Goal: Task Accomplishment & Management: Use online tool/utility

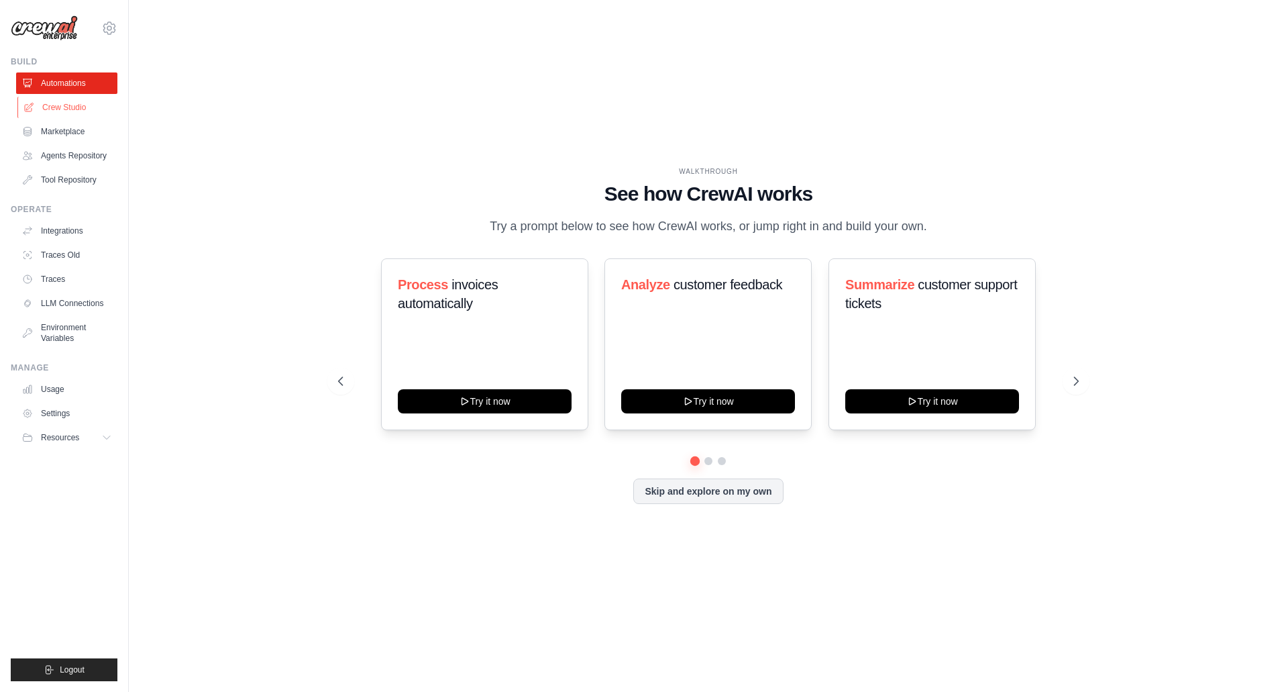
drag, startPoint x: 0, startPoint y: 0, endPoint x: 64, endPoint y: 107, distance: 124.8
click at [64, 107] on link "Crew Studio" at bounding box center [67, 107] width 101 height 21
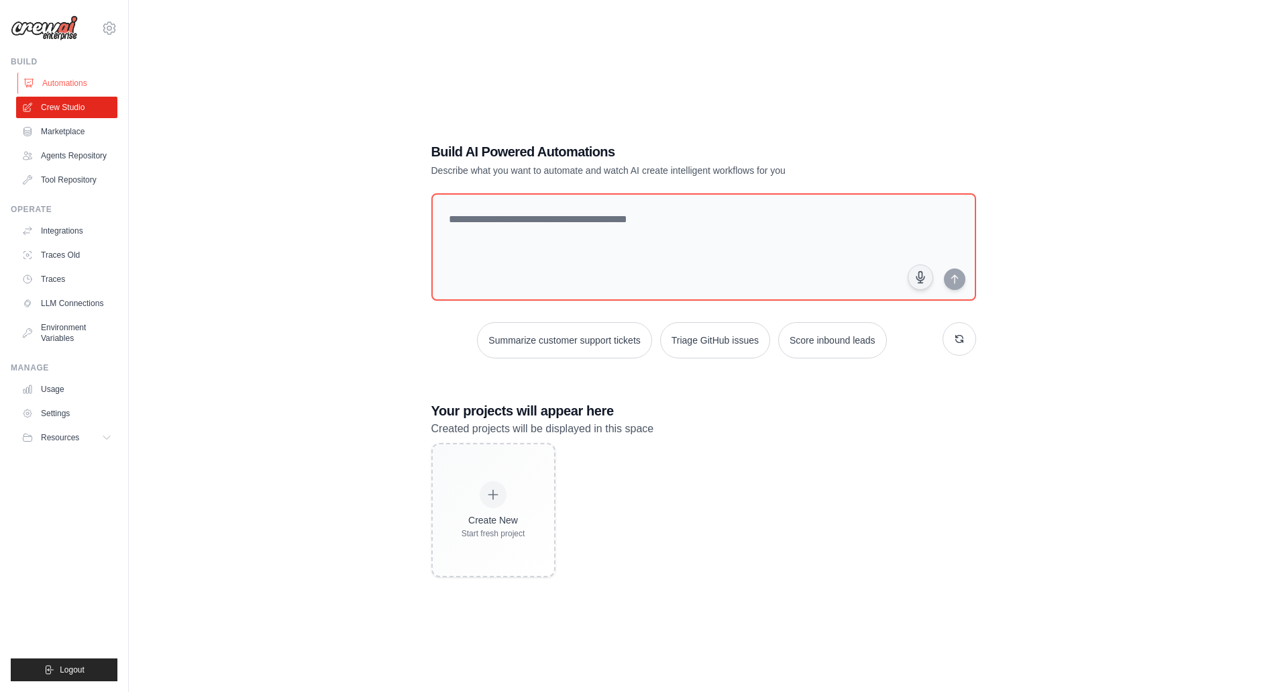
click at [59, 81] on link "Automations" at bounding box center [67, 82] width 101 height 21
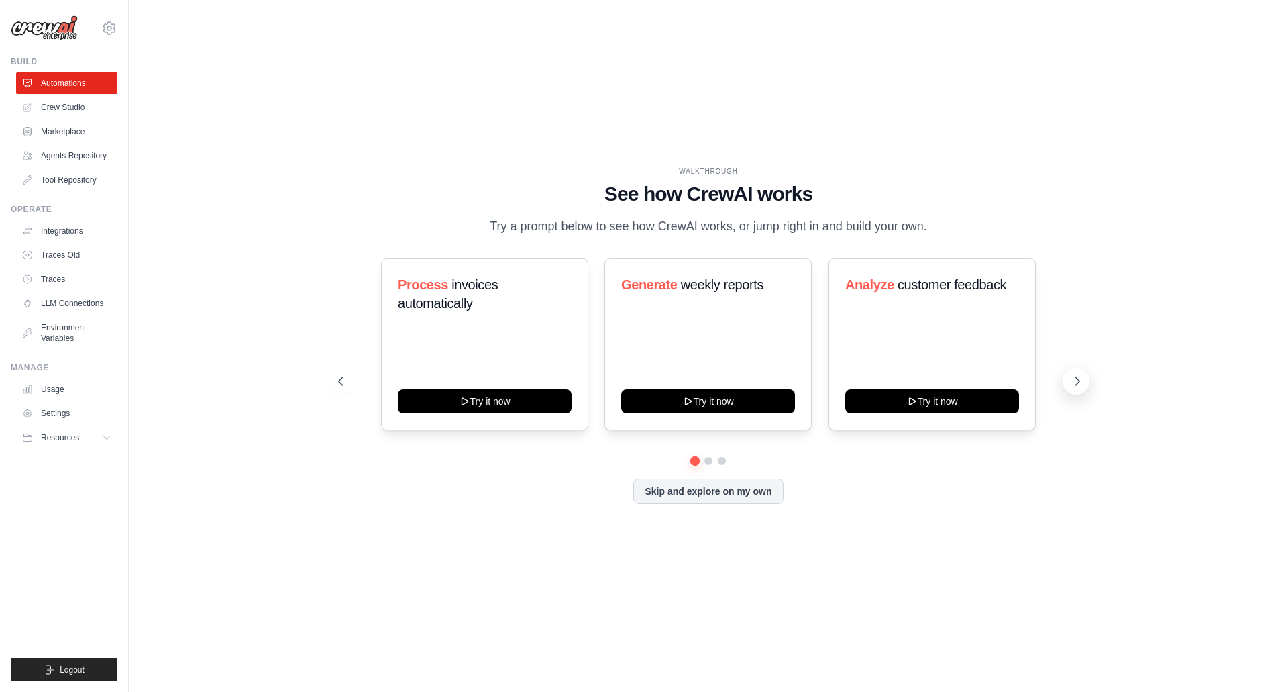
click at [1074, 381] on icon at bounding box center [1077, 380] width 13 height 13
click at [1075, 374] on icon at bounding box center [1077, 380] width 13 height 13
click at [62, 109] on link "Crew Studio" at bounding box center [67, 107] width 101 height 21
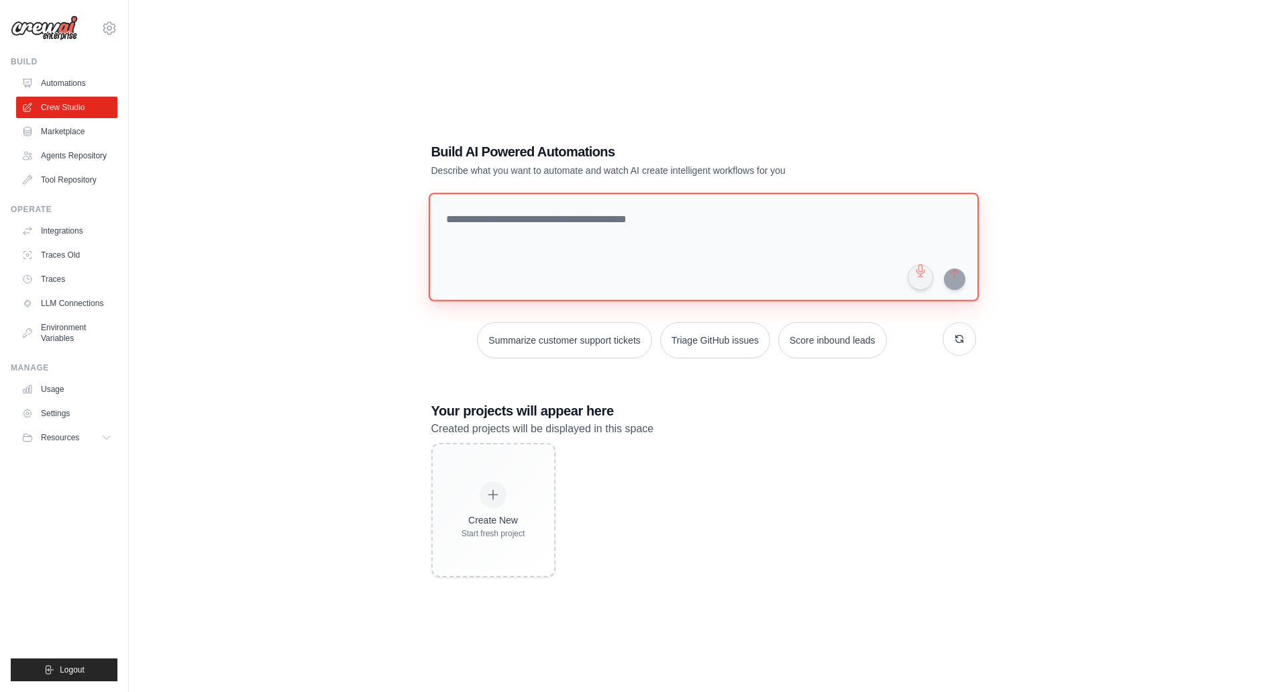
click at [499, 237] on textarea at bounding box center [703, 247] width 550 height 109
type textarea "*******"
click at [556, 225] on textarea at bounding box center [705, 246] width 555 height 109
paste textarea "**********"
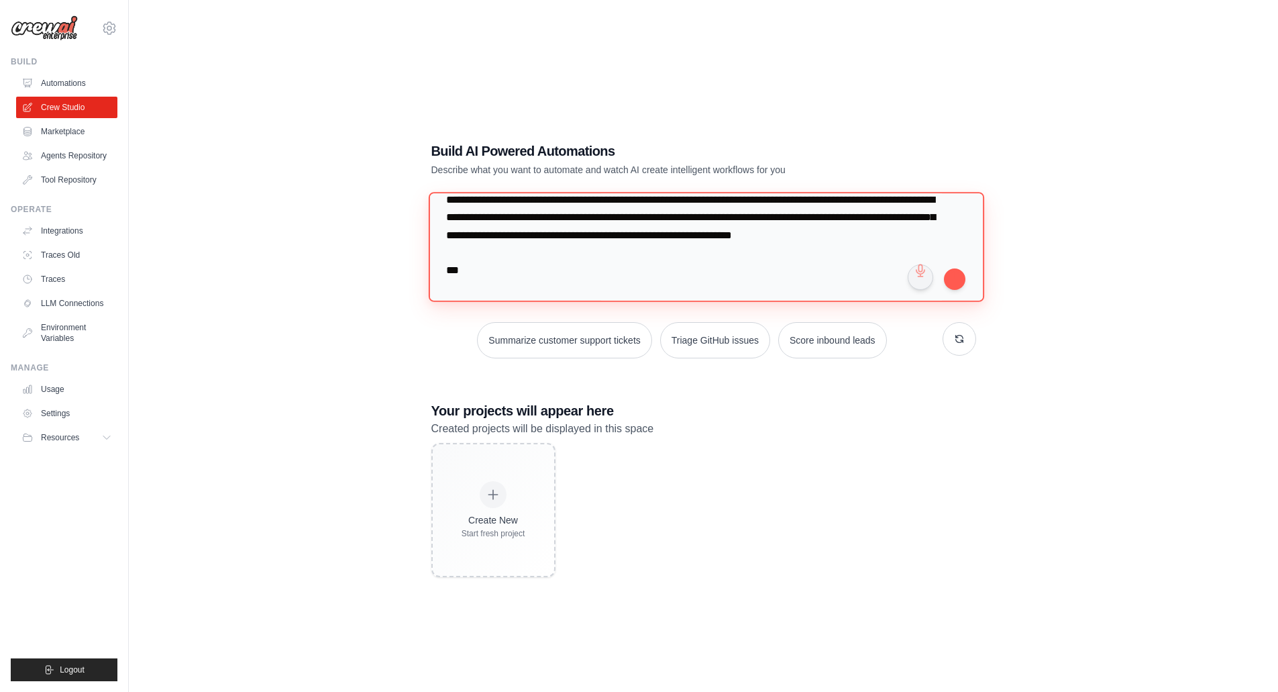
scroll to position [54, 0]
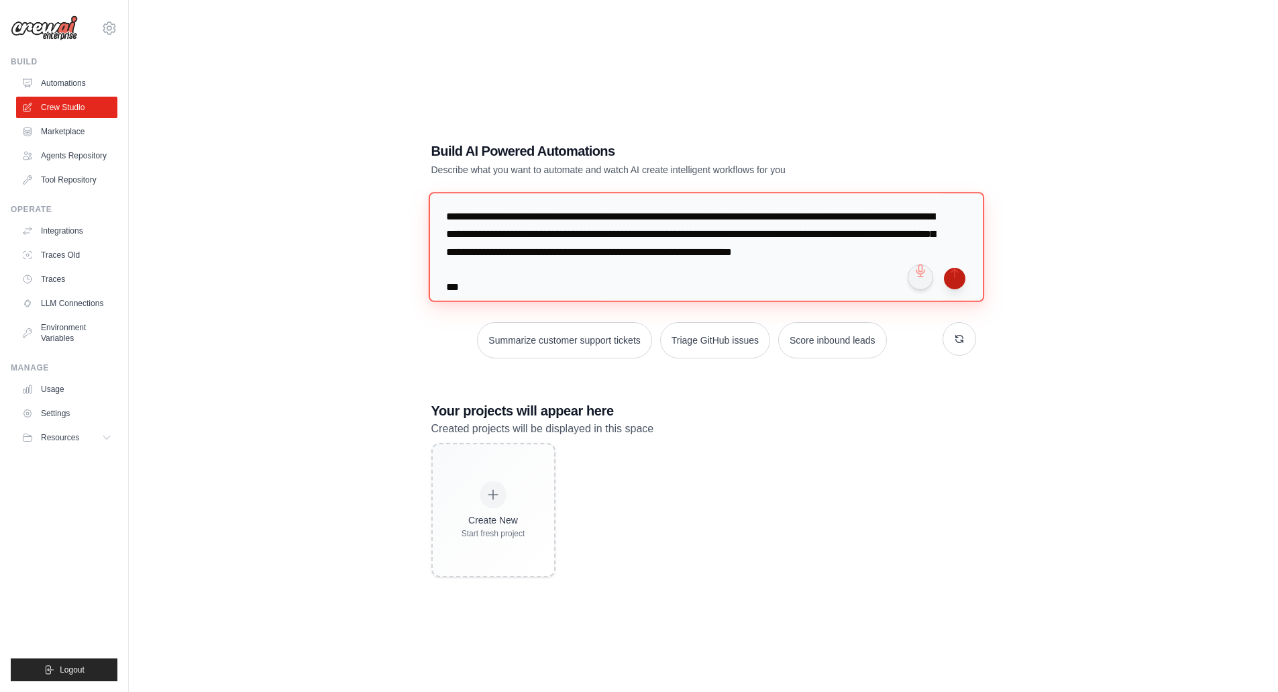
type textarea "**********"
click at [956, 276] on button "submit" at bounding box center [954, 278] width 21 height 21
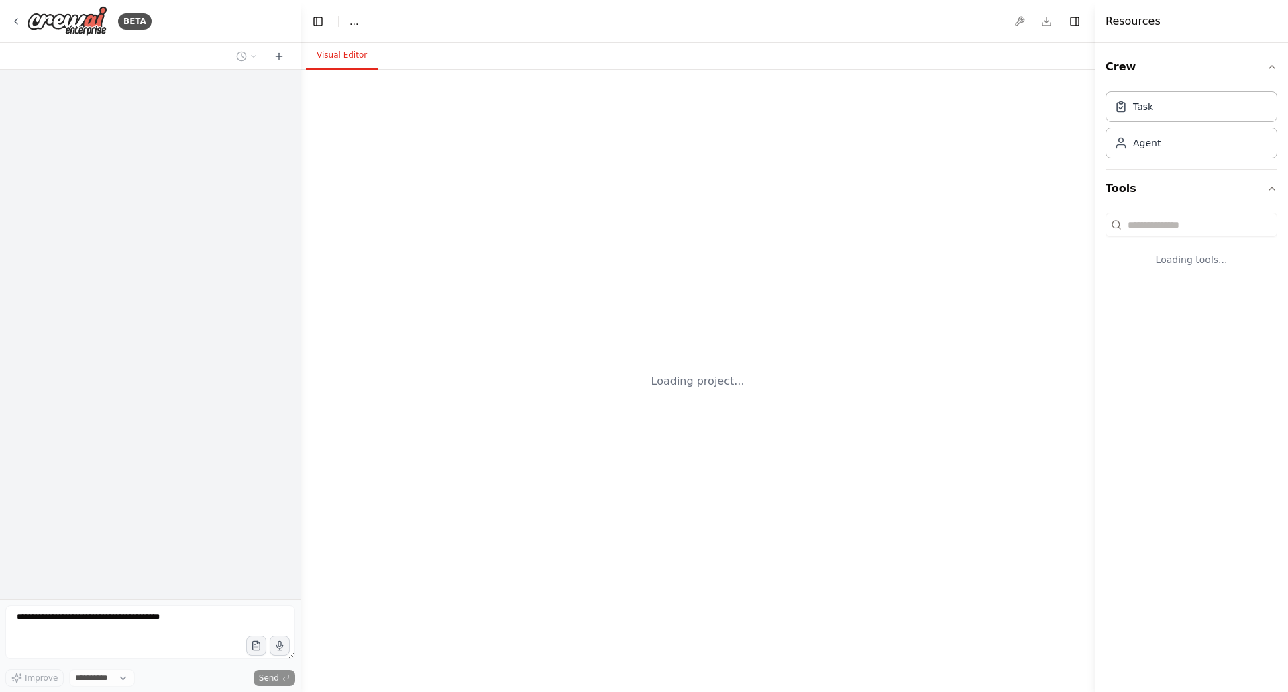
select select "****"
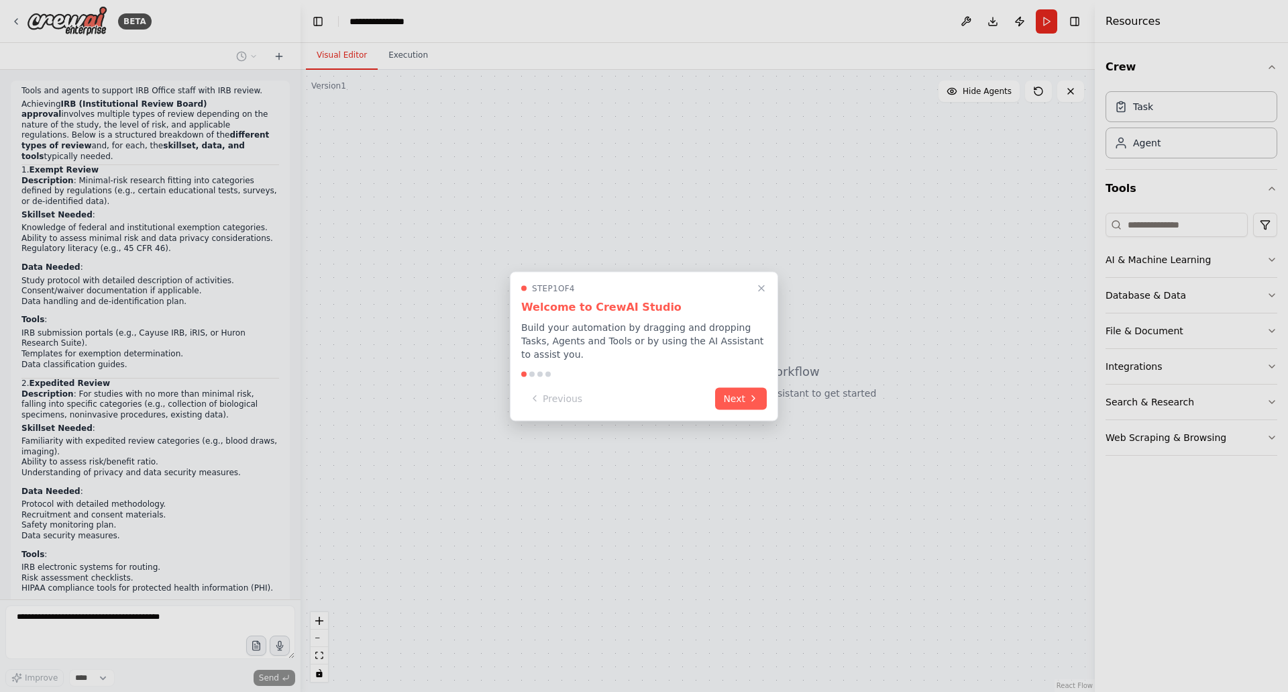
scroll to position [1040, 0]
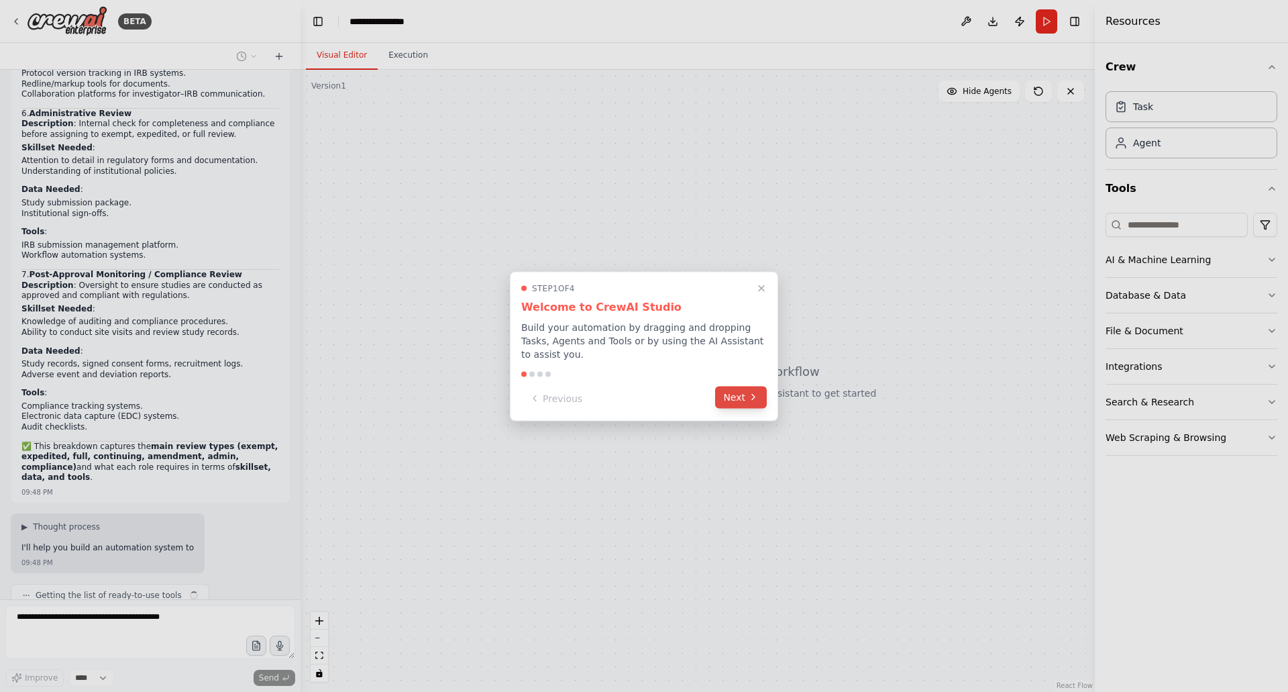
click at [731, 392] on button "Next" at bounding box center [741, 397] width 52 height 22
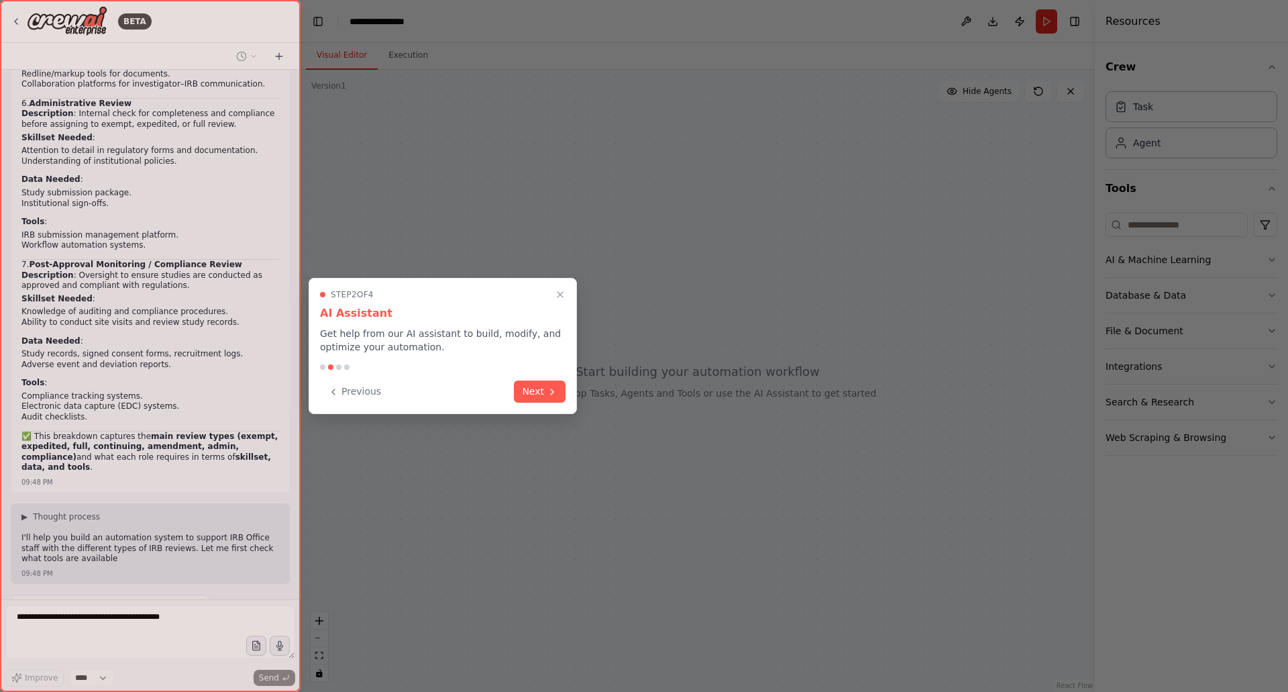
scroll to position [1165, 0]
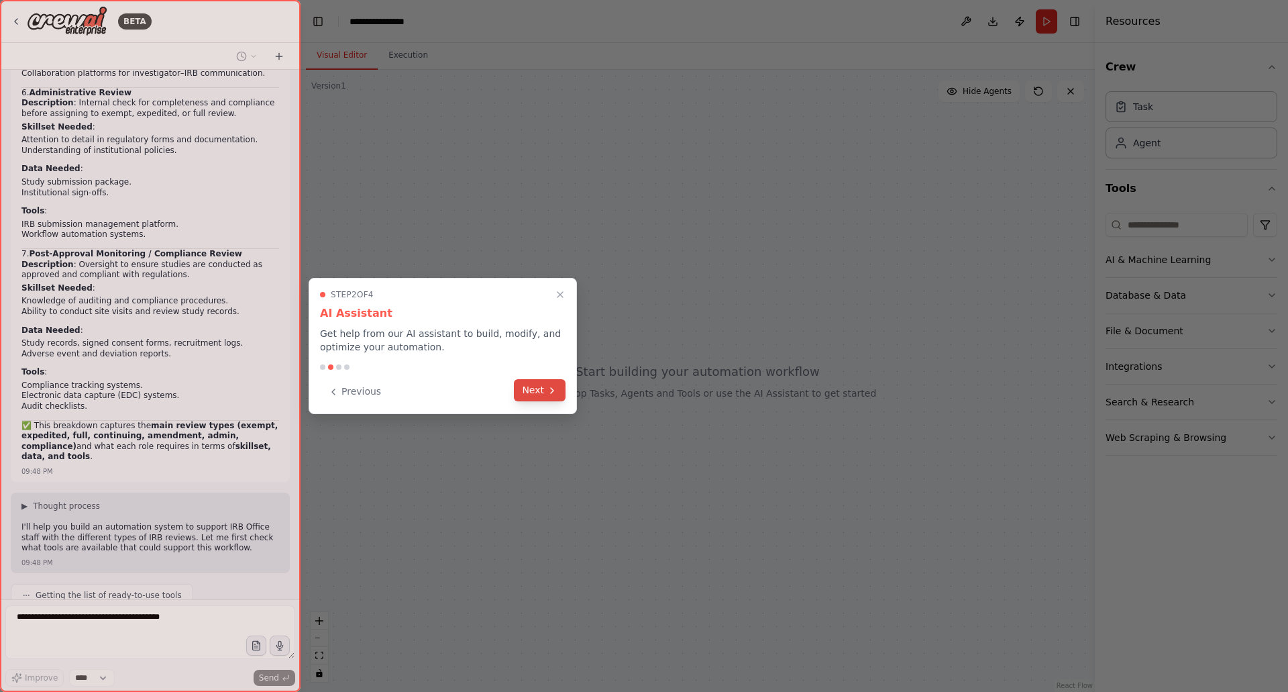
click at [523, 383] on button "Next" at bounding box center [540, 390] width 52 height 22
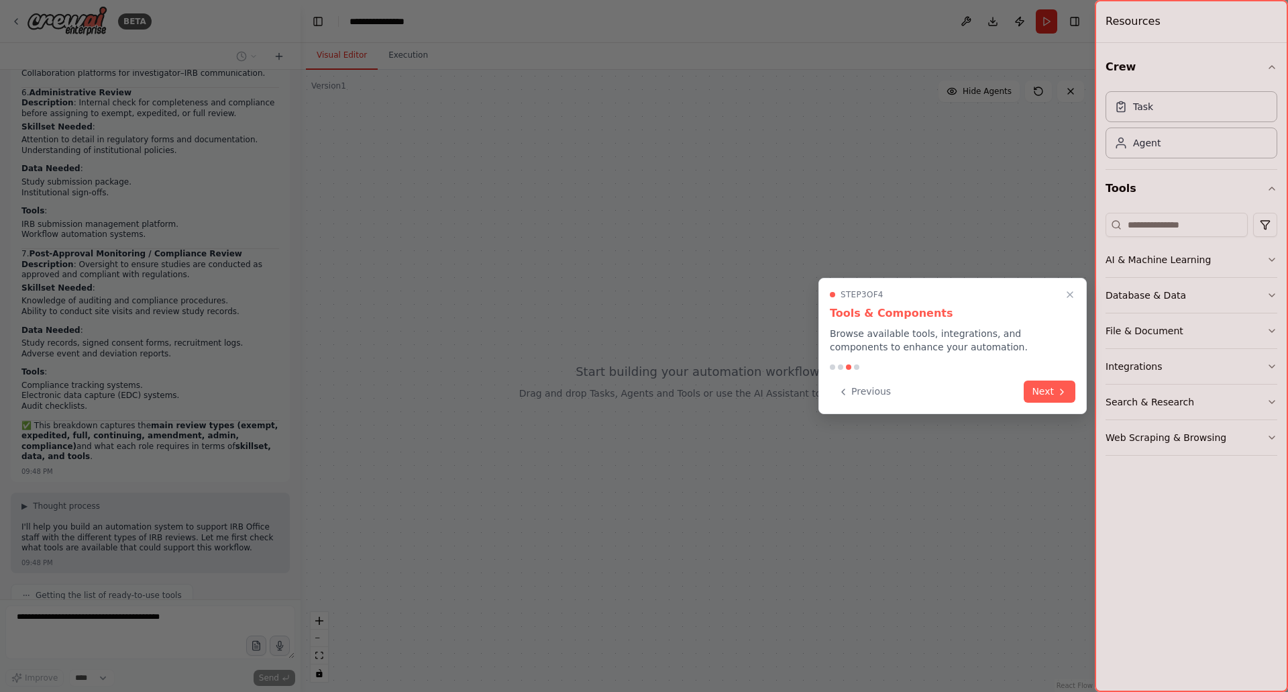
scroll to position [1199, 0]
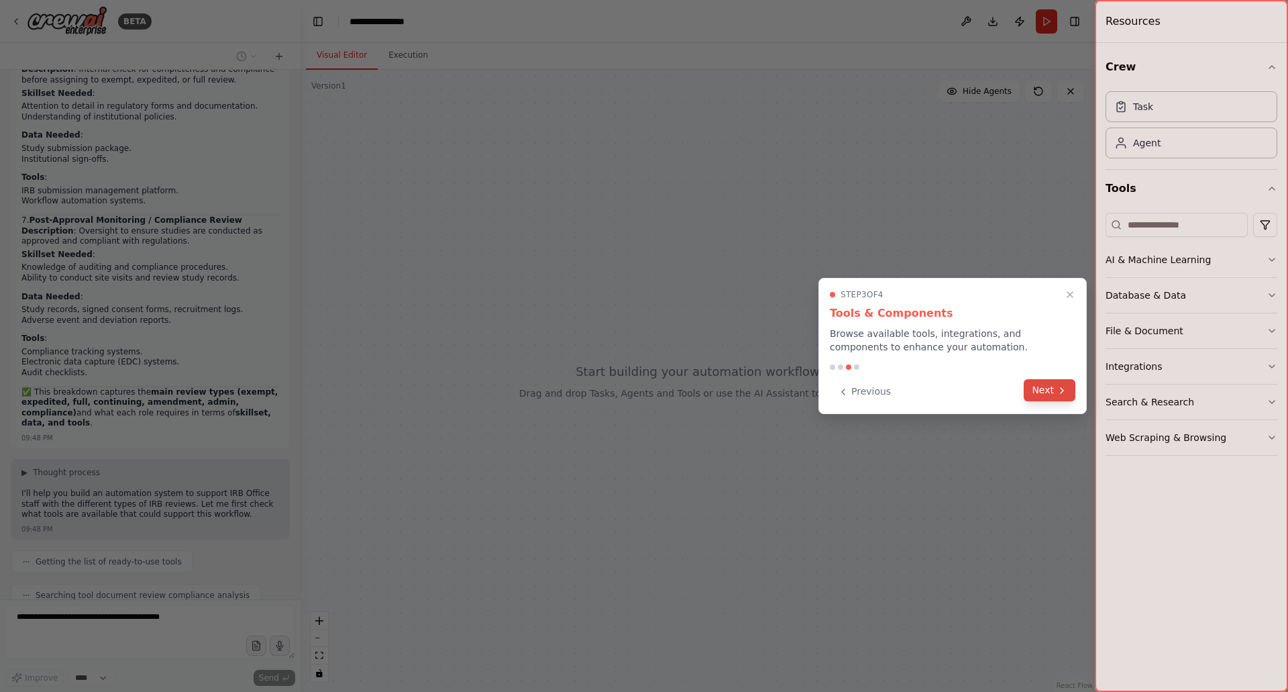
click at [1039, 387] on button "Next" at bounding box center [1050, 390] width 52 height 22
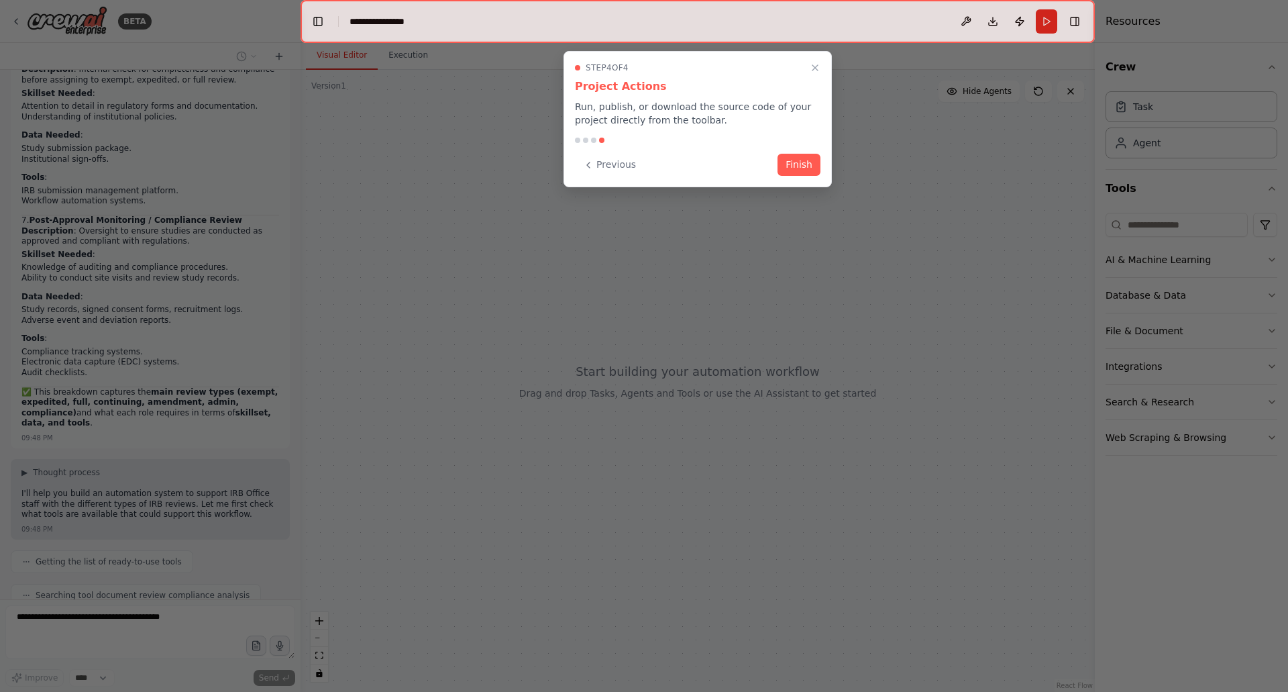
scroll to position [1232, 0]
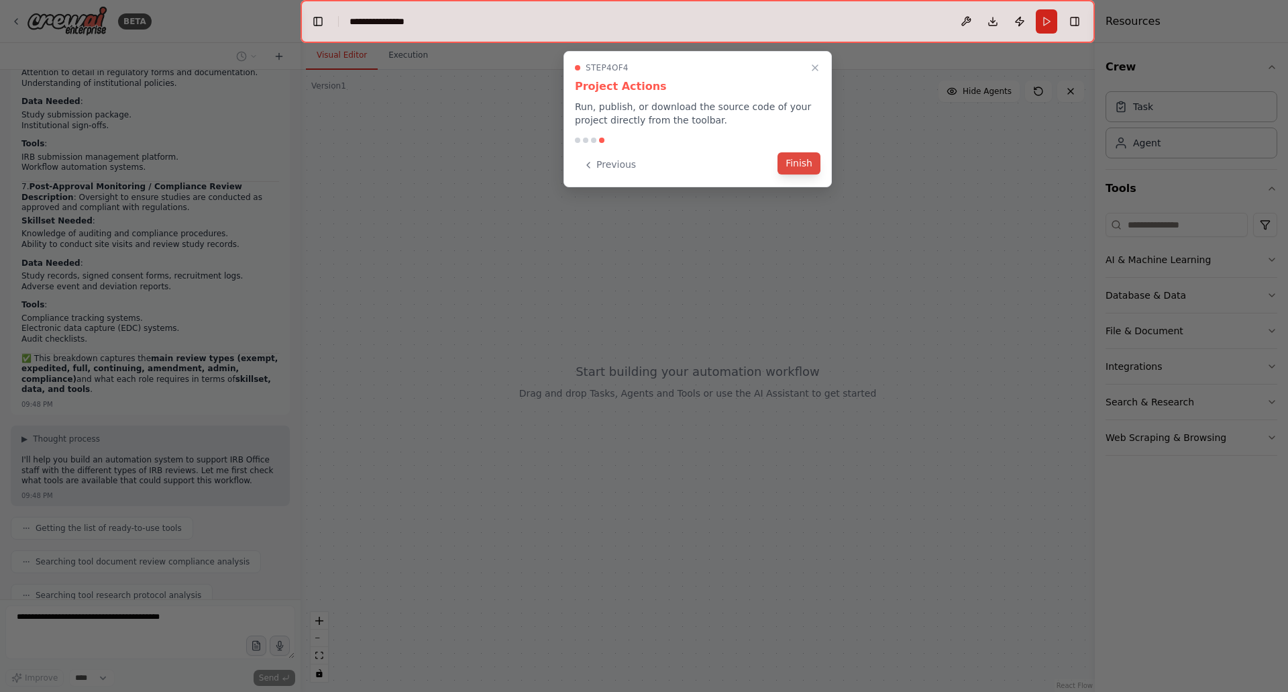
click at [799, 163] on button "Finish" at bounding box center [798, 163] width 43 height 22
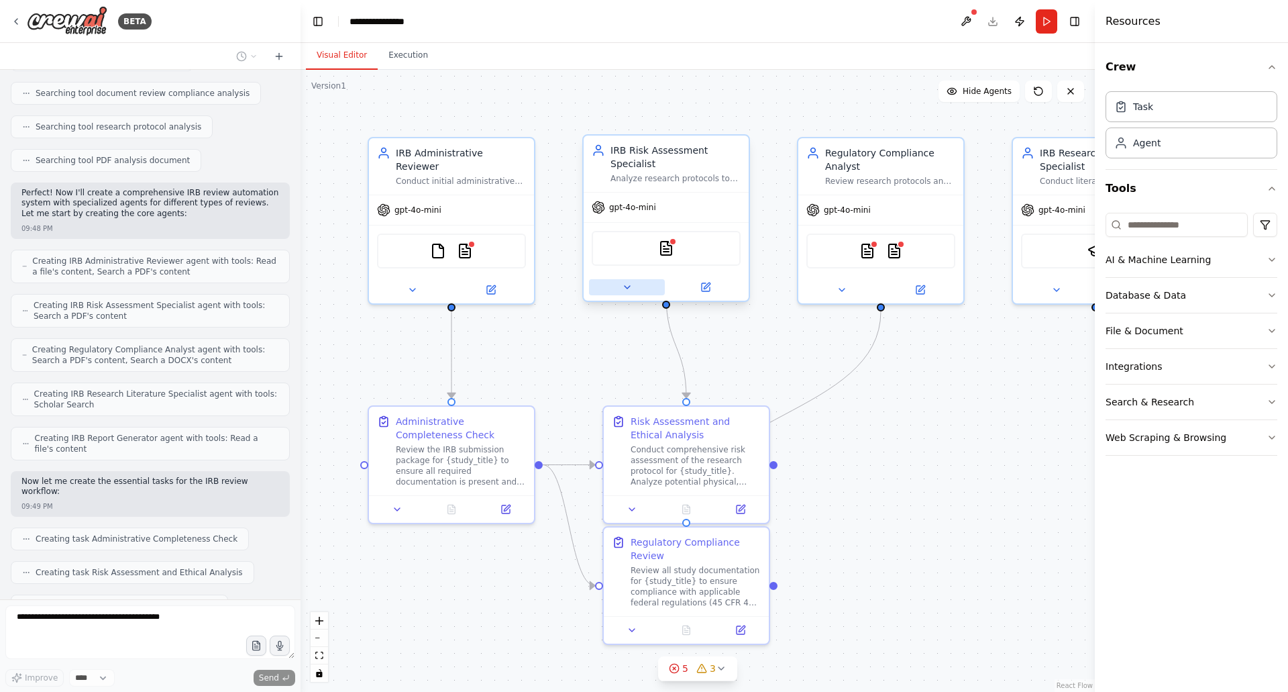
scroll to position [1734, 0]
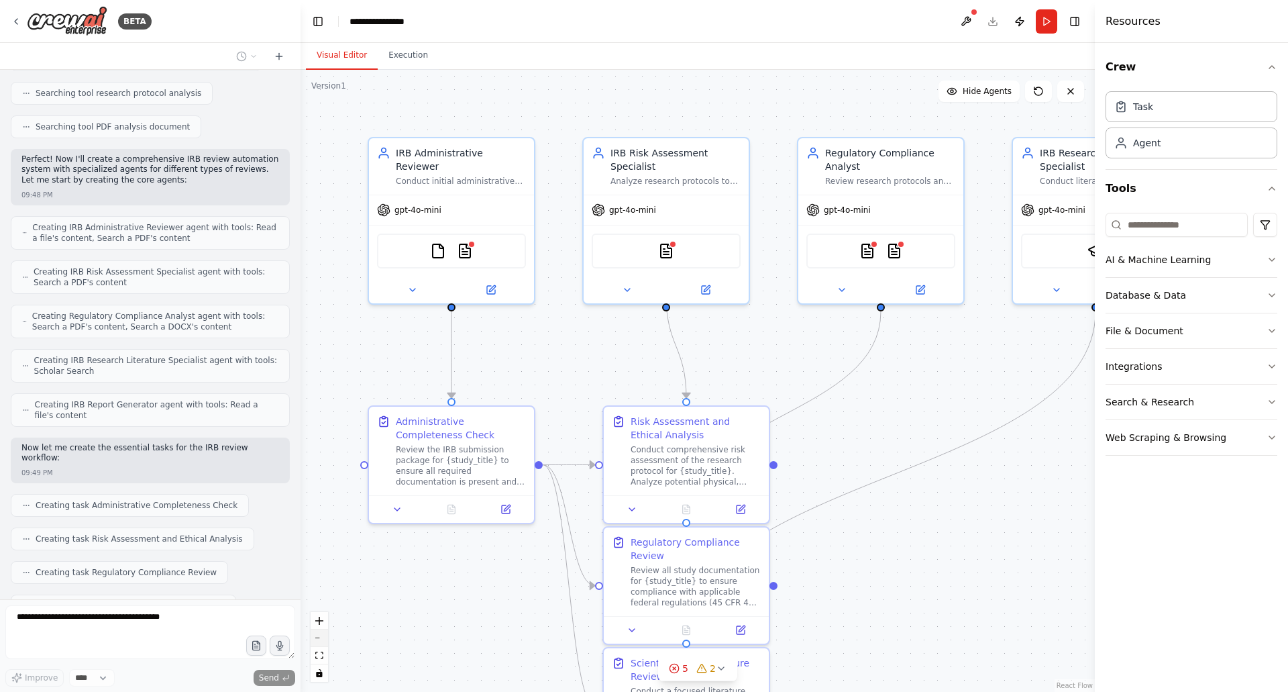
click at [317, 640] on button "zoom out" at bounding box center [319, 637] width 17 height 17
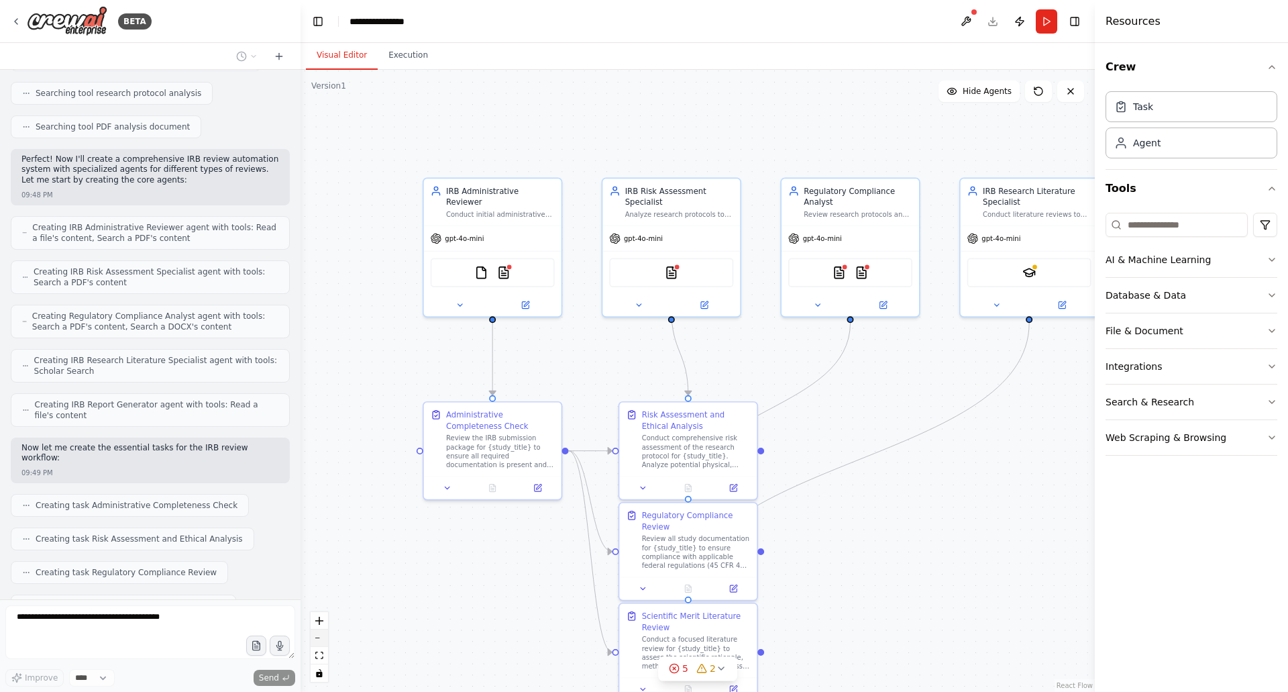
click at [317, 640] on button "zoom out" at bounding box center [319, 637] width 17 height 17
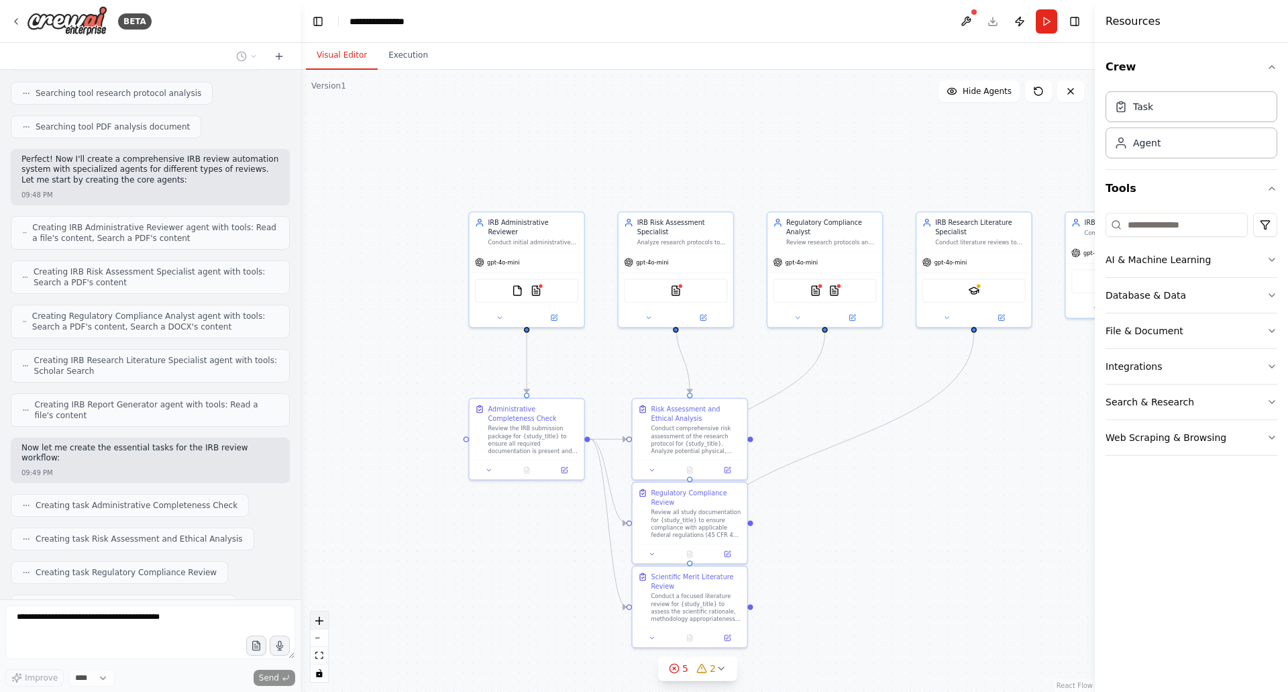
scroll to position [1768, 0]
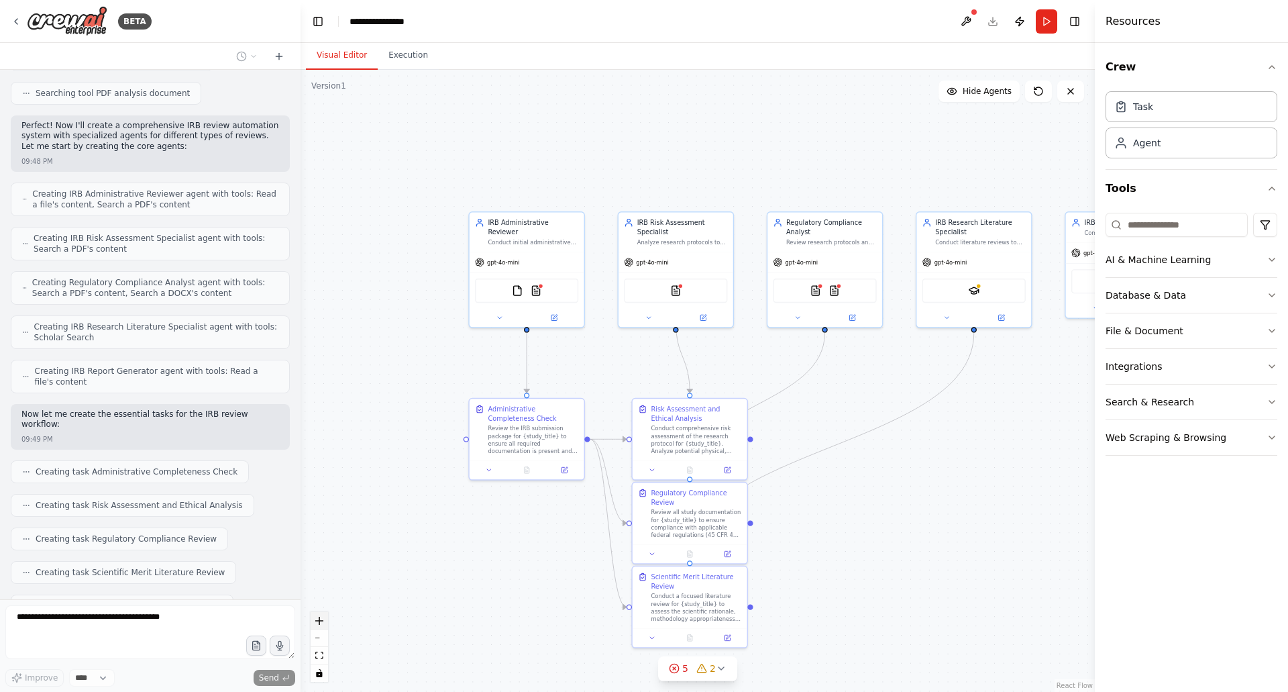
click at [320, 616] on icon "zoom in" at bounding box center [319, 620] width 8 height 8
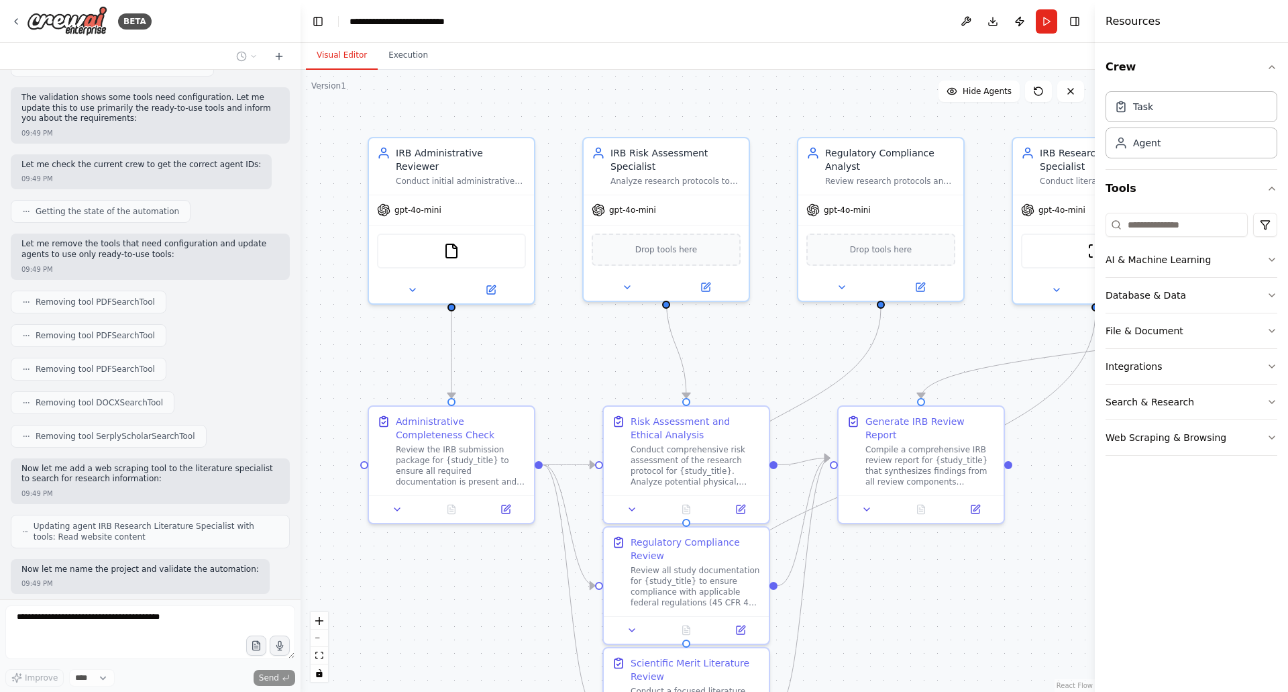
scroll to position [2432, 0]
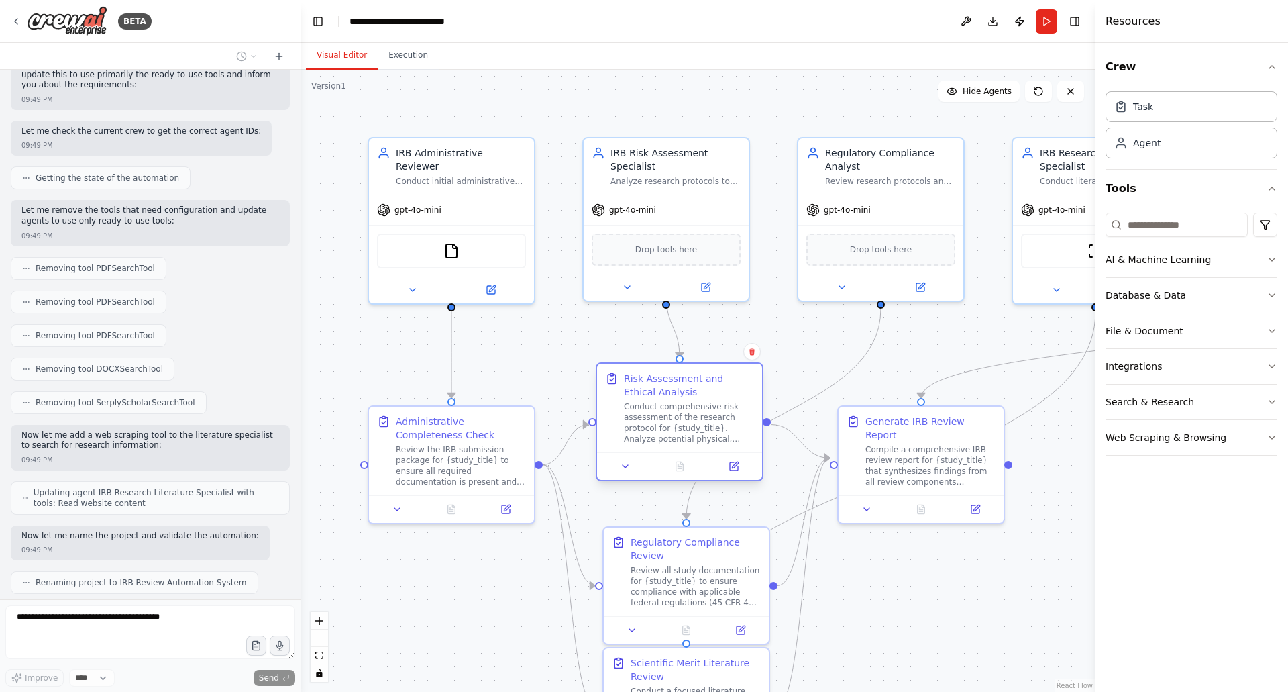
drag, startPoint x: 671, startPoint y: 469, endPoint x: 665, endPoint y: 423, distance: 46.7
click at [665, 423] on div "Conduct comprehensive risk assessment of the research protocol for {study_title…" at bounding box center [689, 422] width 130 height 43
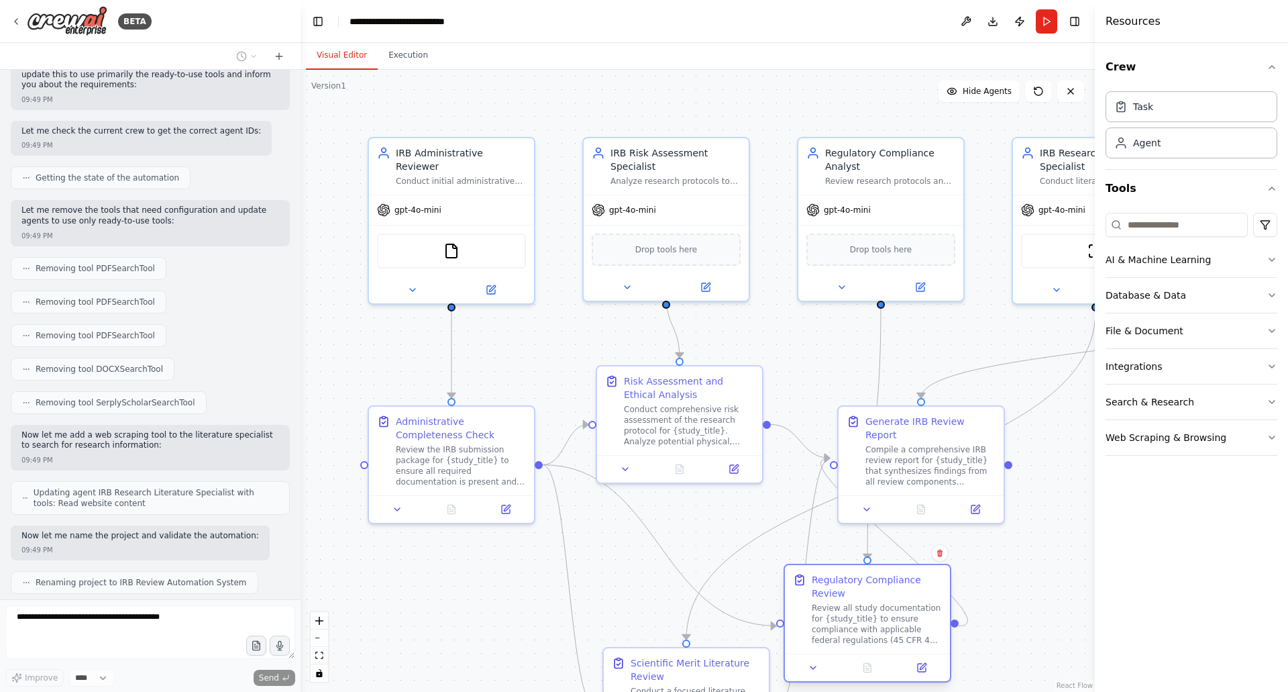
drag, startPoint x: 726, startPoint y: 575, endPoint x: 869, endPoint y: 598, distance: 144.7
click at [869, 598] on div "Regulatory Compliance Review" at bounding box center [877, 586] width 130 height 27
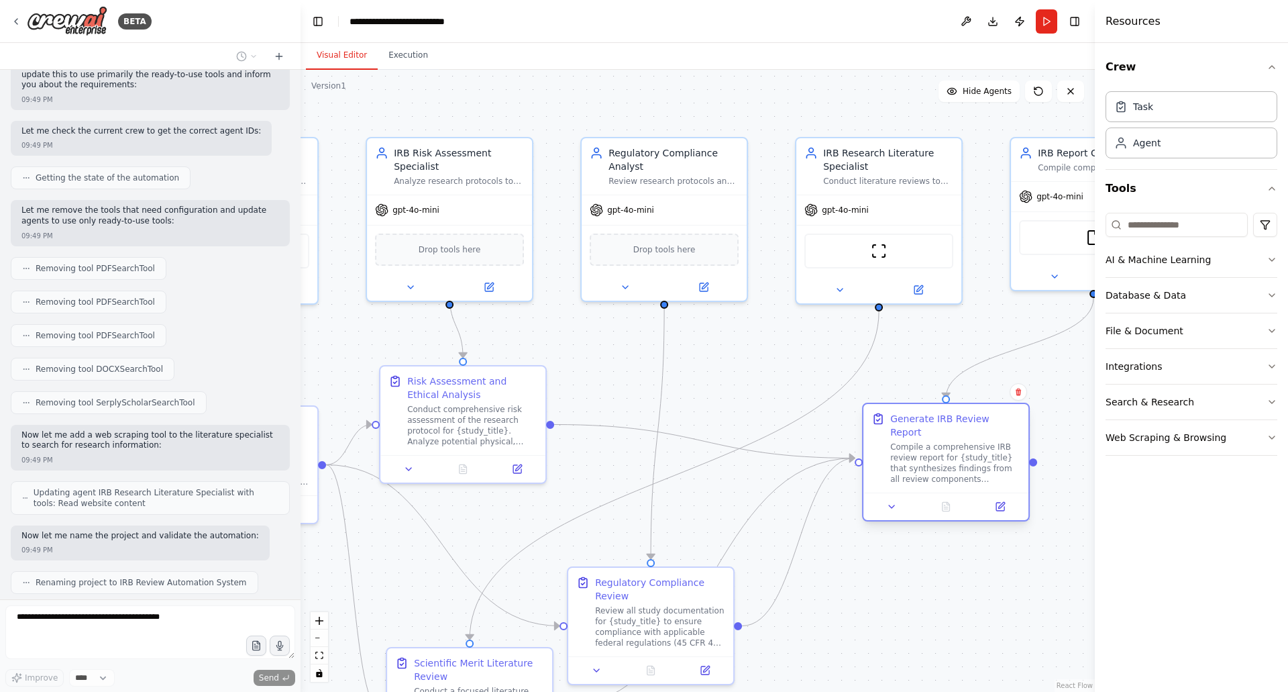
drag, startPoint x: 928, startPoint y: 453, endPoint x: 1011, endPoint y: 460, distance: 82.8
click at [1011, 460] on div "Compile a comprehensive IRB review report for {study_title} that synthesizes fi…" at bounding box center [955, 462] width 130 height 43
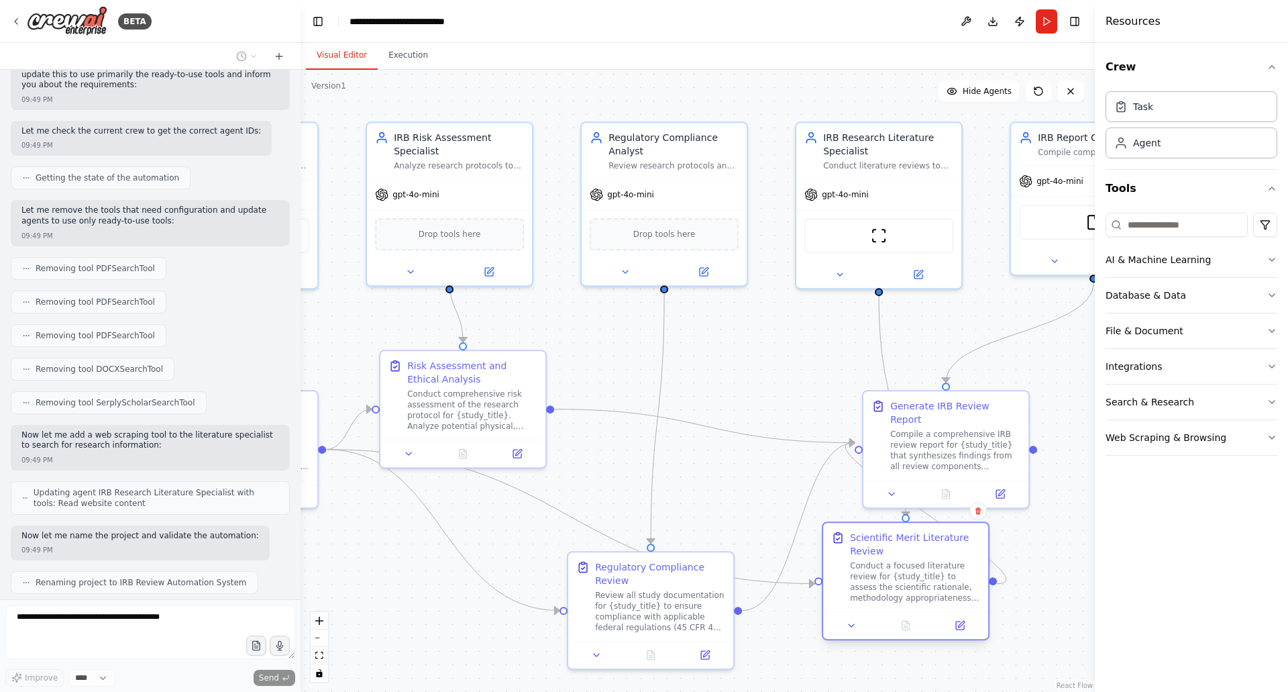
drag, startPoint x: 496, startPoint y: 679, endPoint x: 934, endPoint y: 551, distance: 455.6
click at [934, 551] on div "Scientific Merit Literature Review Conduct a focused literature review for {stu…" at bounding box center [915, 567] width 130 height 72
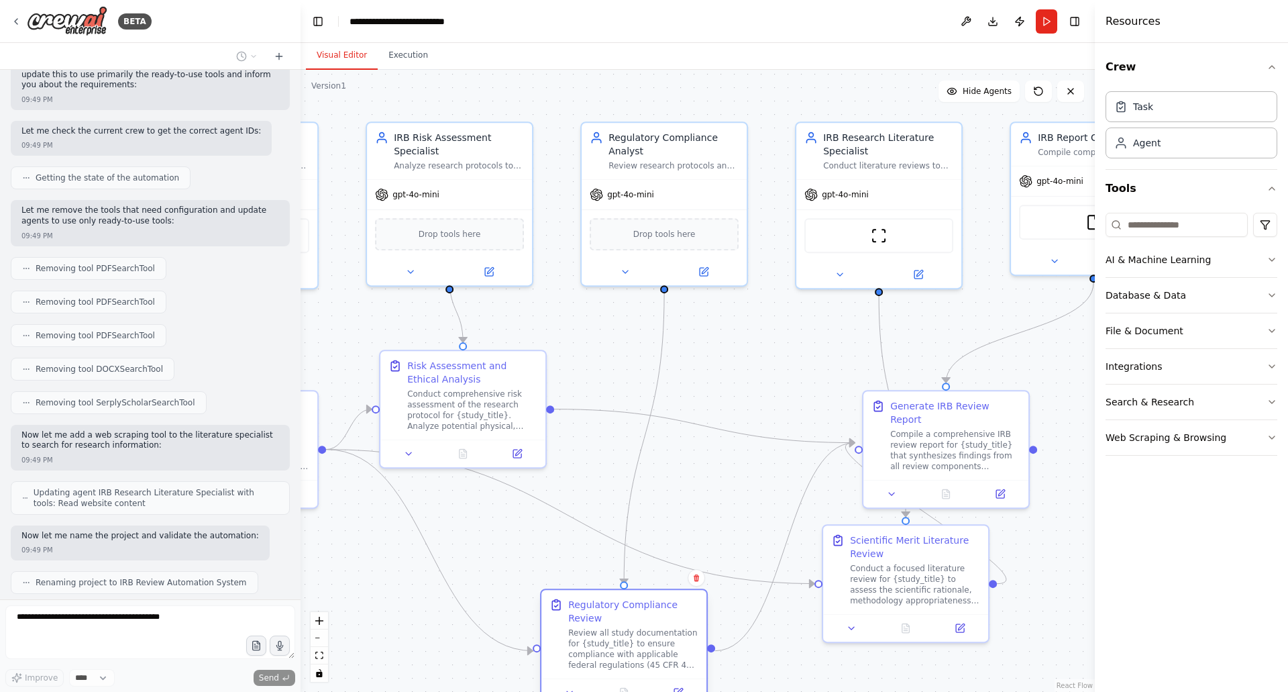
drag, startPoint x: 586, startPoint y: 595, endPoint x: 598, endPoint y: 630, distance: 36.9
click at [598, 630] on div "Review all study documentation for {study_title} to ensure compliance with appl…" at bounding box center [633, 648] width 130 height 43
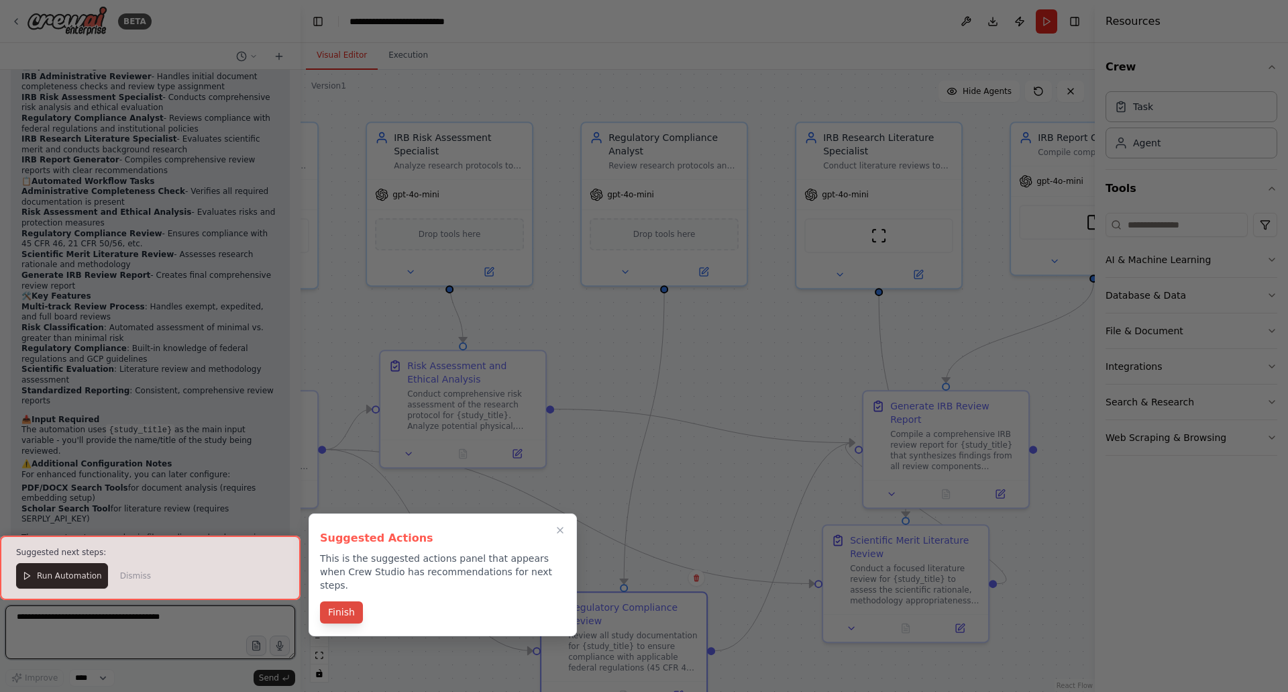
scroll to position [3059, 0]
click at [345, 601] on button "Finish" at bounding box center [341, 612] width 43 height 22
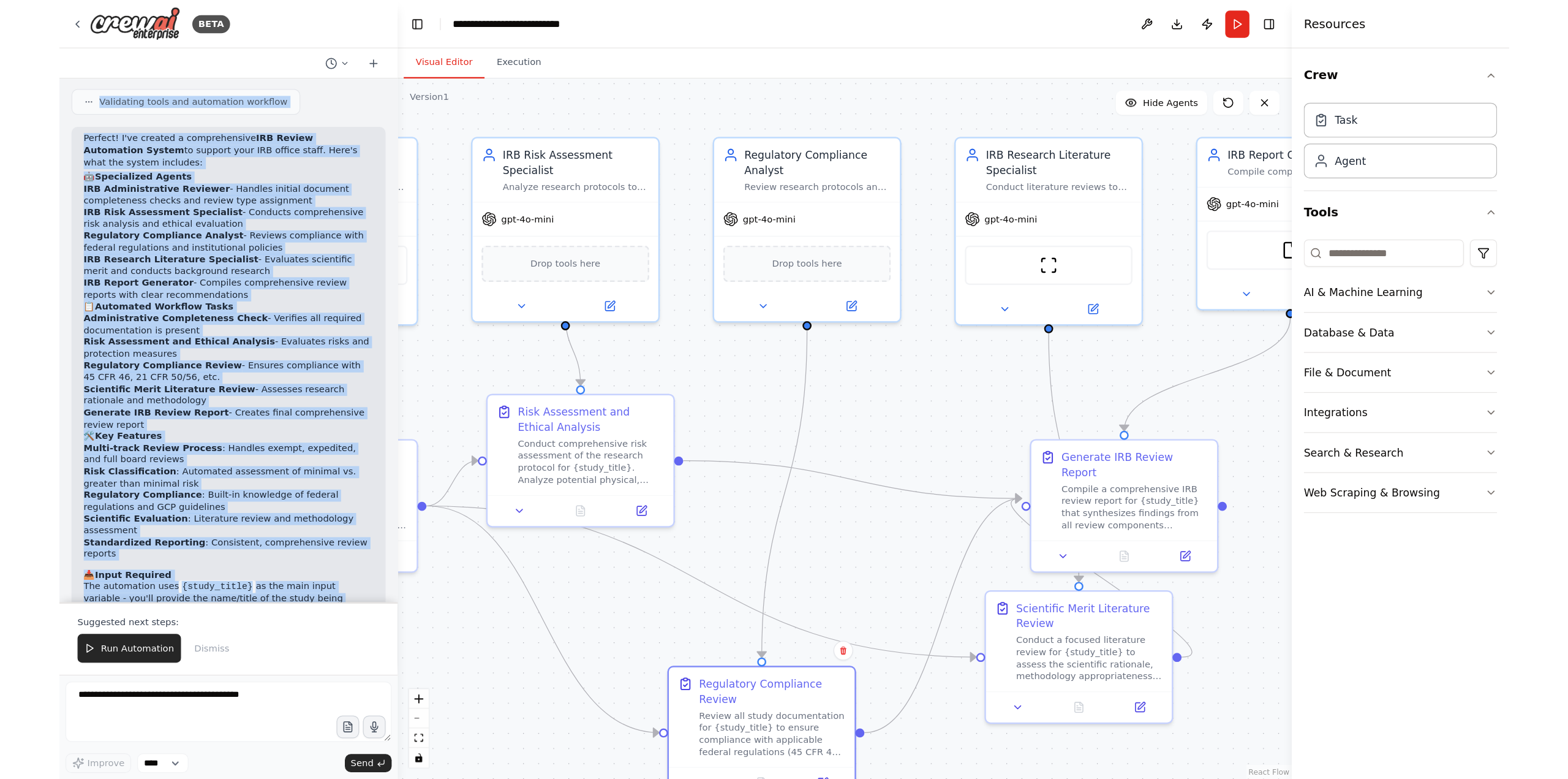
scroll to position [2602, 0]
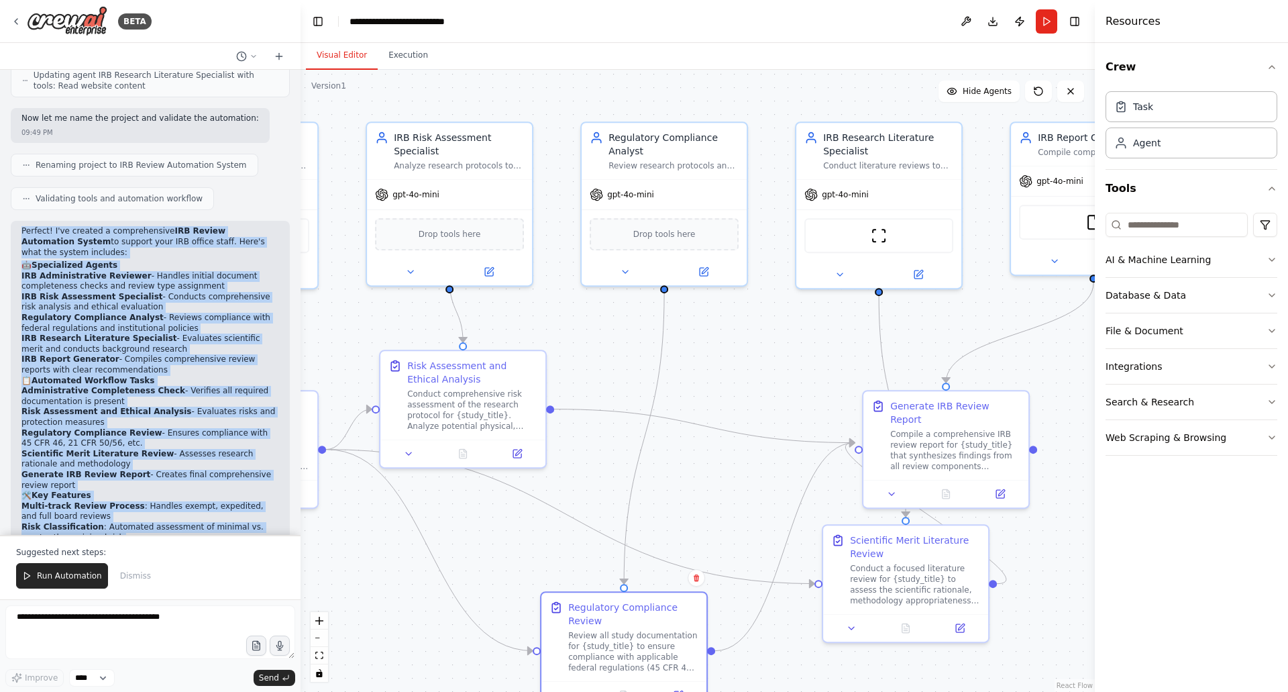
drag, startPoint x: 164, startPoint y: 429, endPoint x: 18, endPoint y: 160, distance: 305.3
click at [18, 221] on div "Perfect! I've created a comprehensive IRB Review Automation System to support y…" at bounding box center [150, 496] width 279 height 551
copy div "Perfect! I've created a comprehensive IRB Review Automation System to support y…"
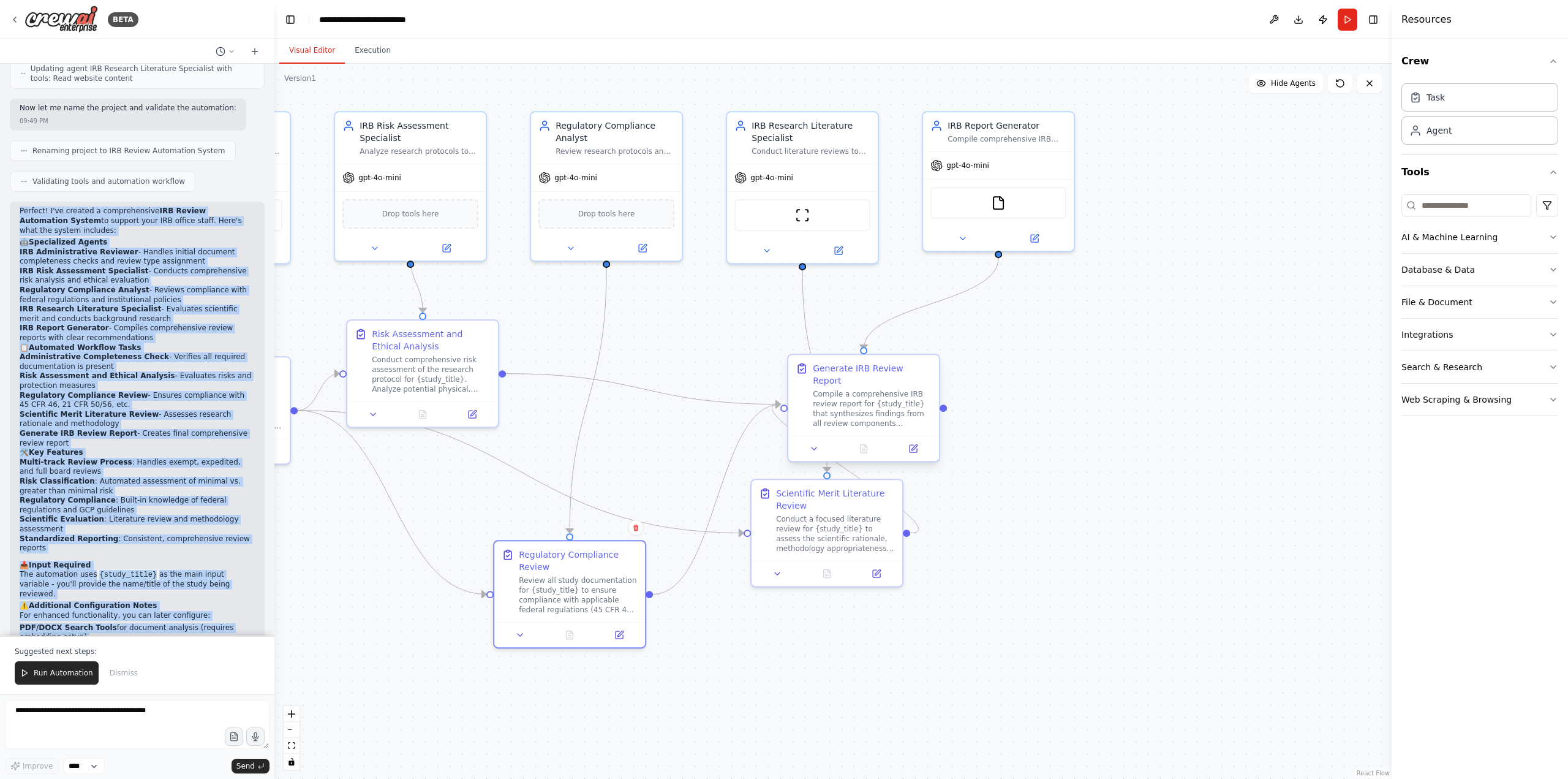
click at [1030, 351] on div ".deletable-edge-delete-btn { width: 20px; height: 20px; border: 0px solid #ffff…" at bounding box center [834, 421] width 1118 height 715
drag, startPoint x: 833, startPoint y: 369, endPoint x: 972, endPoint y: 440, distance: 156.1
click at [1107, 377] on div "Generate IRB Review Report" at bounding box center [1142, 389] width 119 height 25
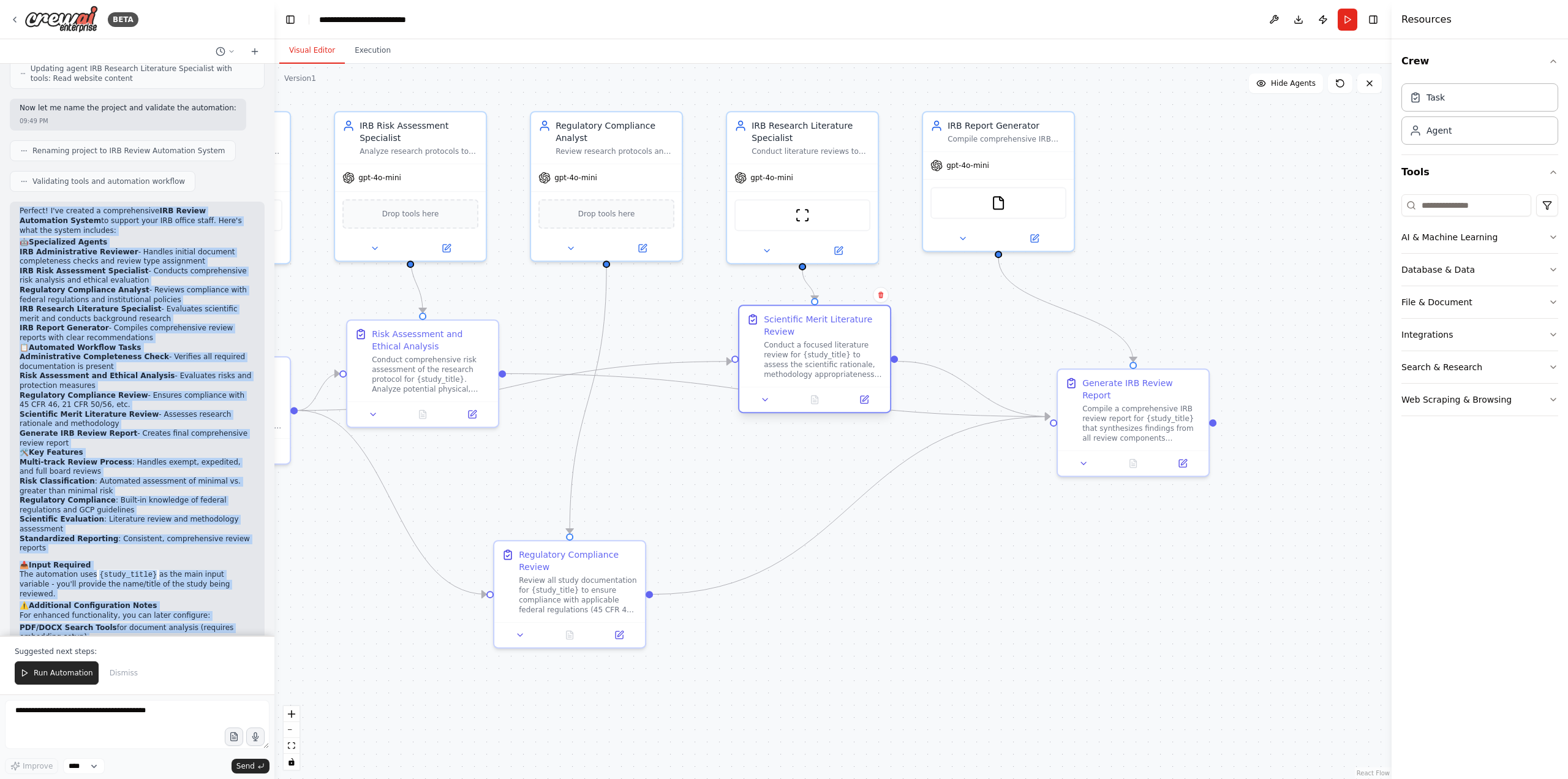
drag, startPoint x: 841, startPoint y: 479, endPoint x: 829, endPoint y: 321, distance: 158.5
click at [829, 321] on div "Scientific Merit Literature Review" at bounding box center [824, 325] width 119 height 25
drag, startPoint x: 1103, startPoint y: 389, endPoint x: 1069, endPoint y: 553, distance: 167.5
click at [1069, 561] on div "Compile a comprehensive IRB review report for {study_title} that synthesizes fi…" at bounding box center [1105, 580] width 119 height 39
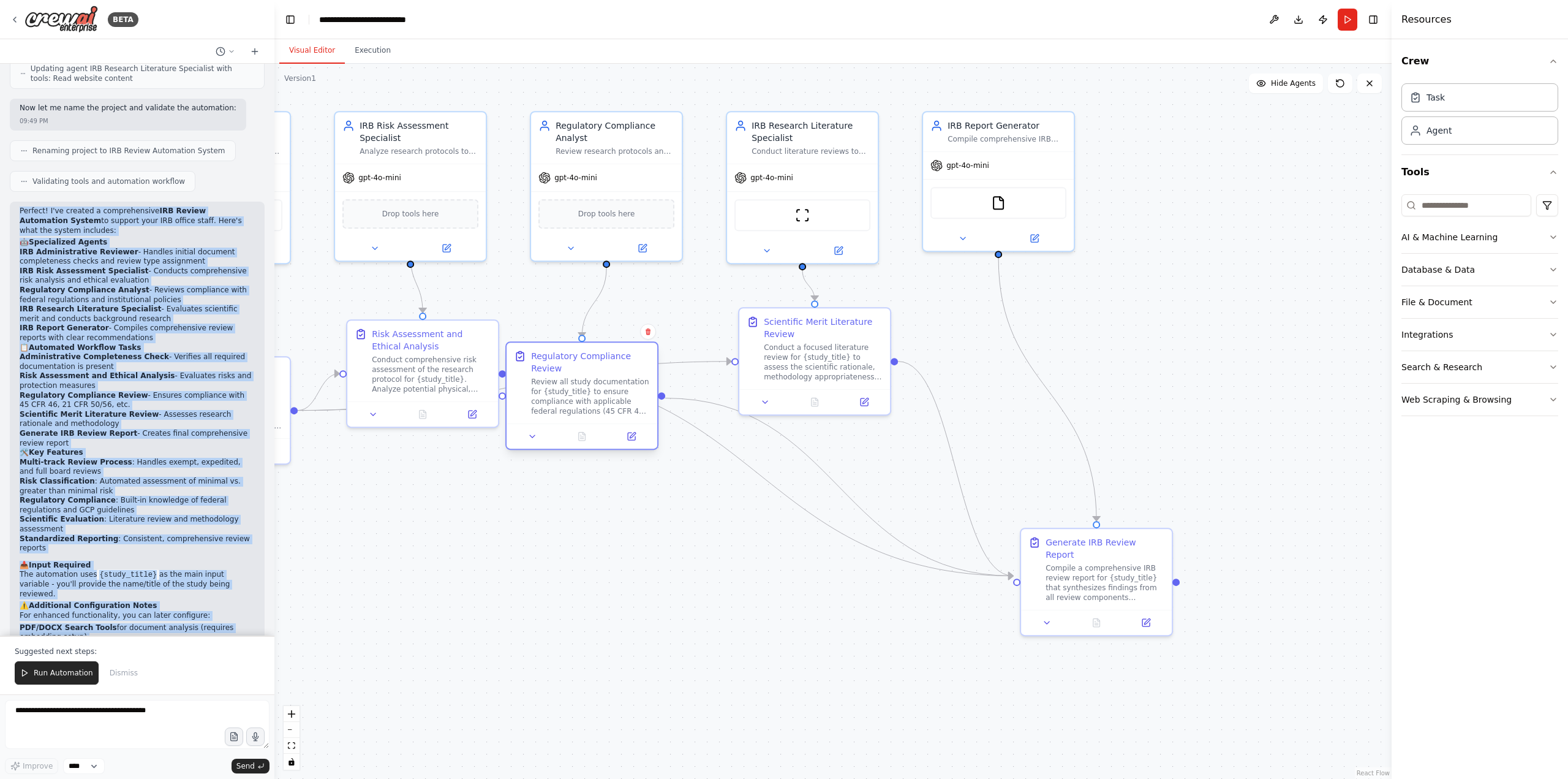
drag, startPoint x: 563, startPoint y: 553, endPoint x: 573, endPoint y: 381, distance: 172.3
click at [573, 381] on div "Regulatory Compliance Review Review all study documentation for {study_title} t…" at bounding box center [591, 383] width 119 height 66
drag, startPoint x: 416, startPoint y: 458, endPoint x: 405, endPoint y: 554, distance: 96.6
click at [405, 558] on div "Risk Assessment and Ethical Analysis" at bounding box center [406, 570] width 119 height 25
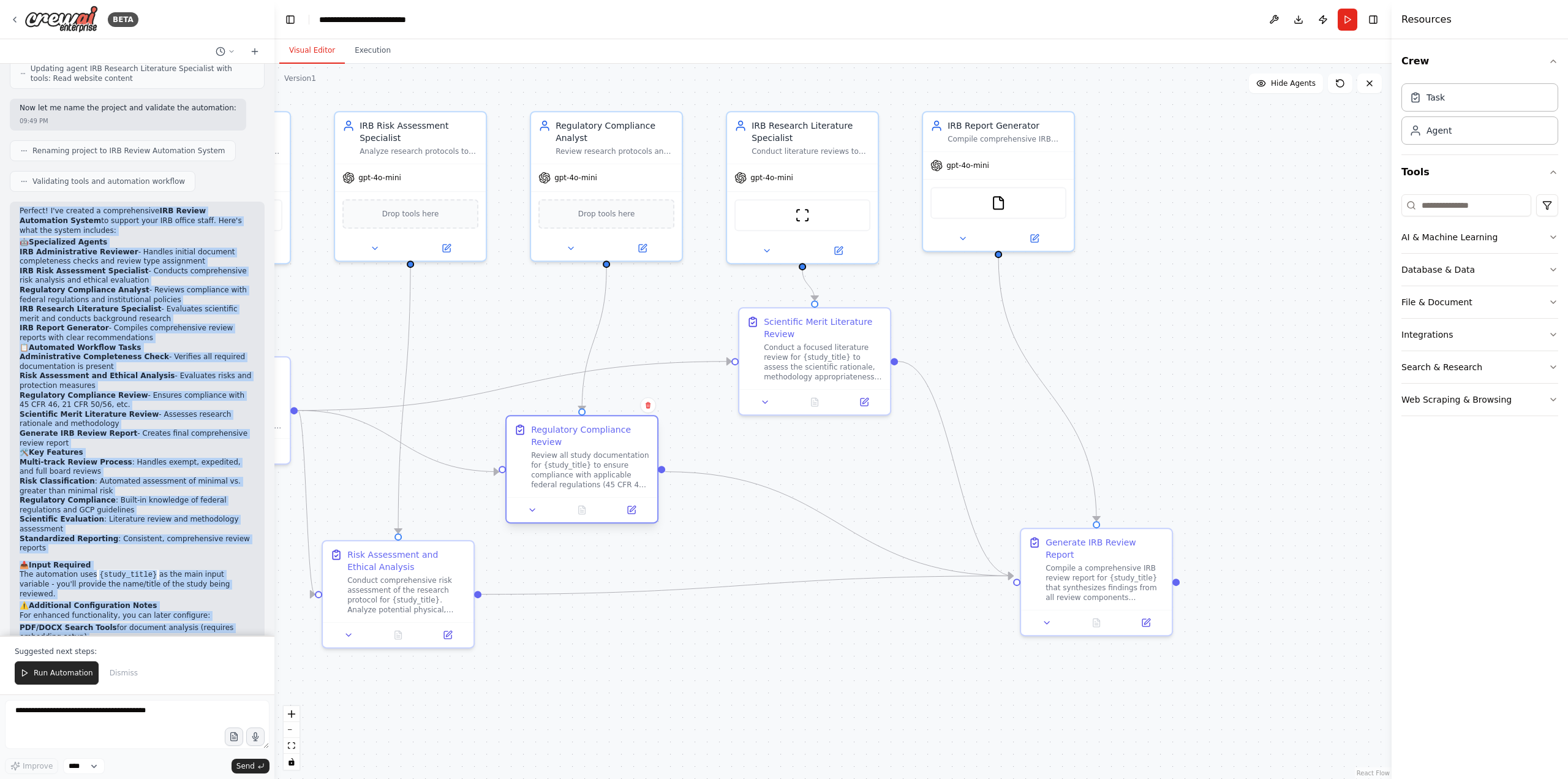
drag, startPoint x: 585, startPoint y: 374, endPoint x: 584, endPoint y: 448, distance: 74.0
click at [584, 448] on div "Regulatory Compliance Review Review all study documentation for {study_title} t…" at bounding box center [591, 457] width 119 height 66
drag, startPoint x: 423, startPoint y: 567, endPoint x: 439, endPoint y: 539, distance: 32.2
click at [439, 539] on div "Risk Assessment and Ethical Analysis" at bounding box center [419, 533] width 119 height 25
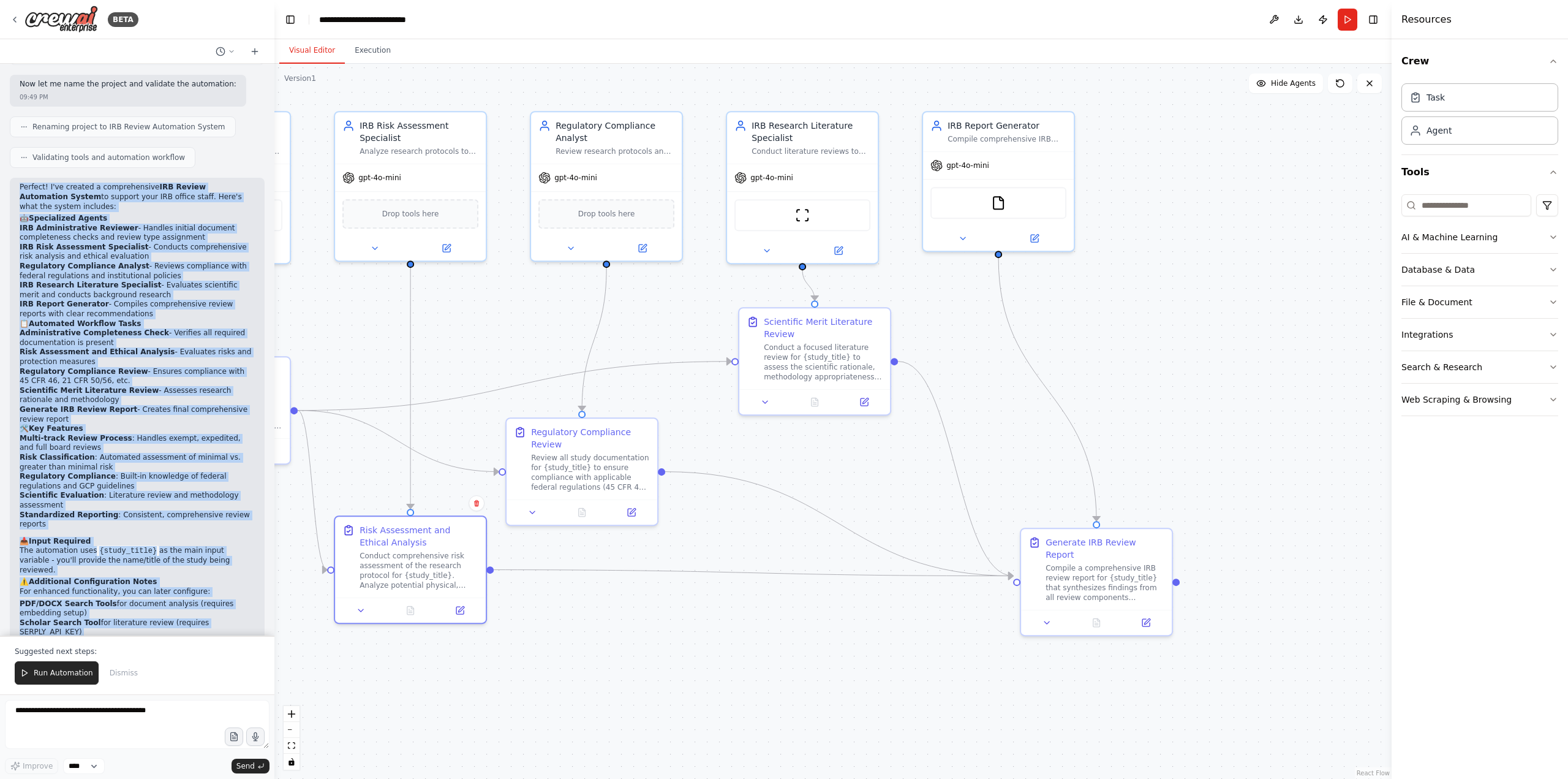
scroll to position [2647, 0]
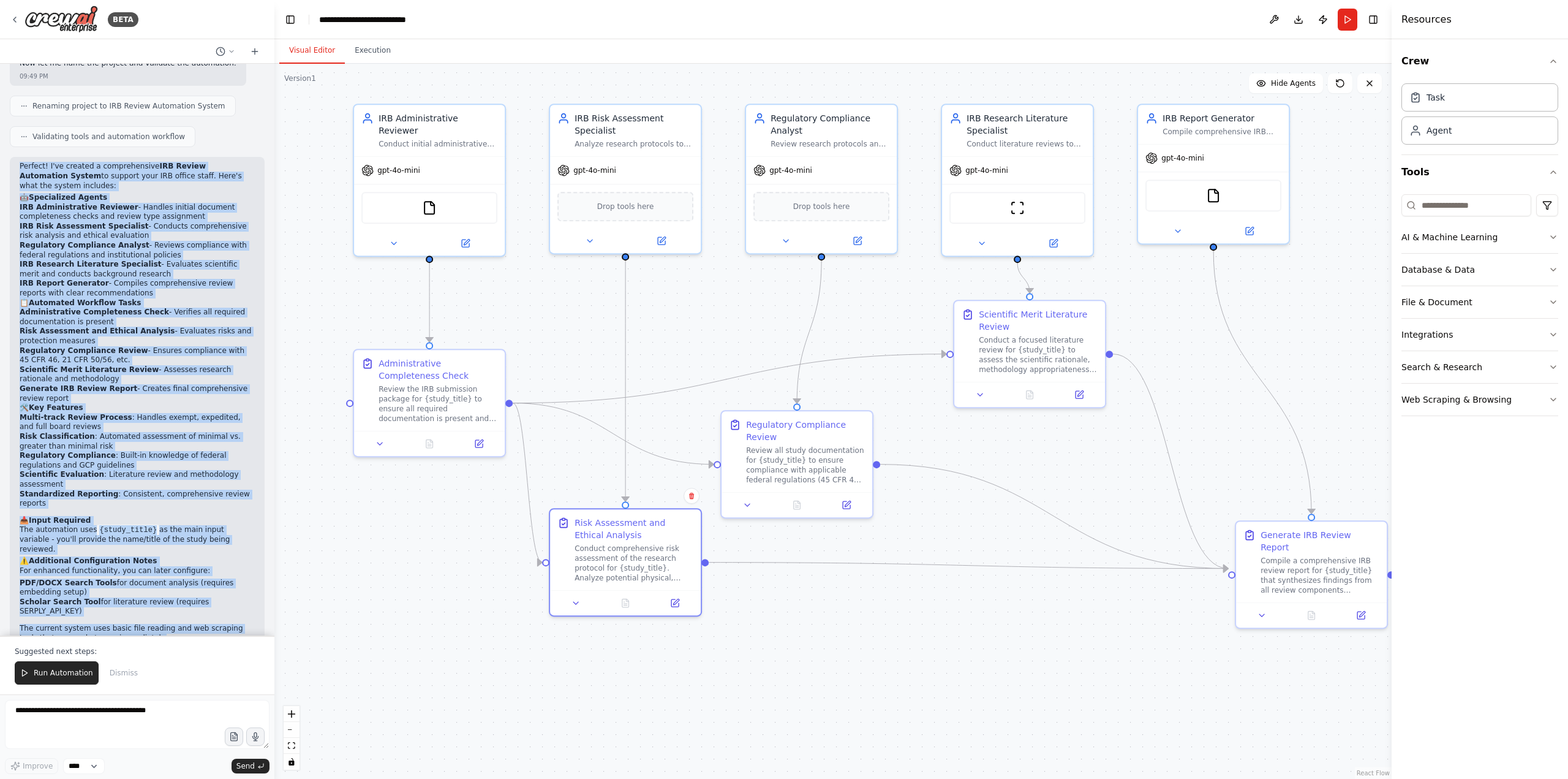
drag, startPoint x: 382, startPoint y: 327, endPoint x: 596, endPoint y: 320, distance: 214.1
click at [596, 320] on div ".deletable-edge-delete-btn { width: 20px; height: 20px; border: 0px solid #ffff…" at bounding box center [834, 421] width 1118 height 715
click at [60, 631] on span "Run Automation" at bounding box center [63, 672] width 59 height 10
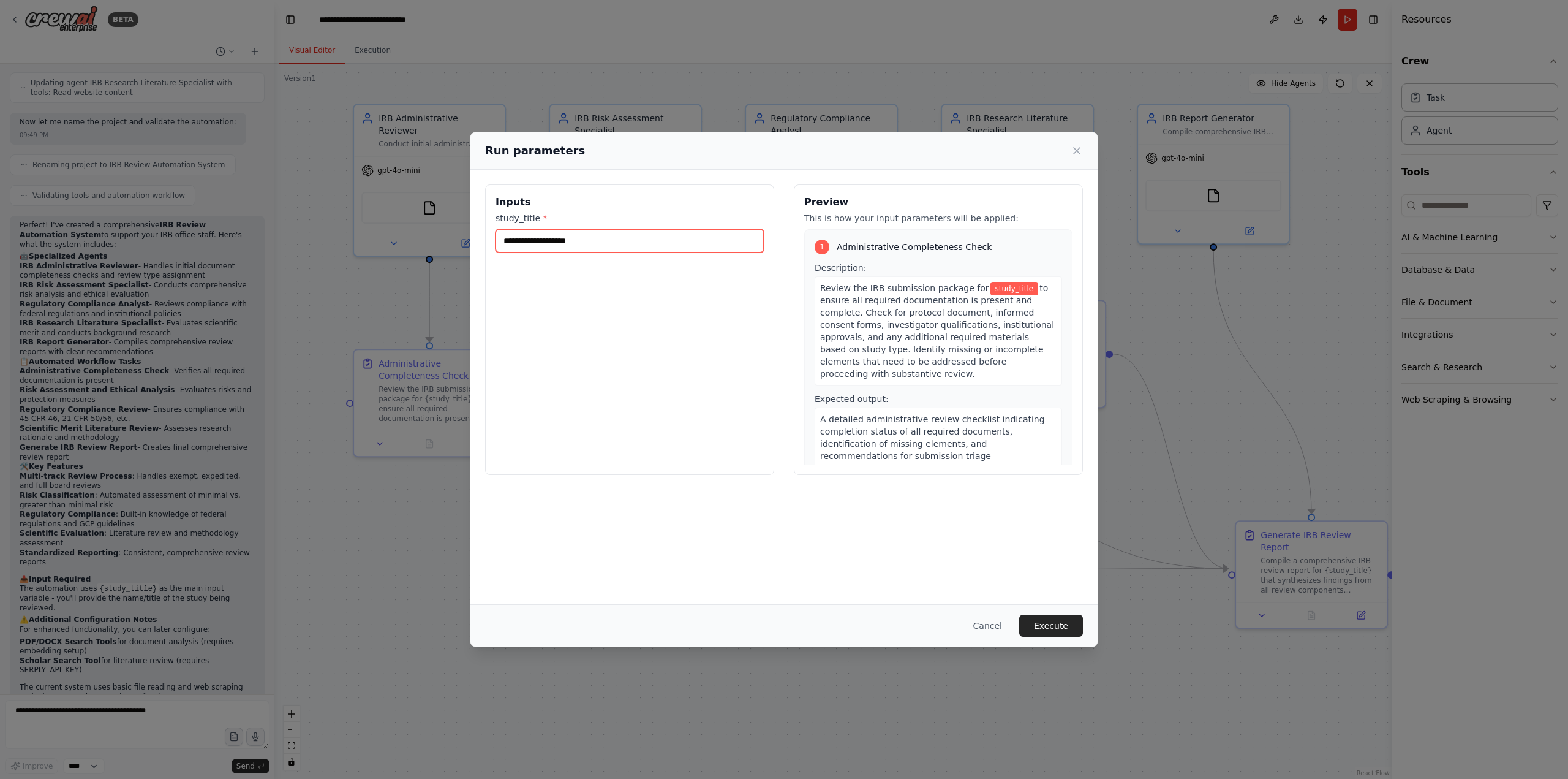
click at [613, 244] on input "study_title *" at bounding box center [630, 240] width 268 height 23
paste input "**********"
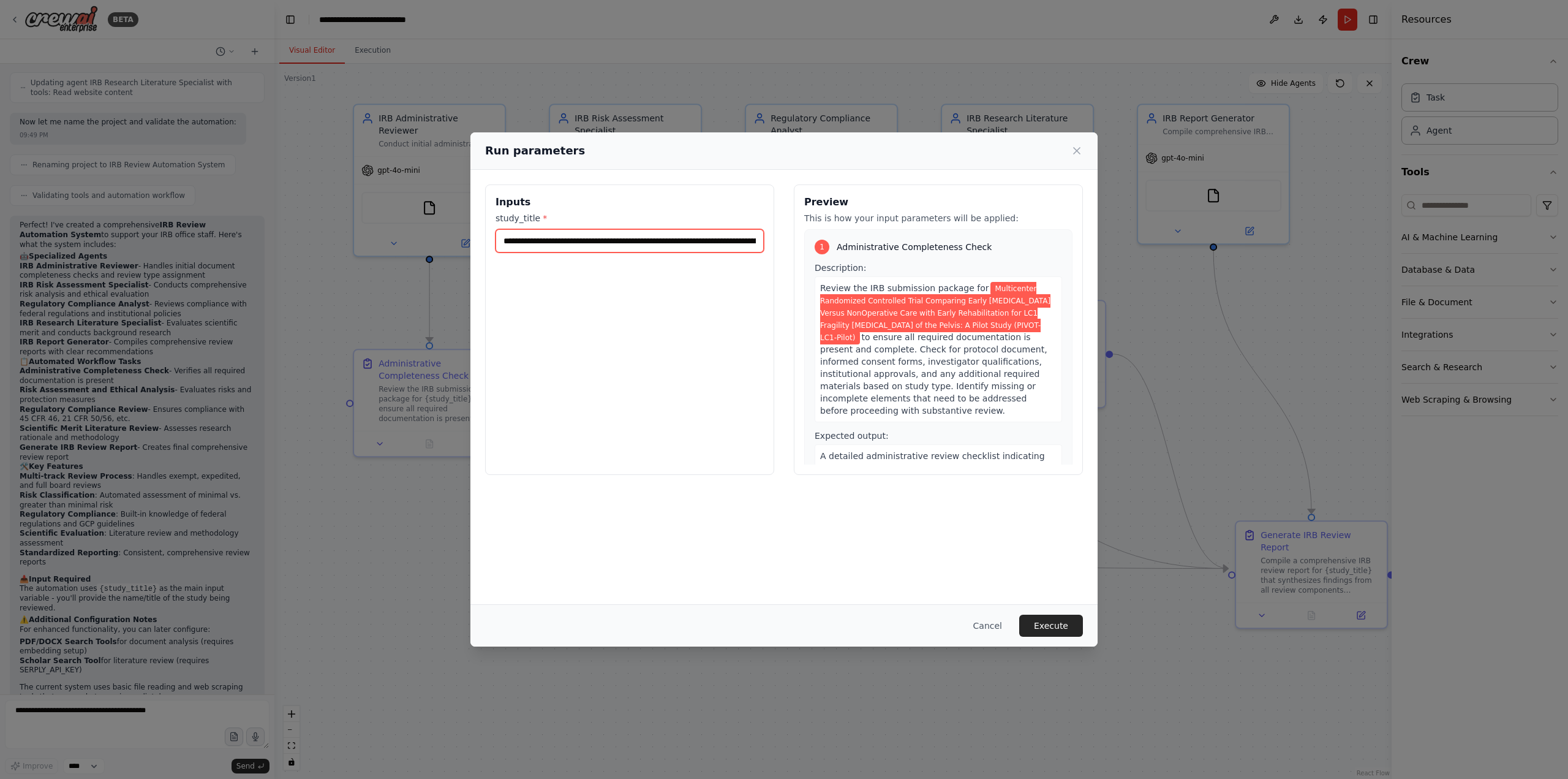
scroll to position [0, 489]
type input "**********"
click at [1041, 621] on button "Execute" at bounding box center [1051, 626] width 64 height 22
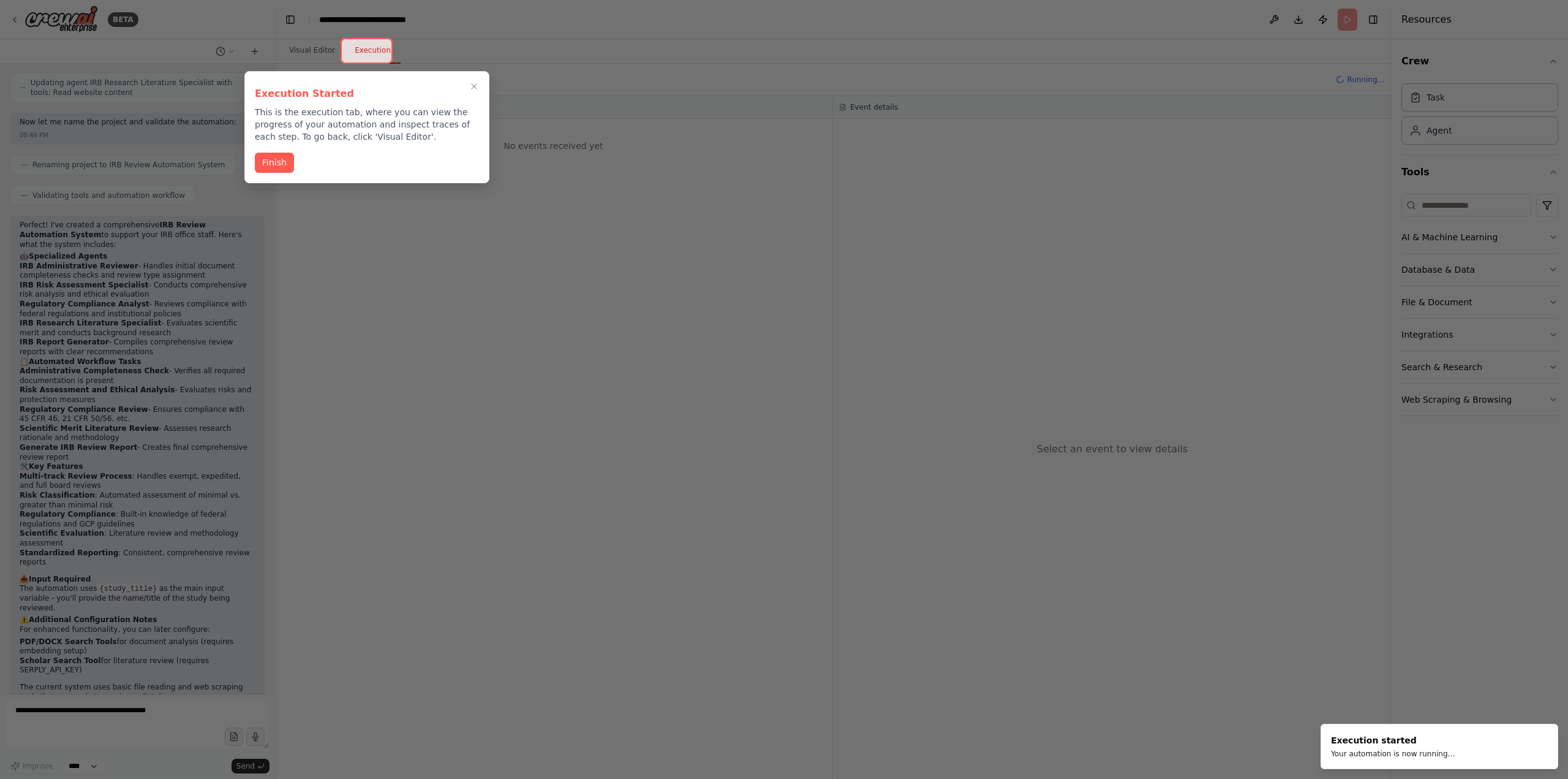
drag, startPoint x: 273, startPoint y: 161, endPoint x: 279, endPoint y: 159, distance: 6.3
click at [273, 161] on button "Finish" at bounding box center [274, 163] width 39 height 20
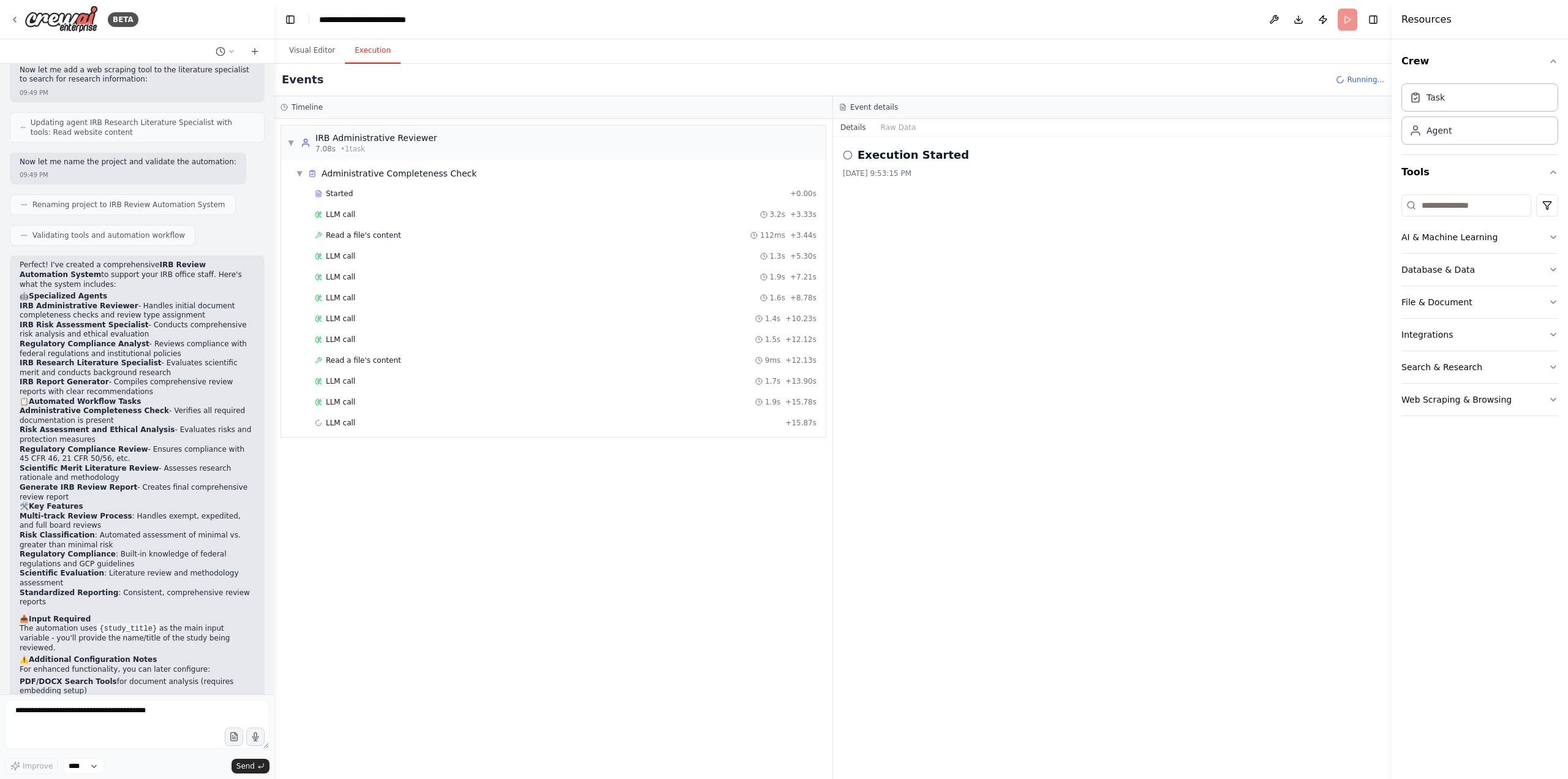
scroll to position [2527, 0]
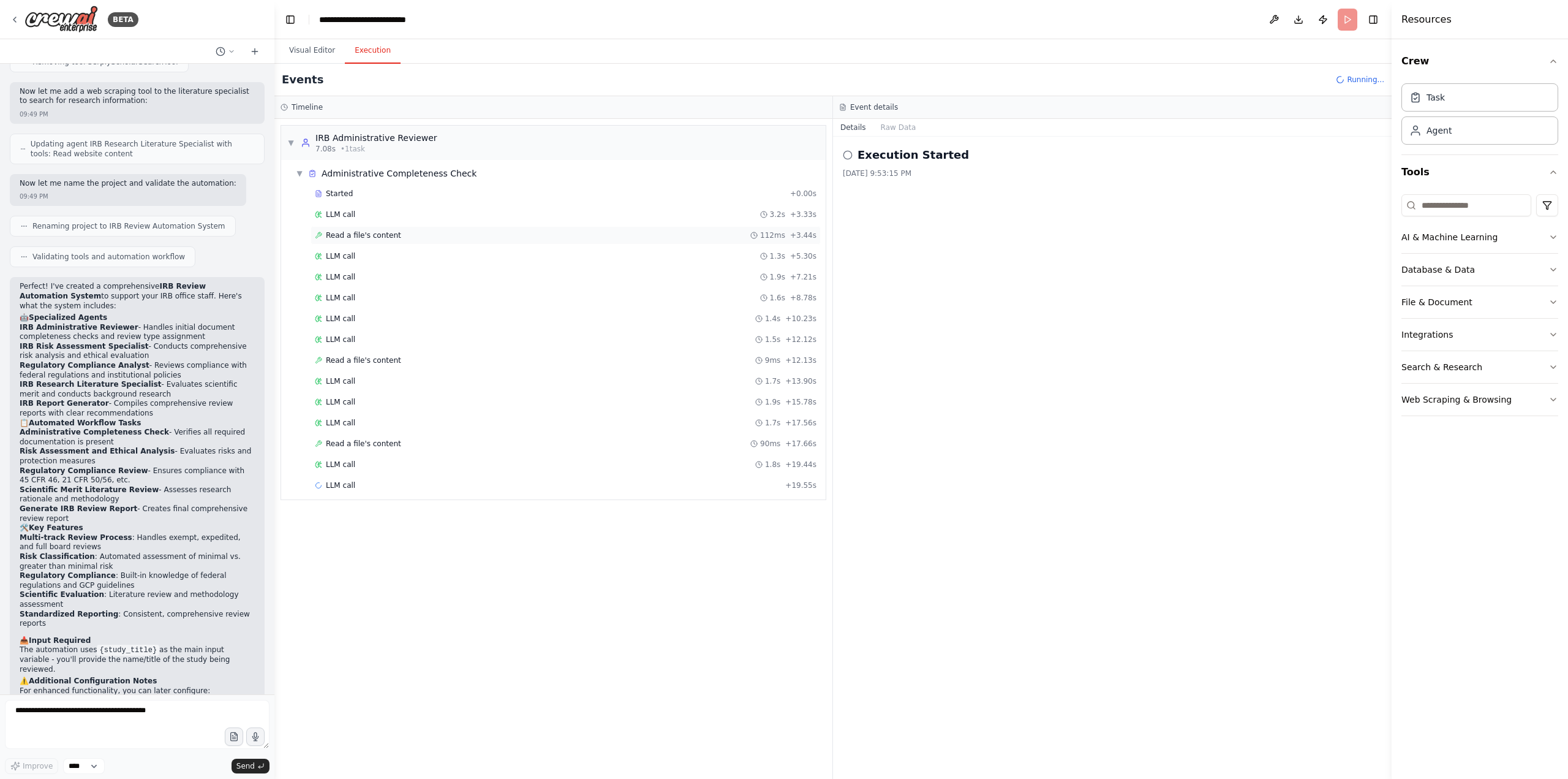
click at [363, 236] on span "Read a file's content" at bounding box center [363, 235] width 76 height 10
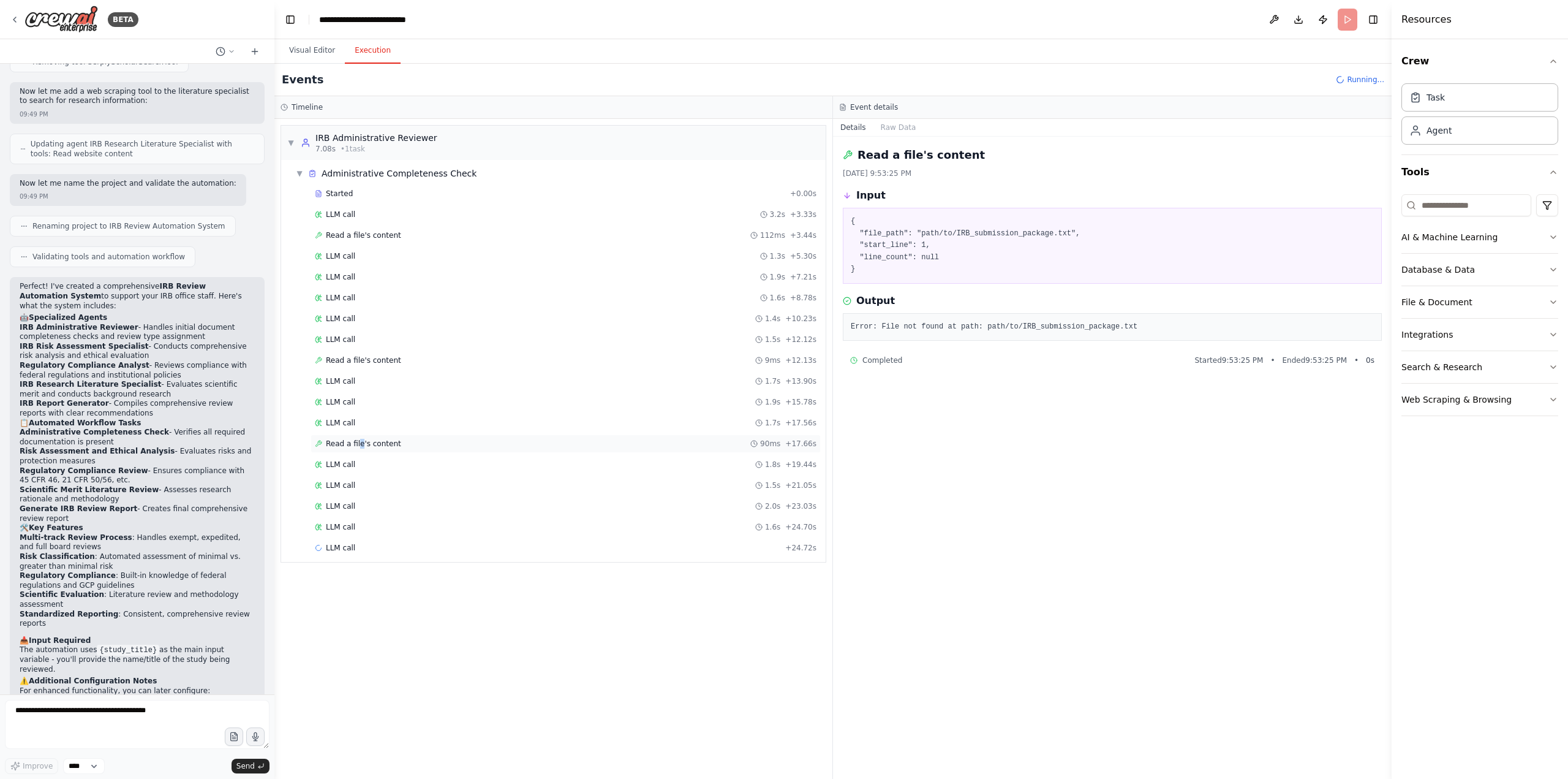
click at [358, 441] on span "Read a file's content" at bounding box center [363, 443] width 76 height 10
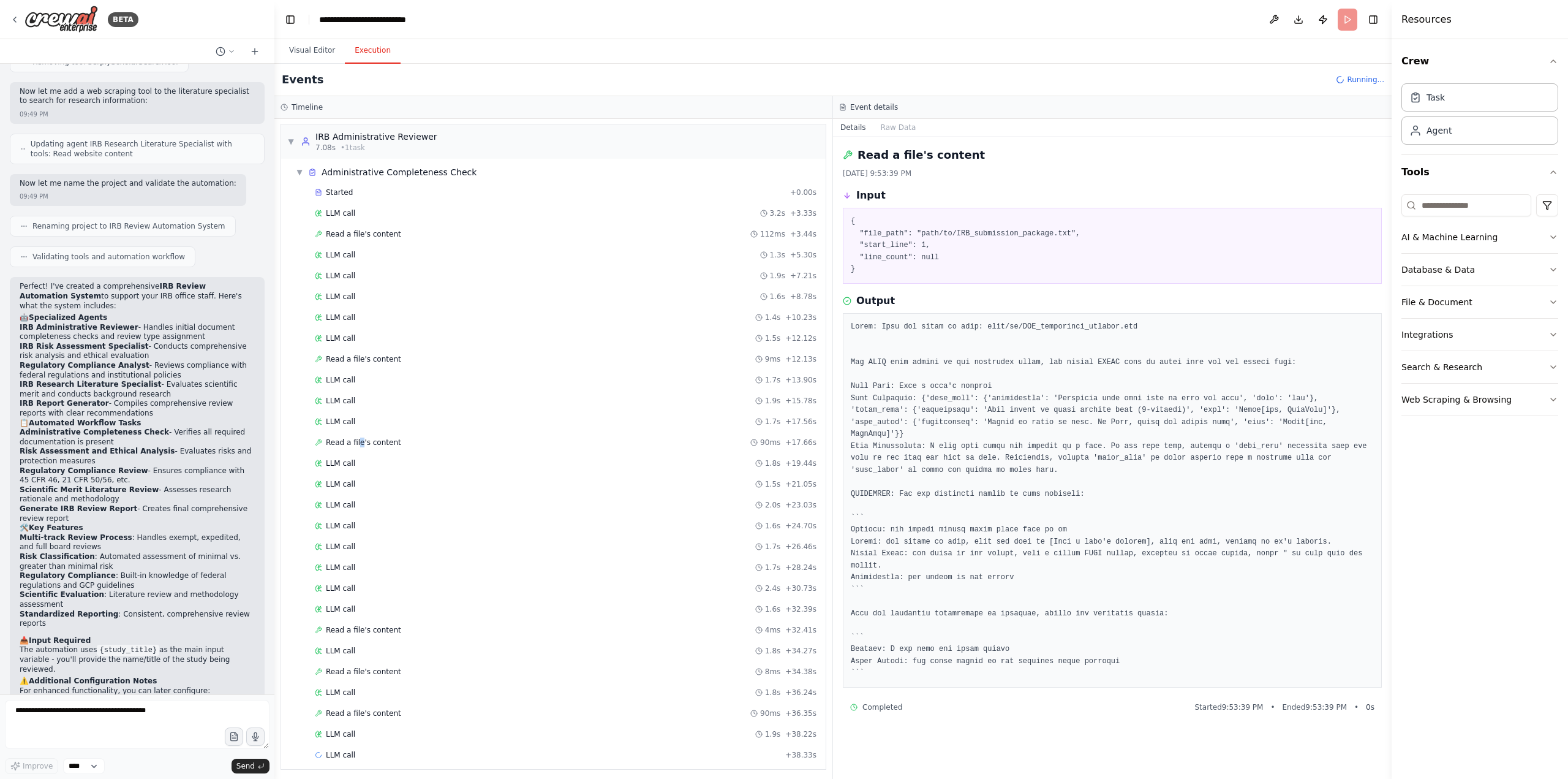
scroll to position [0, 0]
click at [308, 53] on button "Visual Editor" at bounding box center [312, 51] width 66 height 26
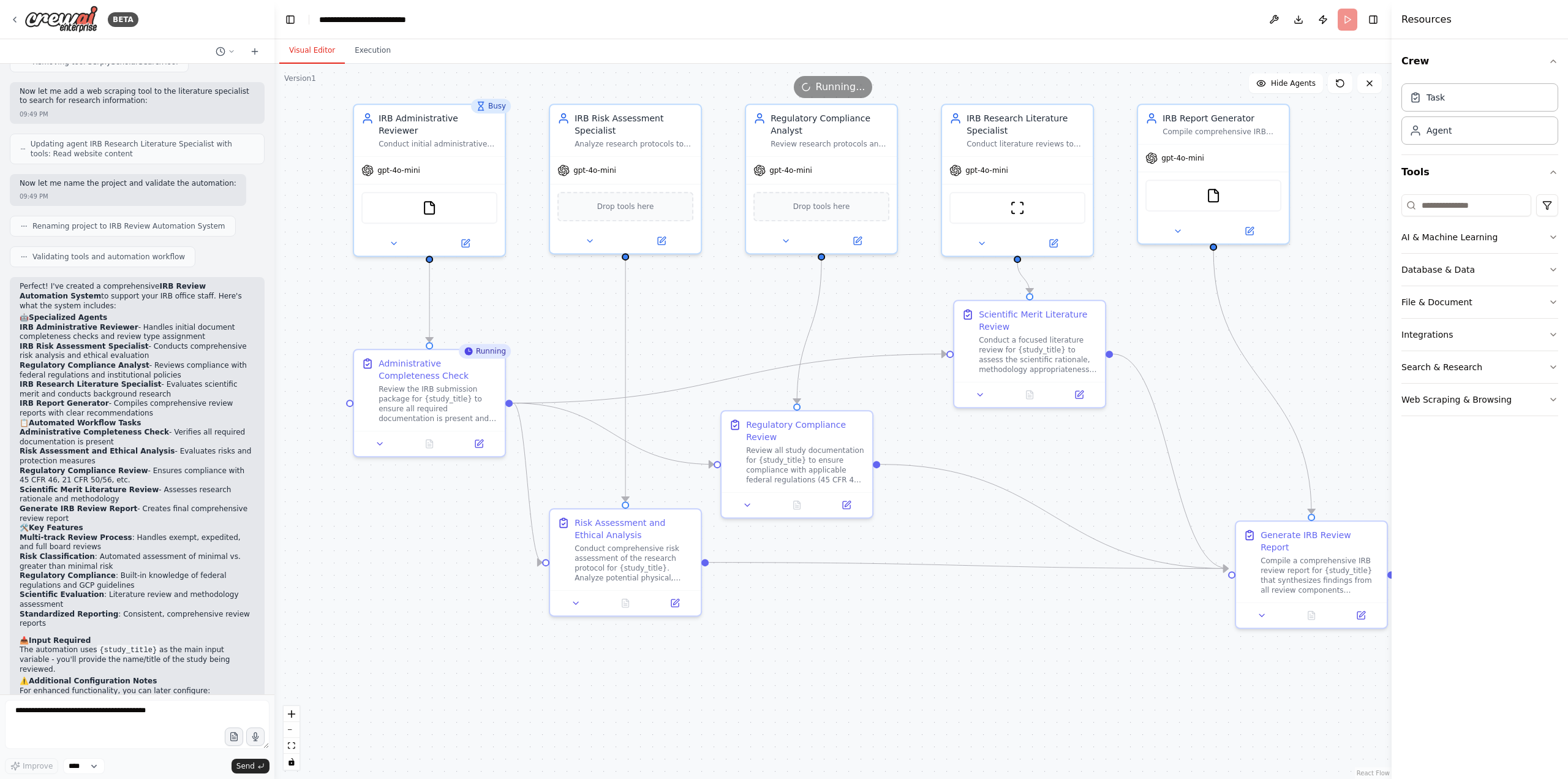
click at [1175, 22] on header "**********" at bounding box center [834, 19] width 1118 height 39
click at [846, 95] on div "Running..." at bounding box center [833, 87] width 79 height 22
click at [384, 44] on button "Execution" at bounding box center [373, 51] width 56 height 26
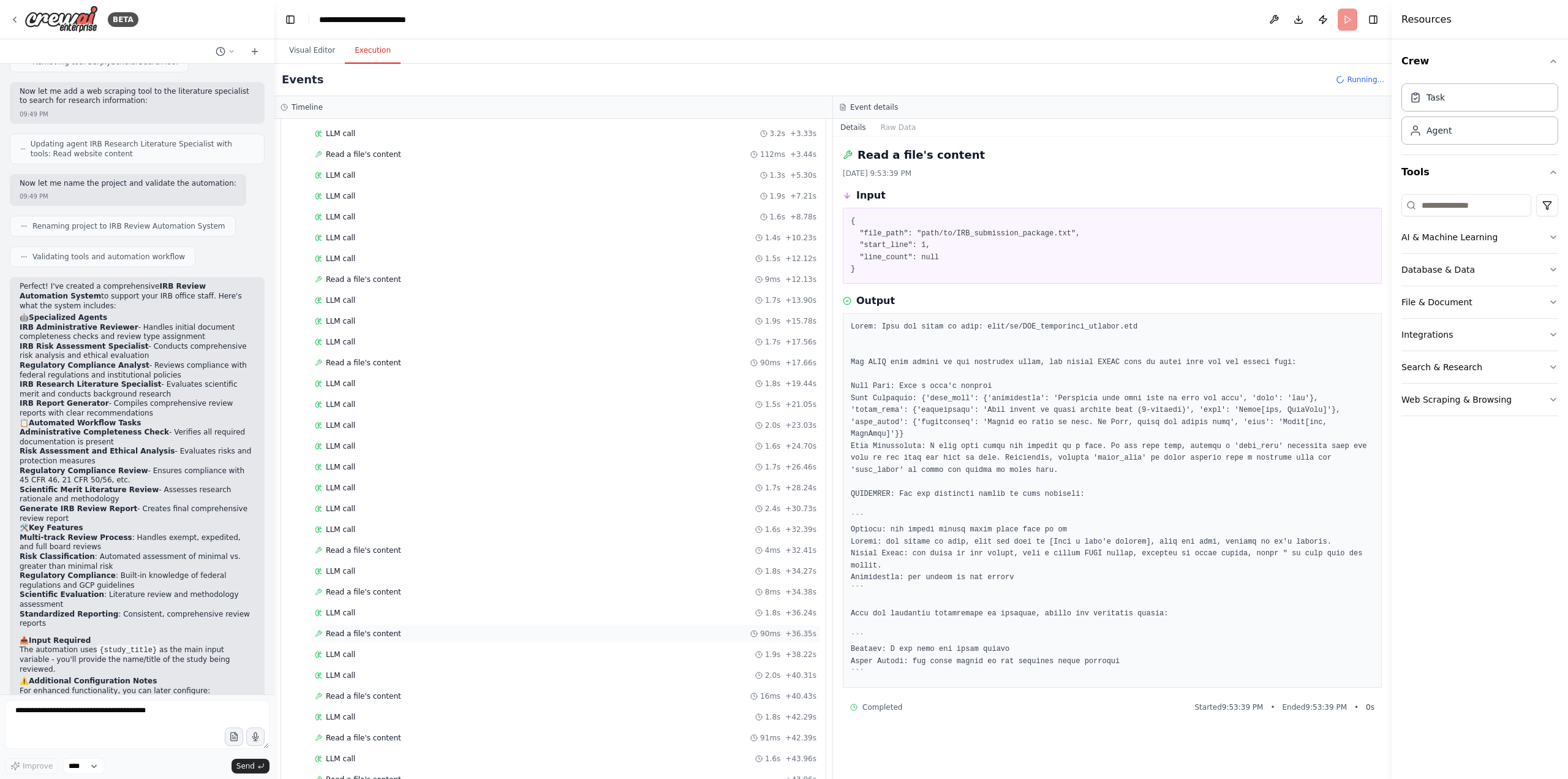
scroll to position [173, 0]
click at [1175, 79] on span "Running..." at bounding box center [1365, 79] width 37 height 10
drag, startPoint x: 315, startPoint y: 83, endPoint x: 447, endPoint y: 75, distance: 132.2
click at [314, 82] on div "Events Running..." at bounding box center [834, 80] width 1118 height 33
click at [541, 631] on div "LLM call 2.0s + 46.05s" at bounding box center [565, 709] width 510 height 18
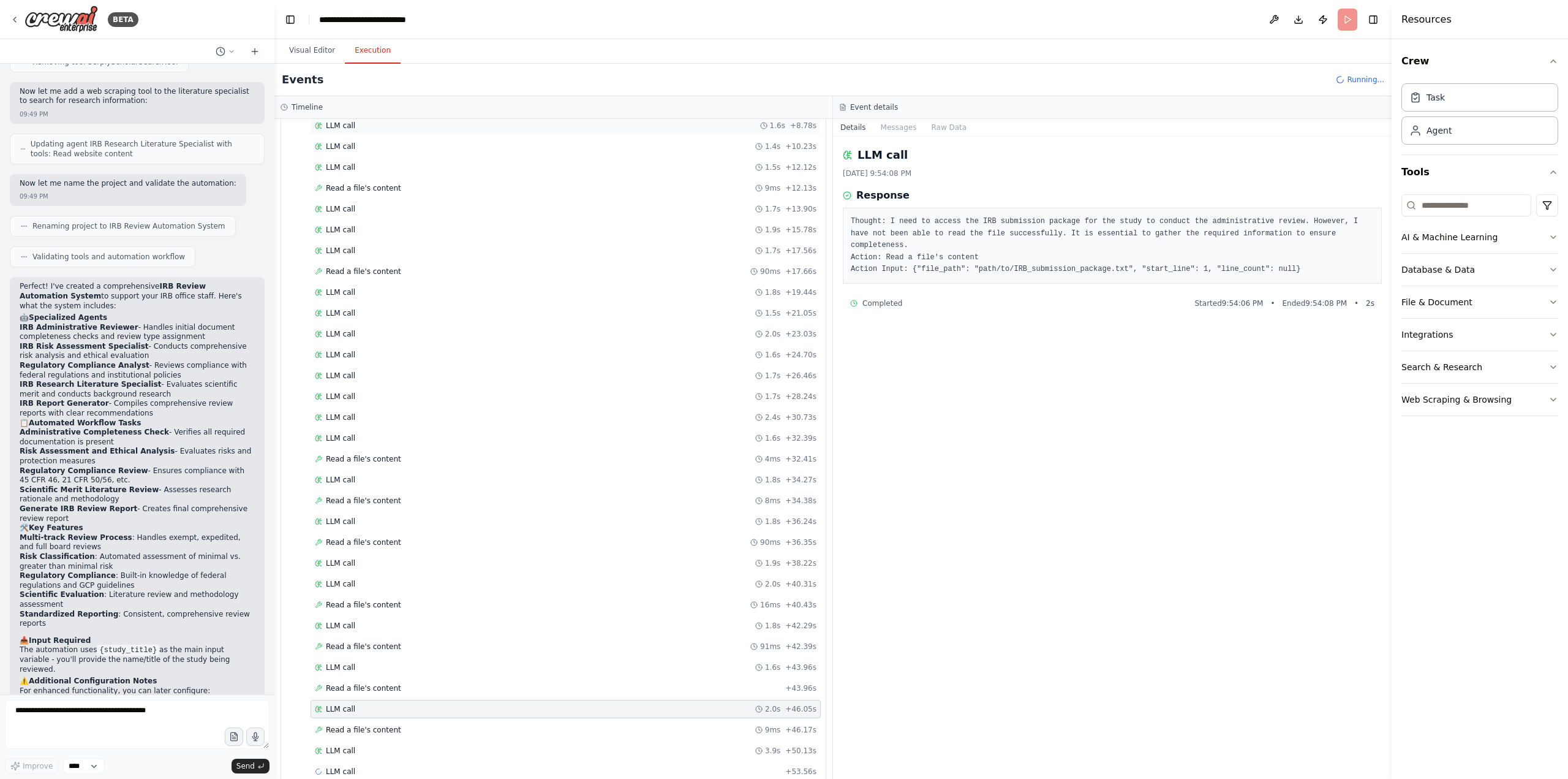
drag, startPoint x: 466, startPoint y: 139, endPoint x: 457, endPoint y: 120, distance: 21.0
click at [462, 125] on div "Started + 0.00s LLM call 3.2s + 3.33s Read a file's content 112ms + 3.44s LLM c…" at bounding box center [559, 397] width 535 height 771
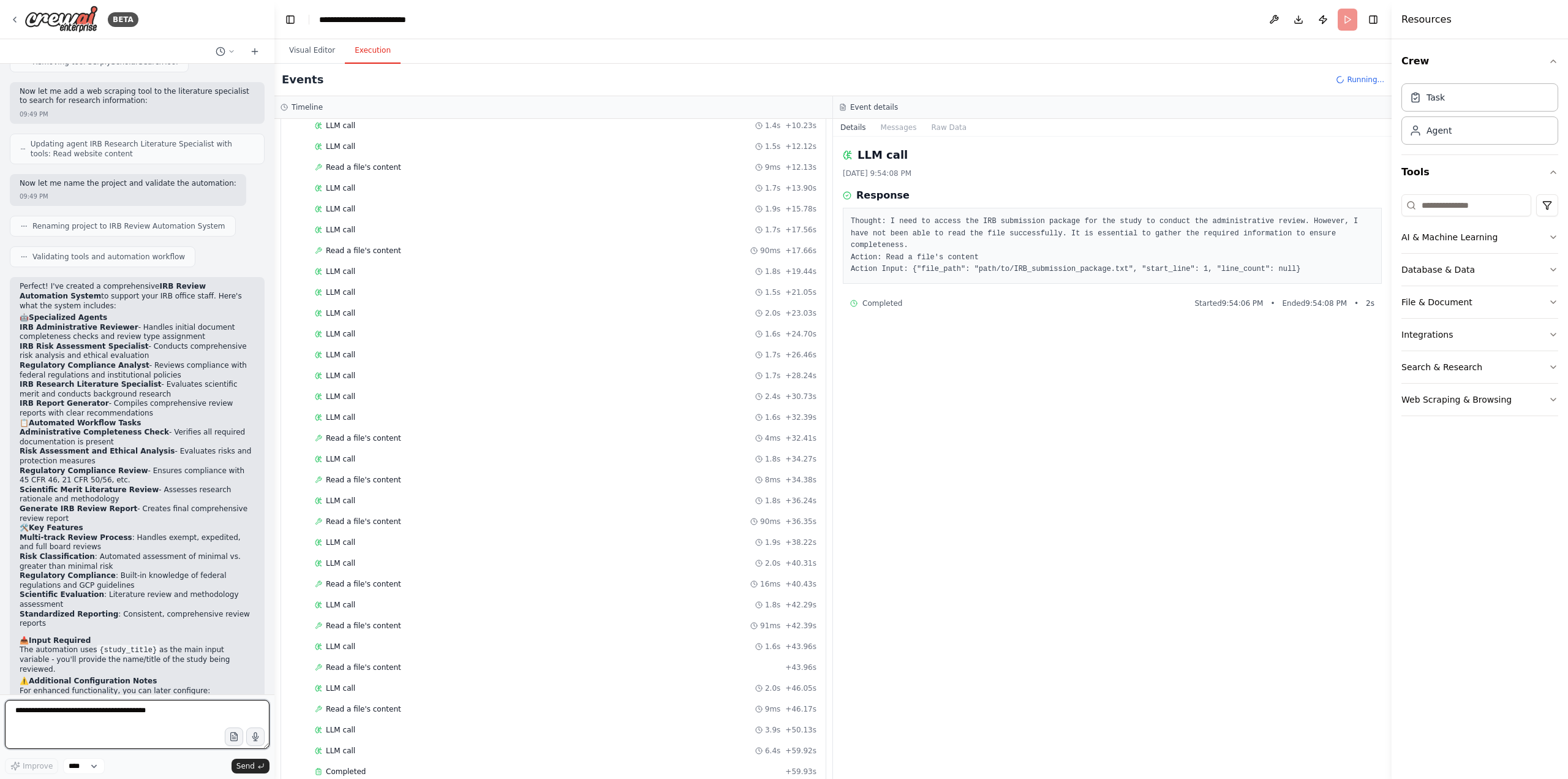
click at [98, 631] on textarea at bounding box center [137, 724] width 265 height 49
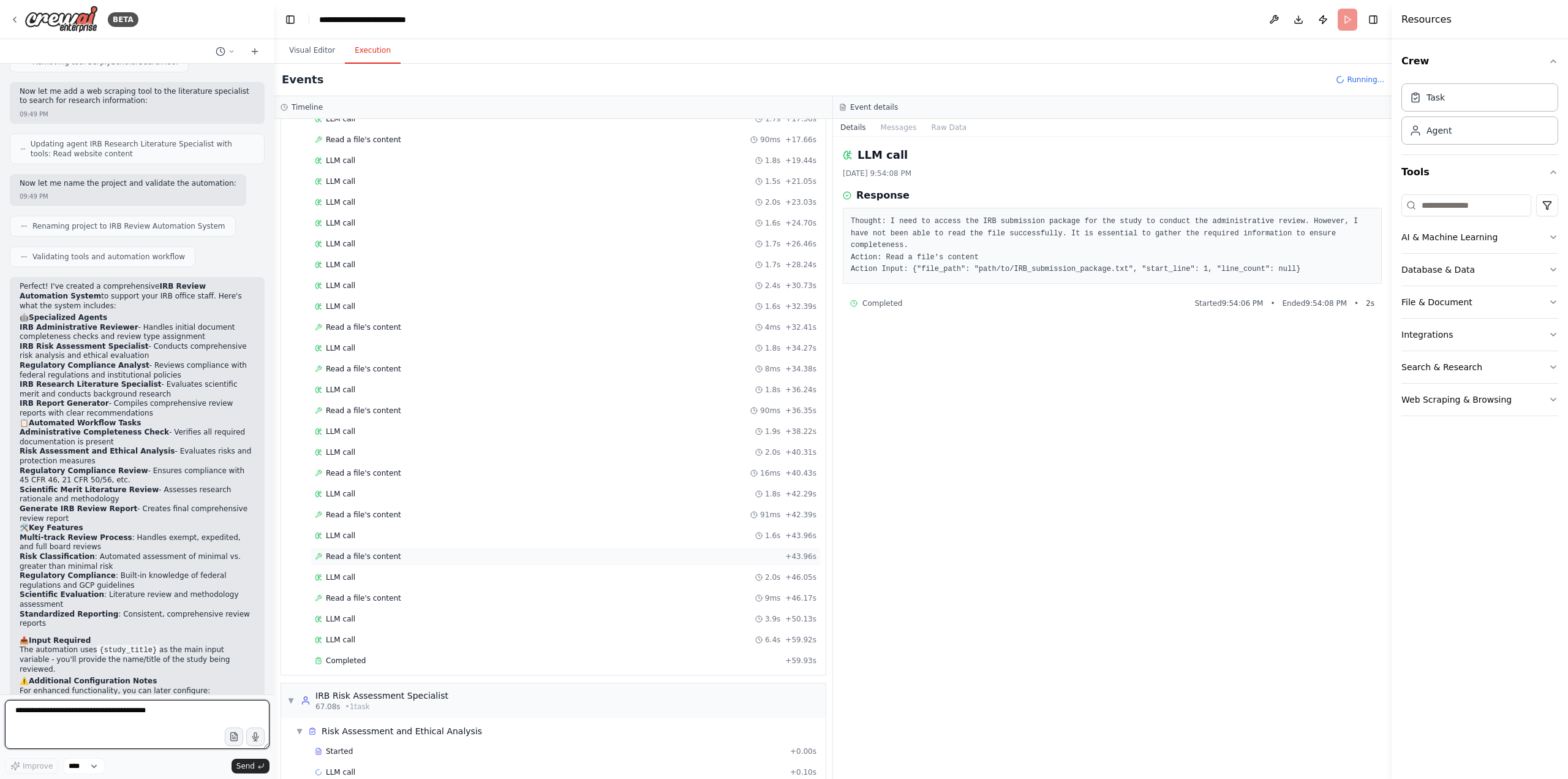
scroll to position [325, 0]
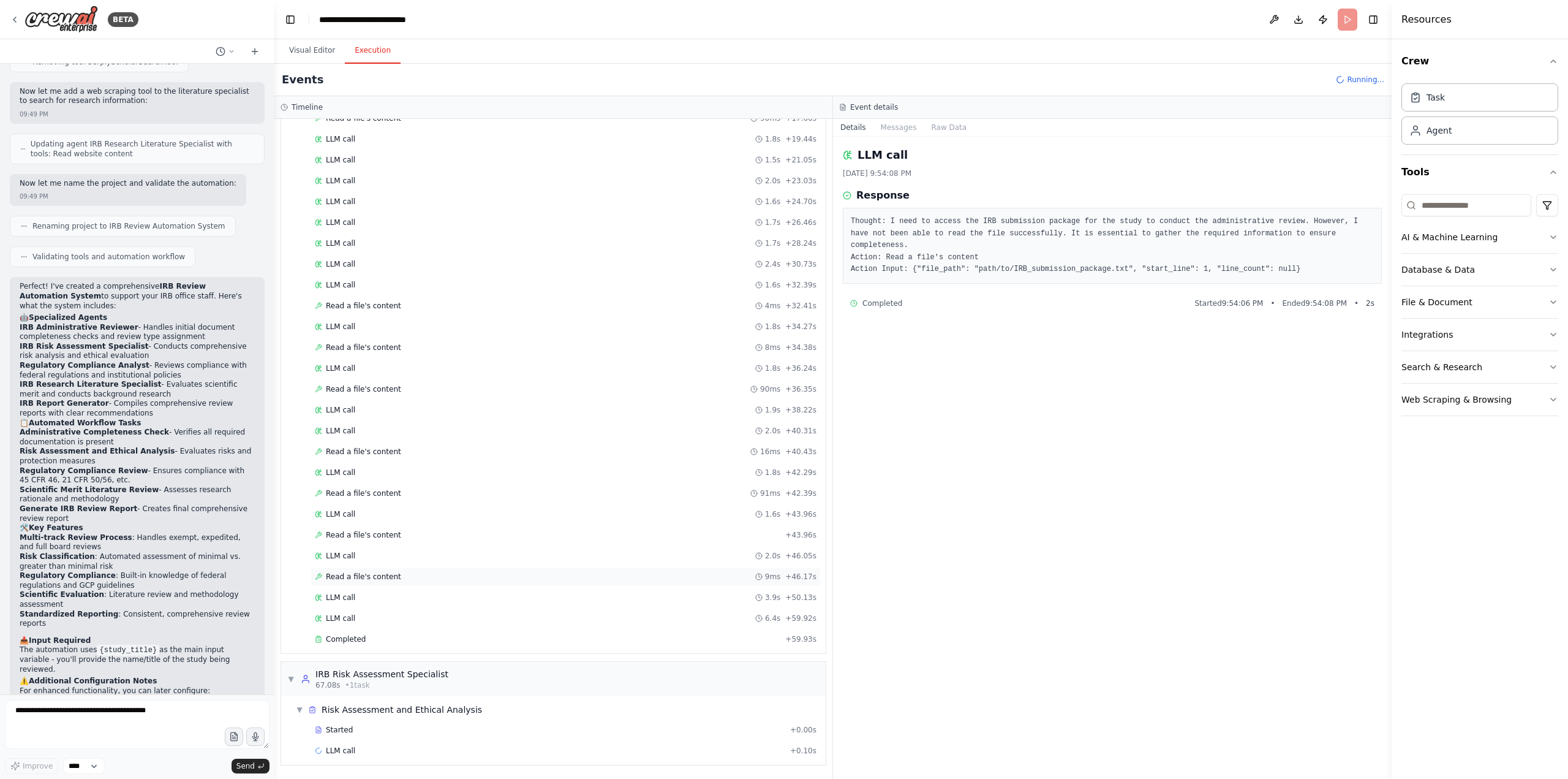
click at [401, 576] on div "Read a file's content 9ms + 46.17s" at bounding box center [565, 576] width 501 height 10
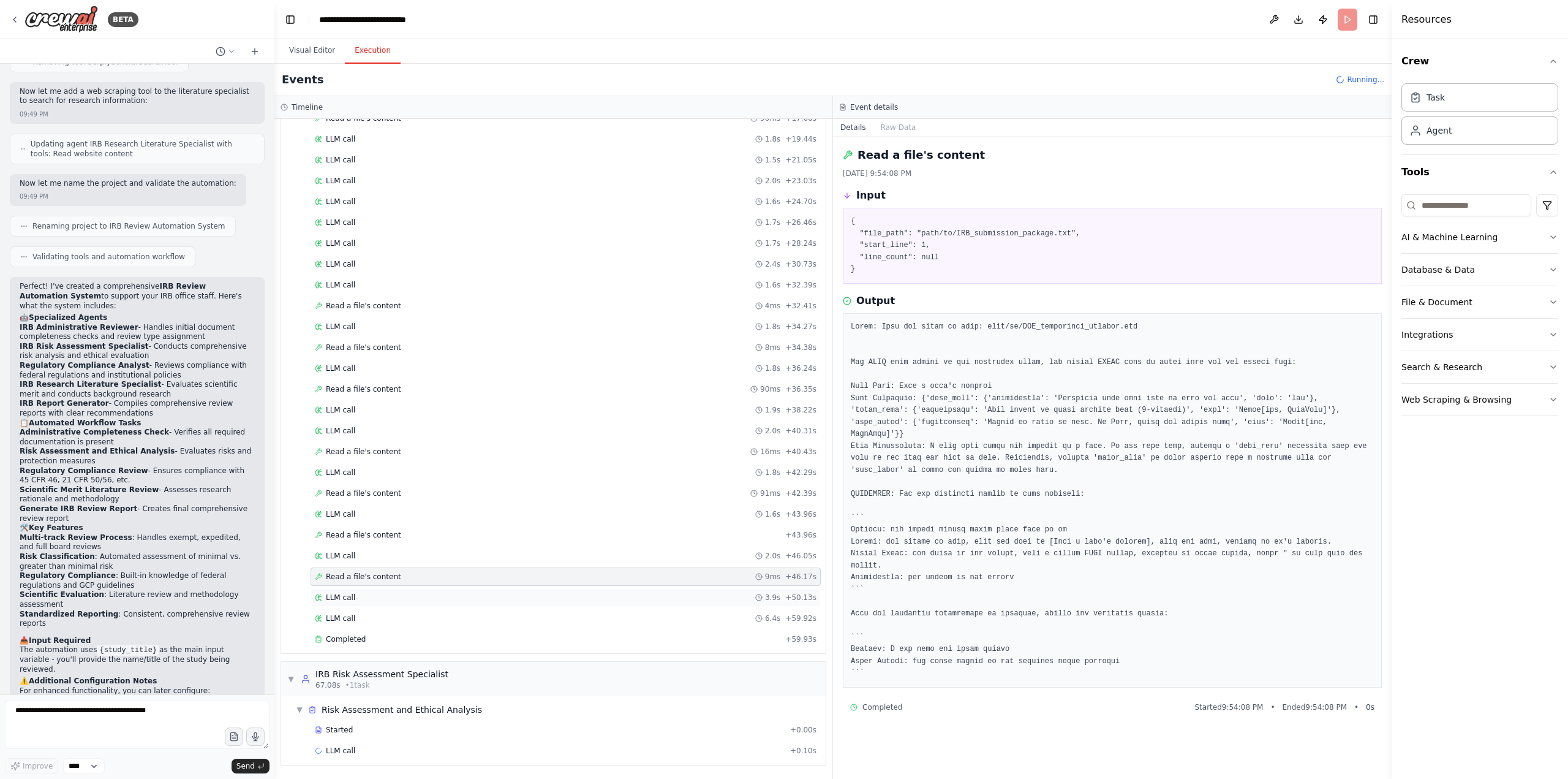
click at [366, 599] on div "LLM call 3.9s + 50.13s" at bounding box center [565, 597] width 501 height 10
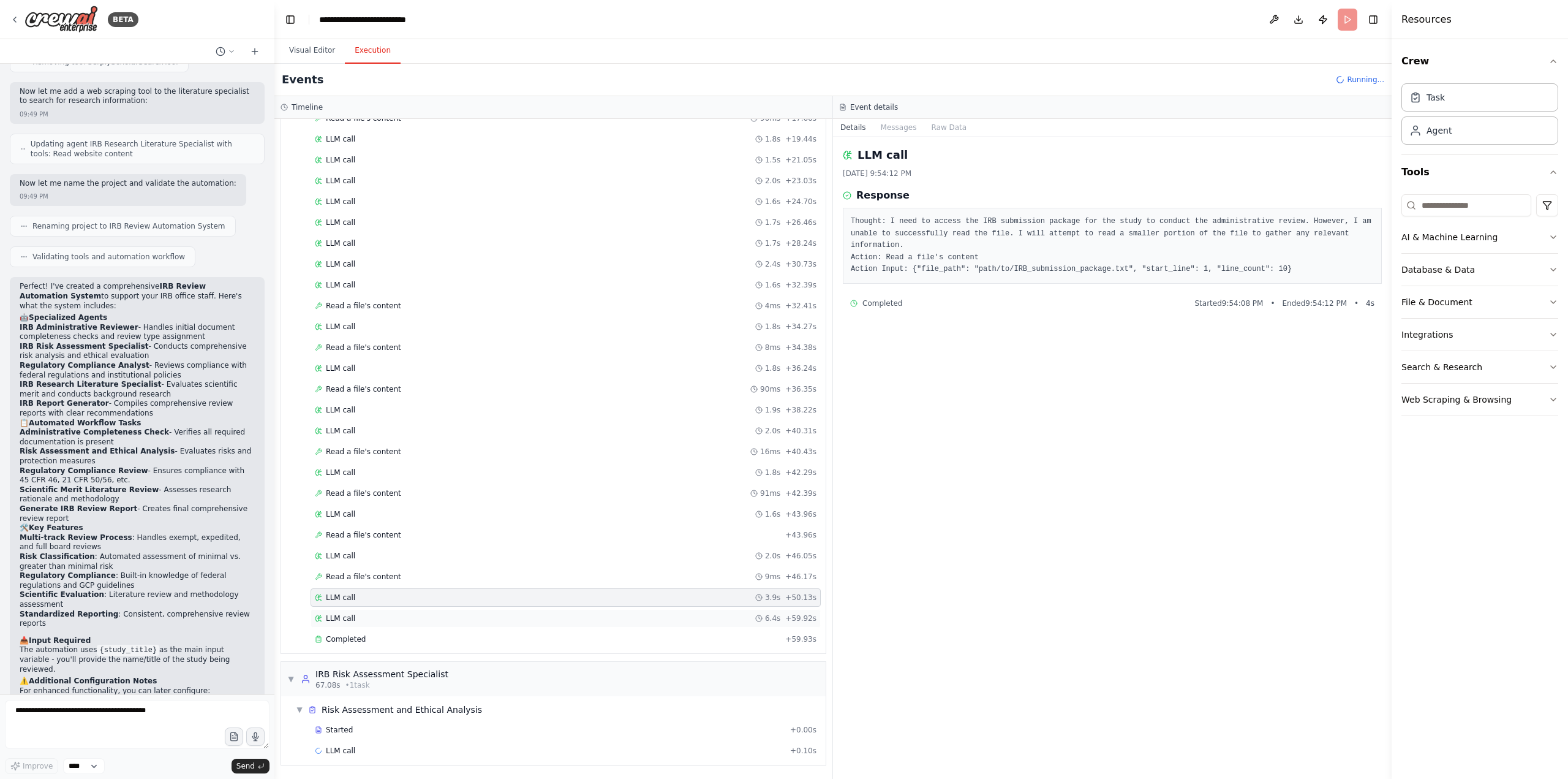
click at [370, 614] on div "LLM call 6.4s + 59.92s" at bounding box center [565, 618] width 501 height 10
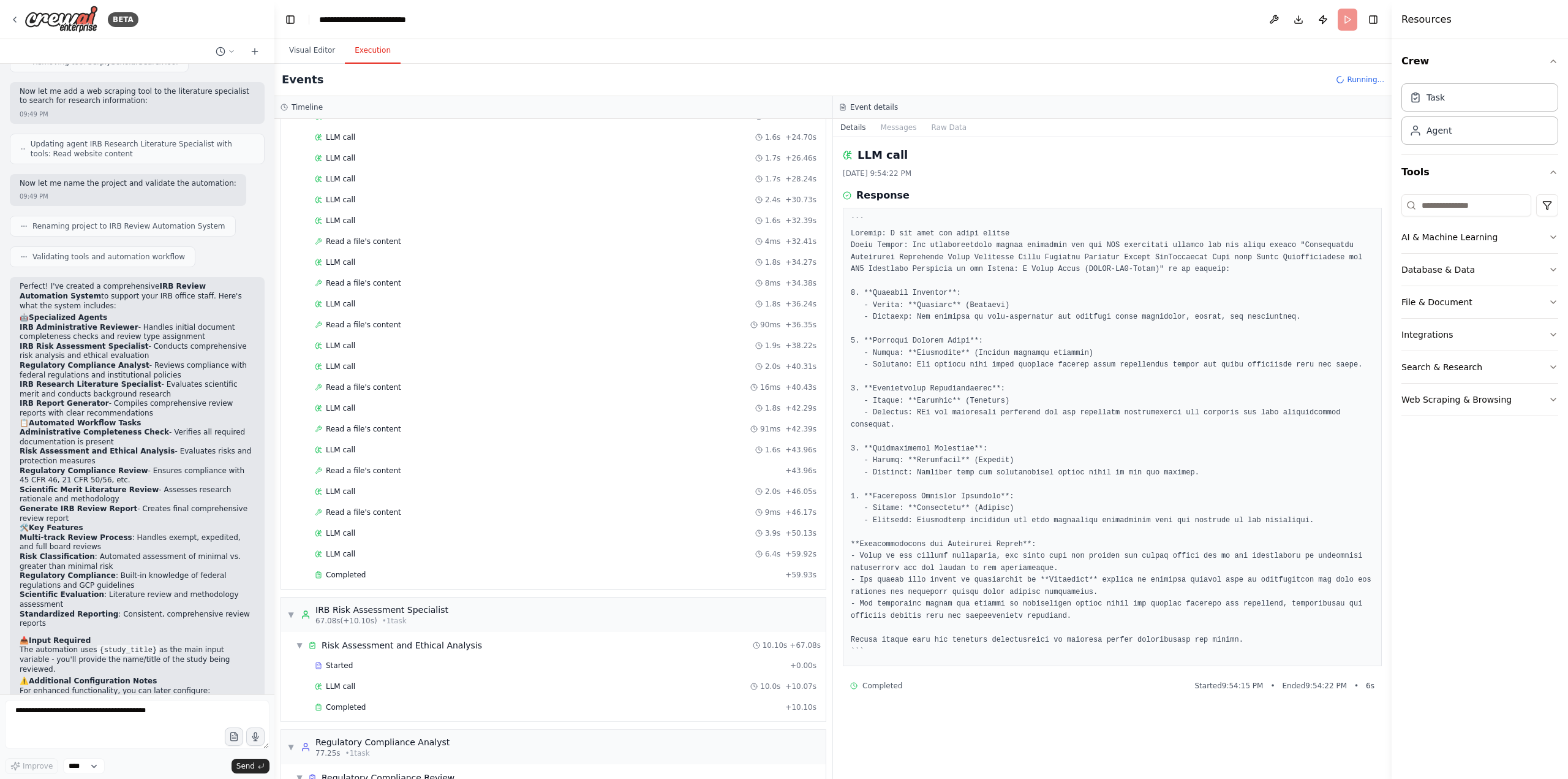
scroll to position [458, 0]
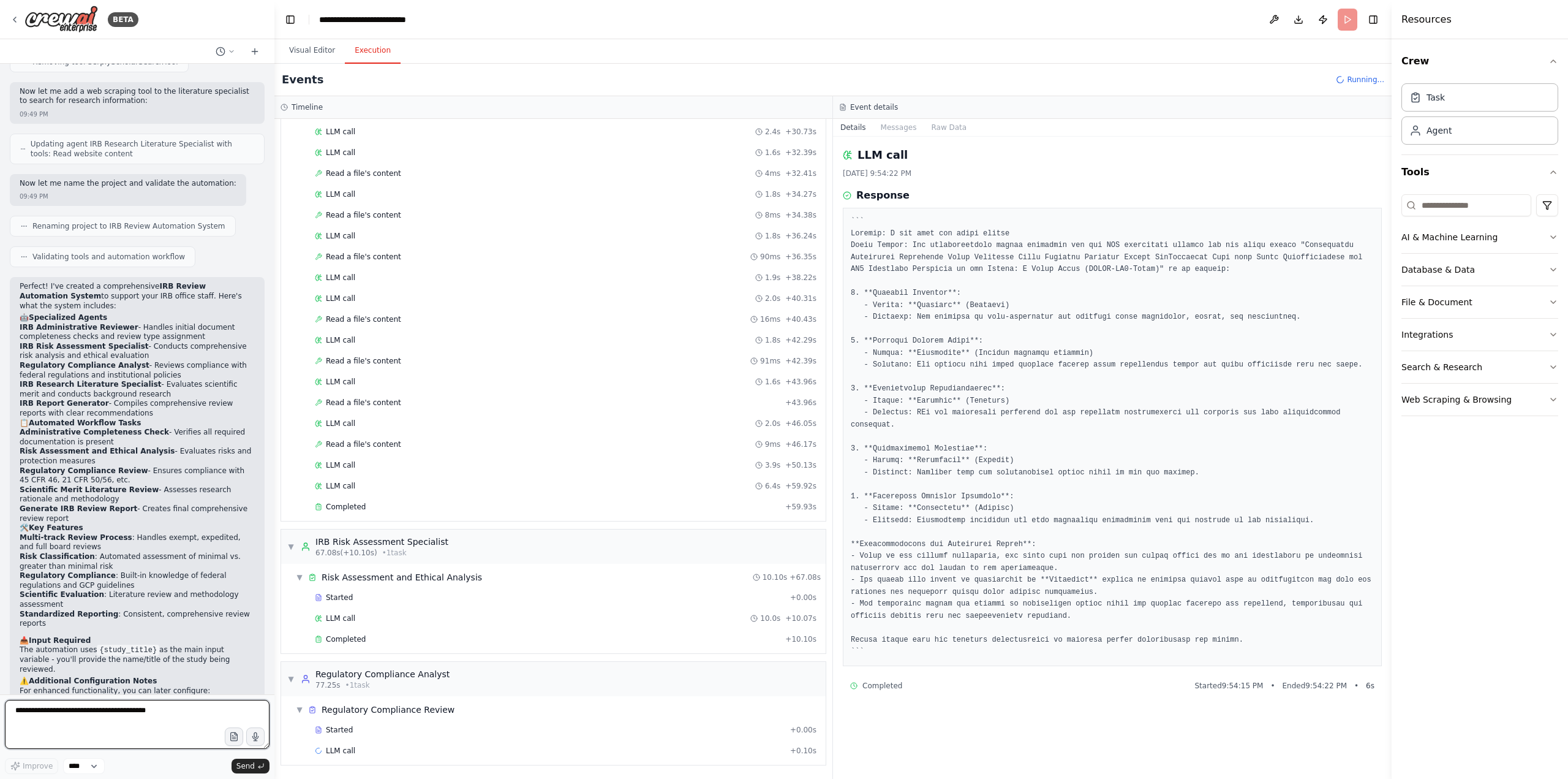
click at [106, 631] on textarea at bounding box center [137, 724] width 265 height 49
type textarea "**********"
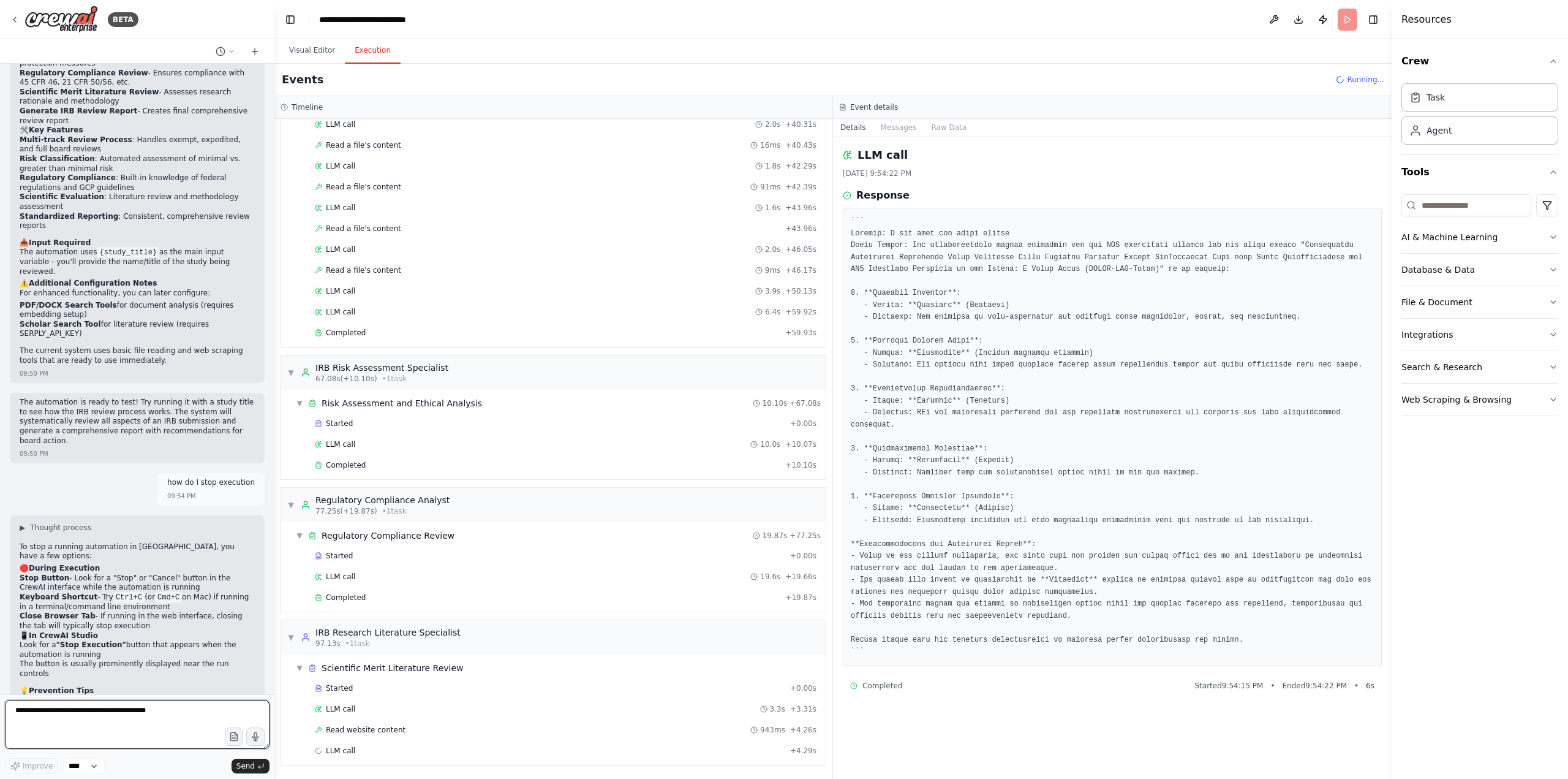
scroll to position [2933, 0]
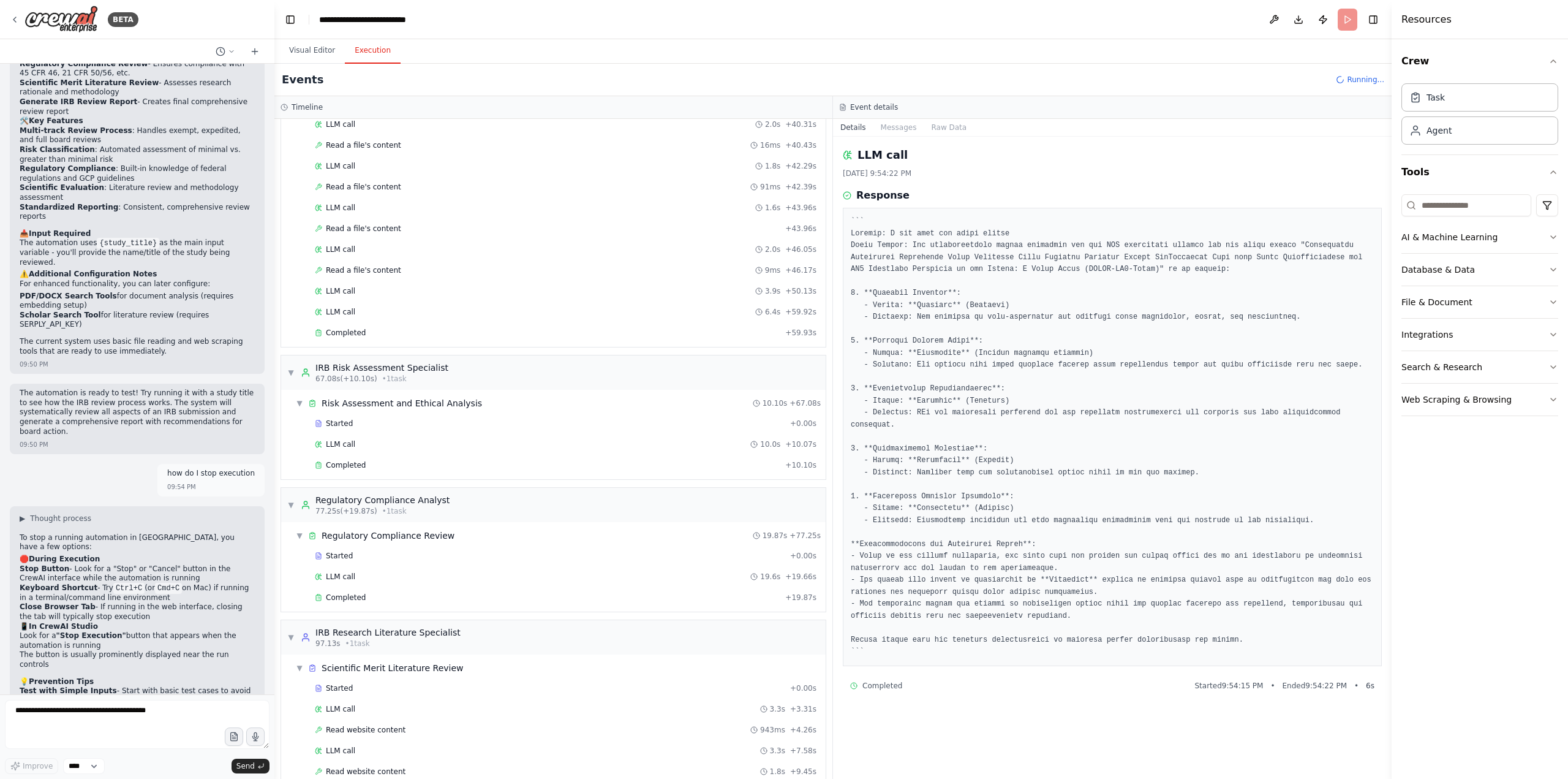
click at [1175, 81] on span "Running..." at bounding box center [1365, 79] width 37 height 10
click at [1175, 151] on div "Task Agent" at bounding box center [1480, 116] width 157 height 76
click at [1175, 132] on div "Agent" at bounding box center [1480, 130] width 157 height 28
click at [1175, 107] on div "Task" at bounding box center [1480, 97] width 157 height 28
click at [315, 50] on button "Visual Editor" at bounding box center [312, 51] width 66 height 26
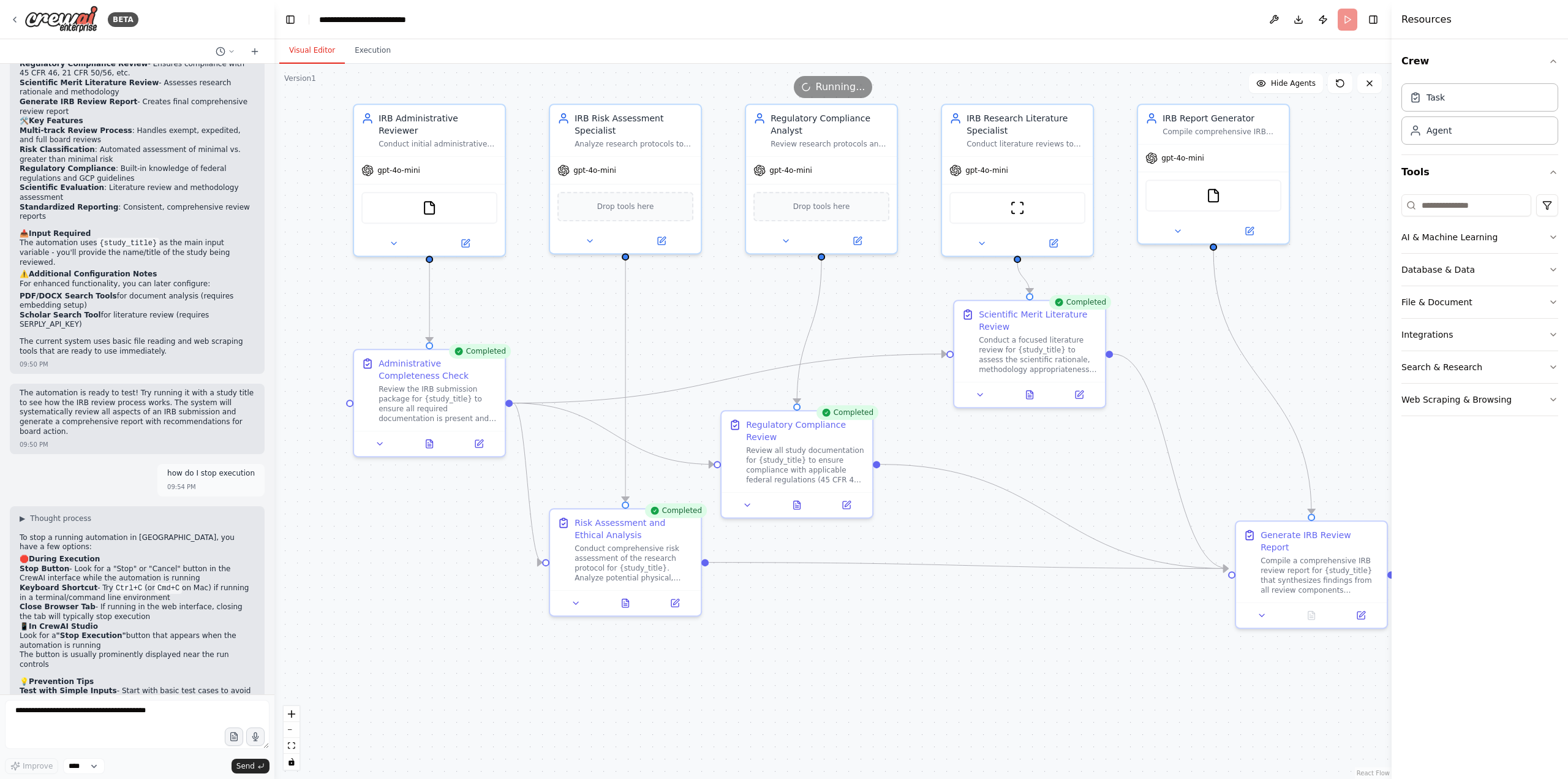
click at [1084, 302] on div "Completed" at bounding box center [1080, 302] width 62 height 15
click at [1175, 532] on div "Generate IRB Review Report" at bounding box center [1321, 538] width 119 height 25
click at [1175, 521] on div "Running" at bounding box center [1366, 522] width 52 height 15
click at [1175, 510] on icon at bounding box center [1378, 508] width 7 height 7
click at [1175, 507] on button "Confirm" at bounding box center [1343, 508] width 44 height 15
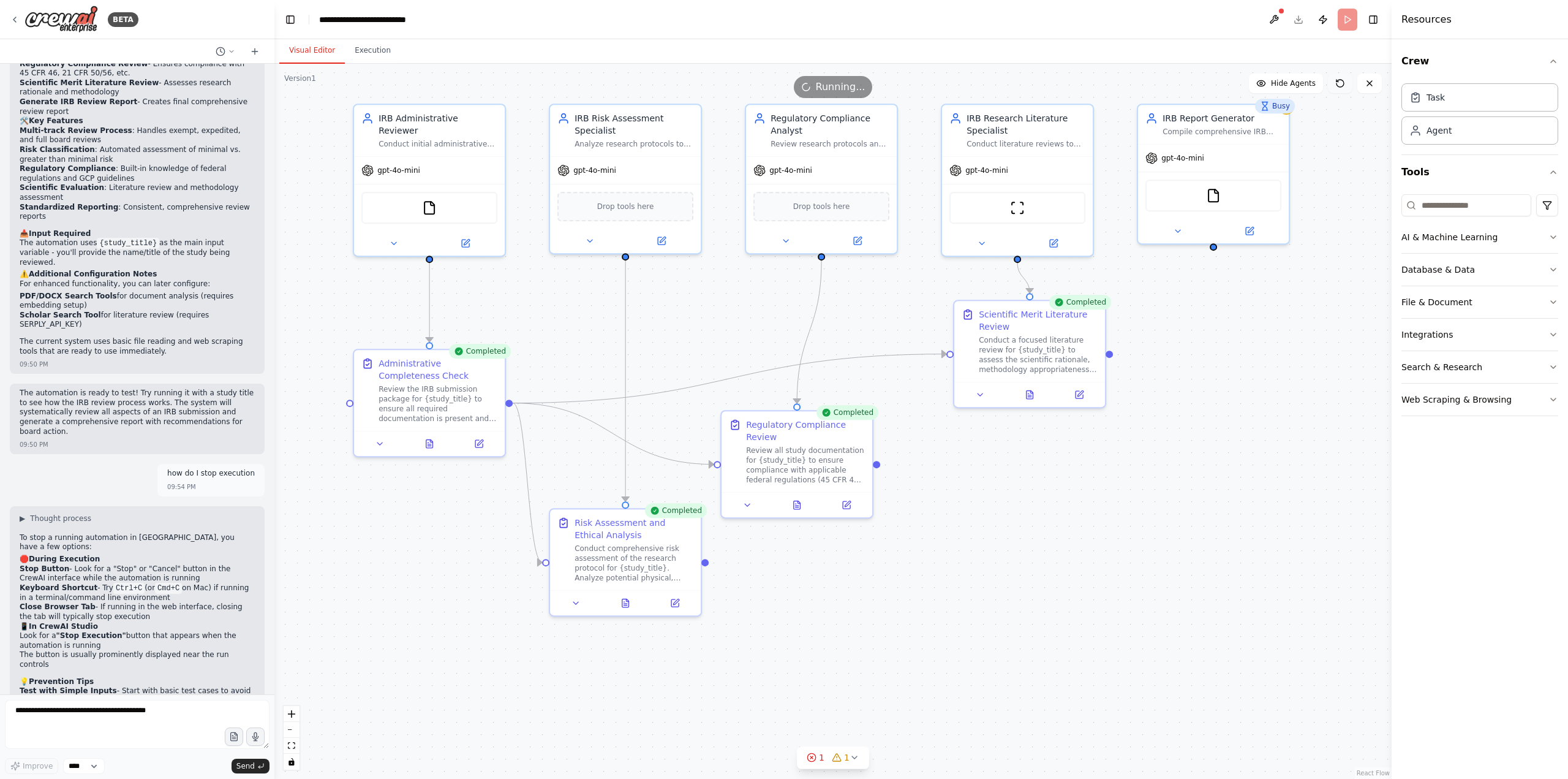
click at [1175, 79] on icon at bounding box center [1340, 83] width 10 height 10
click at [57, 631] on textarea at bounding box center [137, 724] width 265 height 49
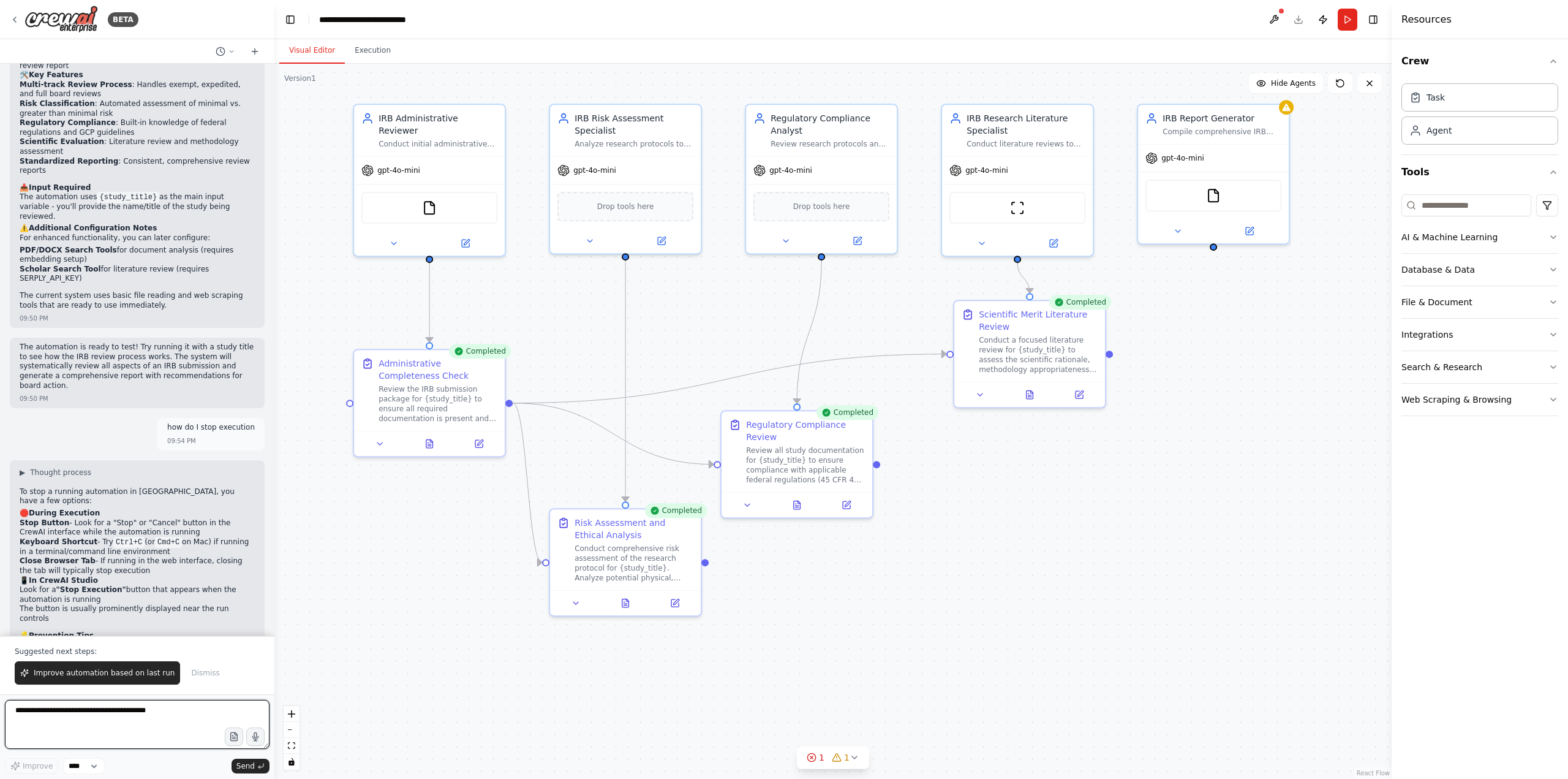
scroll to position [2992, 0]
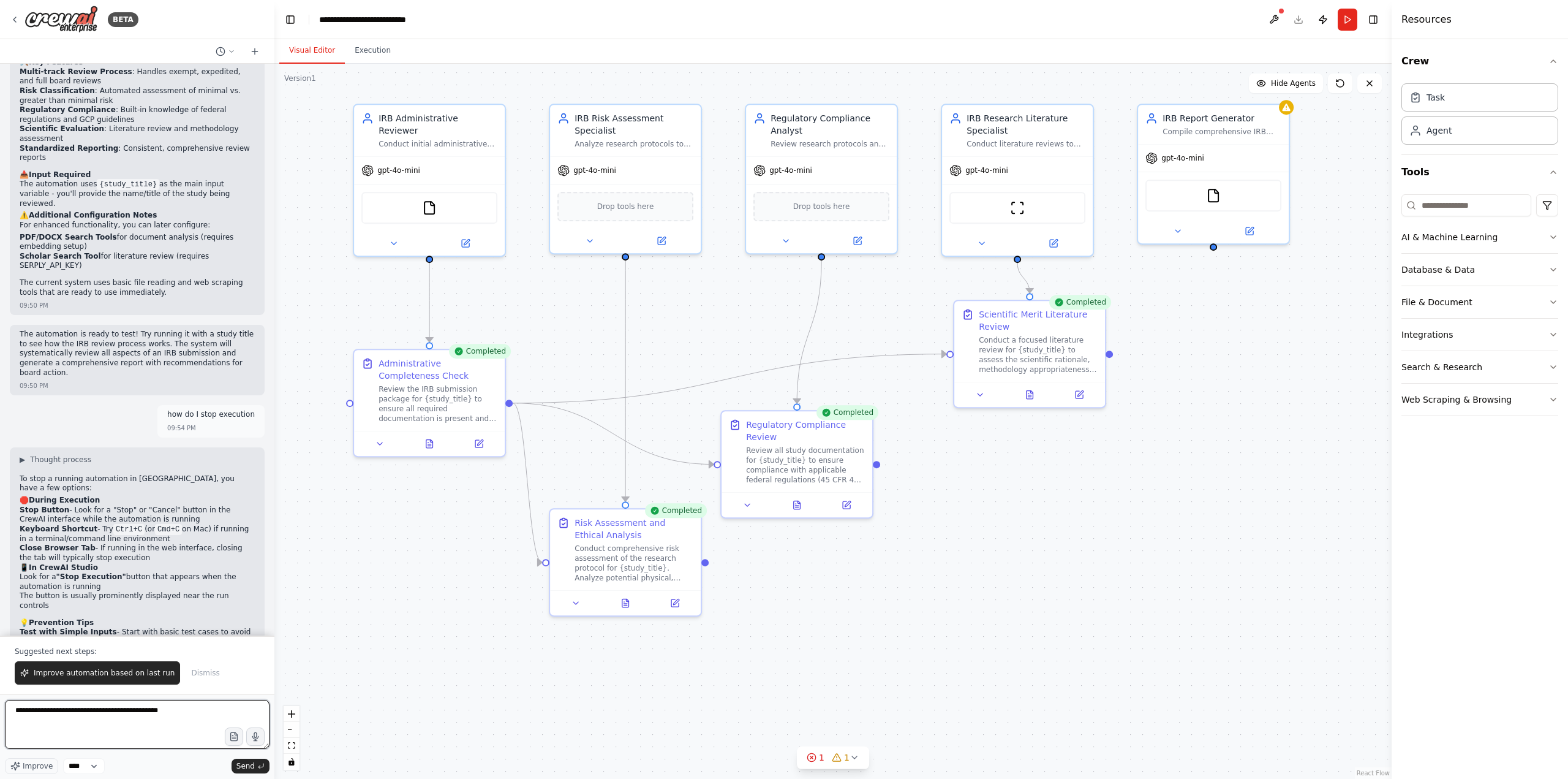
type textarea "**********"
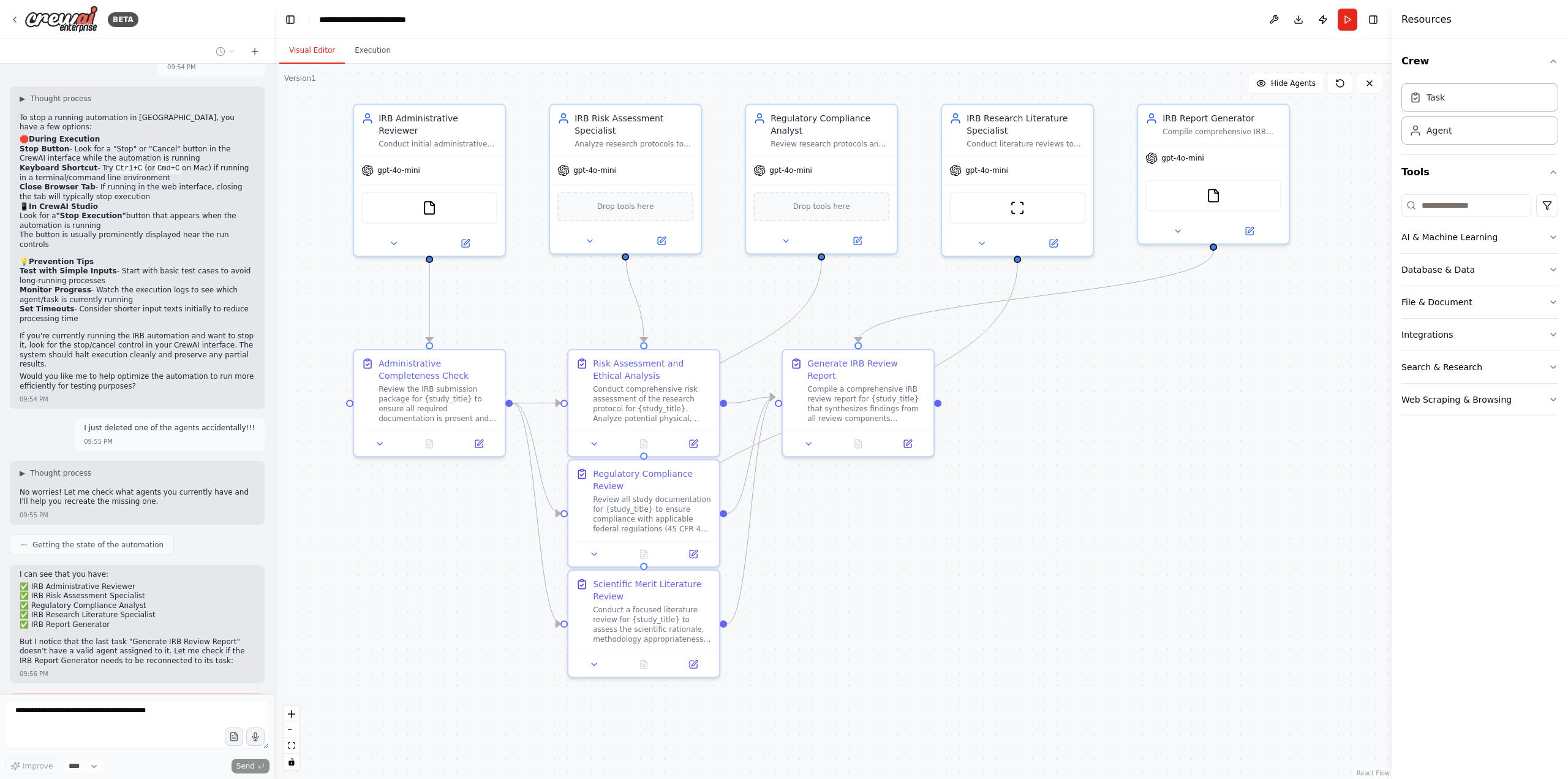
scroll to position [3363, 0]
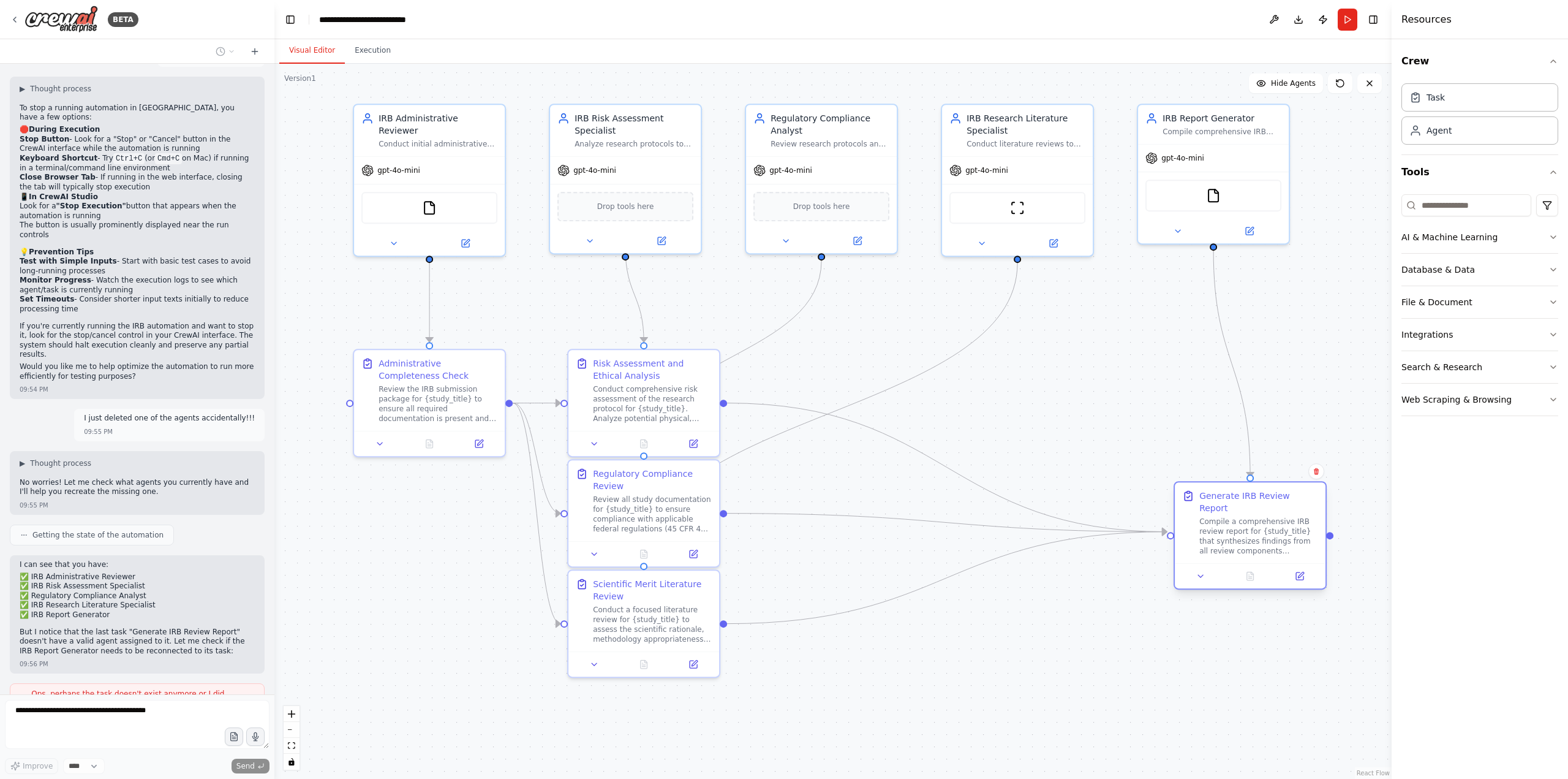
drag, startPoint x: 870, startPoint y: 367, endPoint x: 1259, endPoint y: 498, distance: 410.5
click at [1175, 498] on div "Generate IRB Review Report Compile a comprehensive IRB review report for {study…" at bounding box center [1258, 522] width 119 height 66
drag, startPoint x: 686, startPoint y: 383, endPoint x: 1004, endPoint y: 401, distance: 318.5
click at [1004, 401] on div "Risk Assessment and Ethical Analysis Conduct comprehensive risk assessment of t…" at bounding box center [977, 412] width 119 height 66
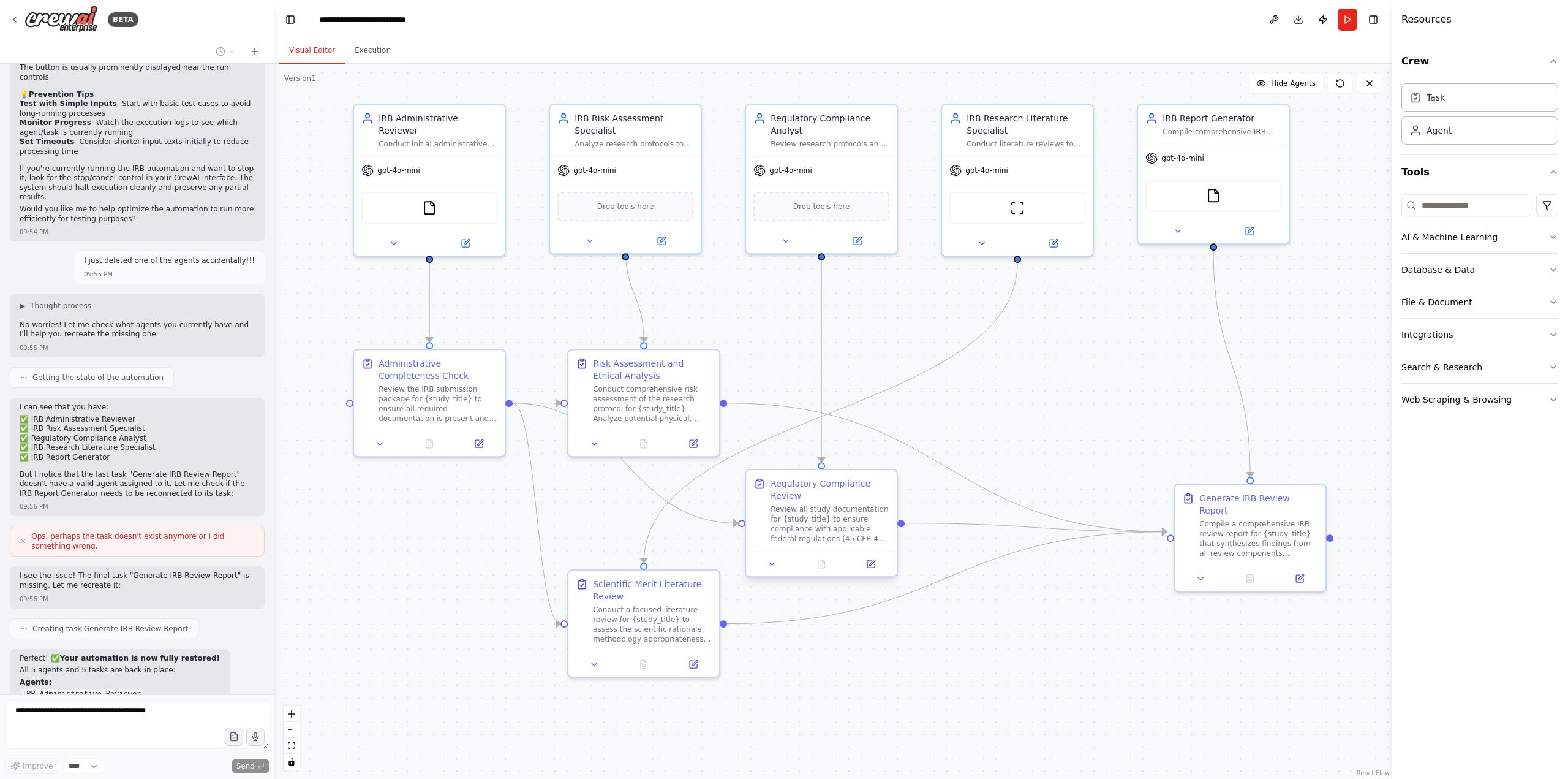
drag, startPoint x: 689, startPoint y: 512, endPoint x: 867, endPoint y: 522, distance: 178.3
click at [867, 522] on div "Review all study documentation for {study_title} to ensure compliance with appl…" at bounding box center [830, 523] width 119 height 39
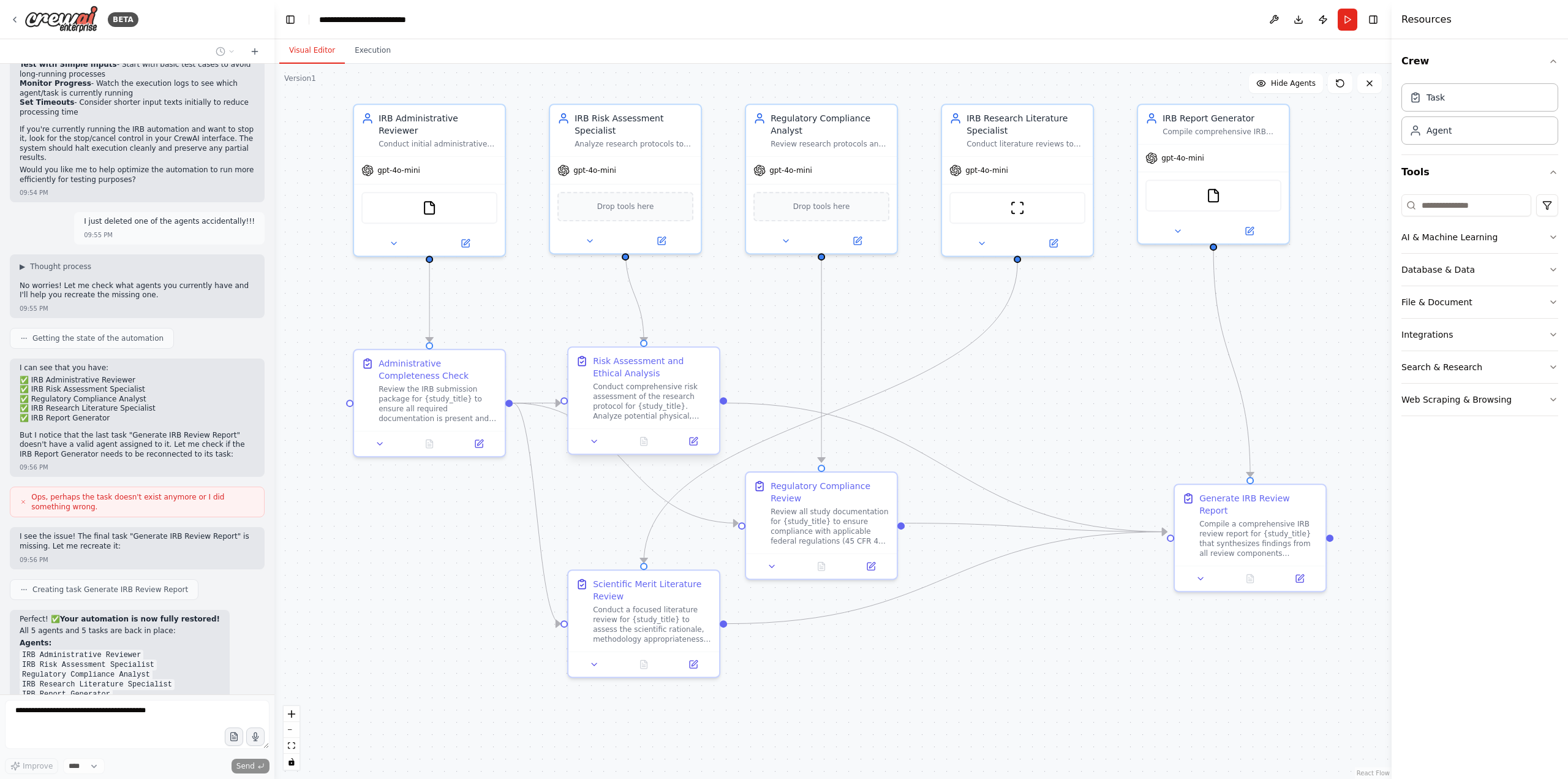
scroll to position [3569, 0]
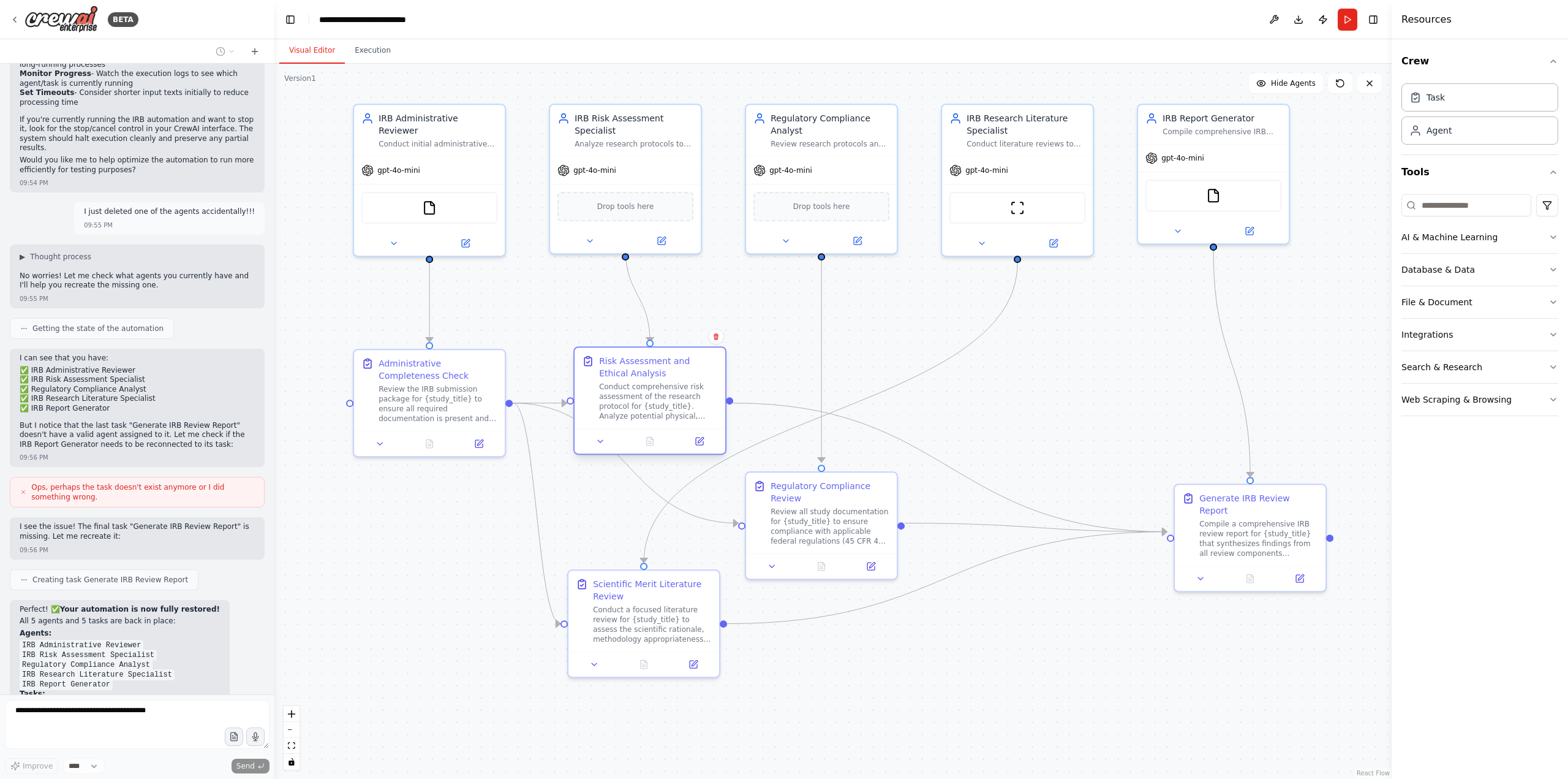
drag, startPoint x: 638, startPoint y: 381, endPoint x: 650, endPoint y: 374, distance: 13.9
click at [650, 382] on div "Conduct comprehensive risk assessment of the research protocol for {study_title…" at bounding box center [658, 401] width 119 height 39
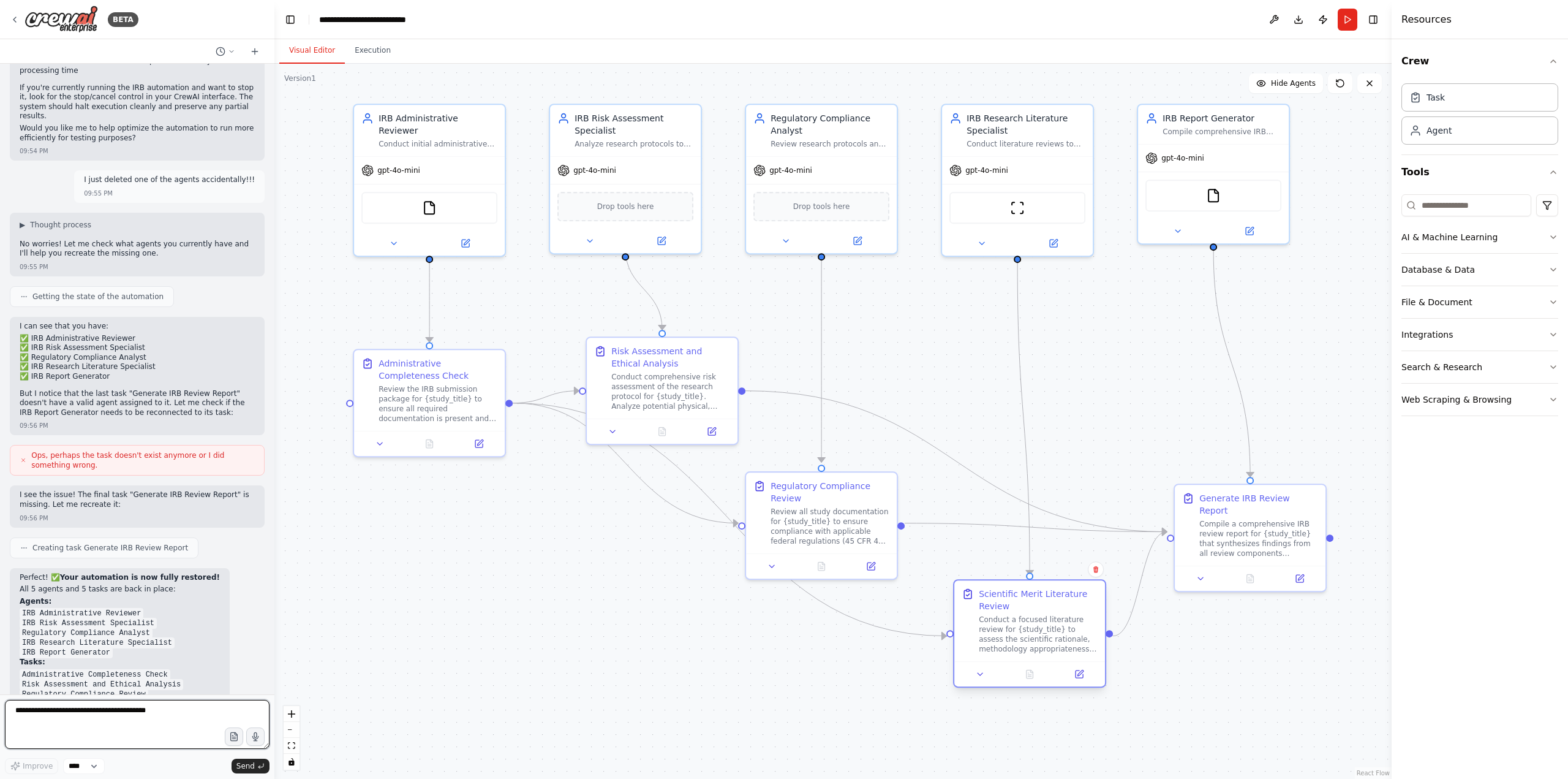
scroll to position [3610, 0]
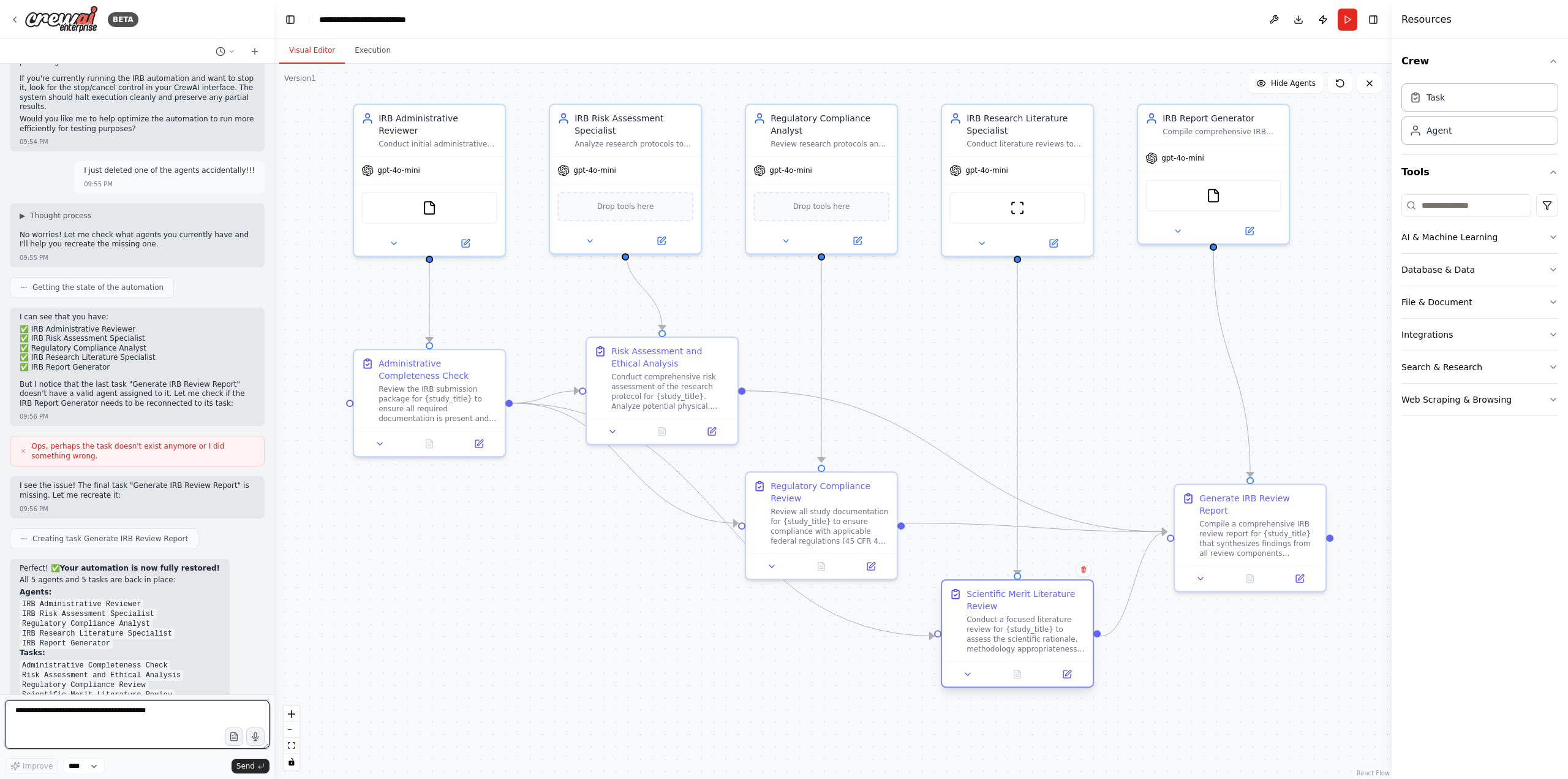
drag, startPoint x: 630, startPoint y: 600, endPoint x: 1008, endPoint y: 609, distance: 378.1
click at [1008, 609] on div "Scientific Merit Literature Review Conduct a focused literature review for {stu…" at bounding box center [1026, 620] width 119 height 66
click at [1175, 304] on div "File & Document" at bounding box center [1437, 301] width 71 height 12
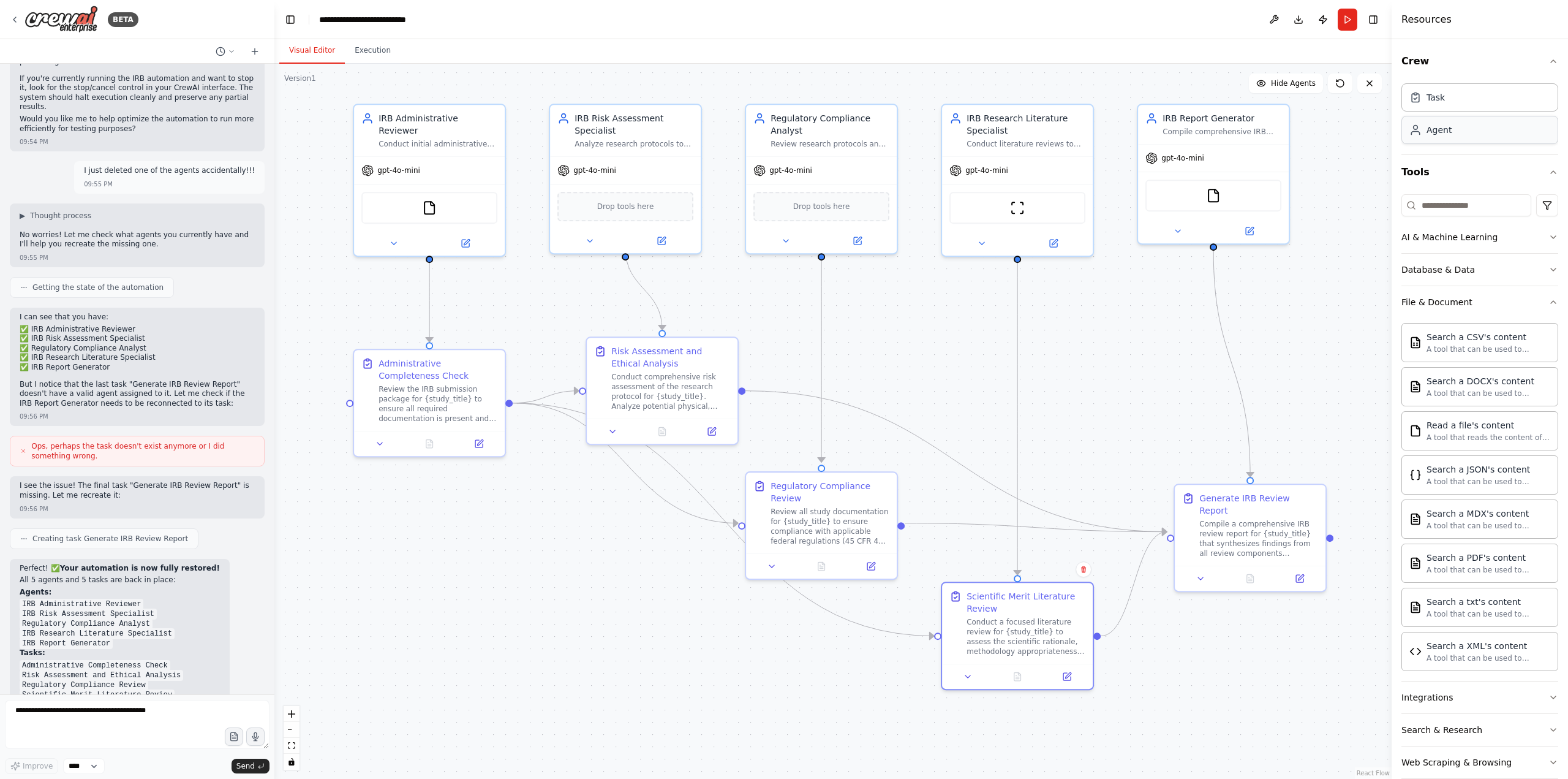
click at [1175, 138] on div "Agent" at bounding box center [1480, 130] width 157 height 28
click at [1175, 107] on div "Task" at bounding box center [1480, 97] width 157 height 28
click at [429, 198] on img at bounding box center [429, 205] width 15 height 15
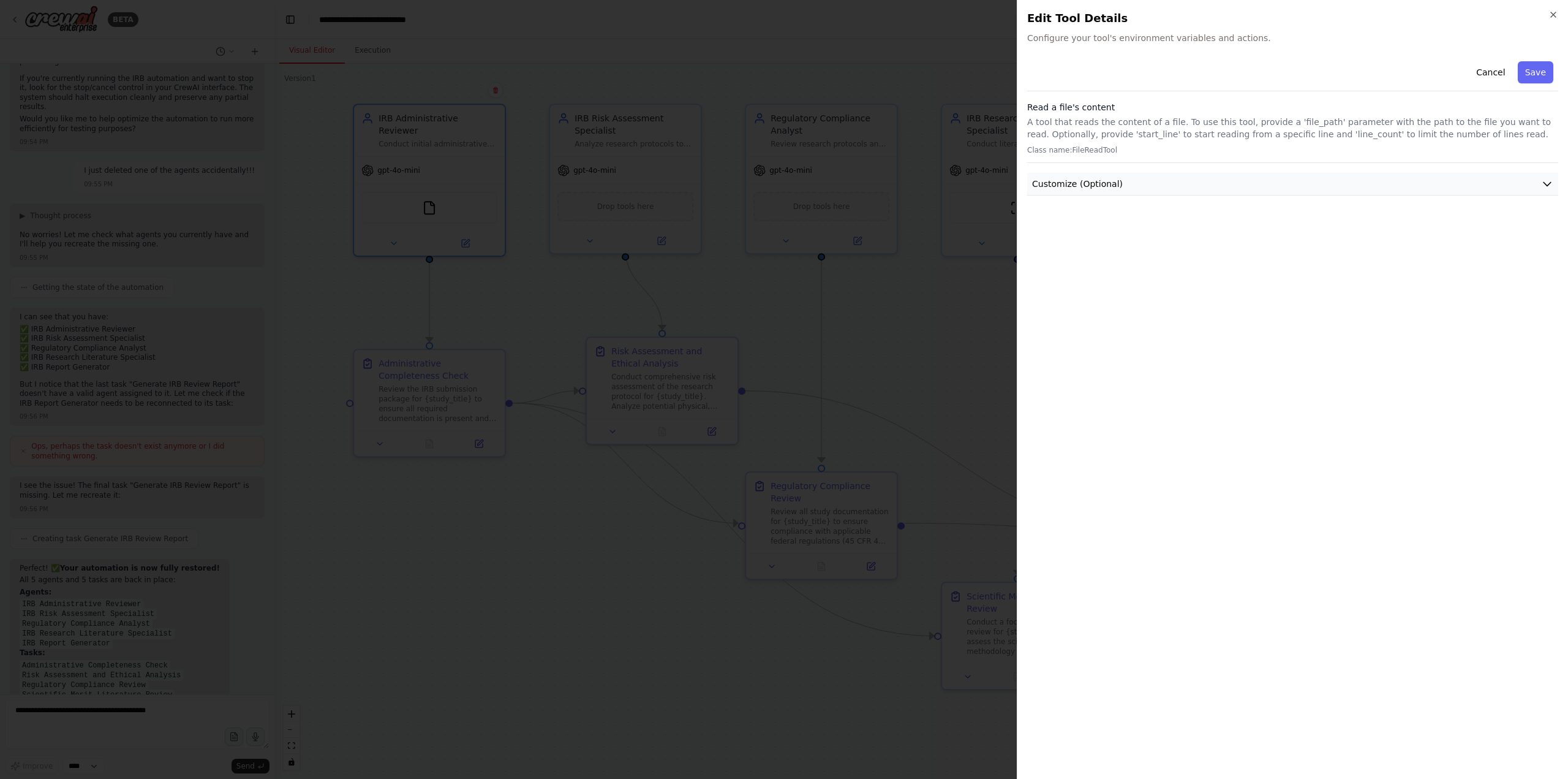
click at [1175, 178] on button "Customize (Optional)" at bounding box center [1293, 184] width 531 height 23
click at [1121, 228] on input "text" at bounding box center [1293, 228] width 526 height 22
click at [1056, 226] on input "text" at bounding box center [1293, 228] width 526 height 22
click at [1175, 69] on button "Cancel" at bounding box center [1491, 72] width 44 height 22
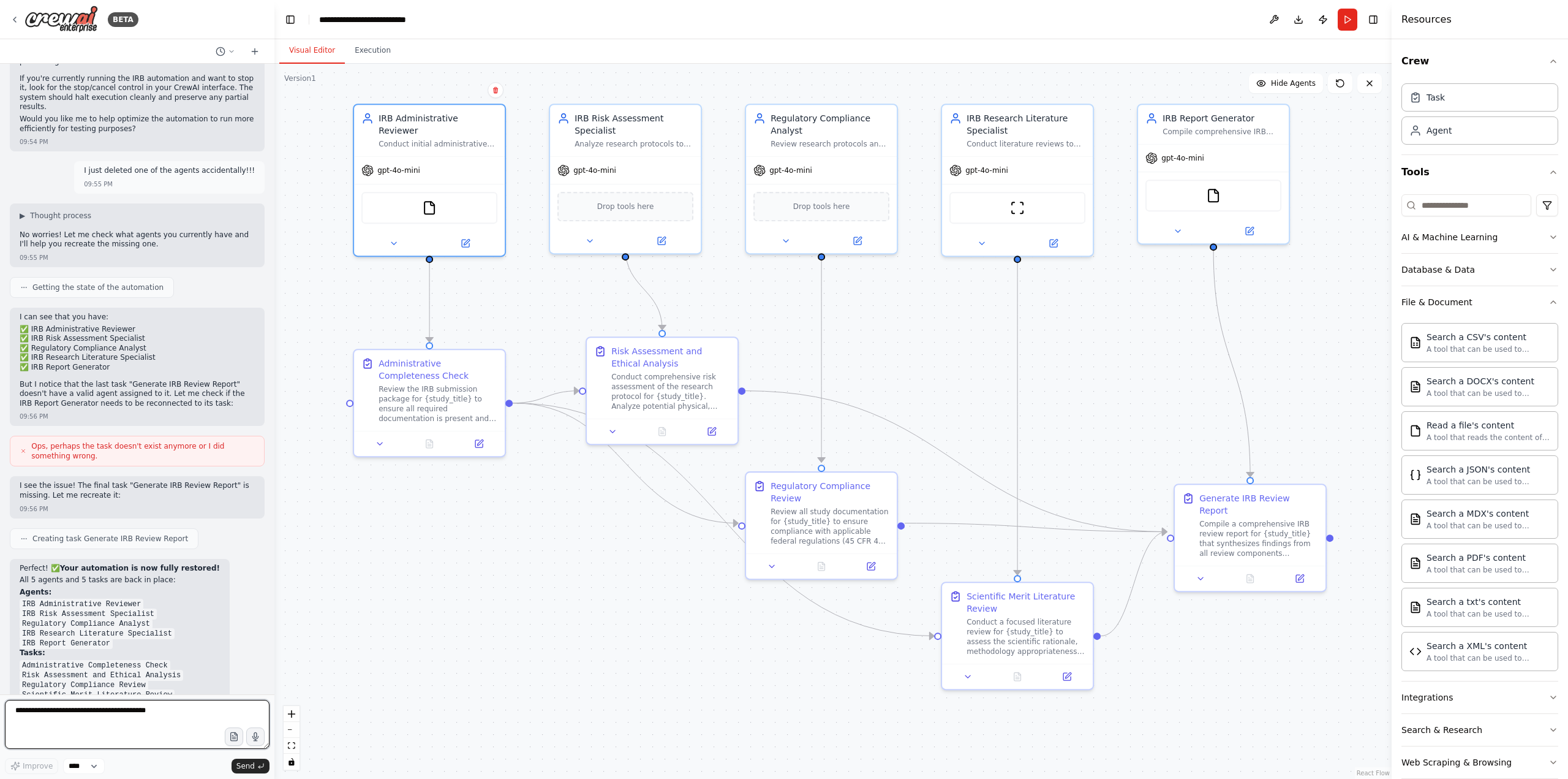
click at [85, 631] on textarea at bounding box center [137, 724] width 265 height 49
type textarea "**********"
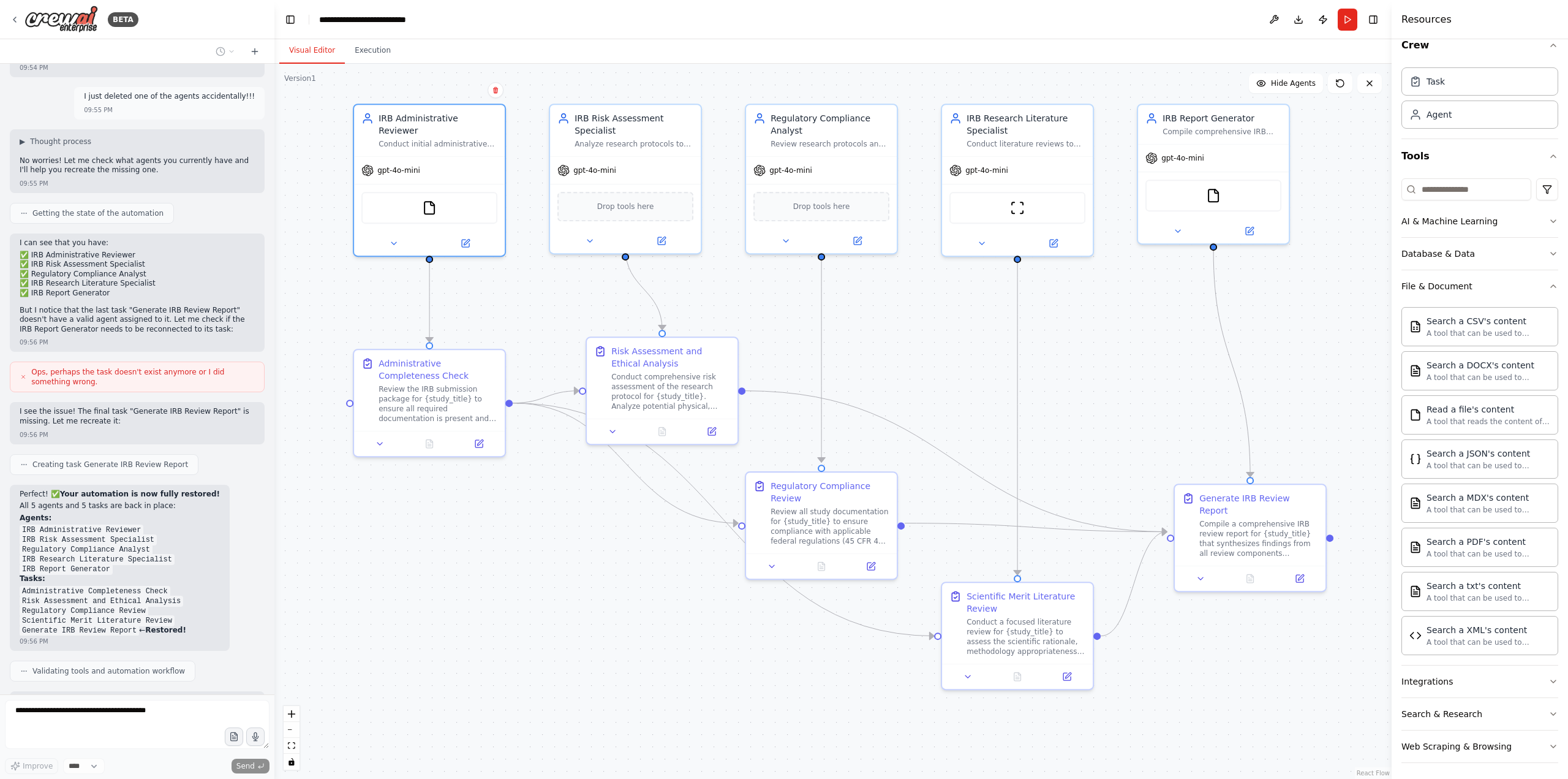
scroll to position [19, 0]
click at [390, 197] on div "FileReadTool" at bounding box center [429, 205] width 136 height 32
click at [468, 237] on icon at bounding box center [466, 241] width 7 height 7
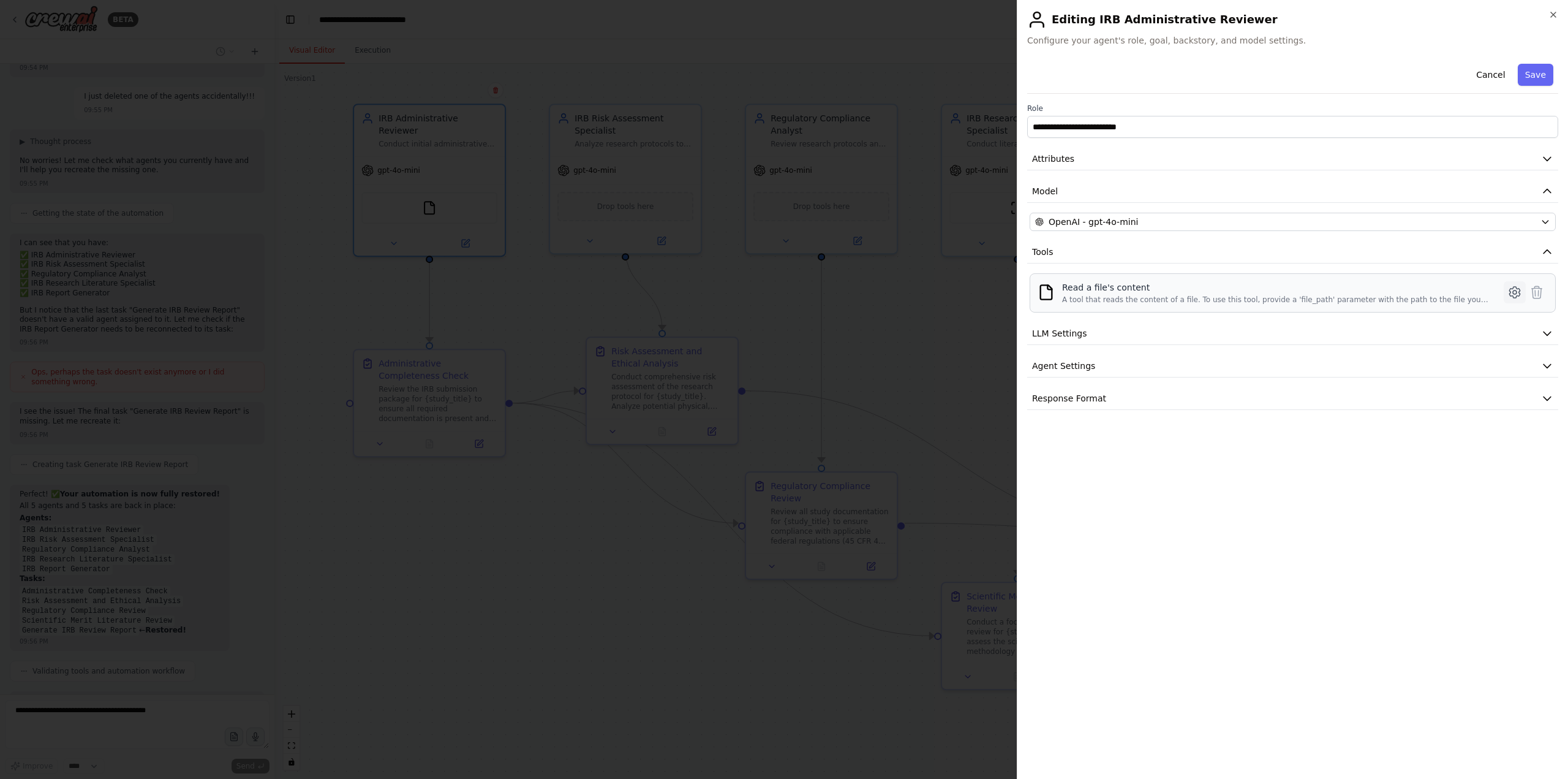
click at [1175, 289] on icon at bounding box center [1515, 292] width 15 height 15
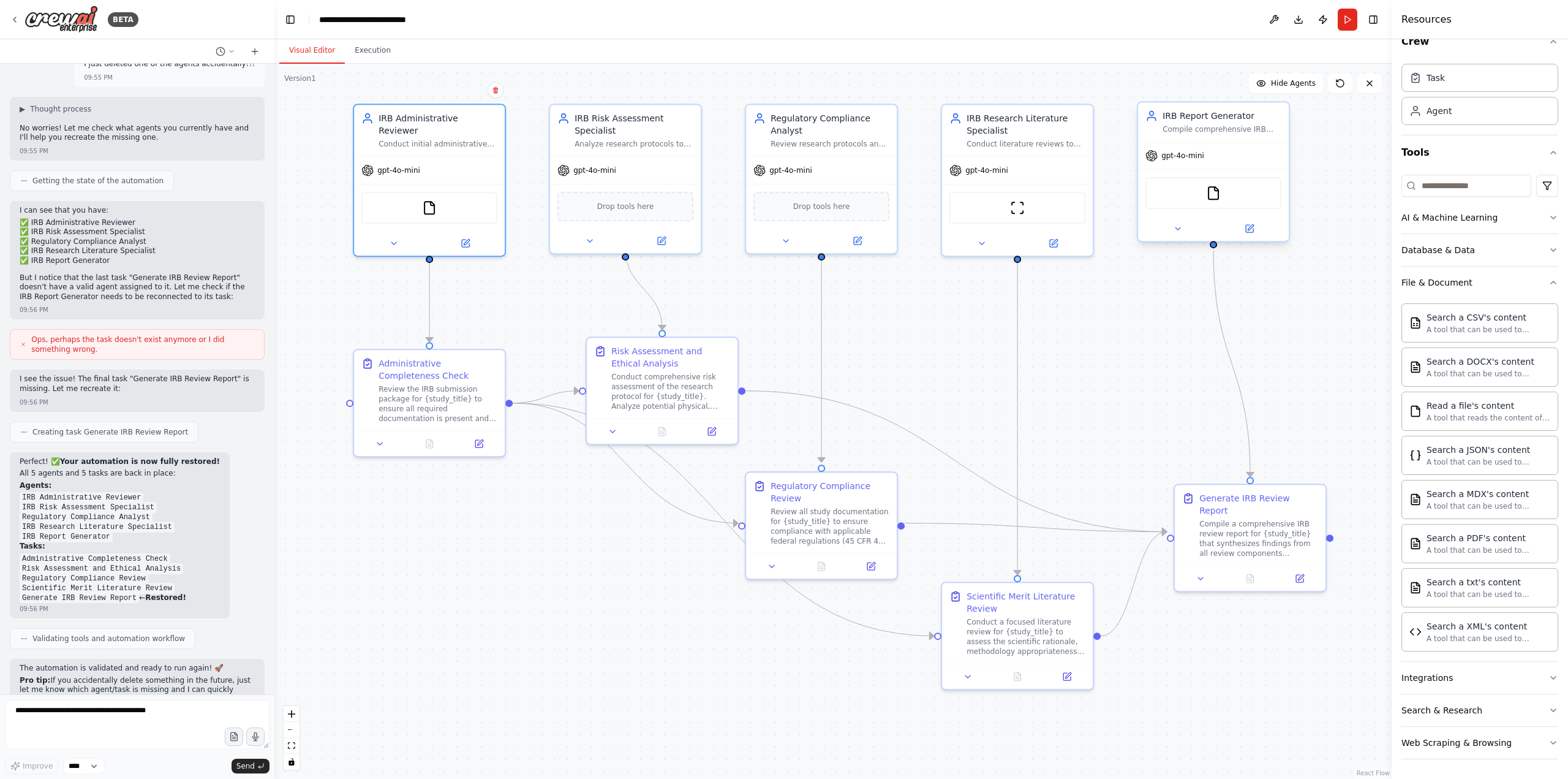
click at [1138, 185] on div "IRB Report Generator Compile comprehensive IRB review reports that summarize fi…" at bounding box center [1214, 172] width 153 height 141
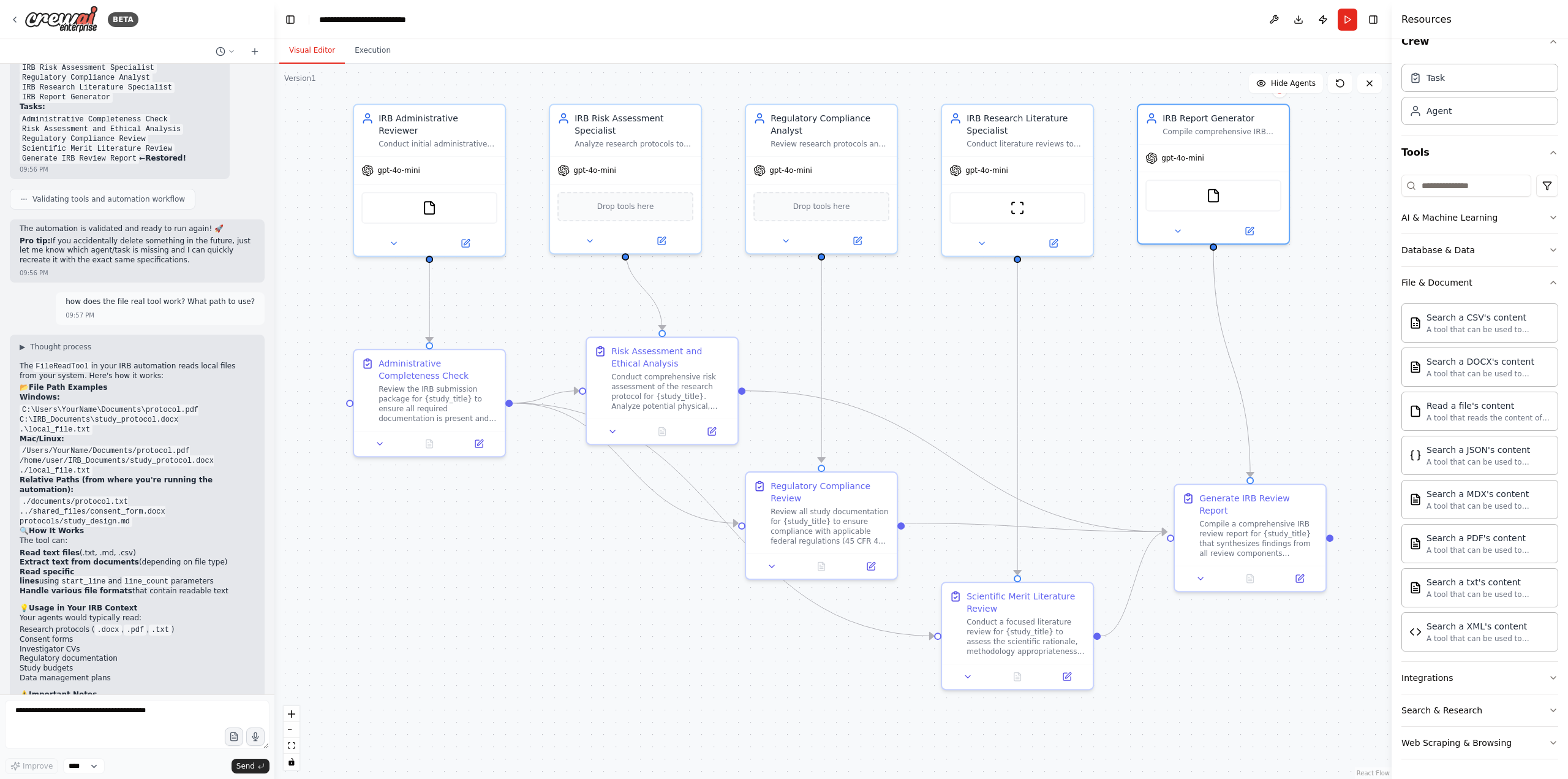
scroll to position [4165, 0]
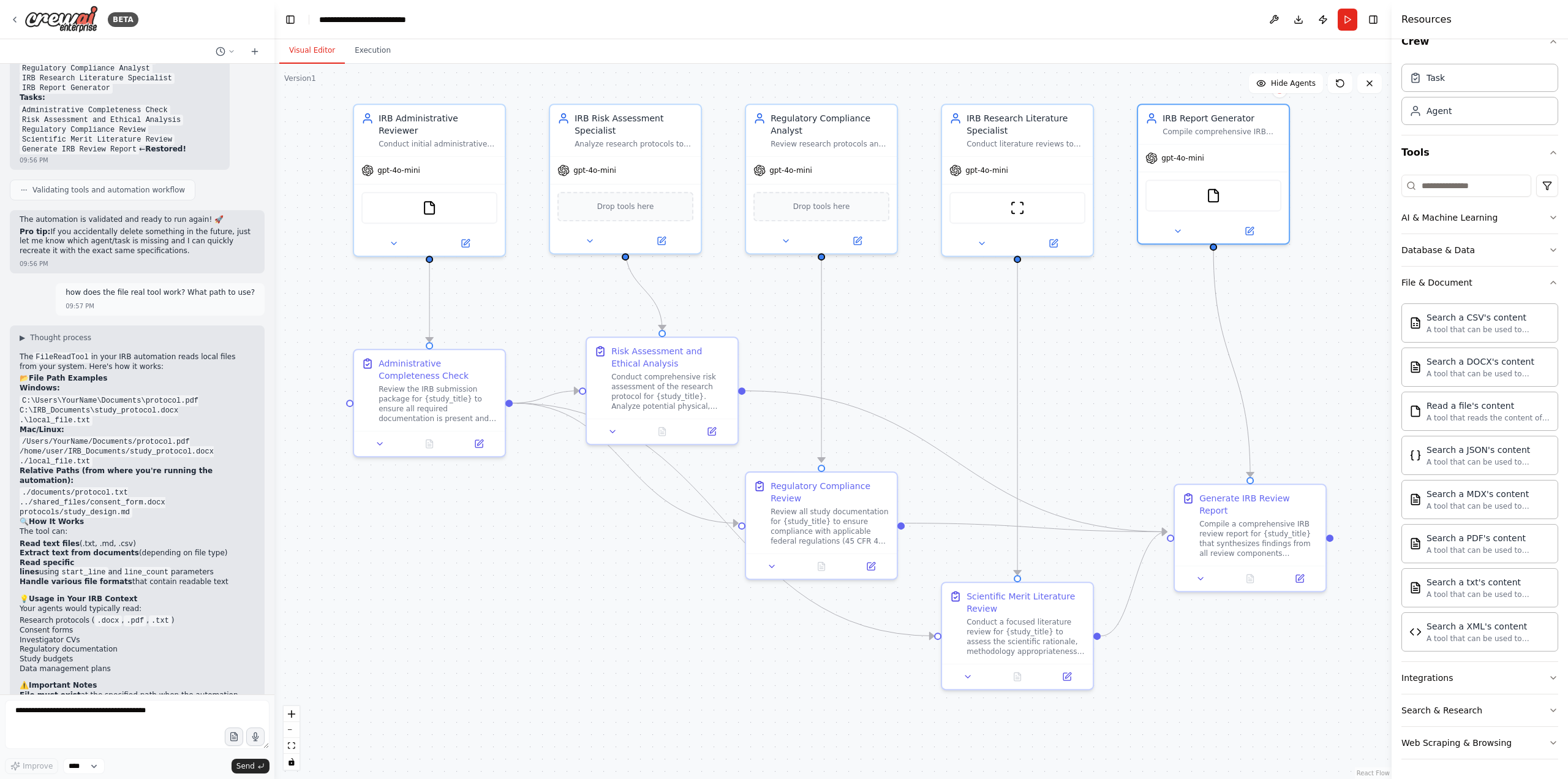
drag, startPoint x: 44, startPoint y: 546, endPoint x: 218, endPoint y: 568, distance: 175.4
click at [218, 631] on ol "File must exist at the specified path when the automation runs Permissions - Th…" at bounding box center [137, 719] width 236 height 58
drag, startPoint x: 79, startPoint y: 587, endPoint x: 232, endPoint y: 593, distance: 153.1
click at [232, 631] on p "When you run the automation, you could place IRB submission documents in a fold…" at bounding box center [137, 767] width 236 height 19
click at [79, 631] on textarea at bounding box center [137, 724] width 265 height 49
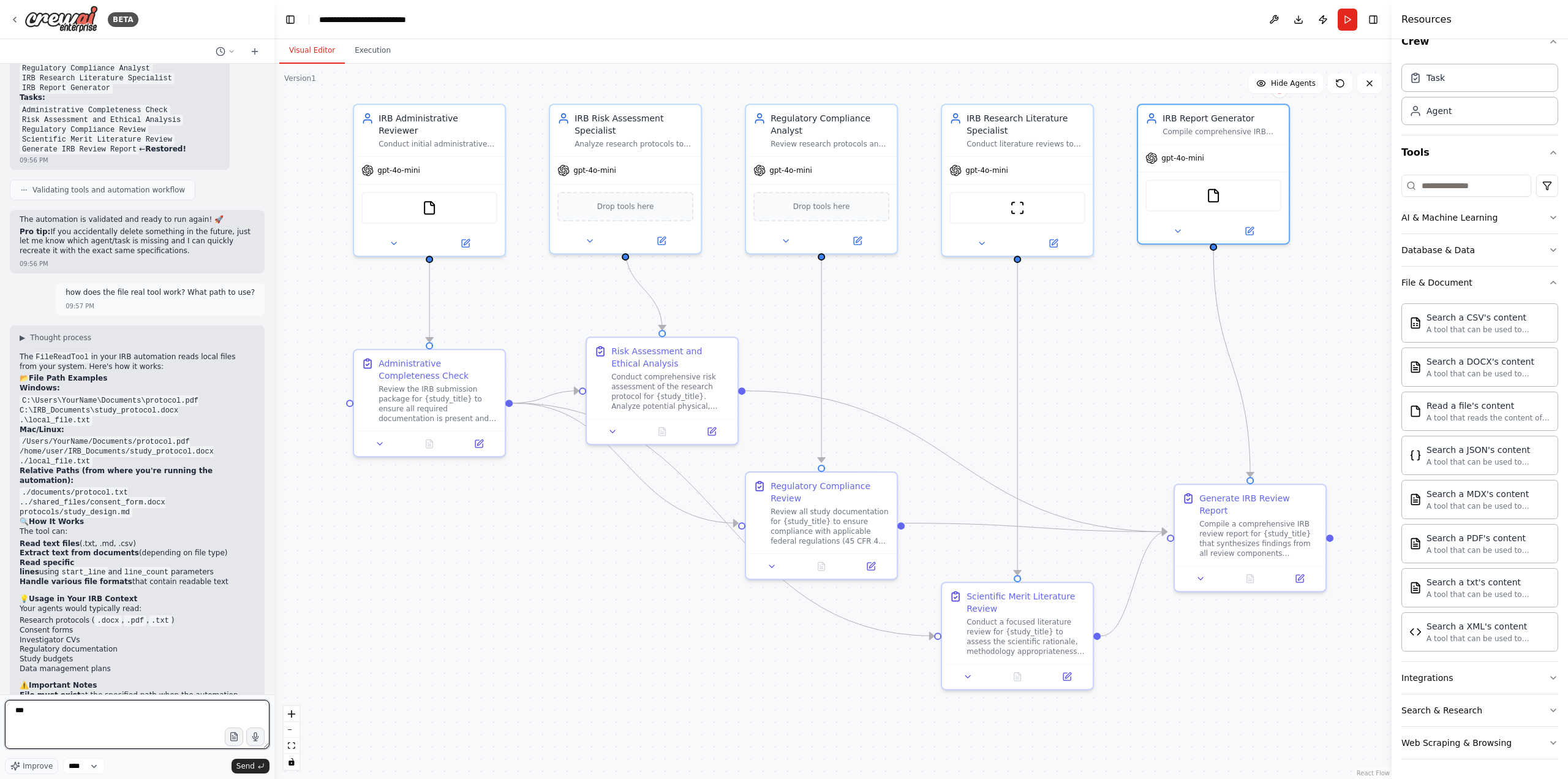
type textarea "***"
type textarea "**********"
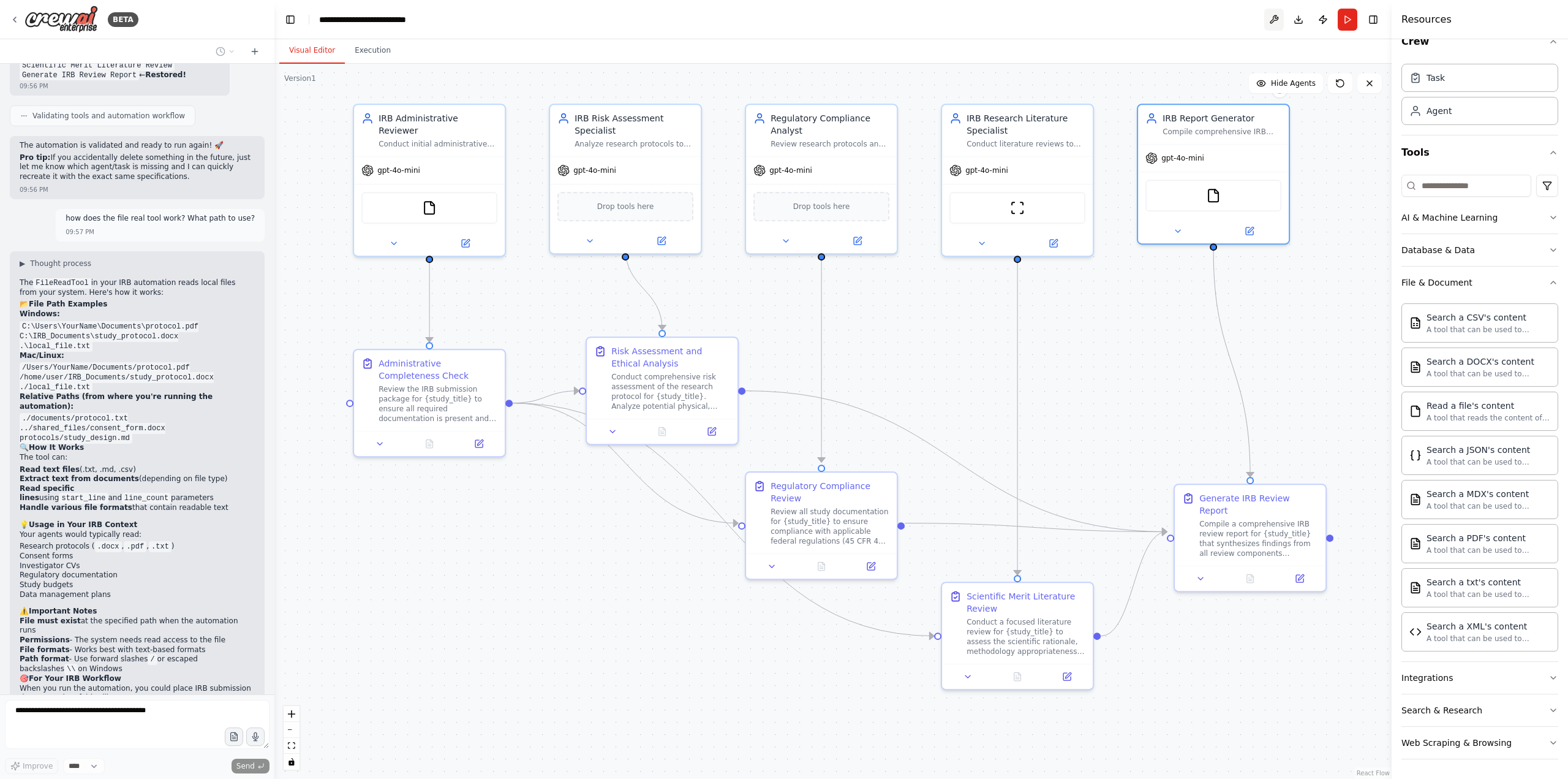
click at [1175, 17] on button at bounding box center [1274, 19] width 19 height 22
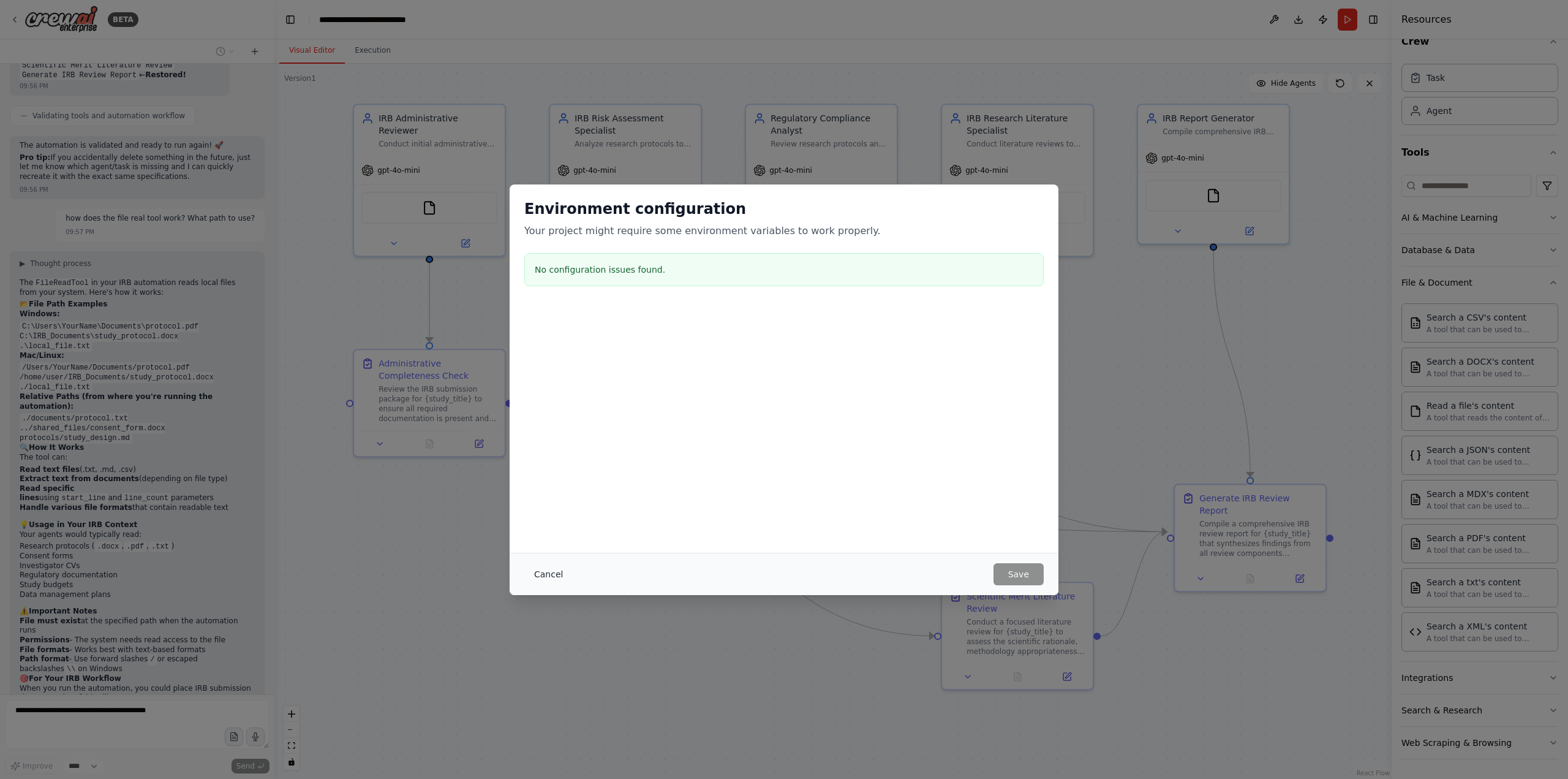
click at [544, 579] on button "Cancel" at bounding box center [548, 574] width 48 height 22
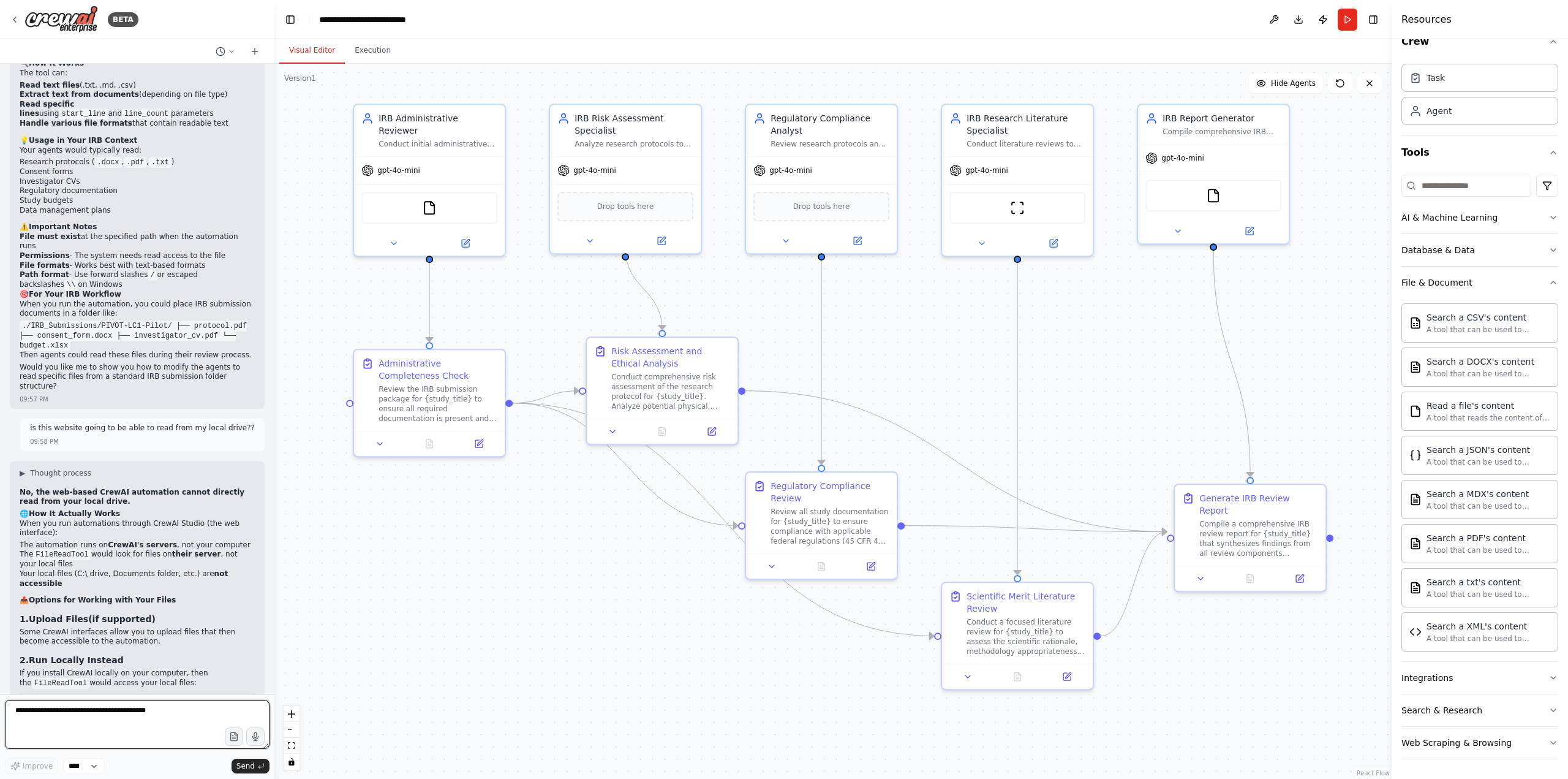
scroll to position [4685, 0]
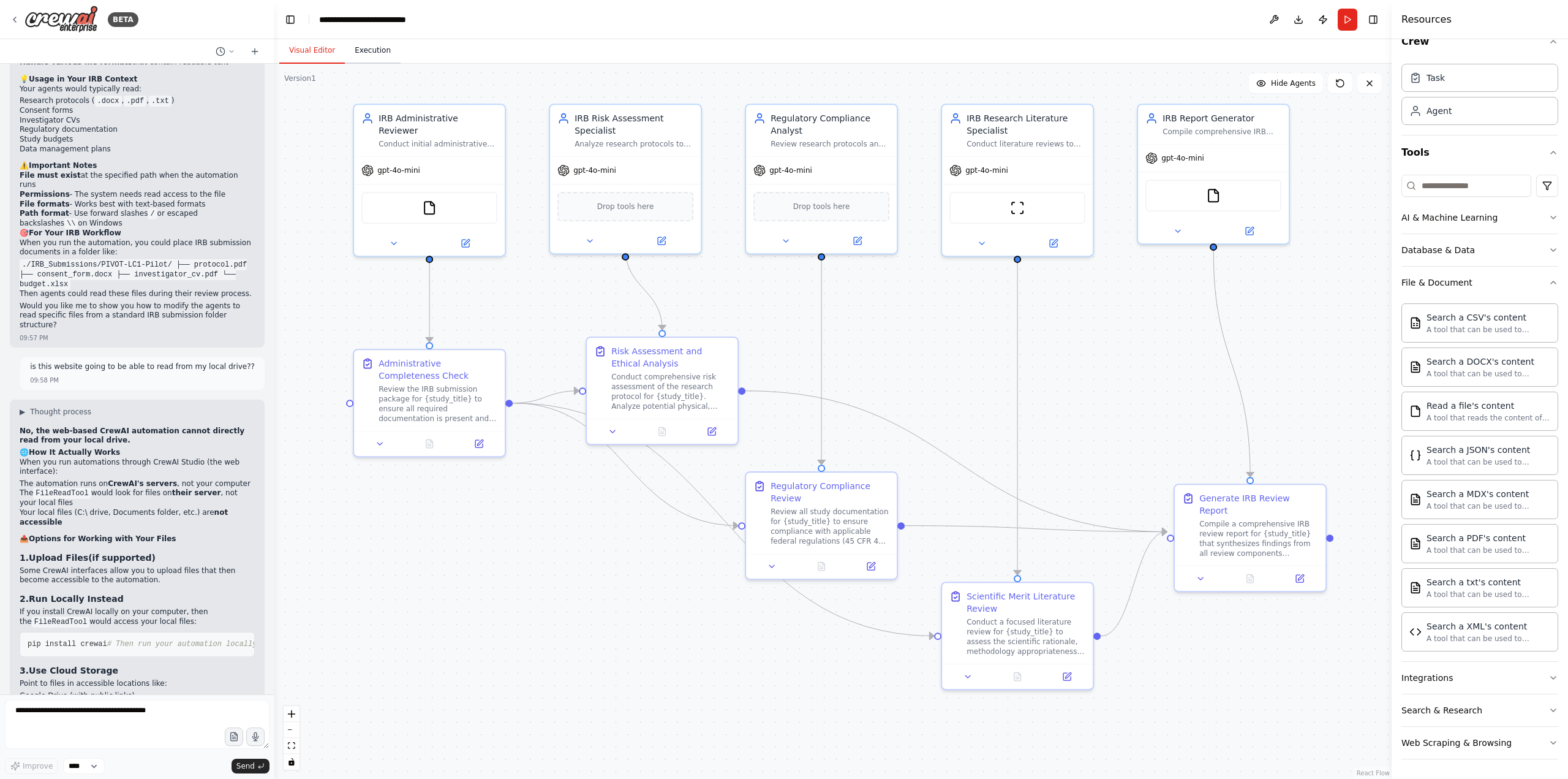
click at [382, 53] on button "Execution" at bounding box center [373, 51] width 56 height 26
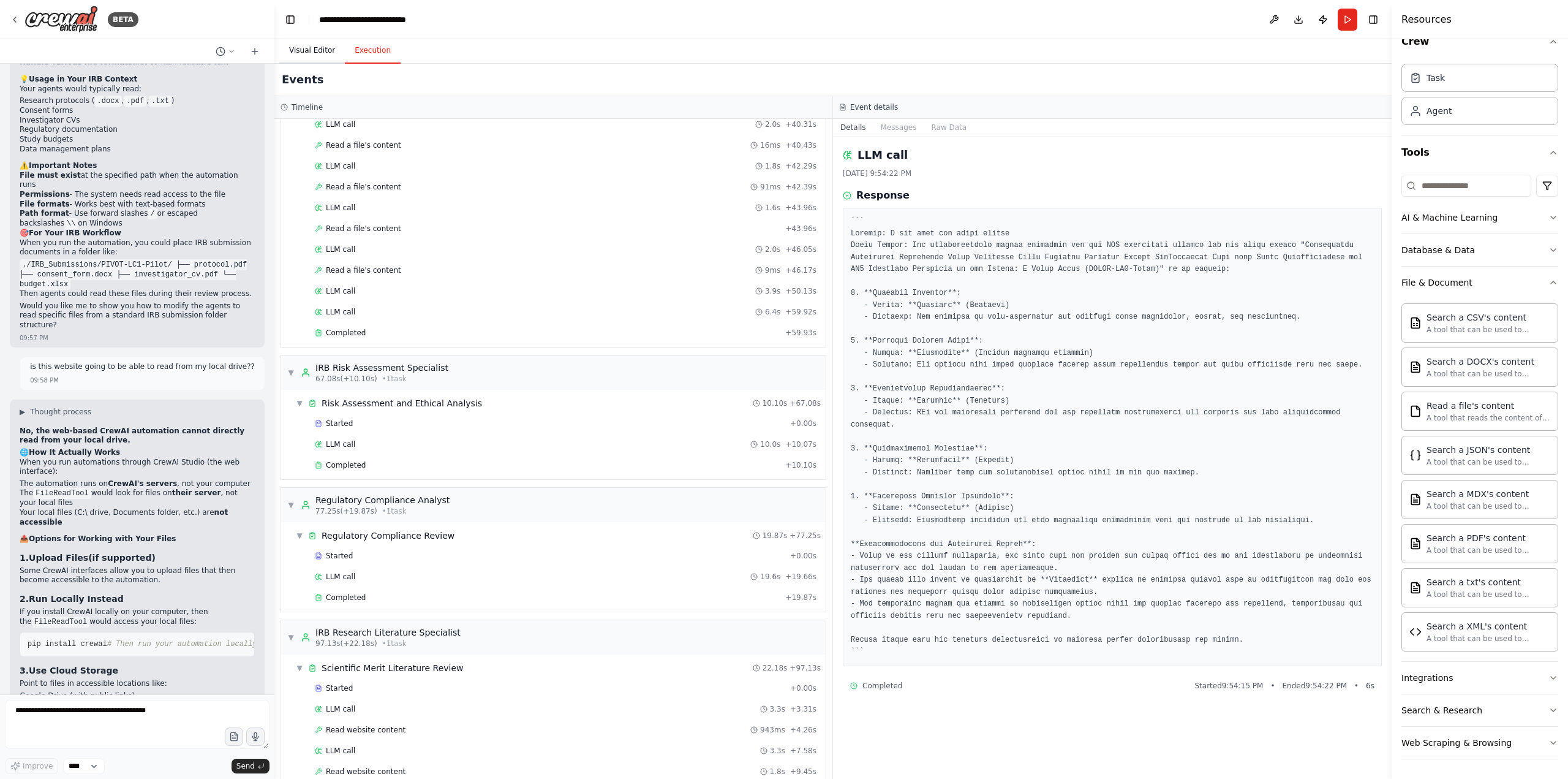
click at [310, 50] on button "Visual Editor" at bounding box center [312, 51] width 66 height 26
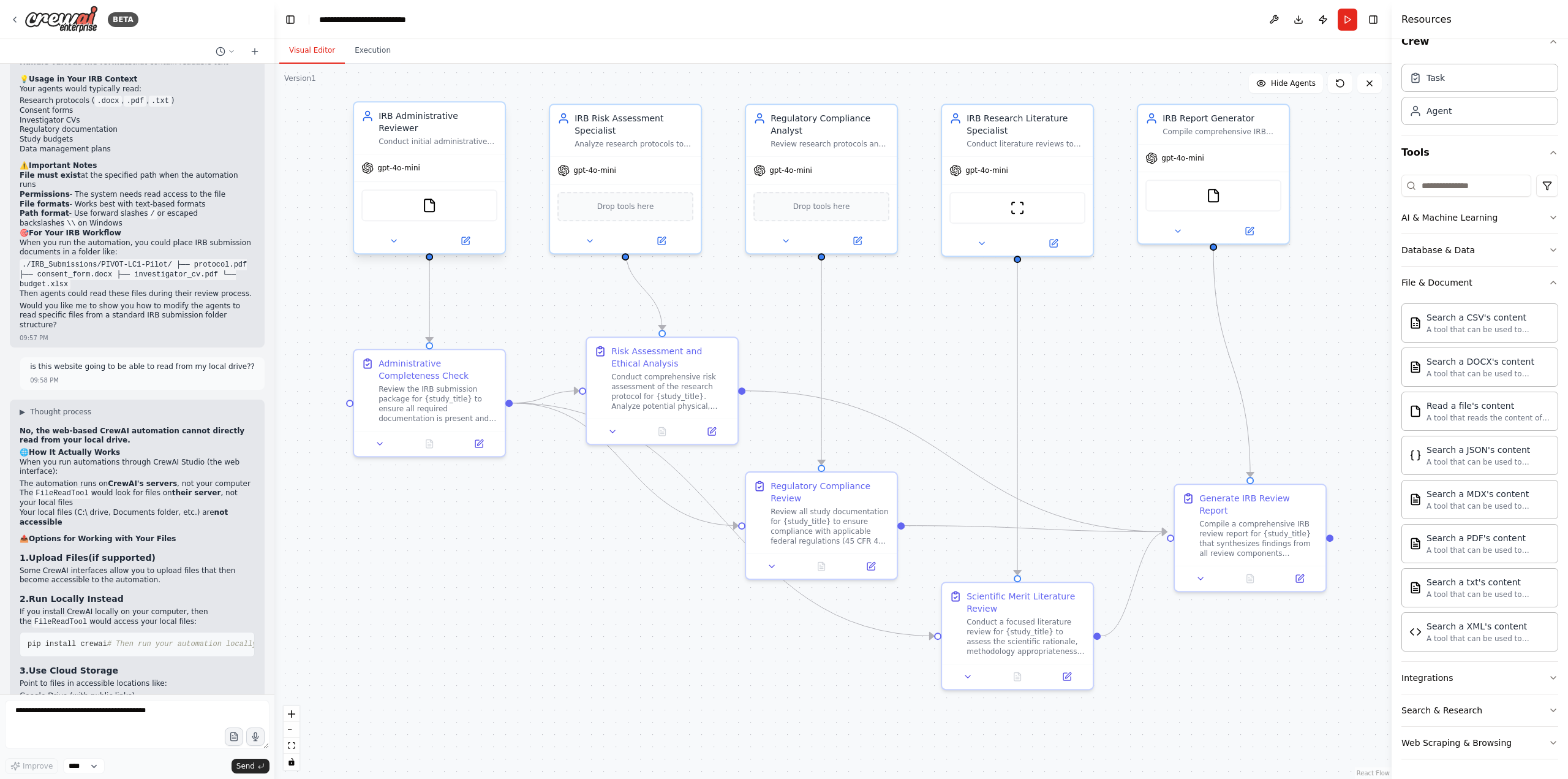
click at [446, 195] on div "FileReadTool" at bounding box center [429, 205] width 136 height 32
click at [428, 198] on img at bounding box center [429, 205] width 15 height 15
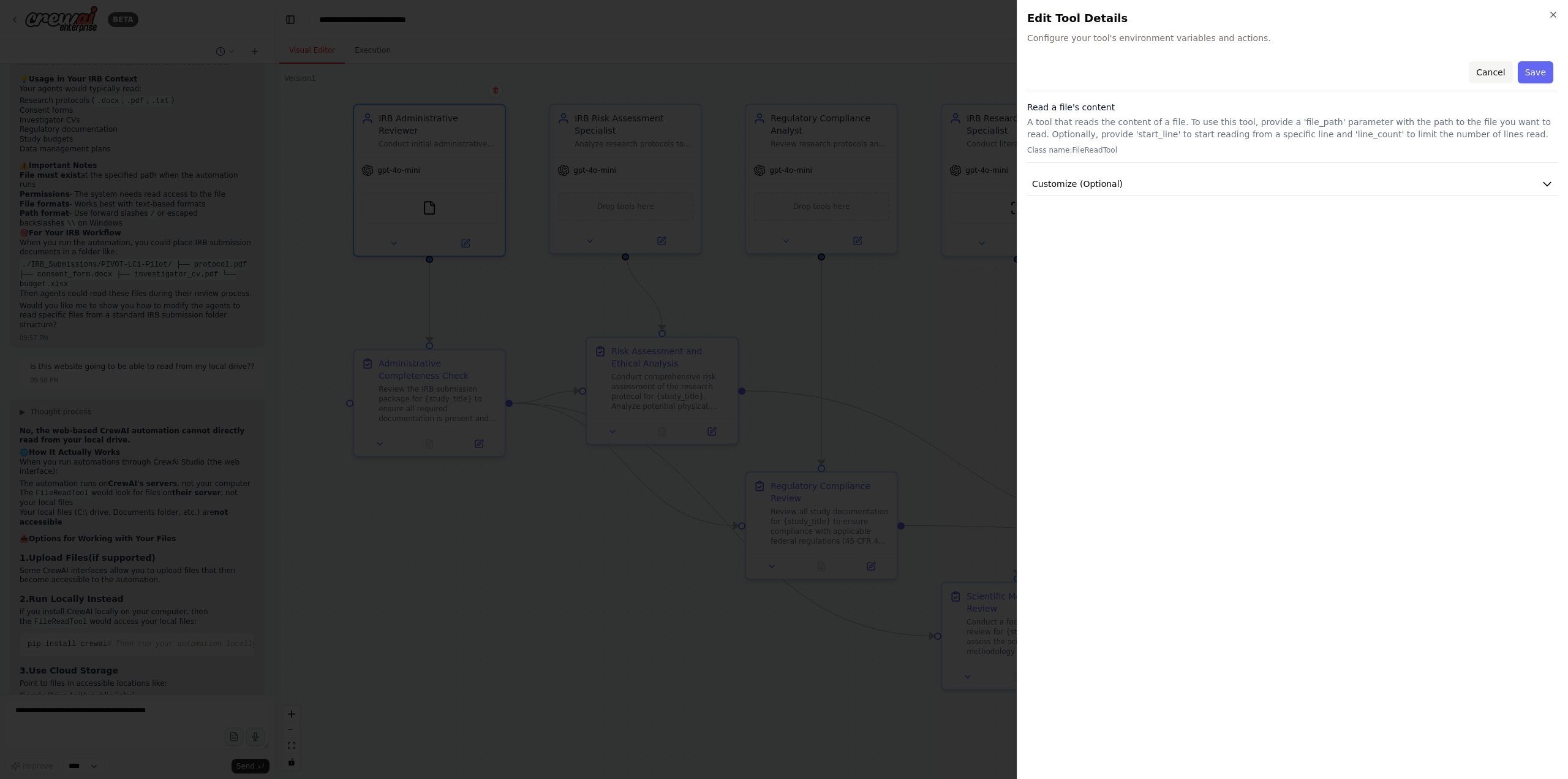
click at [1175, 74] on button "Cancel" at bounding box center [1491, 72] width 44 height 22
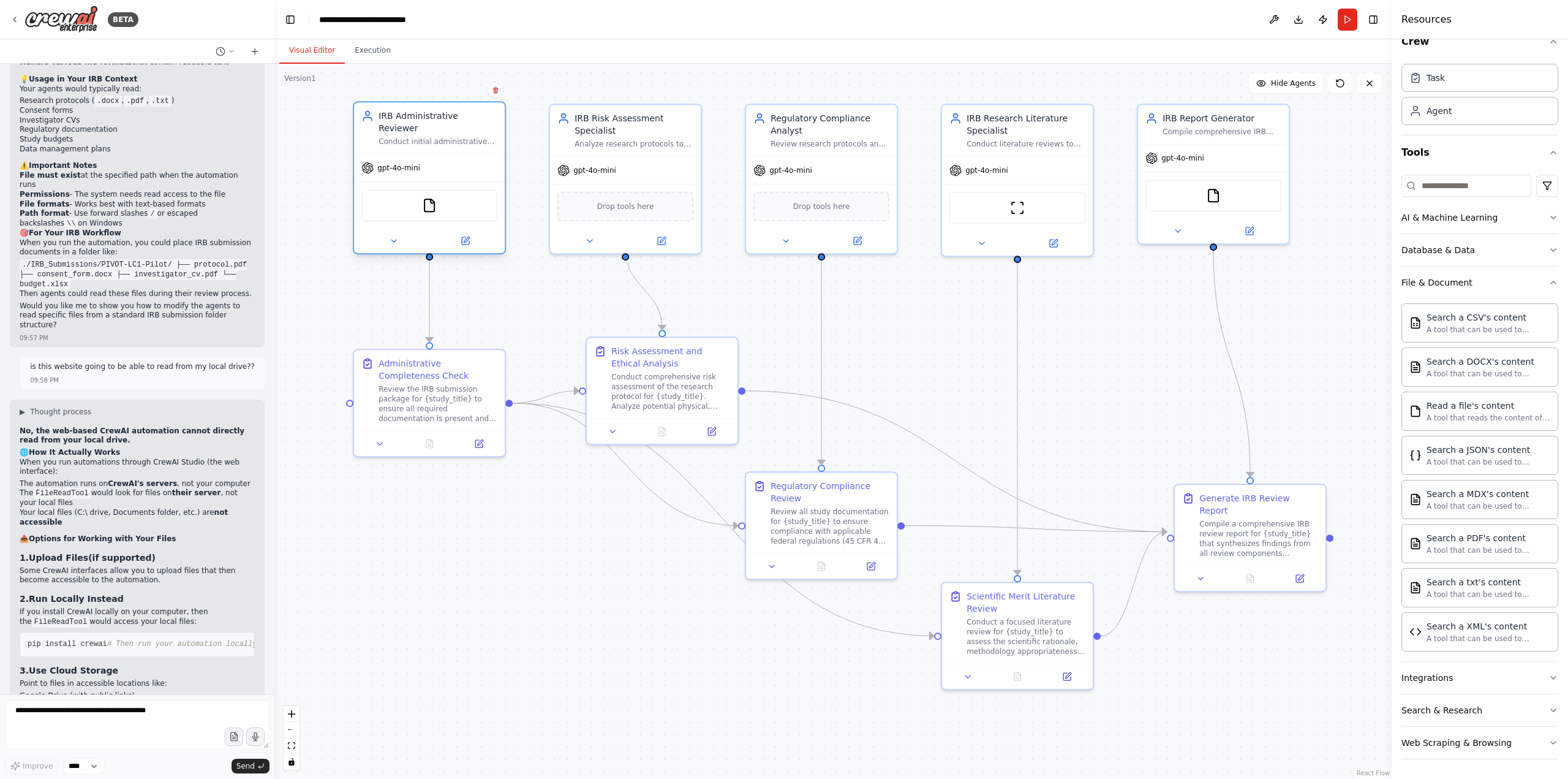
click at [431, 137] on div "Conduct initial administrative review of IRB submissions to ensure completeness…" at bounding box center [438, 142] width 119 height 10
drag, startPoint x: 431, startPoint y: 132, endPoint x: 407, endPoint y: 119, distance: 27.3
click at [407, 119] on div "IRB Administrative Reviewer" at bounding box center [438, 121] width 119 height 25
click at [124, 631] on textarea at bounding box center [137, 724] width 265 height 49
paste textarea "**********"
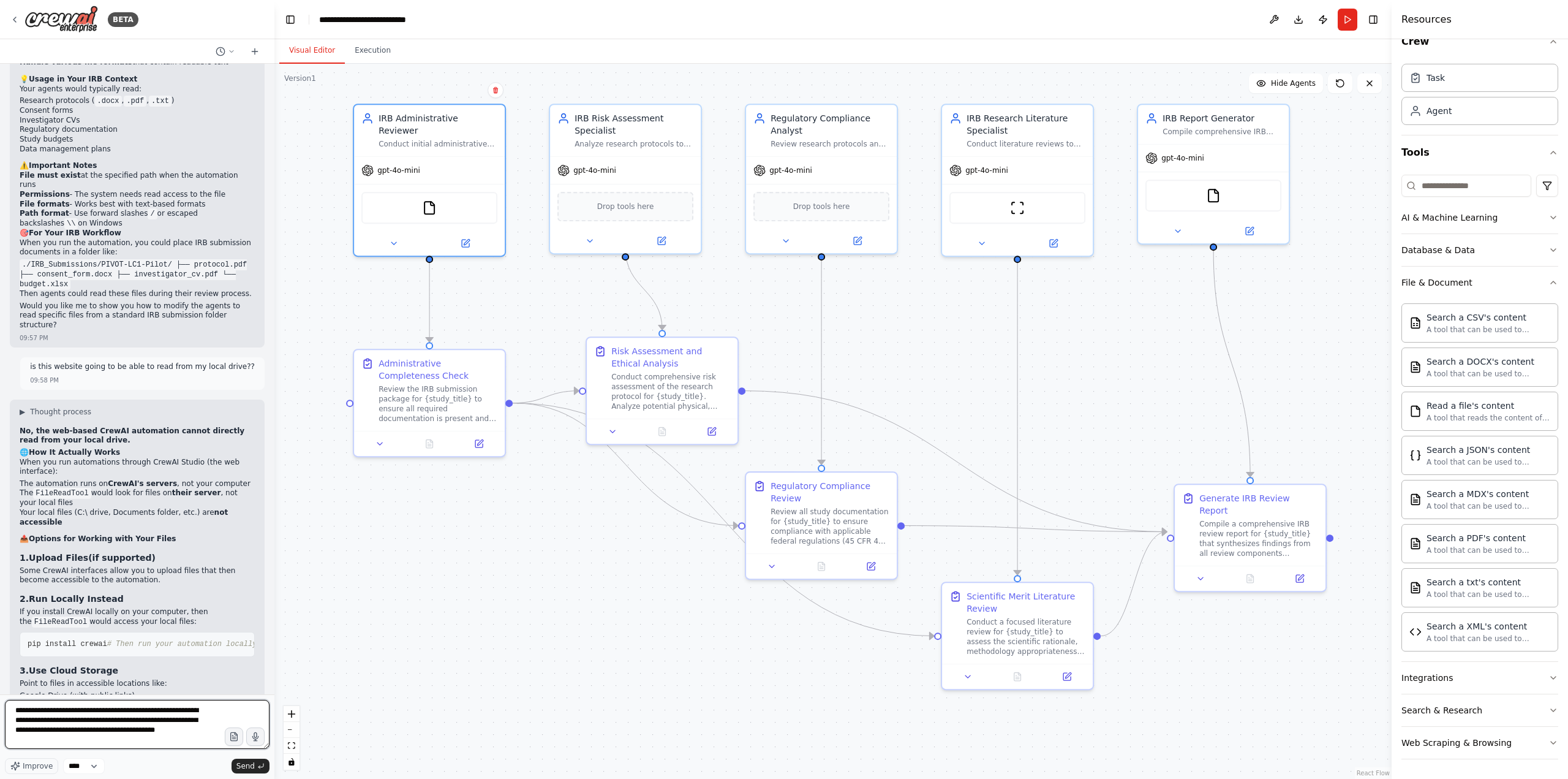
scroll to position [16, 0]
type textarea "**********"
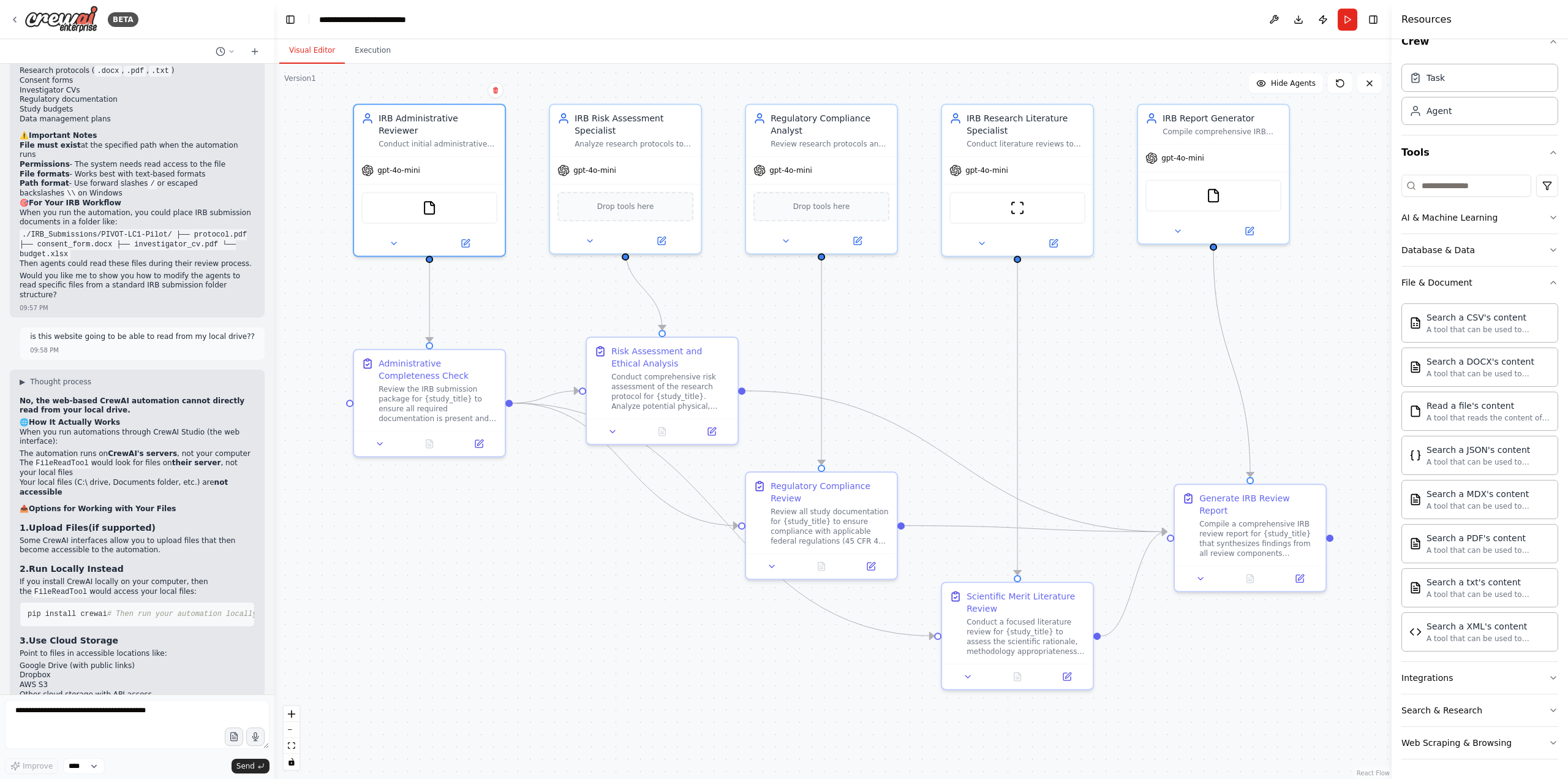
scroll to position [4790, 0]
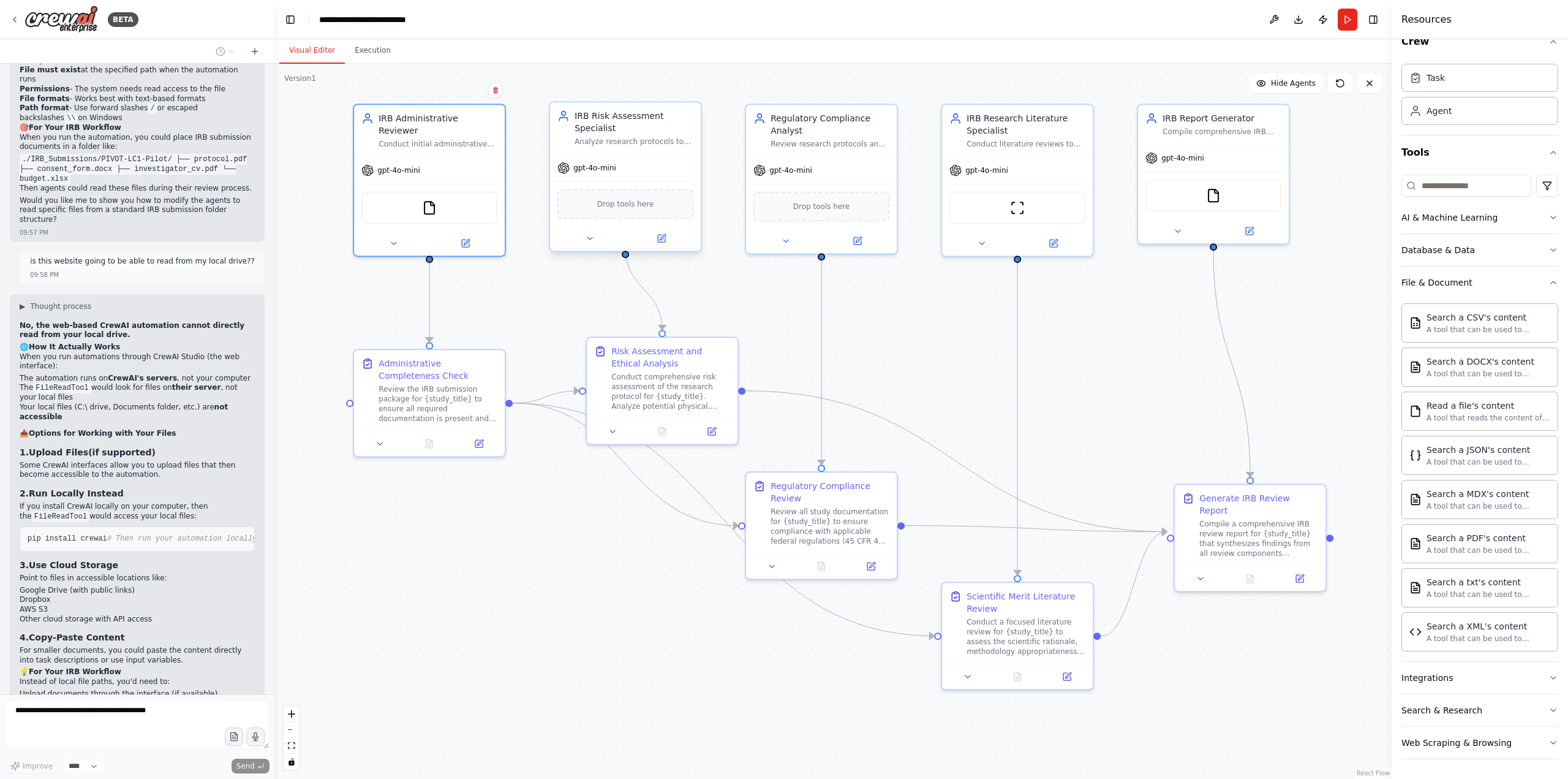
click at [623, 137] on div "Analyze research protocols to assess risk levels, identify potential ethical co…" at bounding box center [634, 142] width 119 height 10
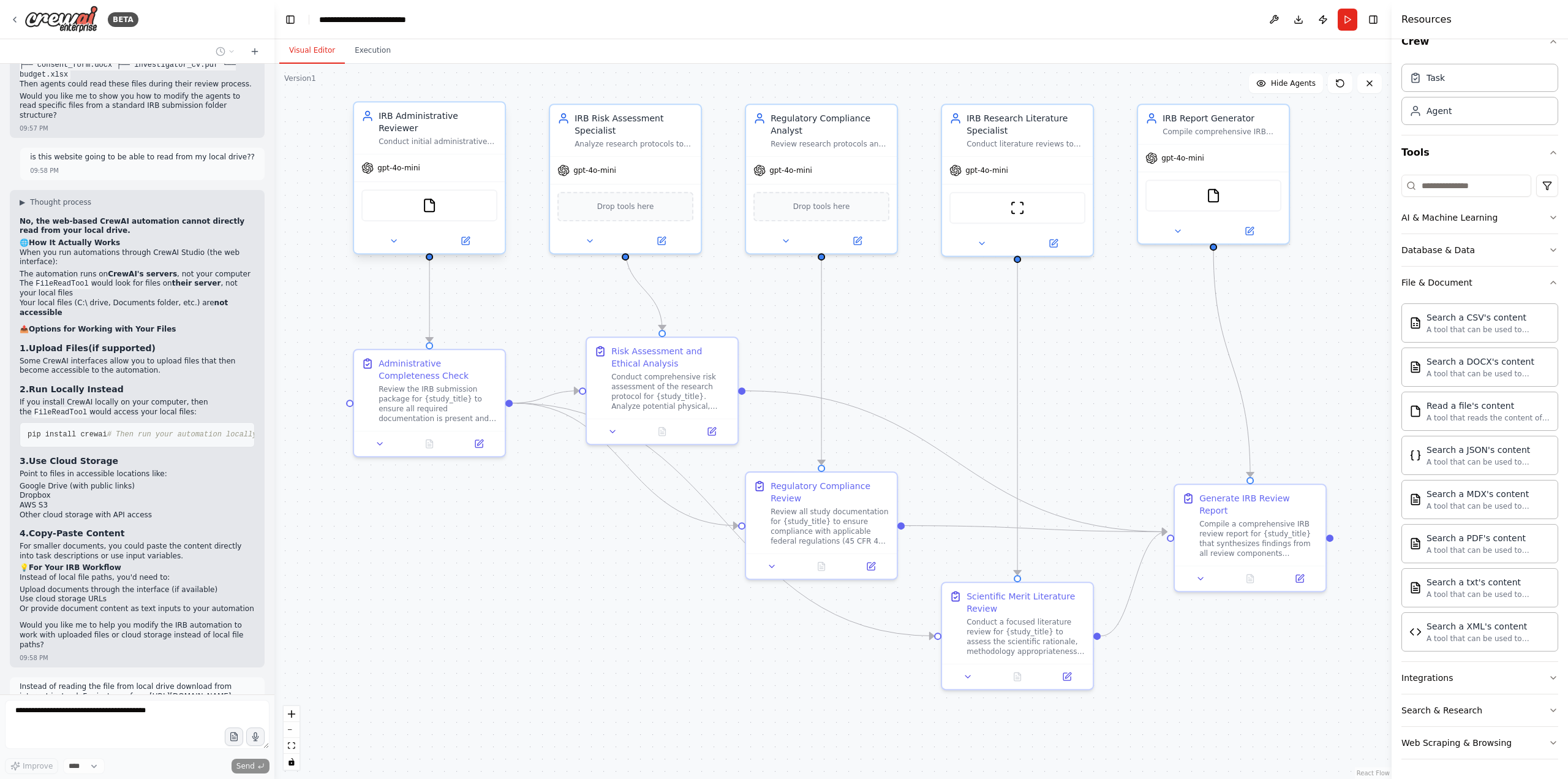
click at [420, 139] on div "IRB Administrative Reviewer Conduct initial administrative review of IRB submis…" at bounding box center [429, 128] width 151 height 51
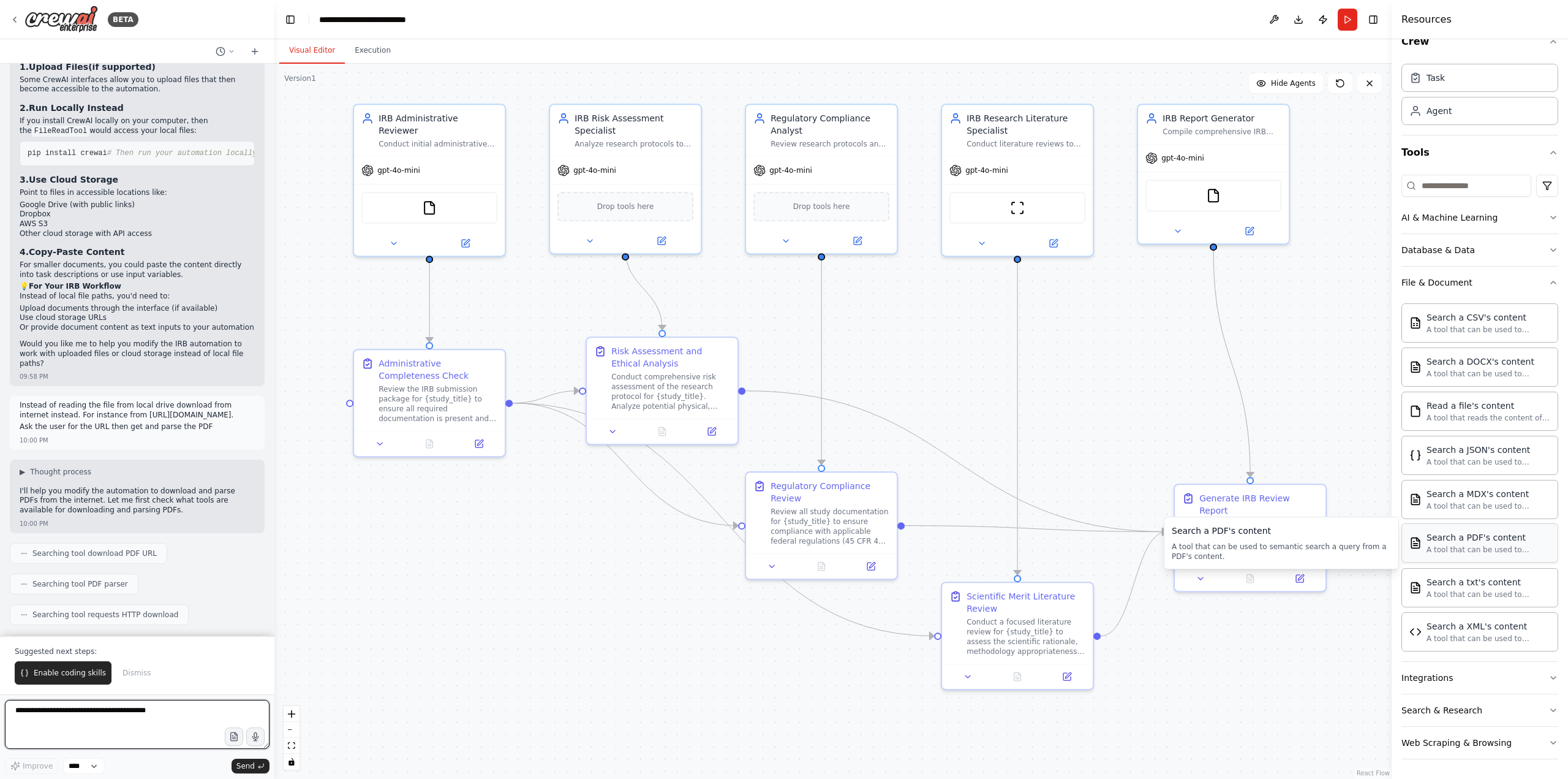
scroll to position [5185, 0]
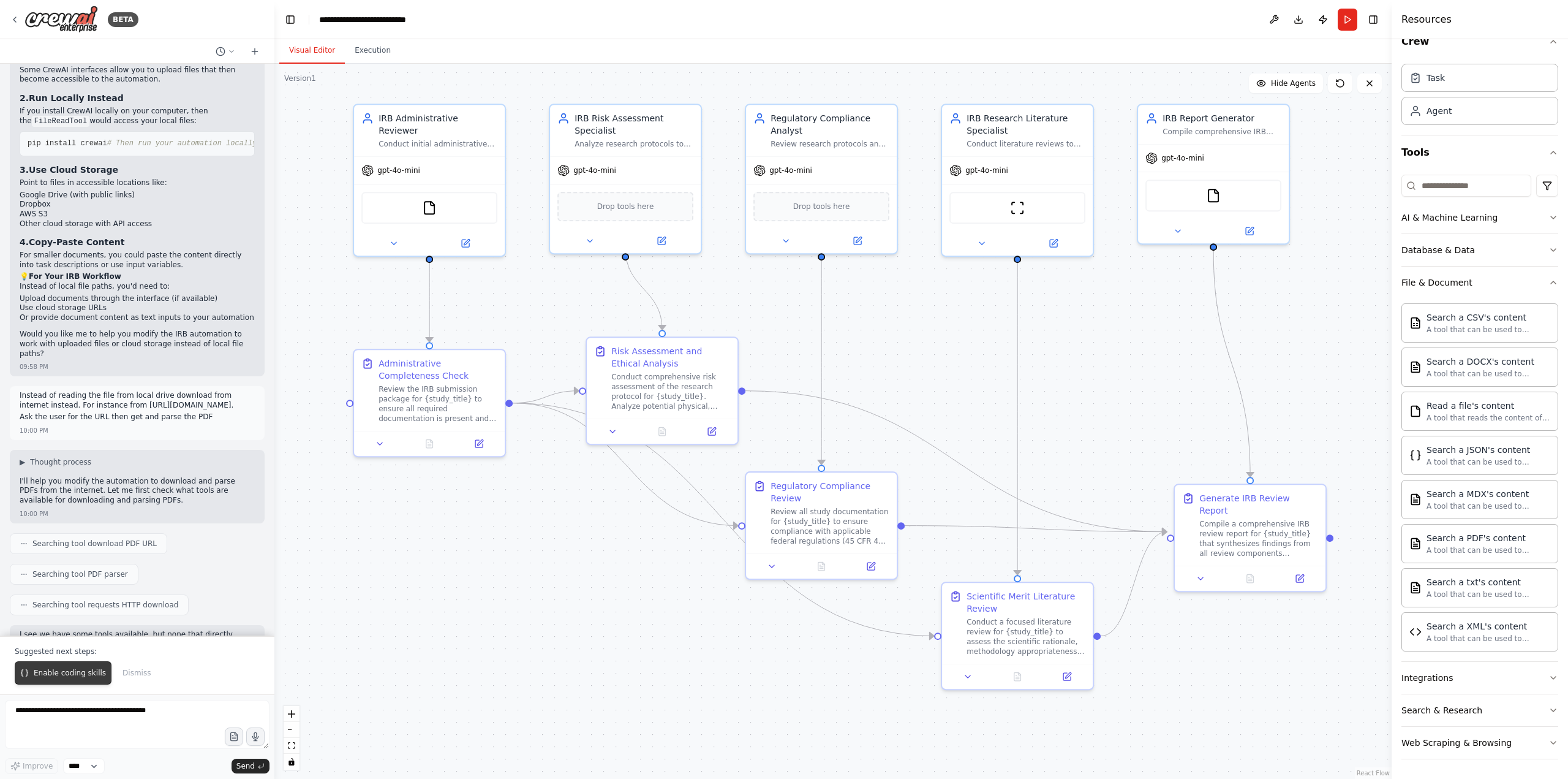
click at [69, 631] on span "Enable coding skills" at bounding box center [69, 672] width 72 height 10
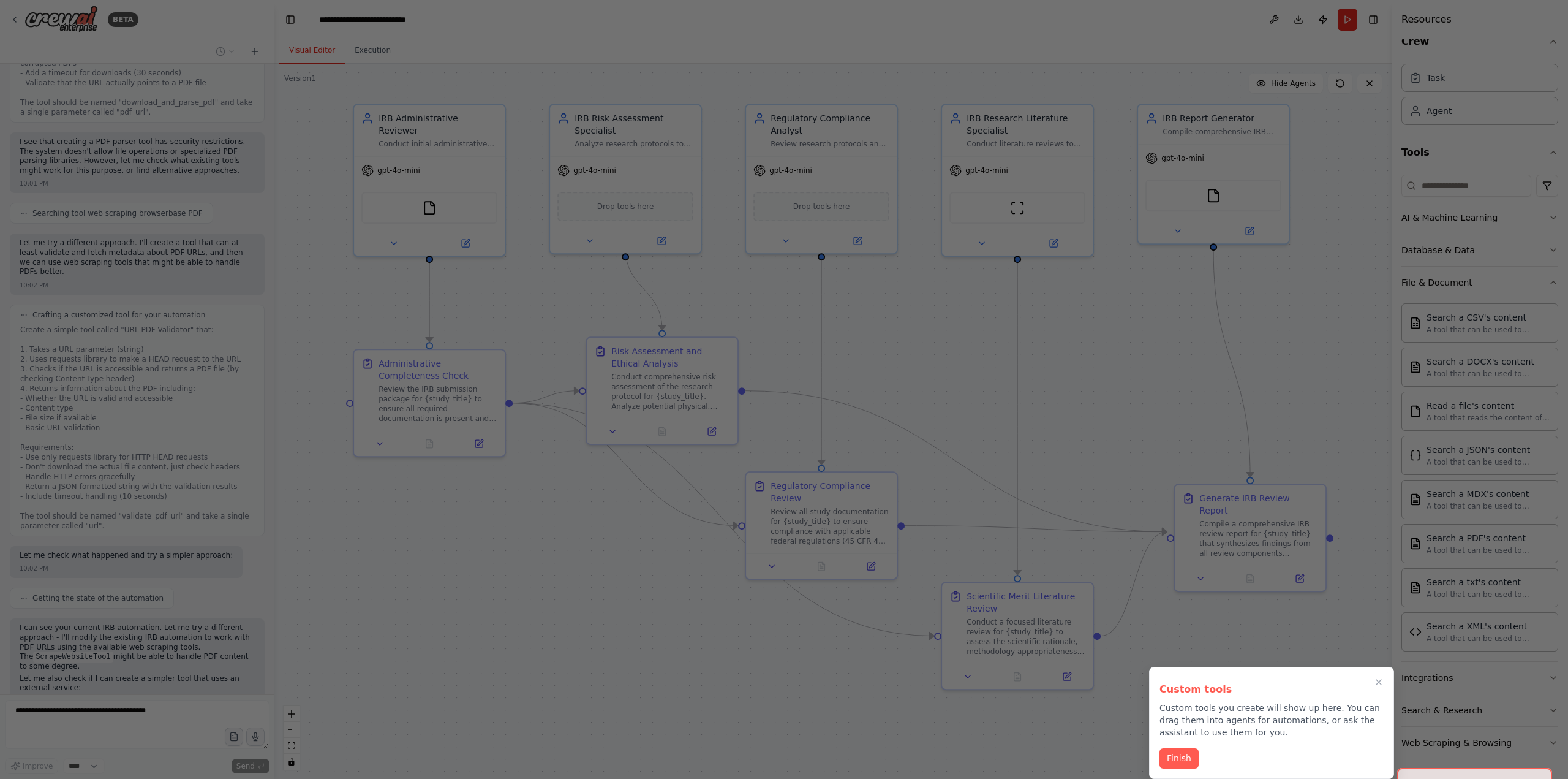
scroll to position [6485, 0]
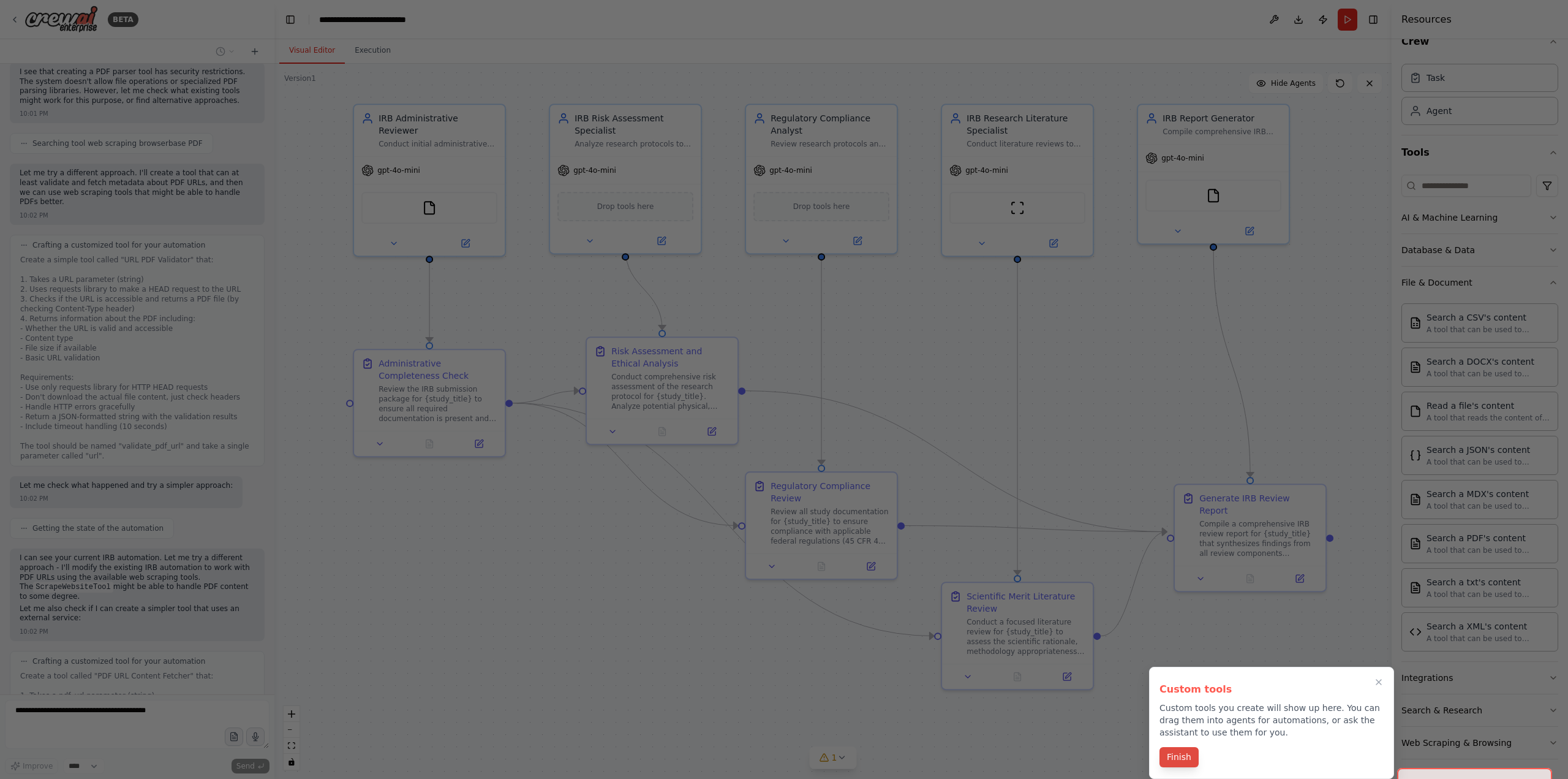
click at [1175, 631] on button "Finish" at bounding box center [1179, 757] width 39 height 20
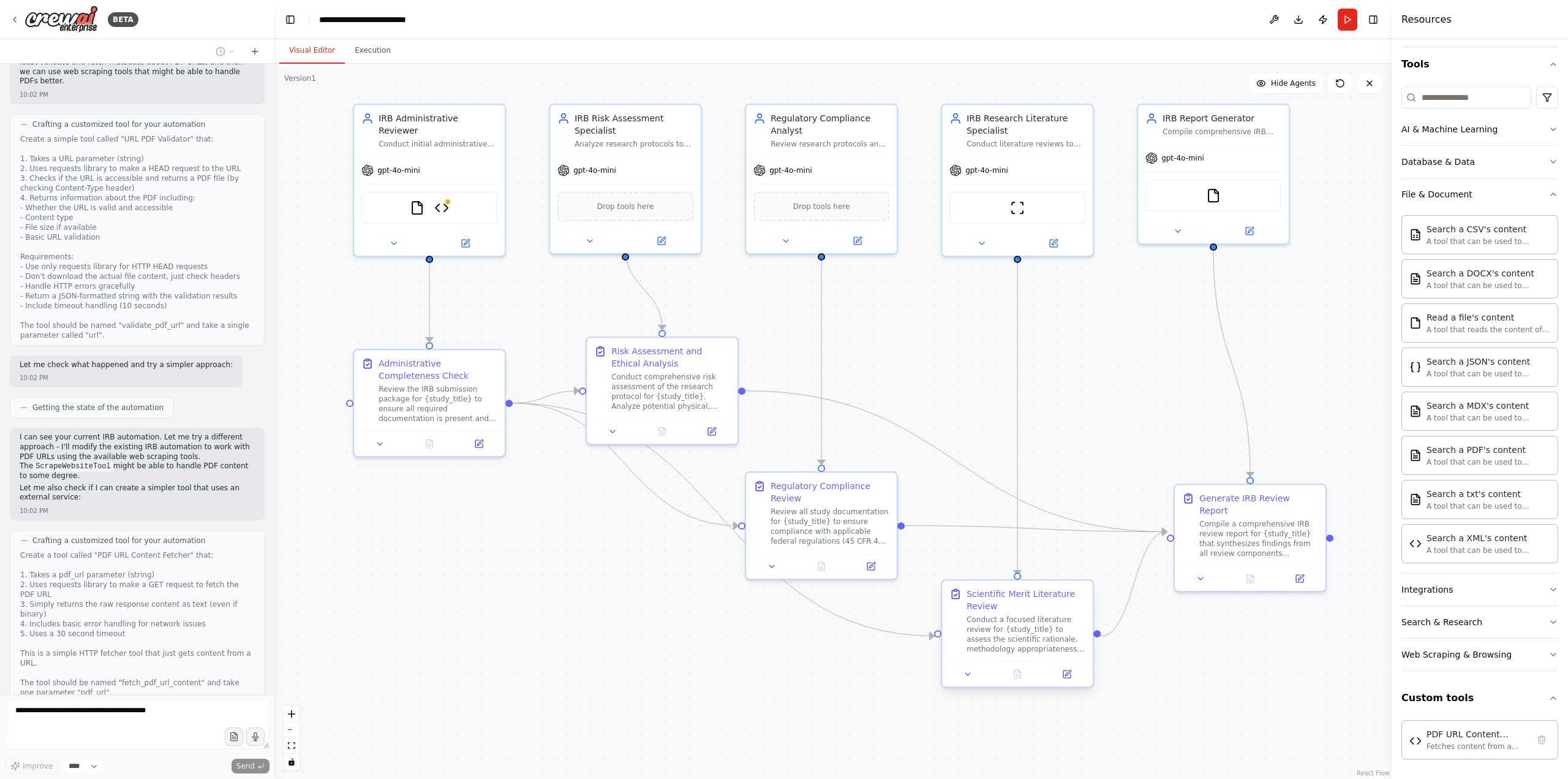
scroll to position [6636, 0]
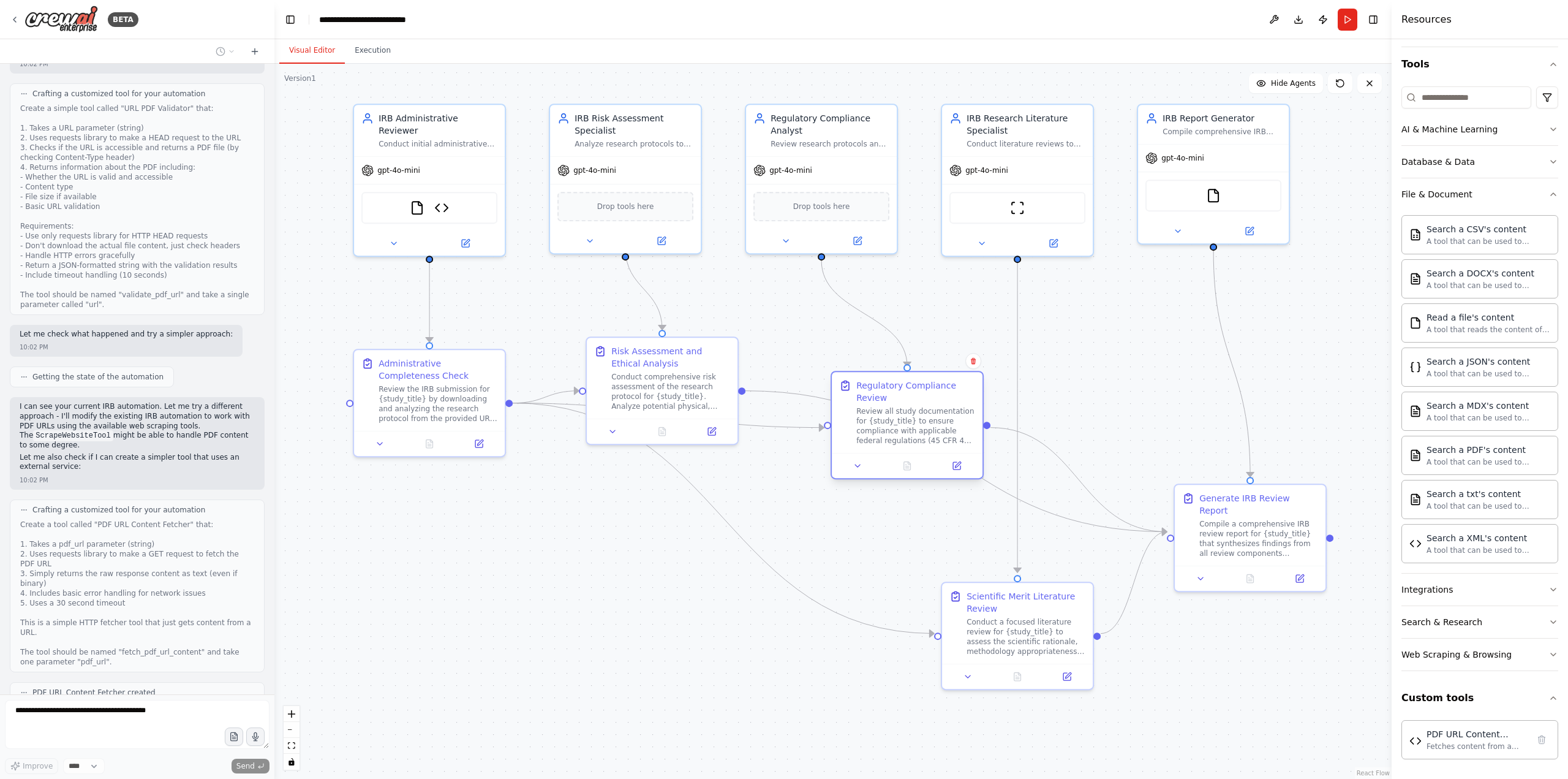
drag, startPoint x: 819, startPoint y: 503, endPoint x: 899, endPoint y: 400, distance: 130.4
click at [899, 400] on div "Regulatory Compliance Review Review all study documentation for {study_title} t…" at bounding box center [916, 412] width 119 height 66
drag, startPoint x: 637, startPoint y: 360, endPoint x: 639, endPoint y: 321, distance: 39.1
click at [639, 321] on div "Risk Assessment and Ethical Analysis" at bounding box center [670, 318] width 119 height 25
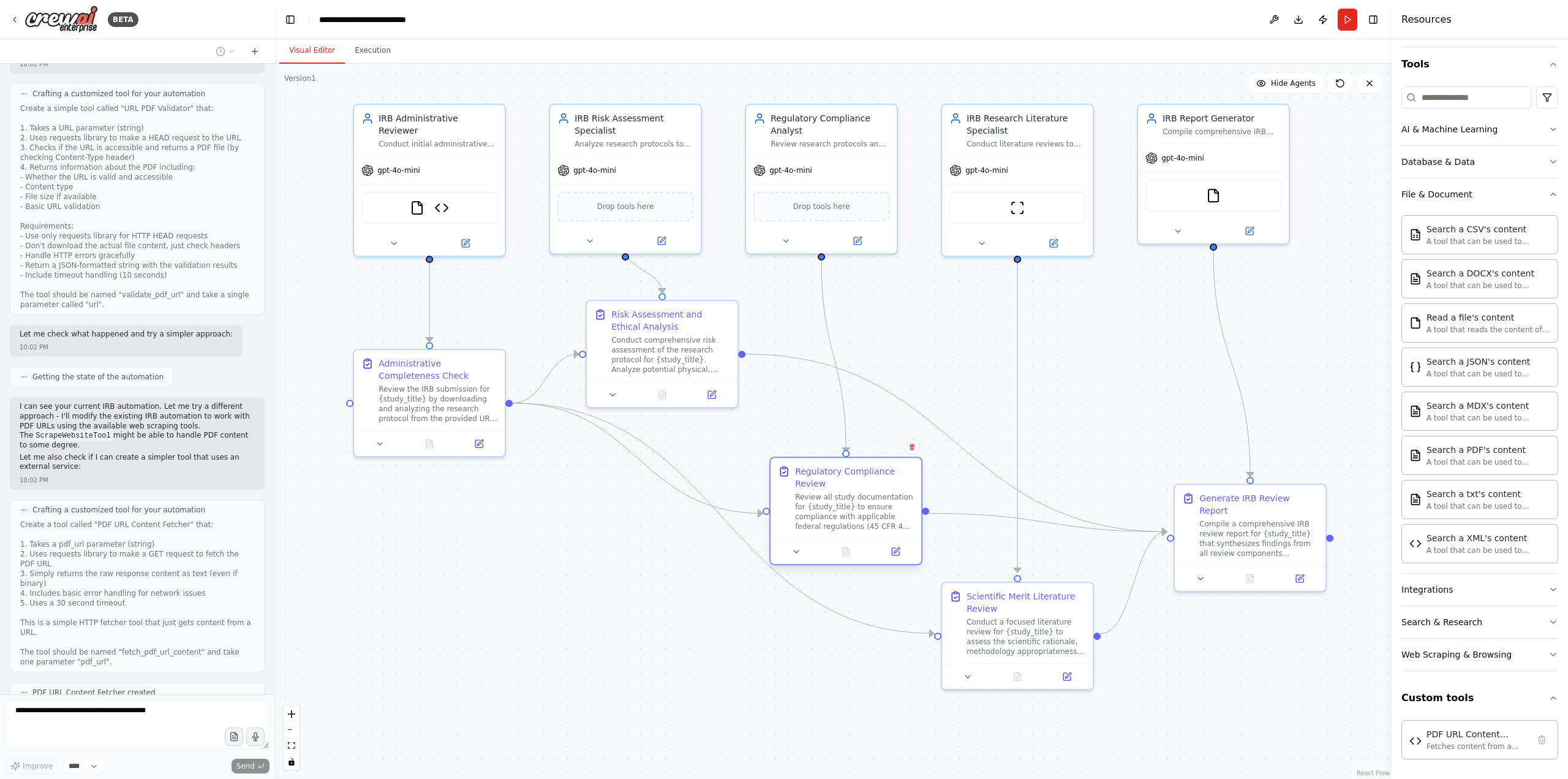
drag, startPoint x: 903, startPoint y: 398, endPoint x: 837, endPoint y: 481, distance: 106.0
click at [837, 481] on div "Regulatory Compliance Review" at bounding box center [855, 477] width 119 height 25
drag, startPoint x: 1004, startPoint y: 614, endPoint x: 999, endPoint y: 677, distance: 63.2
click at [999, 631] on div "Scientific Merit Literature Review Conduct a focused literature review for {stu…" at bounding box center [1026, 681] width 119 height 66
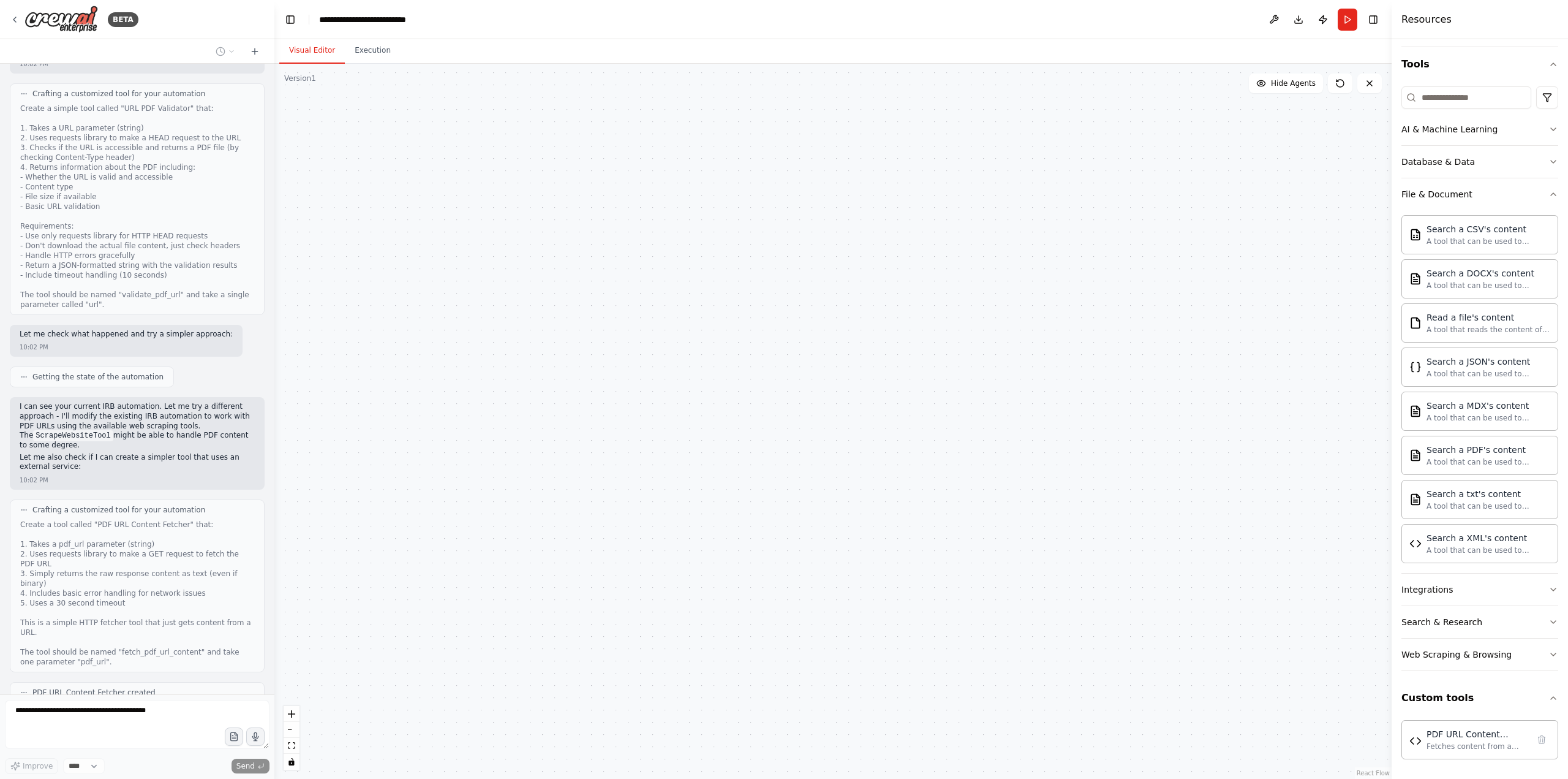
scroll to position [6671, 0]
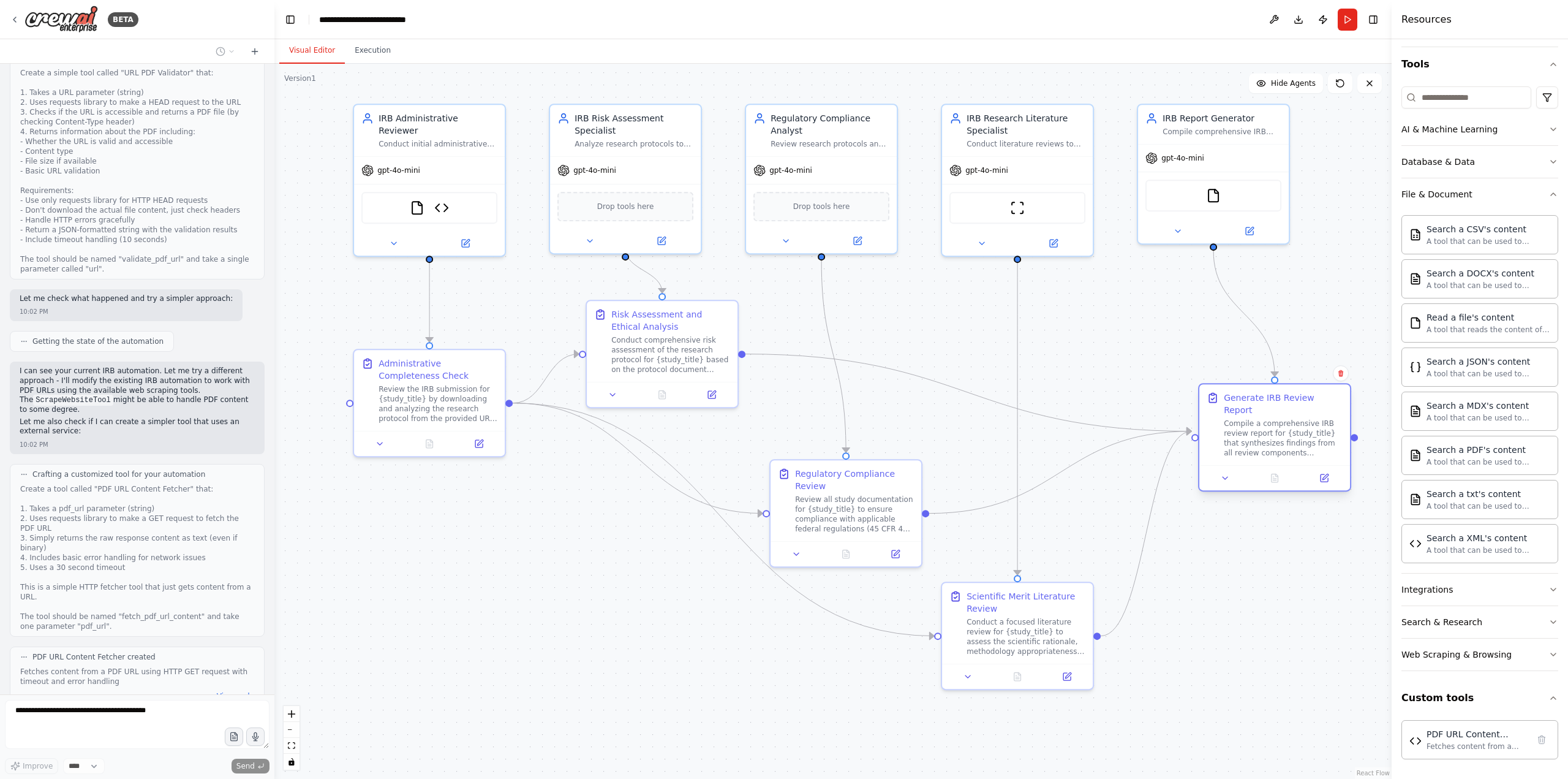
drag, startPoint x: 1224, startPoint y: 500, endPoint x: 1252, endPoint y: 402, distance: 101.9
click at [1175, 402] on div "Generate IRB Review Report Compile a comprehensive IRB review report for {study…" at bounding box center [1283, 425] width 119 height 66
drag, startPoint x: 426, startPoint y: 400, endPoint x: 414, endPoint y: 545, distance: 145.5
click at [414, 545] on div "Review the IRB submission for {study_title} by downloading and analyzing the re…" at bounding box center [426, 548] width 119 height 39
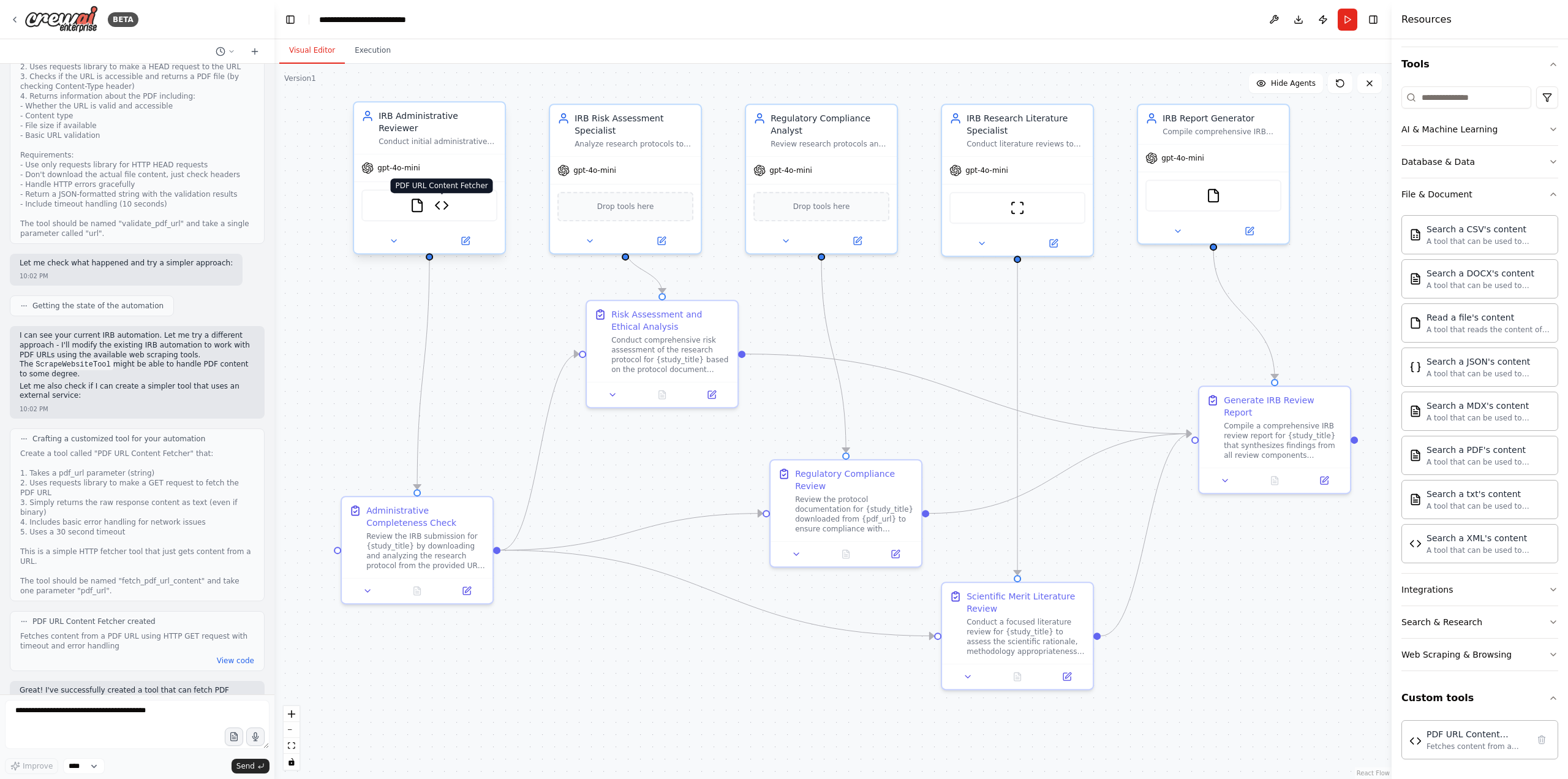
scroll to position [6785, 0]
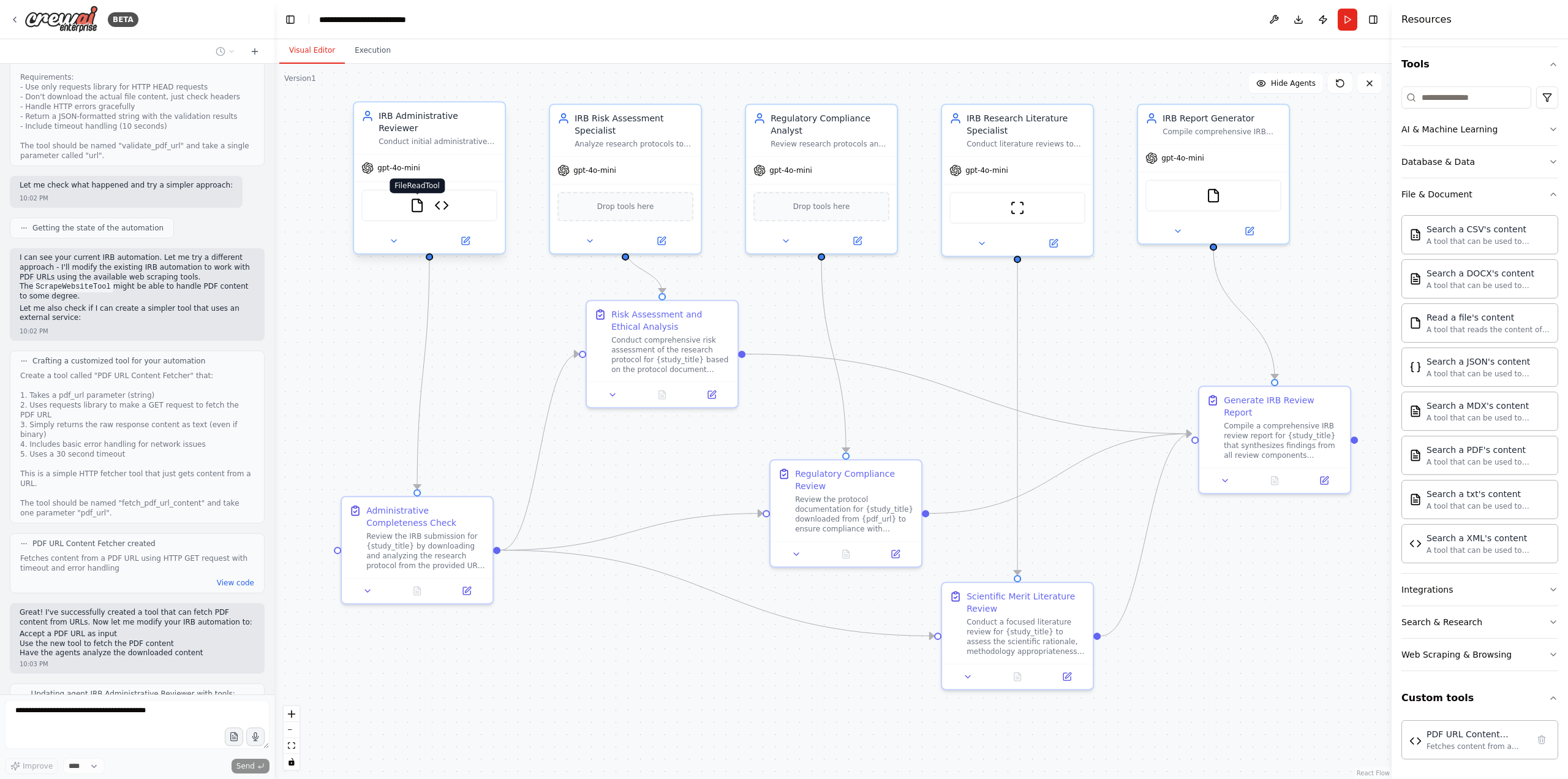
click at [418, 198] on img at bounding box center [417, 205] width 15 height 15
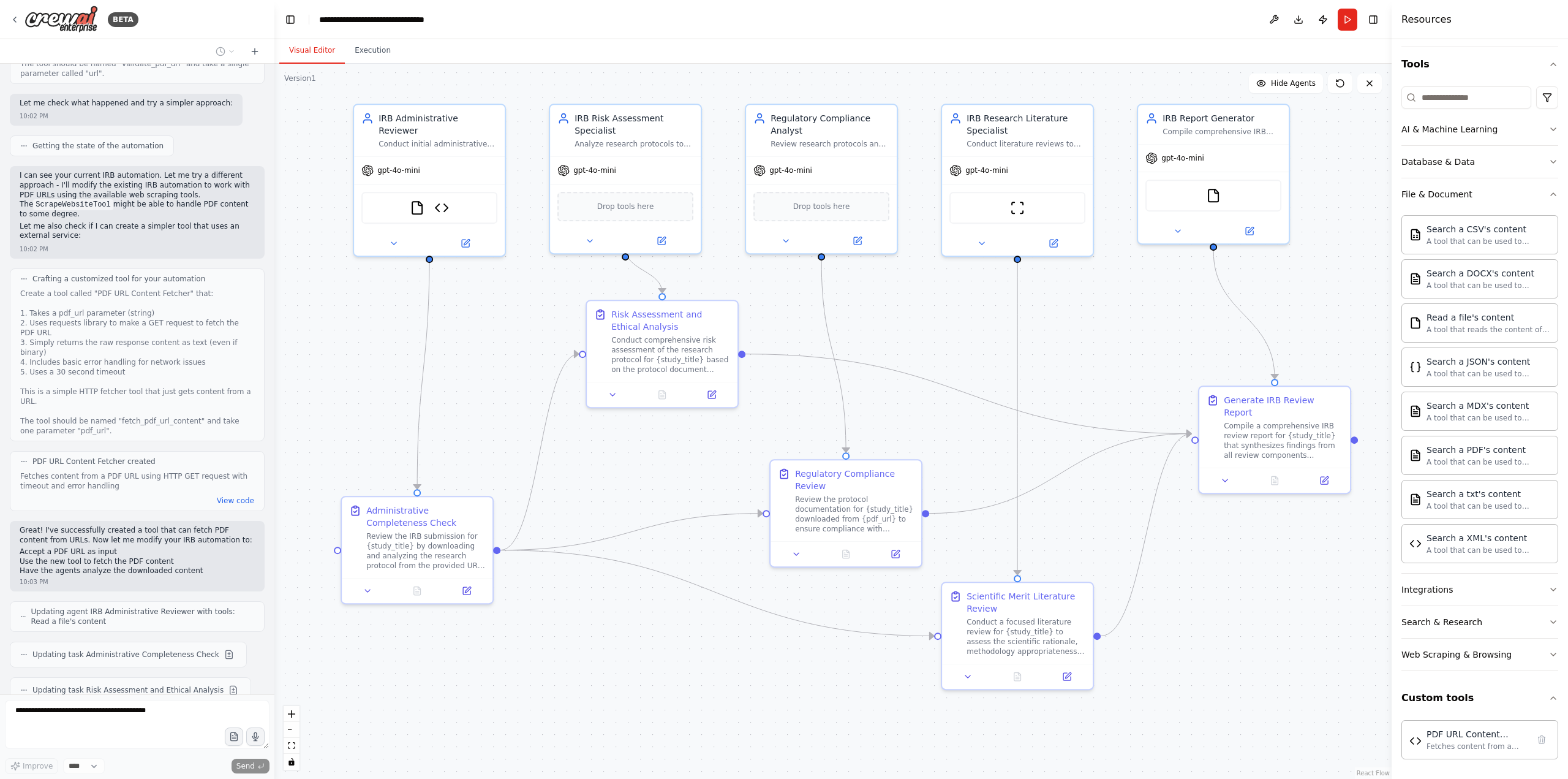
scroll to position [6898, 0]
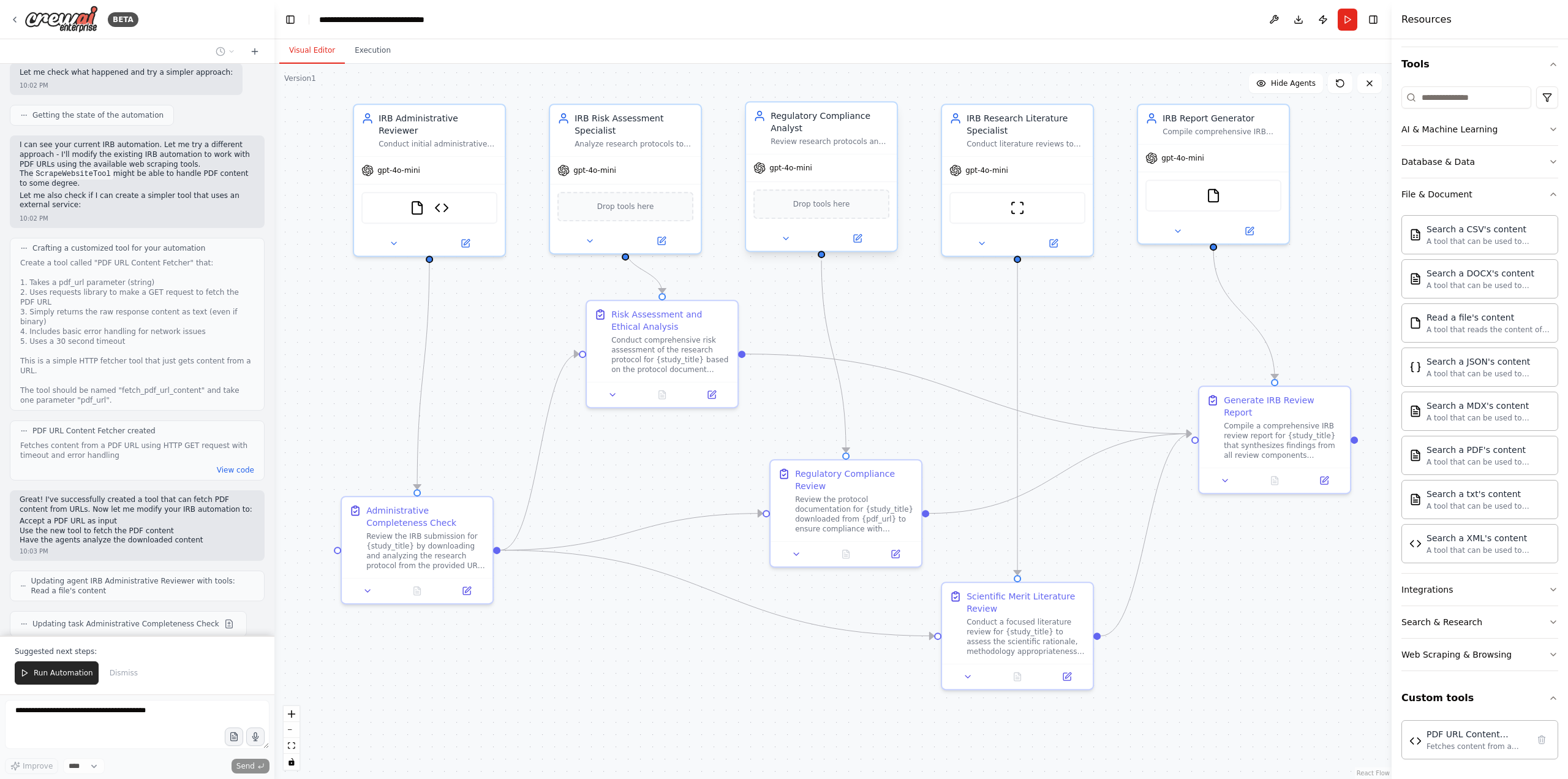
click at [819, 136] on div "Regulatory Compliance Analyst Review research protocols and documentation for c…" at bounding box center [830, 128] width 119 height 37
click at [468, 237] on icon at bounding box center [466, 241] width 7 height 7
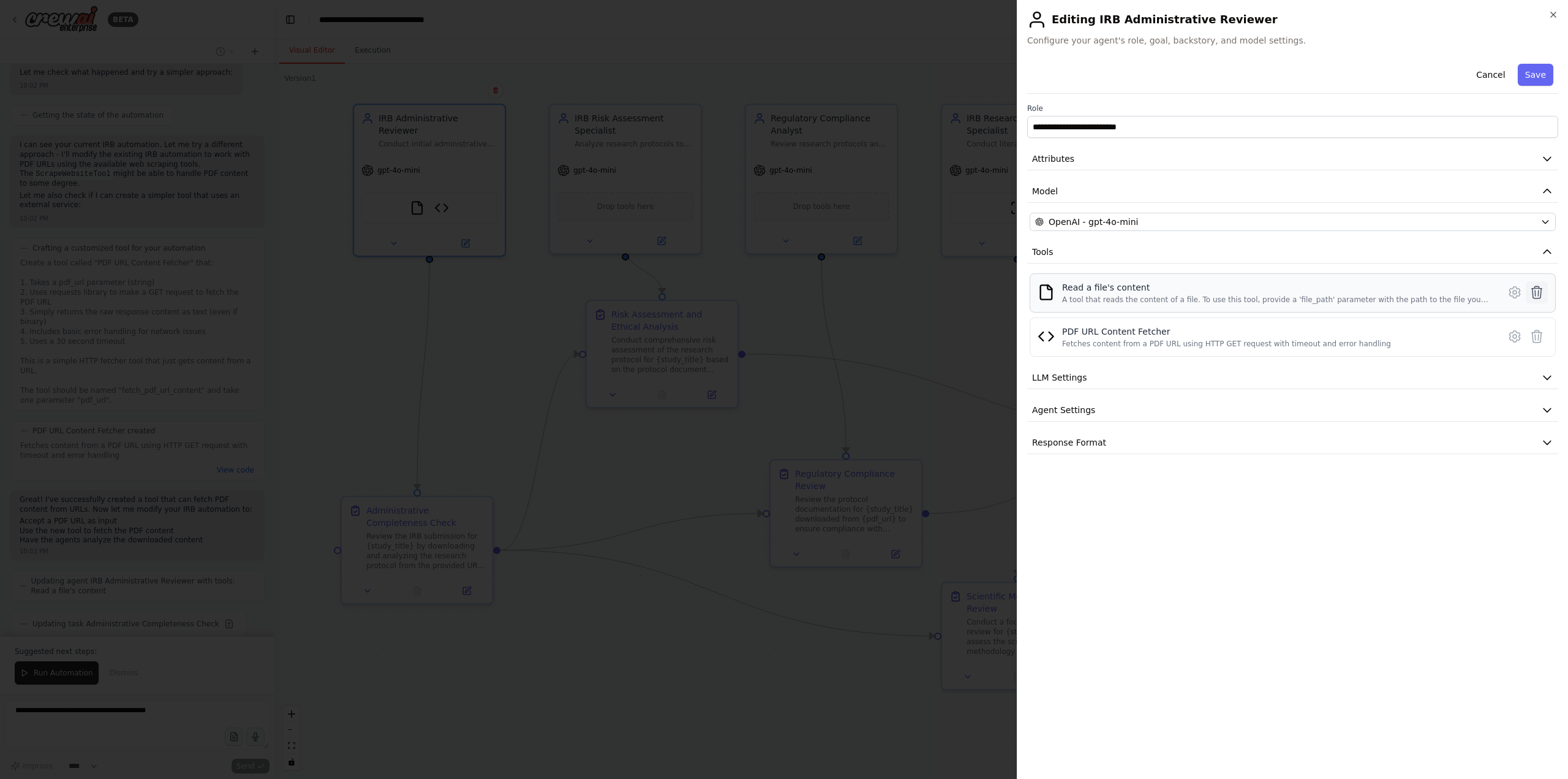
click at [1175, 292] on icon at bounding box center [1537, 292] width 15 height 15
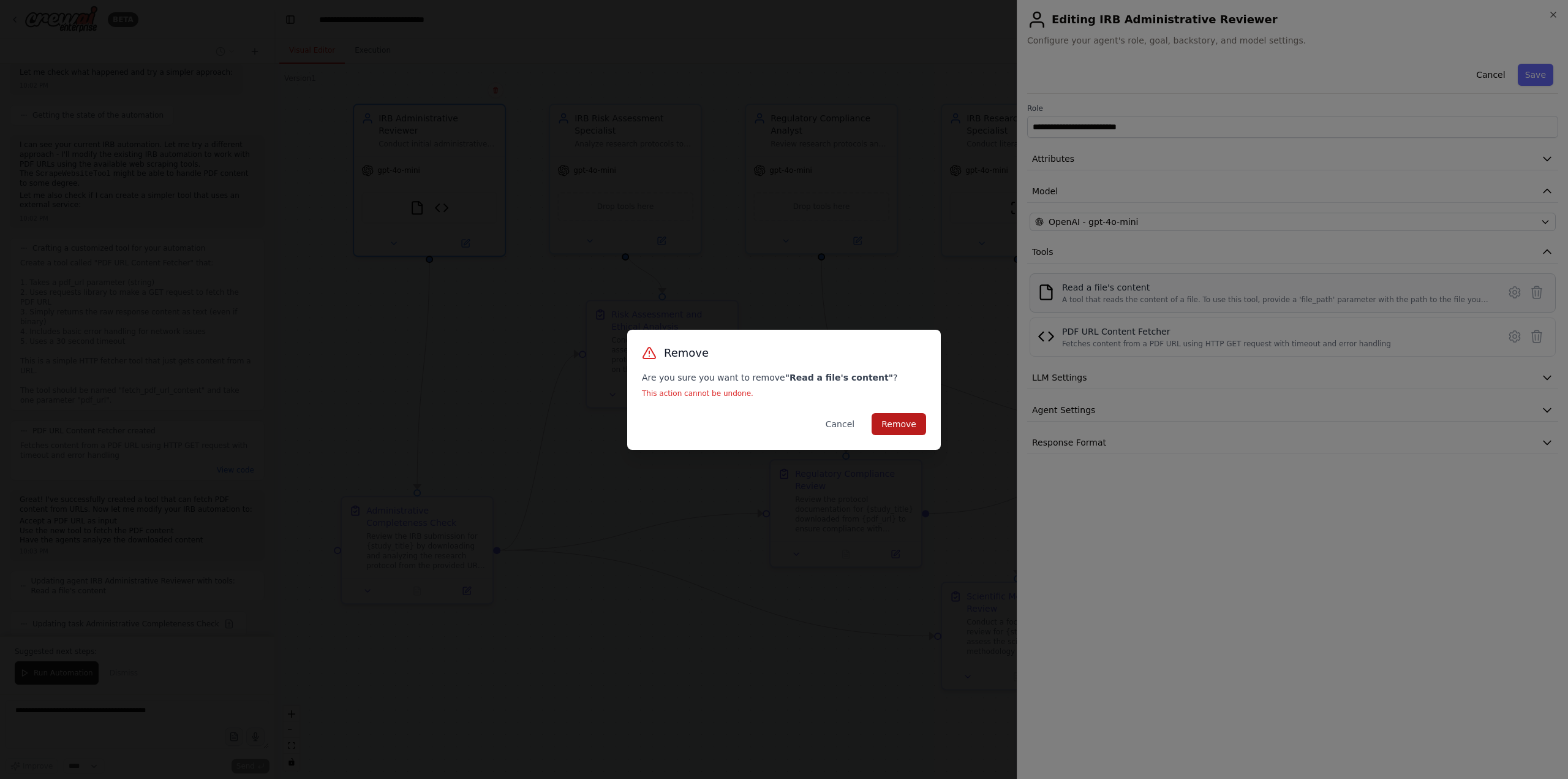
click at [911, 426] on button "Remove" at bounding box center [900, 424] width 55 height 22
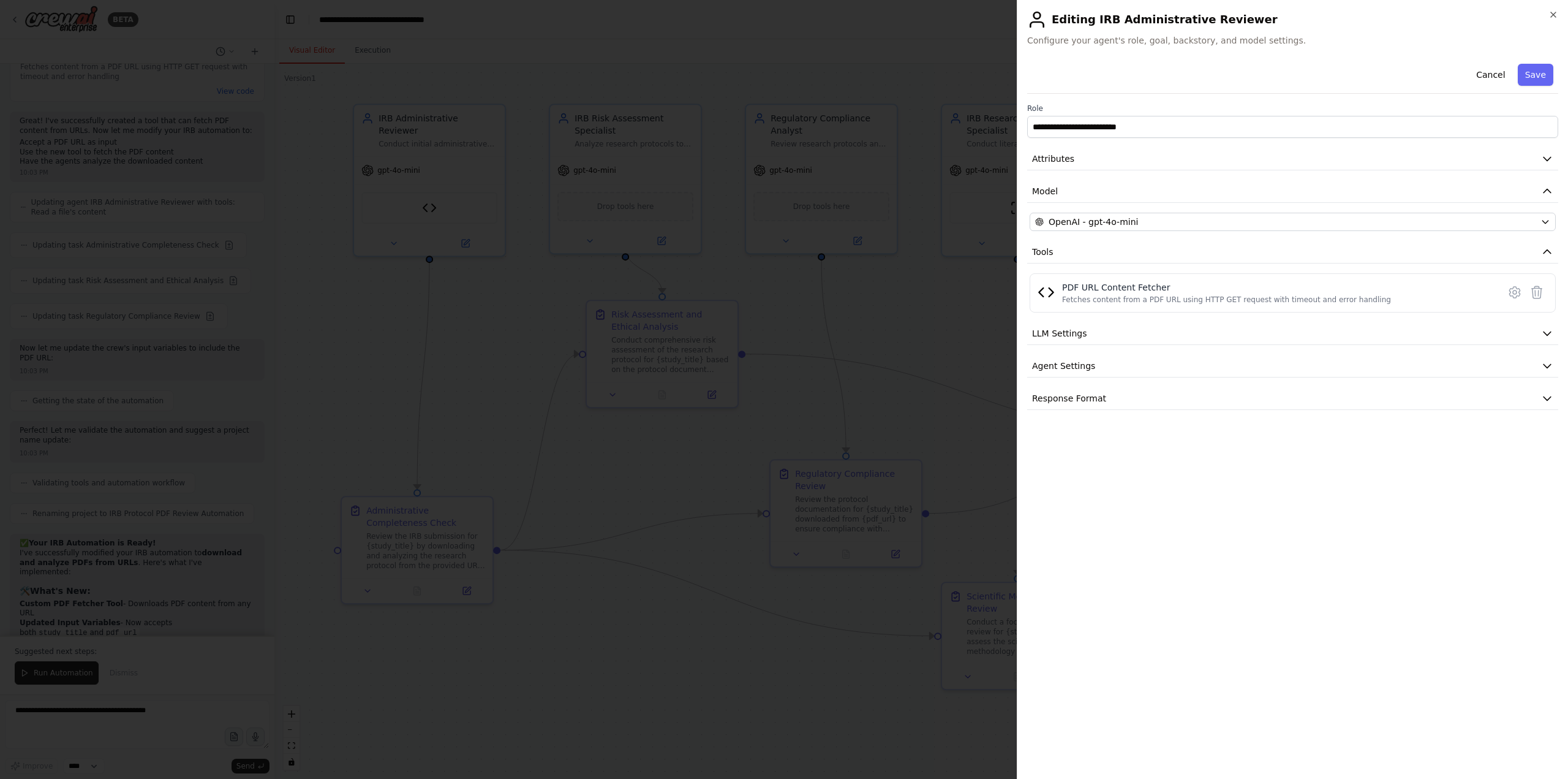
drag, startPoint x: 1227, startPoint y: 465, endPoint x: 1235, endPoint y: 458, distance: 10.6
click at [1175, 464] on div "**********" at bounding box center [1293, 413] width 531 height 710
click at [1175, 71] on button "Save" at bounding box center [1535, 75] width 36 height 22
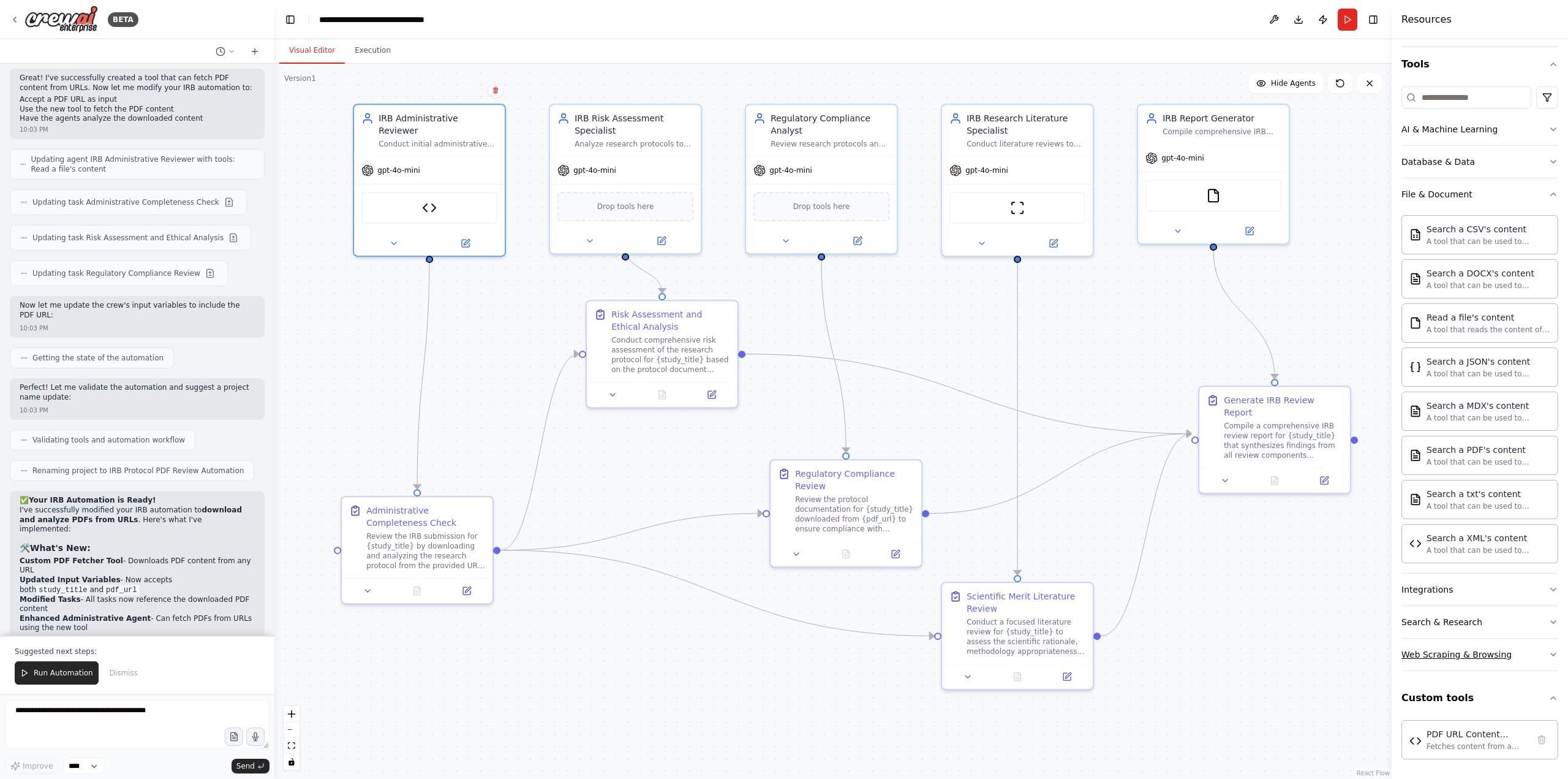
click at [1175, 631] on div "Web Scraping & Browsing" at bounding box center [1457, 654] width 110 height 12
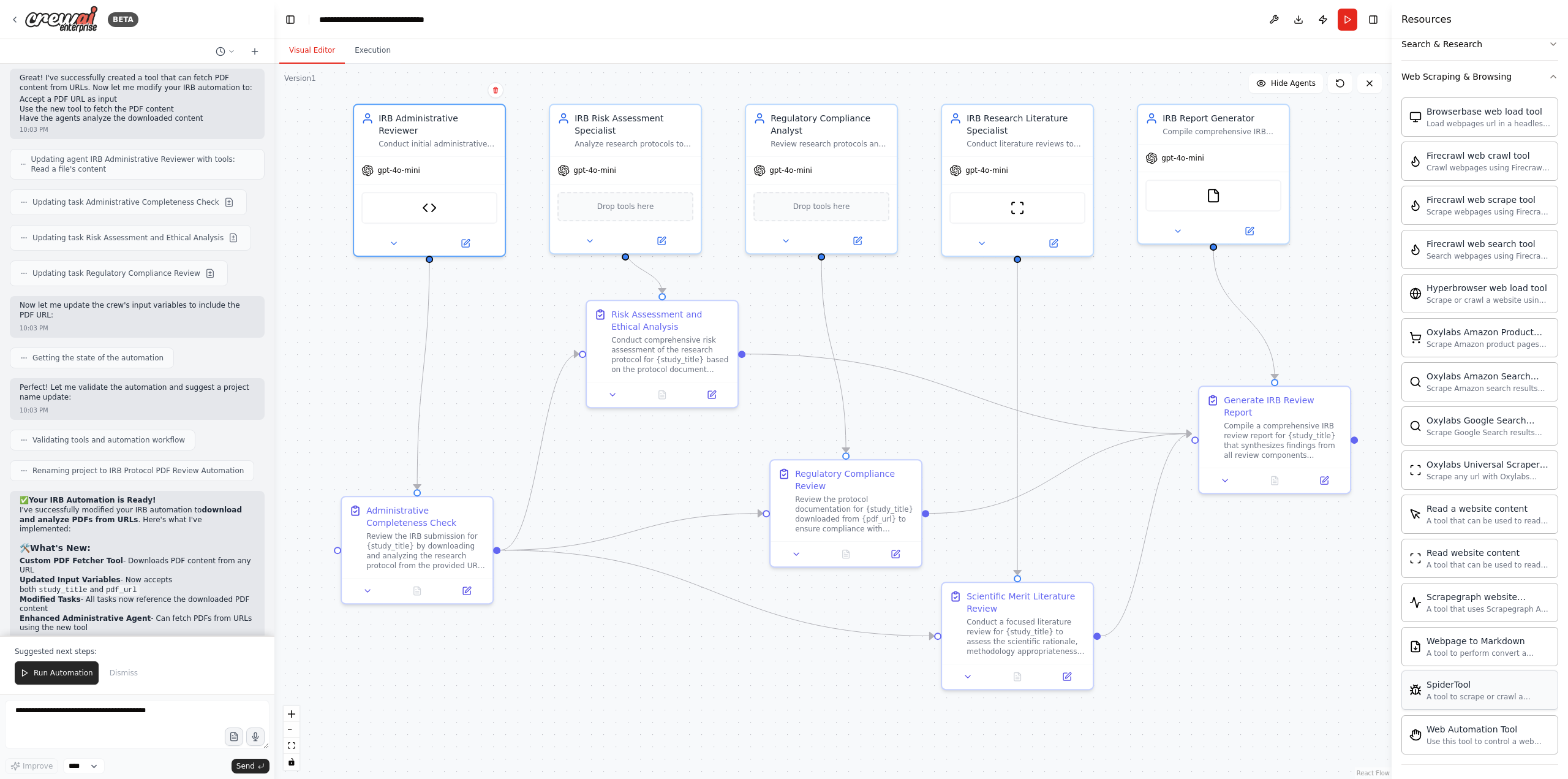
scroll to position [657, 0]
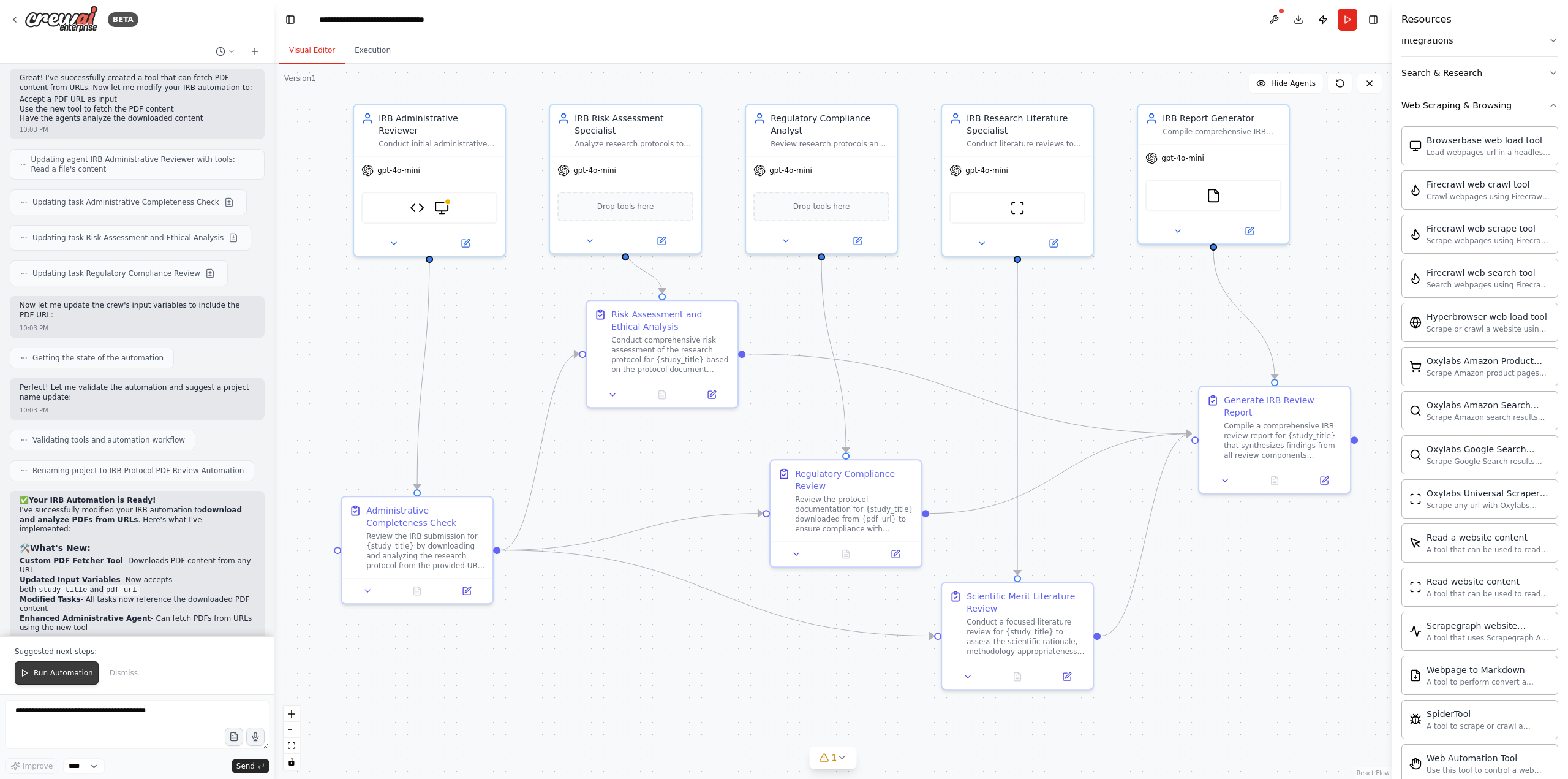
click at [55, 631] on button "Run Automation" at bounding box center [57, 672] width 84 height 23
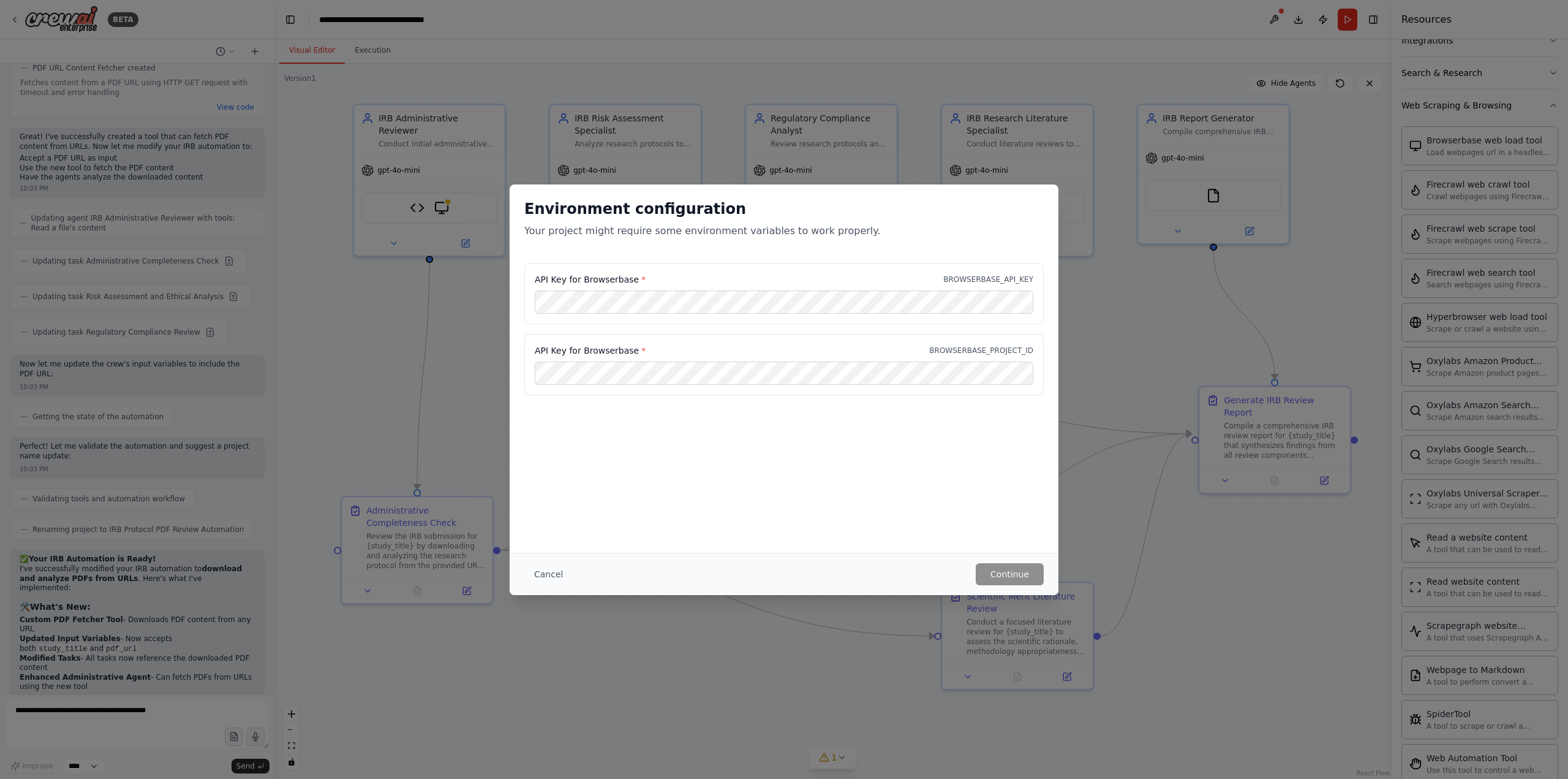
click at [534, 569] on button "Cancel" at bounding box center [548, 574] width 48 height 22
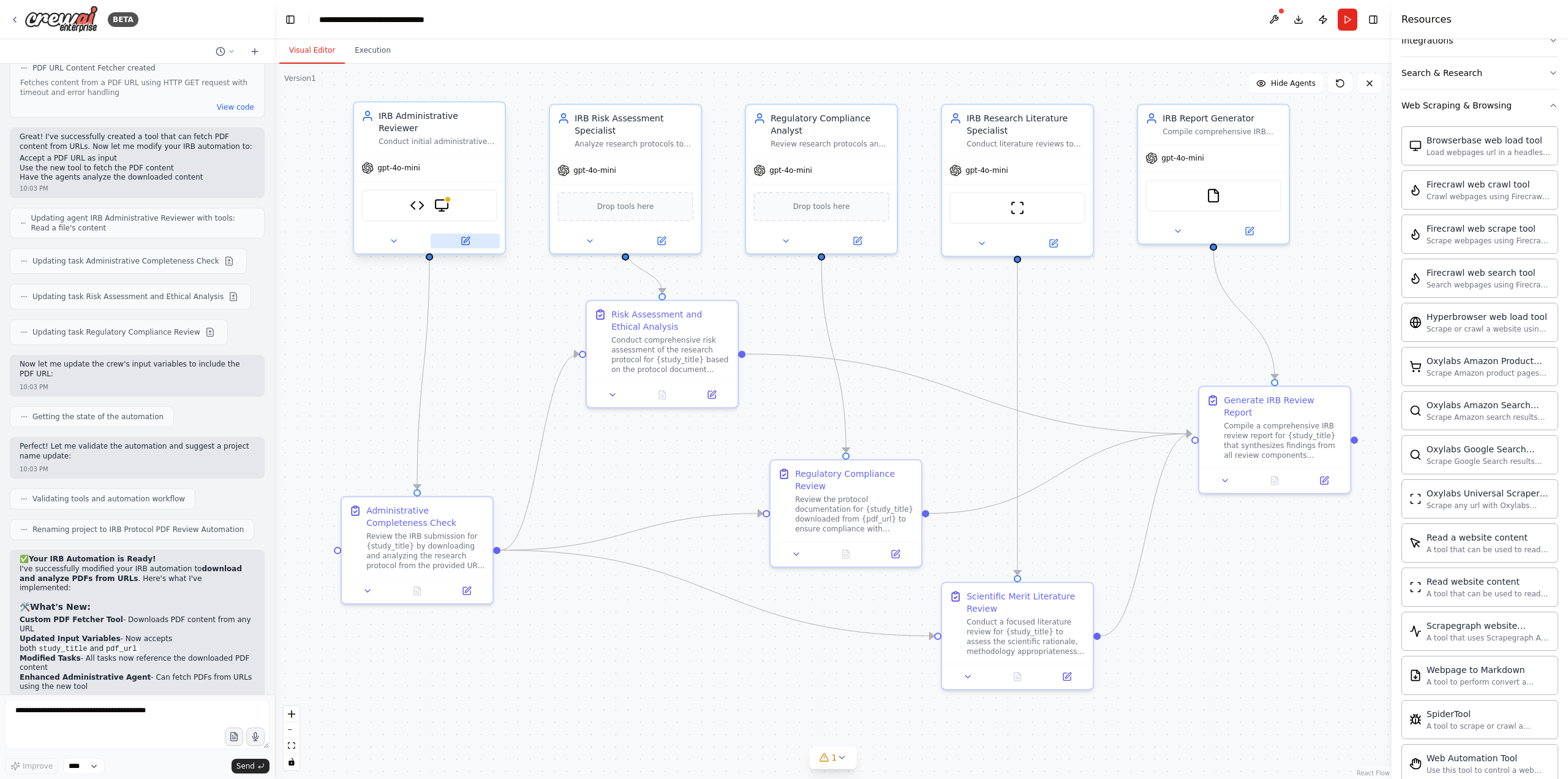
click at [472, 234] on button at bounding box center [466, 241] width 69 height 15
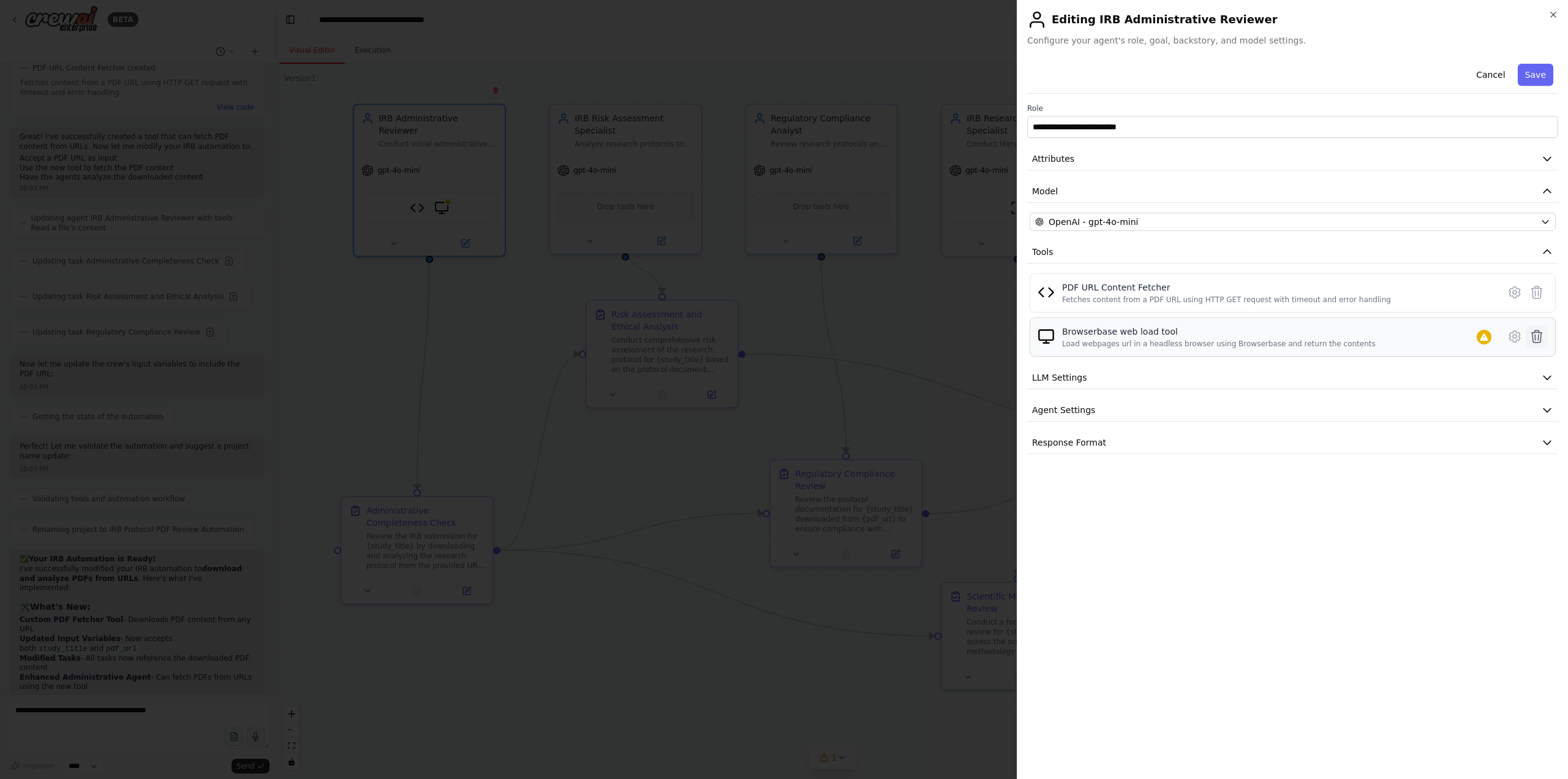
click at [1175, 334] on icon at bounding box center [1537, 336] width 15 height 15
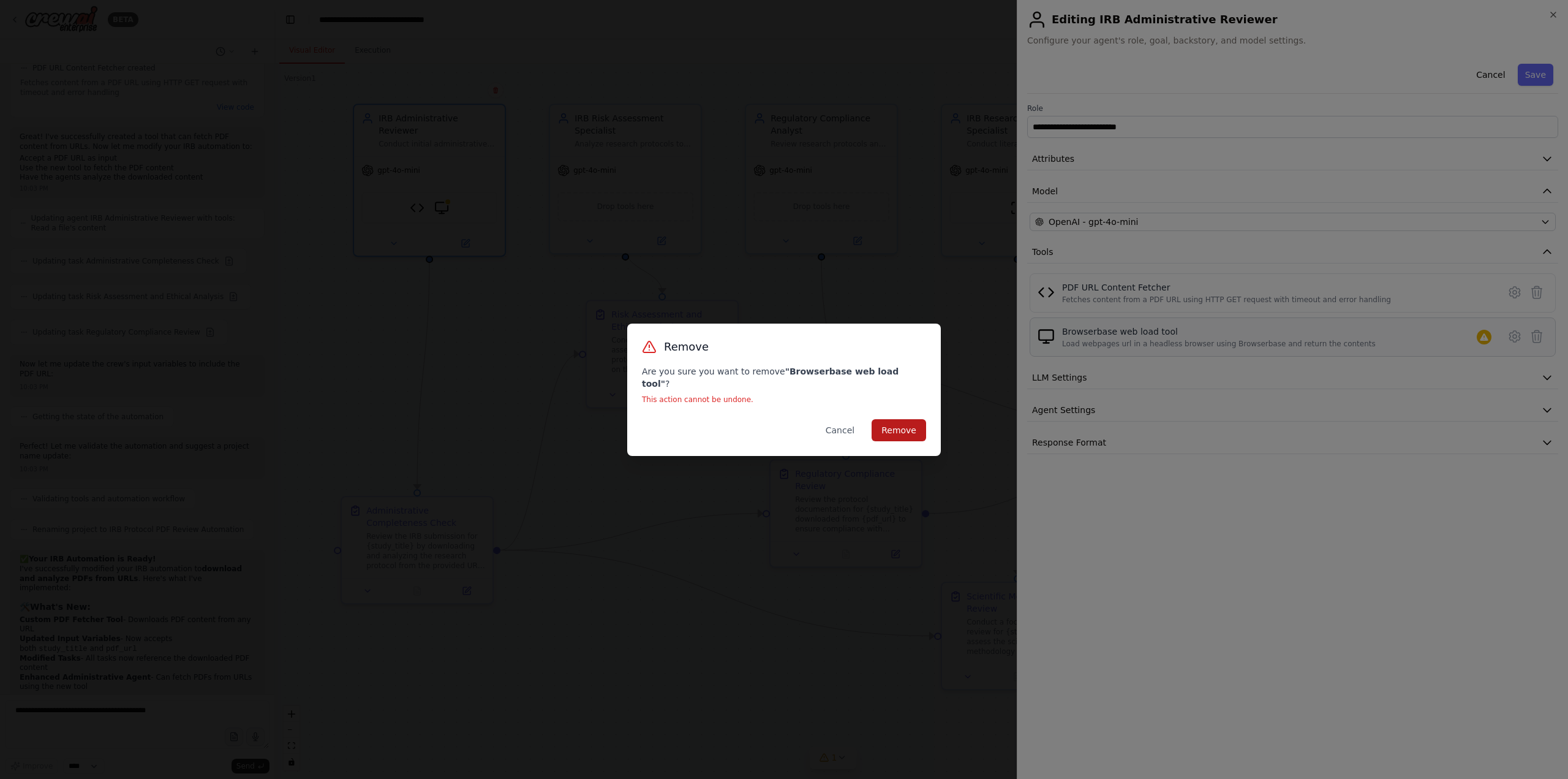
click at [898, 419] on button "Remove" at bounding box center [900, 430] width 55 height 22
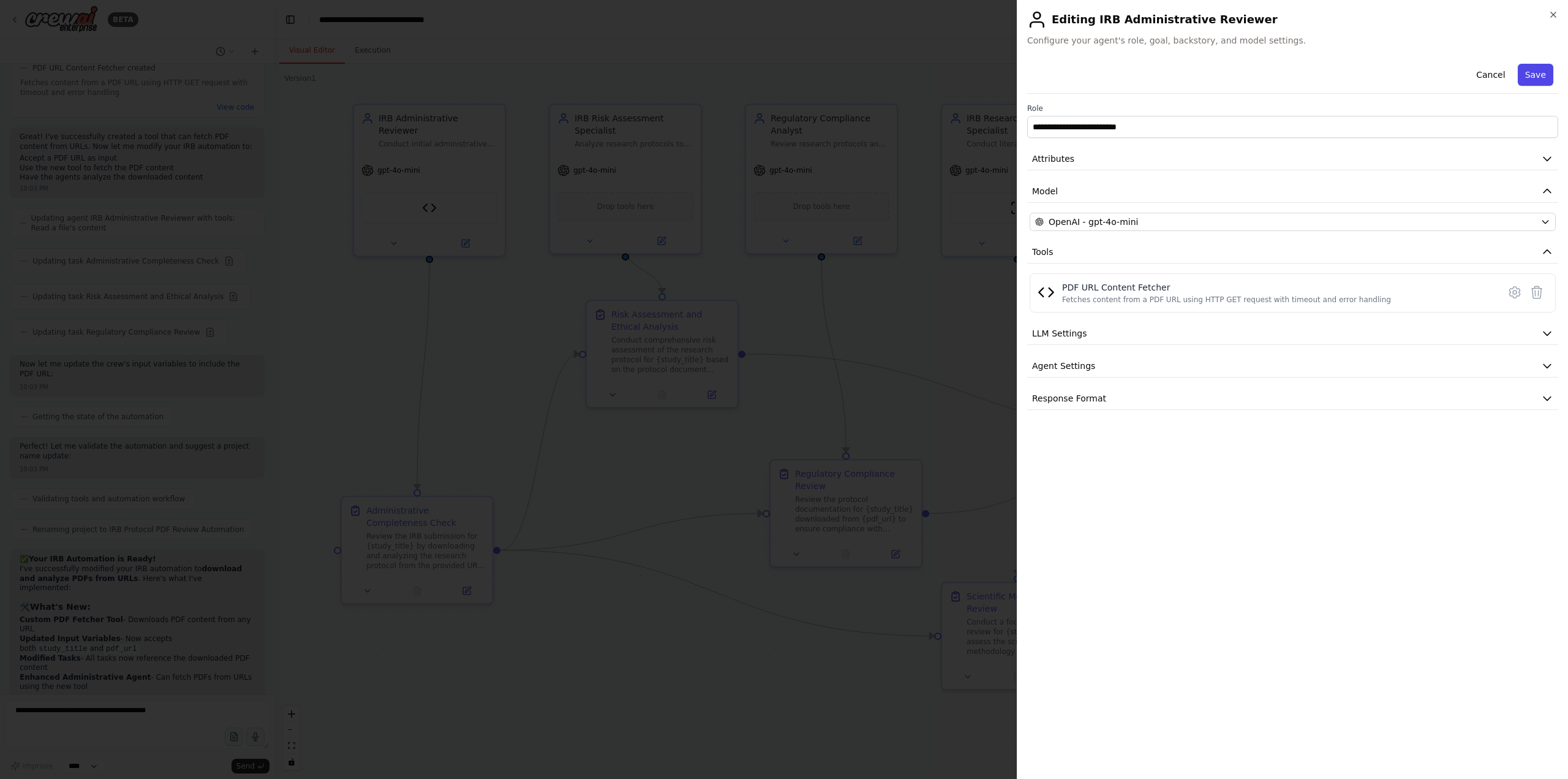
click at [1175, 76] on button "Save" at bounding box center [1535, 75] width 36 height 22
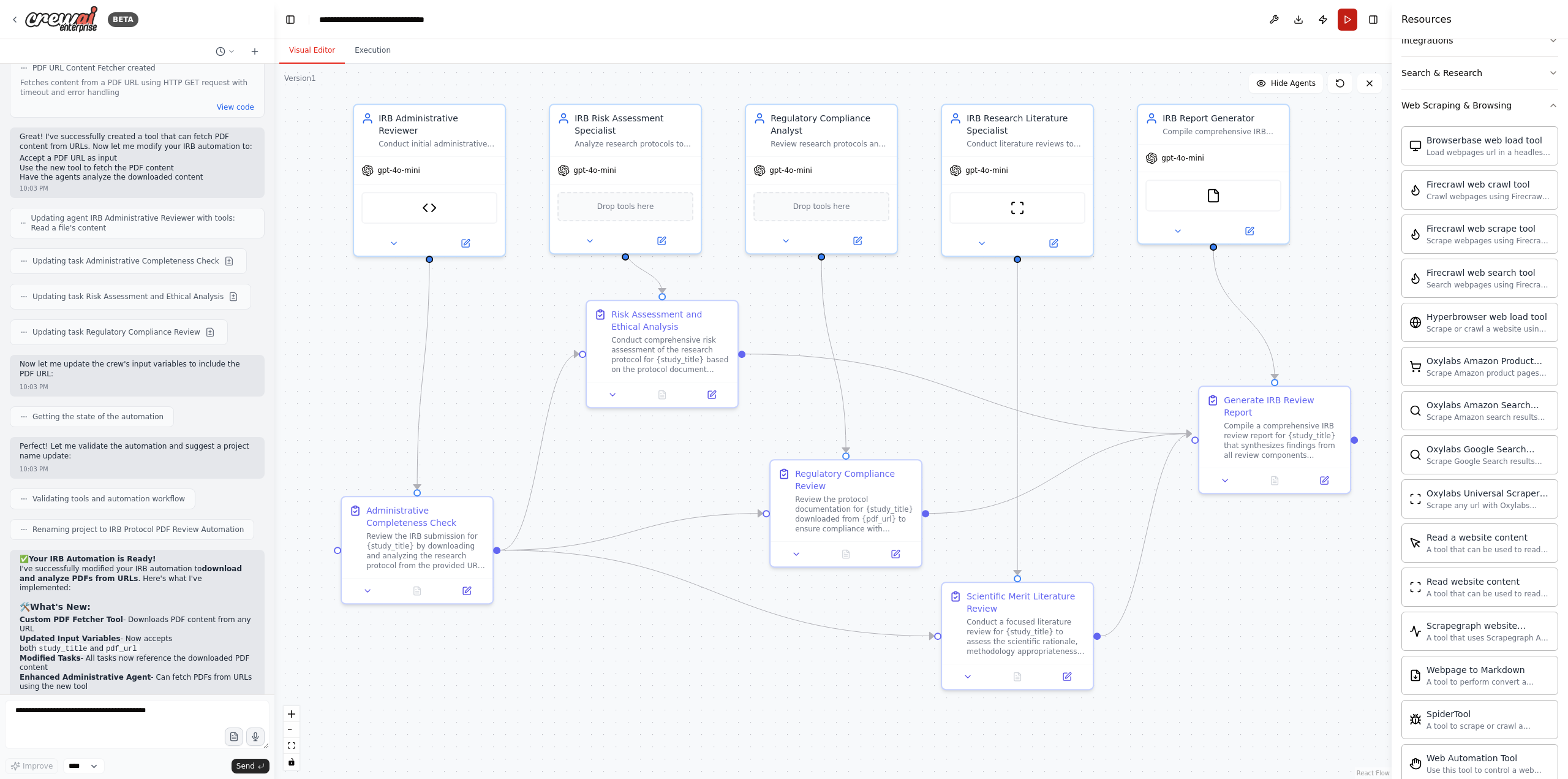
click at [1175, 19] on button "Run" at bounding box center [1347, 19] width 19 height 22
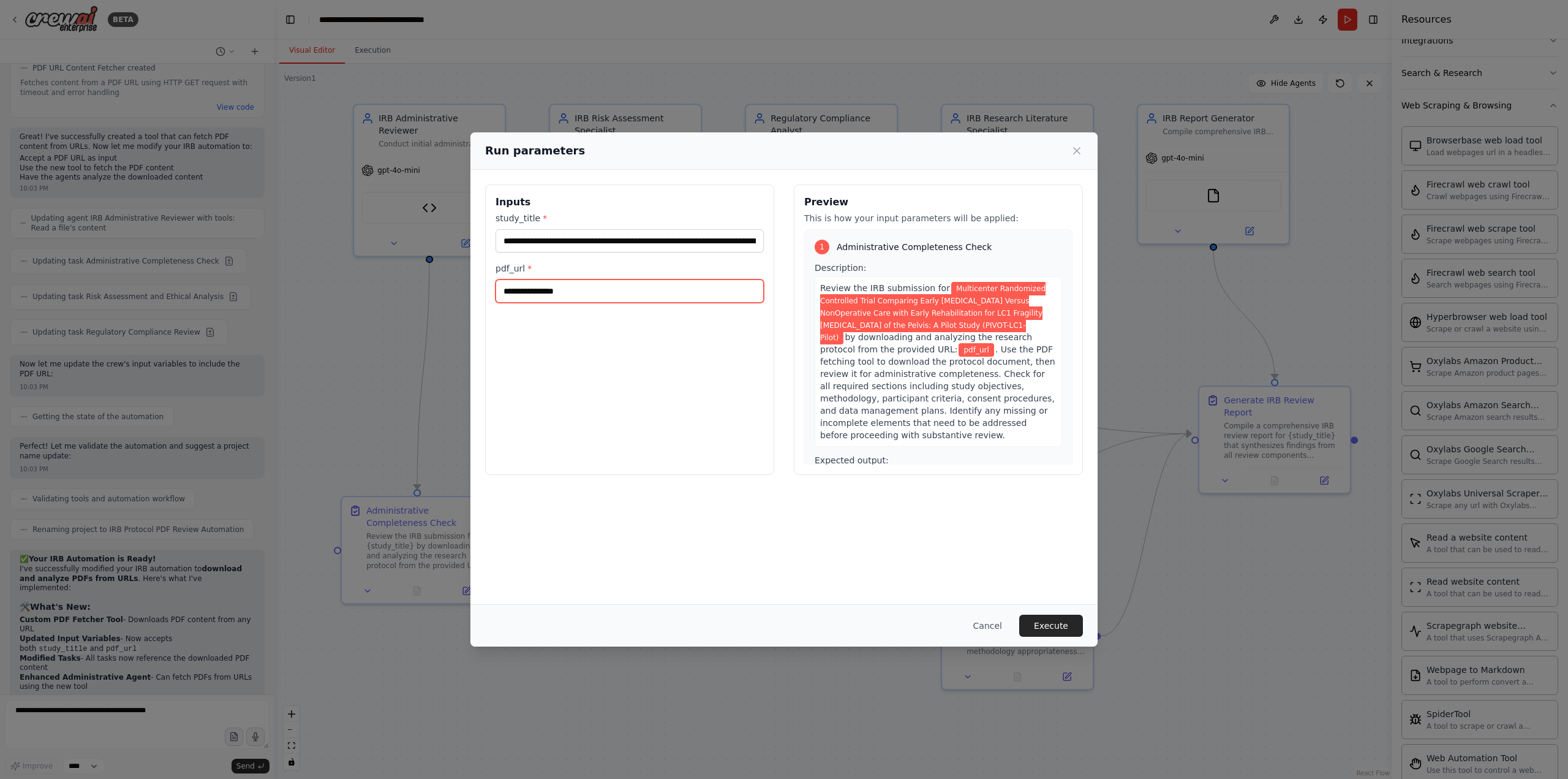
click at [589, 293] on input "pdf_url *" at bounding box center [630, 290] width 268 height 23
paste input "**********"
click at [643, 284] on input "**********" at bounding box center [630, 290] width 268 height 23
paste input "text"
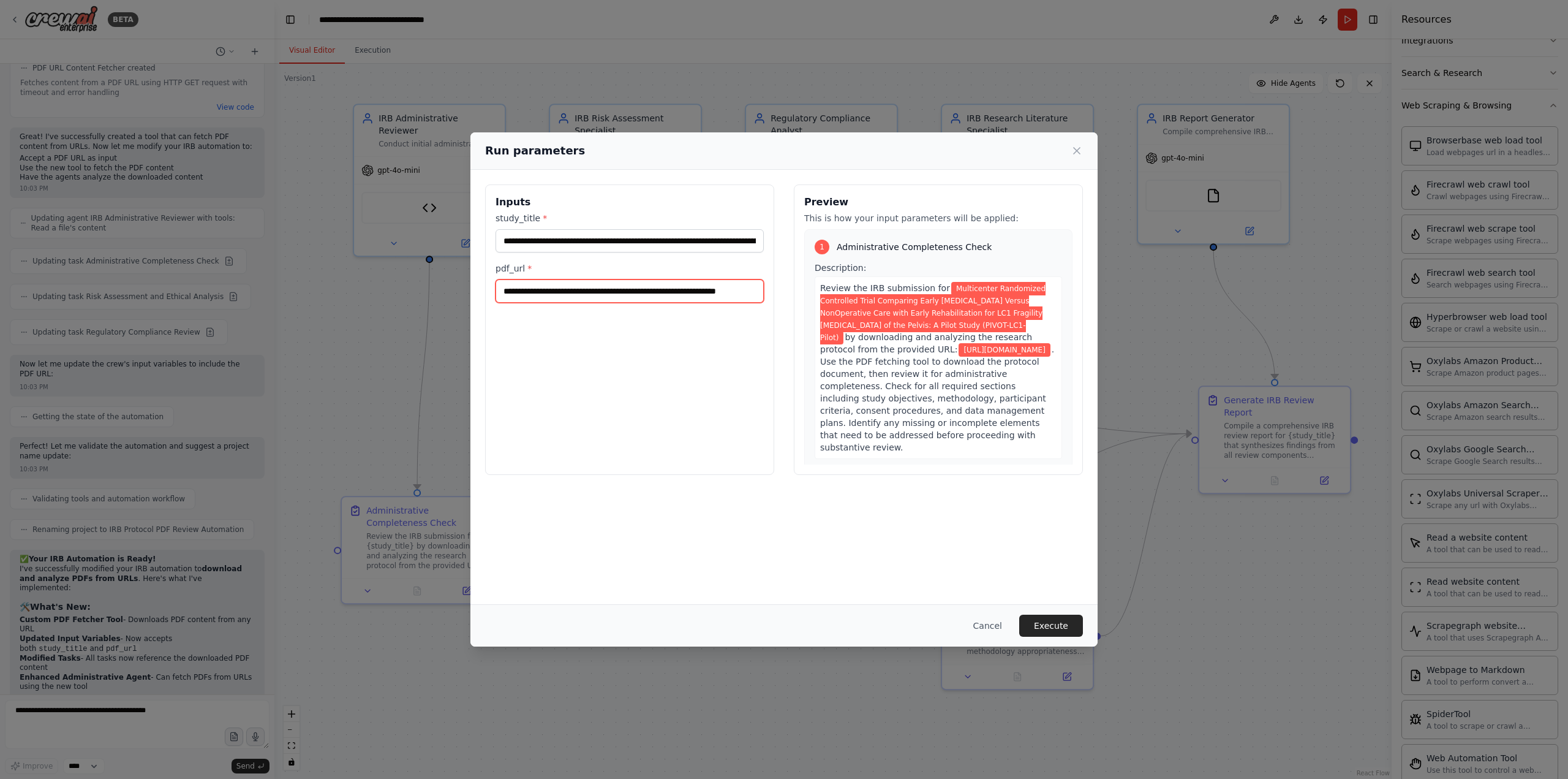
scroll to position [0, 14]
type input "**********"
click at [619, 228] on div "**********" at bounding box center [630, 232] width 268 height 40
paste input "text"
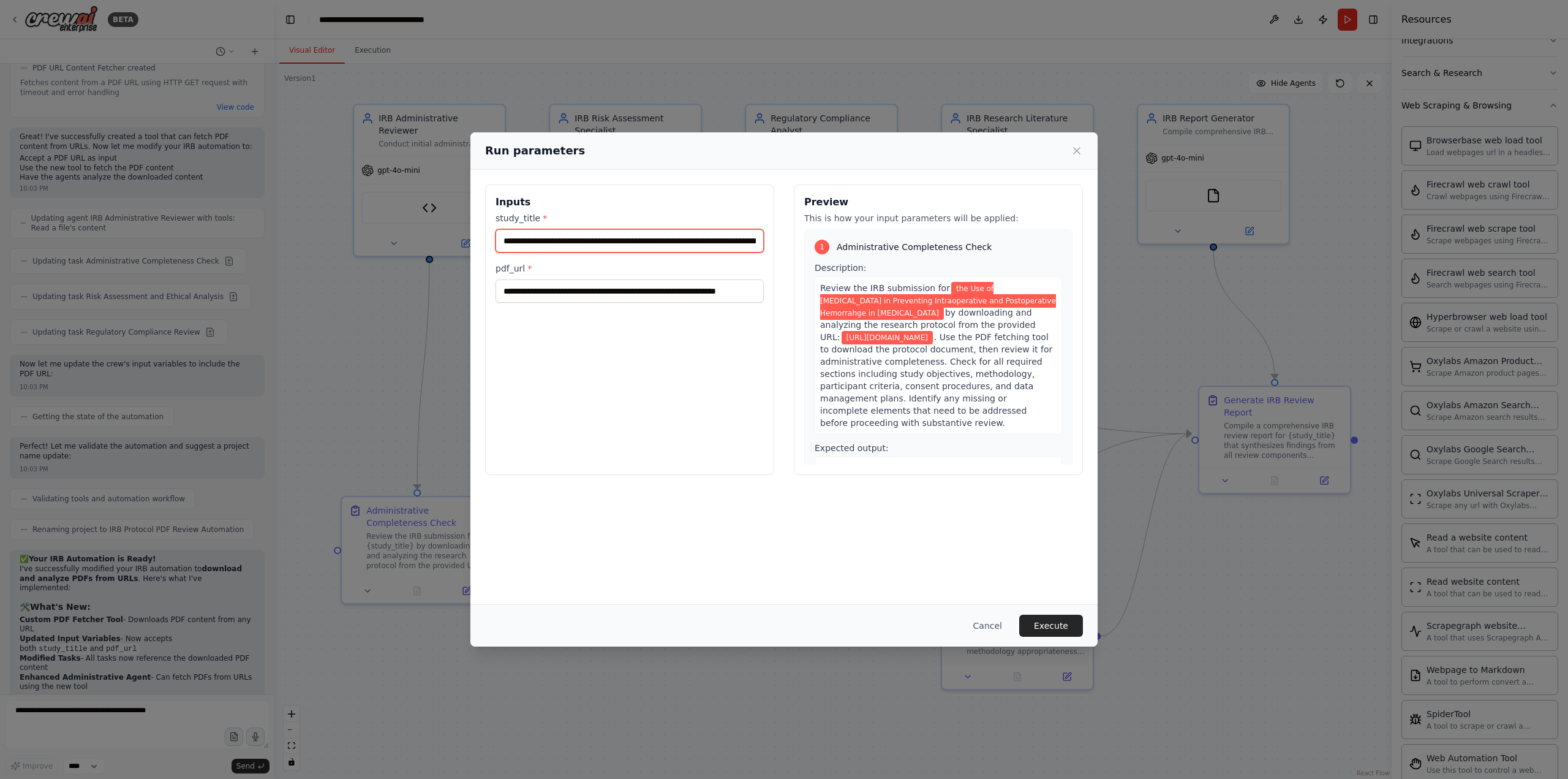
scroll to position [0, 152]
type input "**********"
click at [1047, 622] on button "Execute" at bounding box center [1051, 626] width 64 height 22
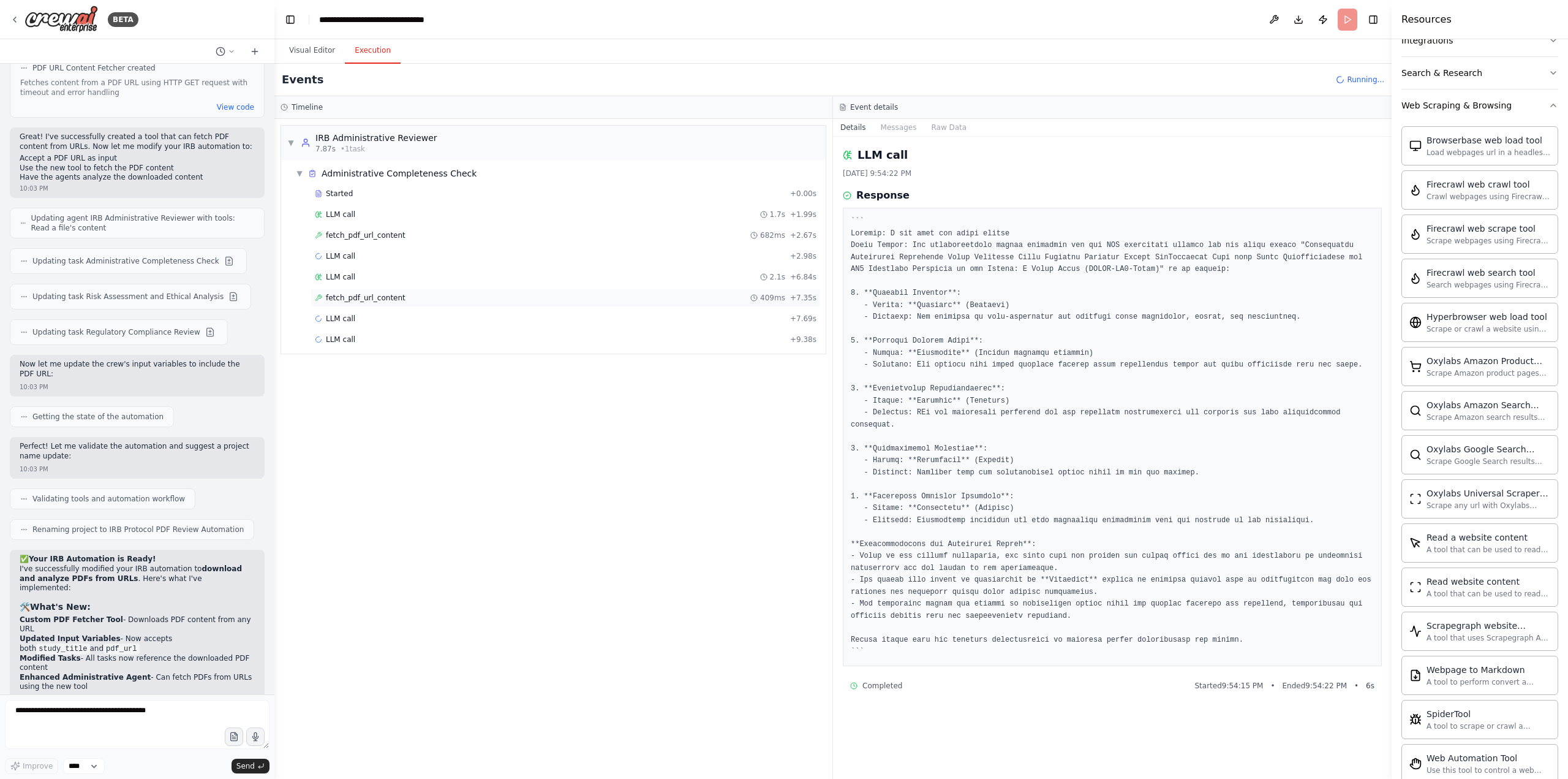
click at [377, 292] on div "fetch_pdf_url_content 409ms + 7.35s" at bounding box center [565, 298] width 510 height 18
click at [381, 313] on div "LLM call + 7.69s" at bounding box center [565, 318] width 501 height 10
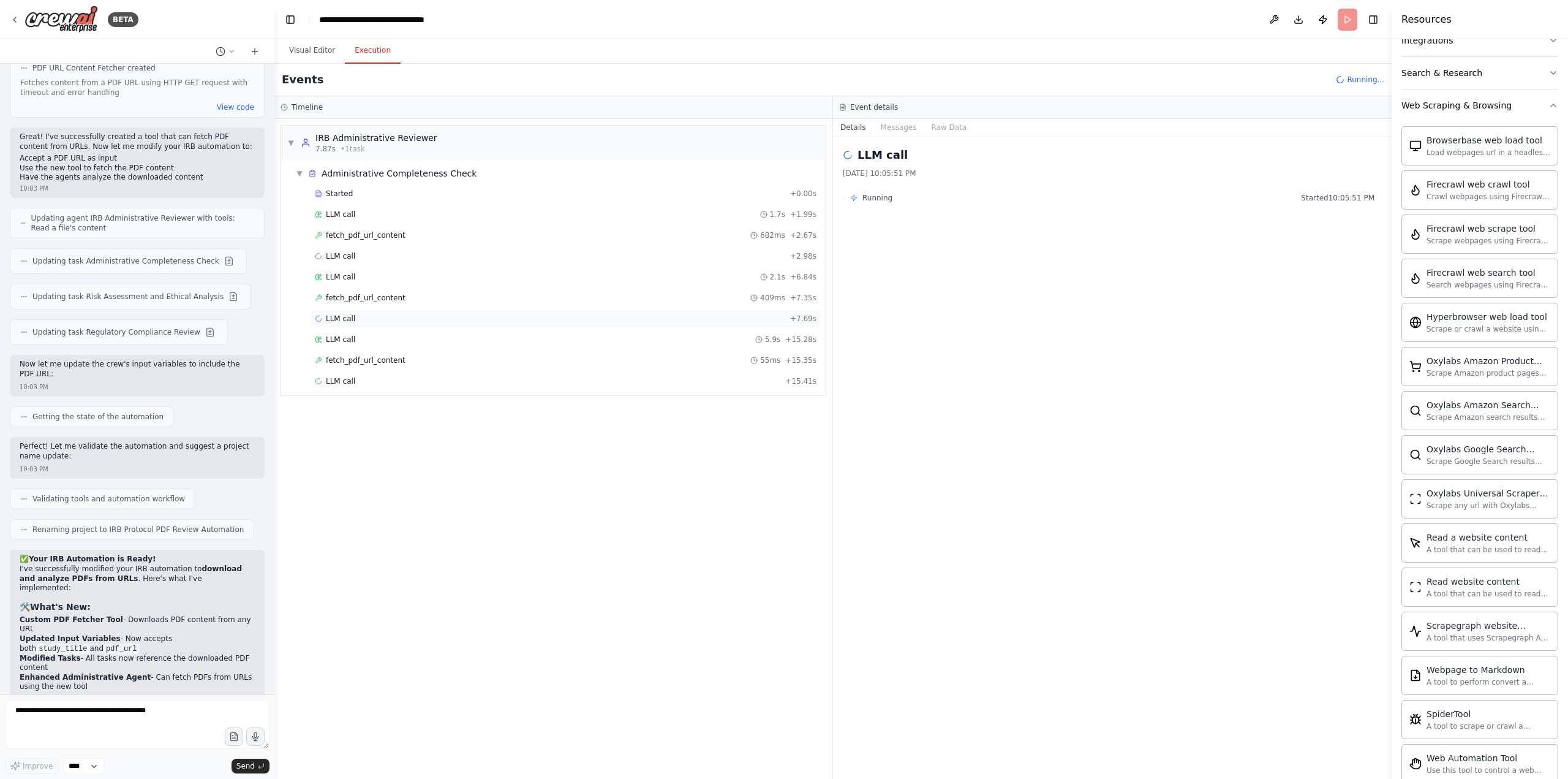
scroll to position [7319, 0]
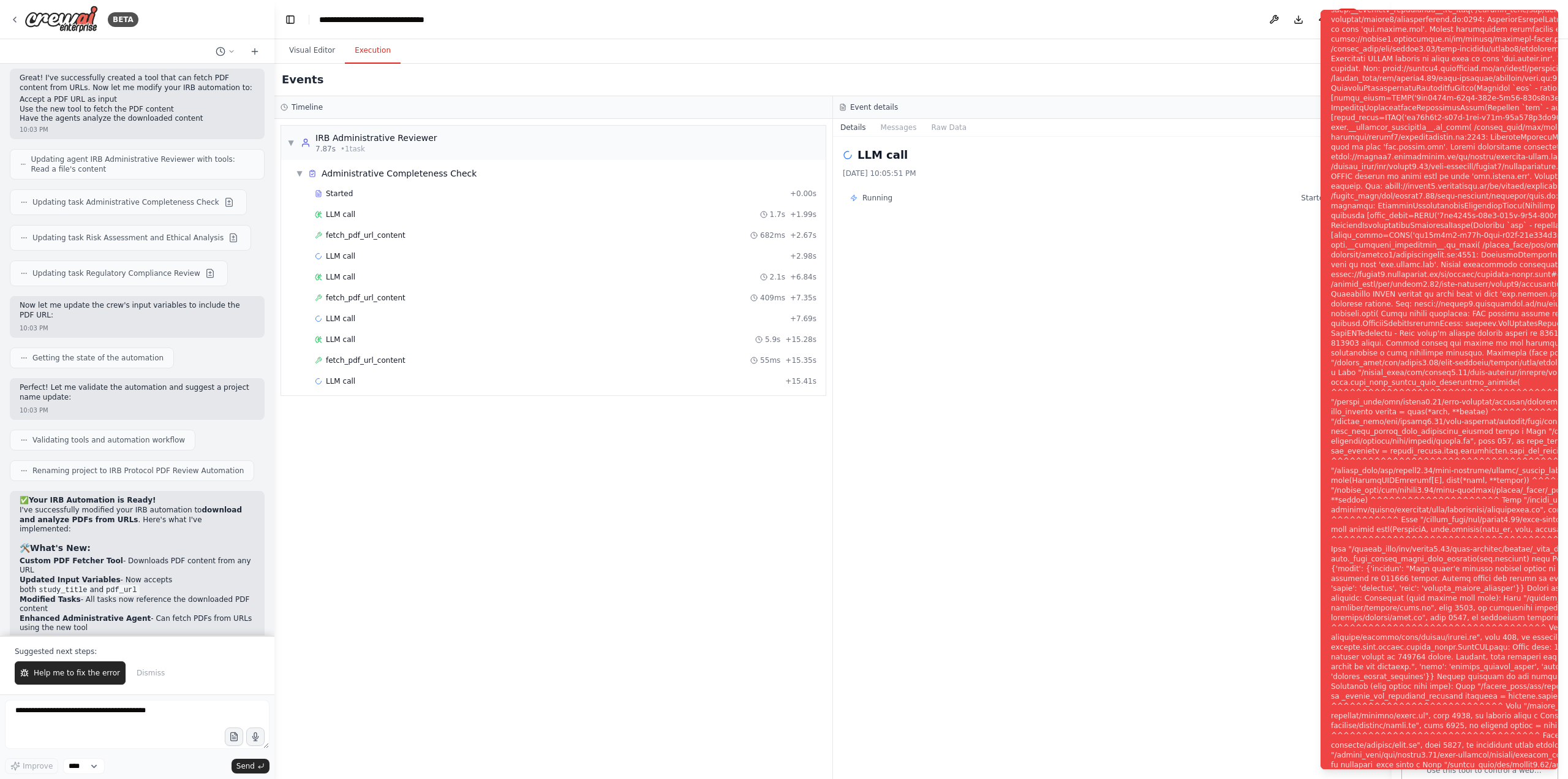
click at [98, 631] on div "Suggested next steps: Help me to fix the error Dismiss" at bounding box center [137, 665] width 275 height 58
click at [96, 631] on span "Help me to fix the error" at bounding box center [77, 672] width 87 height 10
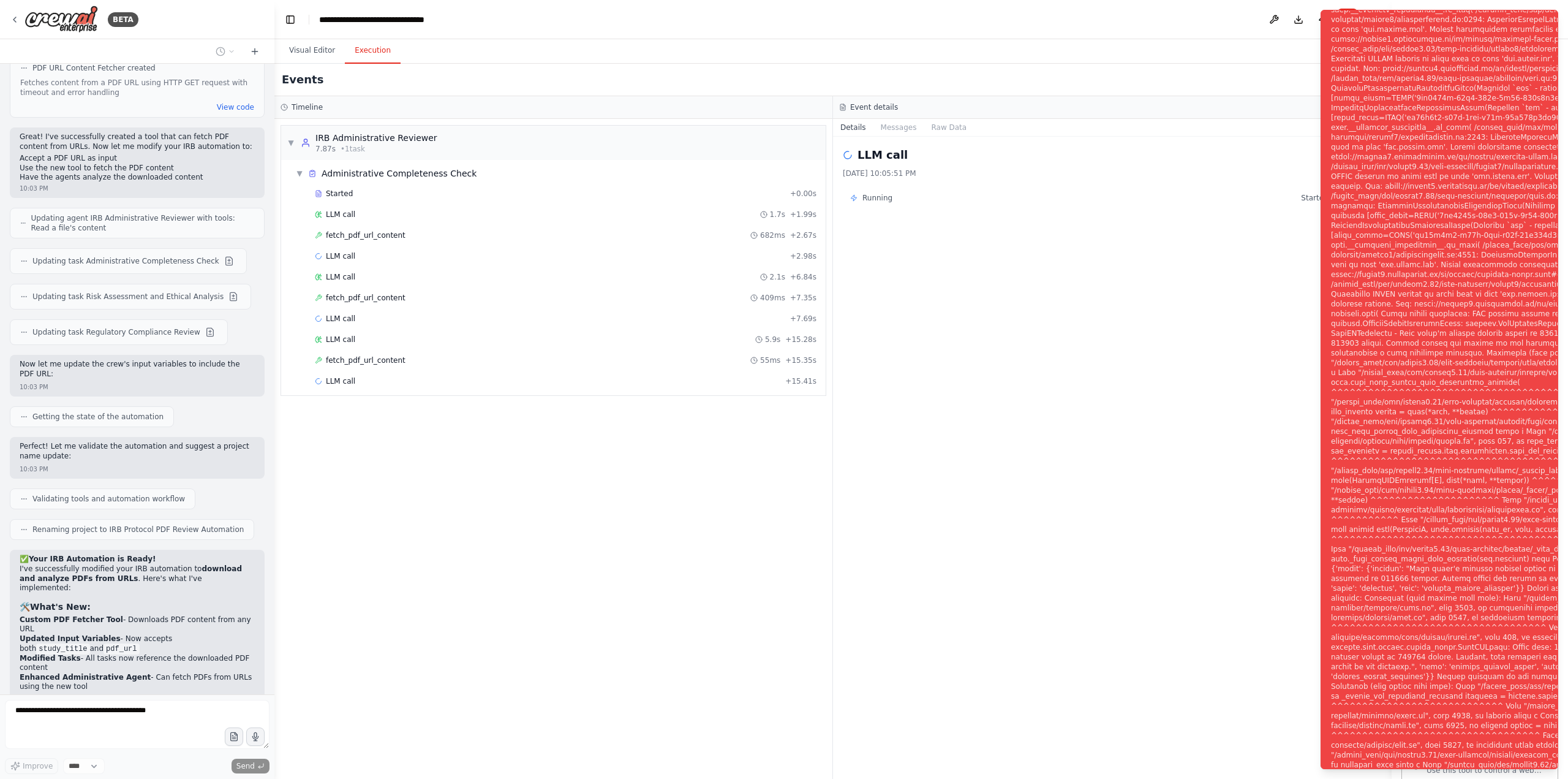
scroll to position [7292, 0]
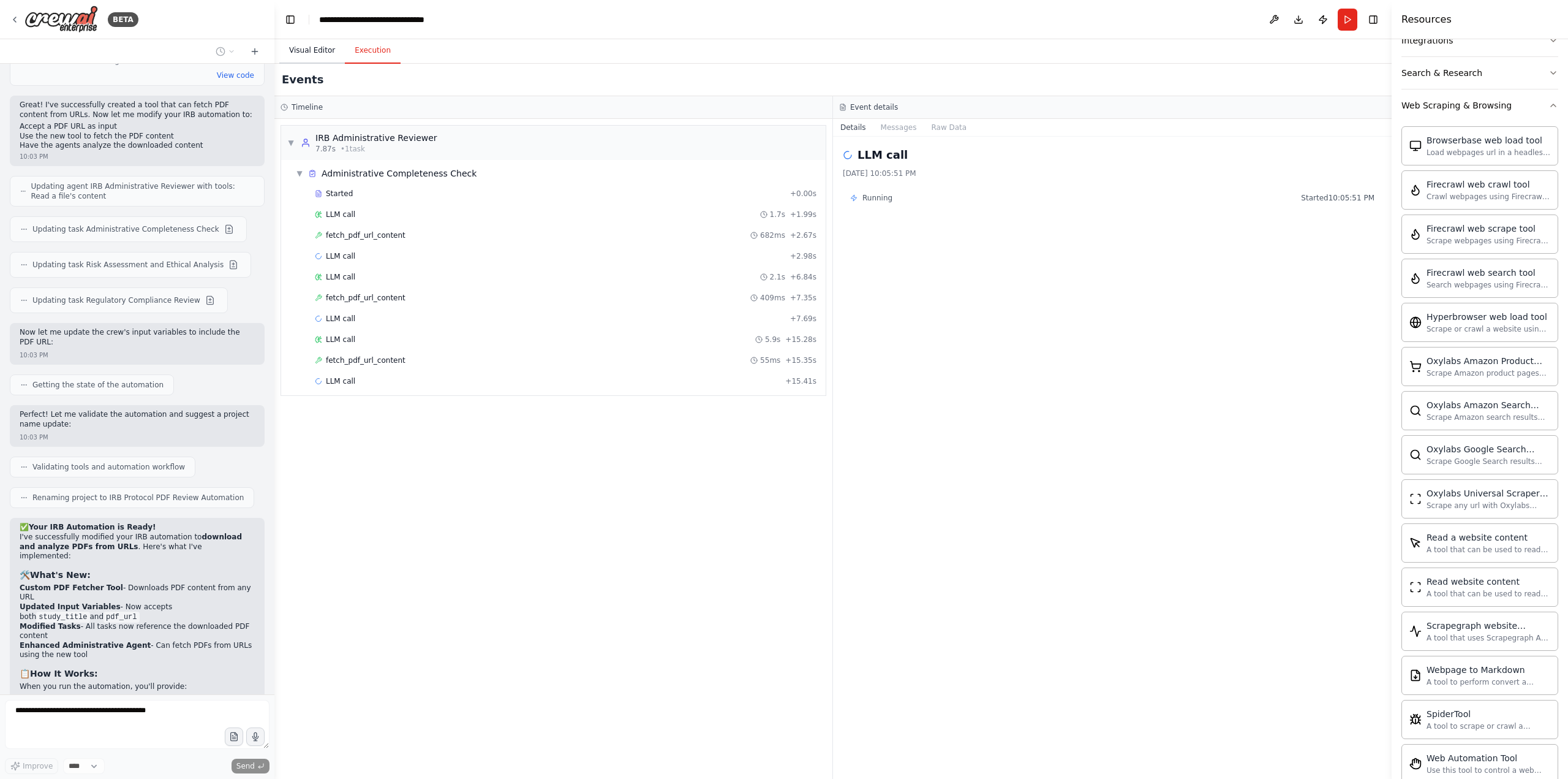
click at [313, 54] on button "Visual Editor" at bounding box center [312, 51] width 66 height 26
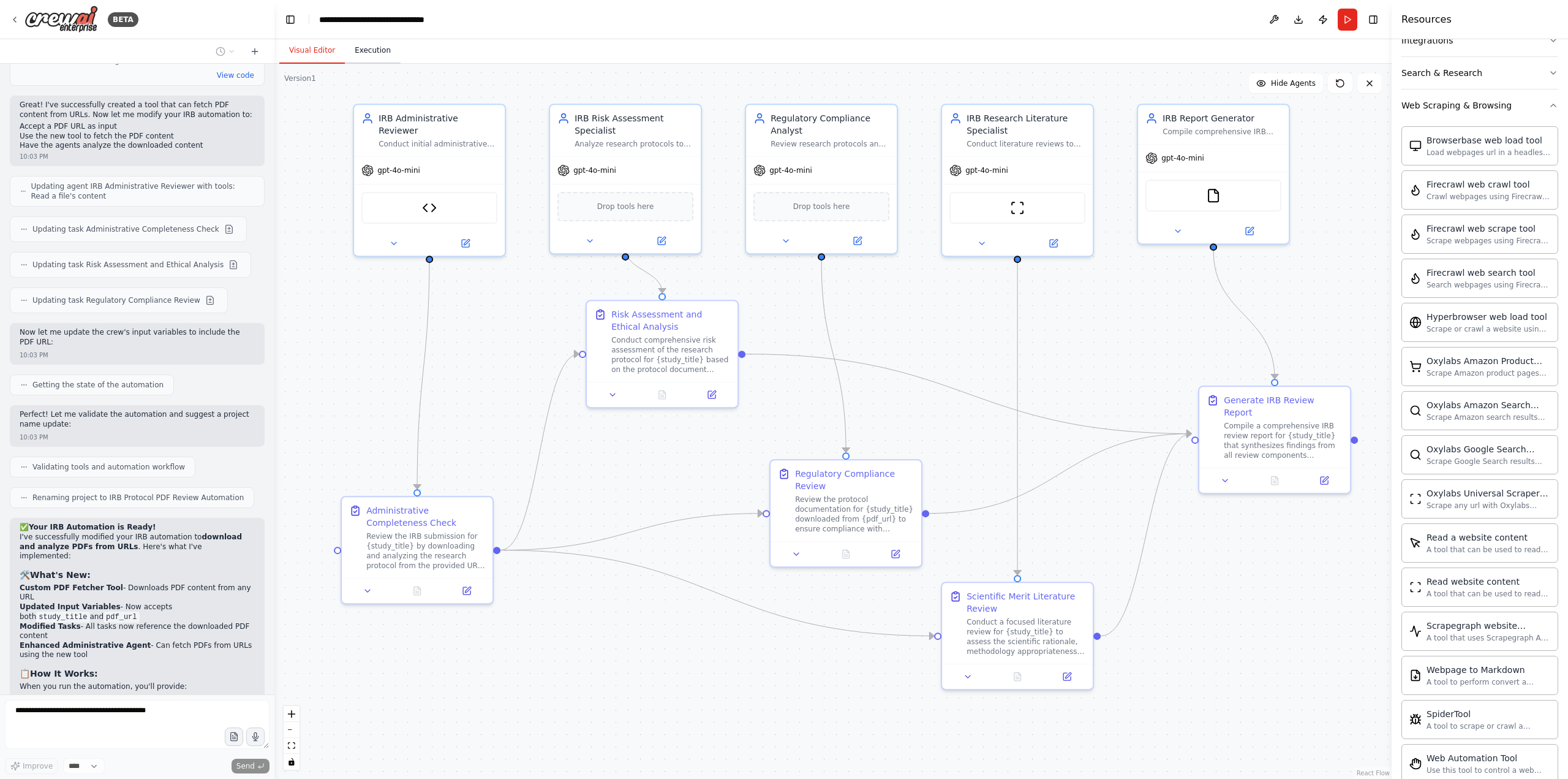
click at [353, 49] on button "Execution" at bounding box center [373, 51] width 56 height 26
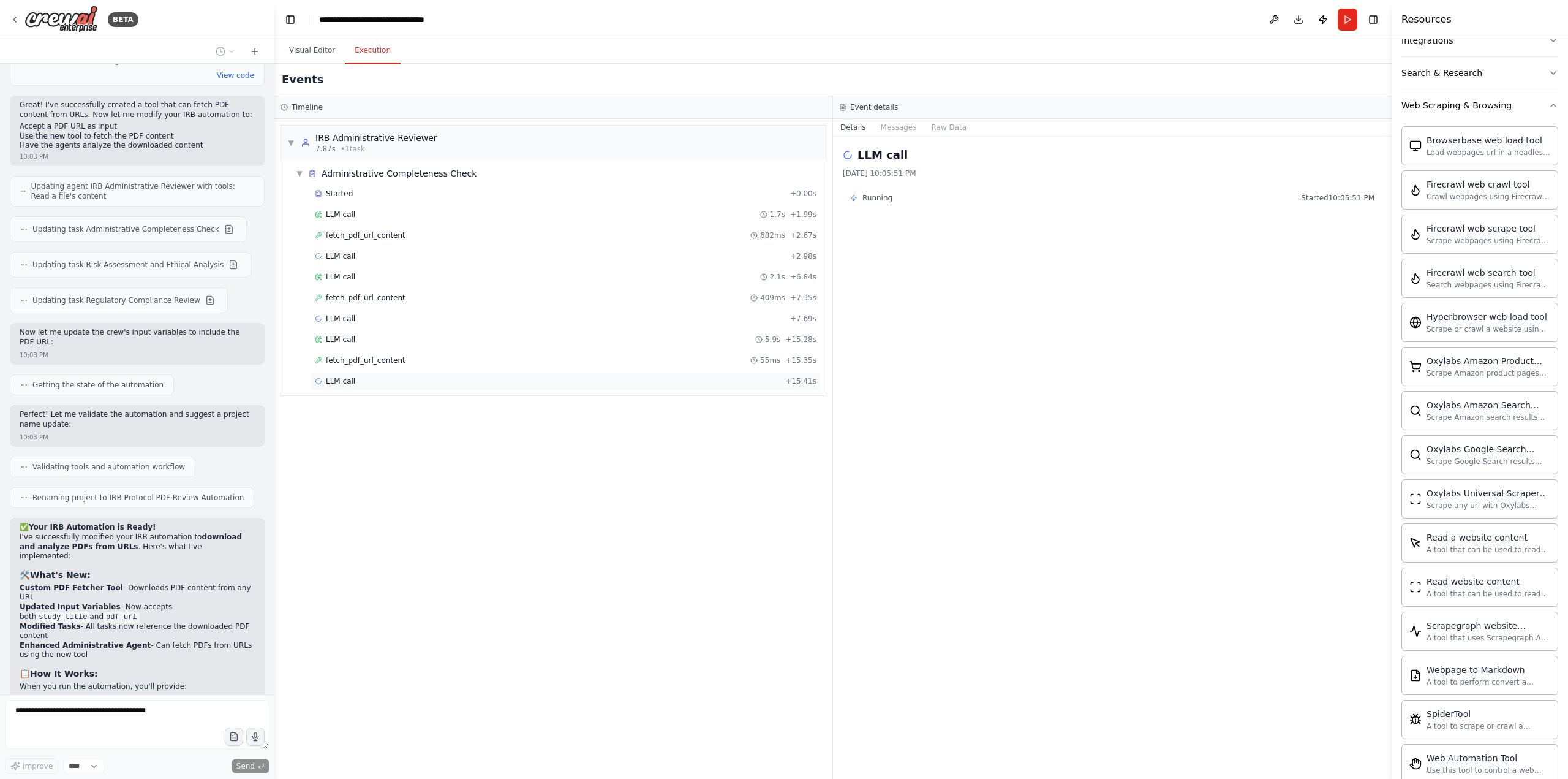
click at [332, 383] on span "LLM call" at bounding box center [341, 381] width 29 height 10
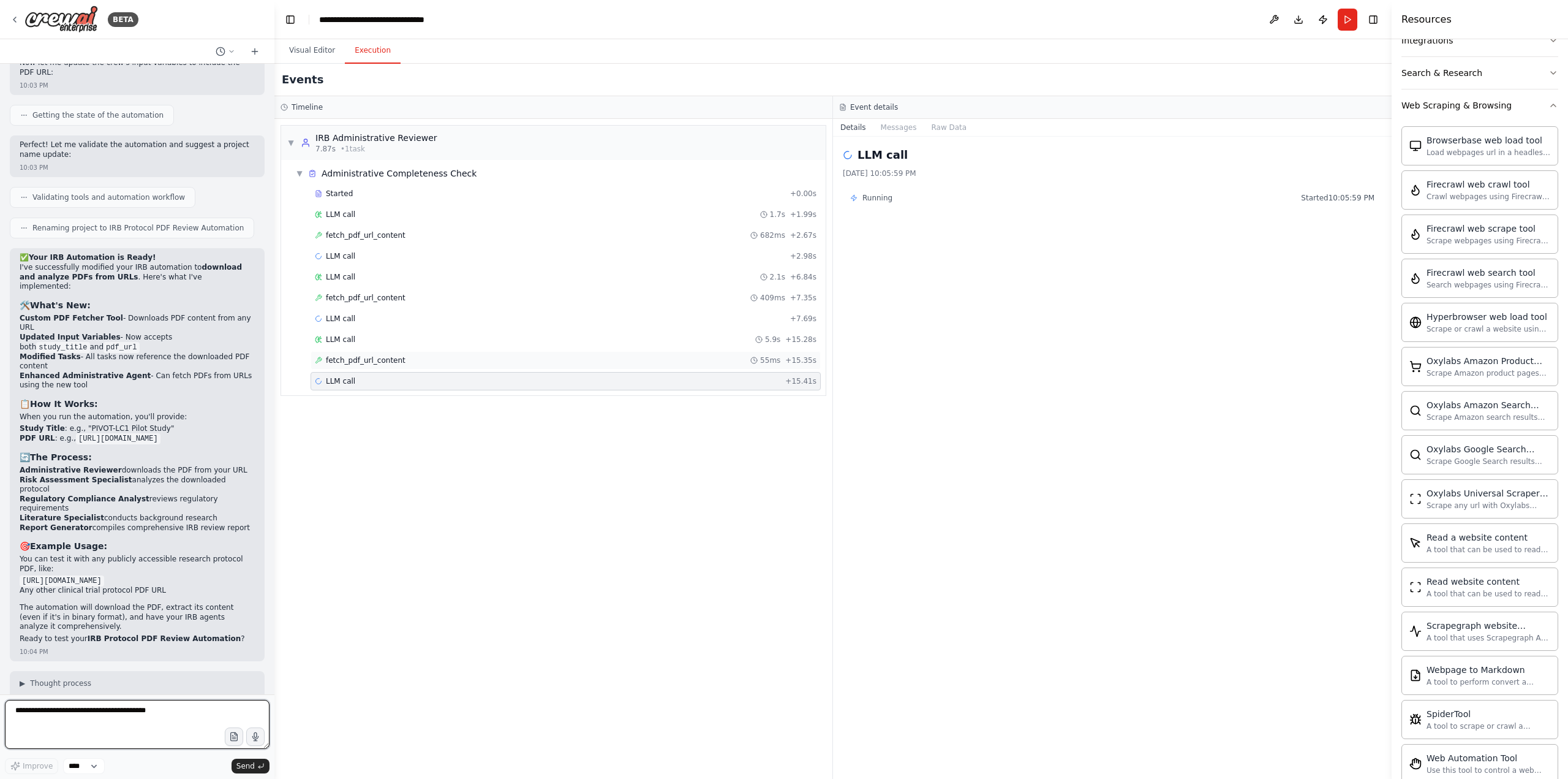
scroll to position [7584, 0]
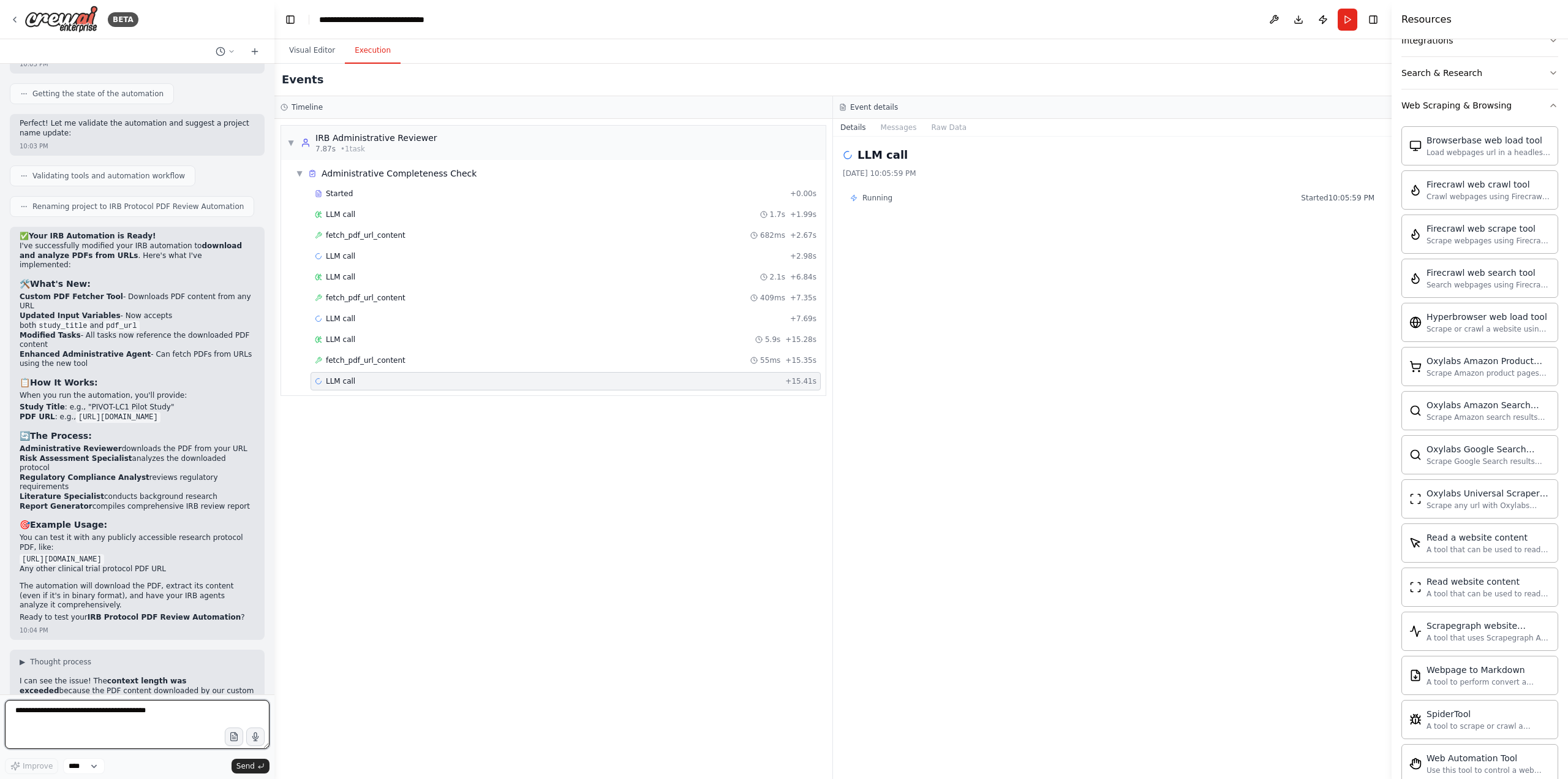
click at [38, 631] on textarea at bounding box center [137, 724] width 265 height 49
type textarea "**********"
click at [245, 631] on span "Send" at bounding box center [246, 765] width 18 height 10
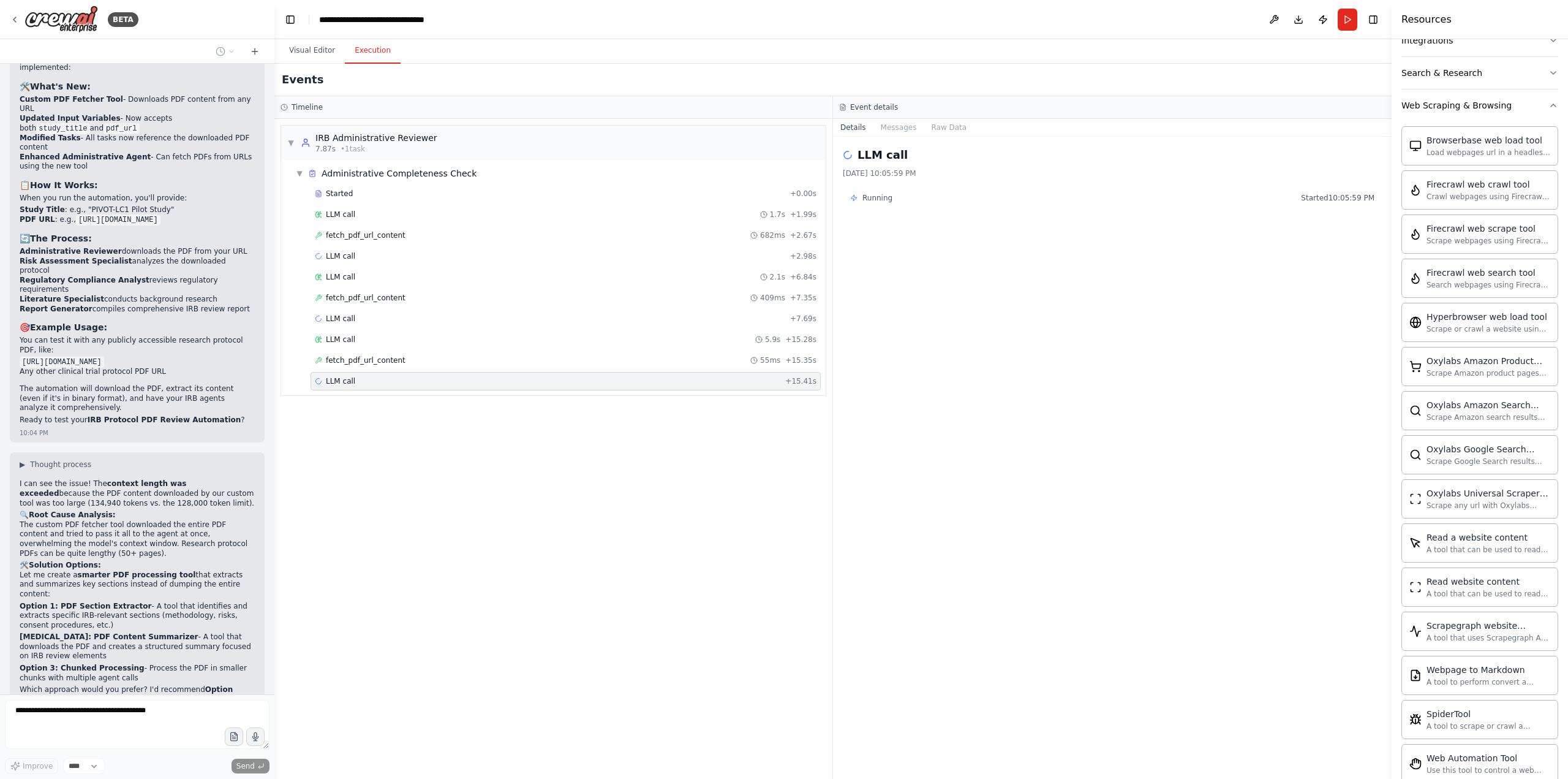
scroll to position [7790, 0]
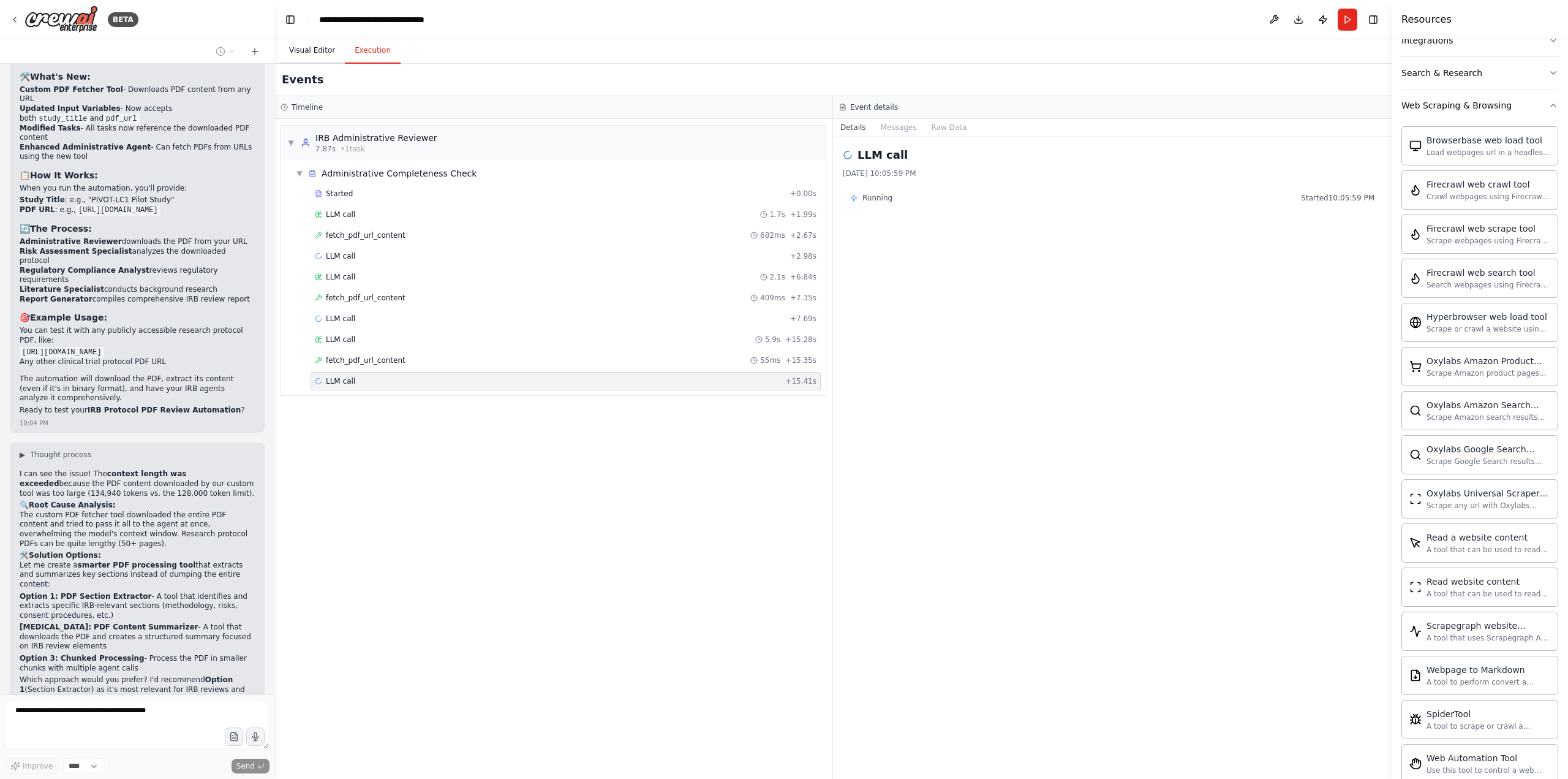
click at [321, 48] on button "Visual Editor" at bounding box center [312, 51] width 66 height 26
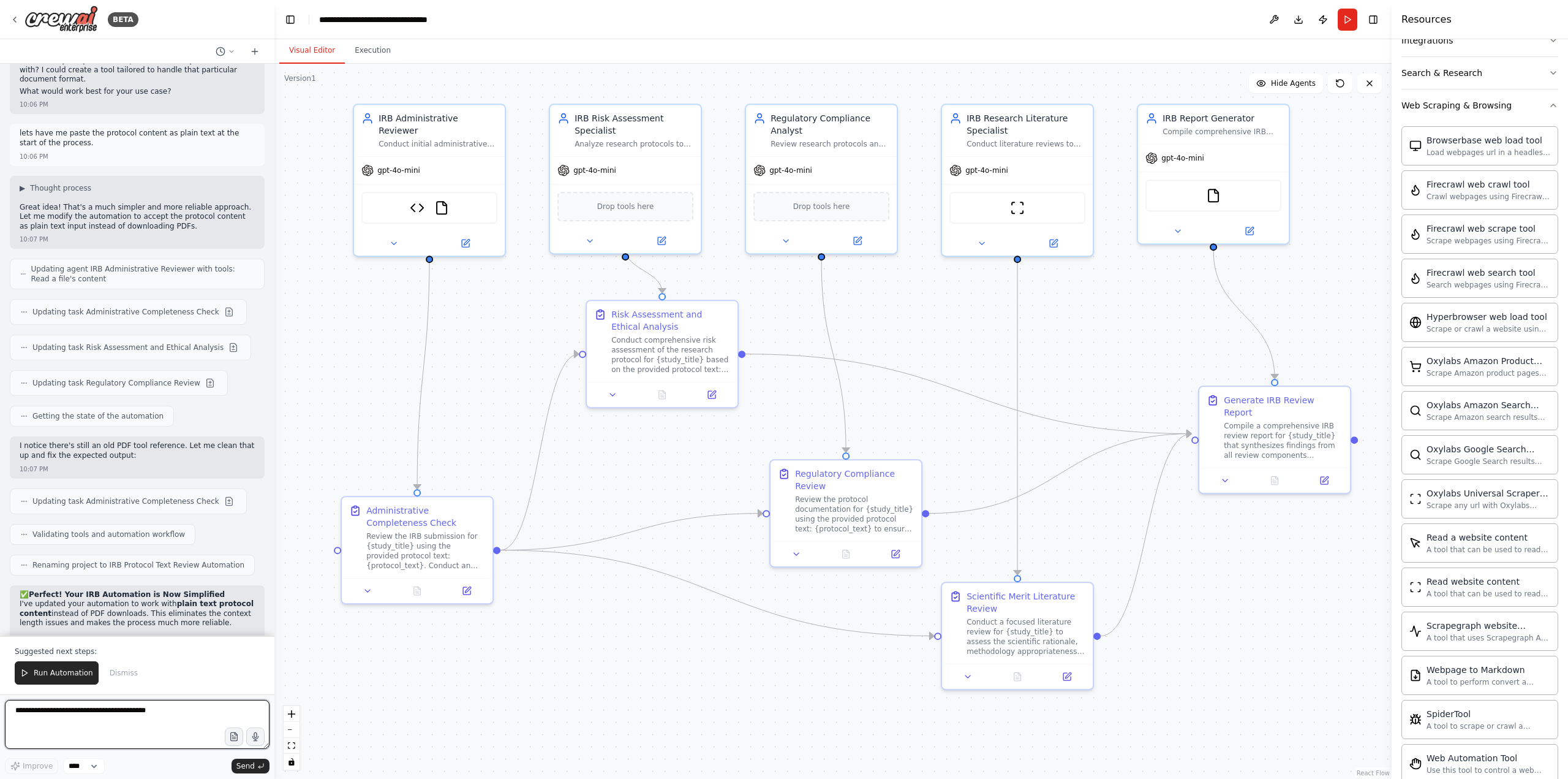
scroll to position [8453, 0]
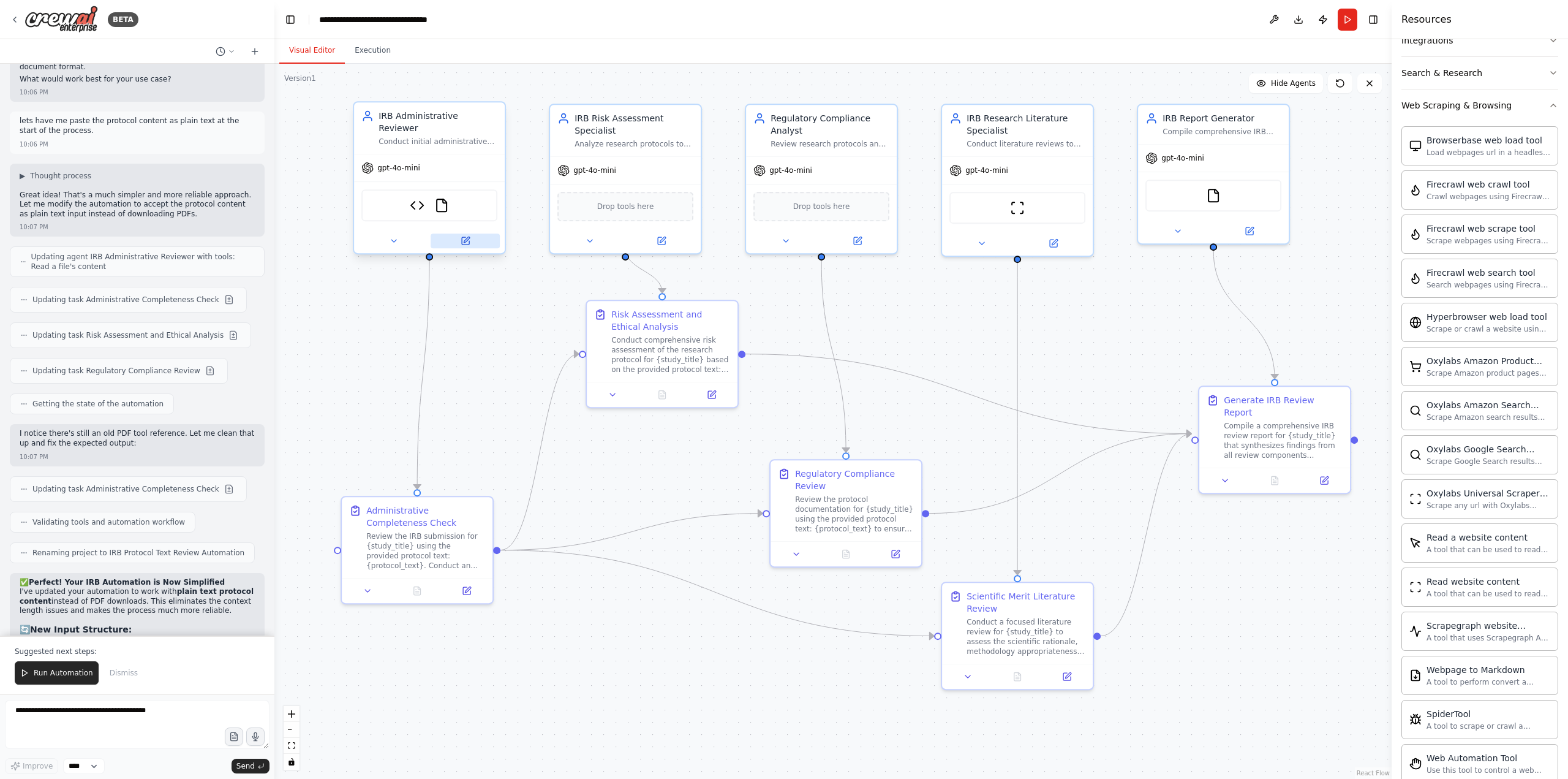
click at [468, 237] on icon at bounding box center [466, 241] width 7 height 7
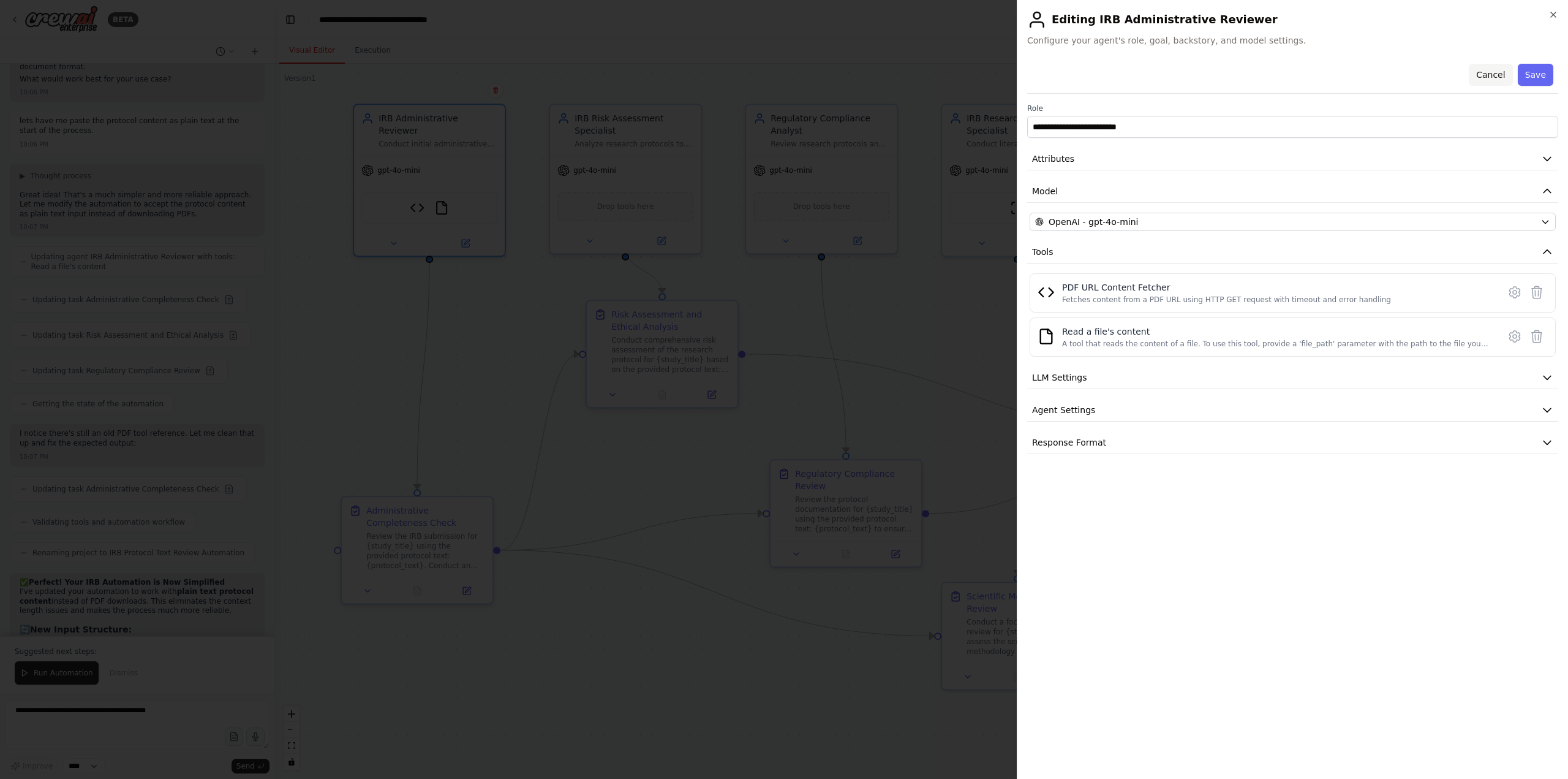
click at [1175, 72] on button "Cancel" at bounding box center [1491, 75] width 44 height 22
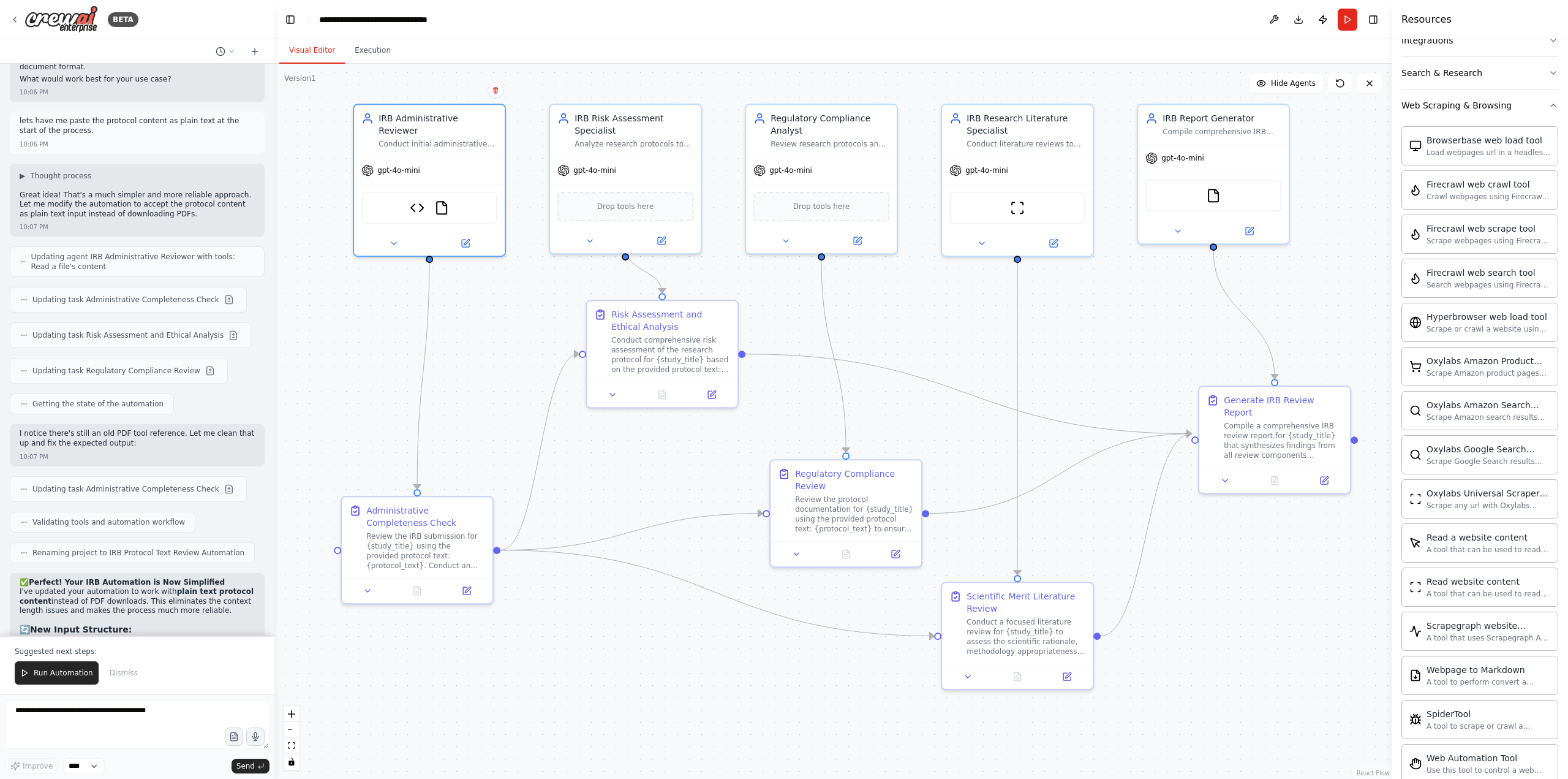
drag, startPoint x: 51, startPoint y: 664, endPoint x: 458, endPoint y: 605, distance: 411.3
click at [52, 631] on button "Run Automation" at bounding box center [57, 672] width 84 height 23
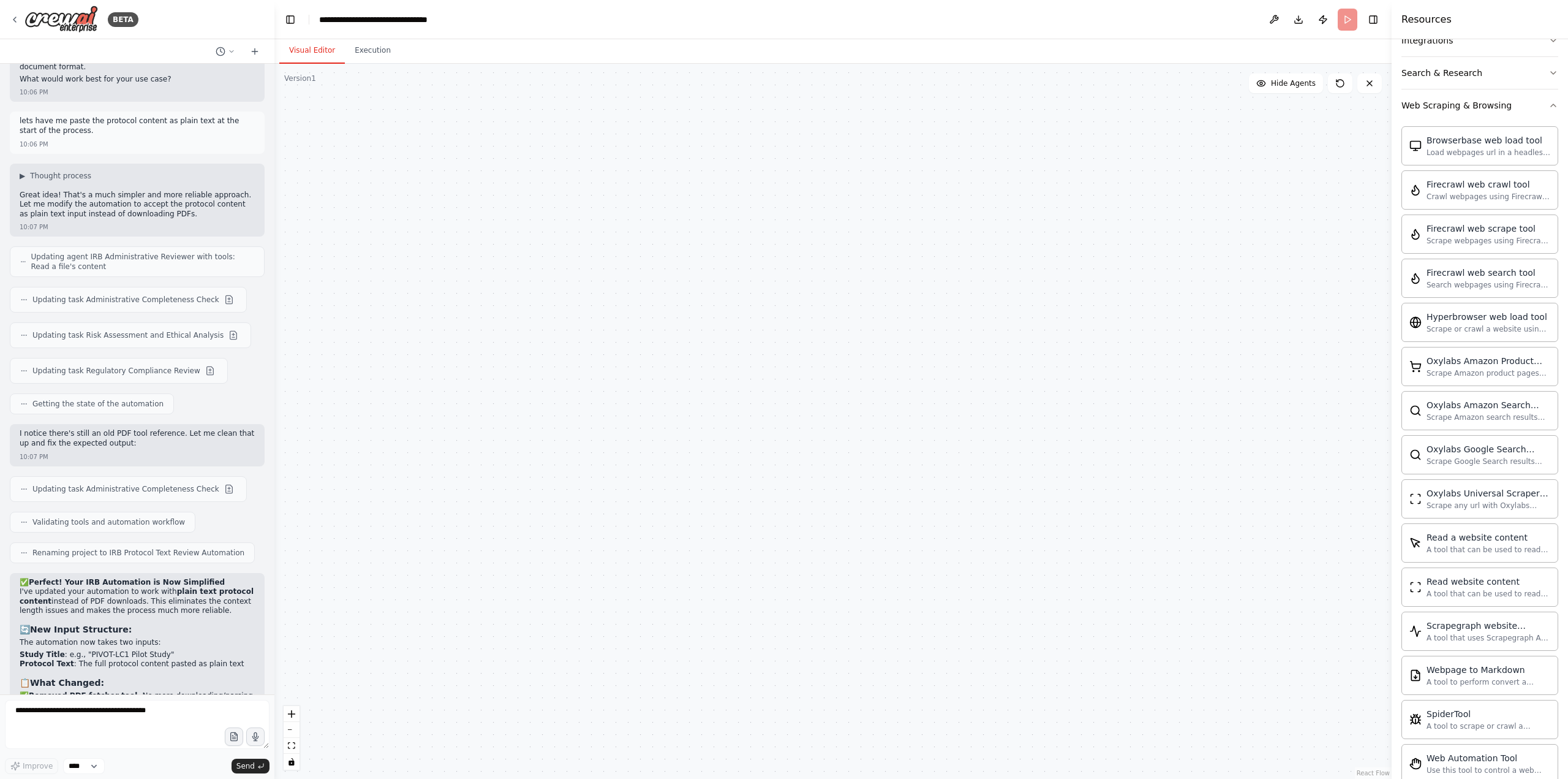
scroll to position [8395, 0]
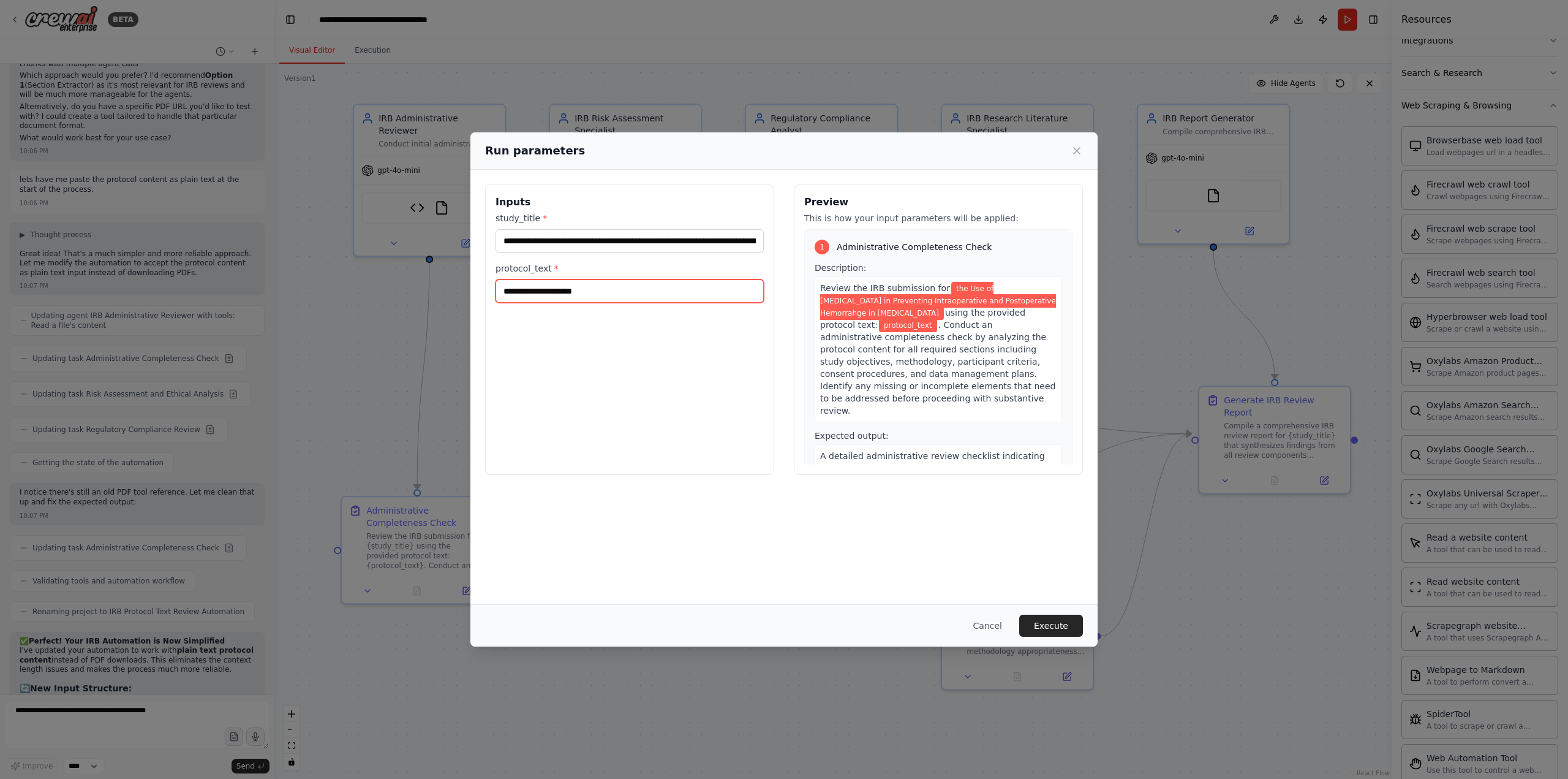
click at [587, 293] on input "protocol_text *" at bounding box center [630, 290] width 268 height 23
paste input "**********"
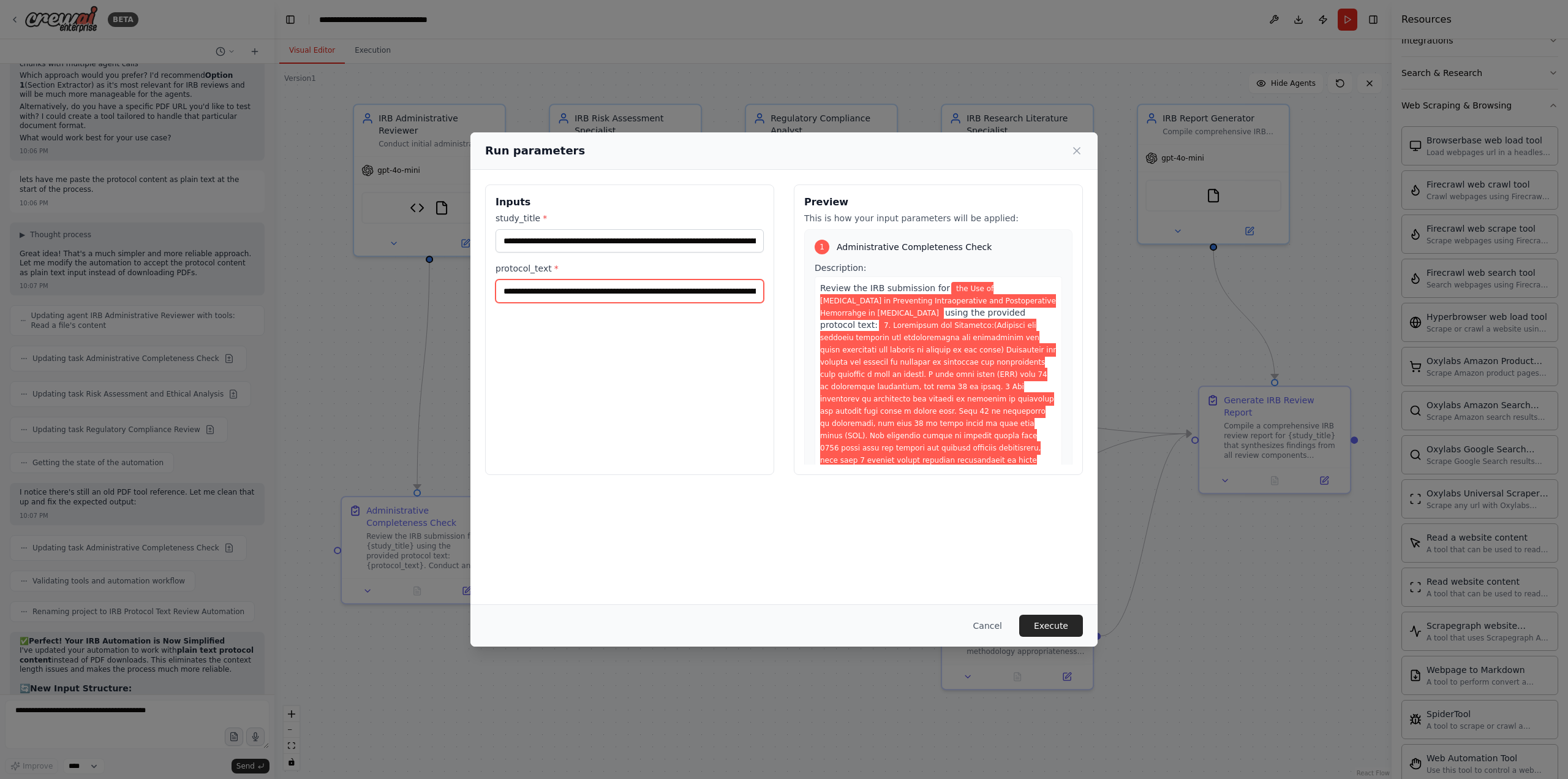
scroll to position [0, 22557]
type input "**********"
click at [1052, 621] on button "Execute" at bounding box center [1051, 626] width 64 height 22
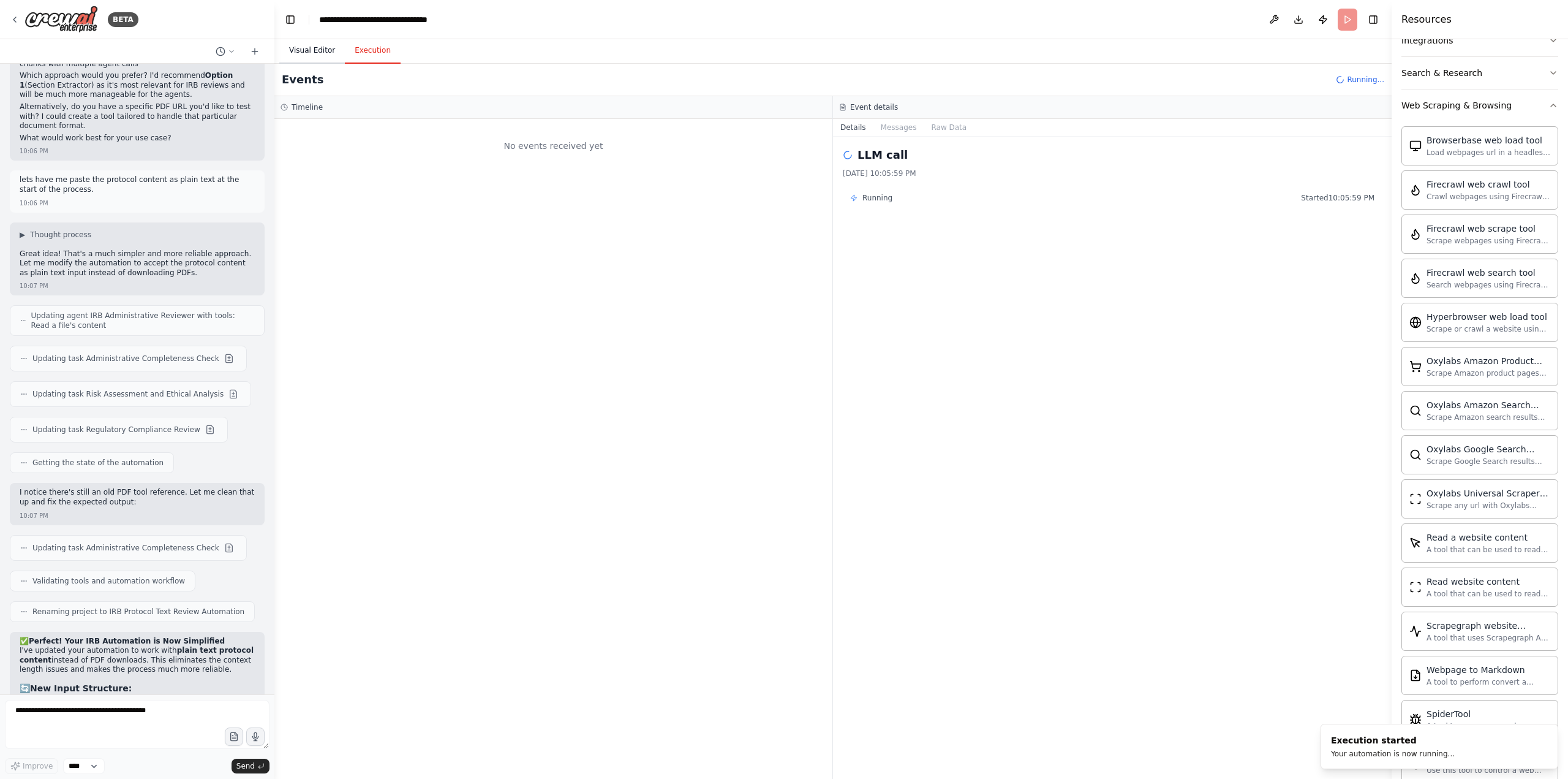
click at [297, 50] on button "Visual Editor" at bounding box center [312, 51] width 66 height 26
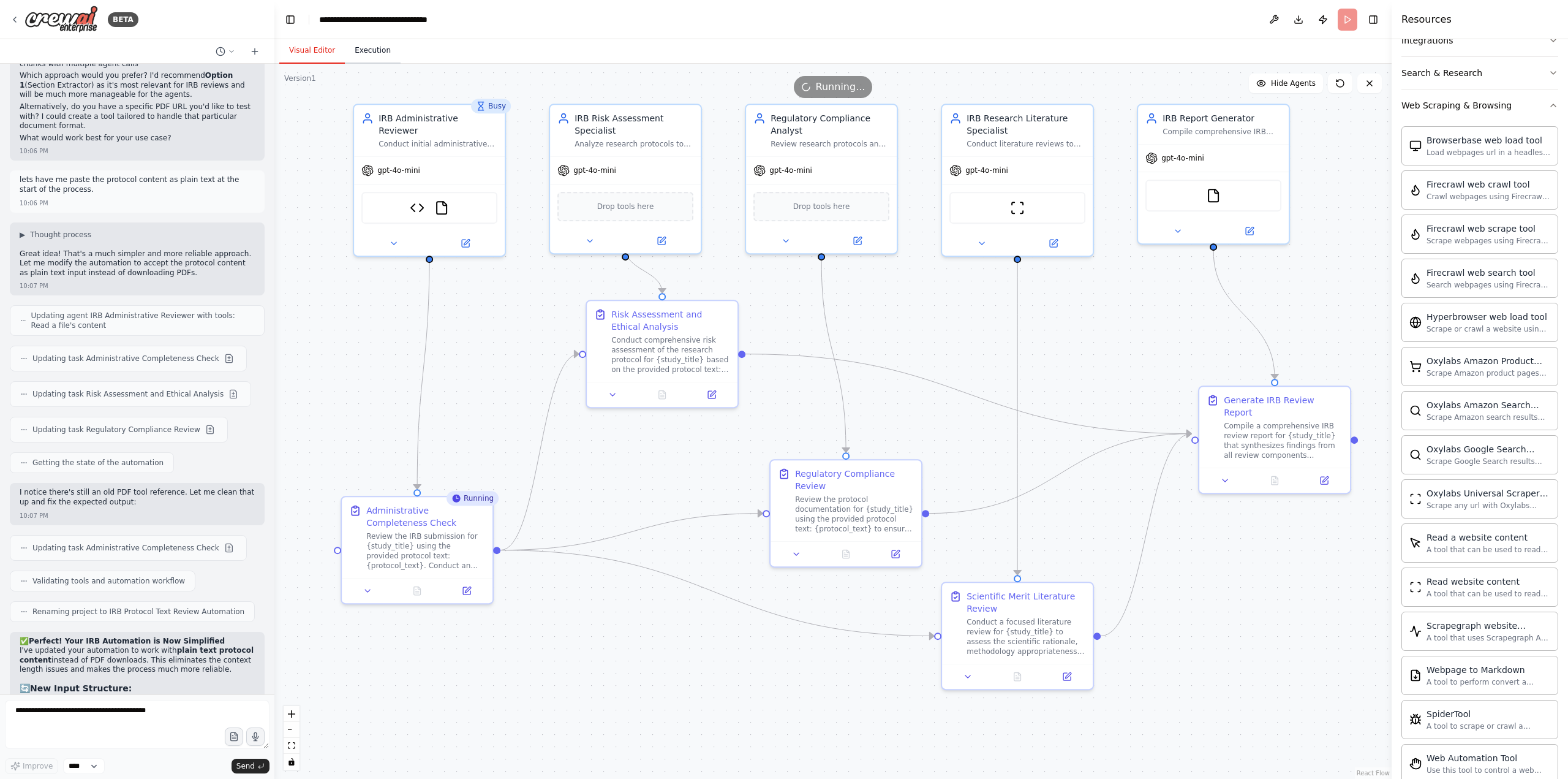
click at [351, 57] on button "Execution" at bounding box center [373, 51] width 56 height 26
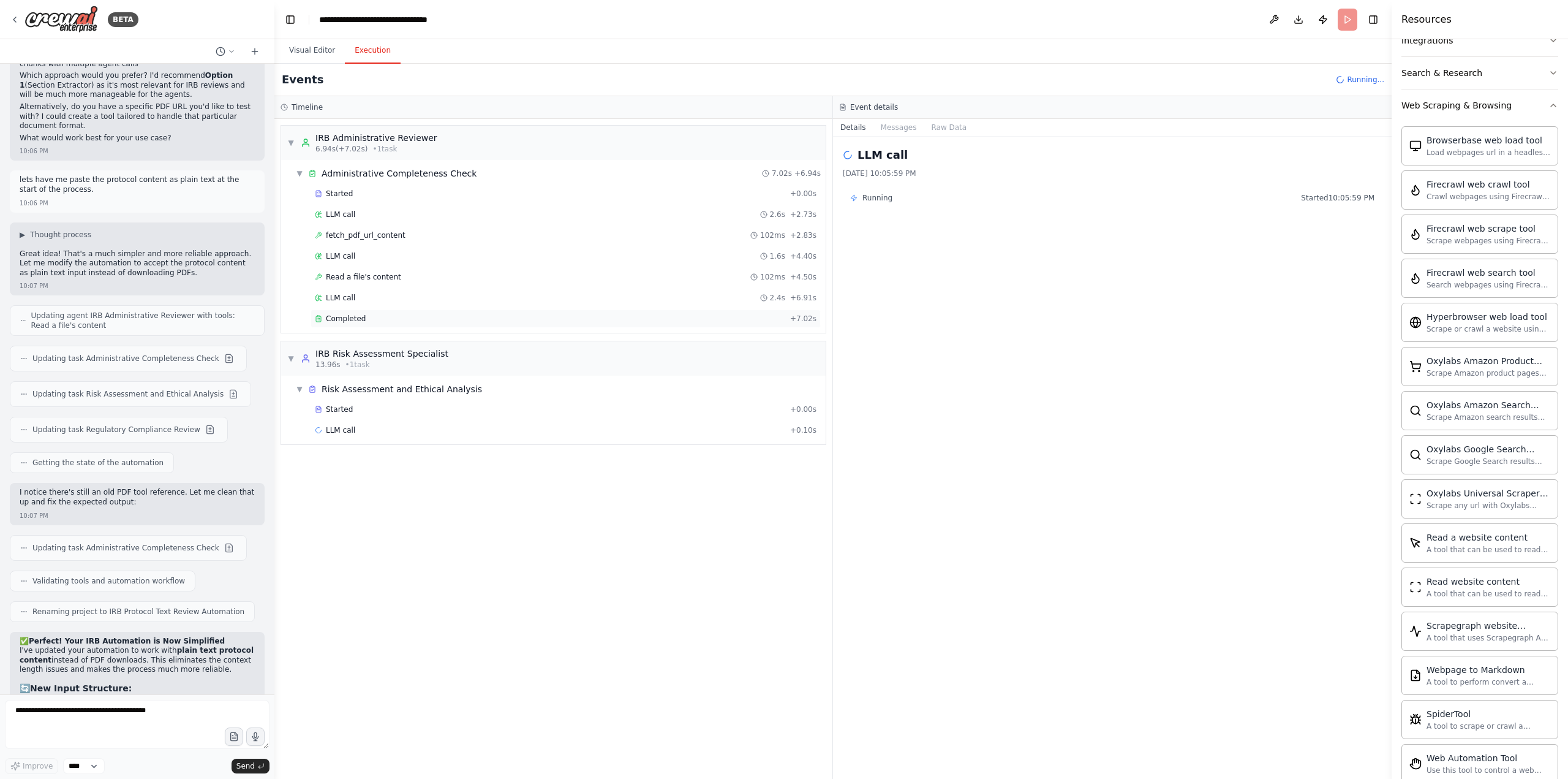
click at [347, 318] on span "Completed" at bounding box center [346, 318] width 40 height 10
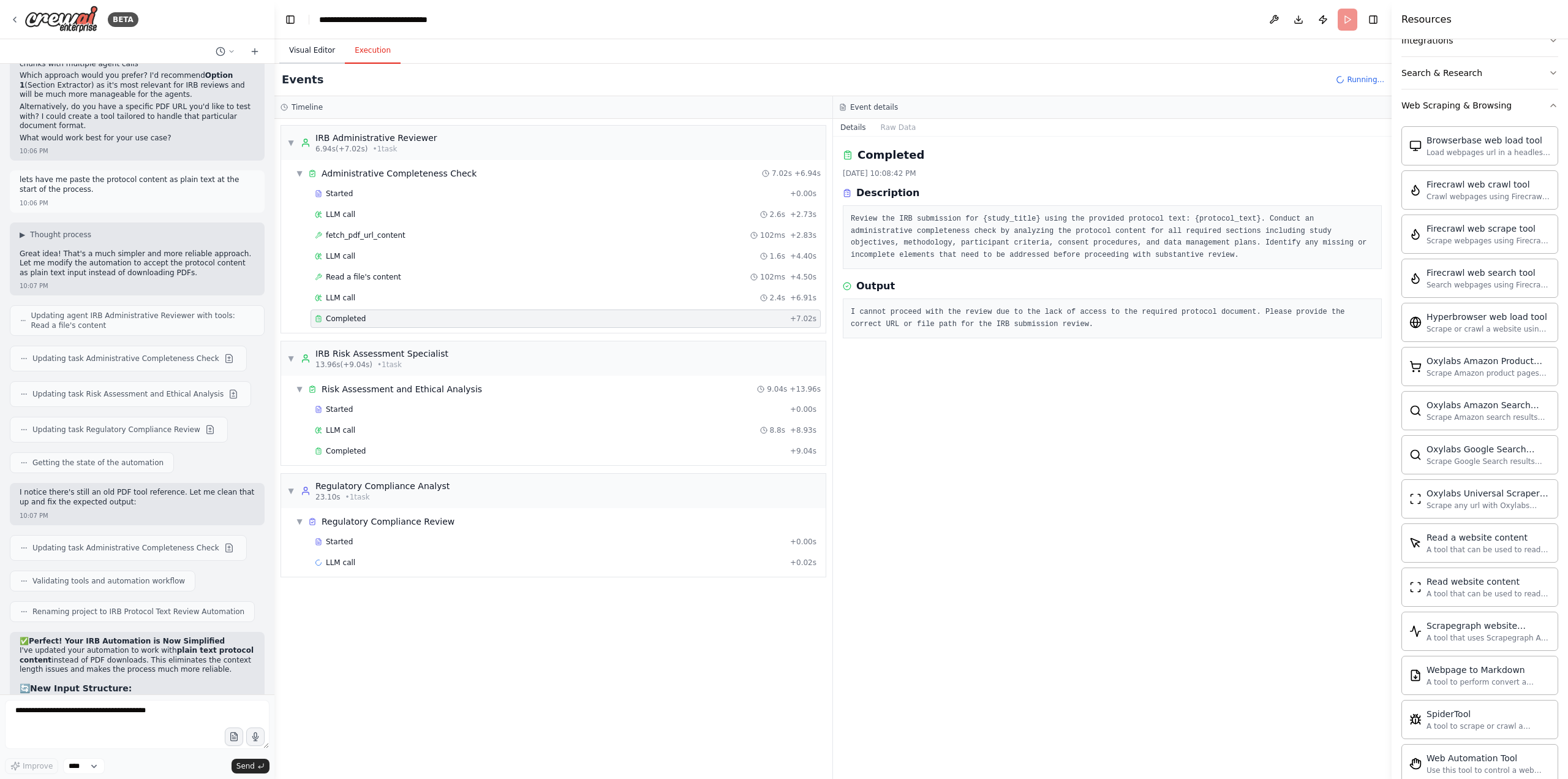
click at [308, 47] on button "Visual Editor" at bounding box center [312, 51] width 66 height 26
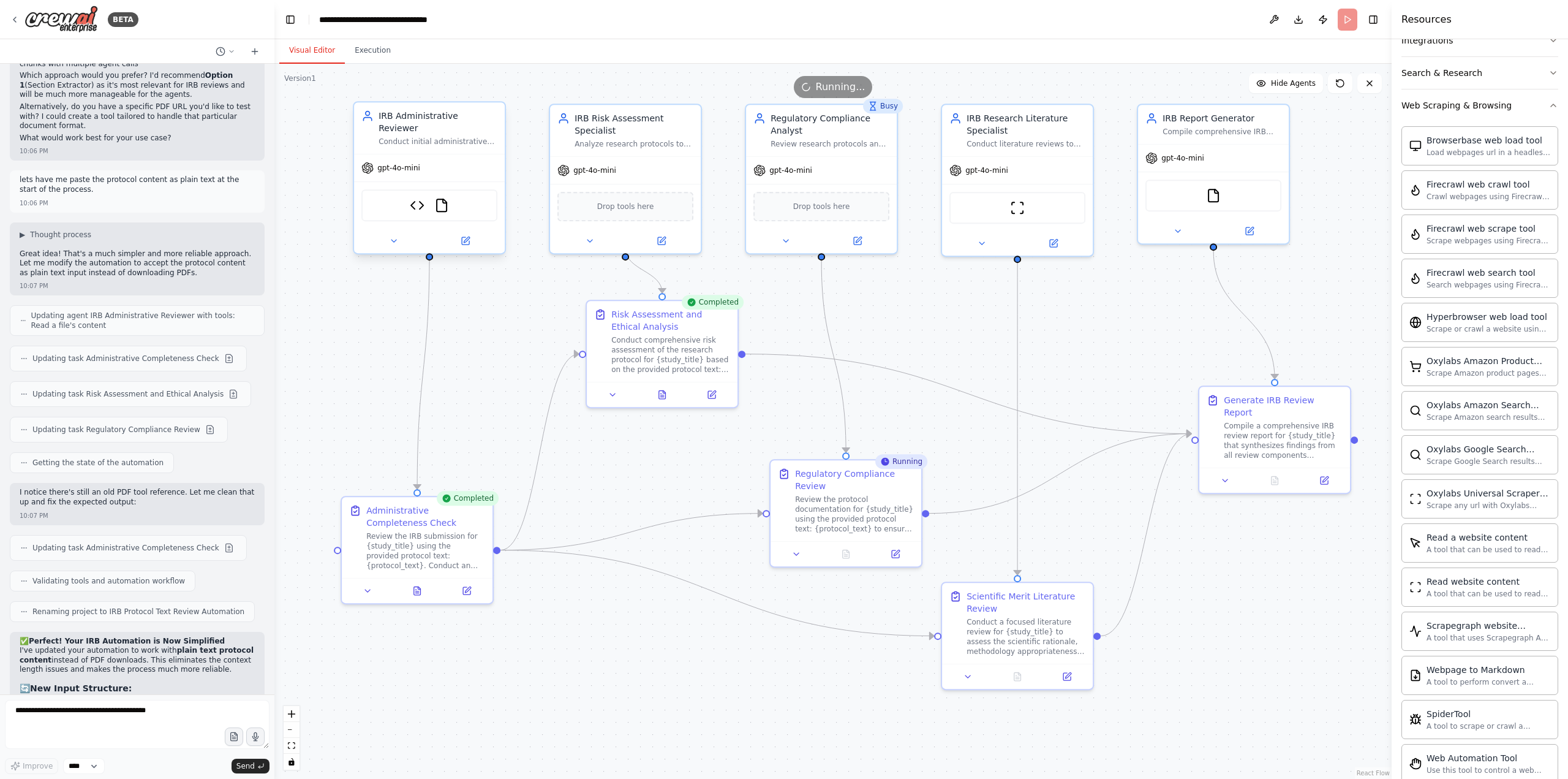
click at [437, 135] on div "IRB Administrative Reviewer Conduct initial administrative review of IRB submis…" at bounding box center [429, 128] width 151 height 51
click at [470, 234] on button at bounding box center [466, 241] width 69 height 15
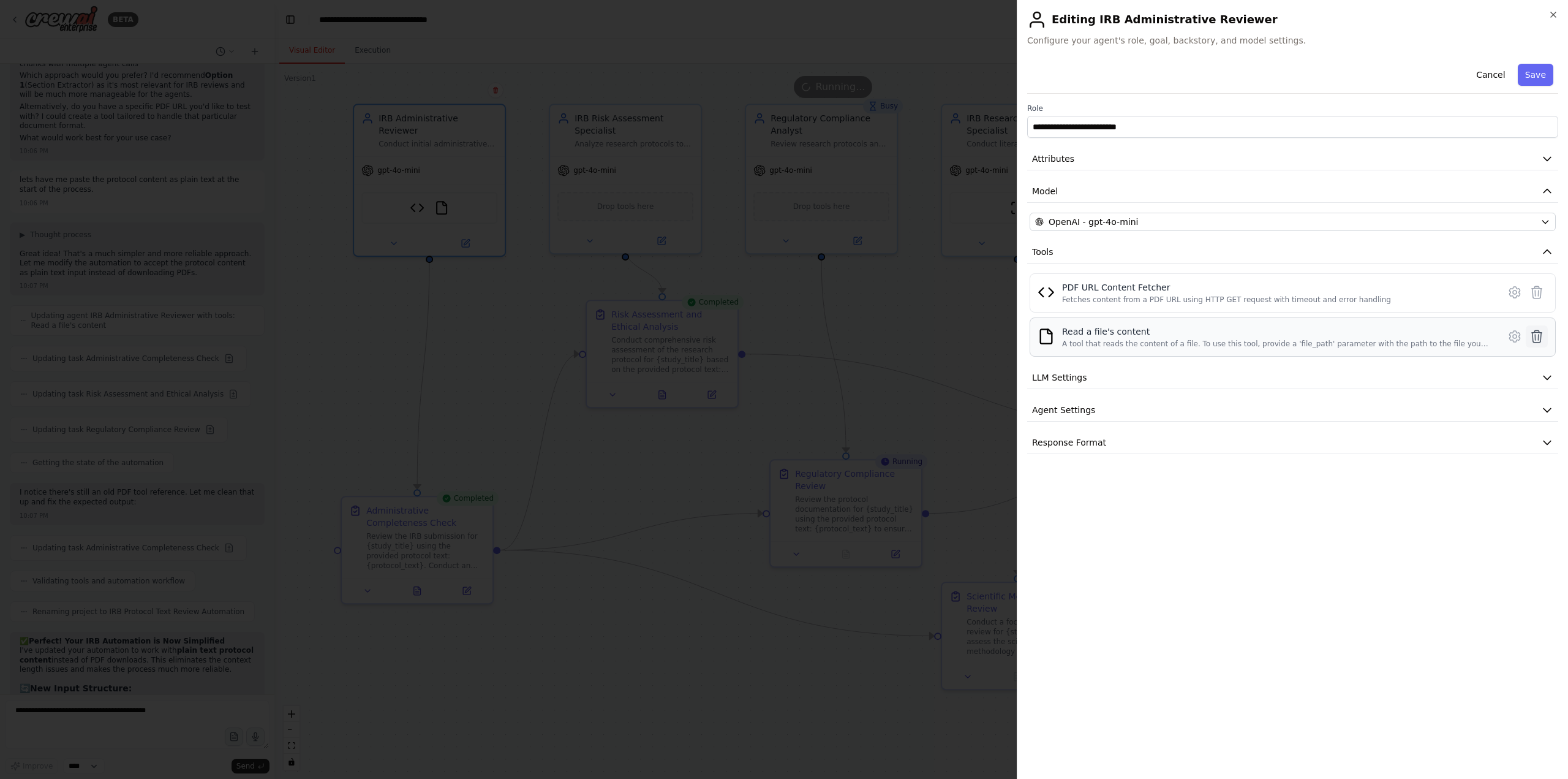
click at [1175, 336] on icon at bounding box center [1537, 336] width 10 height 12
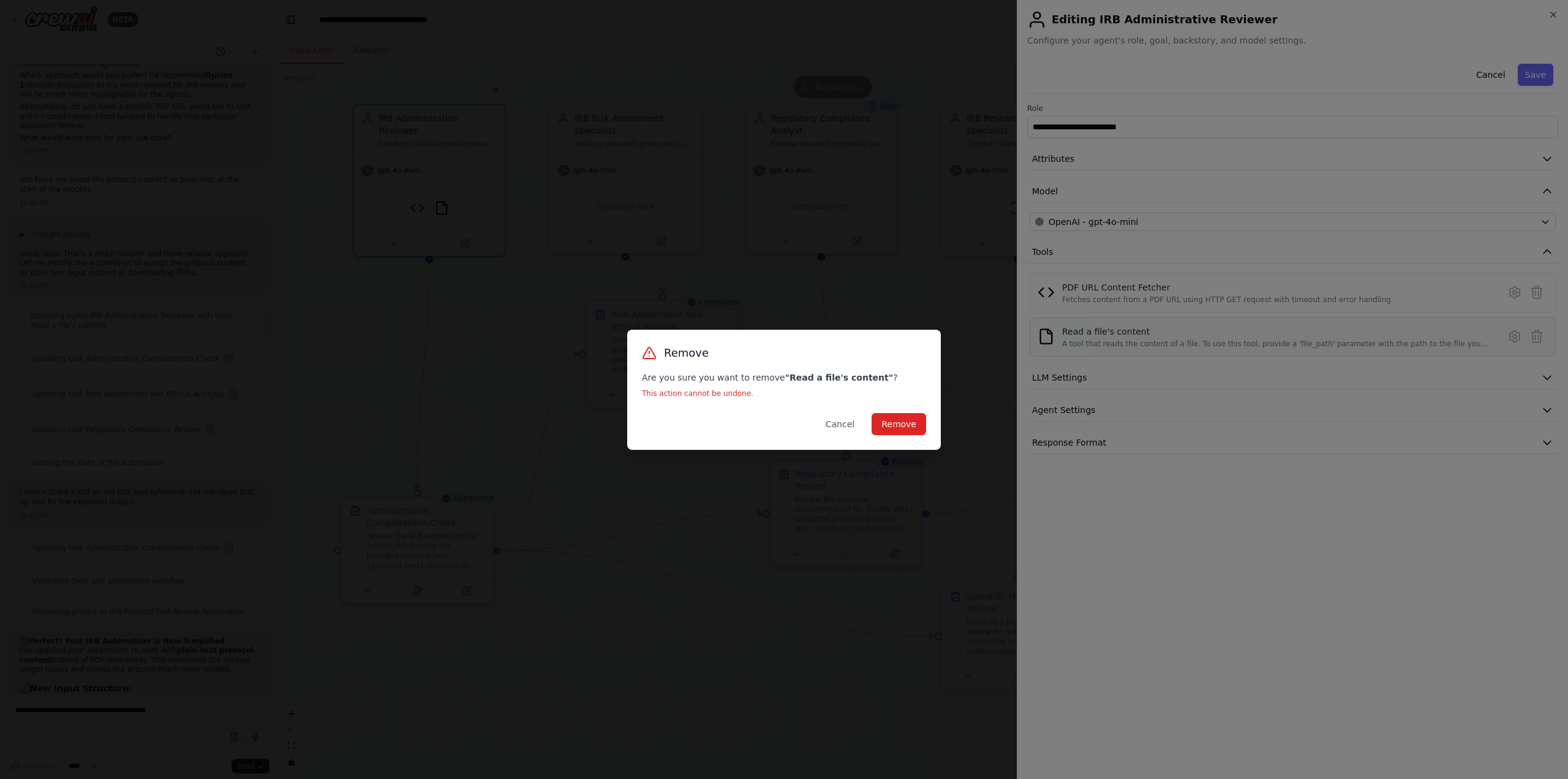
drag, startPoint x: 904, startPoint y: 423, endPoint x: 931, endPoint y: 419, distance: 27.3
click at [905, 423] on button "Remove" at bounding box center [900, 424] width 55 height 22
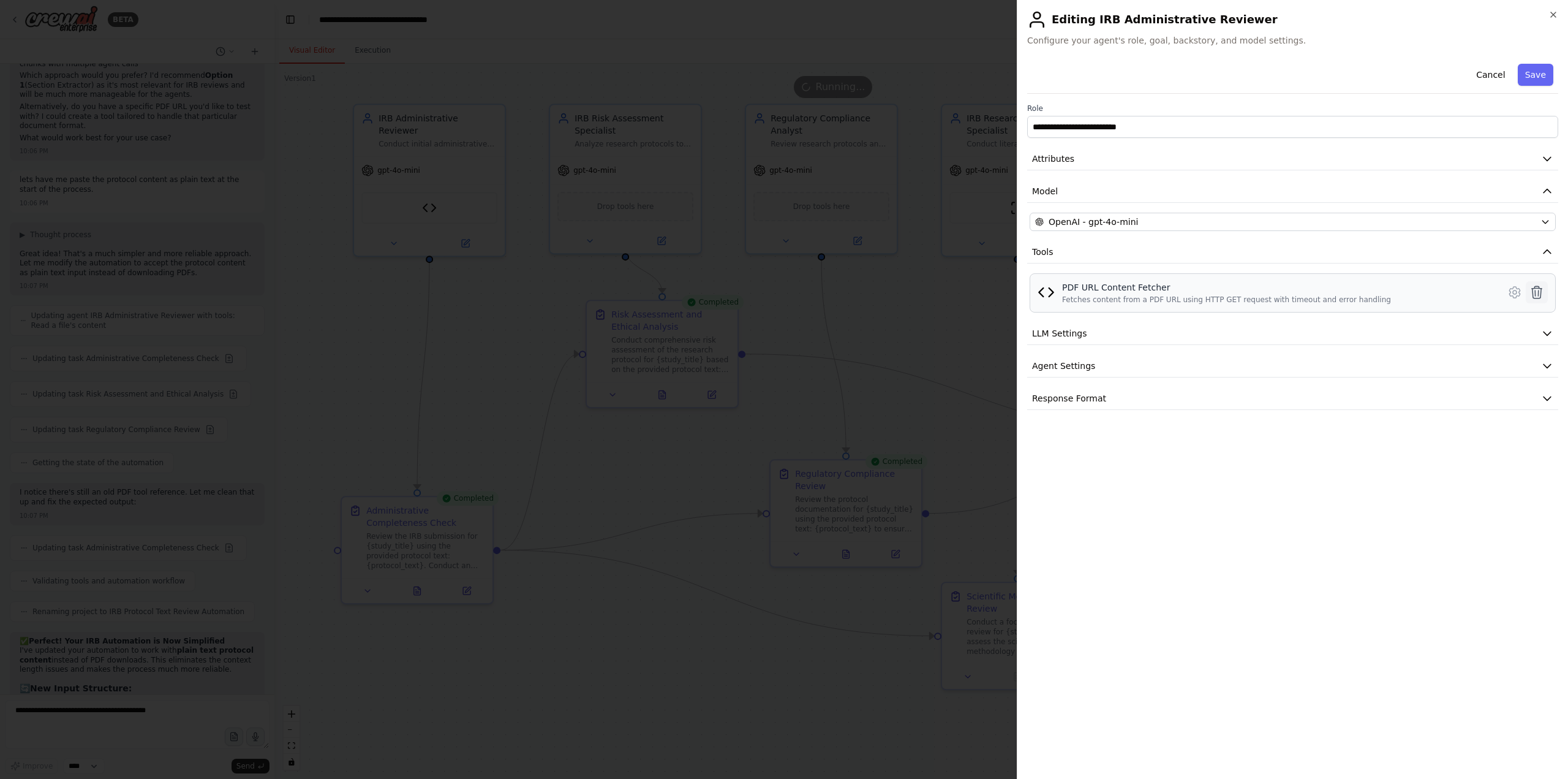
click at [1175, 289] on icon at bounding box center [1537, 291] width 10 height 12
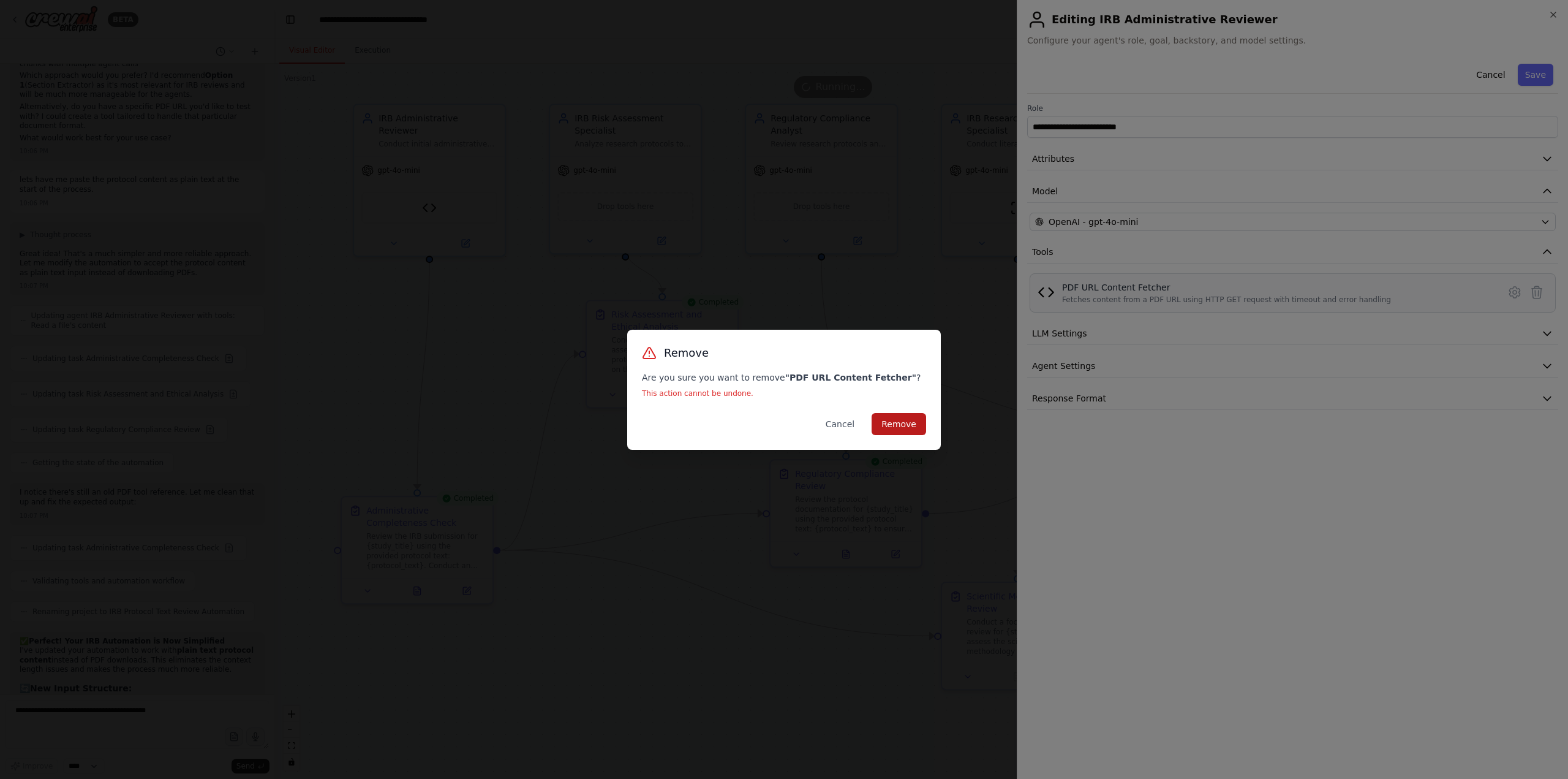
click at [893, 427] on button "Remove" at bounding box center [900, 424] width 55 height 22
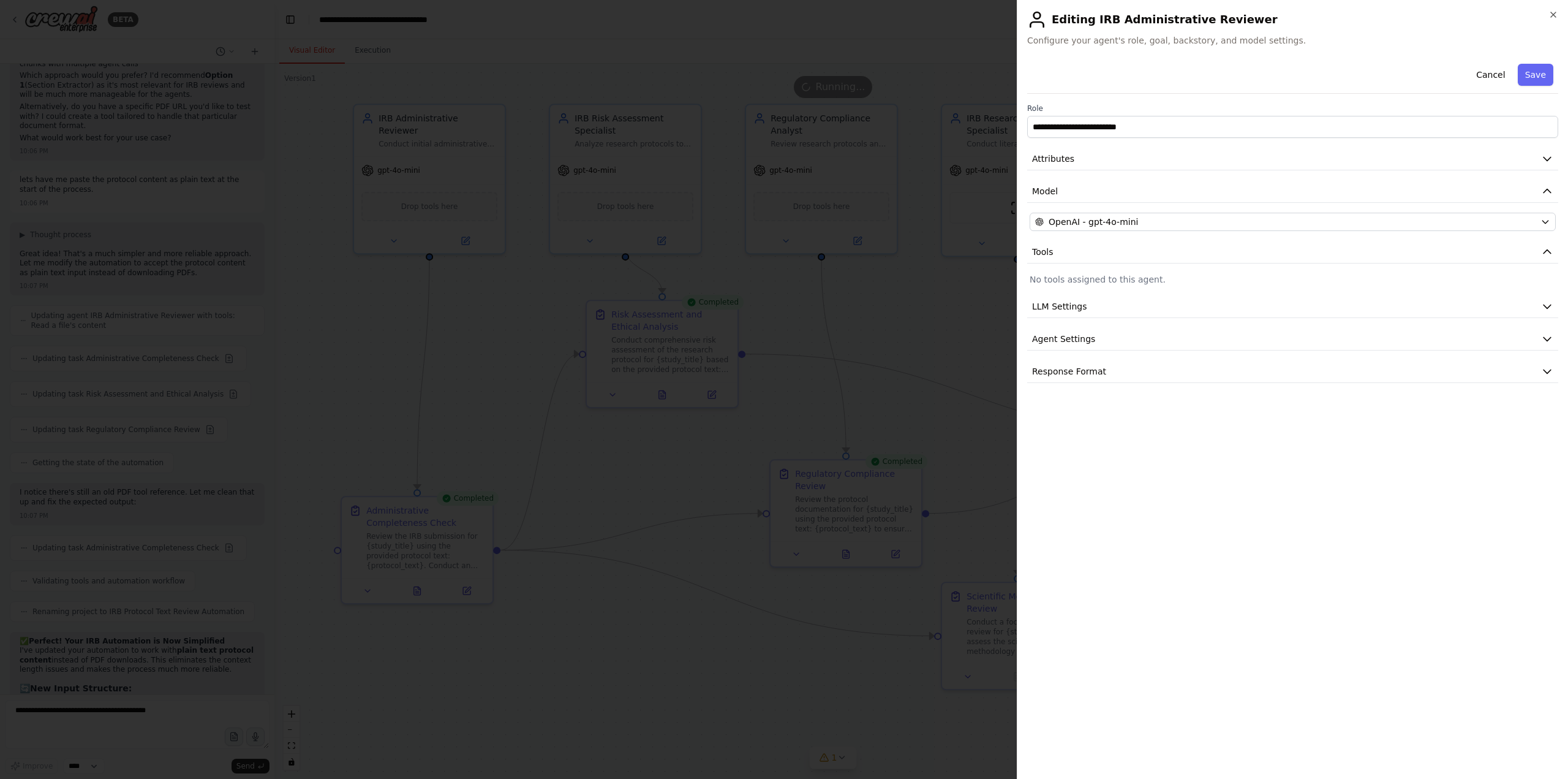
click at [1175, 69] on button "Save" at bounding box center [1535, 75] width 36 height 22
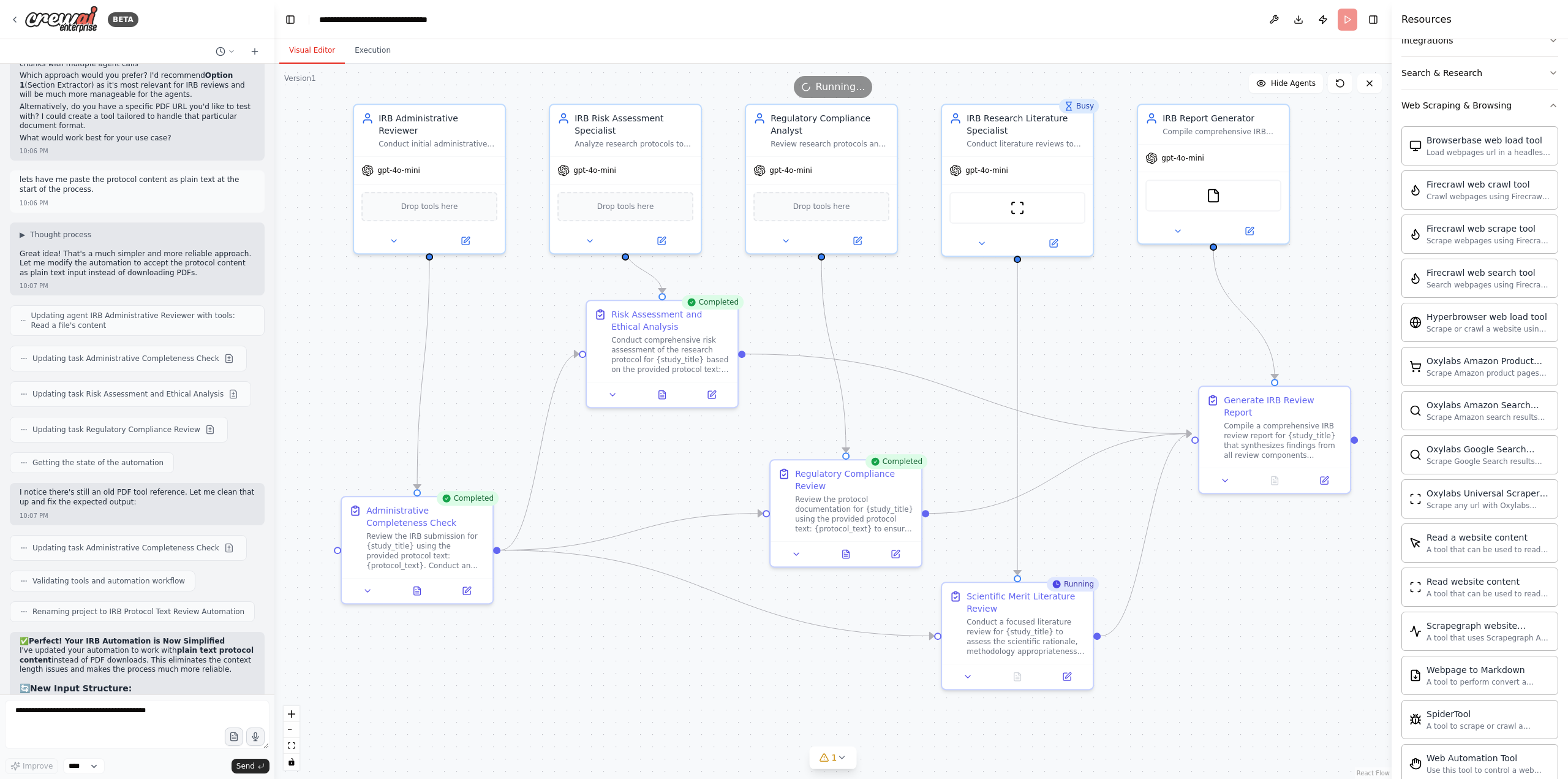
click at [1079, 584] on div "Running" at bounding box center [1072, 584] width 52 height 15
click at [1039, 631] on div "Conduct a focused literature review for {study_title} to assess the scientific …" at bounding box center [1026, 634] width 119 height 39
click at [1175, 477] on div at bounding box center [1274, 478] width 151 height 26
click at [1175, 234] on div ".deletable-edge-delete-btn { width: 20px; height: 20px; border: 0px solid #ffff…" at bounding box center [834, 421] width 1118 height 715
click at [1175, 79] on icon at bounding box center [1370, 83] width 10 height 10
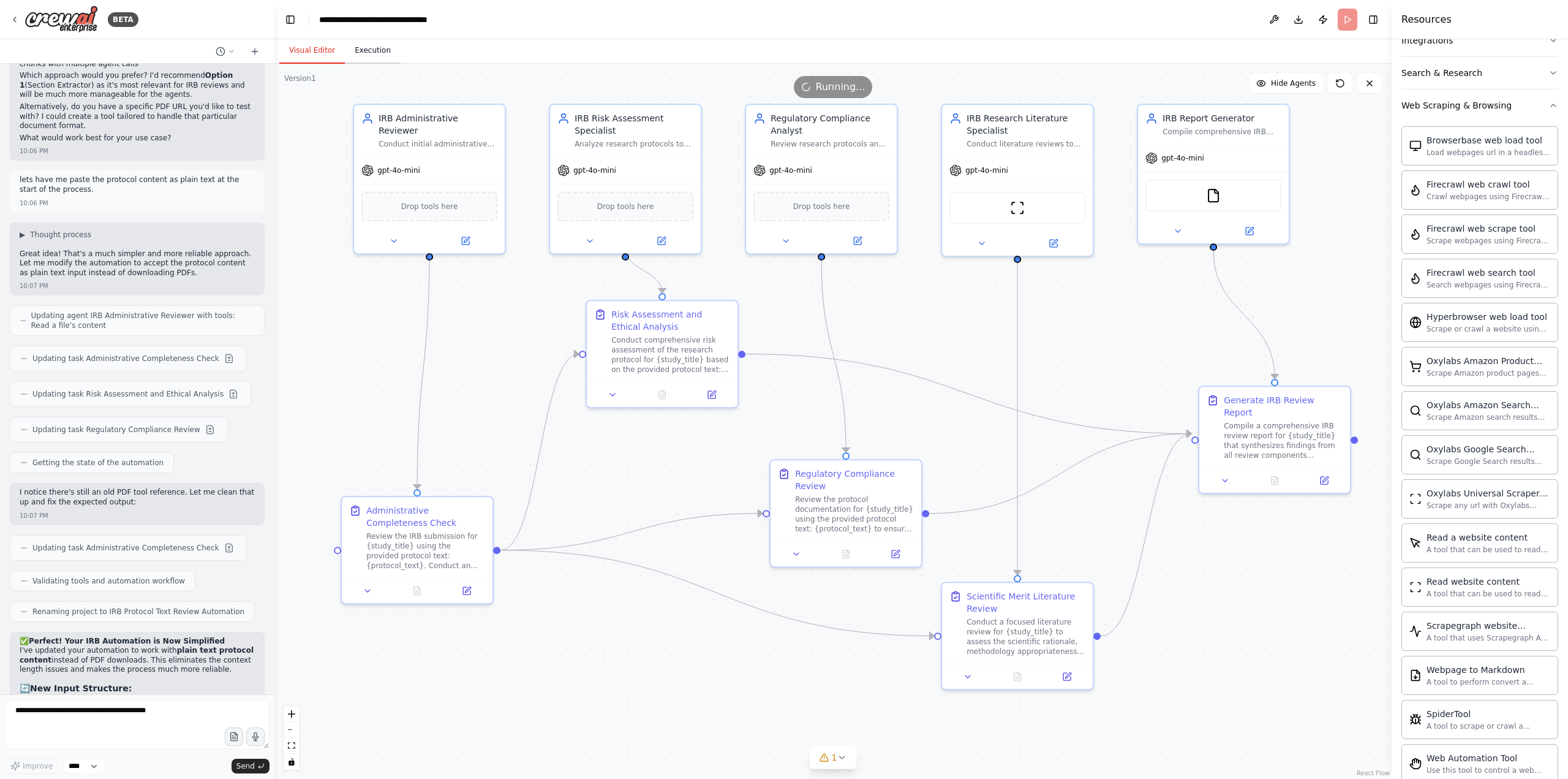
click at [384, 45] on button "Execution" at bounding box center [373, 51] width 56 height 26
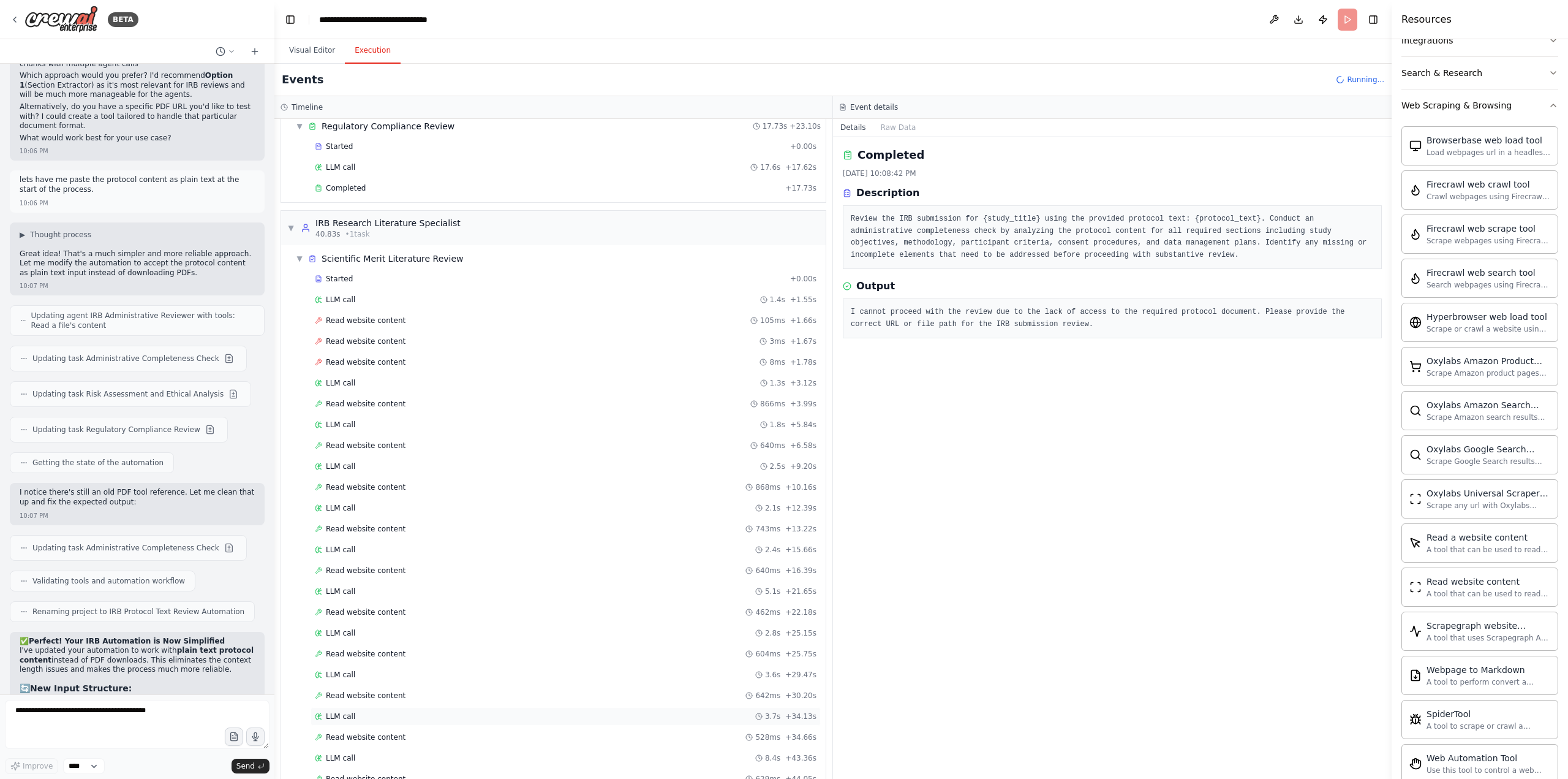
scroll to position [486, 0]
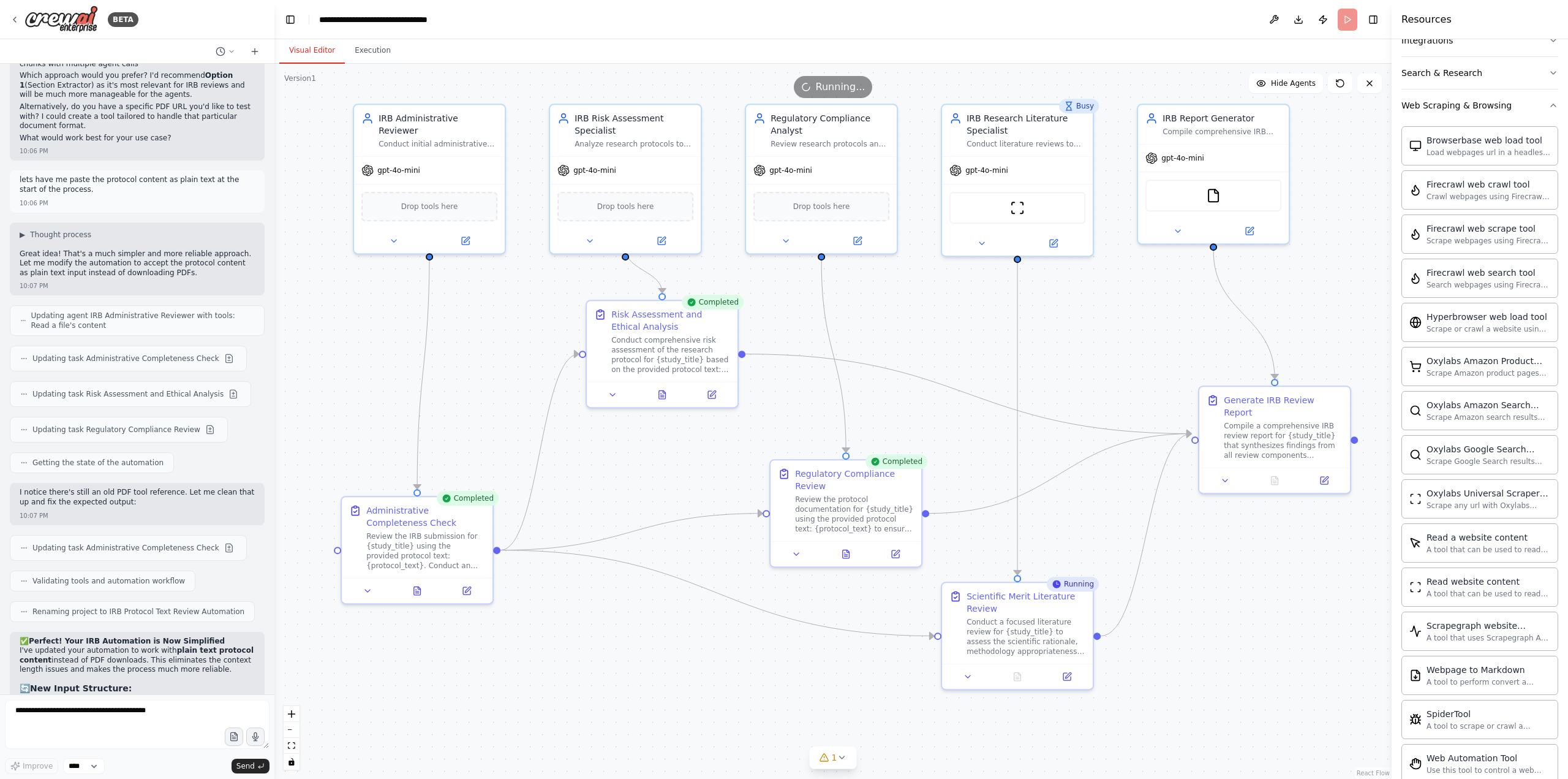
click at [308, 47] on button "Visual Editor" at bounding box center [312, 51] width 66 height 26
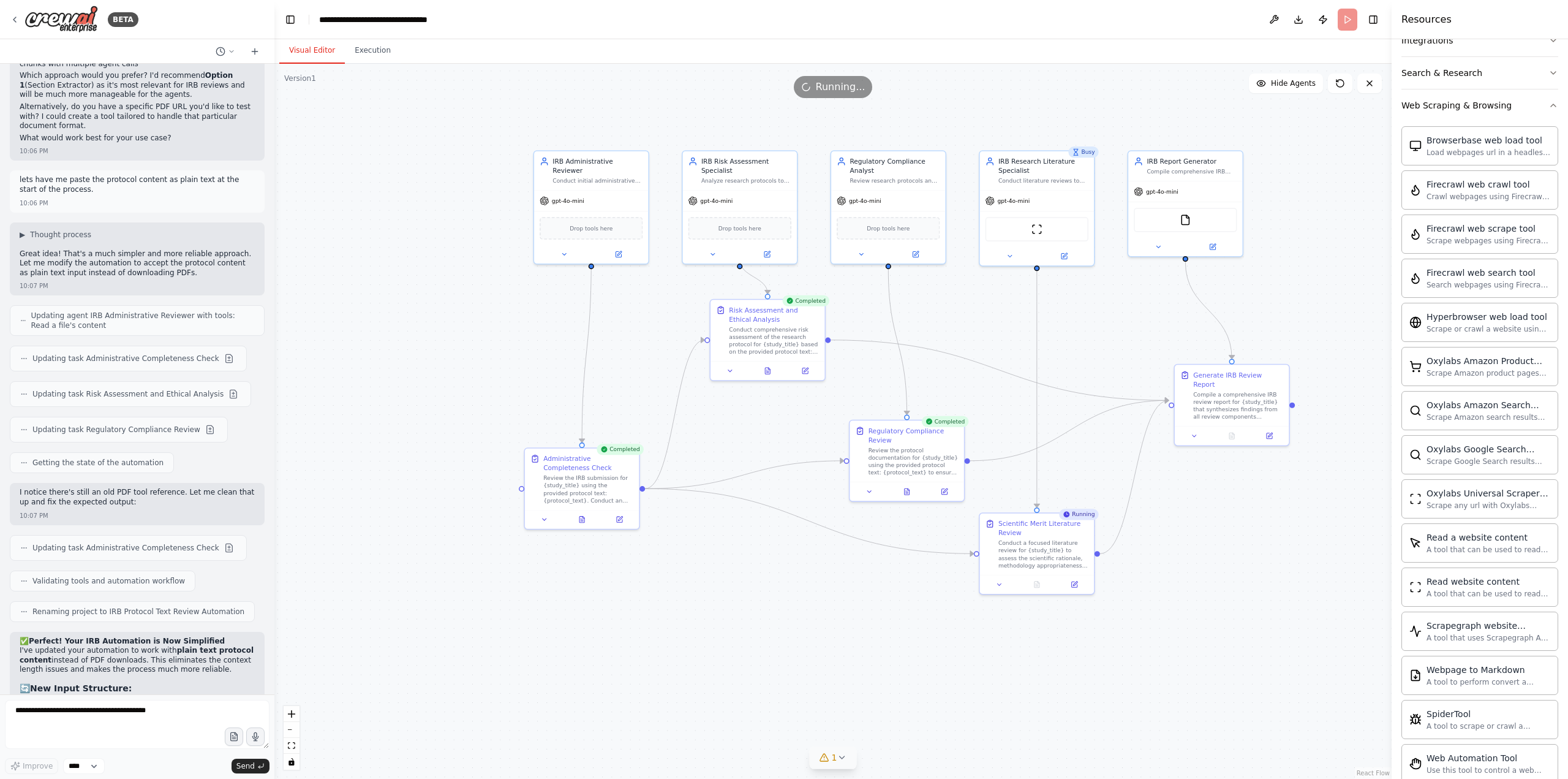
click at [839, 631] on icon at bounding box center [841, 757] width 10 height 10
click at [1175, 631] on div ".deletable-edge-delete-btn { width: 20px; height: 20px; border: 0px solid #ffff…" at bounding box center [834, 421] width 1118 height 715
drag, startPoint x: 1290, startPoint y: 666, endPoint x: 1291, endPoint y: 636, distance: 30.0
click at [1175, 631] on div ".deletable-edge-delete-btn { width: 20px; height: 20px; border: 0px solid #ffff…" at bounding box center [834, 421] width 1118 height 715
click at [375, 51] on button "Execution" at bounding box center [373, 51] width 56 height 26
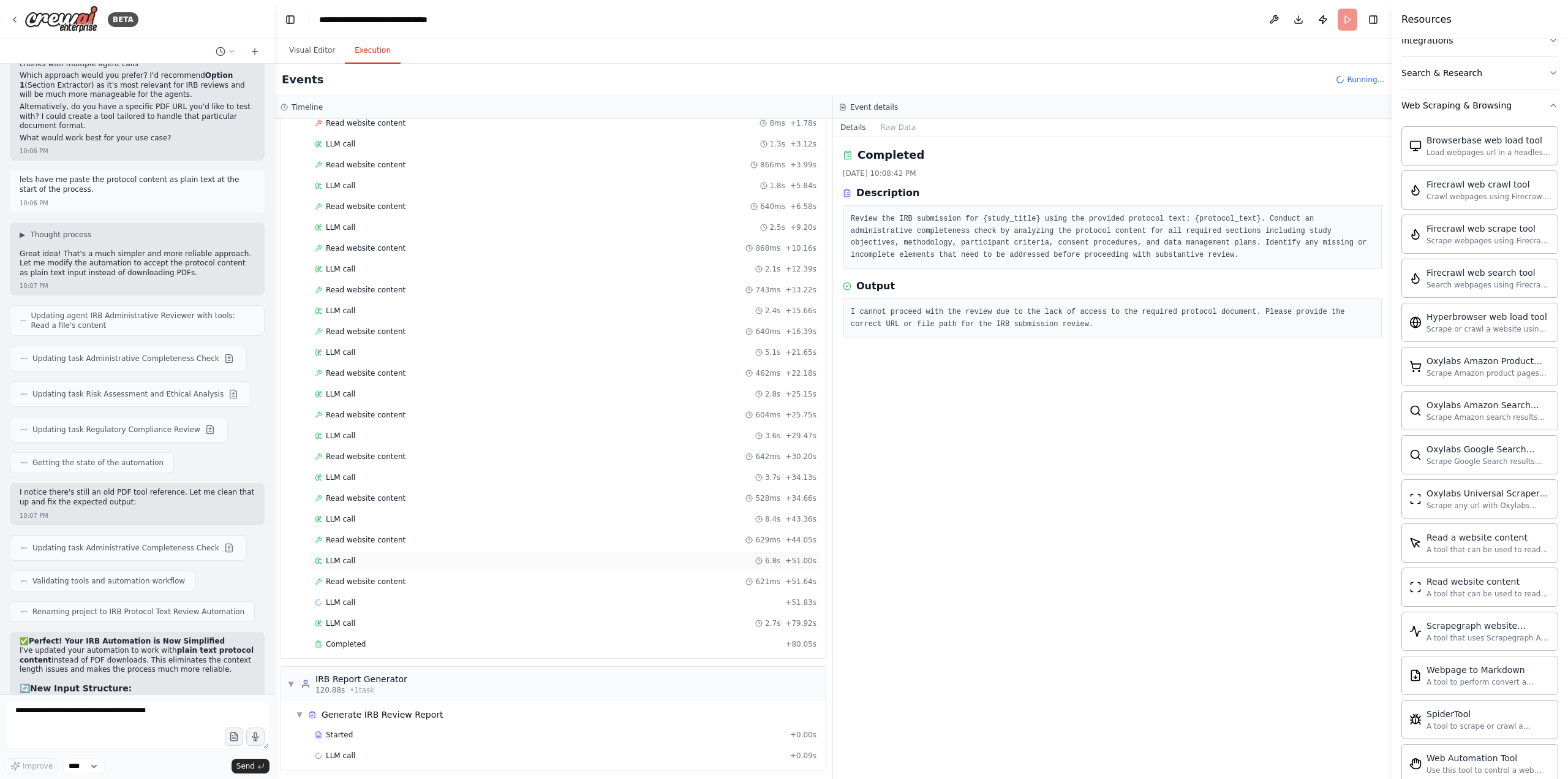
scroll to position [639, 0]
click at [342, 573] on span "Read website content" at bounding box center [365, 576] width 79 height 10
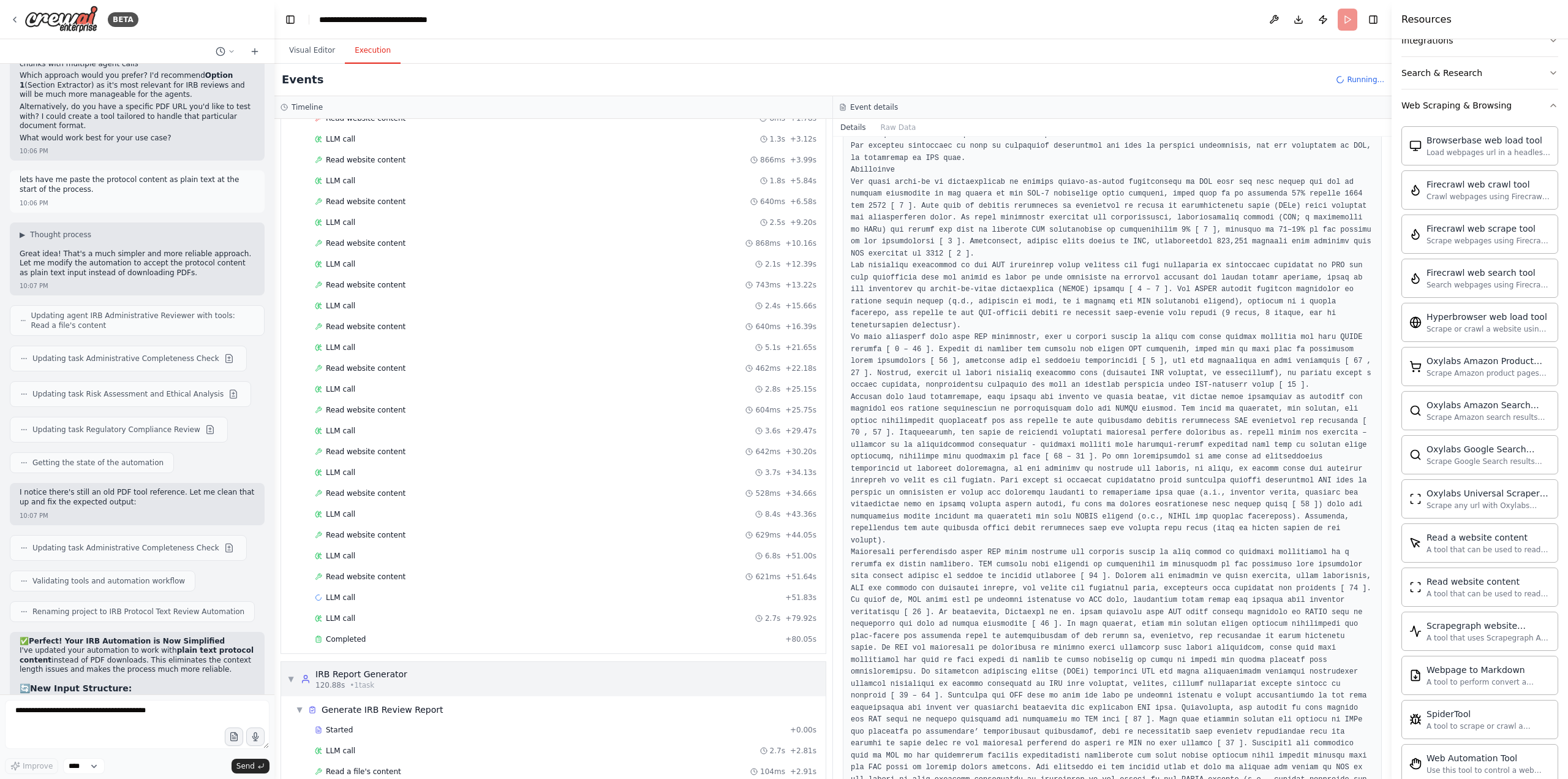
scroll to position [701, 0]
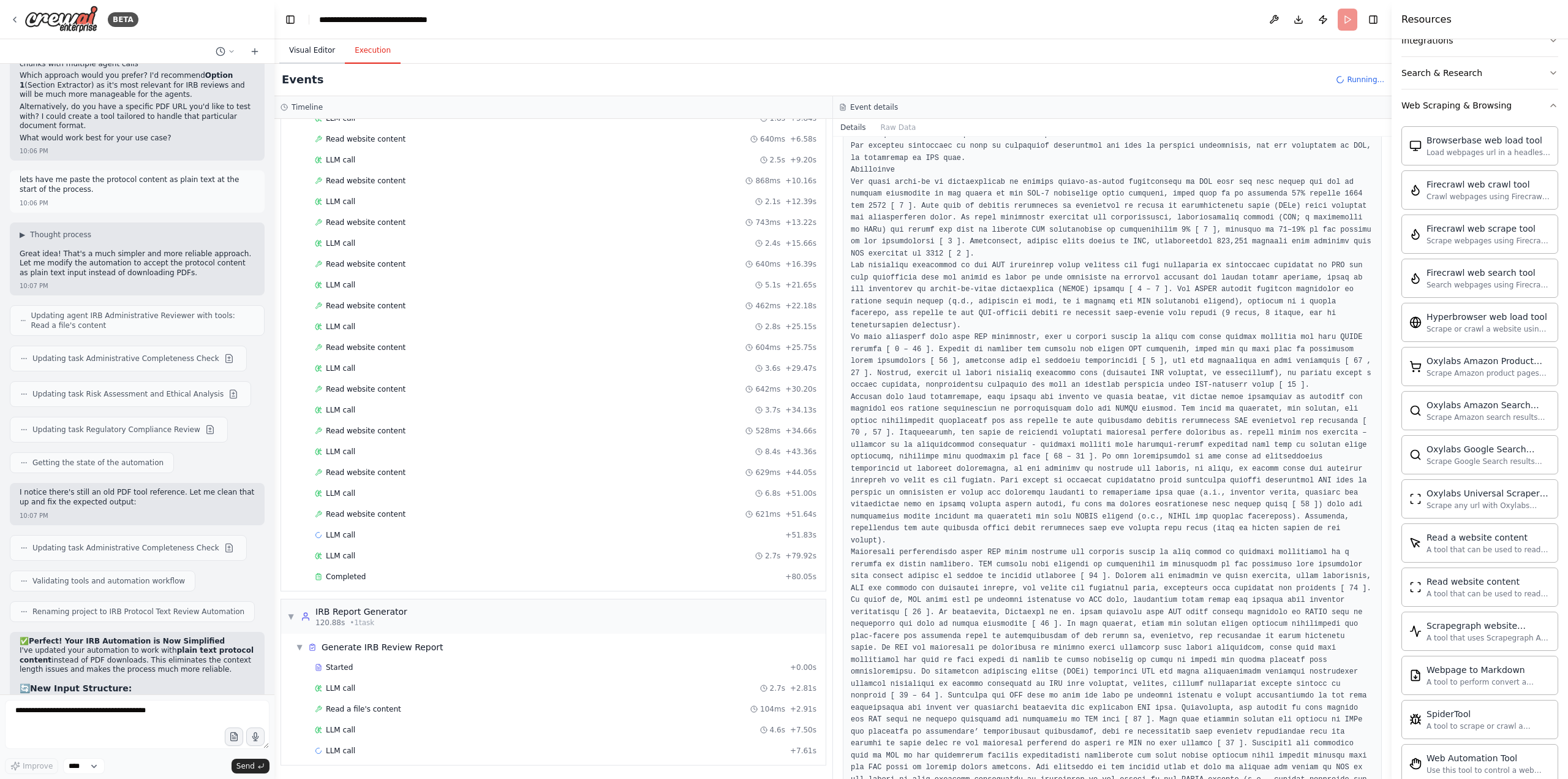
click at [310, 47] on button "Visual Editor" at bounding box center [312, 51] width 66 height 26
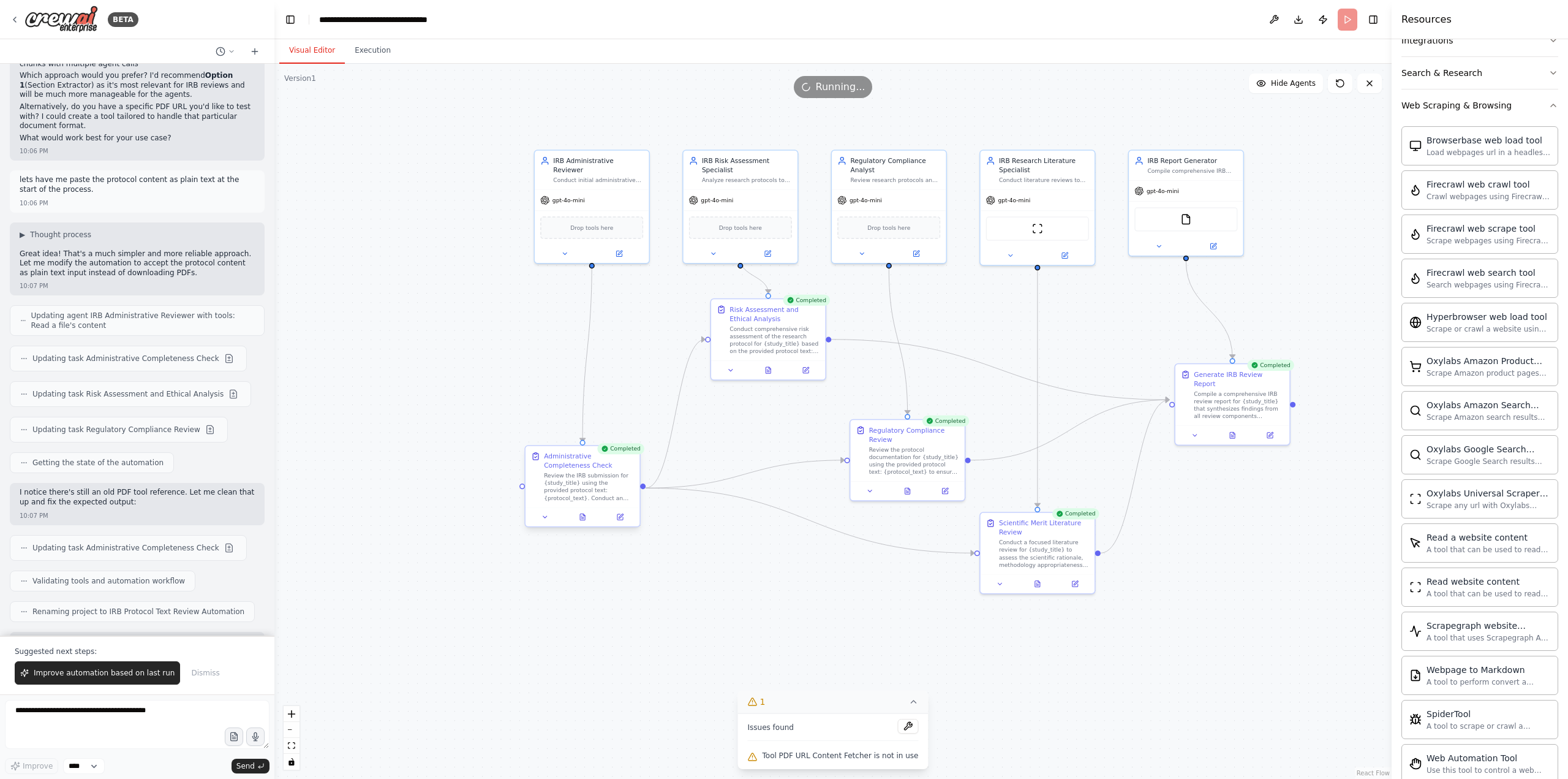
scroll to position [8453, 0]
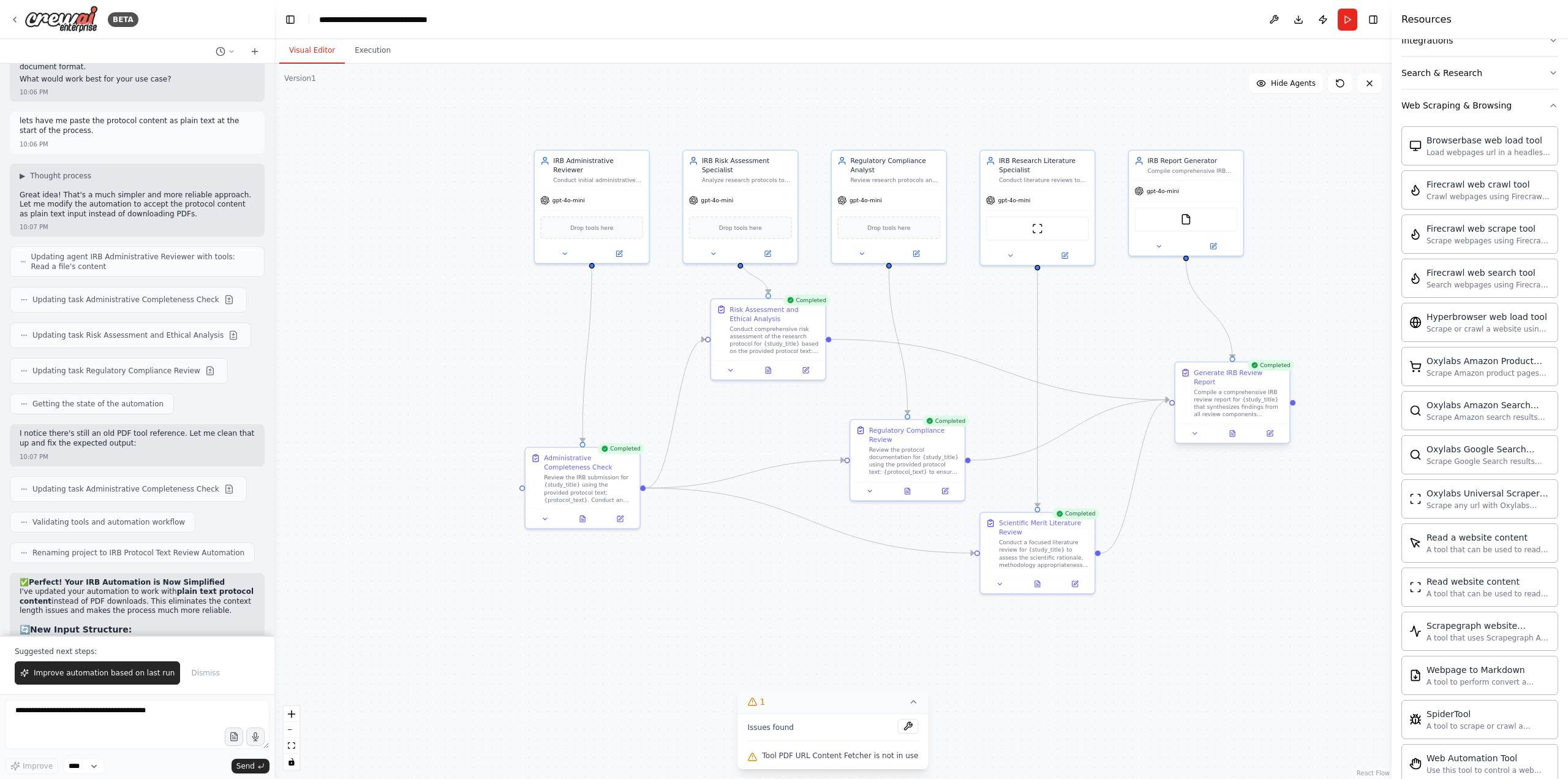
click at [1175, 398] on div "Compile a comprehensive IRB review report for {study_title} that synthesizes fi…" at bounding box center [1238, 403] width 90 height 30
click at [1175, 430] on icon at bounding box center [1270, 432] width 5 height 5
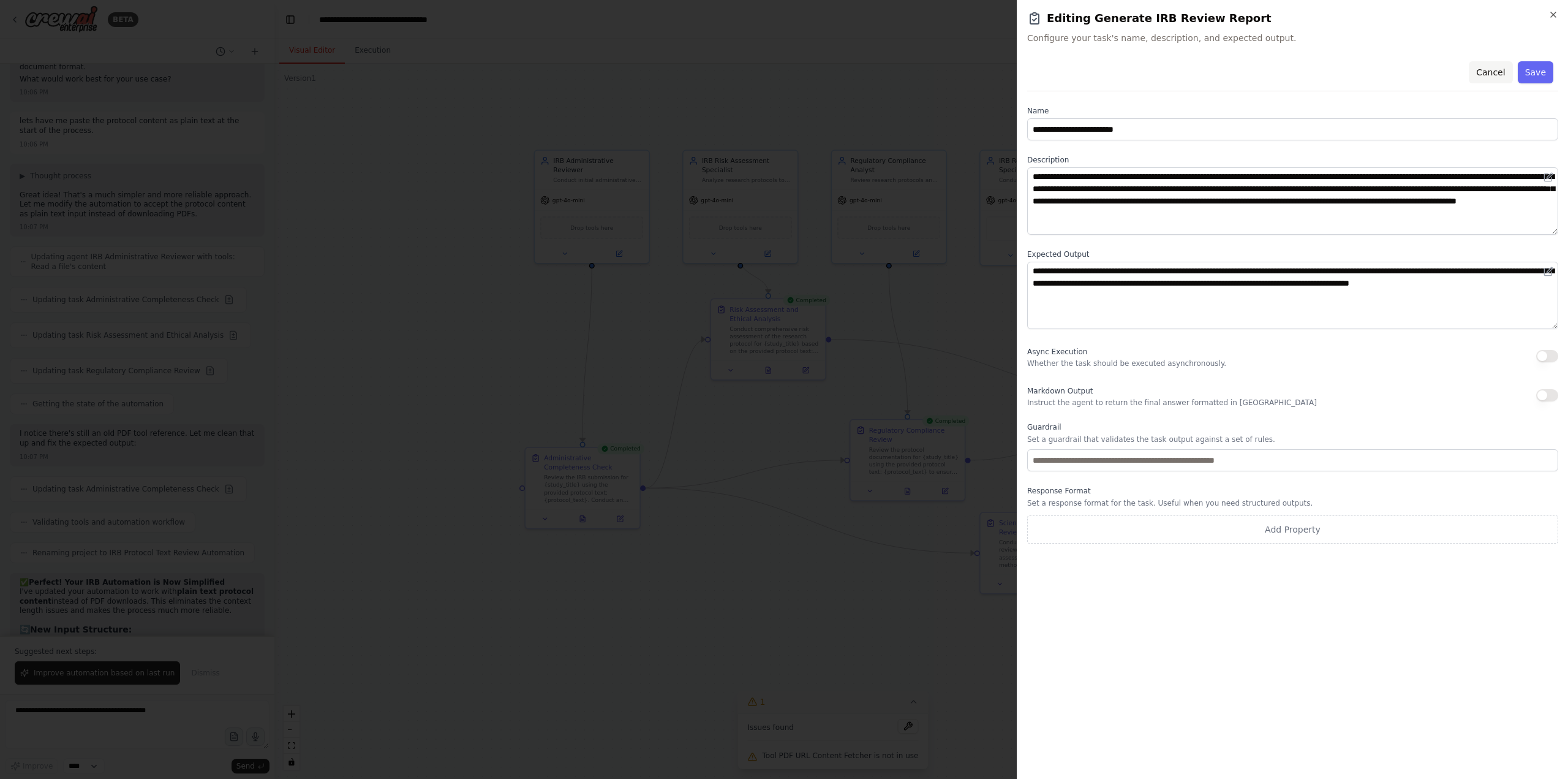
click at [1175, 71] on button "Cancel" at bounding box center [1491, 72] width 44 height 22
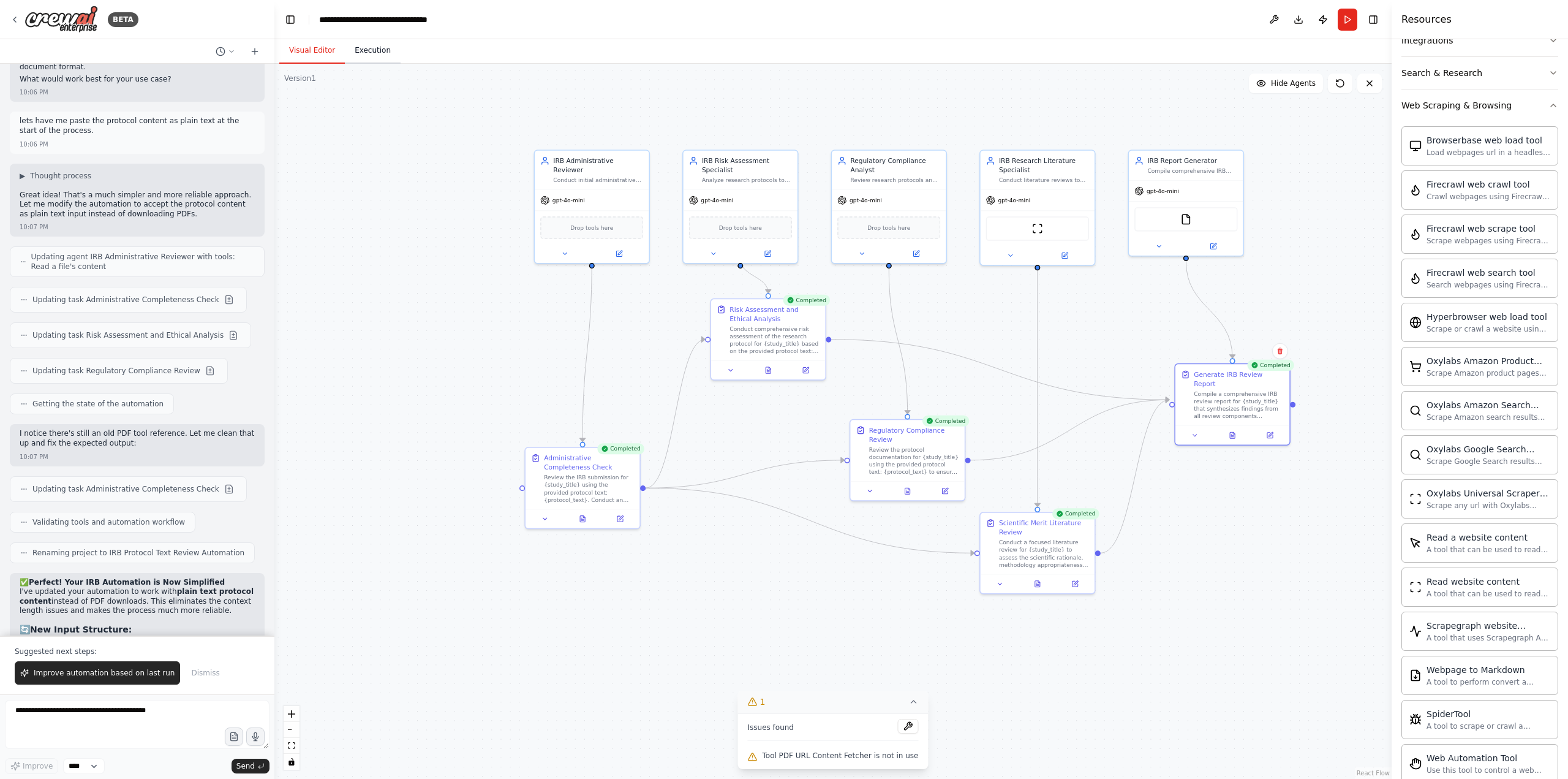
click at [374, 50] on button "Execution" at bounding box center [373, 51] width 56 height 26
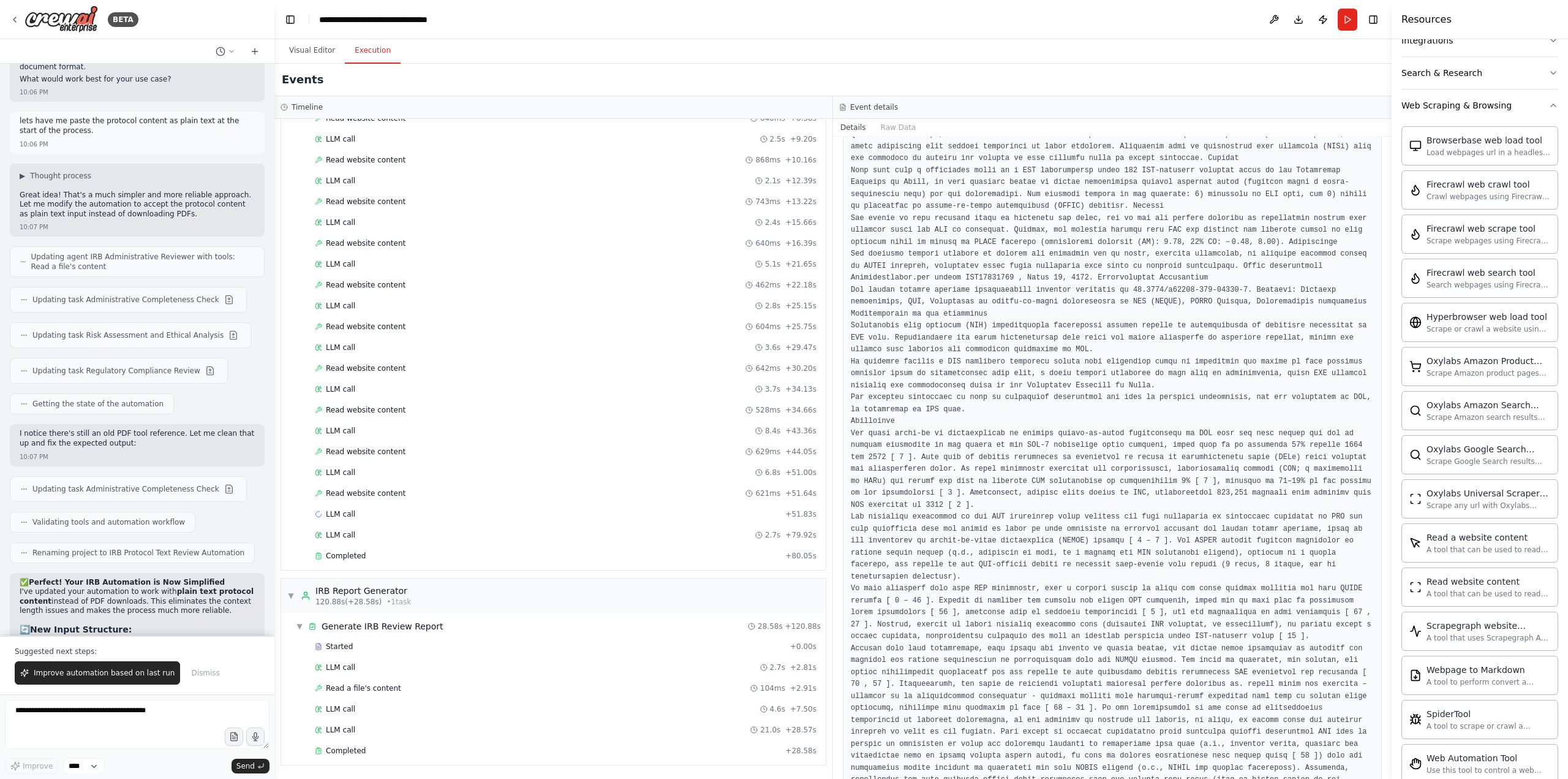
scroll to position [1837, 0]
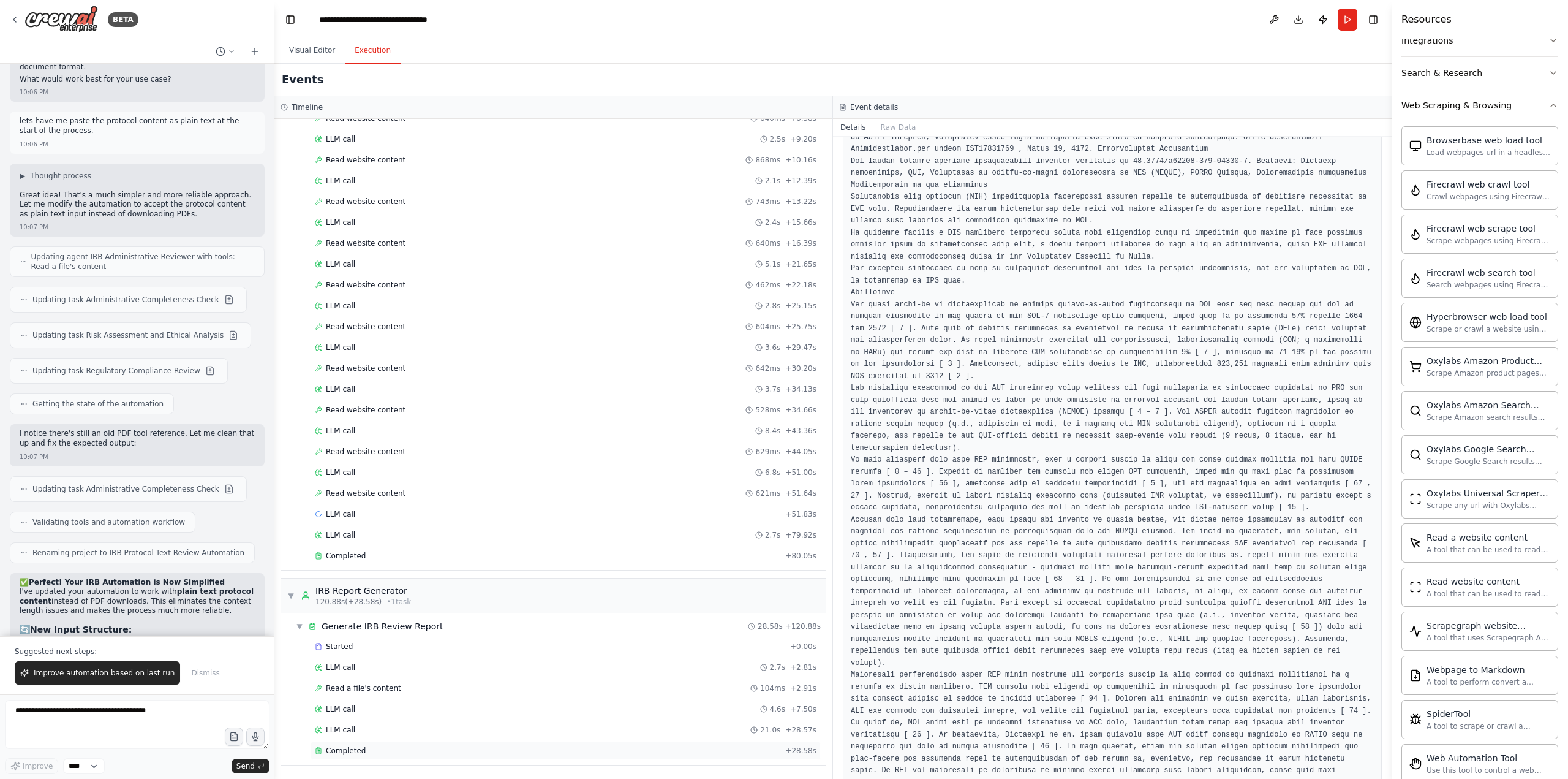
click at [362, 631] on div "Completed + 28.58s" at bounding box center [565, 751] width 510 height 18
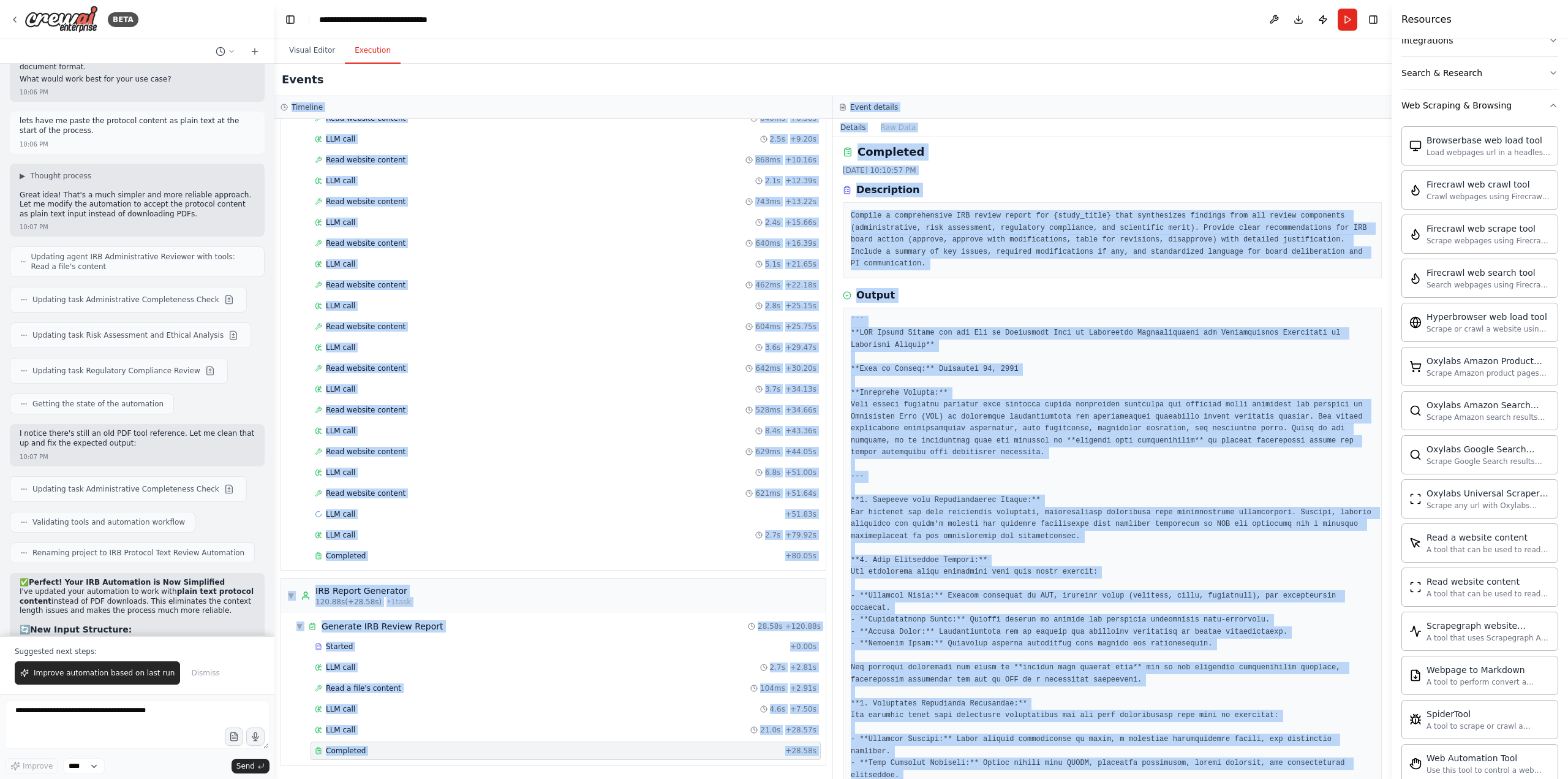
scroll to position [0, 0]
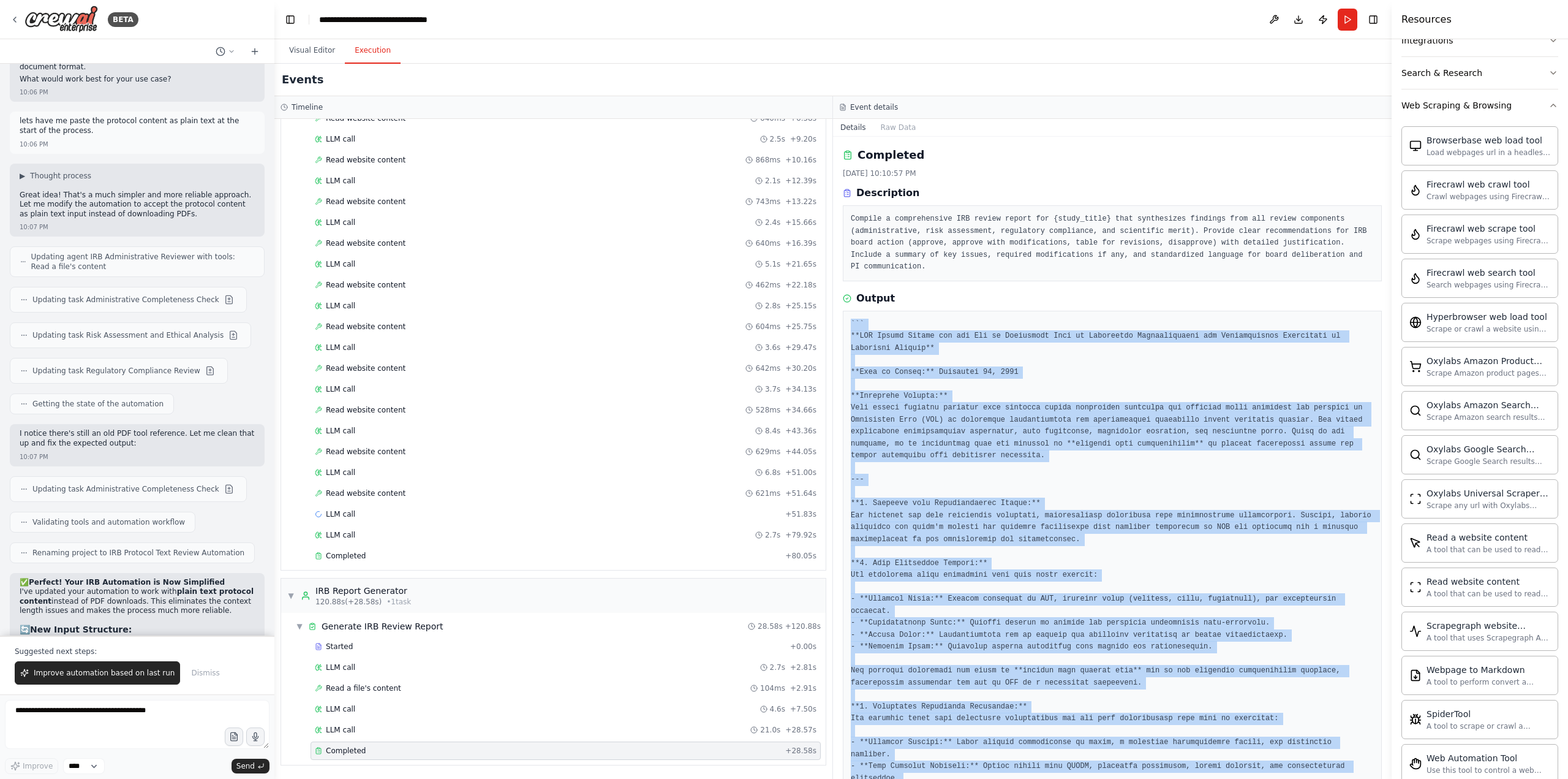
drag, startPoint x: 887, startPoint y: 742, endPoint x: 846, endPoint y: 306, distance: 437.9
click at [846, 311] on div at bounding box center [1112, 766] width 539 height 912
copy pre "``` **IRB Review Report for the Use of Tranexamic Acid in Preventing Intraopera…"
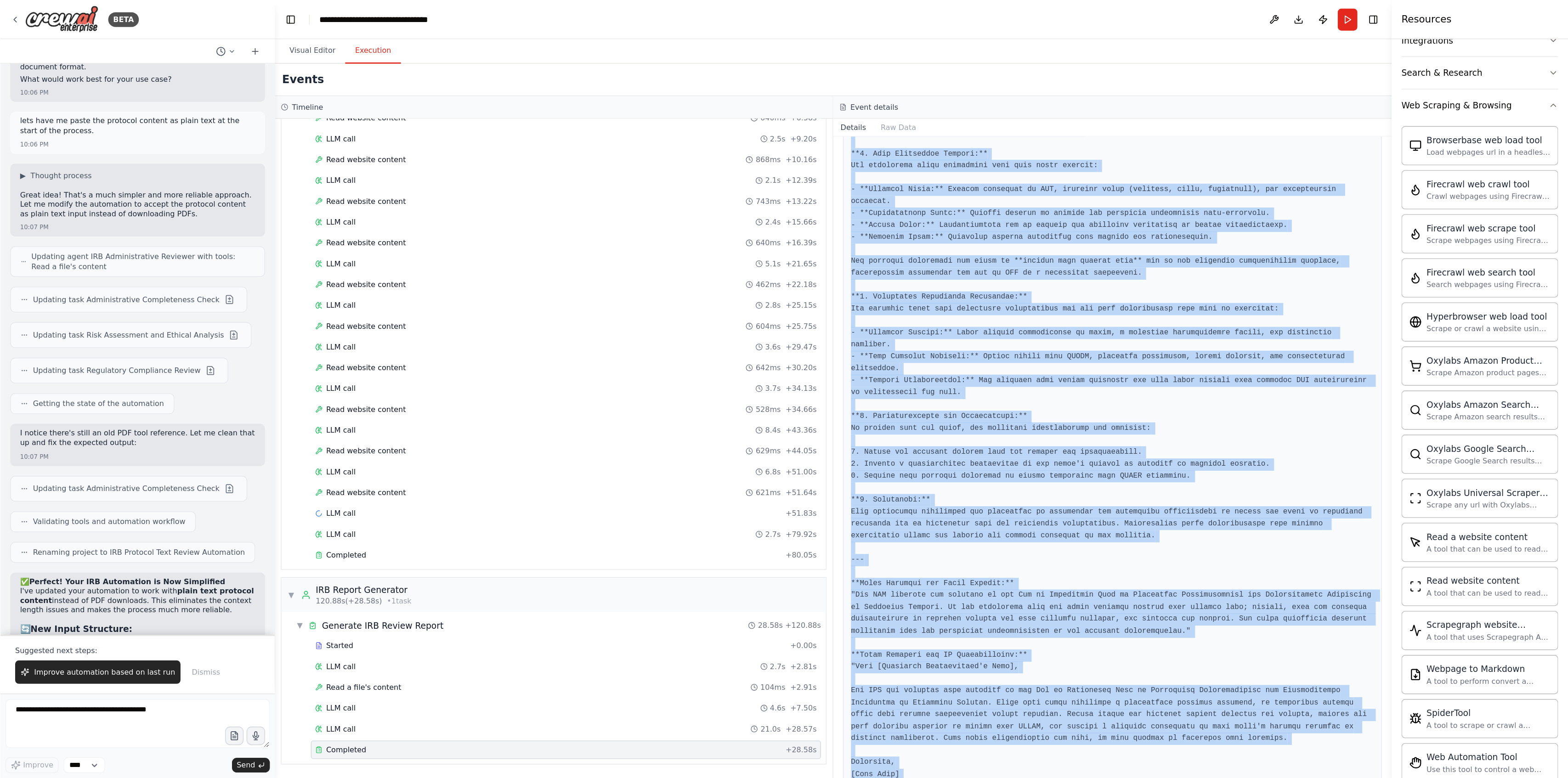
scroll to position [312, 0]
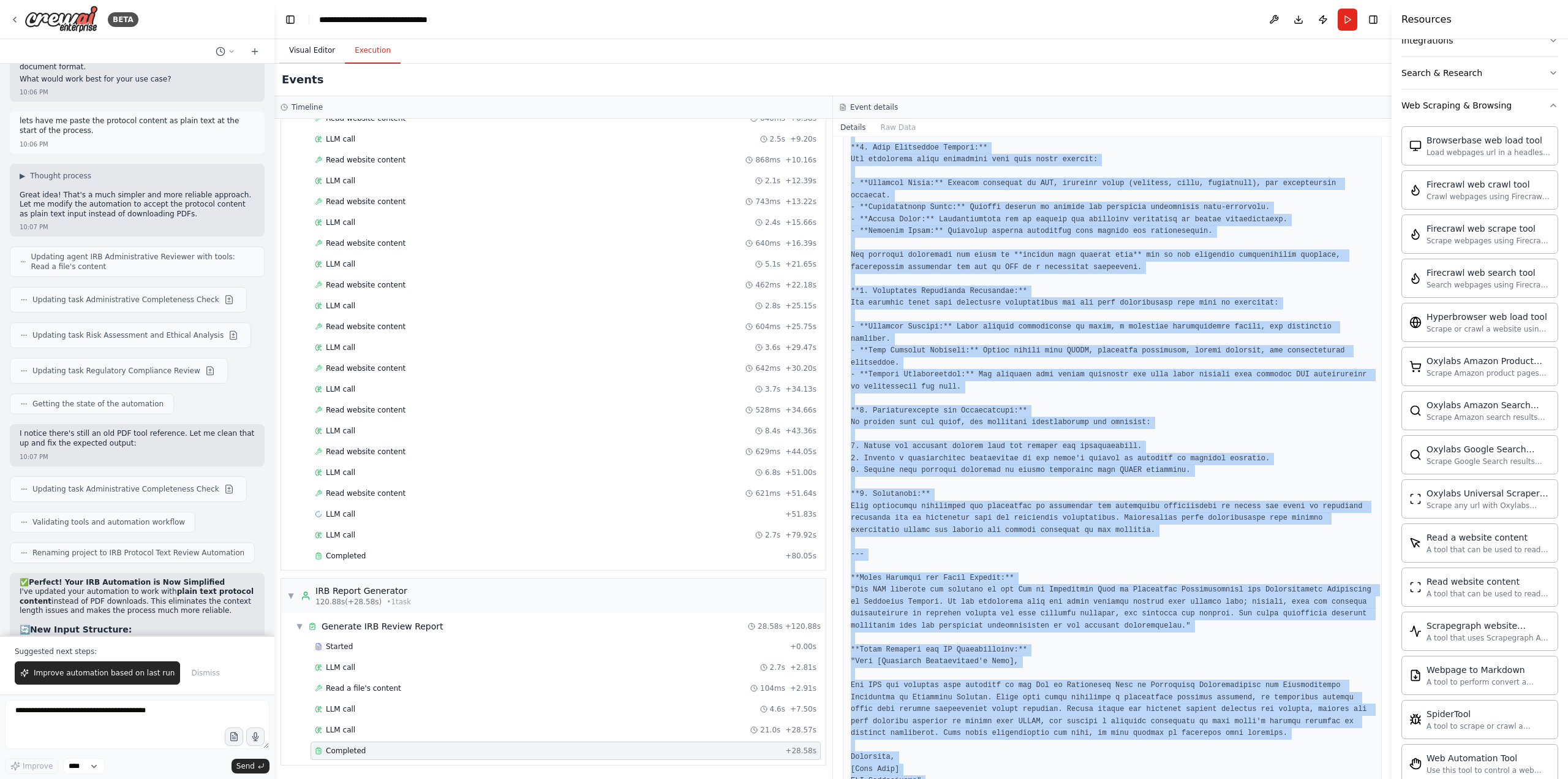
click at [314, 49] on button "Visual Editor" at bounding box center [312, 51] width 66 height 26
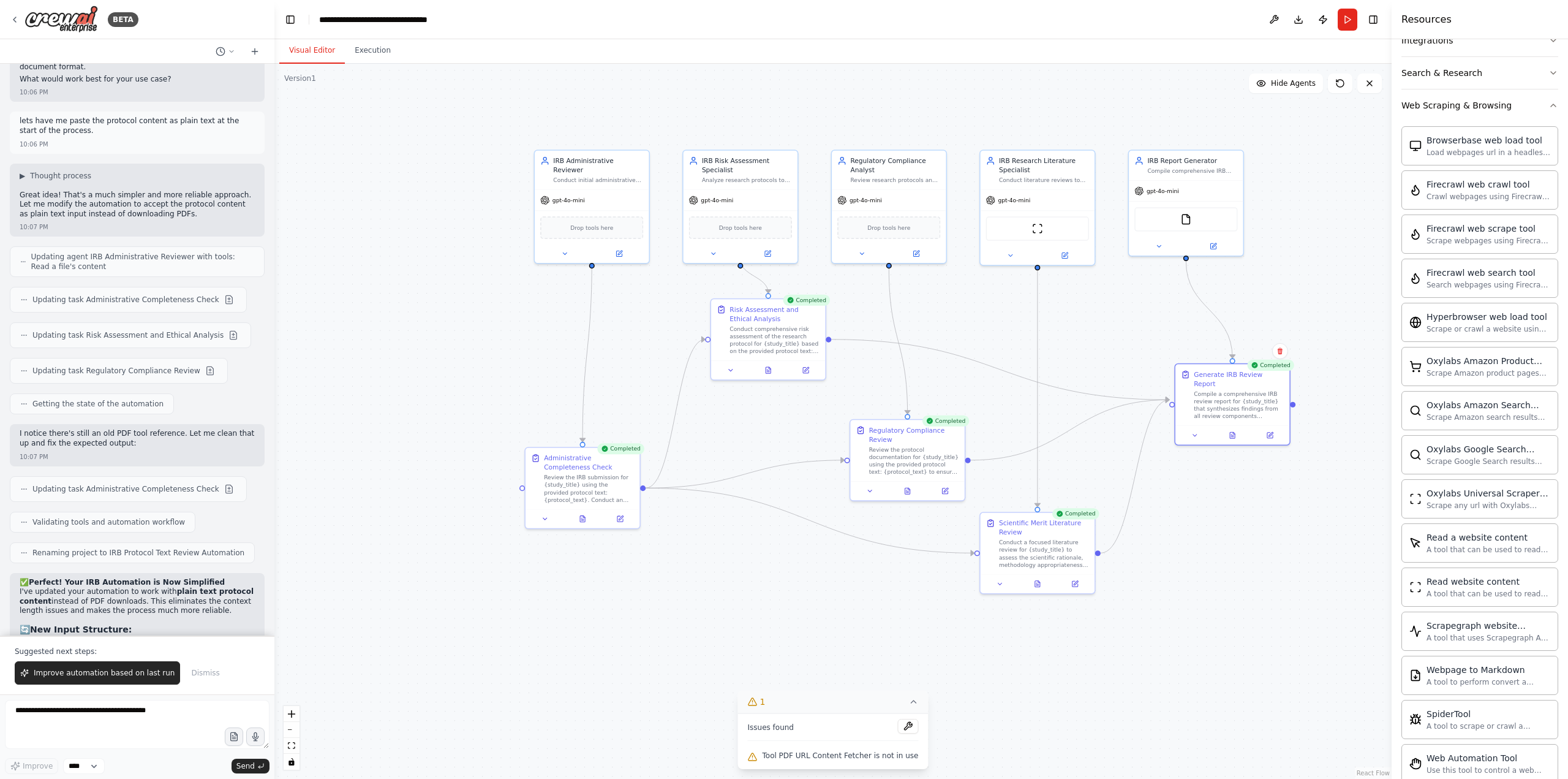
click at [910, 631] on icon at bounding box center [914, 701] width 10 height 10
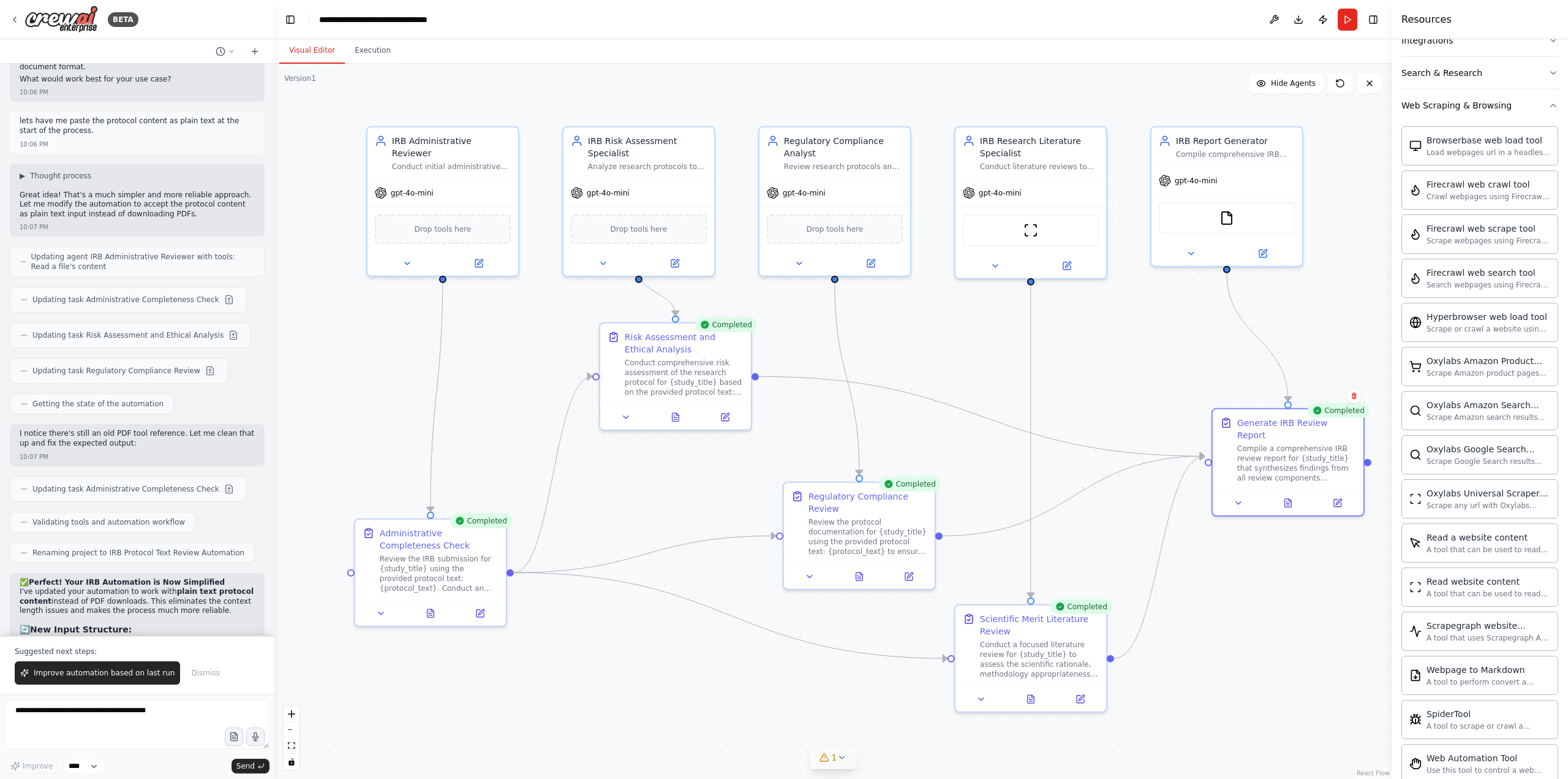
drag, startPoint x: 1025, startPoint y: 340, endPoint x: 917, endPoint y: 370, distance: 112.1
click at [917, 370] on div ".deletable-edge-delete-btn { width: 20px; height: 20px; border: 0px solid #ffff…" at bounding box center [834, 421] width 1118 height 715
drag, startPoint x: 1272, startPoint y: 420, endPoint x: 1205, endPoint y: 390, distance: 73.4
click at [1175, 390] on div "Generate IRB Review Report" at bounding box center [1236, 402] width 119 height 25
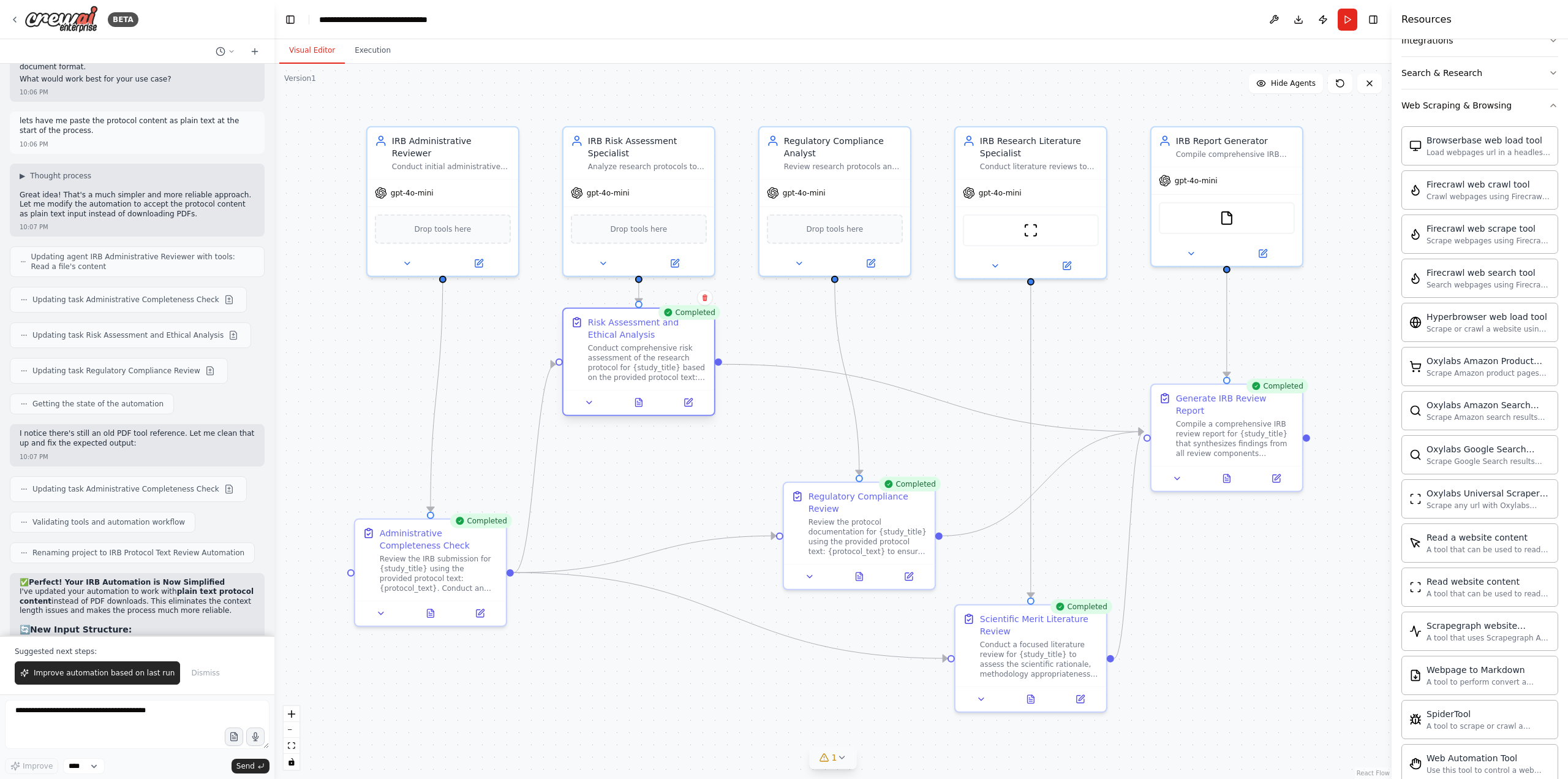
drag, startPoint x: 632, startPoint y: 334, endPoint x: 593, endPoint y: 321, distance: 41.1
click at [593, 321] on div "Risk Assessment and Ethical Analysis" at bounding box center [647, 328] width 119 height 25
drag, startPoint x: 858, startPoint y: 502, endPoint x: 837, endPoint y: 449, distance: 57.0
click at [837, 449] on div "Regulatory Compliance Review" at bounding box center [844, 450] width 119 height 25
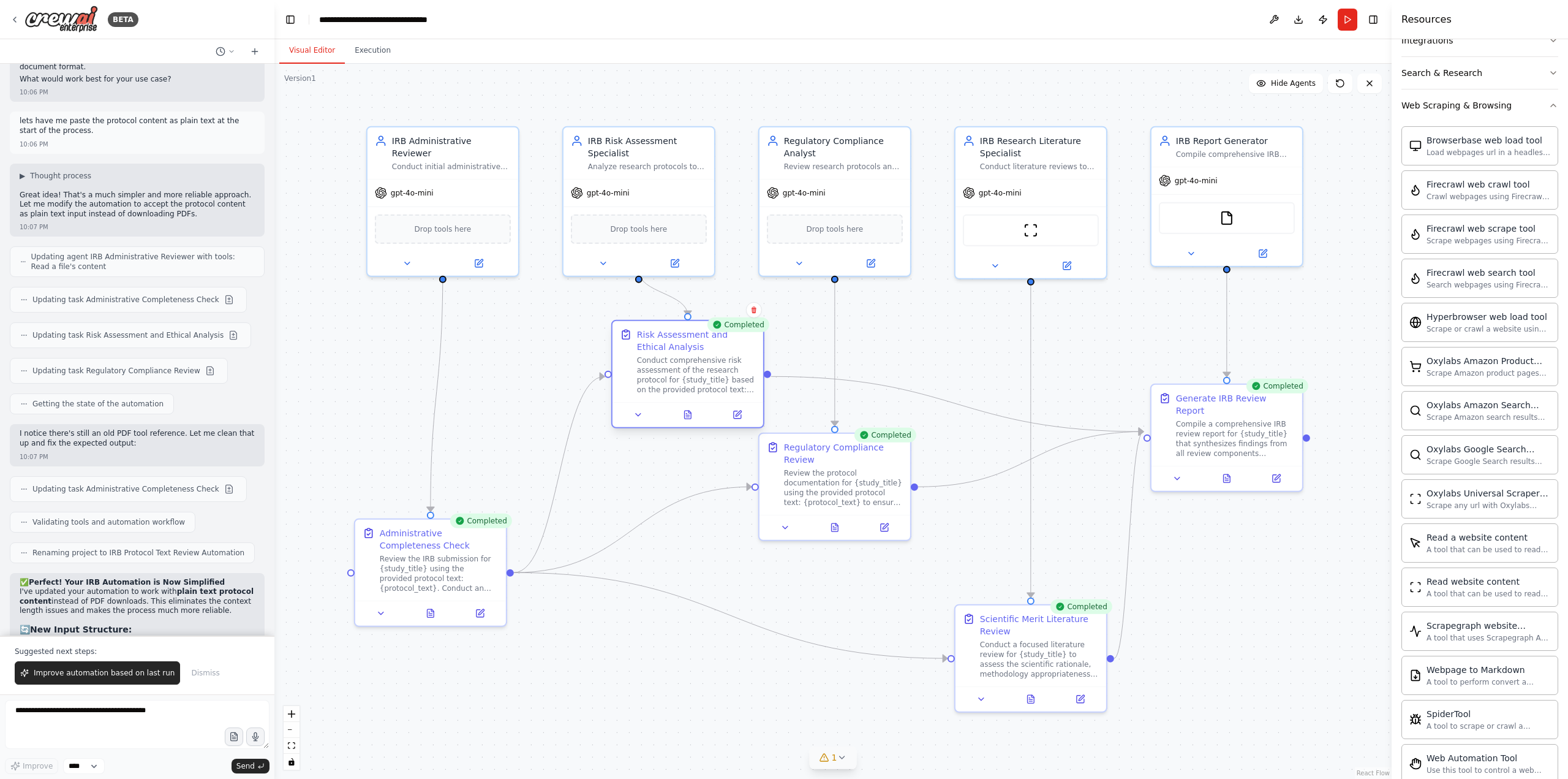
drag, startPoint x: 621, startPoint y: 327, endPoint x: 669, endPoint y: 336, distance: 48.8
click at [669, 336] on div "Risk Assessment and Ethical Analysis" at bounding box center [697, 341] width 119 height 25
drag, startPoint x: 820, startPoint y: 468, endPoint x: 842, endPoint y: 478, distance: 24.2
click at [842, 478] on div "Review the protocol documentation for {study_title} using the provided protocol…" at bounding box center [892, 497] width 119 height 39
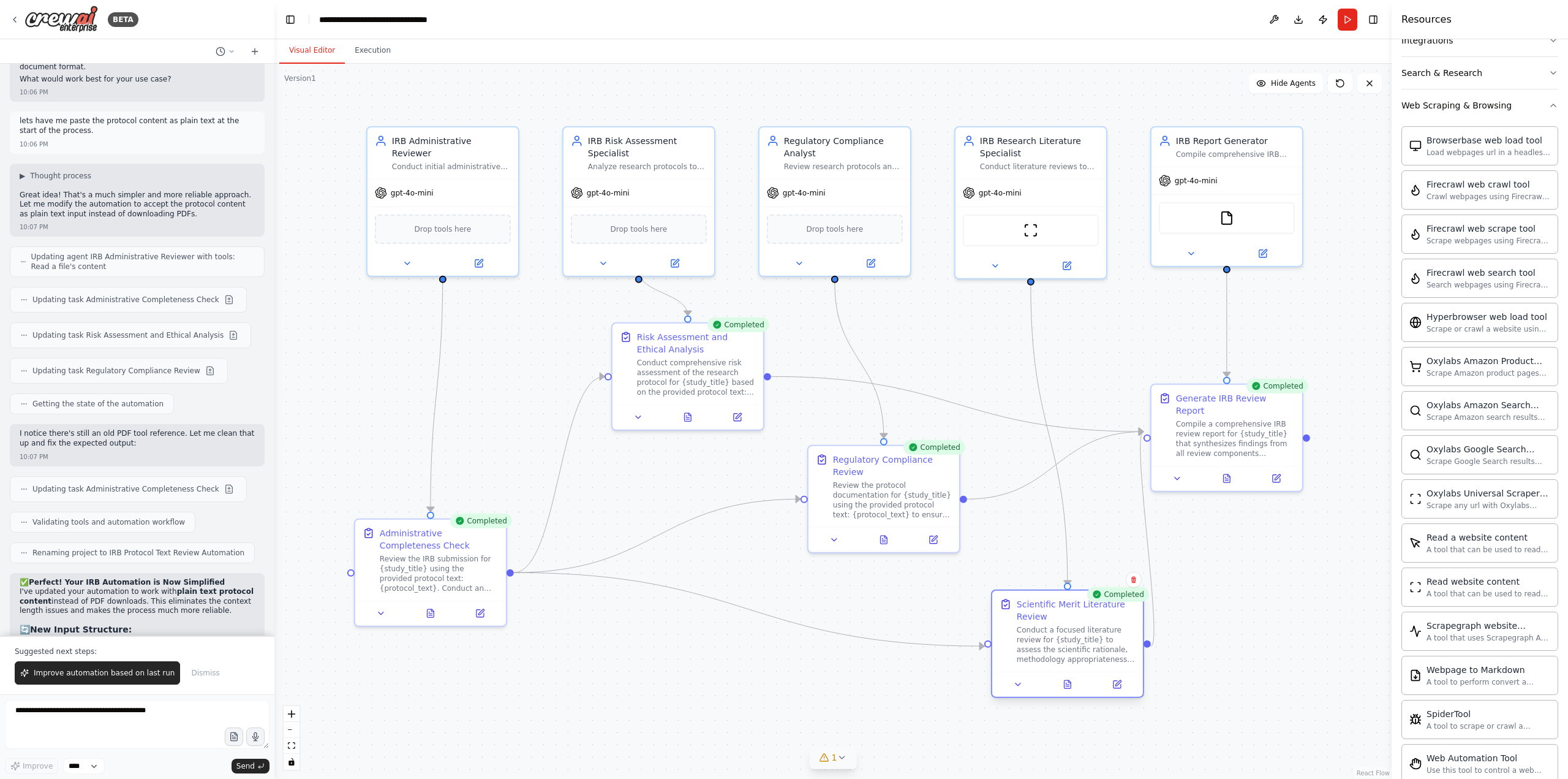
drag, startPoint x: 1032, startPoint y: 636, endPoint x: 1068, endPoint y: 605, distance: 47.5
click at [1068, 625] on div "Conduct a focused literature review for {study_title} to assess the scientific …" at bounding box center [1077, 644] width 119 height 39
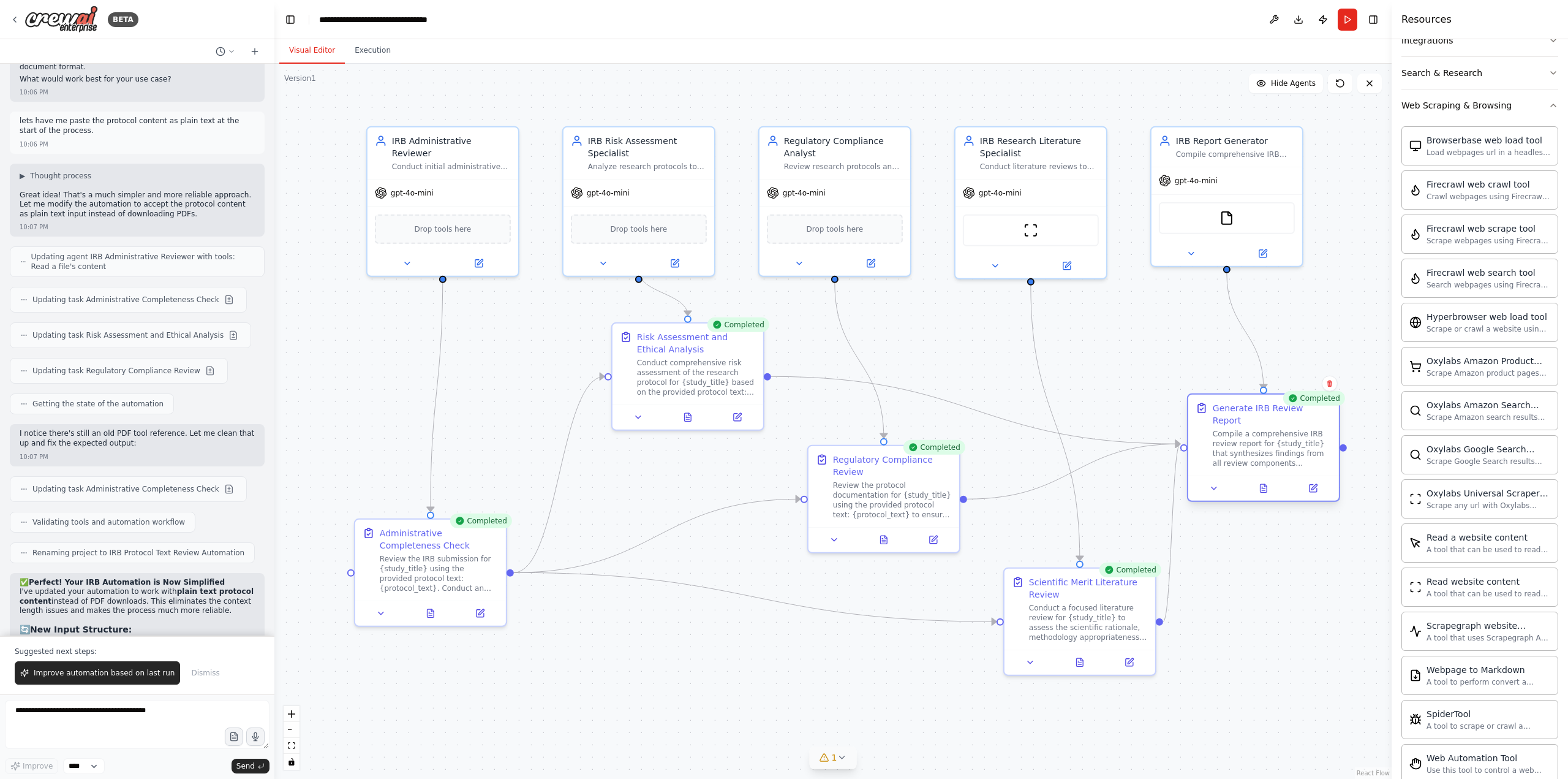
drag, startPoint x: 1213, startPoint y: 408, endPoint x: 1247, endPoint y: 417, distance: 35.2
click at [1175, 429] on div "Compile a comprehensive IRB review report for {study_title} that synthesizes fi…" at bounding box center [1272, 448] width 119 height 39
click at [1175, 437] on div "Compile a comprehensive IRB review report for {study_title} that synthesizes fi…" at bounding box center [1272, 448] width 119 height 39
click at [1175, 485] on icon at bounding box center [1313, 489] width 7 height 7
click at [911, 488] on div "Review the protocol documentation for {study_title} using the provided protocol…" at bounding box center [892, 497] width 119 height 39
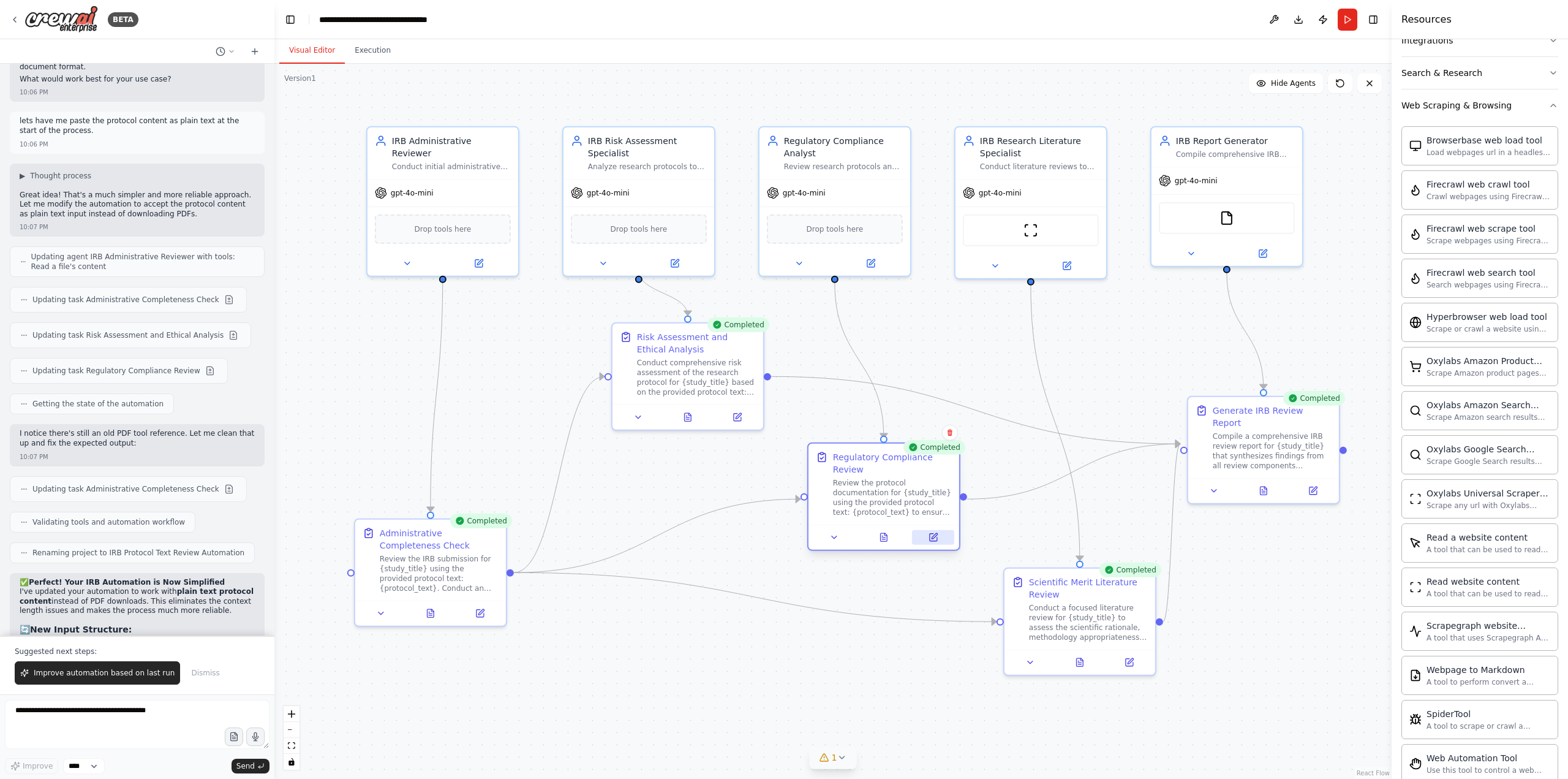
click at [933, 539] on icon at bounding box center [933, 537] width 7 height 7
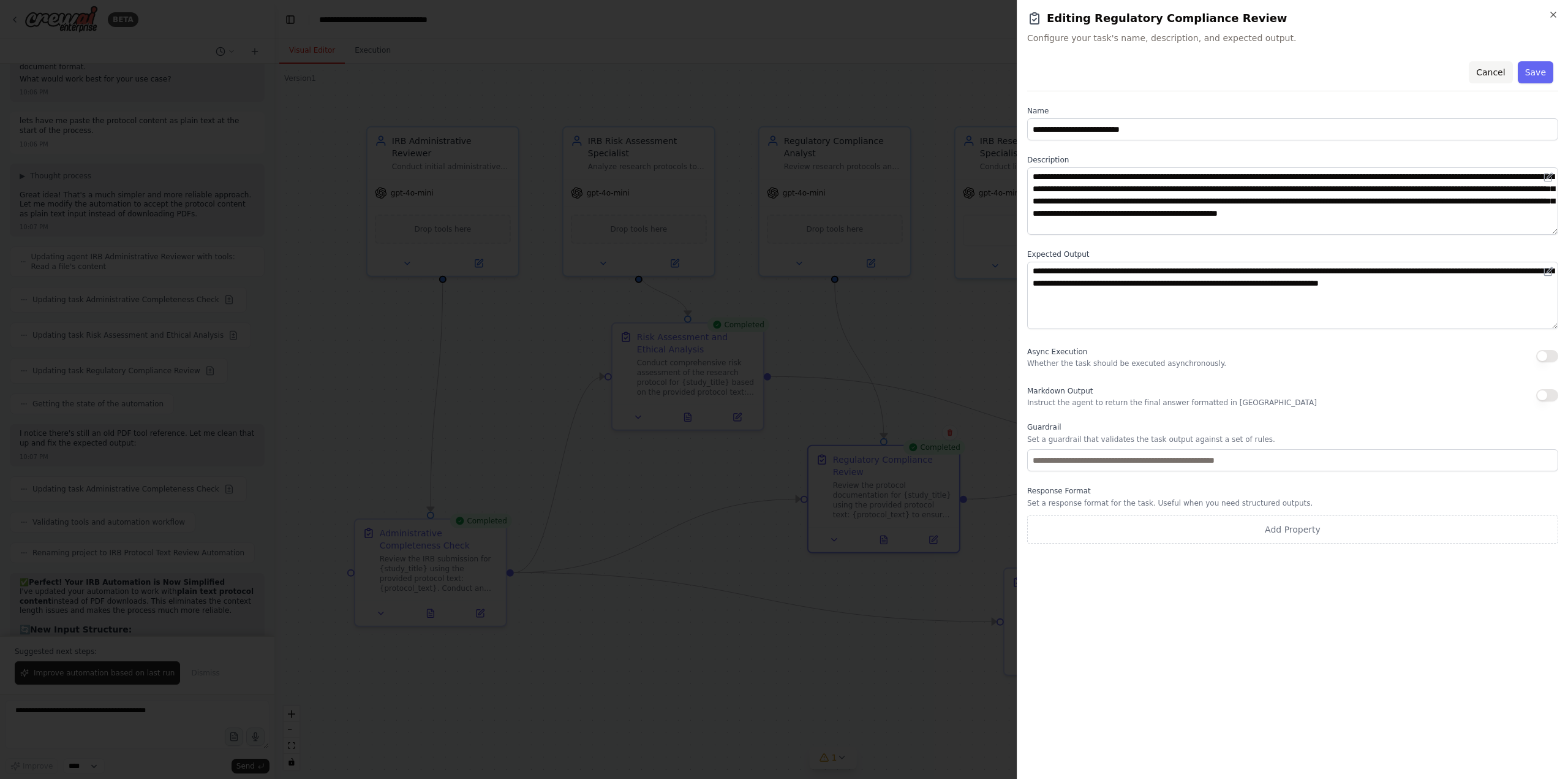
click at [1175, 66] on button "Cancel" at bounding box center [1491, 72] width 44 height 22
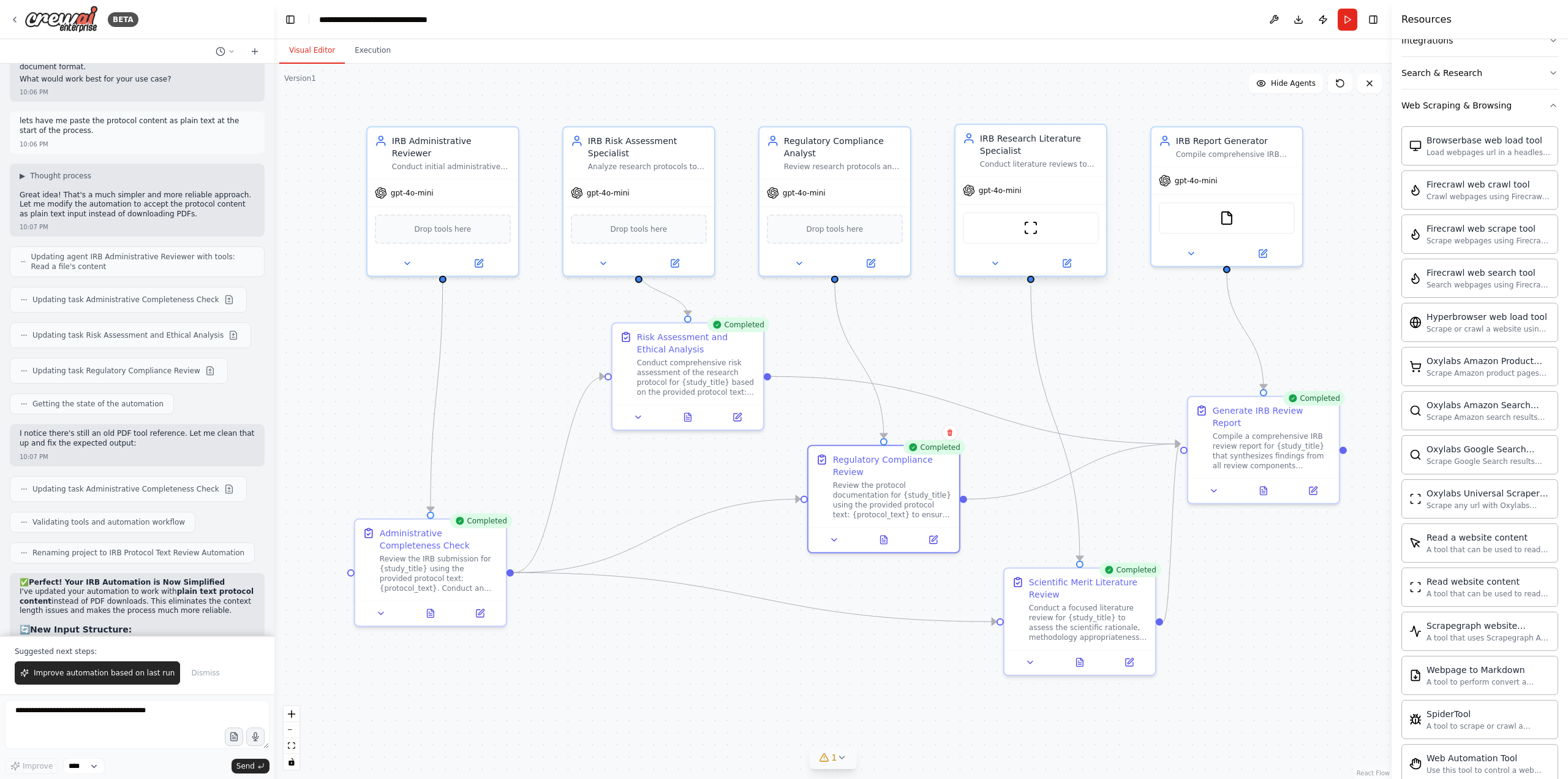
click at [1048, 158] on div "IRB Research Literature Specialist Conduct literature reviews to validate resea…" at bounding box center [1039, 151] width 119 height 37
click at [1071, 268] on button at bounding box center [1067, 263] width 69 height 15
click at [1064, 259] on icon at bounding box center [1067, 263] width 7 height 7
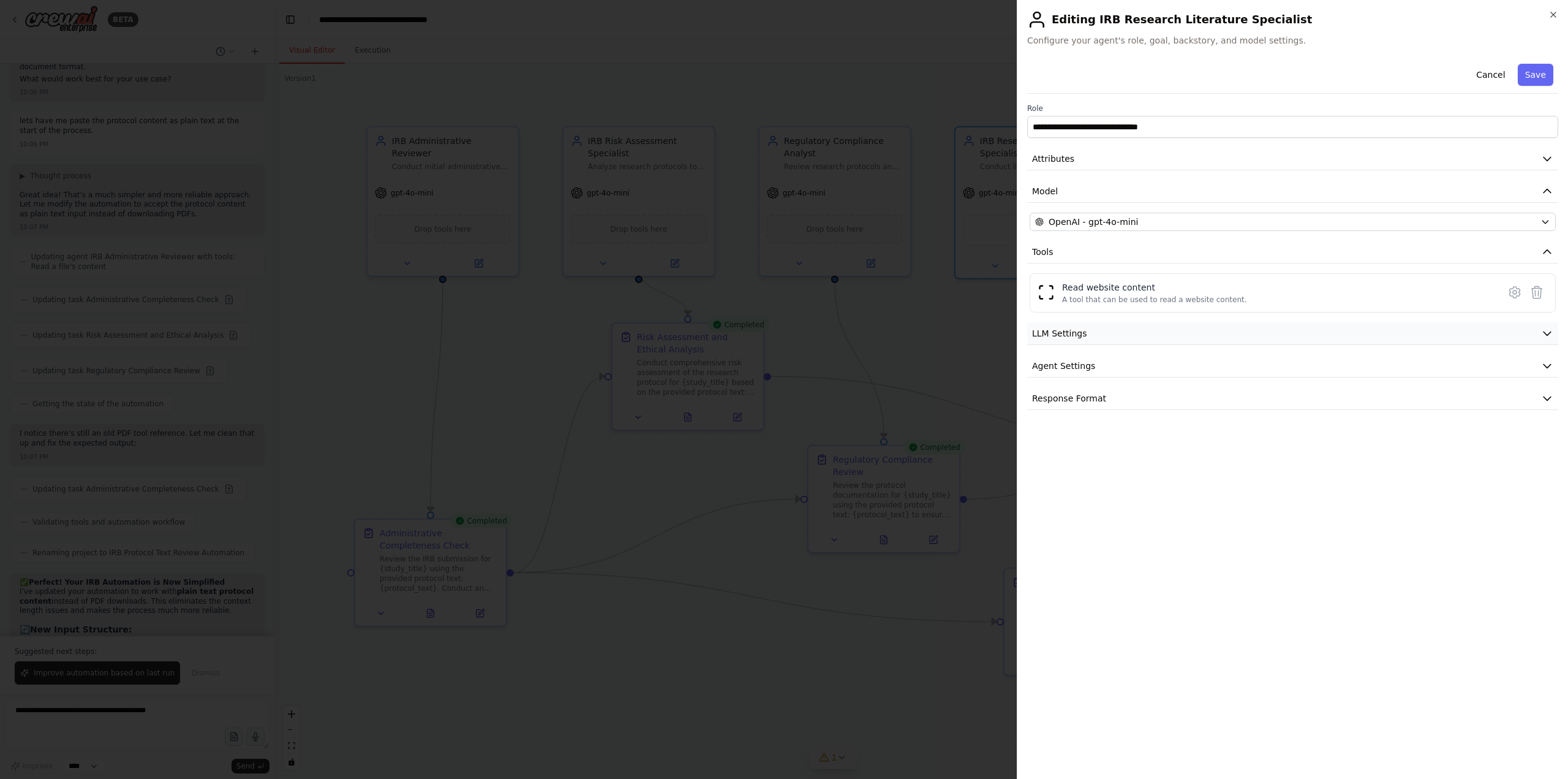
click at [1175, 332] on button "LLM Settings" at bounding box center [1293, 333] width 531 height 23
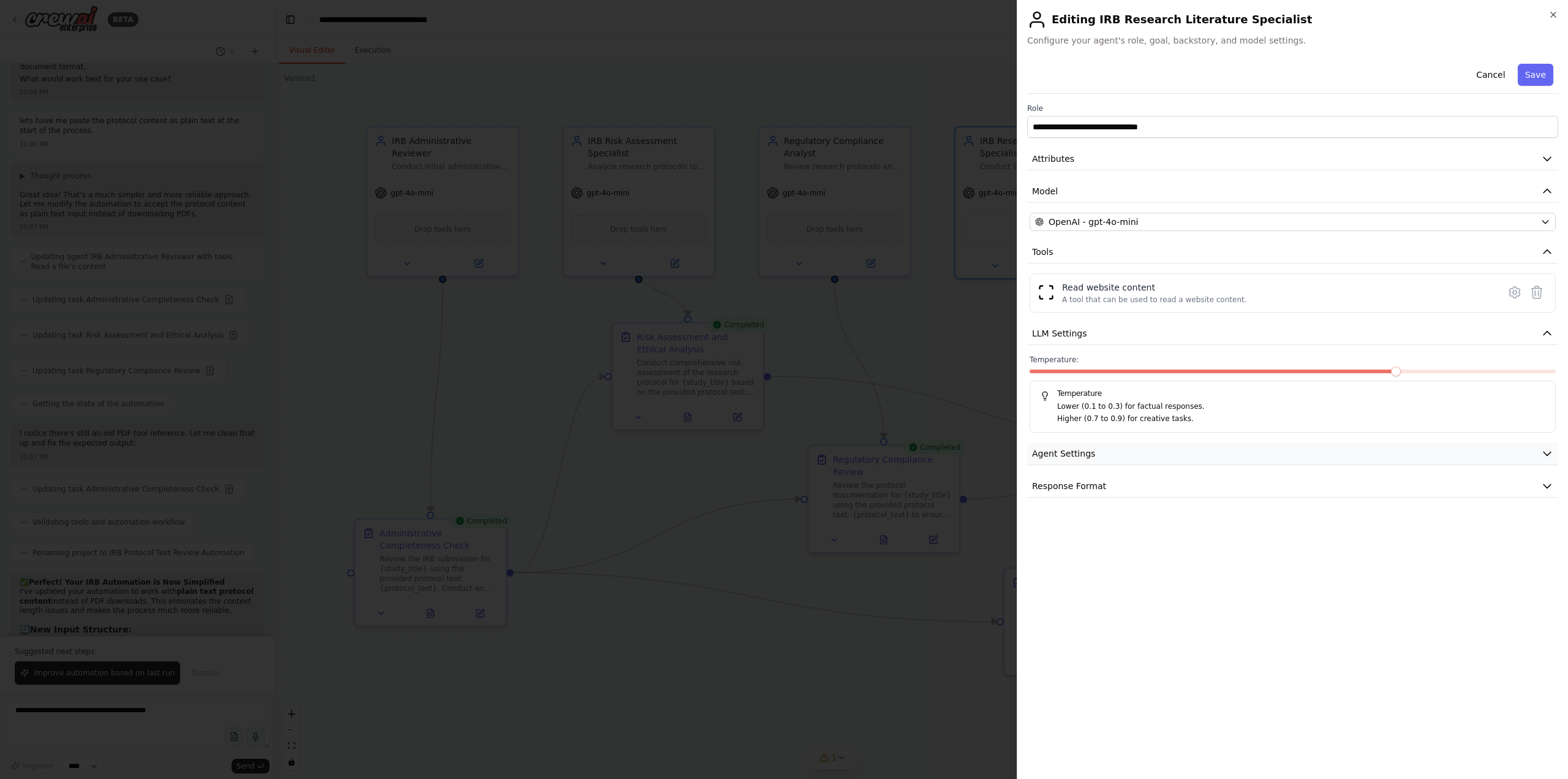
click at [1138, 445] on button "Agent Settings" at bounding box center [1293, 453] width 531 height 23
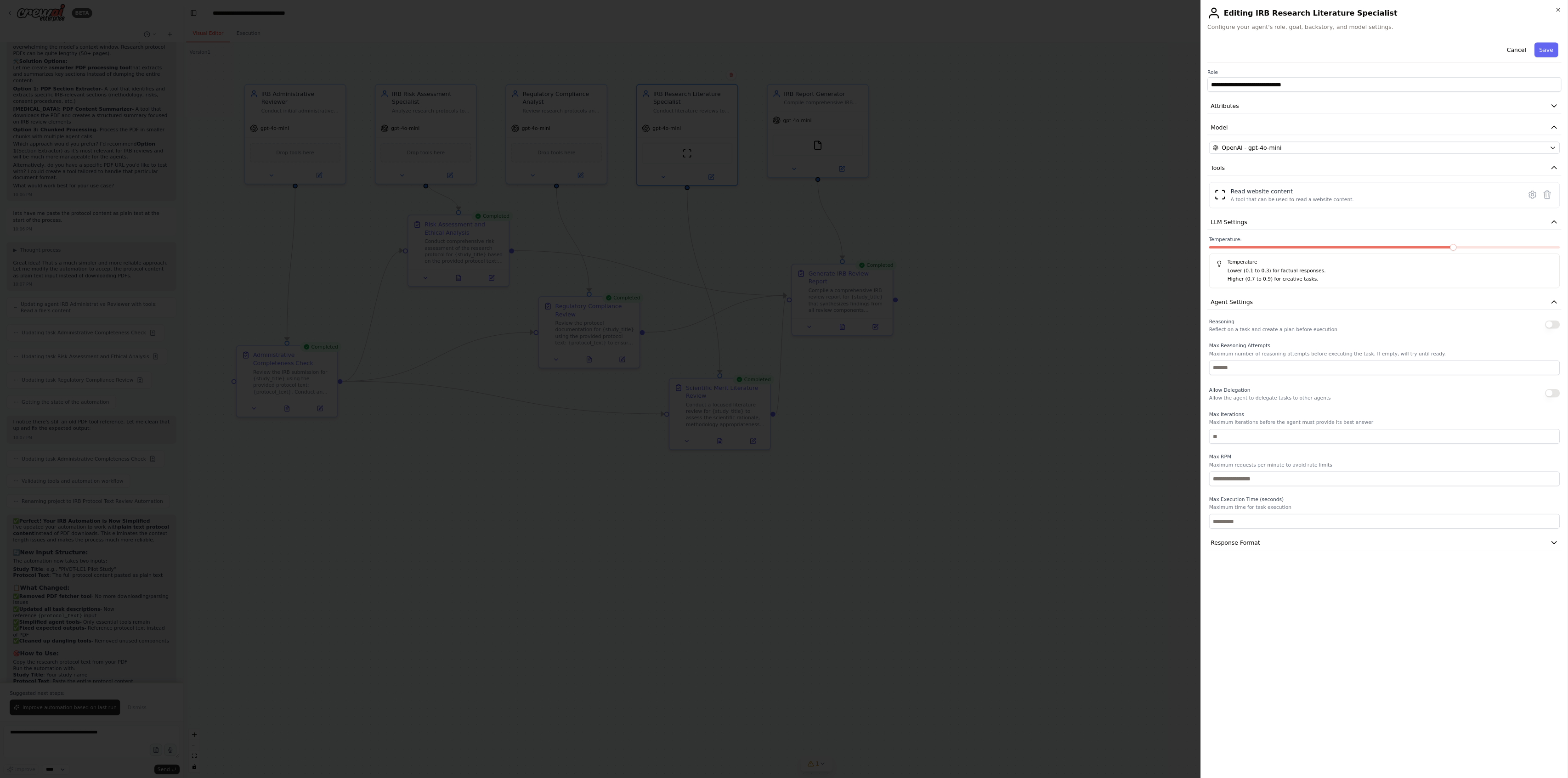
scroll to position [306, 0]
click at [881, 473] on span "Response Format" at bounding box center [1389, 610] width 55 height 9
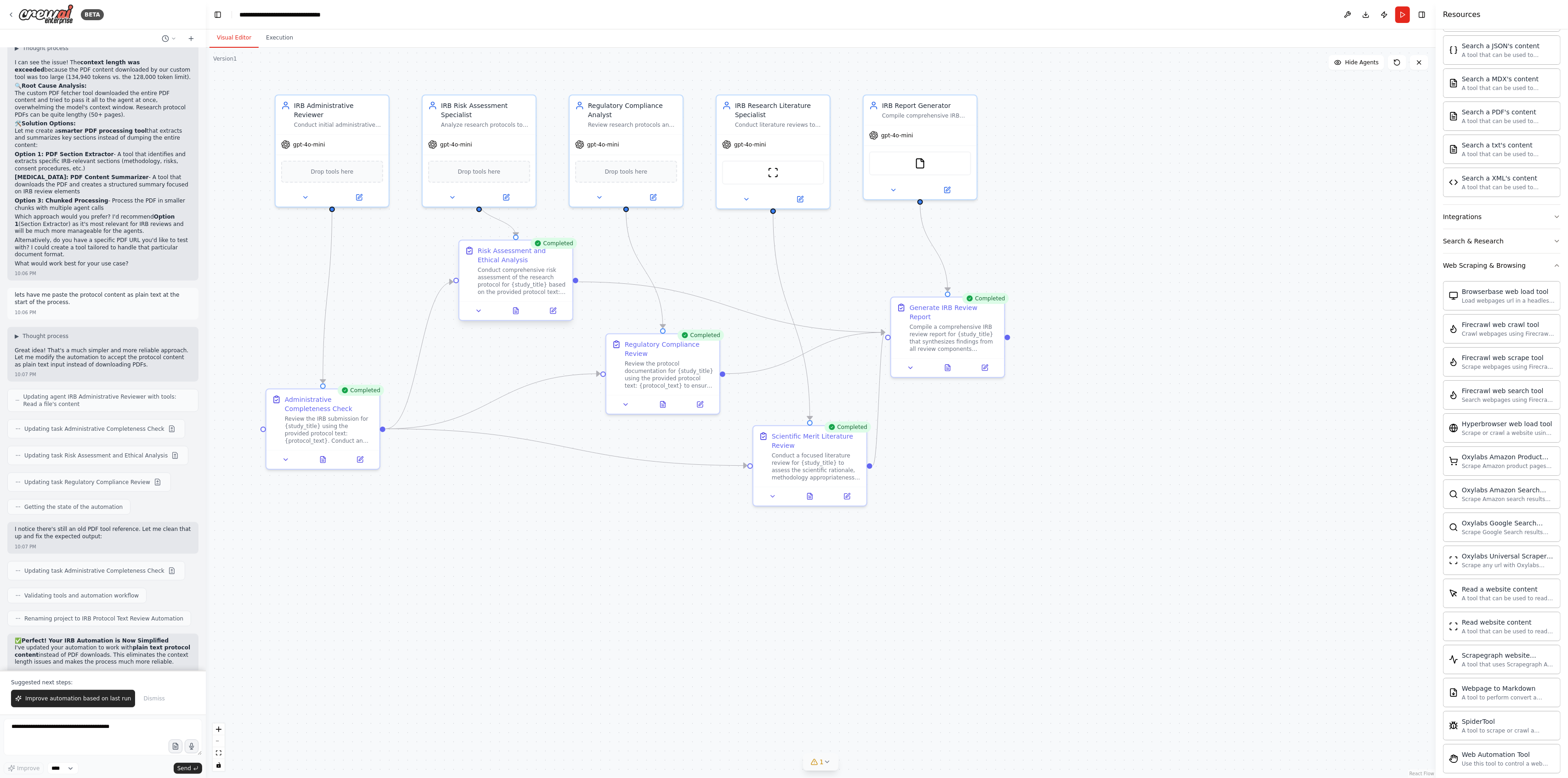
click at [508, 273] on div "Conduct comprehensive risk assessment of the research protocol for {study_title…" at bounding box center [522, 281] width 89 height 29
click at [519, 266] on div "Conduct comprehensive risk assessment of the research protocol for {study_title…" at bounding box center [522, 281] width 89 height 29
click at [553, 312] on icon at bounding box center [554, 310] width 4 height 4
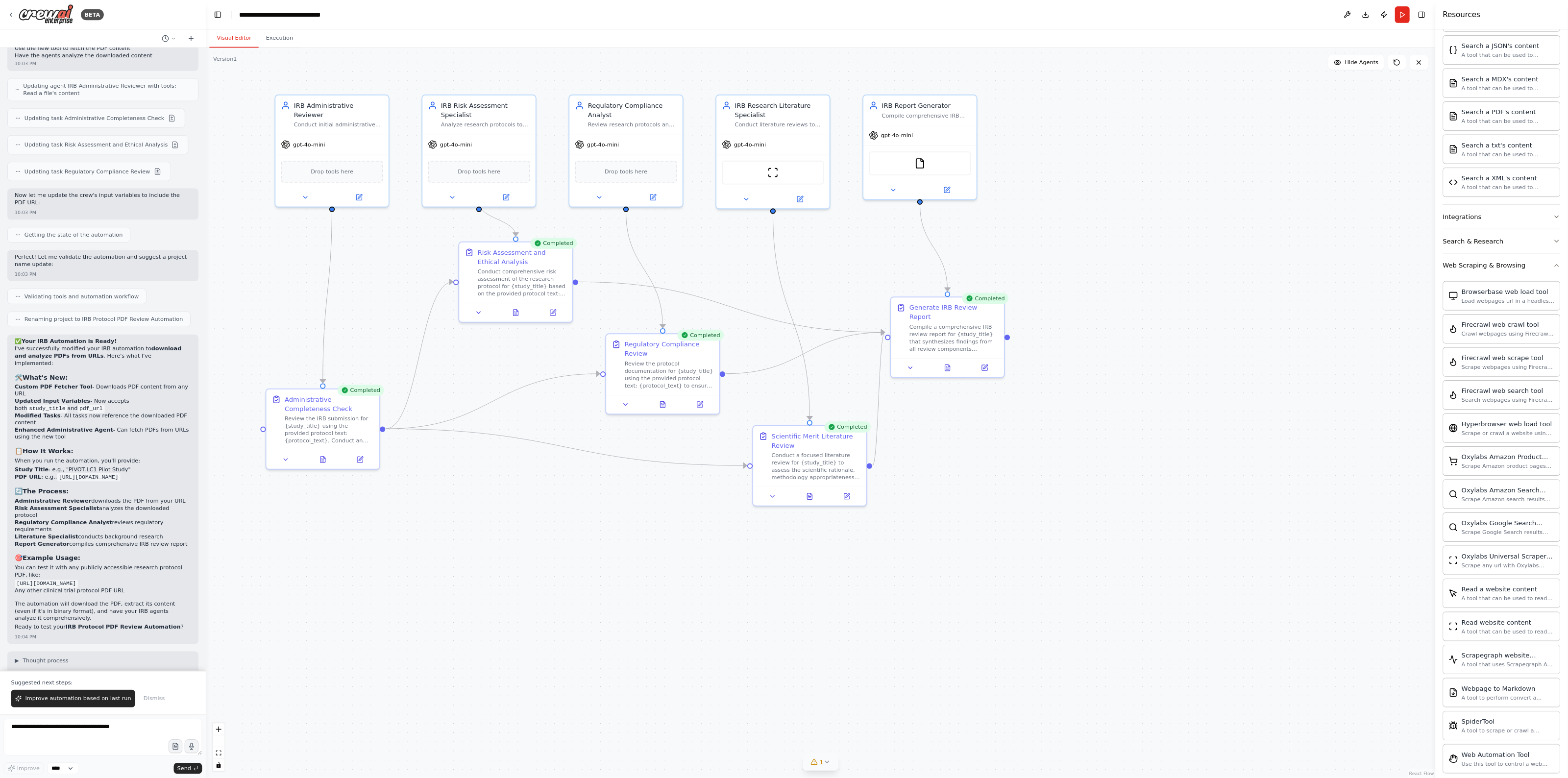
scroll to position [5825, 0]
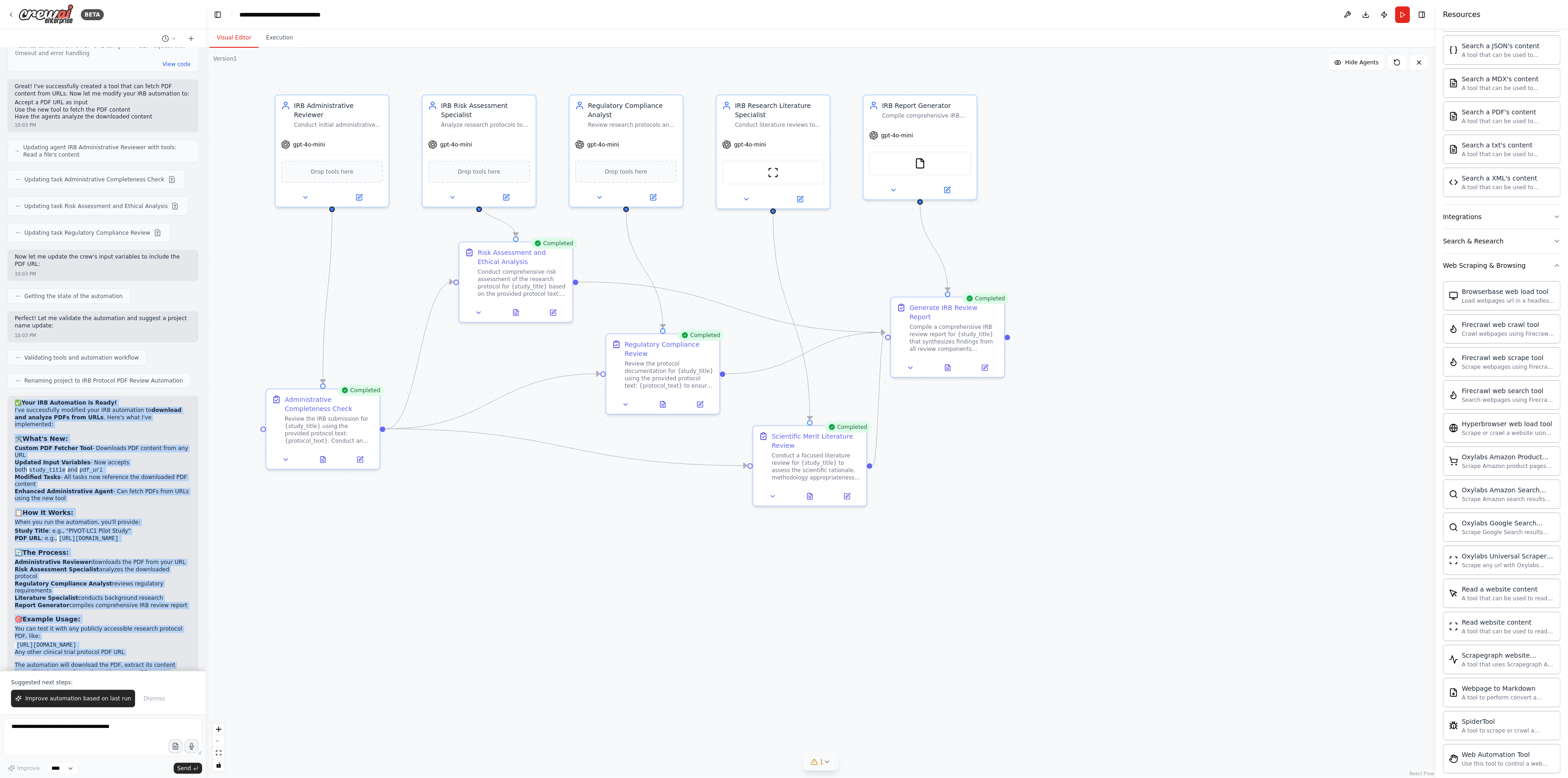
drag, startPoint x: 171, startPoint y: 514, endPoint x: 10, endPoint y: 239, distance: 318.7
click at [10, 396] on div "✅ Your IRB Automation is Ready! I've successfully modified your IRB automation …" at bounding box center [103, 551] width 191 height 310
copy div "✅ Your IRB Automation is Ready! I've successfully modified your IRB automation …"
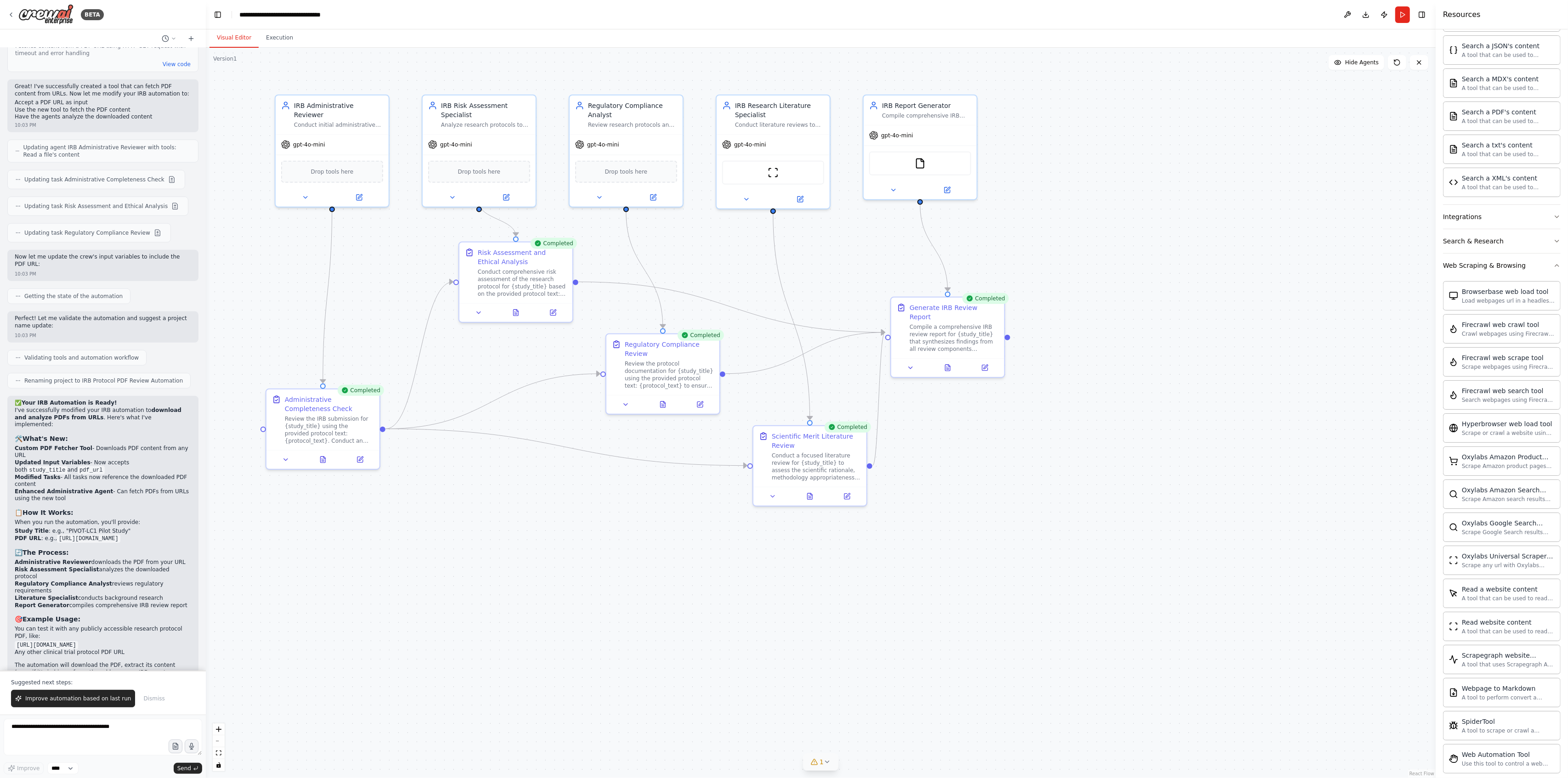
click at [179, 473] on div "Tools and agents to support IRB Office staff with IRB review. Achieving IRB (In…" at bounding box center [103, 360] width 206 height 623
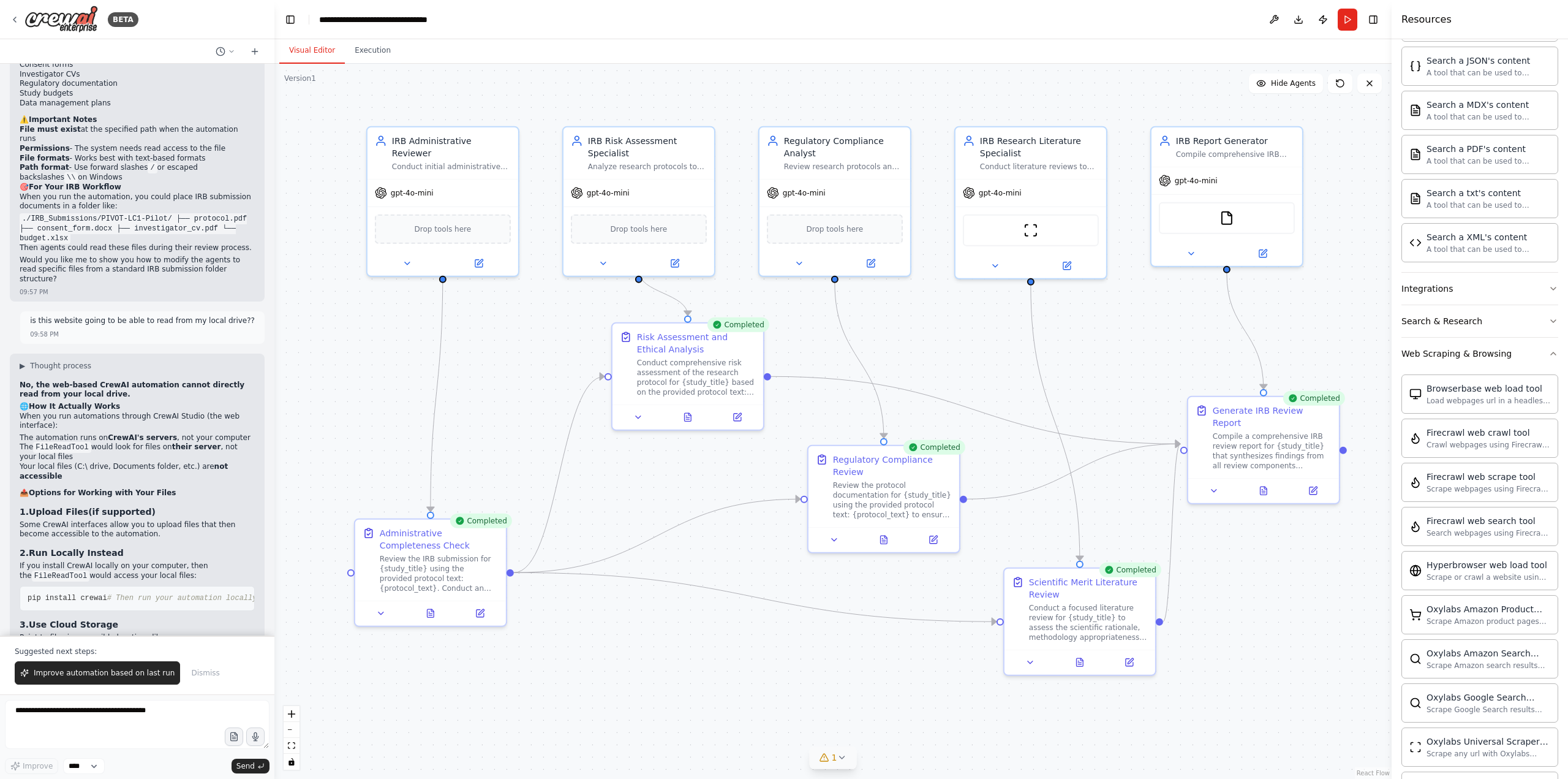
scroll to position [4710, 0]
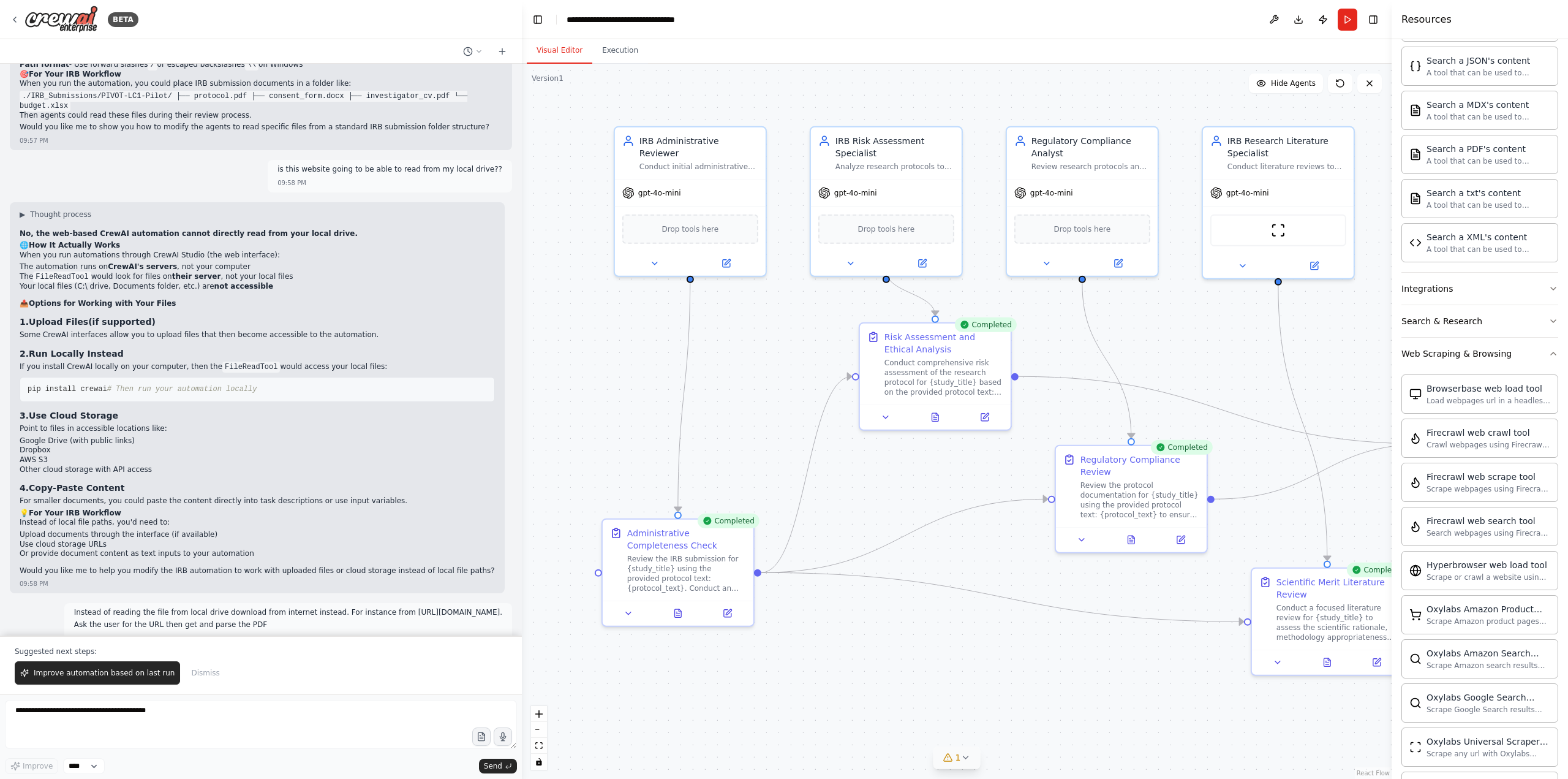
drag, startPoint x: 271, startPoint y: 390, endPoint x: 522, endPoint y: 388, distance: 251.0
click at [522, 388] on div "BETA Tools and agents to support IRB Office staff with IRB review. Achieving IR…" at bounding box center [784, 389] width 1568 height 779
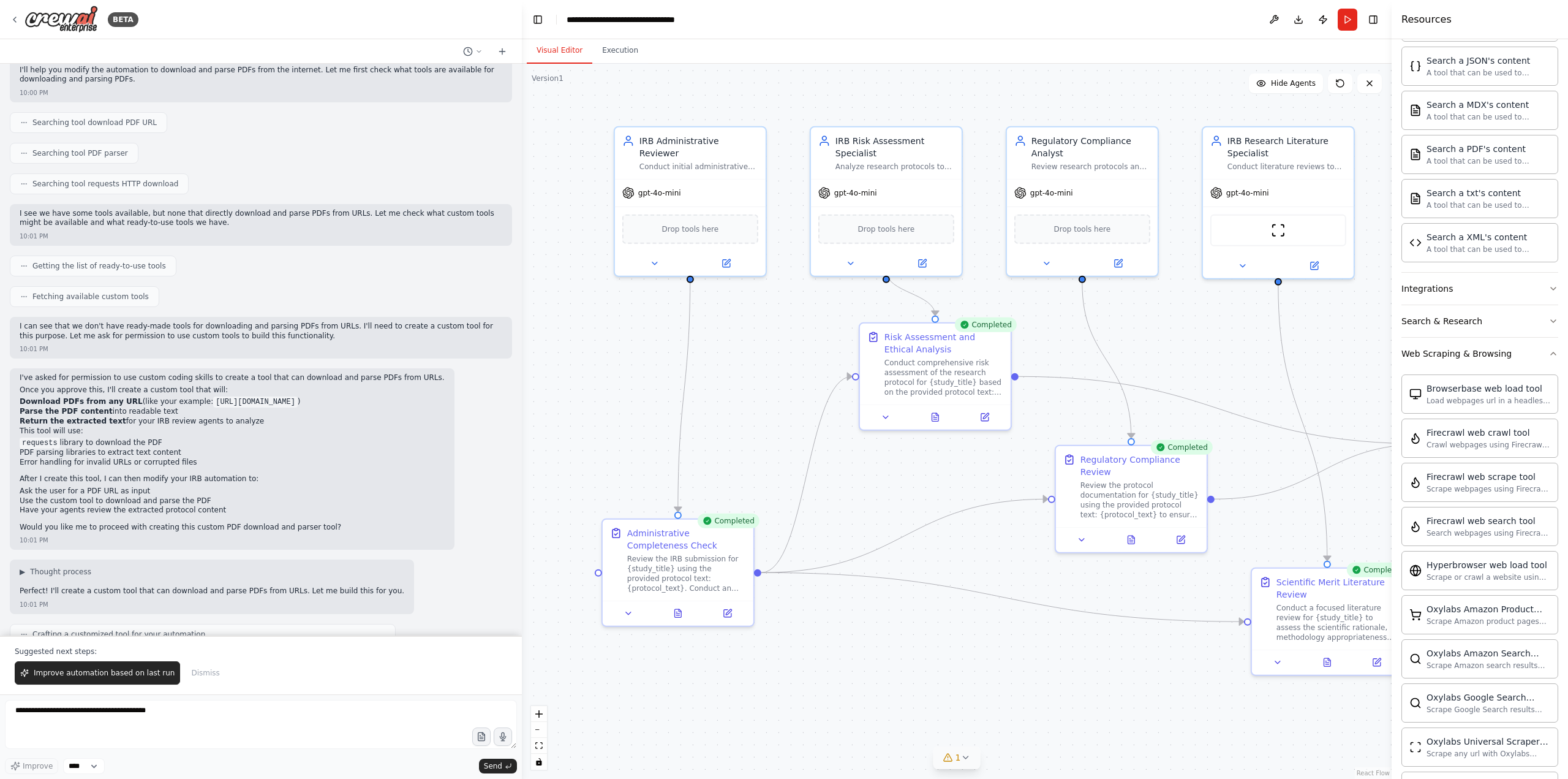
scroll to position [4835, 0]
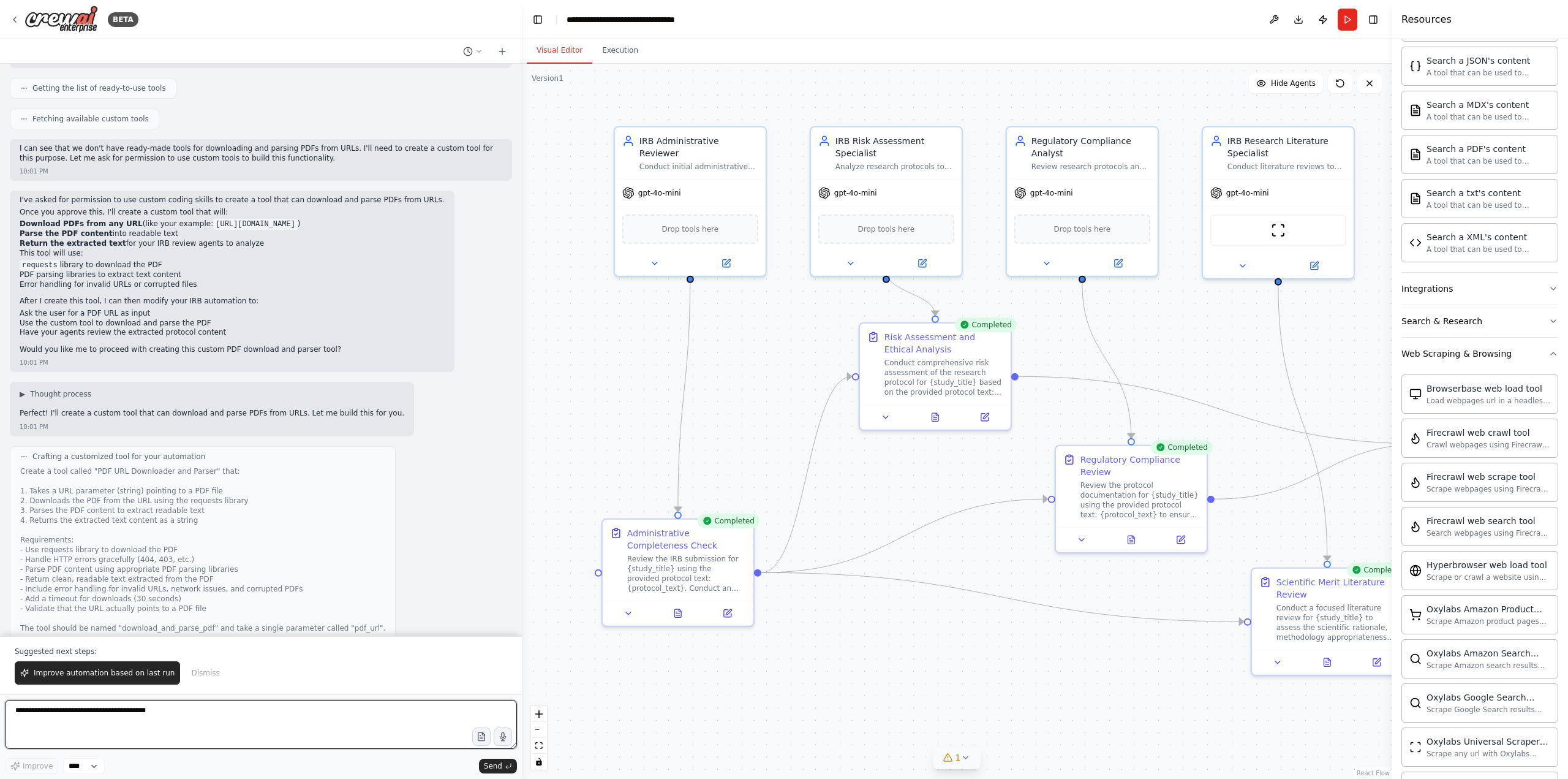
click at [69, 631] on textarea at bounding box center [260, 724] width 512 height 49
type textarea "**********"
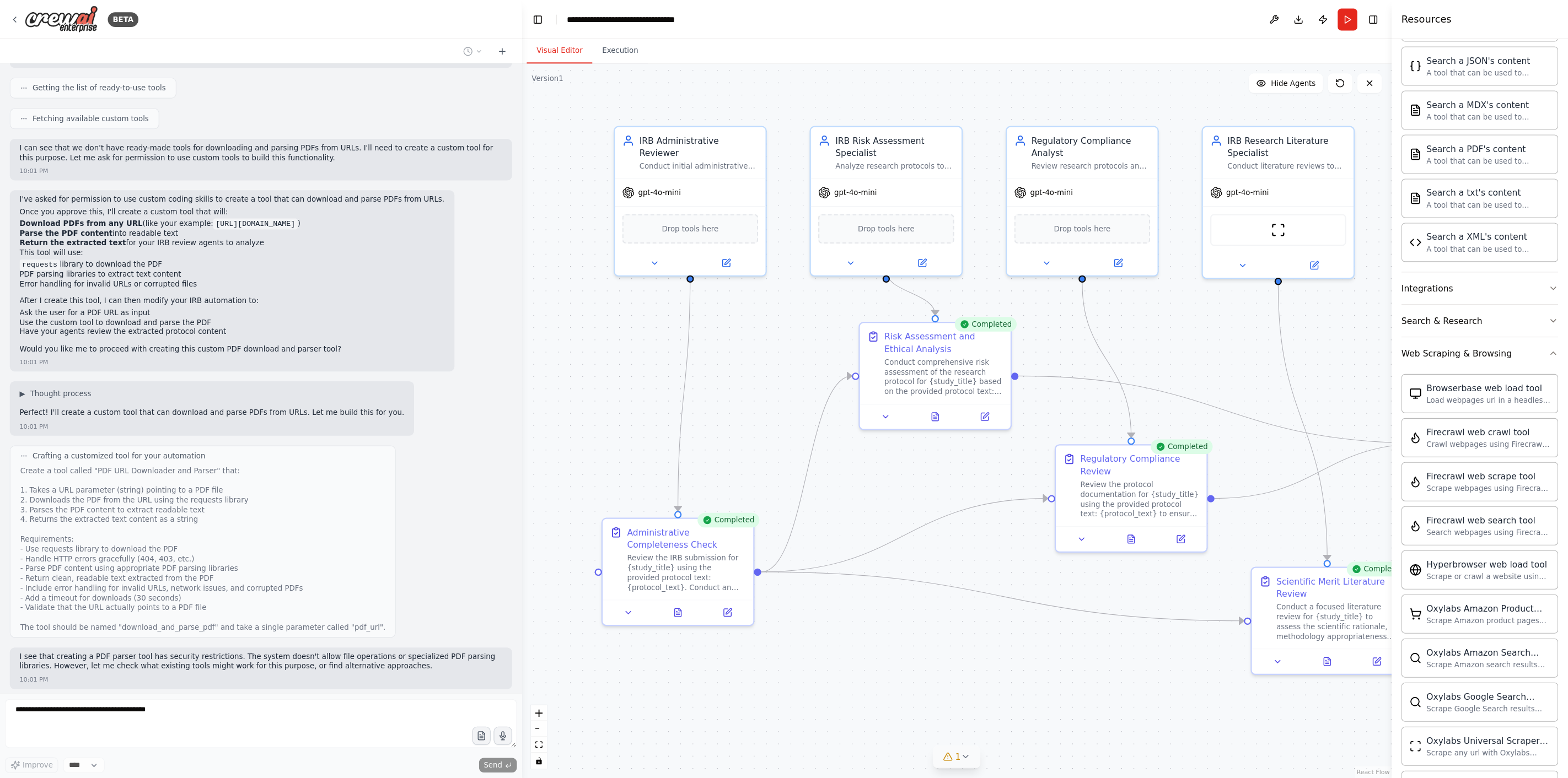
scroll to position [6469, 0]
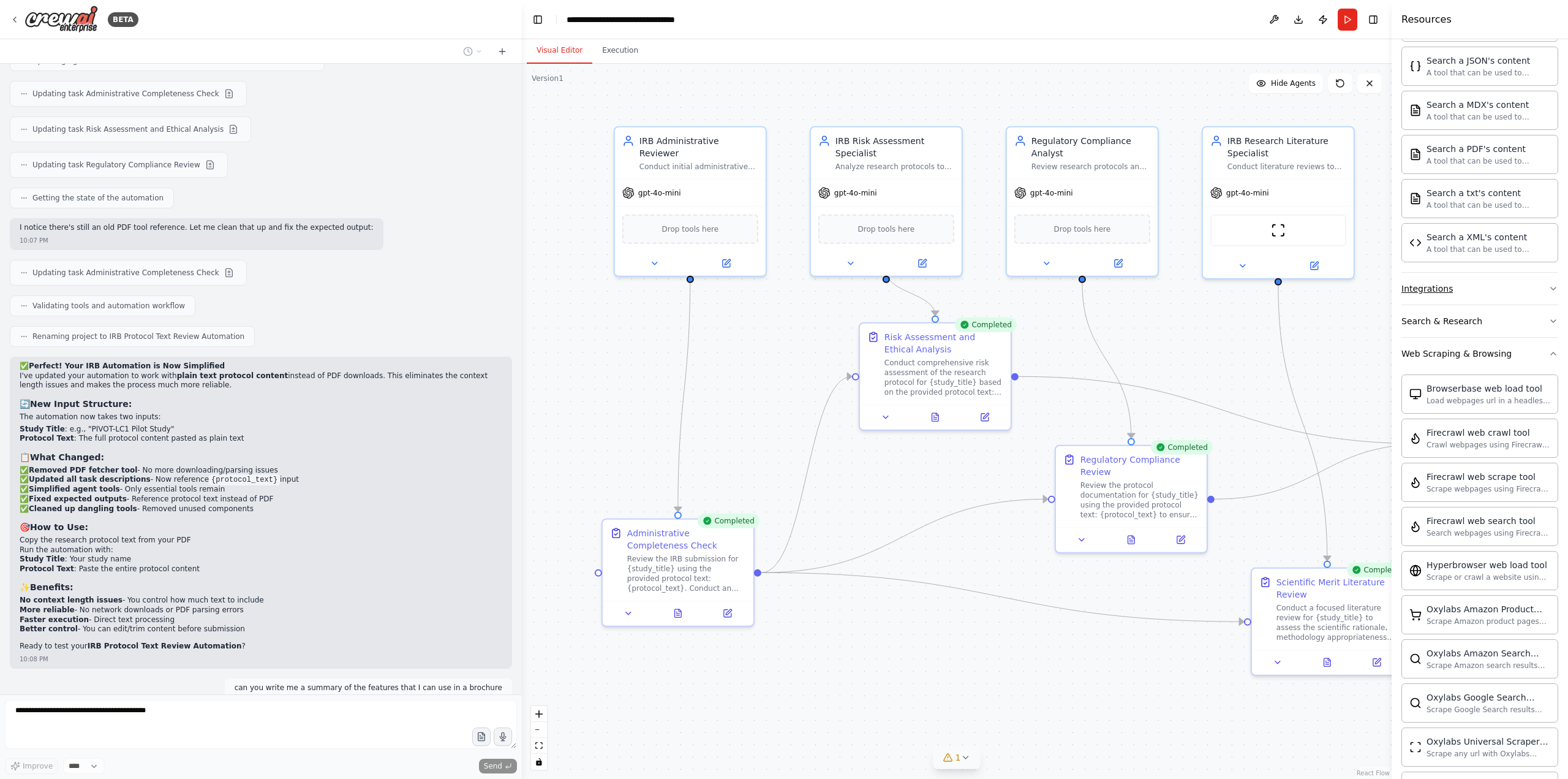
click at [1175, 292] on button "Integrations" at bounding box center [1480, 289] width 157 height 32
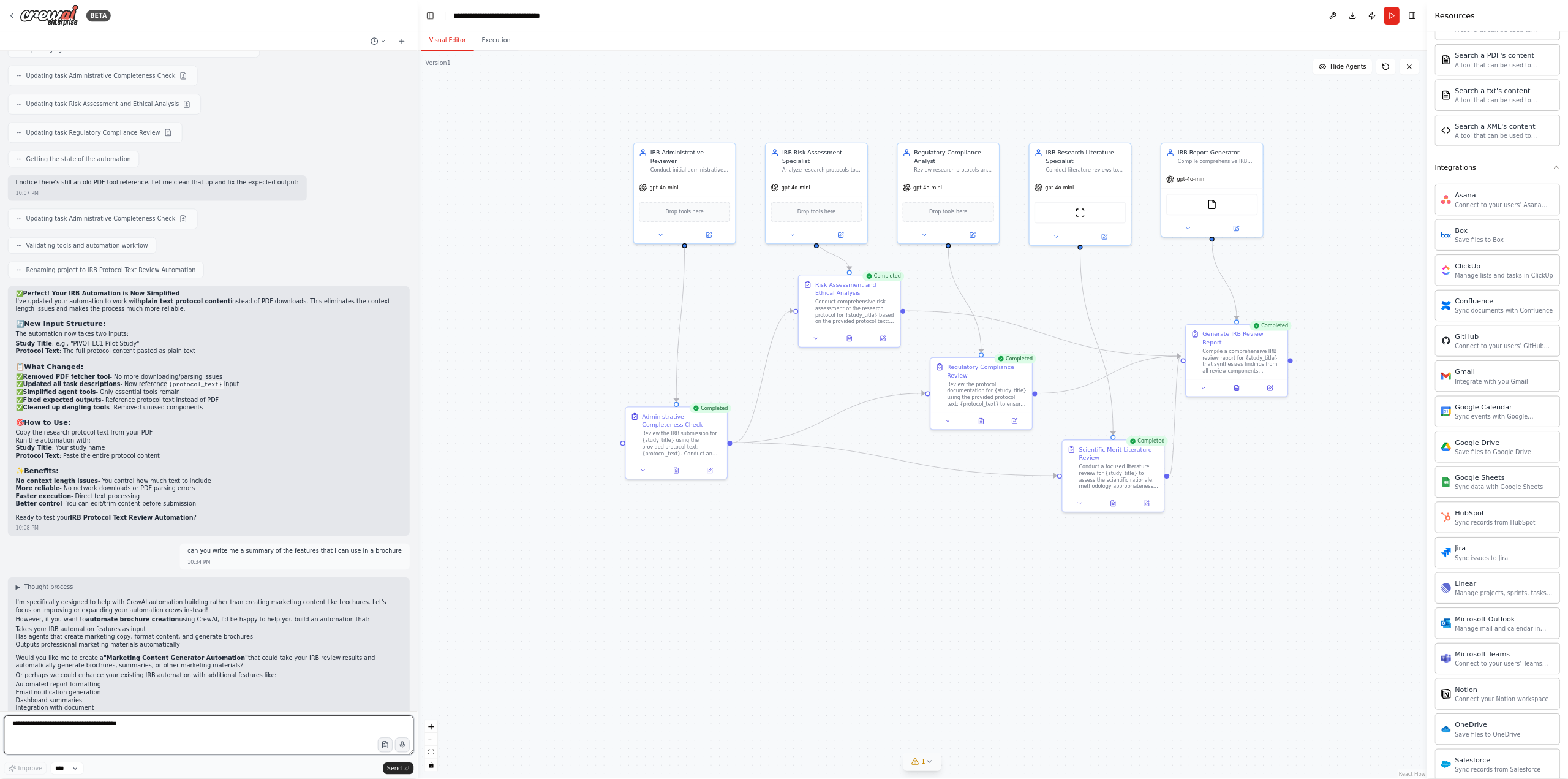
scroll to position [7212, 0]
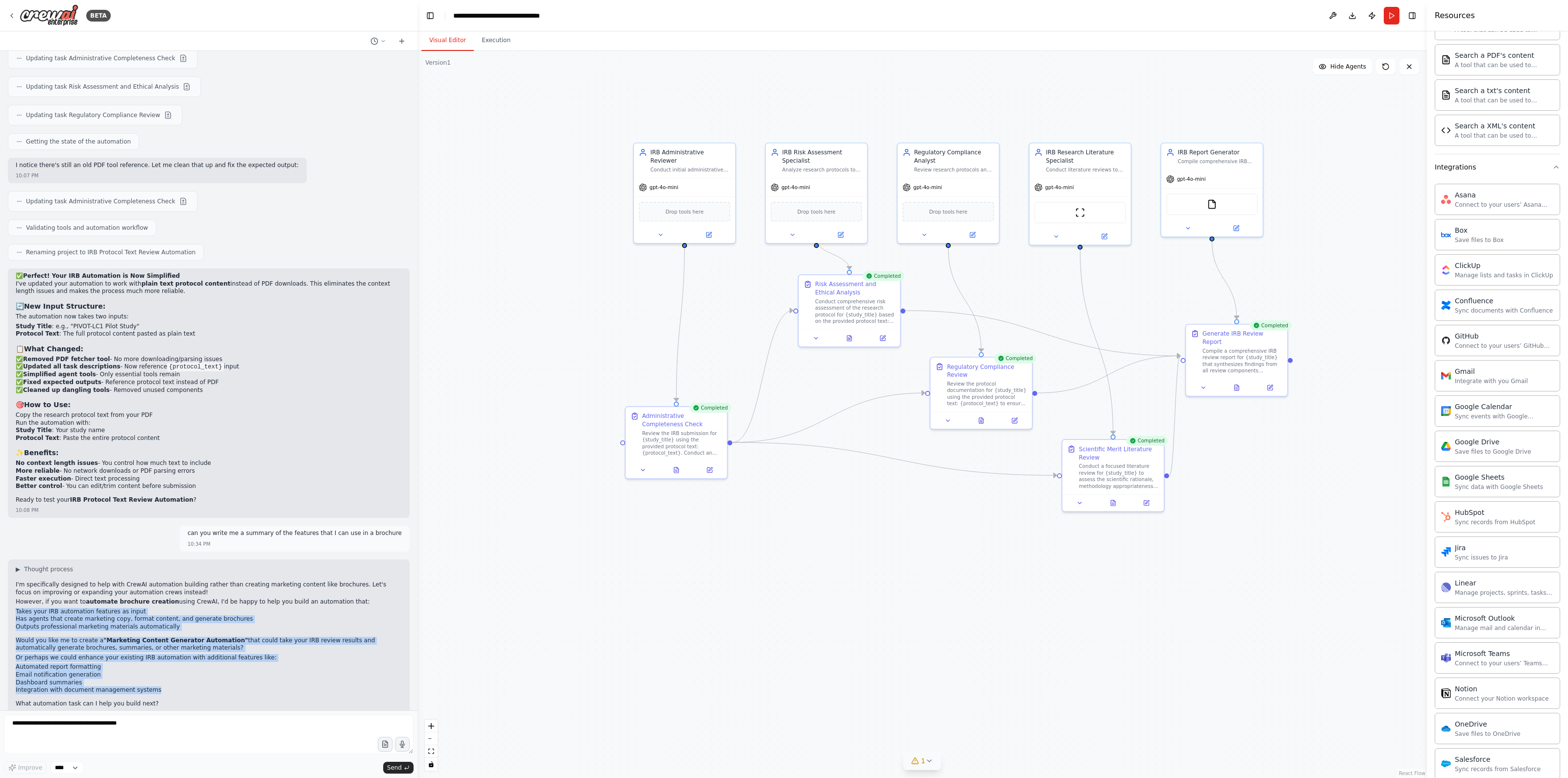
drag, startPoint x: 16, startPoint y: 595, endPoint x: 164, endPoint y: 673, distance: 167.3
click at [164, 505] on div "I'm specifically designed to help with CrewAI automation building rather than c…" at bounding box center [208, 646] width 386 height 129
click at [166, 505] on li "Integration with document management systems" at bounding box center [208, 690] width 386 height 8
drag, startPoint x: 151, startPoint y: 682, endPoint x: 18, endPoint y: 561, distance: 179.8
click at [18, 505] on div "▶ Thought process I'm specifically designed to help with CrewAI automation buil…" at bounding box center [208, 637] width 386 height 144
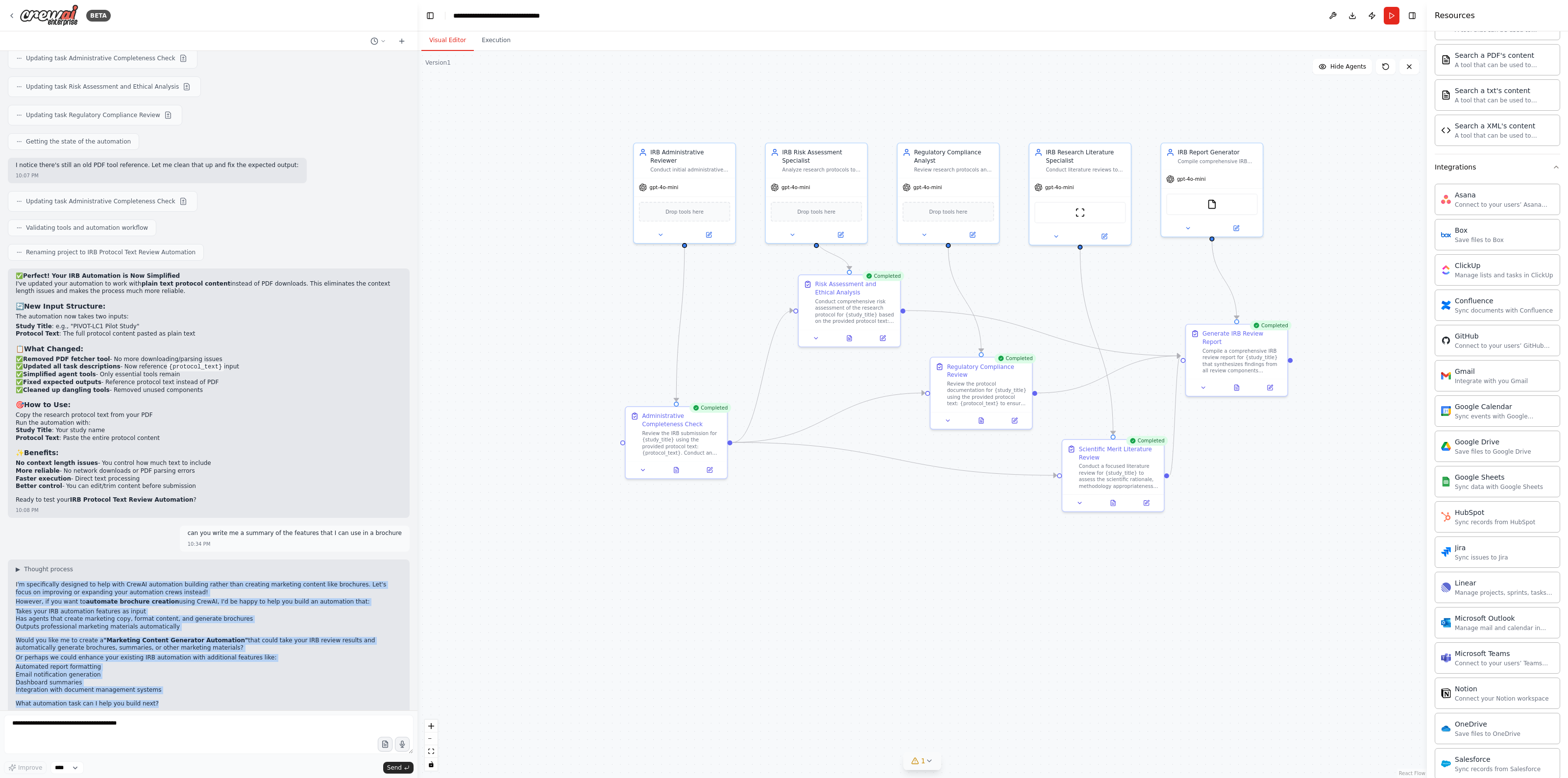
click at [431, 505] on div ".deletable-edge-delete-btn { width: 20px; height: 20px; border: 0px solid #ffff…" at bounding box center [922, 415] width 1009 height 728
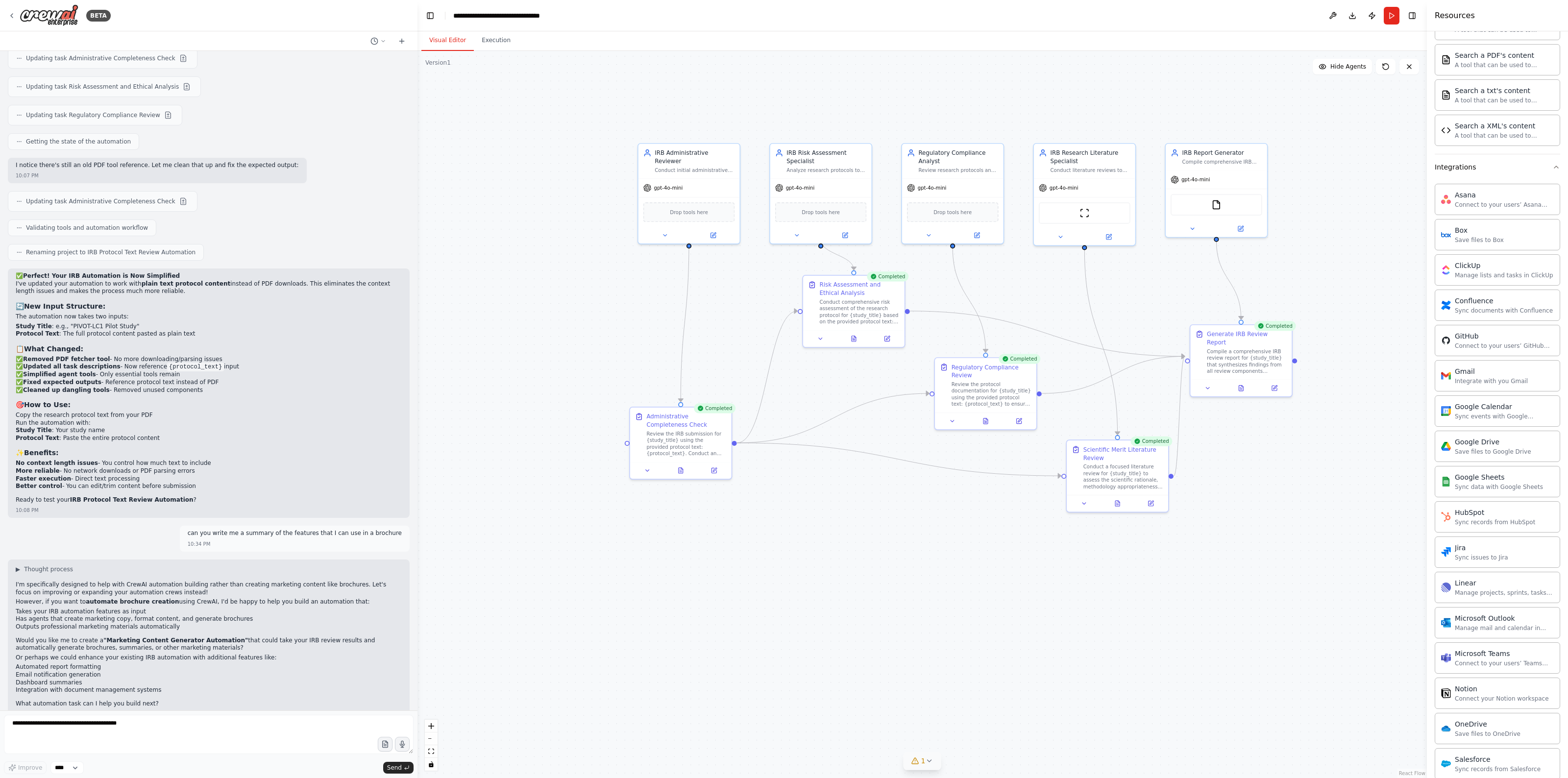
click at [137, 505] on div "can you write me a summary of the features that I can use in a brochure 10:34 PM" at bounding box center [209, 539] width 402 height 26
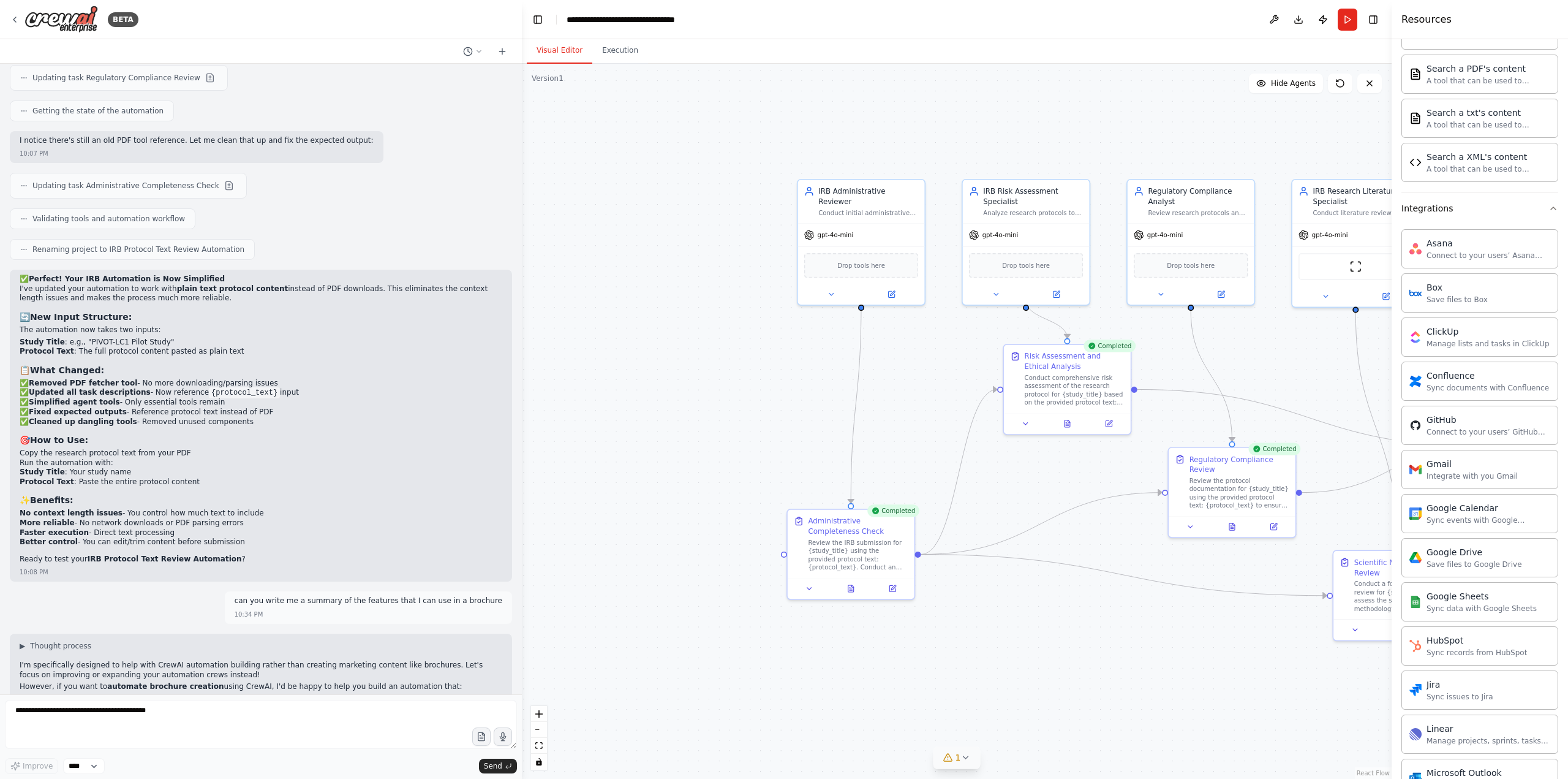
scroll to position [7372, 0]
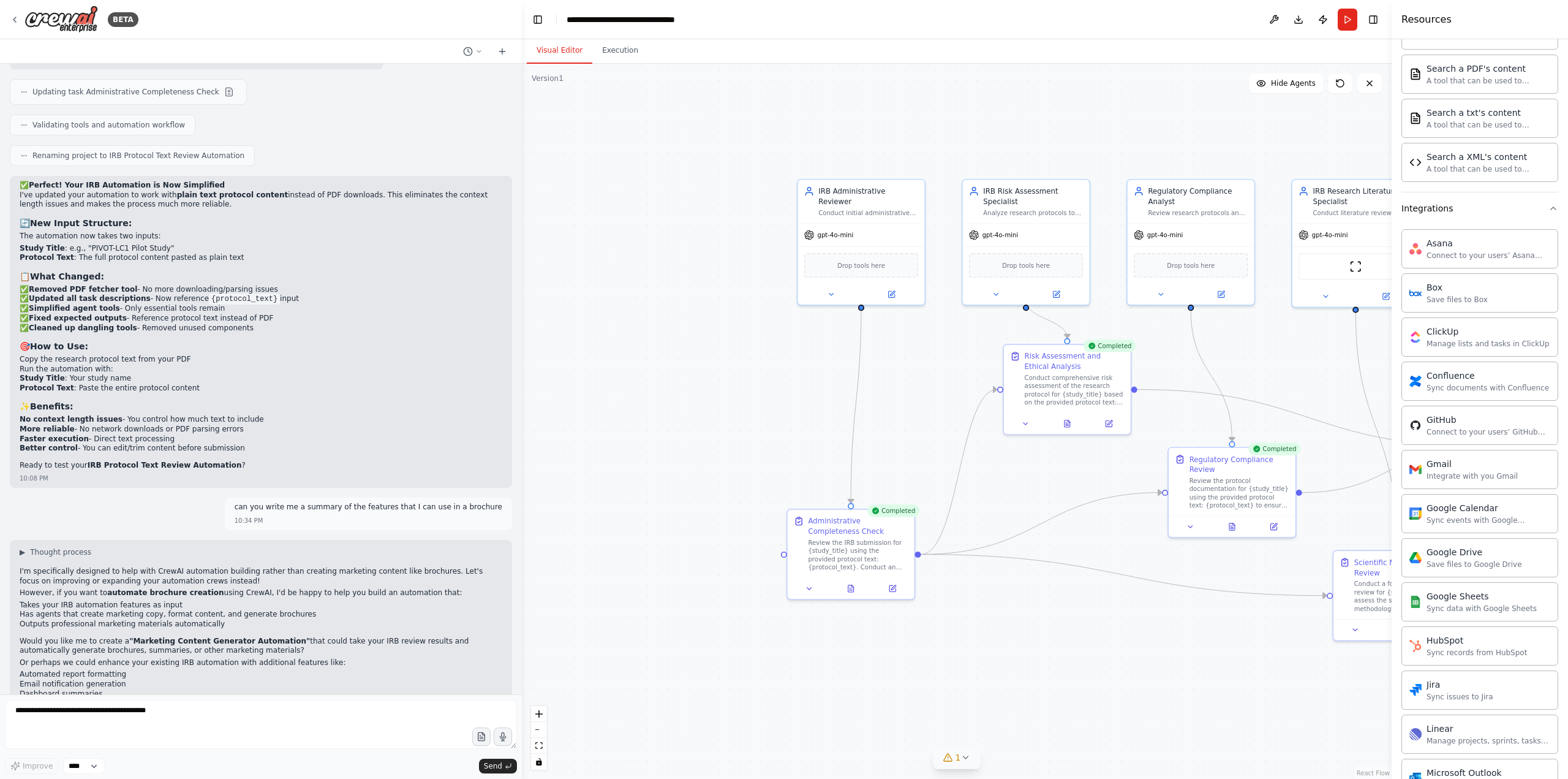
click at [690, 539] on div ".deletable-edge-delete-btn { width: 20px; height: 20px; border: 0px solid #ffff…" at bounding box center [957, 421] width 870 height 715
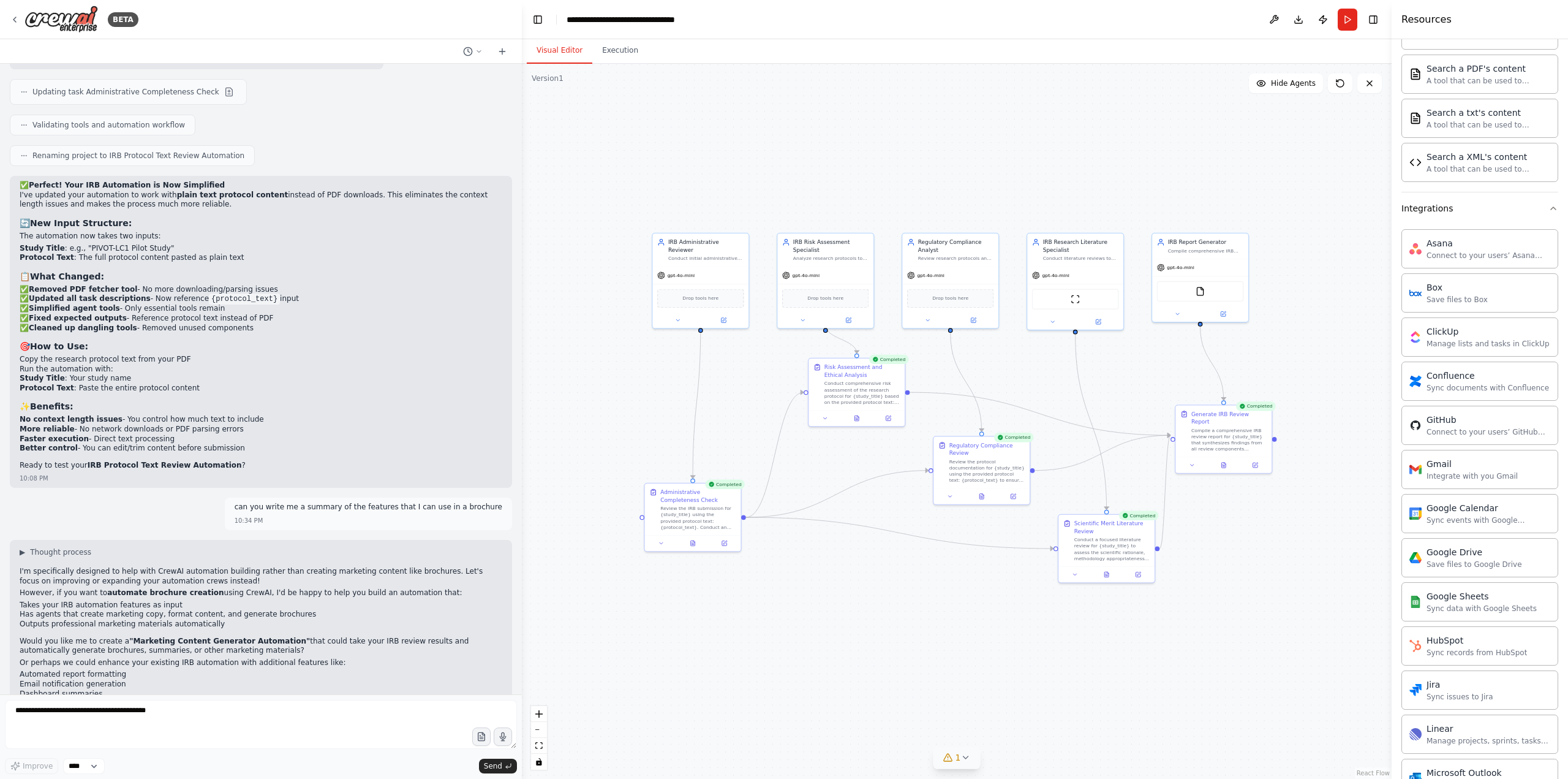
drag, startPoint x: 1176, startPoint y: 368, endPoint x: 1021, endPoint y: 375, distance: 155.2
click at [1021, 375] on div ".deletable-edge-delete-btn { width: 20px; height: 20px; border: 0px solid #ffff…" at bounding box center [957, 421] width 870 height 715
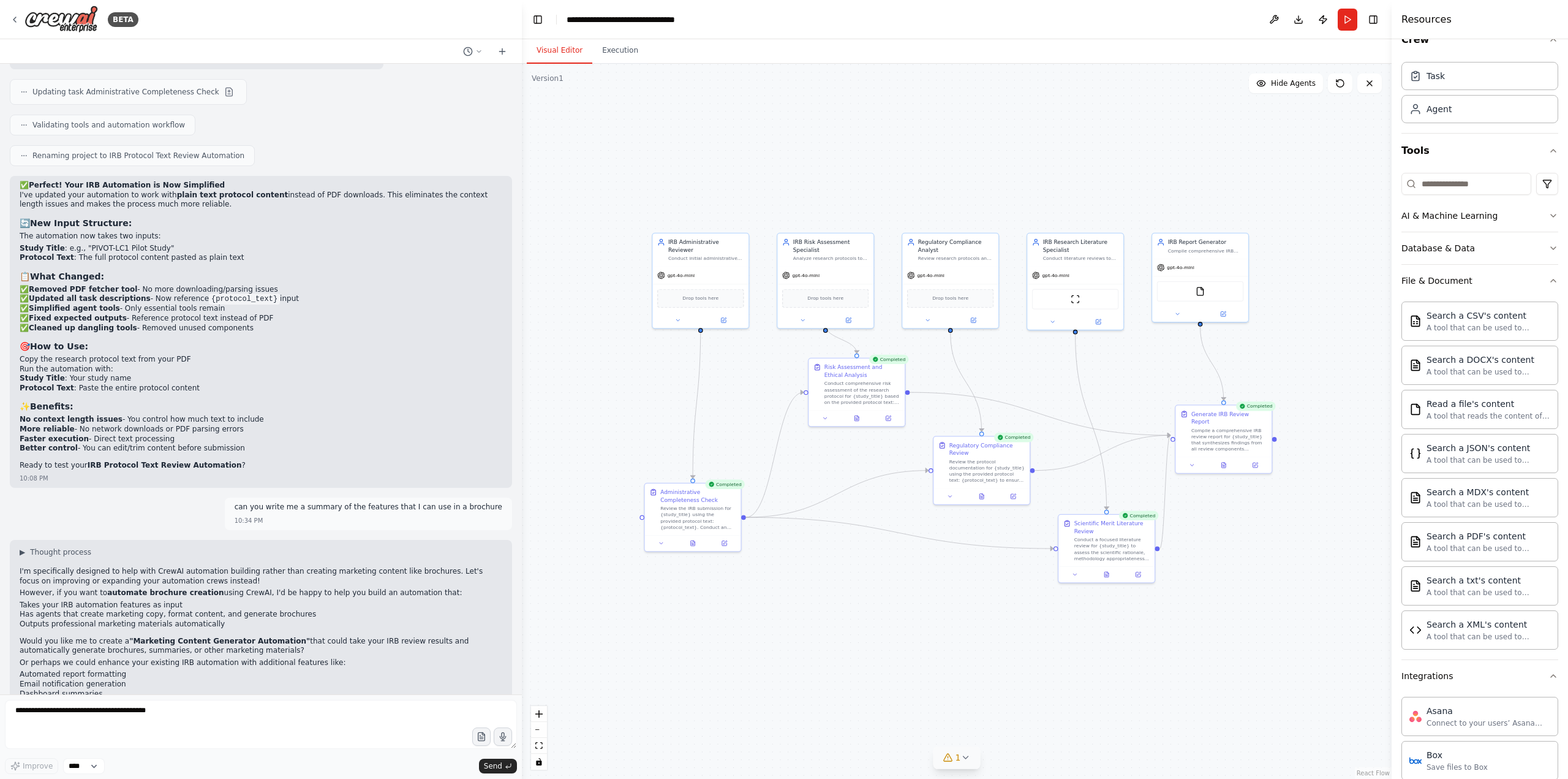
scroll to position [0, 0]
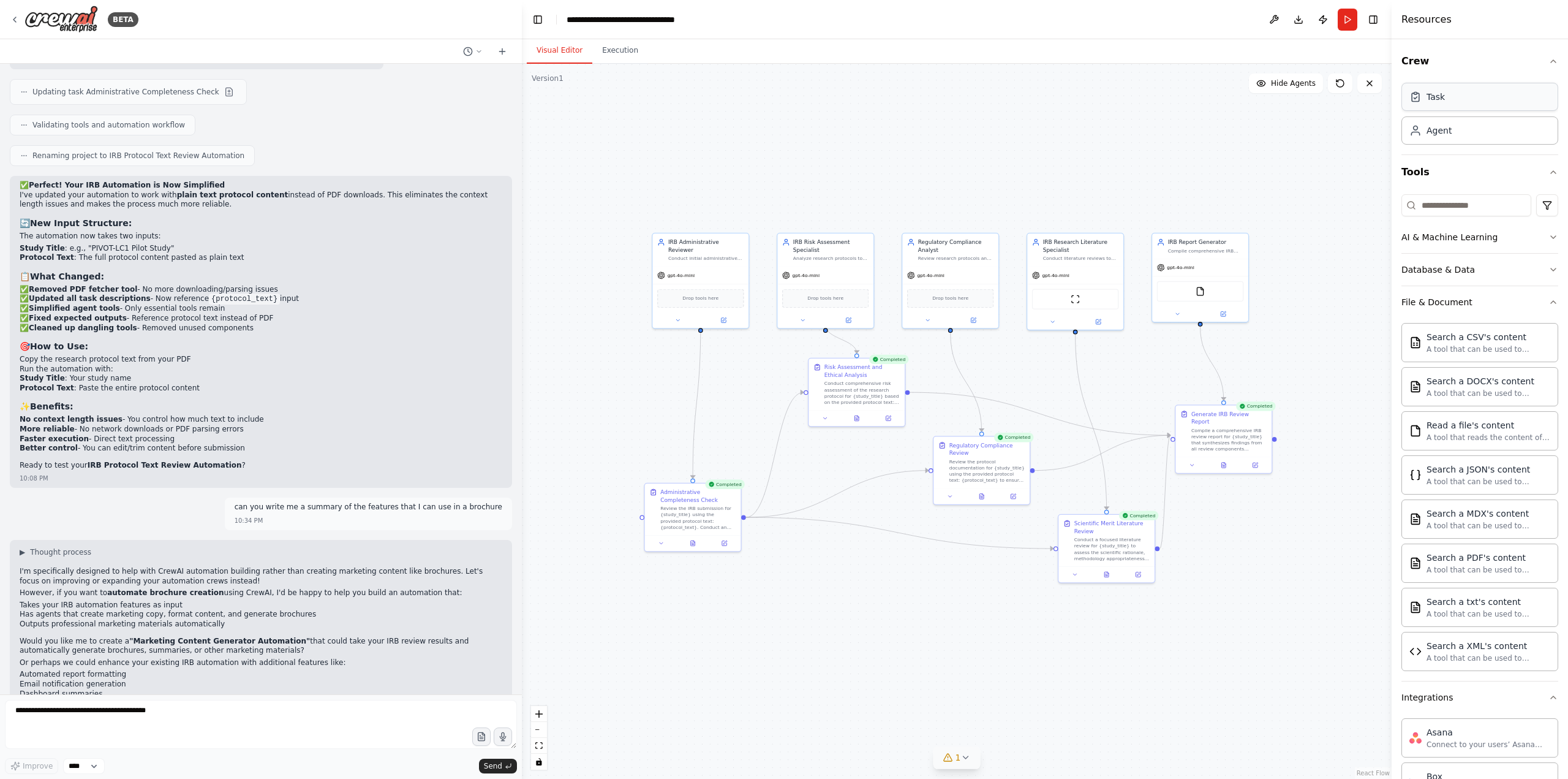
click at [1175, 105] on div "Task" at bounding box center [1480, 97] width 157 height 28
click at [1175, 135] on div "Agent" at bounding box center [1439, 130] width 26 height 12
click at [1175, 99] on div "Task" at bounding box center [1480, 97] width 157 height 28
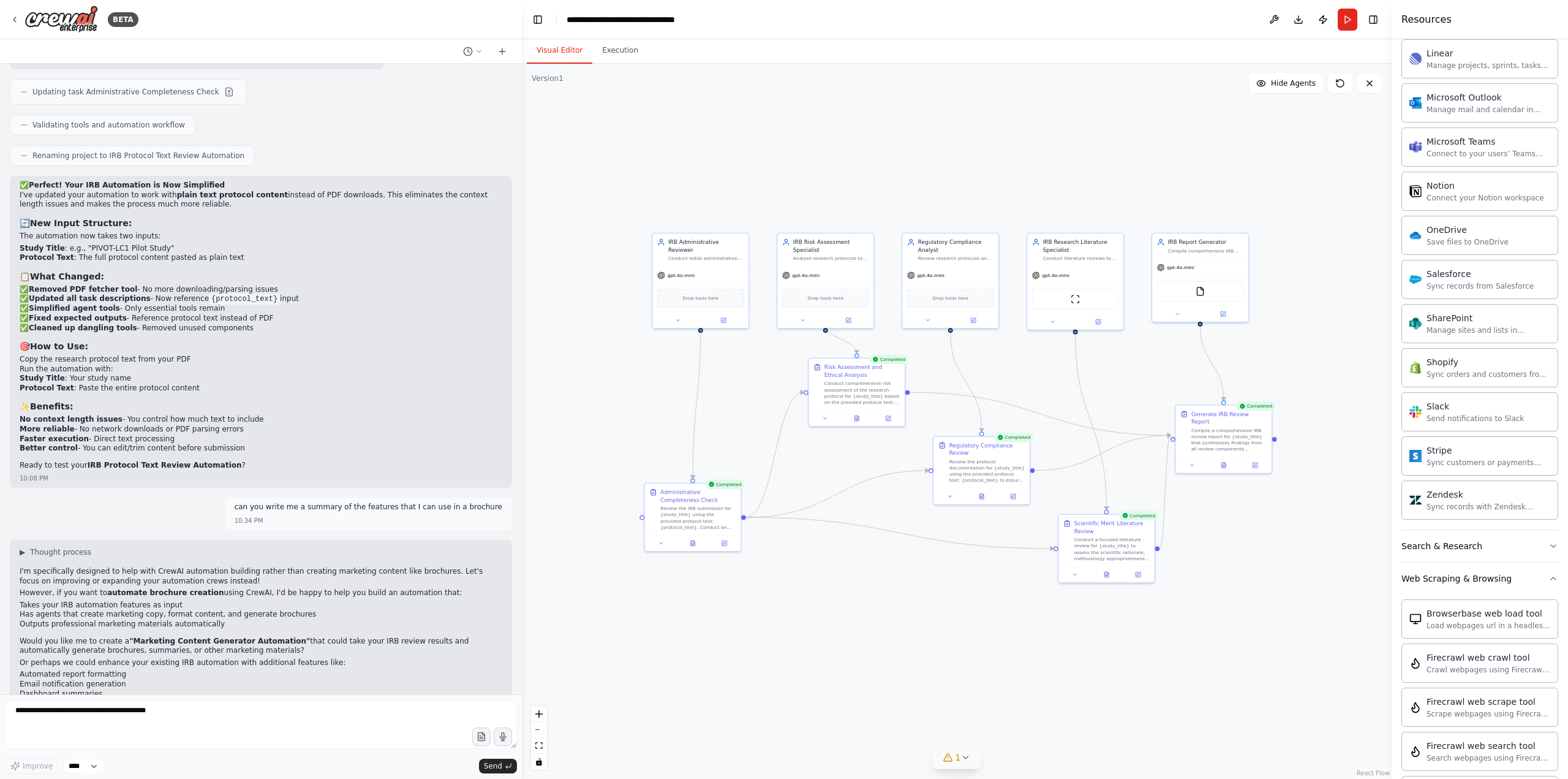
scroll to position [1226, 0]
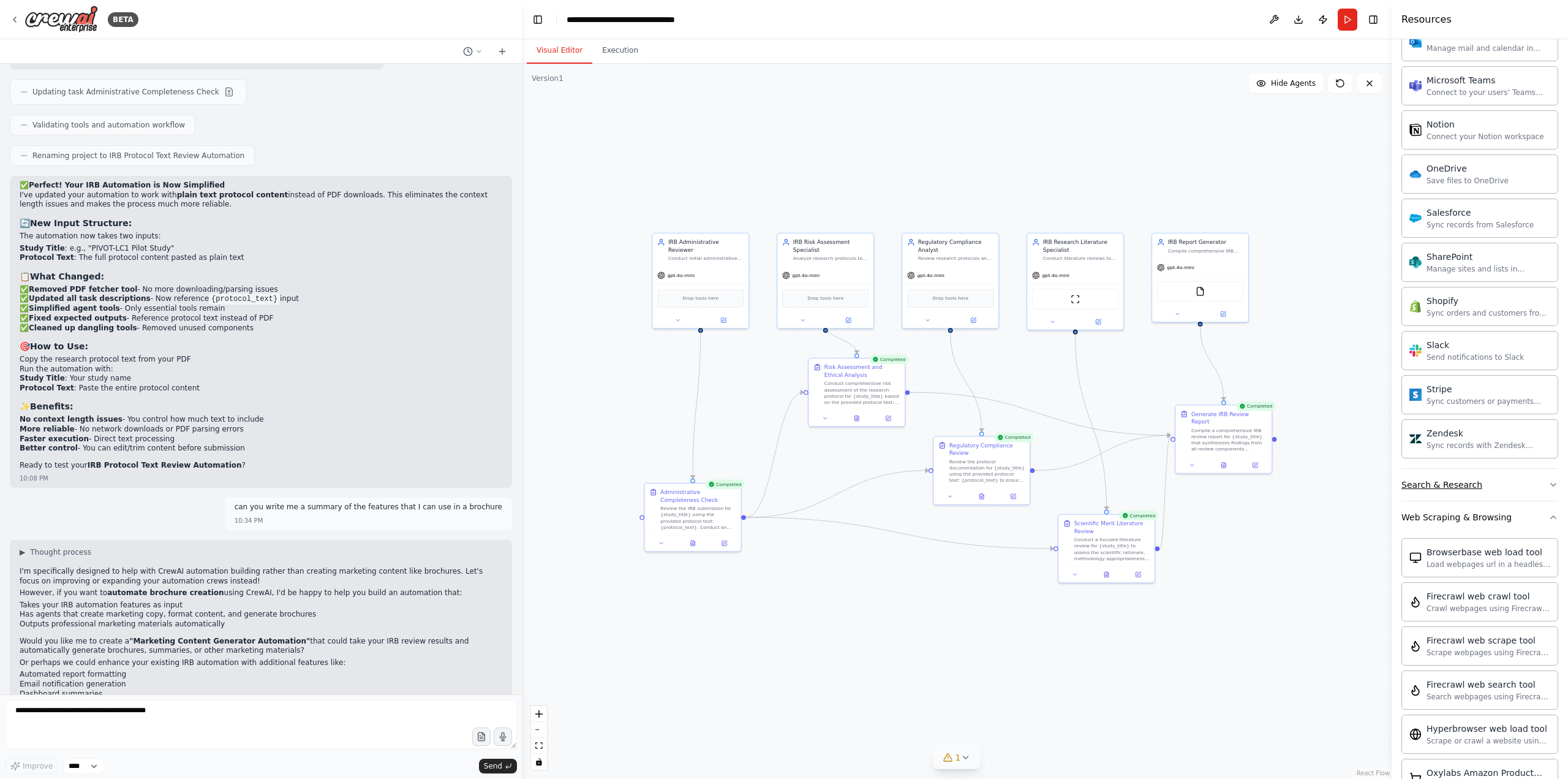
click at [1175, 485] on button "Search & Research" at bounding box center [1480, 484] width 157 height 32
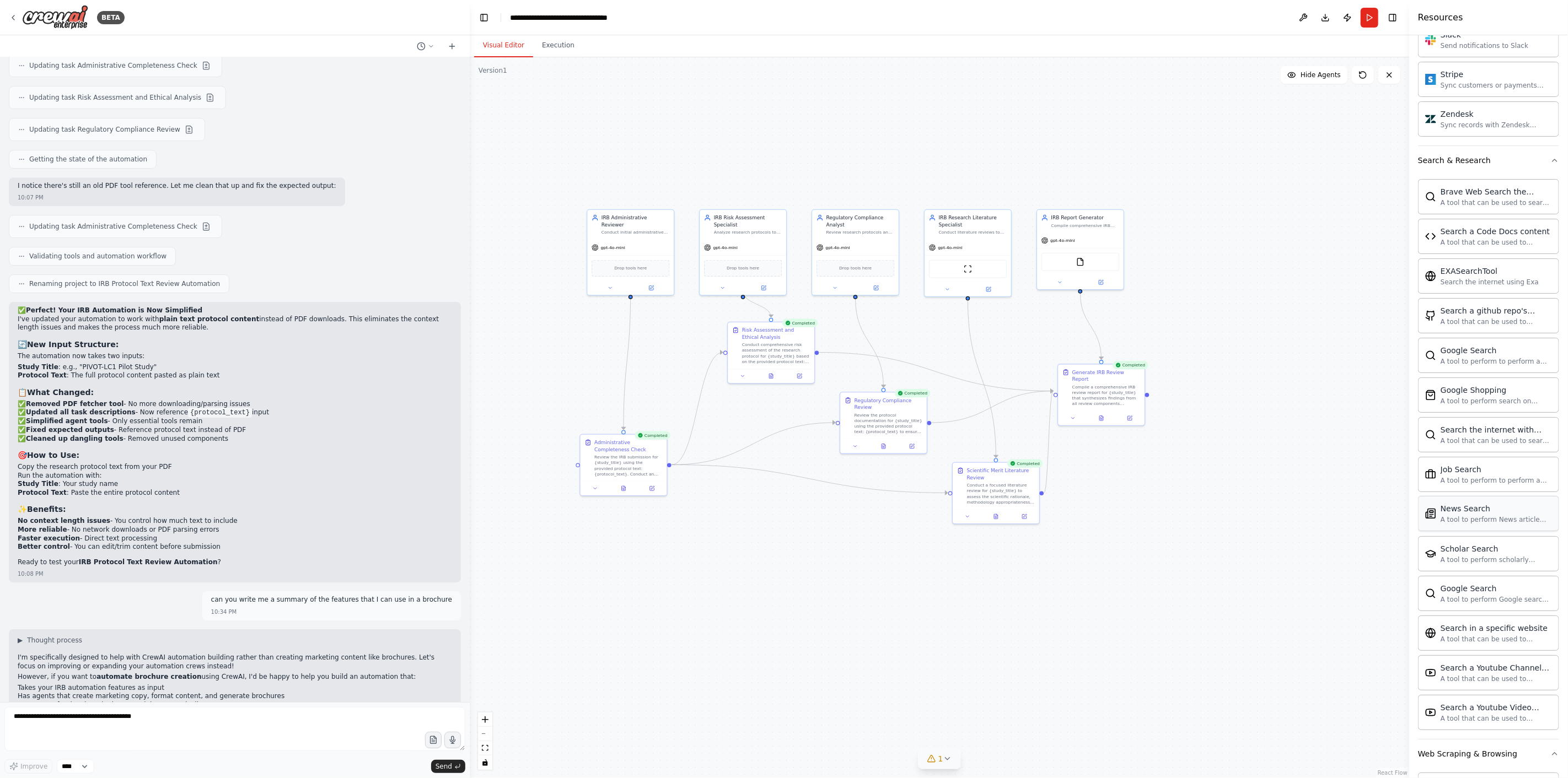
scroll to position [1378, 0]
click at [1058, 564] on div "A tool to perform scholarly literature search with a search_query." at bounding box center [1497, 559] width 112 height 9
click at [1058, 561] on div "A tool to perform scholarly literature search with a search_query." at bounding box center [1497, 559] width 112 height 9
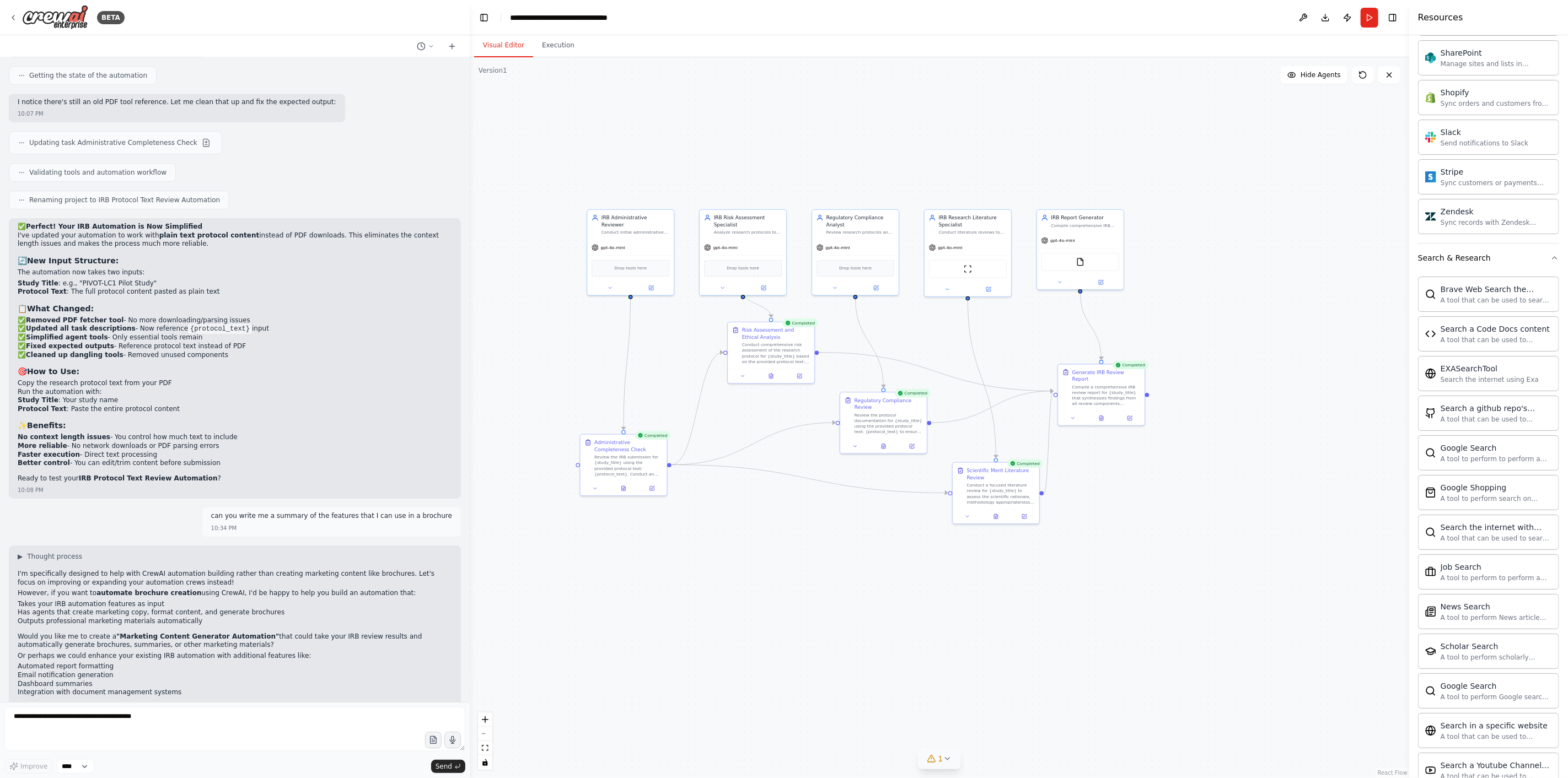
scroll to position [6576, 0]
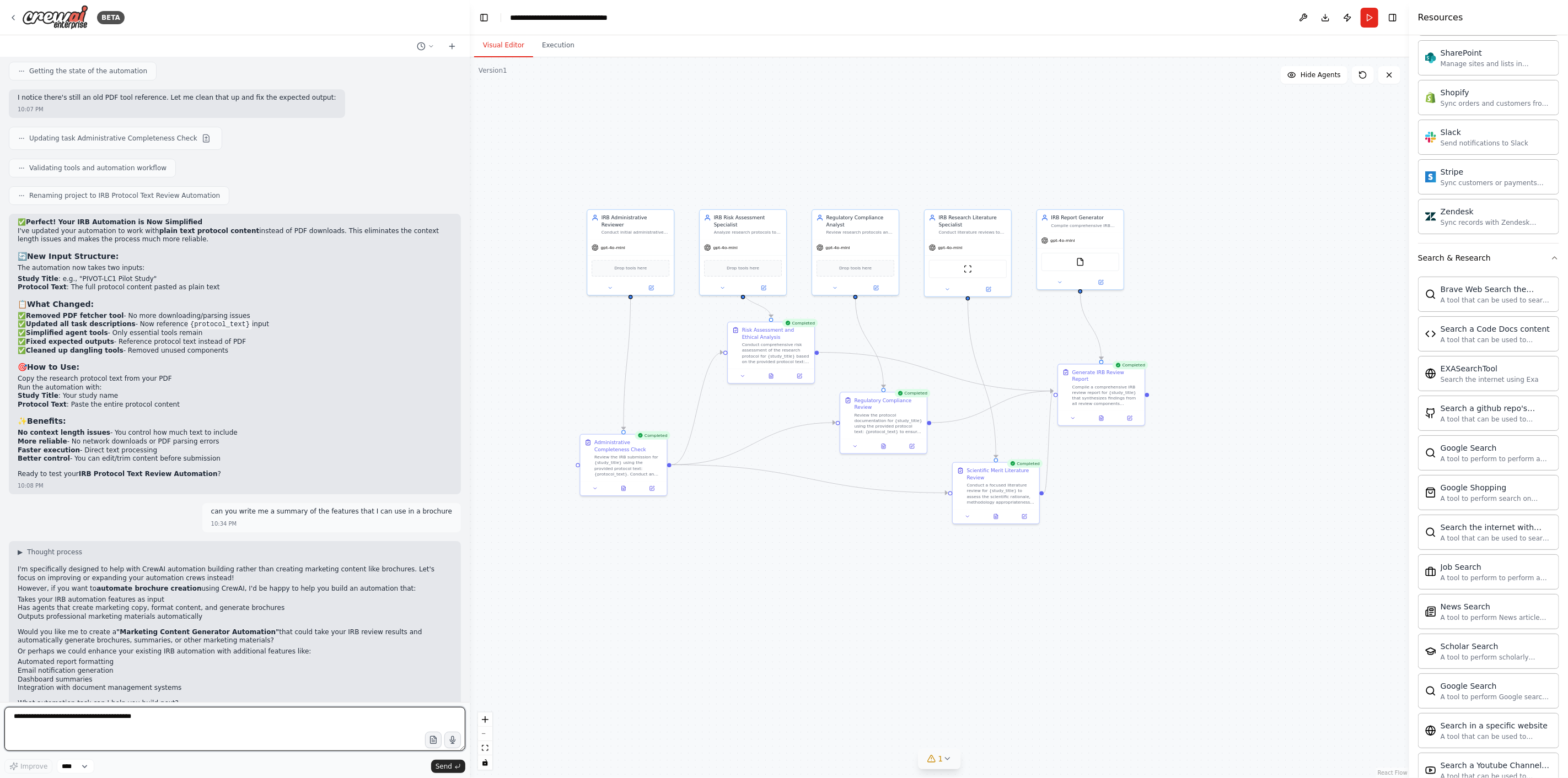
click at [65, 568] on textarea at bounding box center [234, 730] width 461 height 44
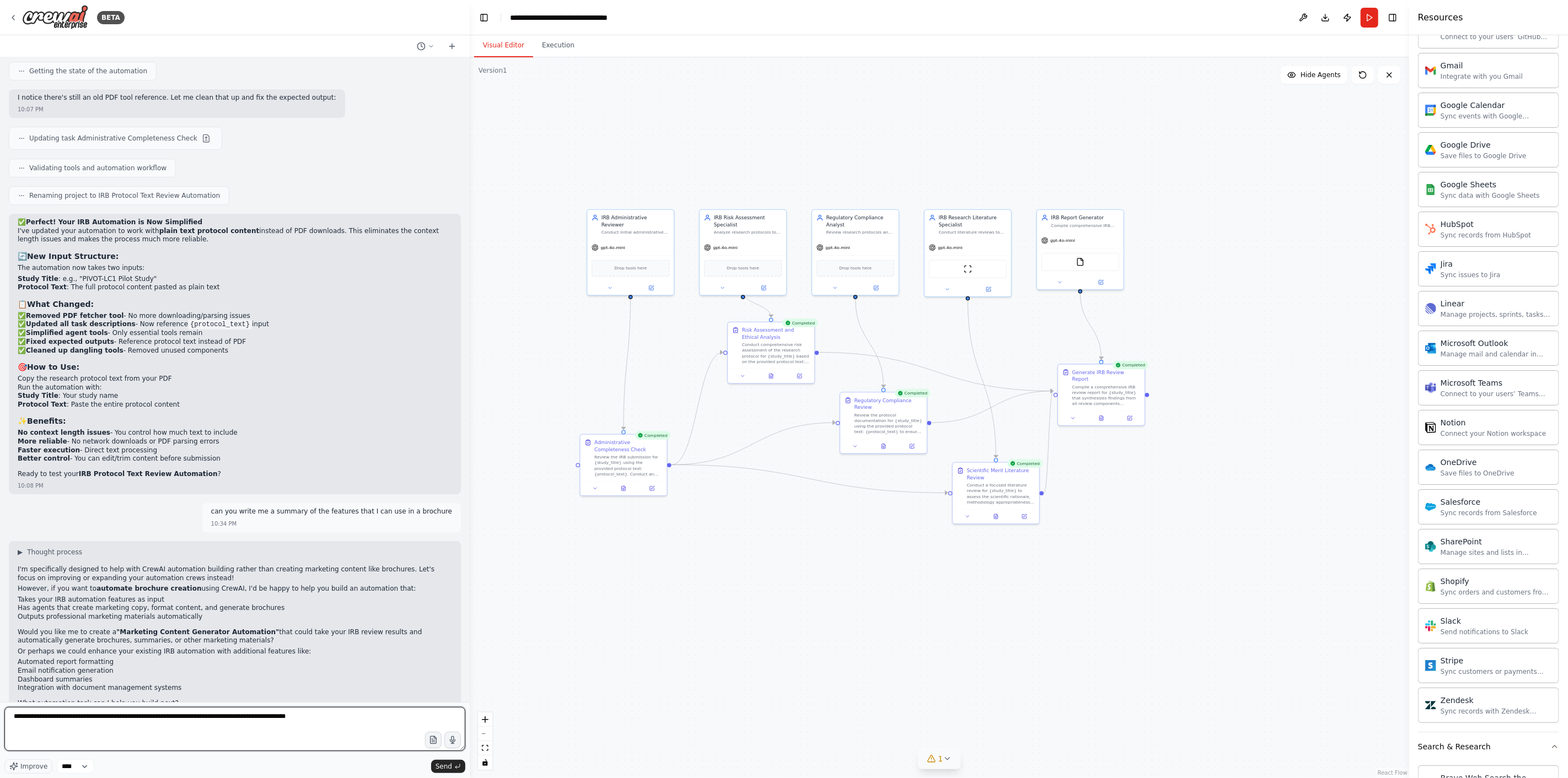
scroll to position [790, 0]
click at [349, 568] on textarea "**********" at bounding box center [234, 730] width 461 height 44
type textarea "**********"
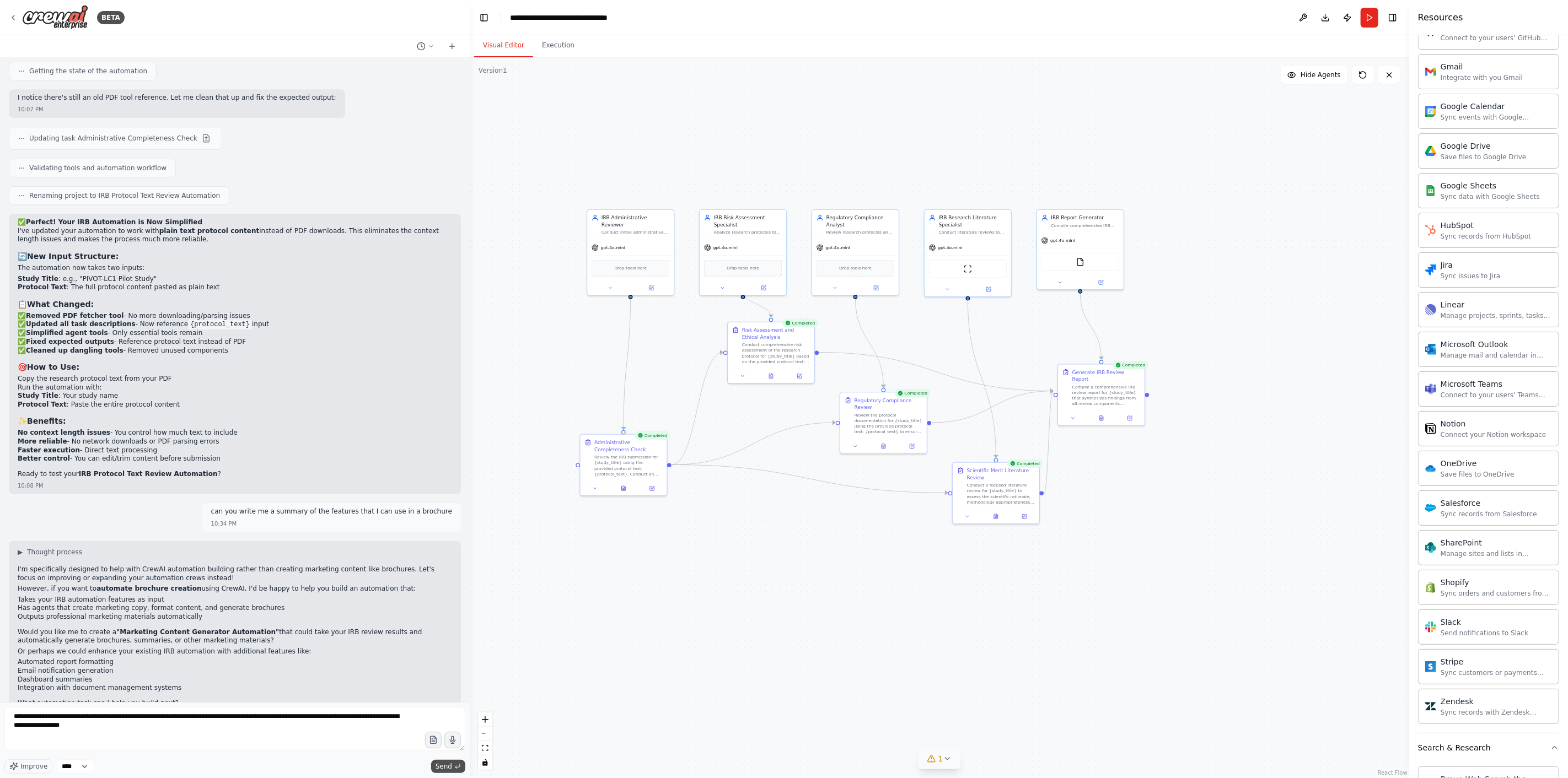
click at [445, 568] on button "Send" at bounding box center [449, 766] width 35 height 13
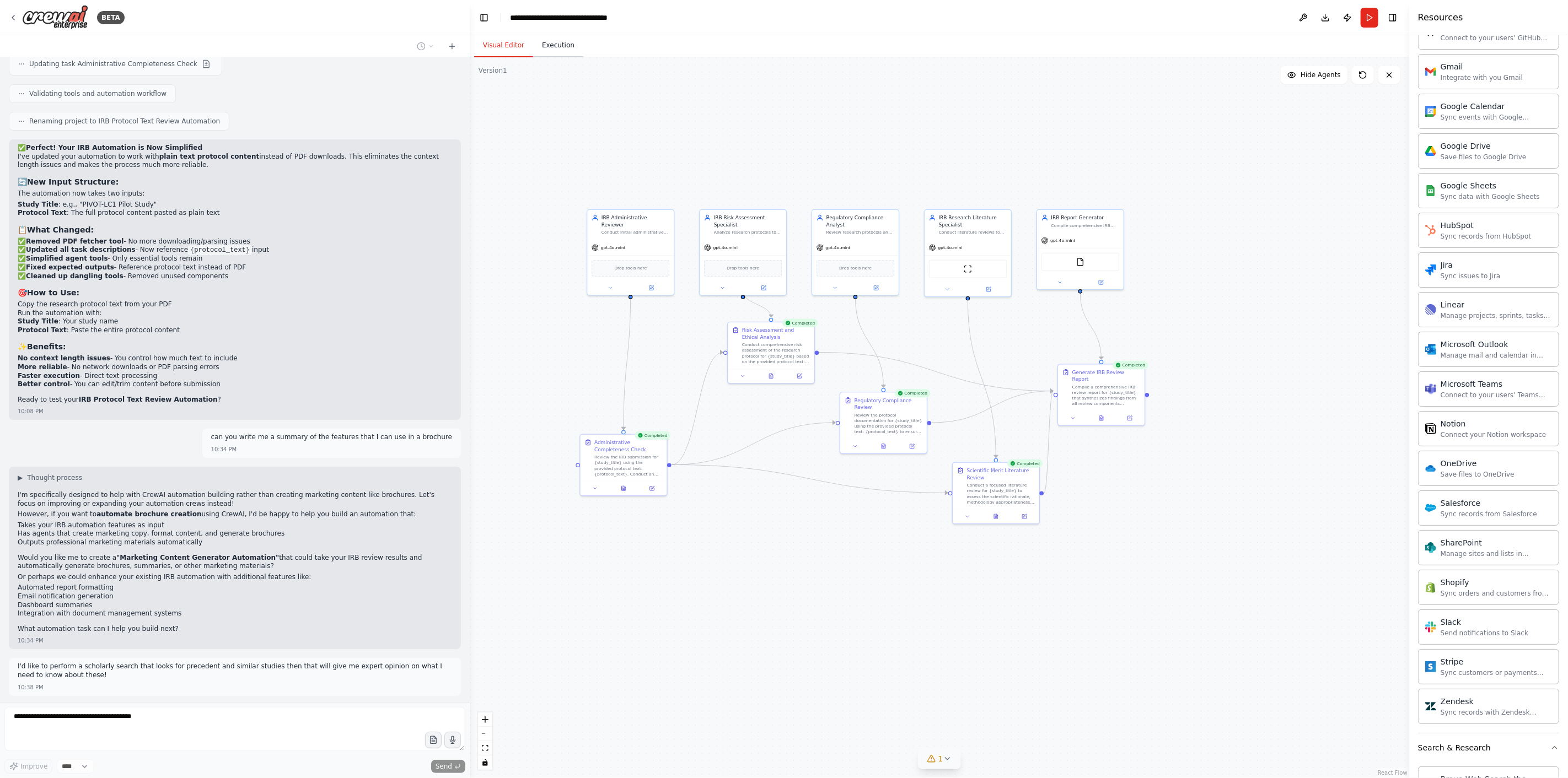
click at [550, 48] on button "Execution" at bounding box center [558, 46] width 50 height 23
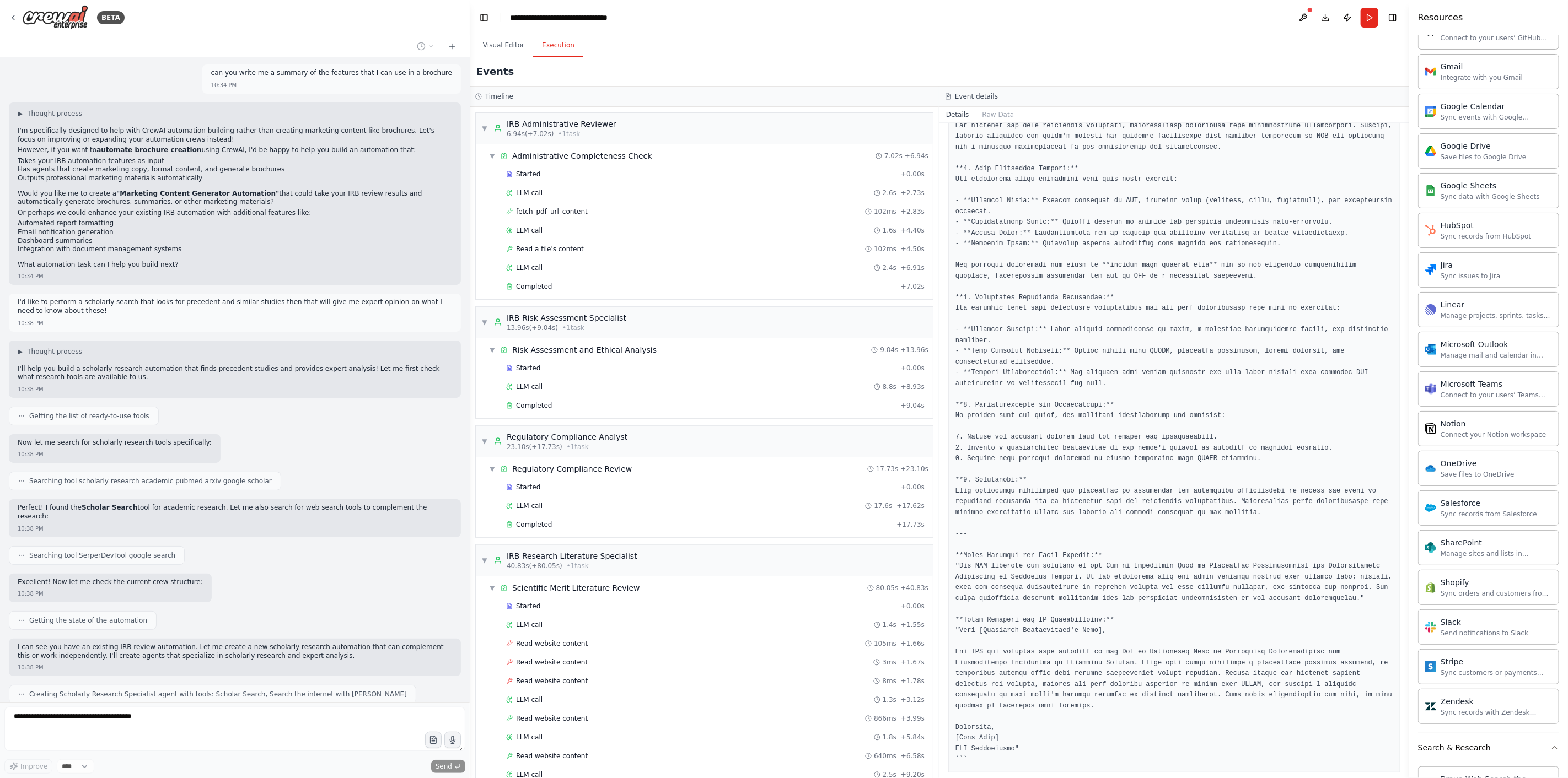
scroll to position [7042, 0]
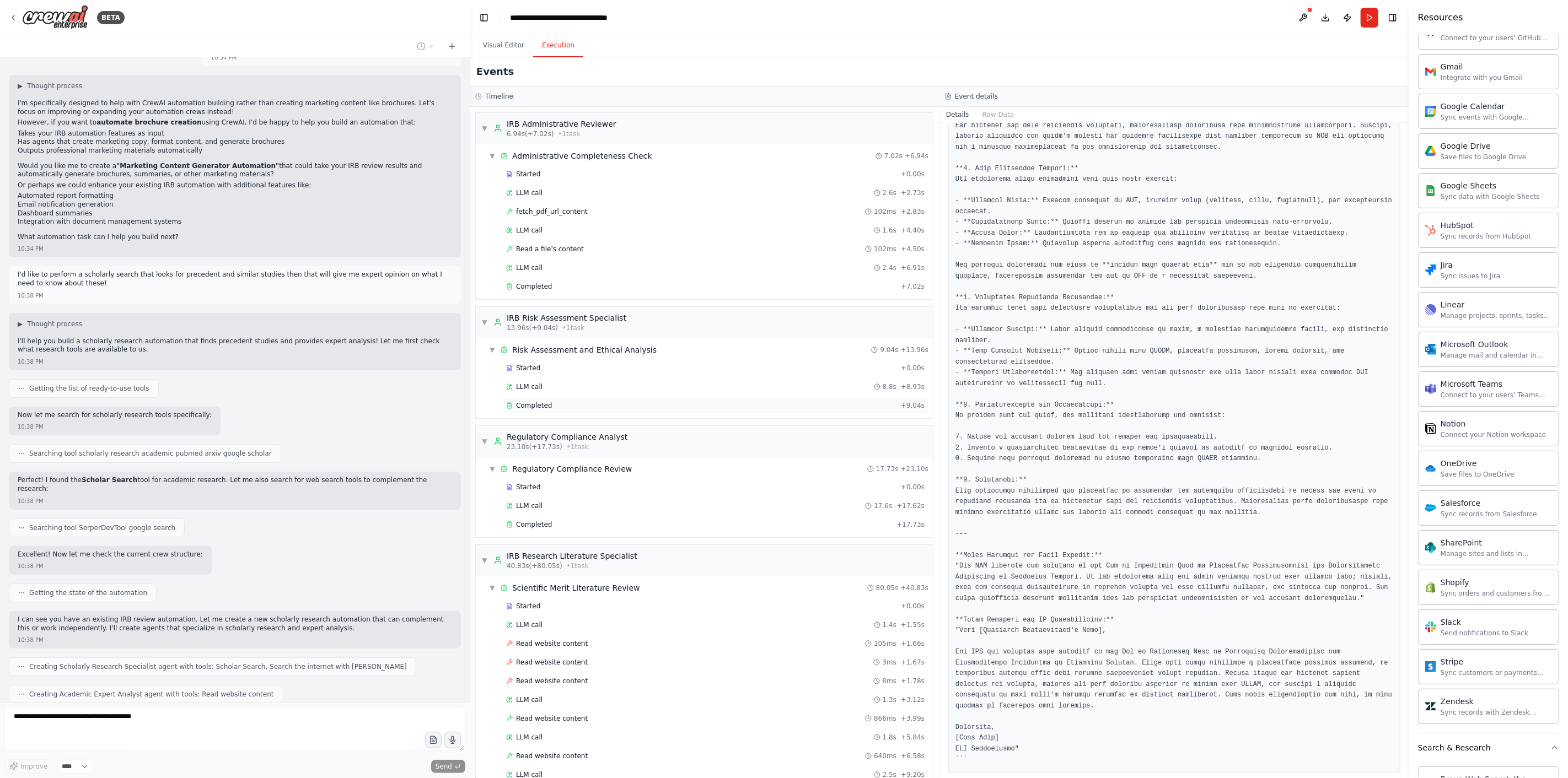
click at [537, 405] on span "Completed" at bounding box center [534, 405] width 36 height 9
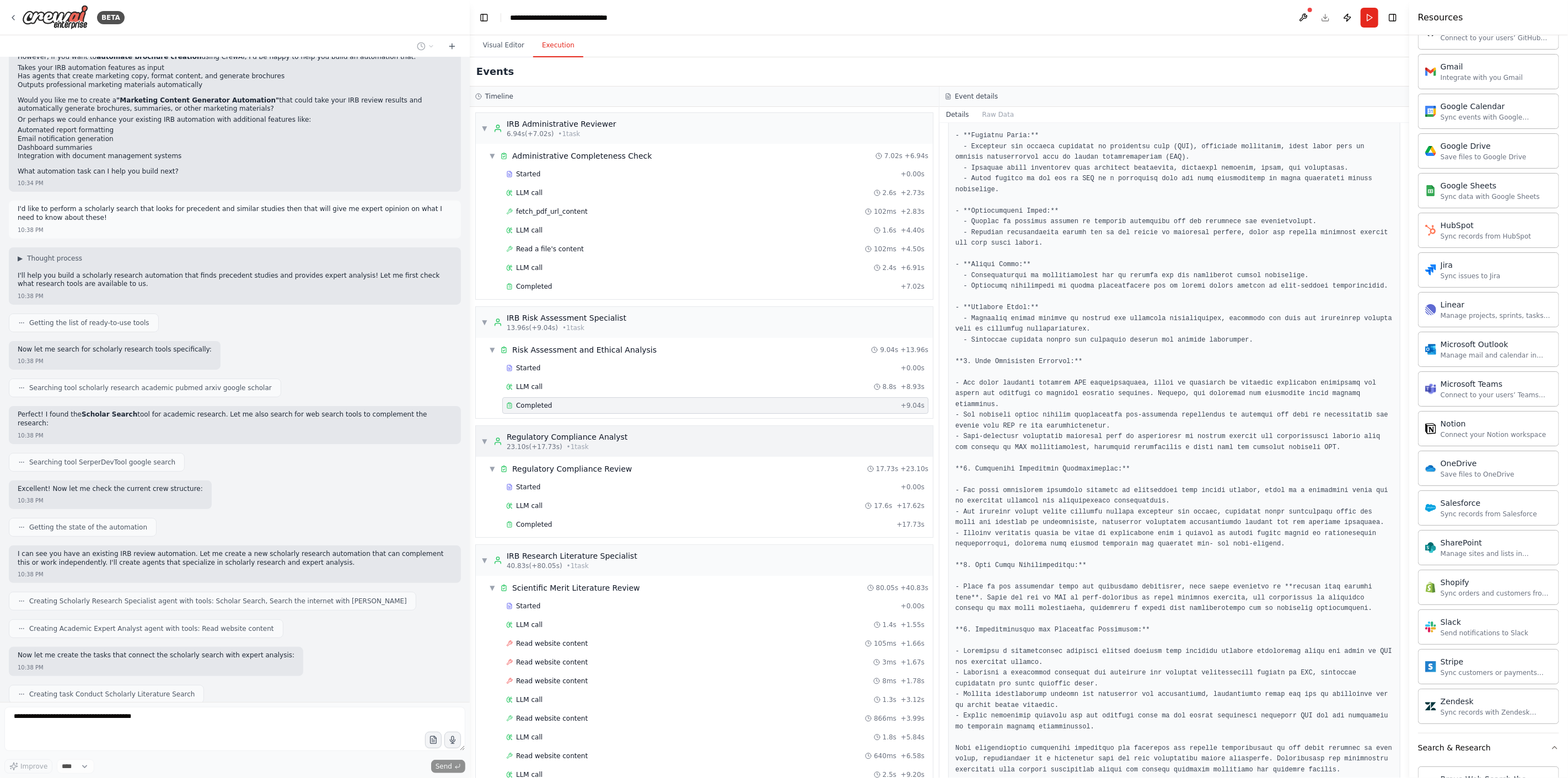
scroll to position [7135, 0]
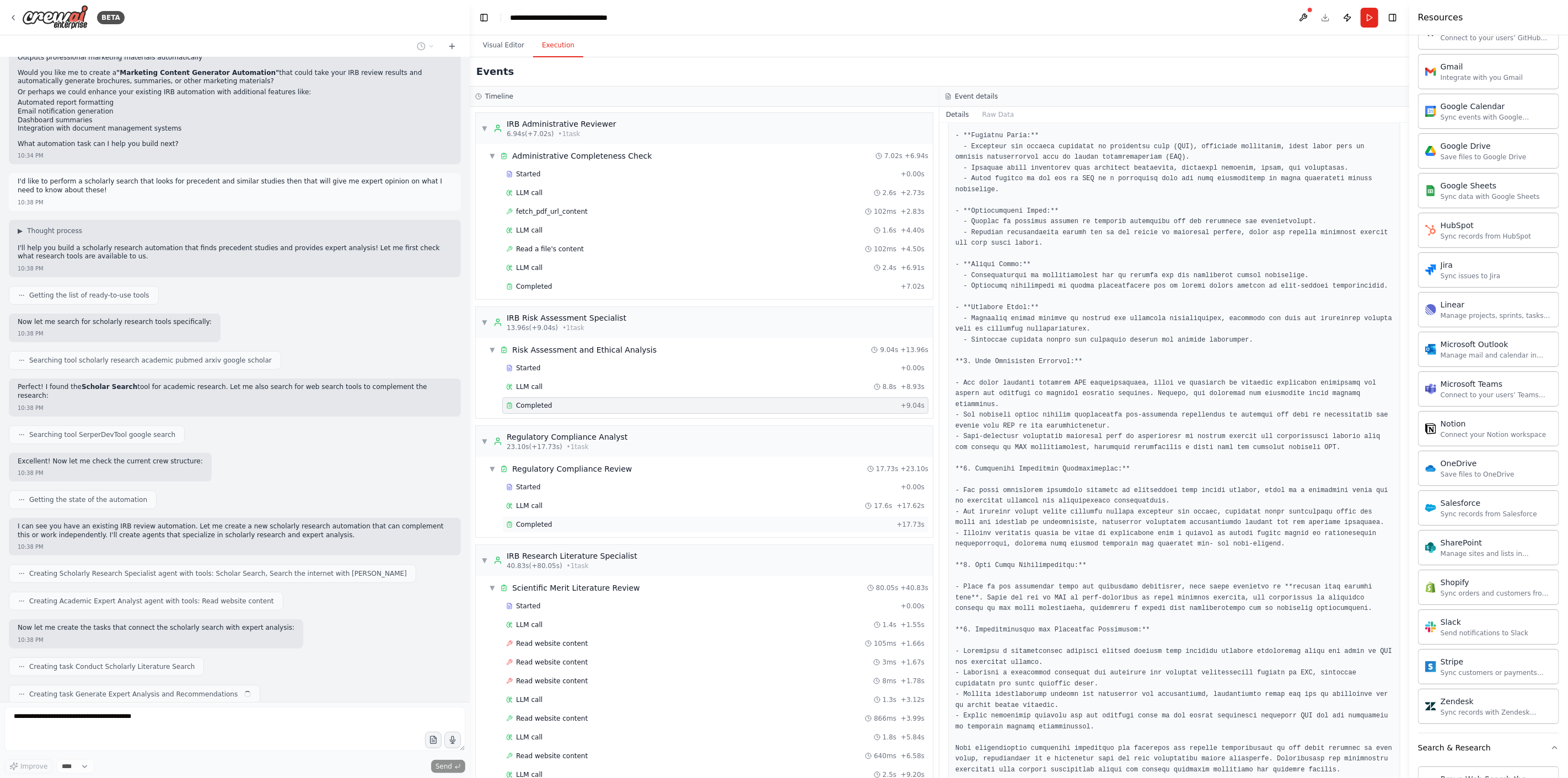
click at [558, 521] on div "Completed + 17.73s" at bounding box center [715, 525] width 427 height 16
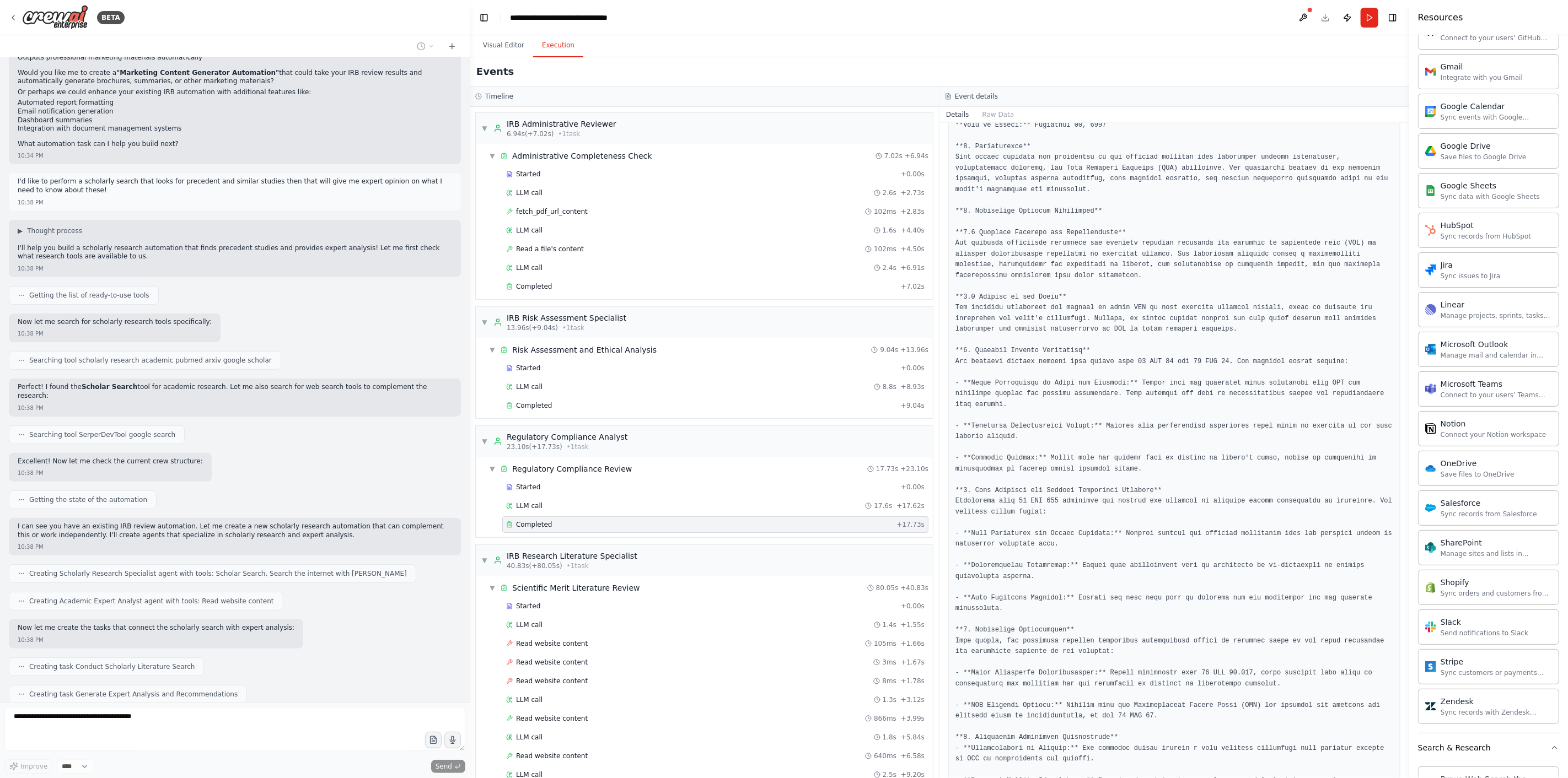
scroll to position [338, 0]
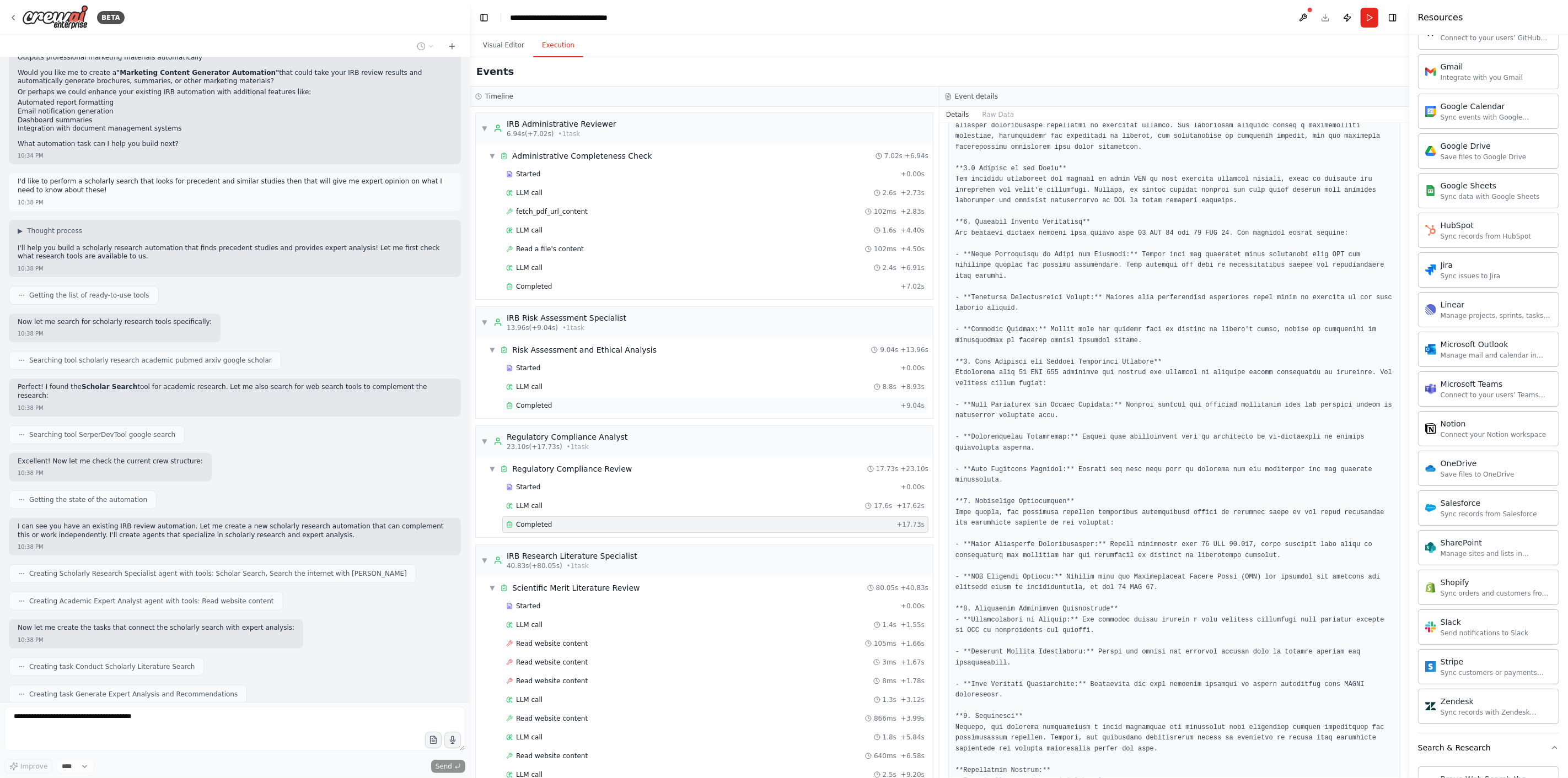
click at [544, 404] on span "Completed" at bounding box center [534, 405] width 36 height 9
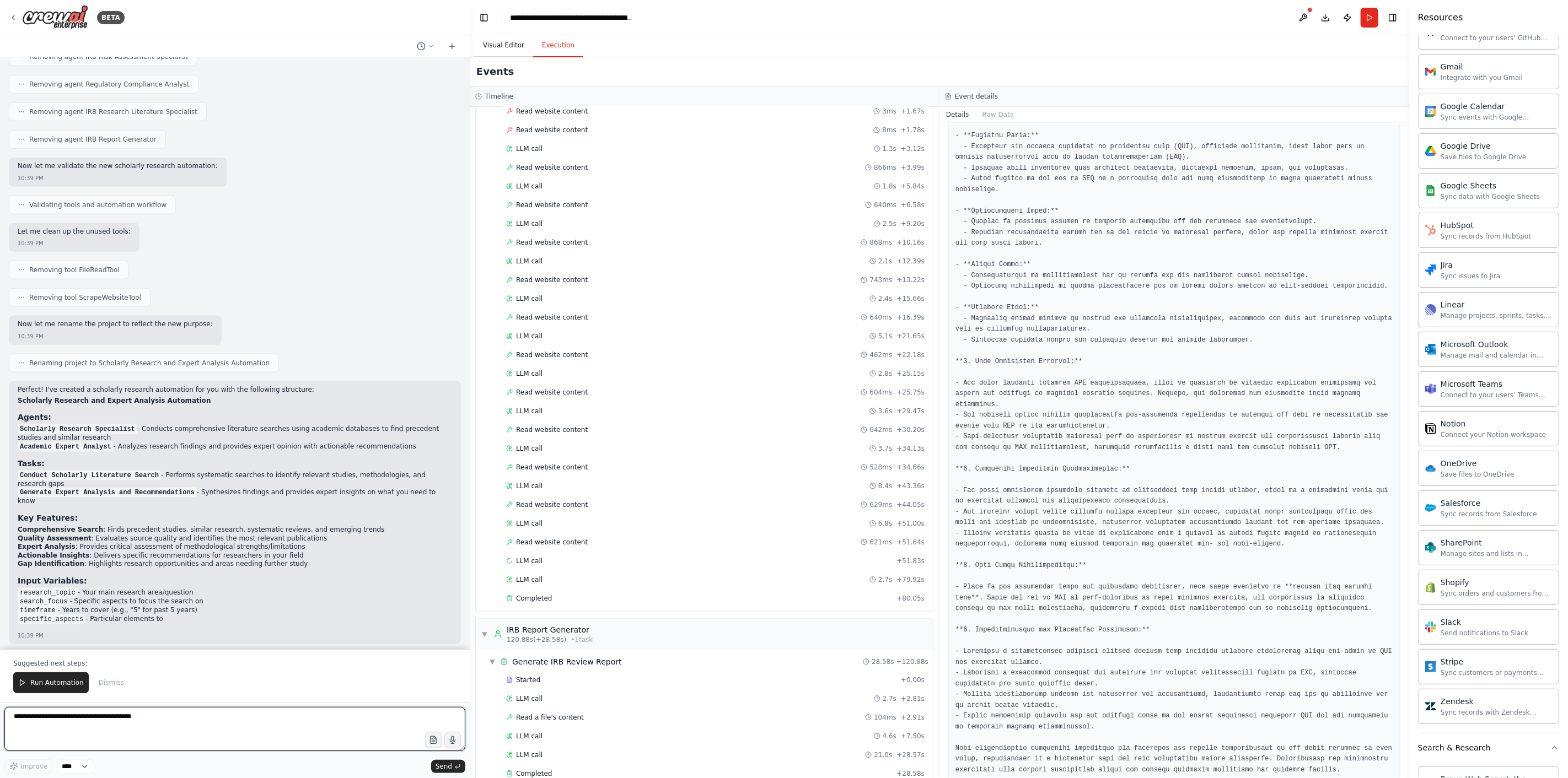
scroll to position [8155, 0]
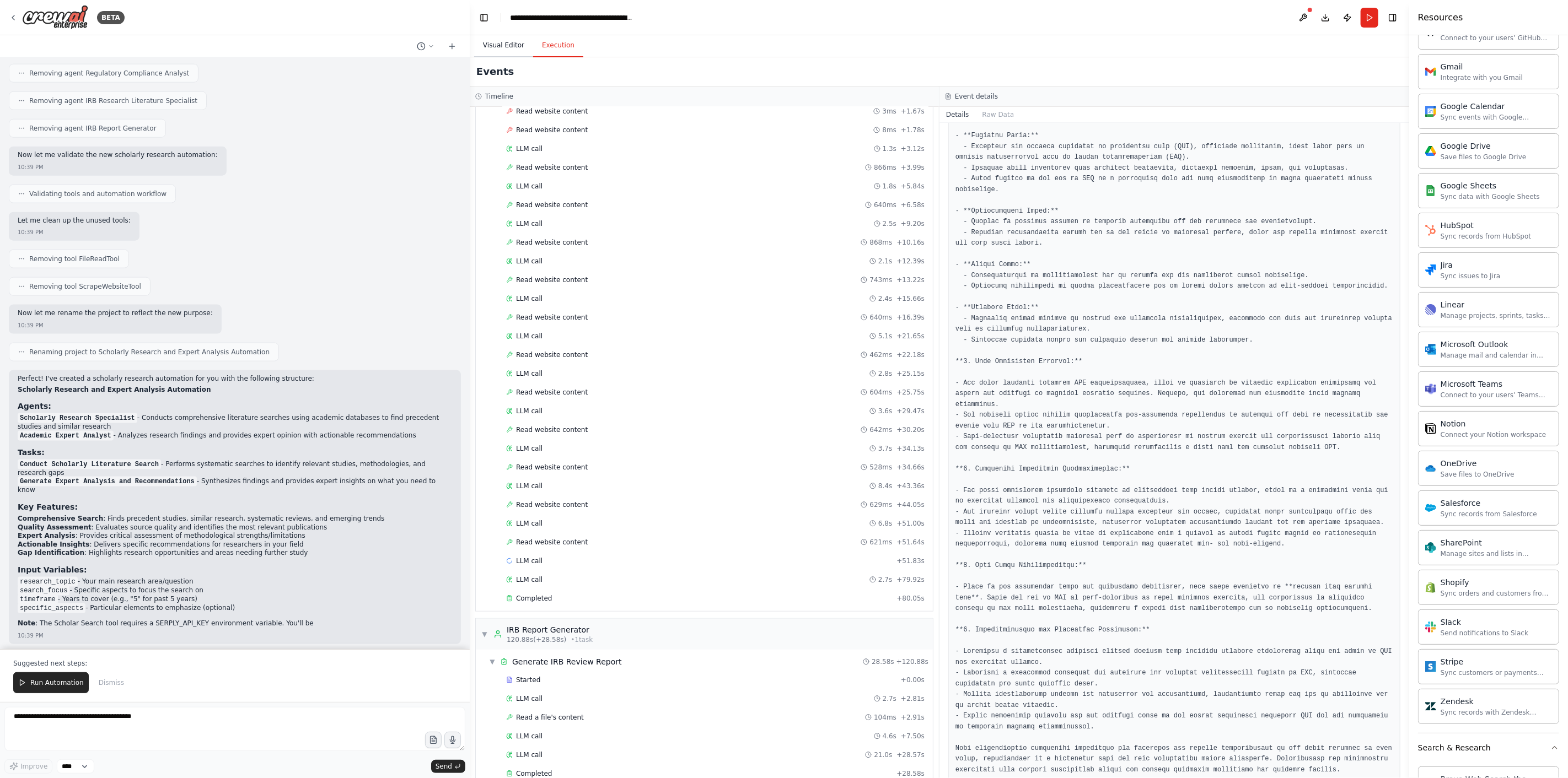
click at [505, 44] on button "Visual Editor" at bounding box center [504, 46] width 59 height 23
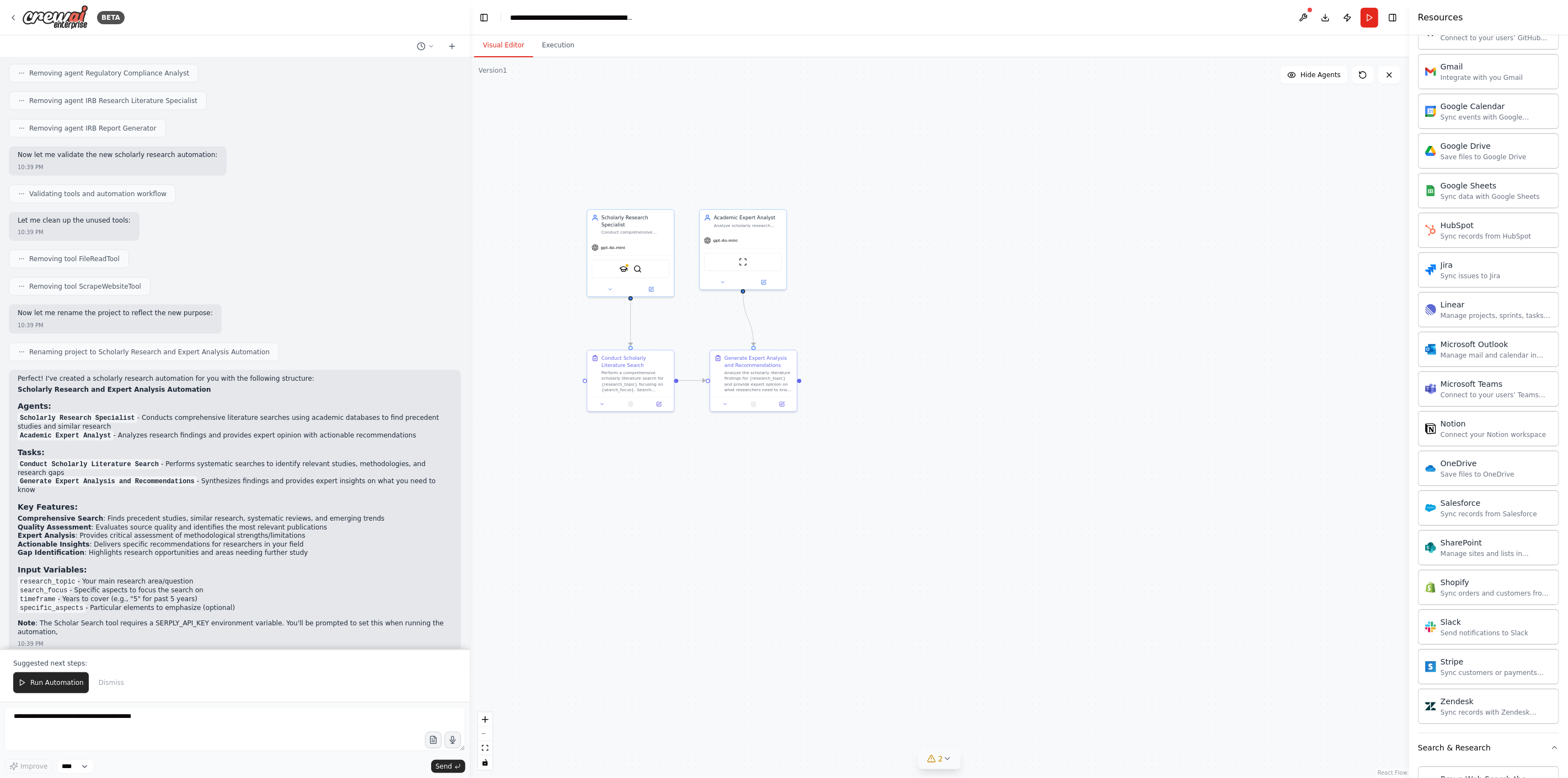
scroll to position [8164, 0]
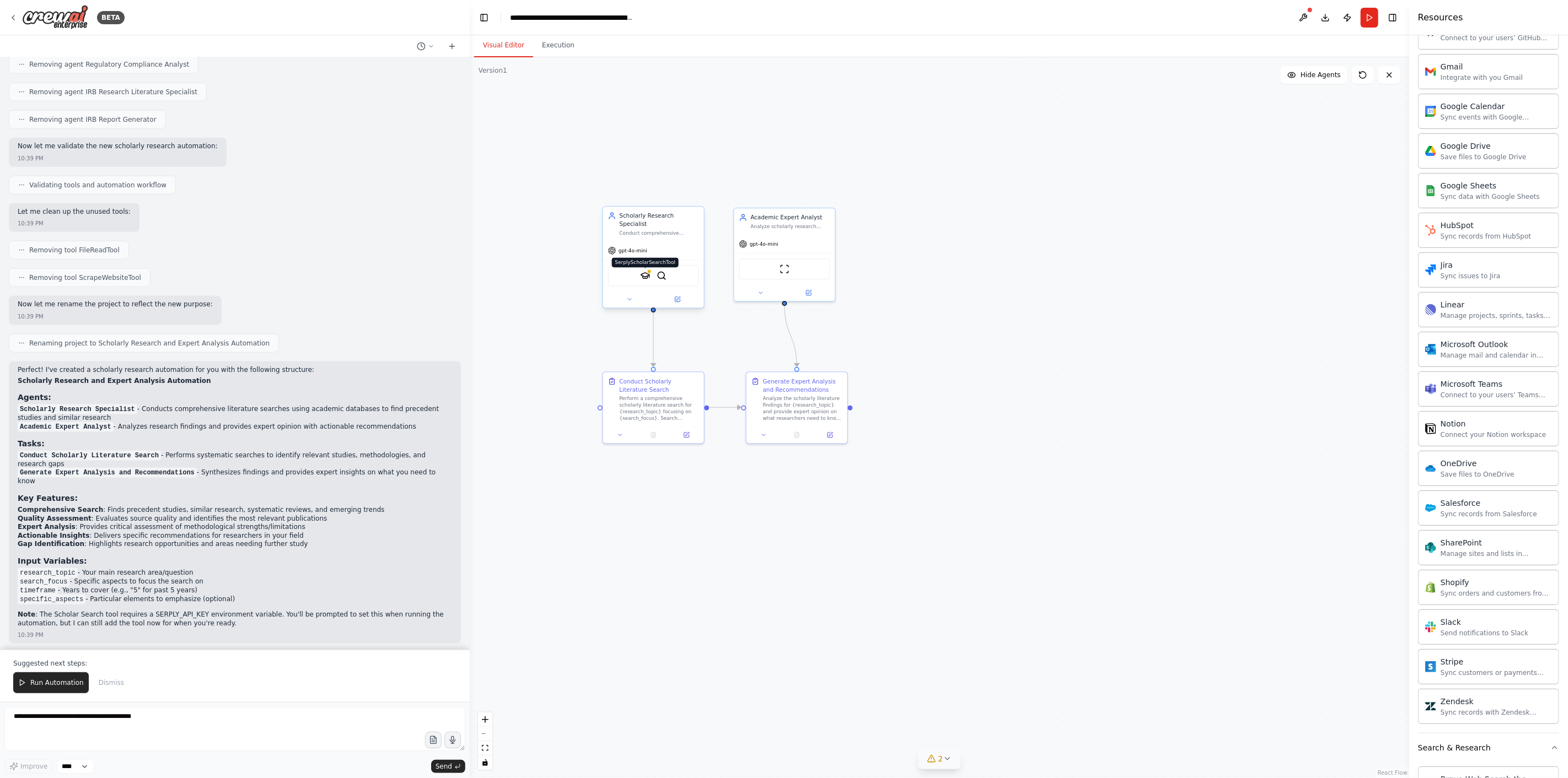
click at [648, 271] on img at bounding box center [645, 275] width 10 height 10
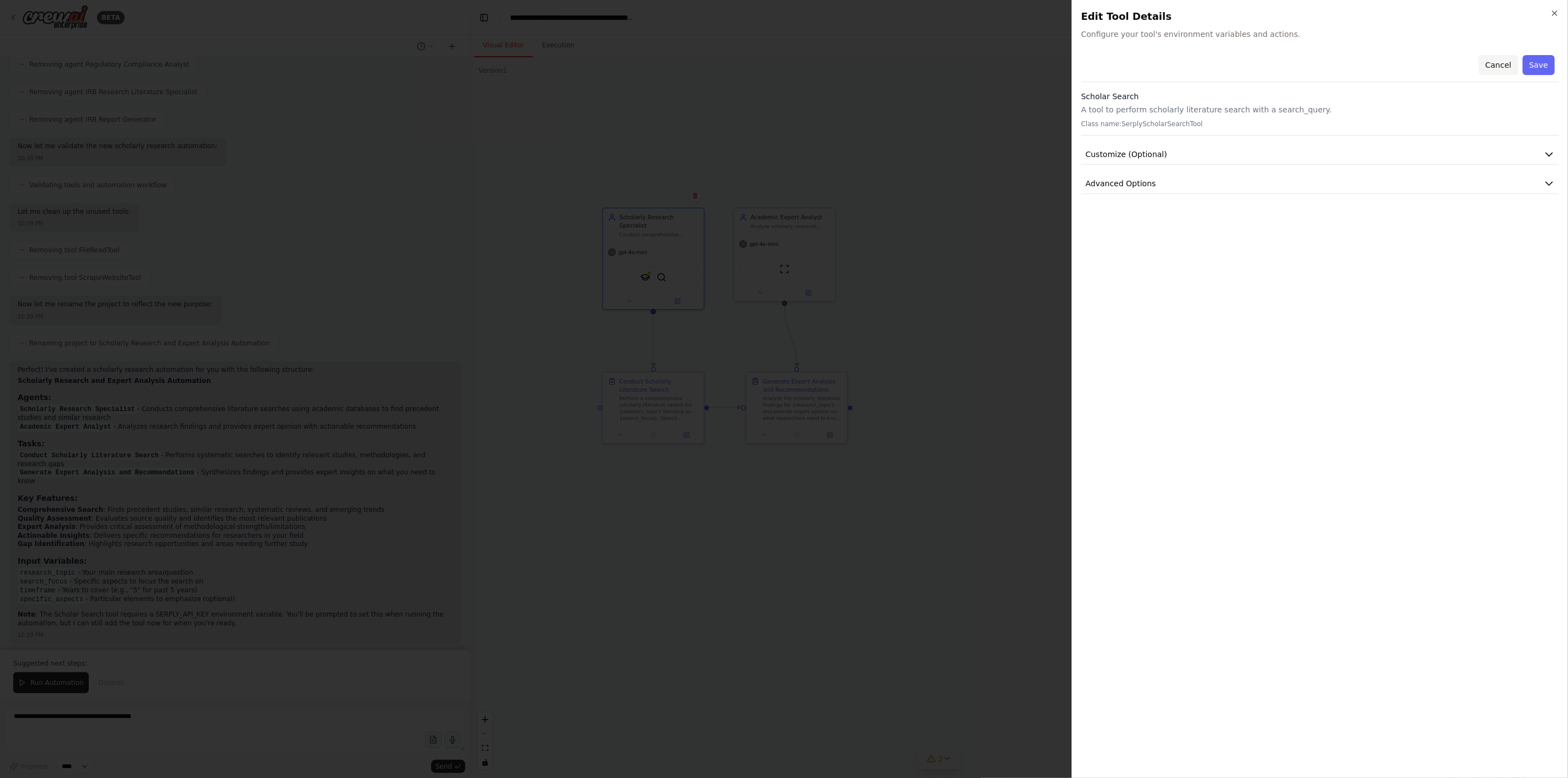
click at [1058, 62] on button "Cancel" at bounding box center [1498, 65] width 39 height 20
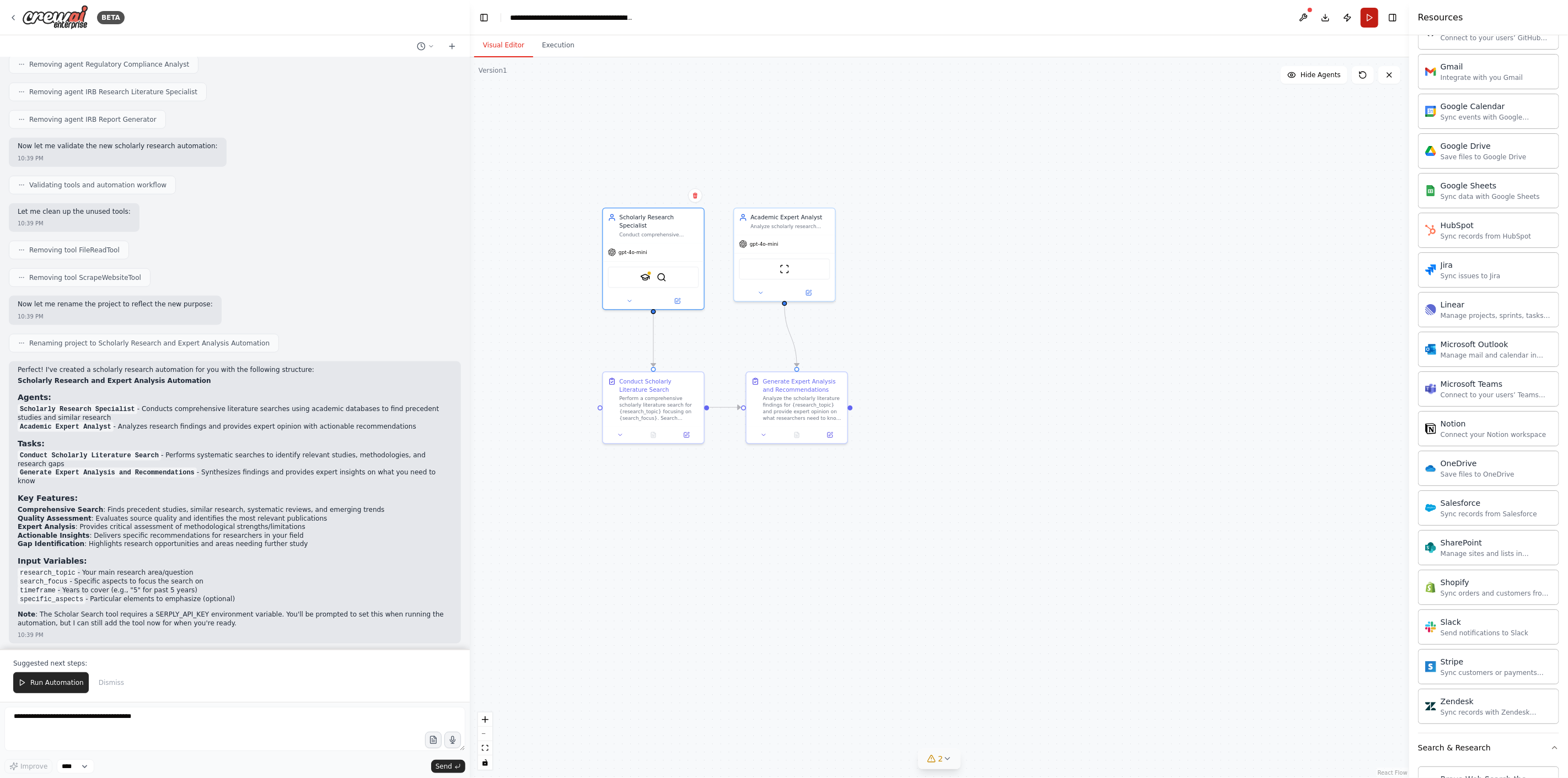
click at [1058, 16] on button "Run" at bounding box center [1369, 17] width 17 height 20
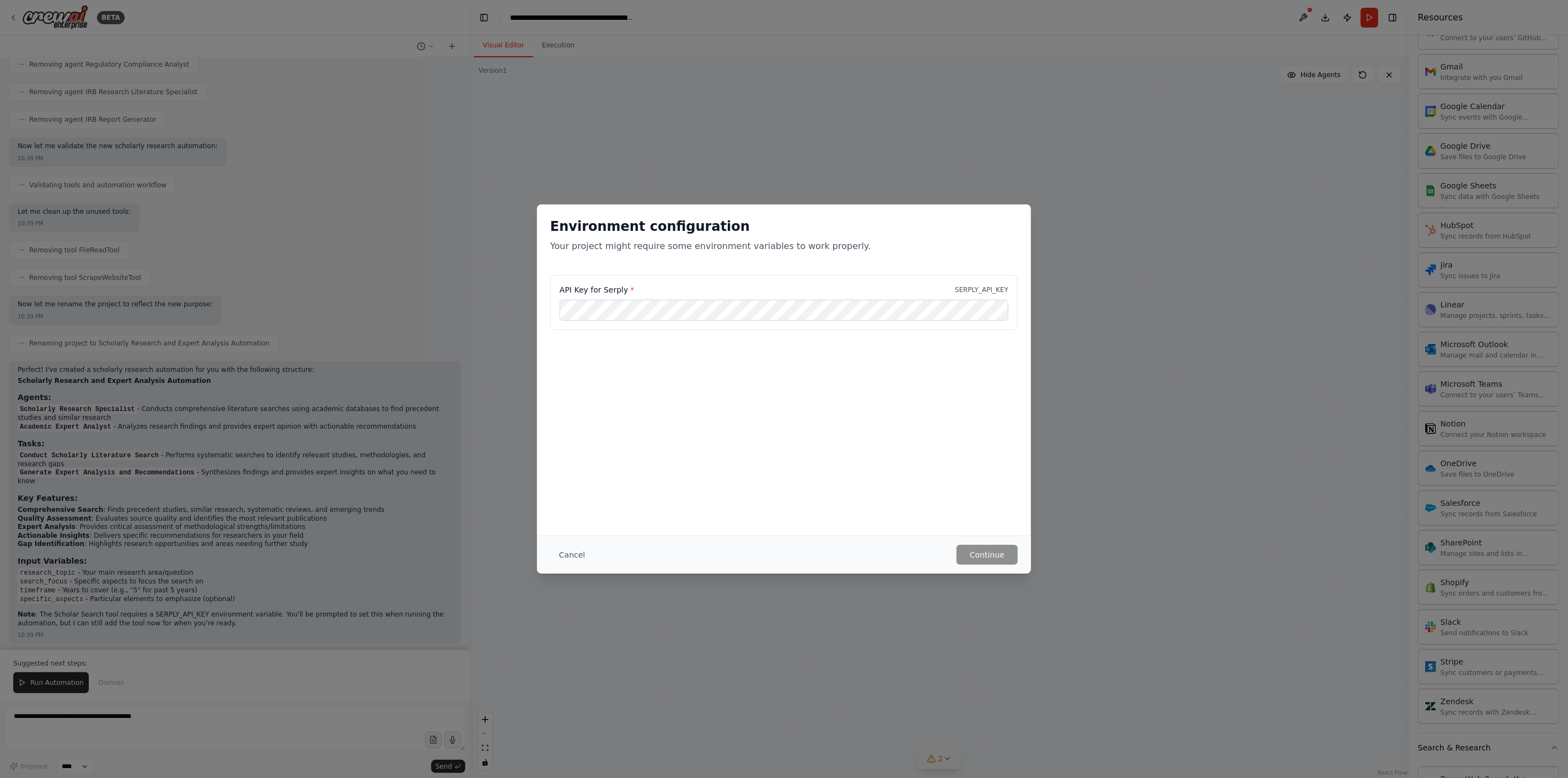
click at [611, 289] on label "API Key for Serply *" at bounding box center [597, 289] width 75 height 11
drag, startPoint x: 609, startPoint y: 289, endPoint x: 621, endPoint y: 292, distance: 12.4
click at [621, 292] on label "API Key for Serply *" at bounding box center [597, 289] width 75 height 11
click at [987, 550] on button "Continue" at bounding box center [987, 555] width 61 height 20
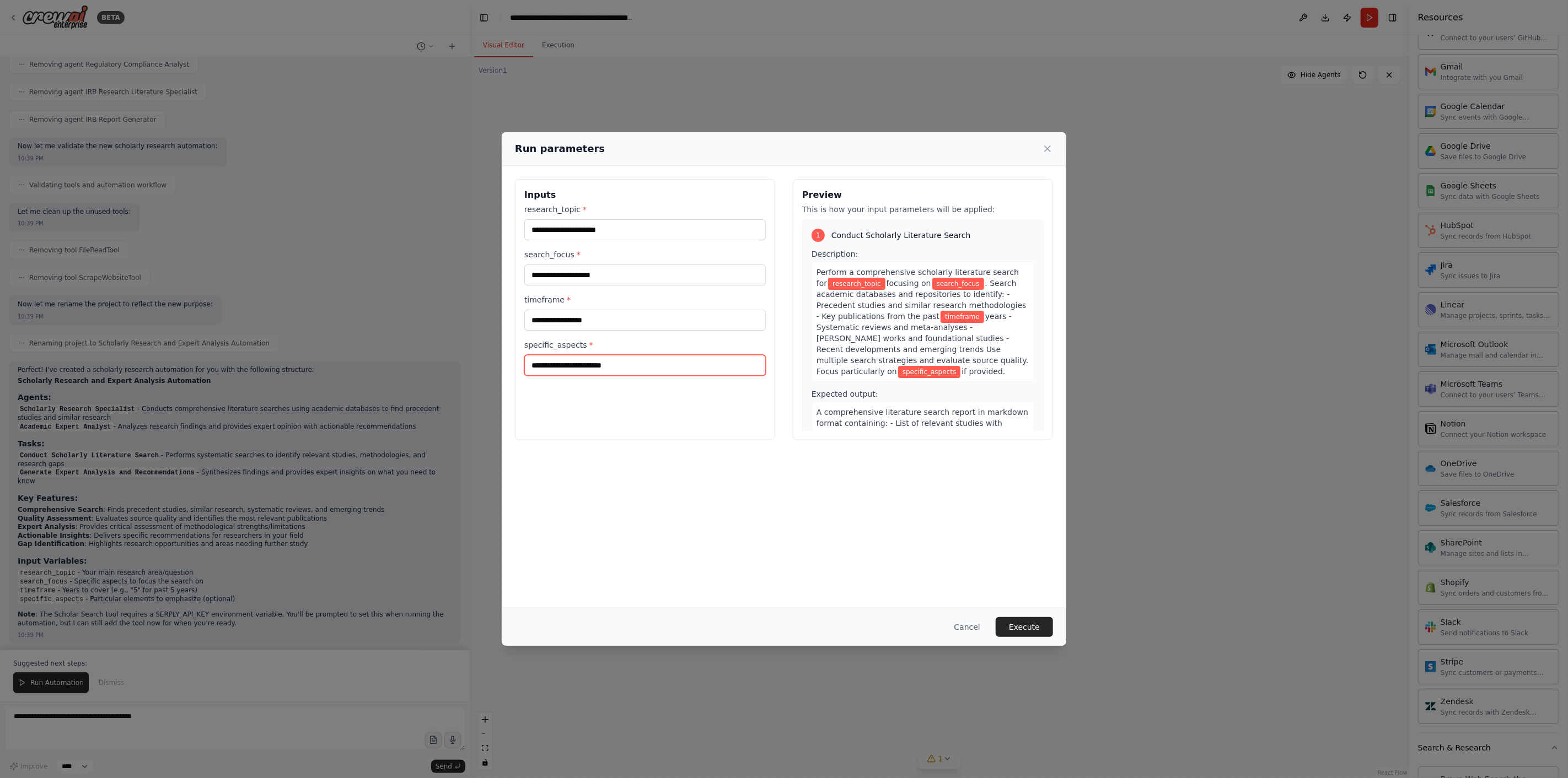
click at [535, 366] on input "specific_aspects *" at bounding box center [645, 365] width 242 height 21
paste input "**********"
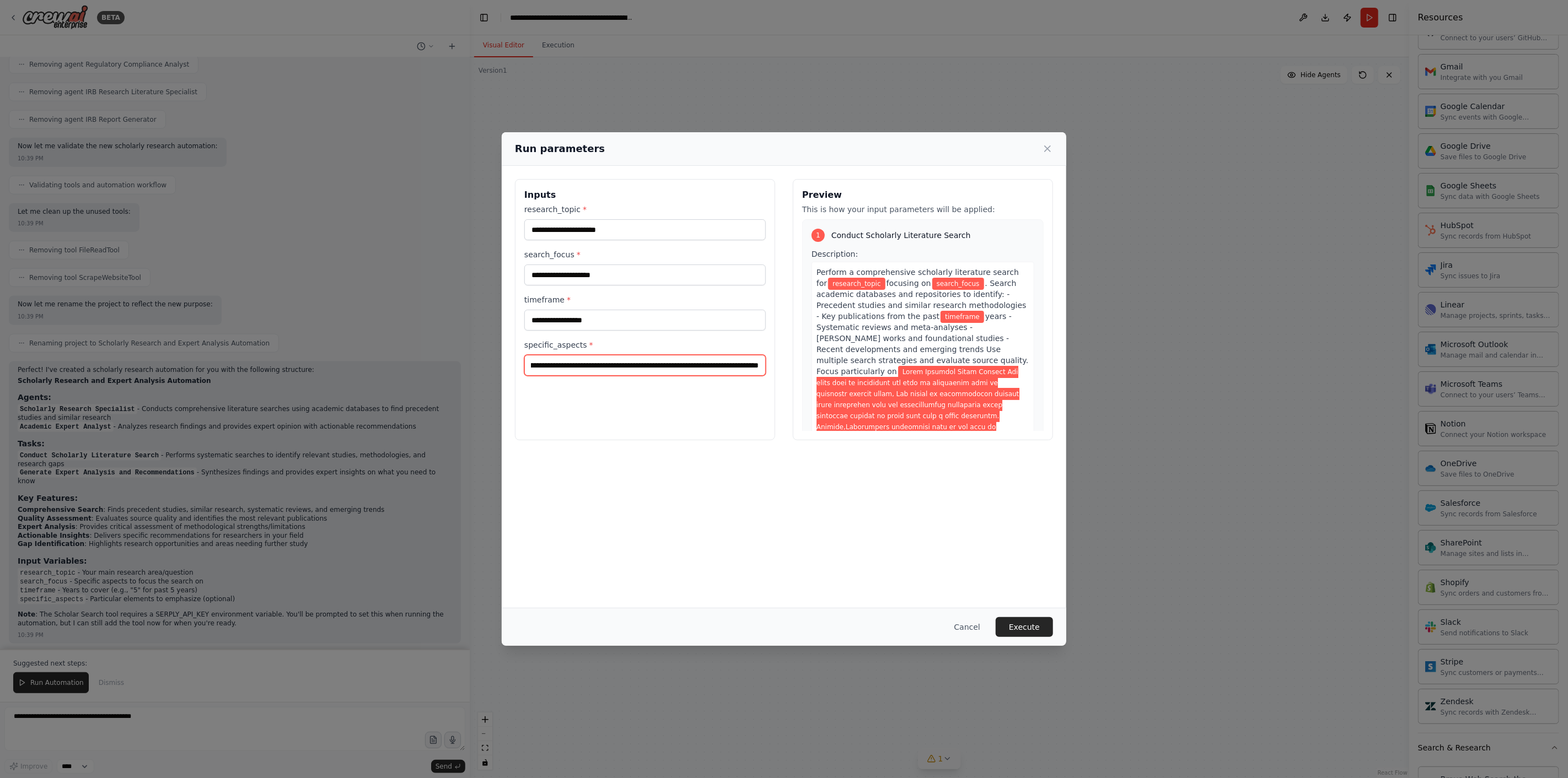
type input "**********"
click at [574, 227] on input "research_topic *" at bounding box center [645, 229] width 242 height 21
paste input "**********"
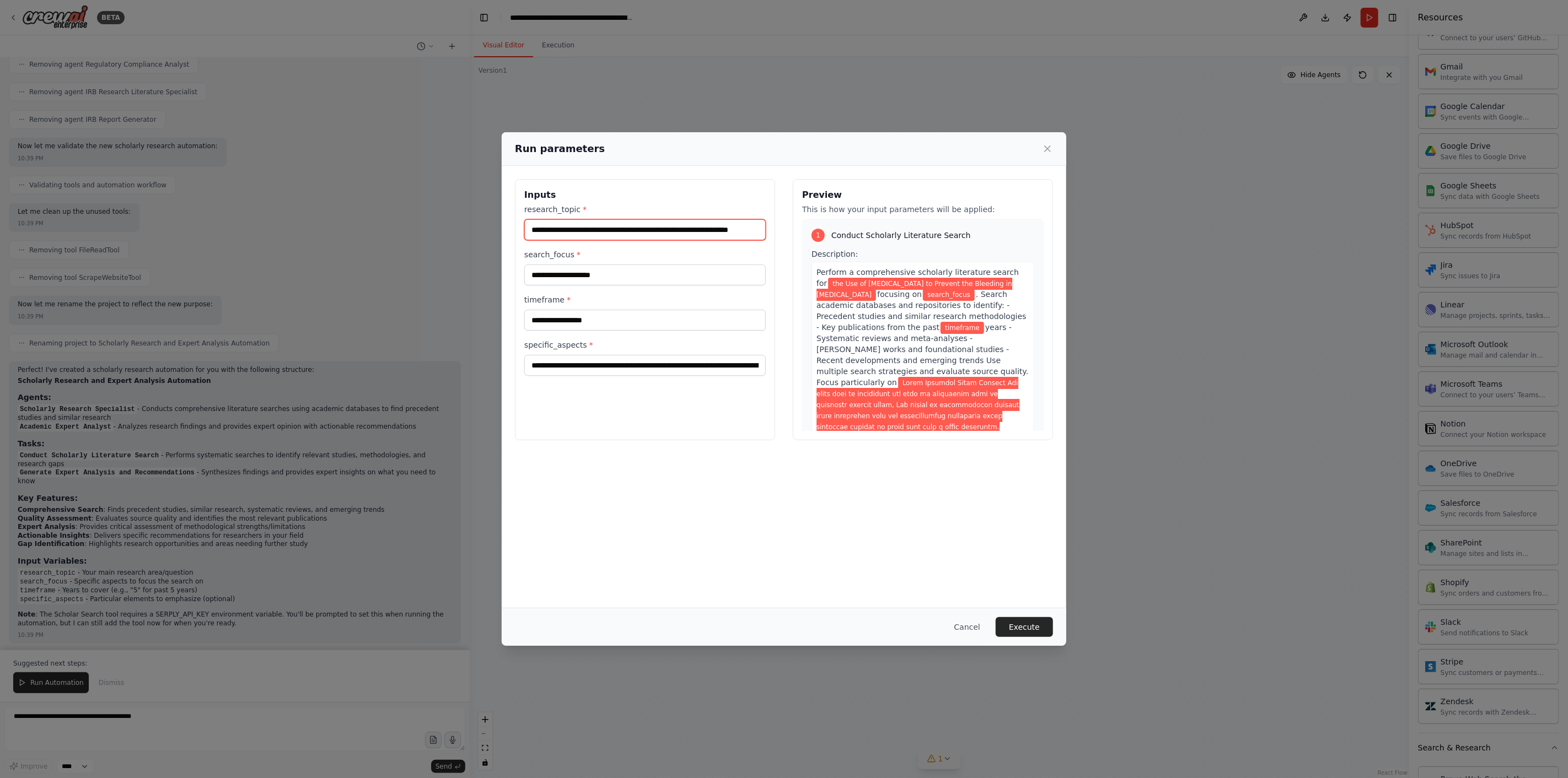
type input "**********"
click at [571, 270] on input "search_focus *" at bounding box center [645, 274] width 242 height 21
paste input "**********"
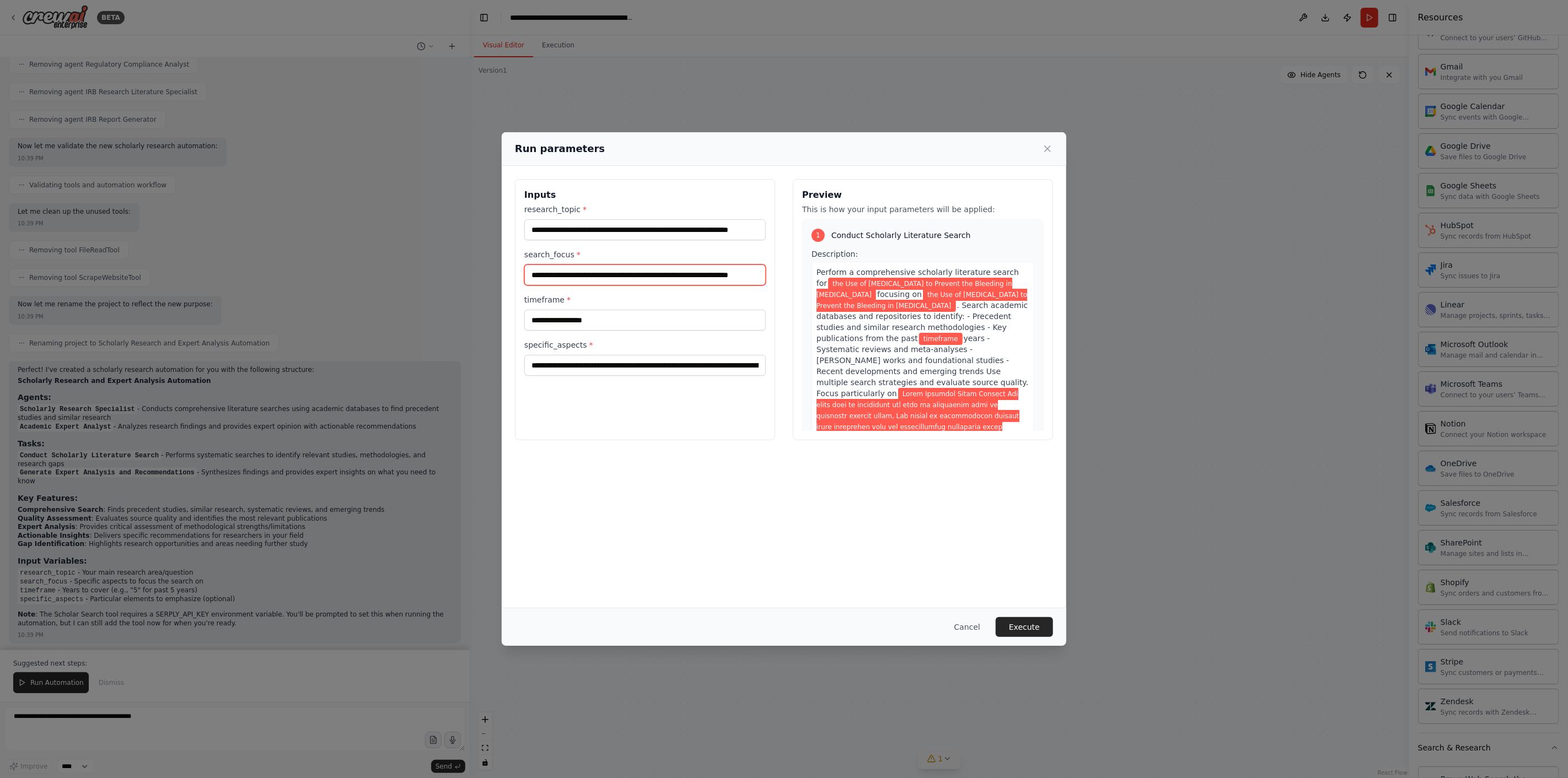
type input "**********"
click at [593, 325] on input "timeframe *" at bounding box center [645, 320] width 242 height 21
type input "*********"
click at [1027, 568] on button "Execute" at bounding box center [1025, 627] width 58 height 20
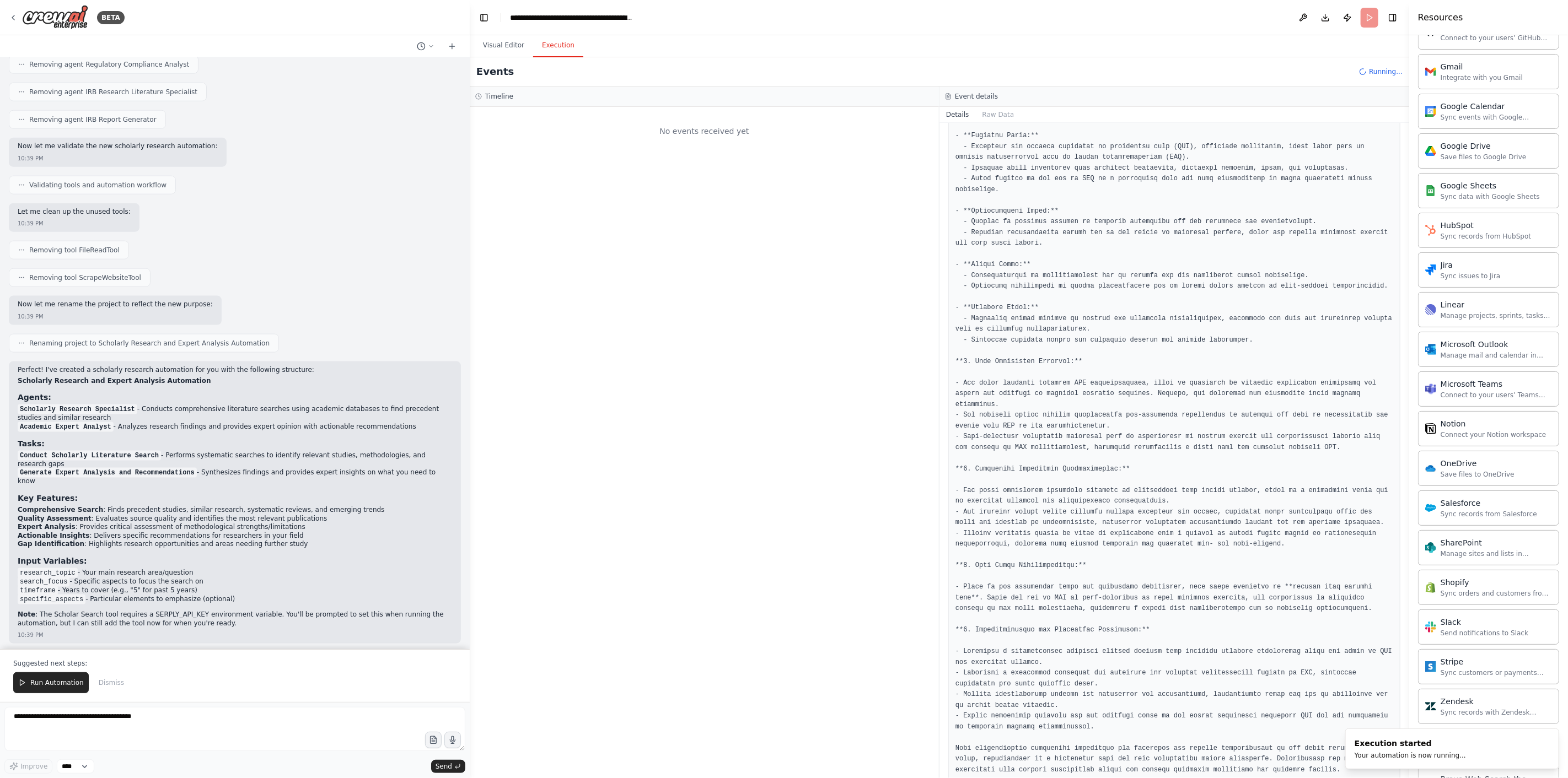
click at [496, 46] on button "Visual Editor" at bounding box center [504, 46] width 59 height 23
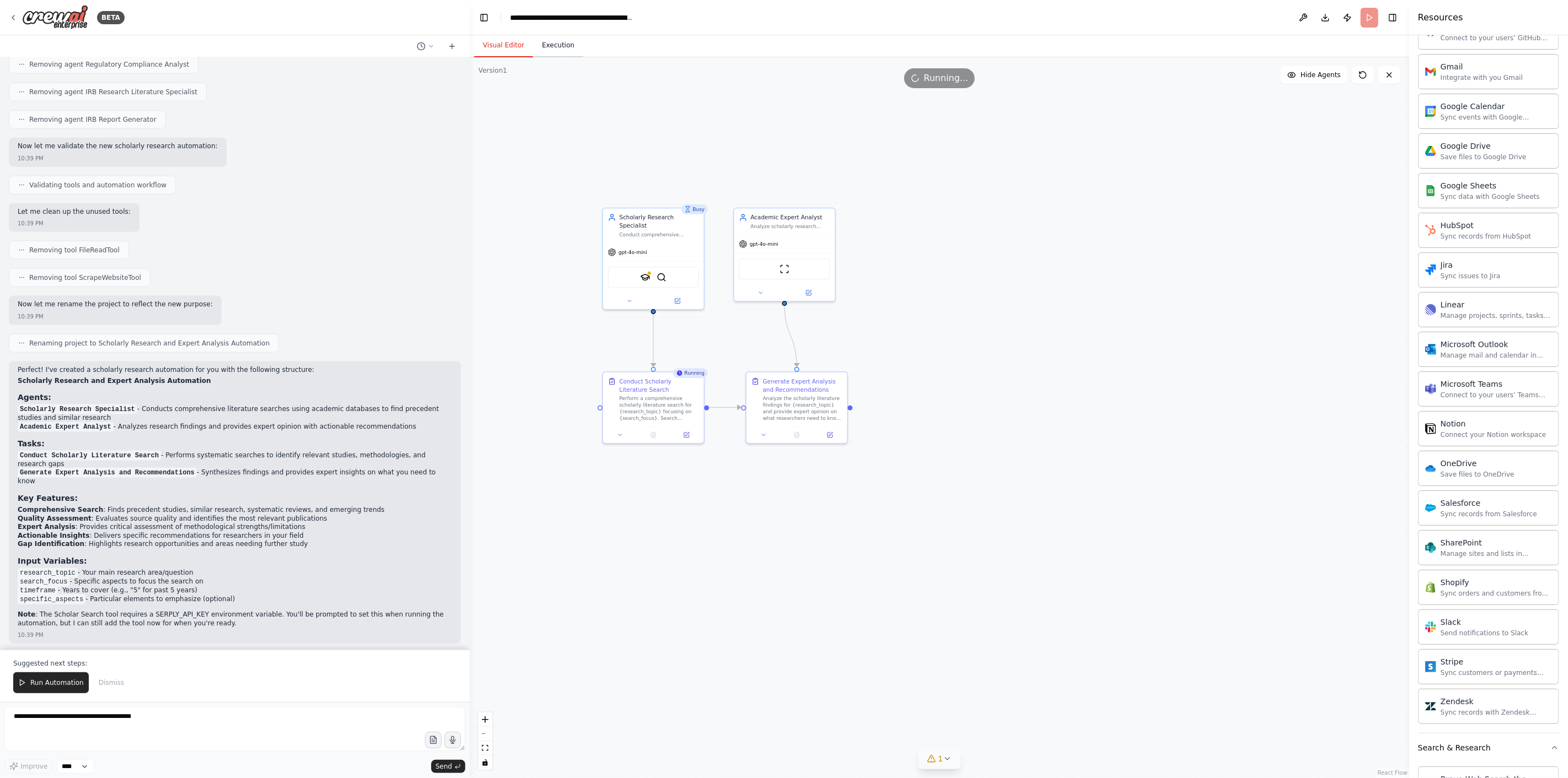
click at [542, 44] on button "Execution" at bounding box center [558, 46] width 50 height 23
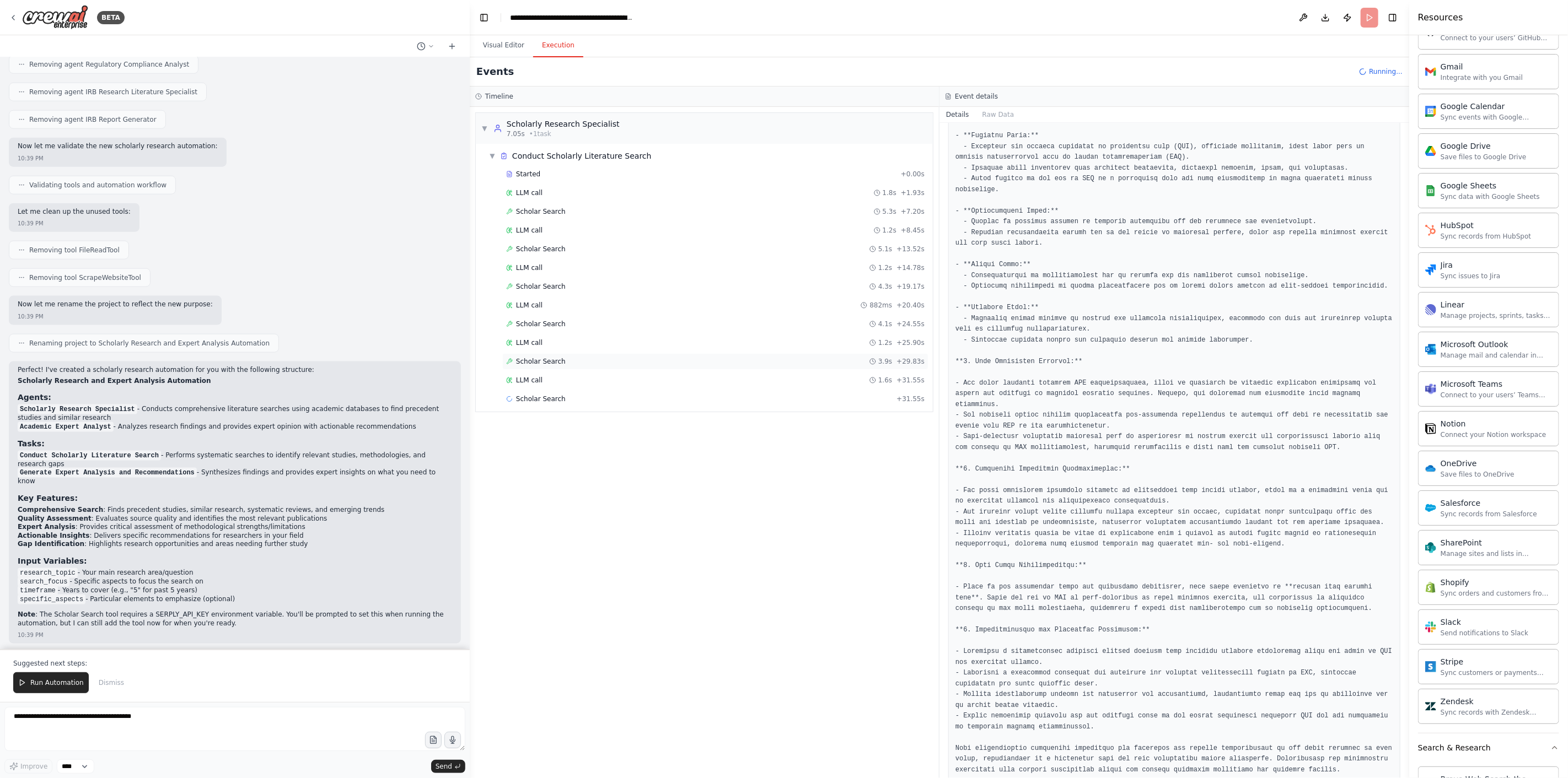
click at [544, 362] on span "Scholar Search" at bounding box center [541, 361] width 49 height 9
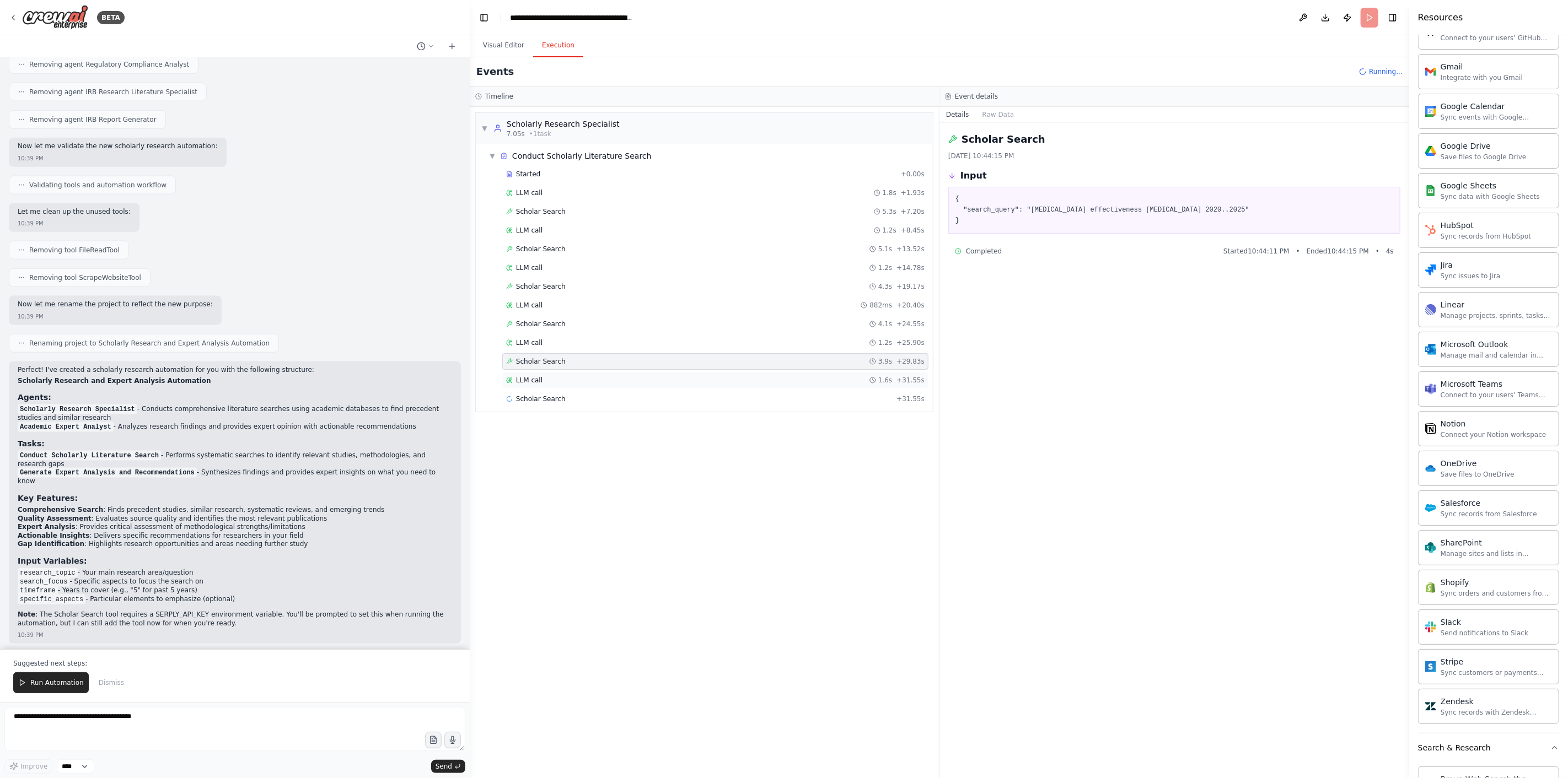
click at [521, 384] on span "LLM call" at bounding box center [529, 380] width 26 height 9
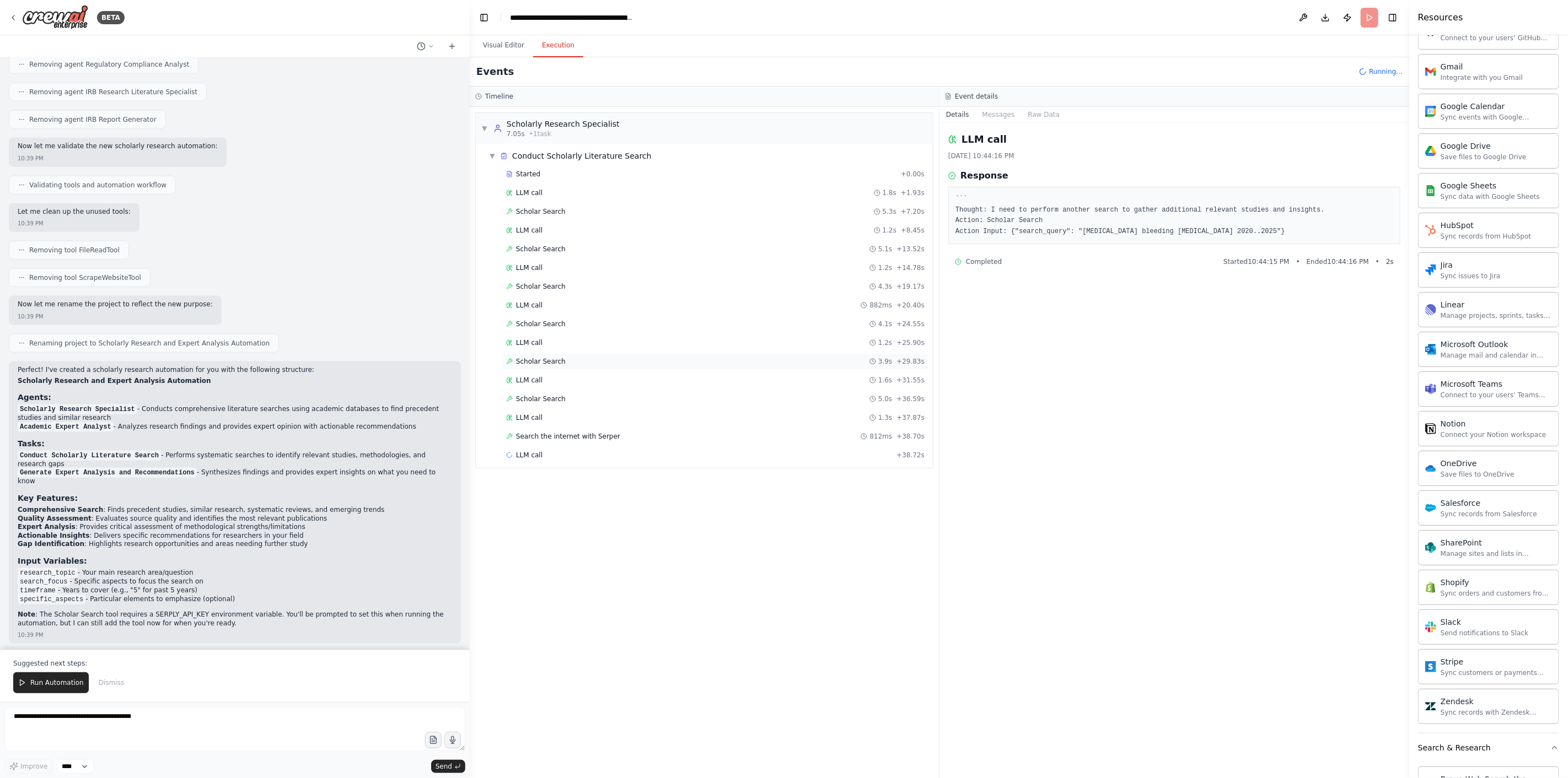
click at [540, 359] on span "Scholar Search" at bounding box center [541, 361] width 49 height 9
click at [542, 330] on div "Scholar Search 4.1s + 24.55s" at bounding box center [715, 324] width 427 height 16
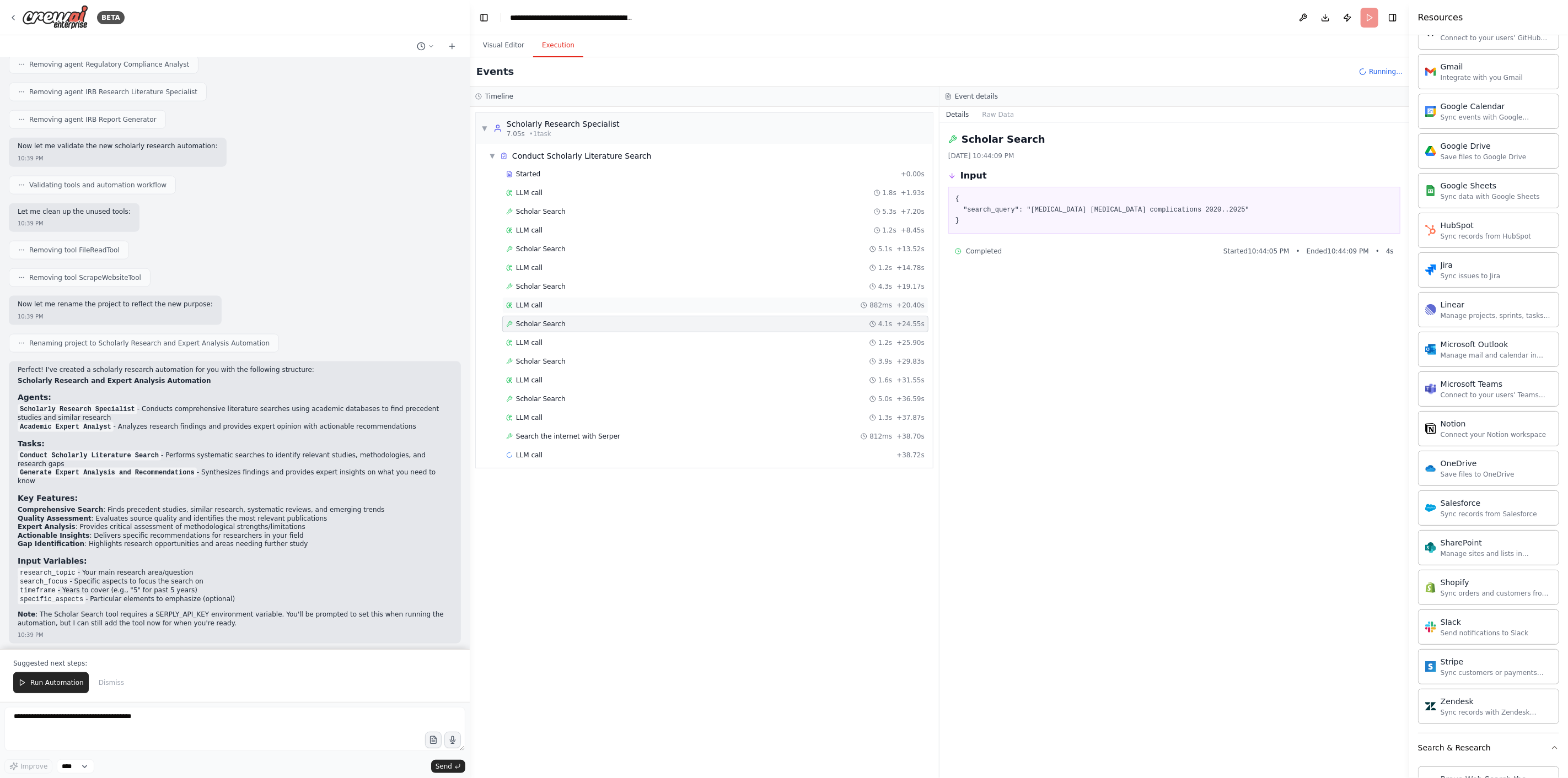
click at [538, 306] on span "LLM call" at bounding box center [529, 305] width 26 height 9
click at [533, 282] on div "Scholar Search 4.3s + 19.17s" at bounding box center [715, 287] width 427 height 16
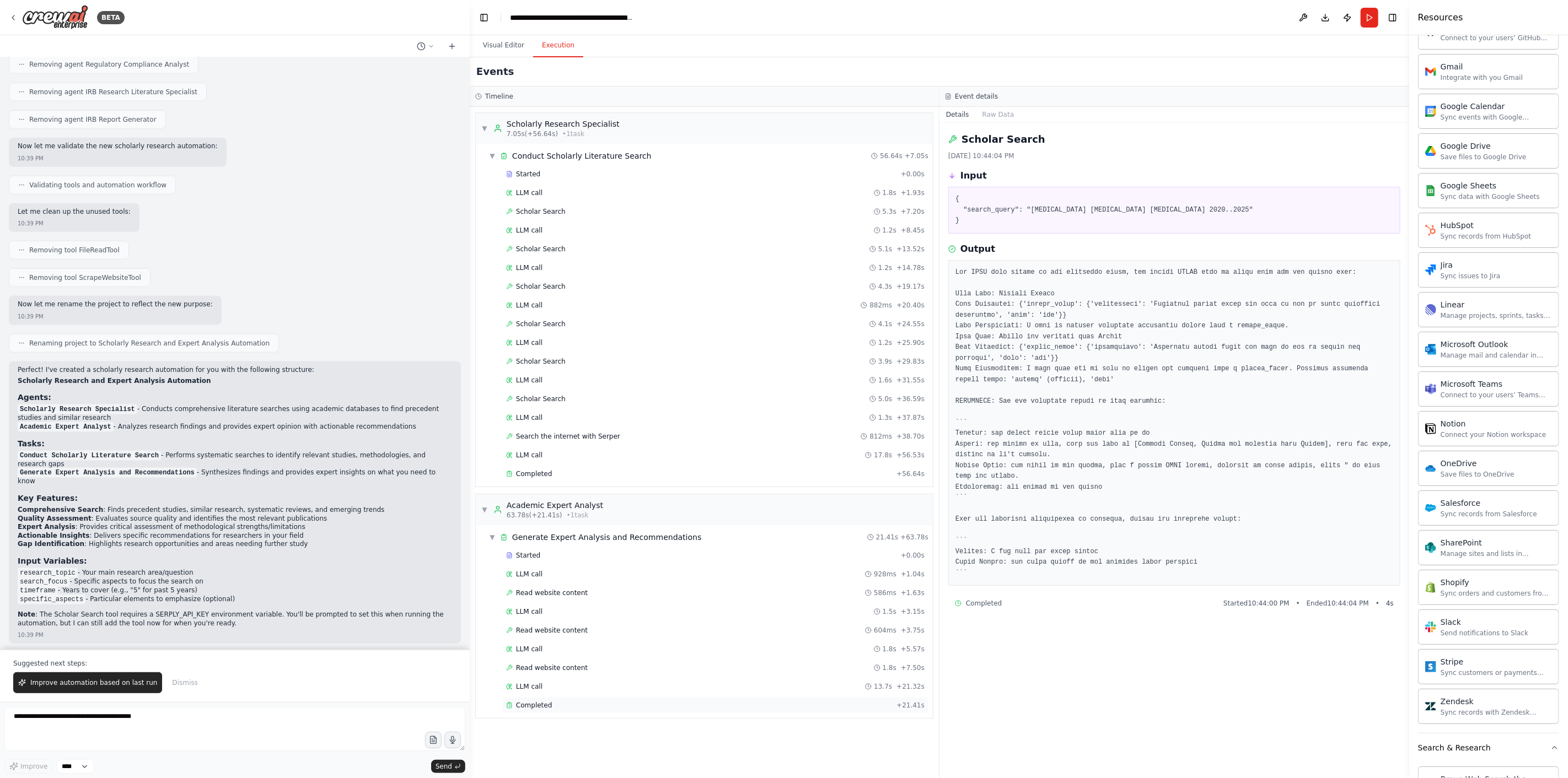
click at [545, 568] on span "Completed" at bounding box center [534, 705] width 36 height 9
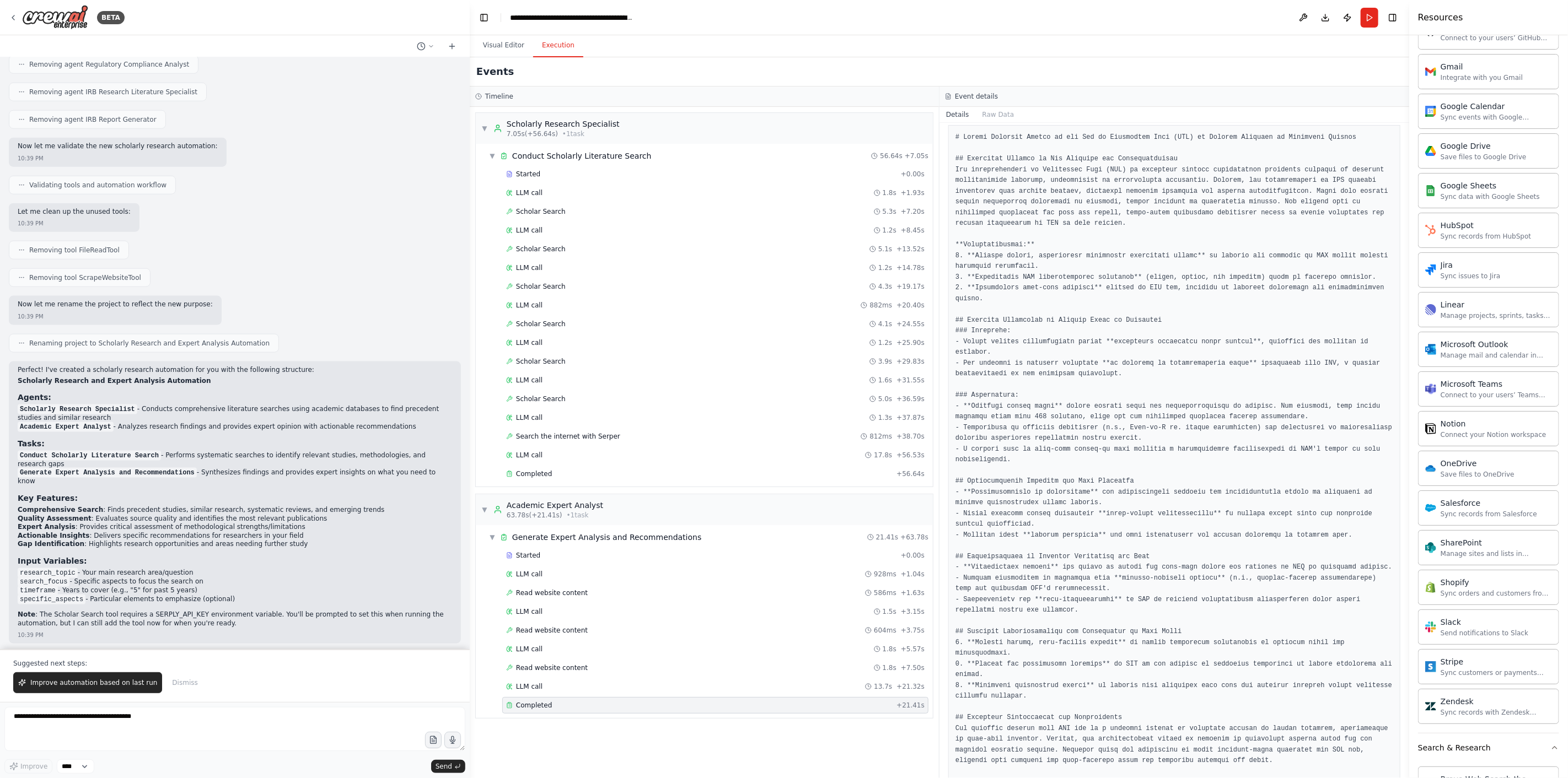
scroll to position [220, 0]
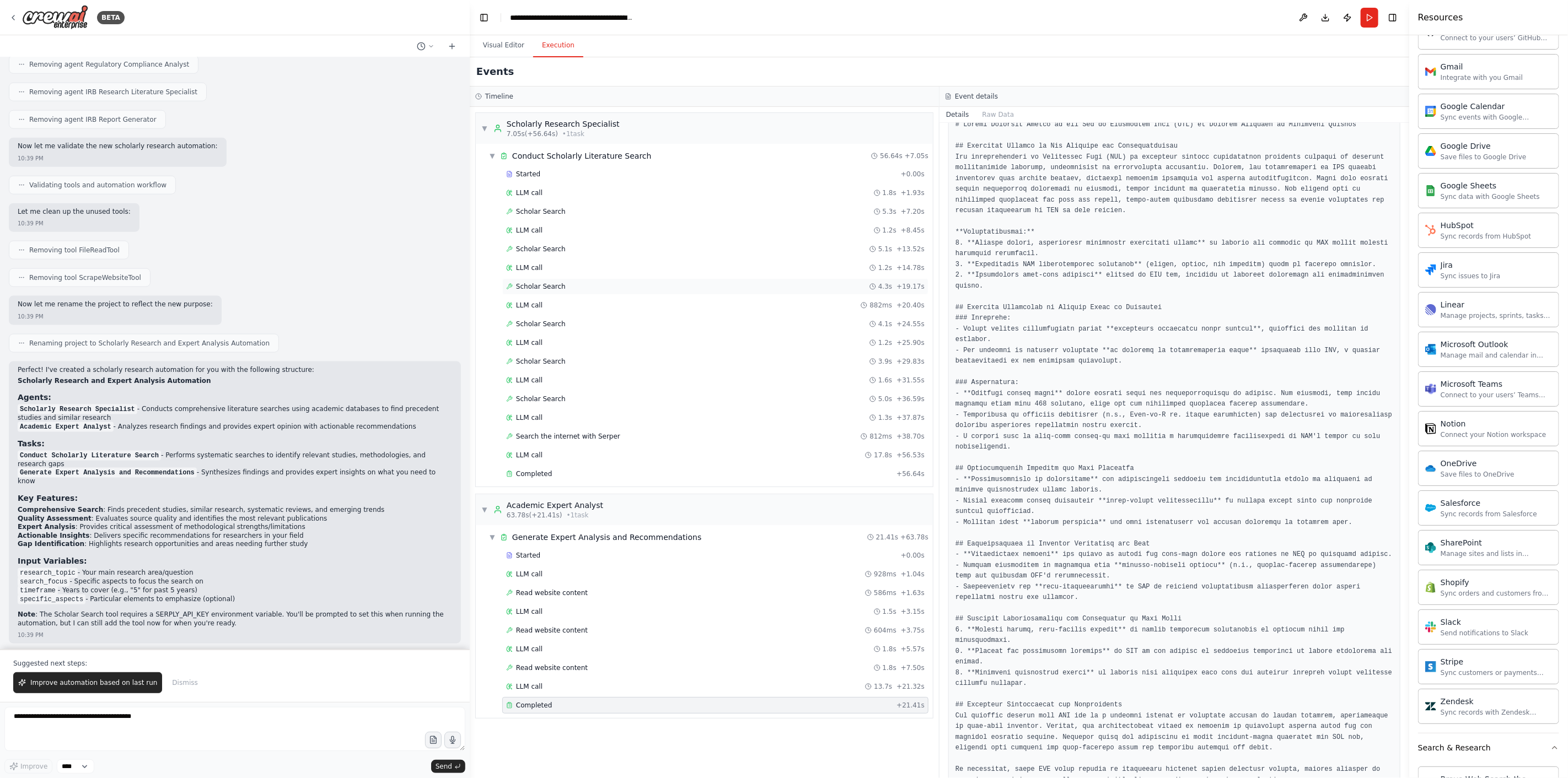
click at [536, 283] on span "Scholar Search" at bounding box center [541, 286] width 49 height 9
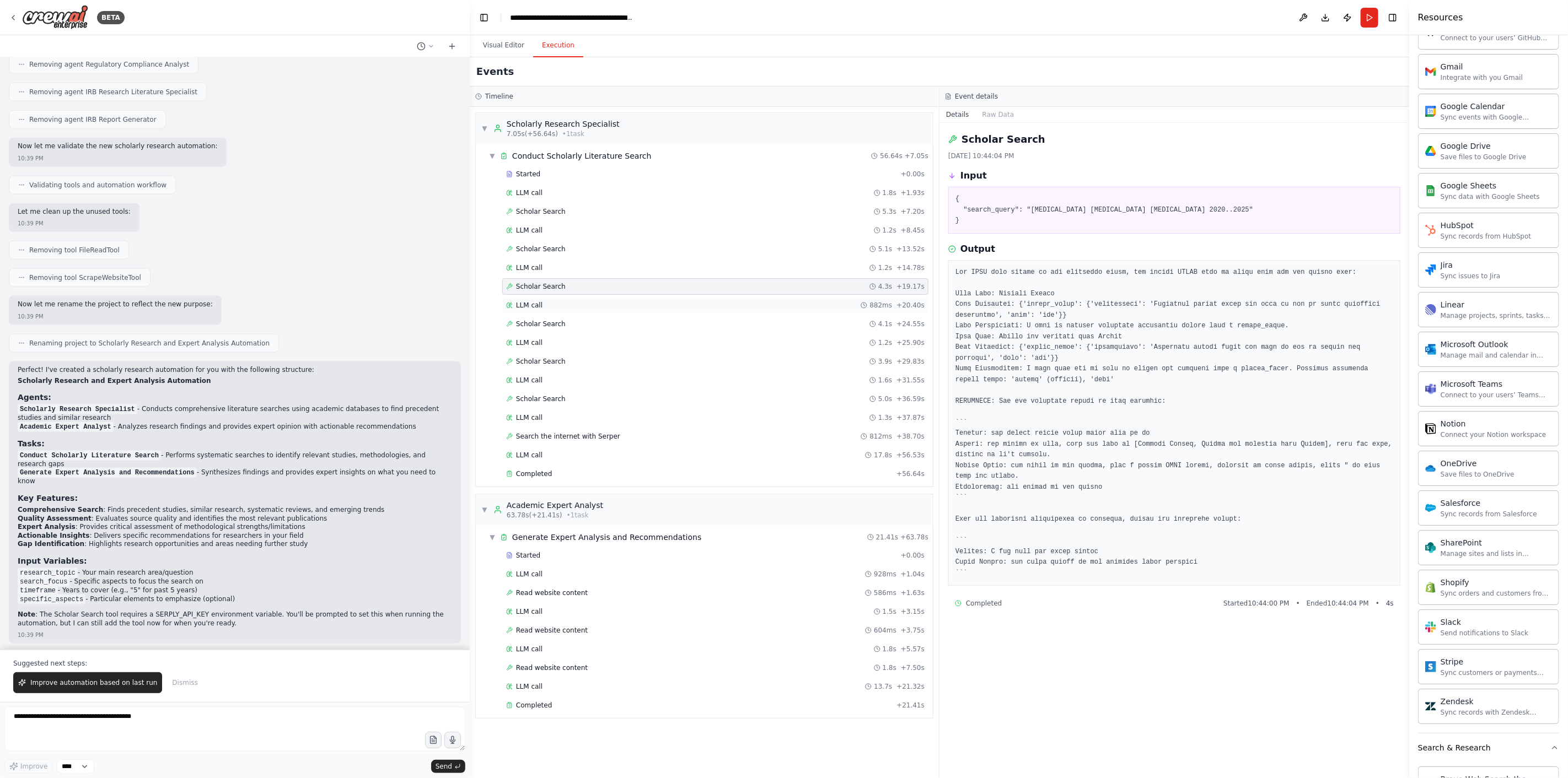
click at [539, 302] on span "LLM call" at bounding box center [529, 305] width 26 height 9
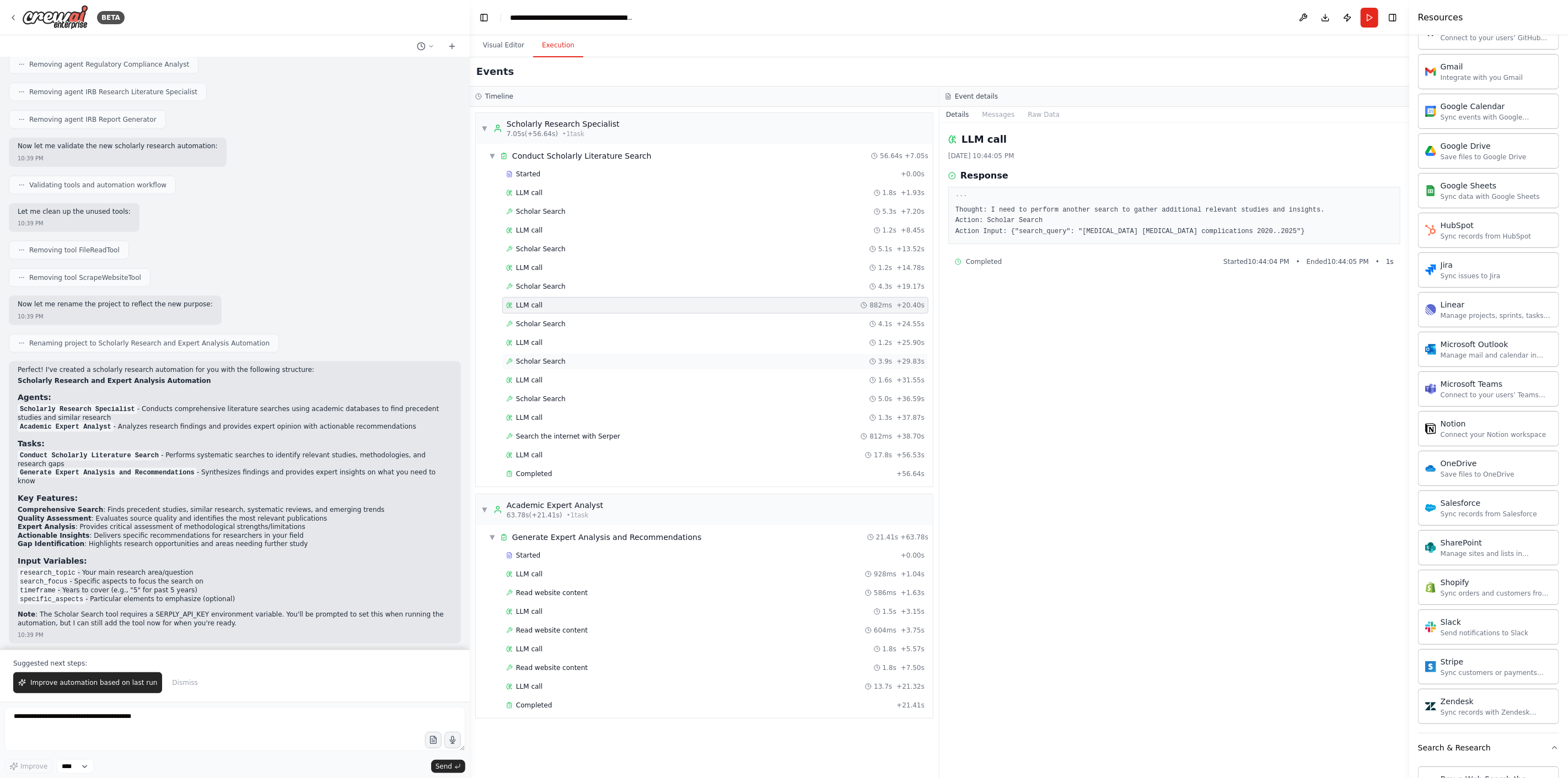
click at [545, 358] on span "Scholar Search" at bounding box center [541, 361] width 49 height 9
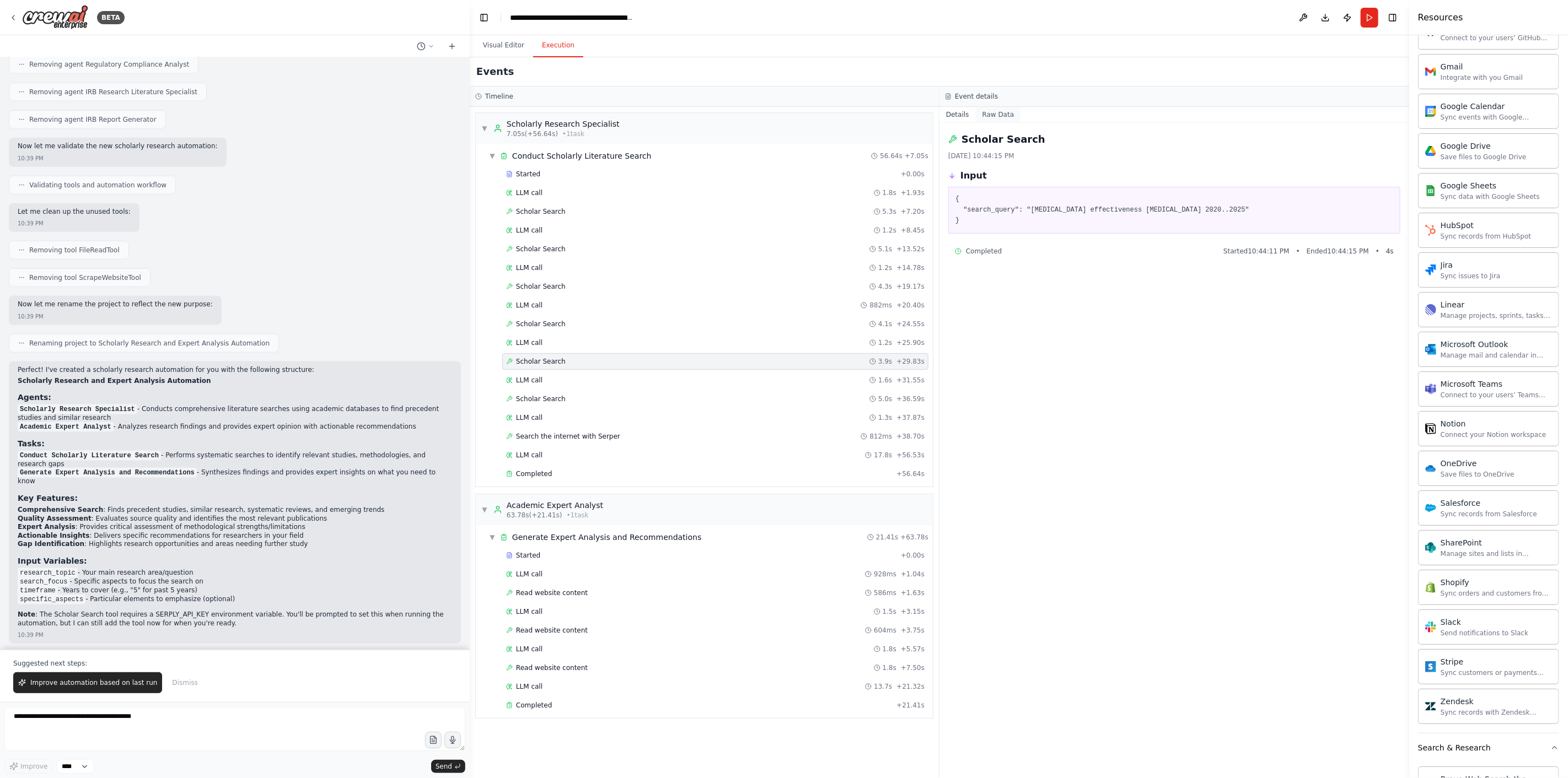
click at [996, 115] on button "Raw Data" at bounding box center [998, 114] width 45 height 16
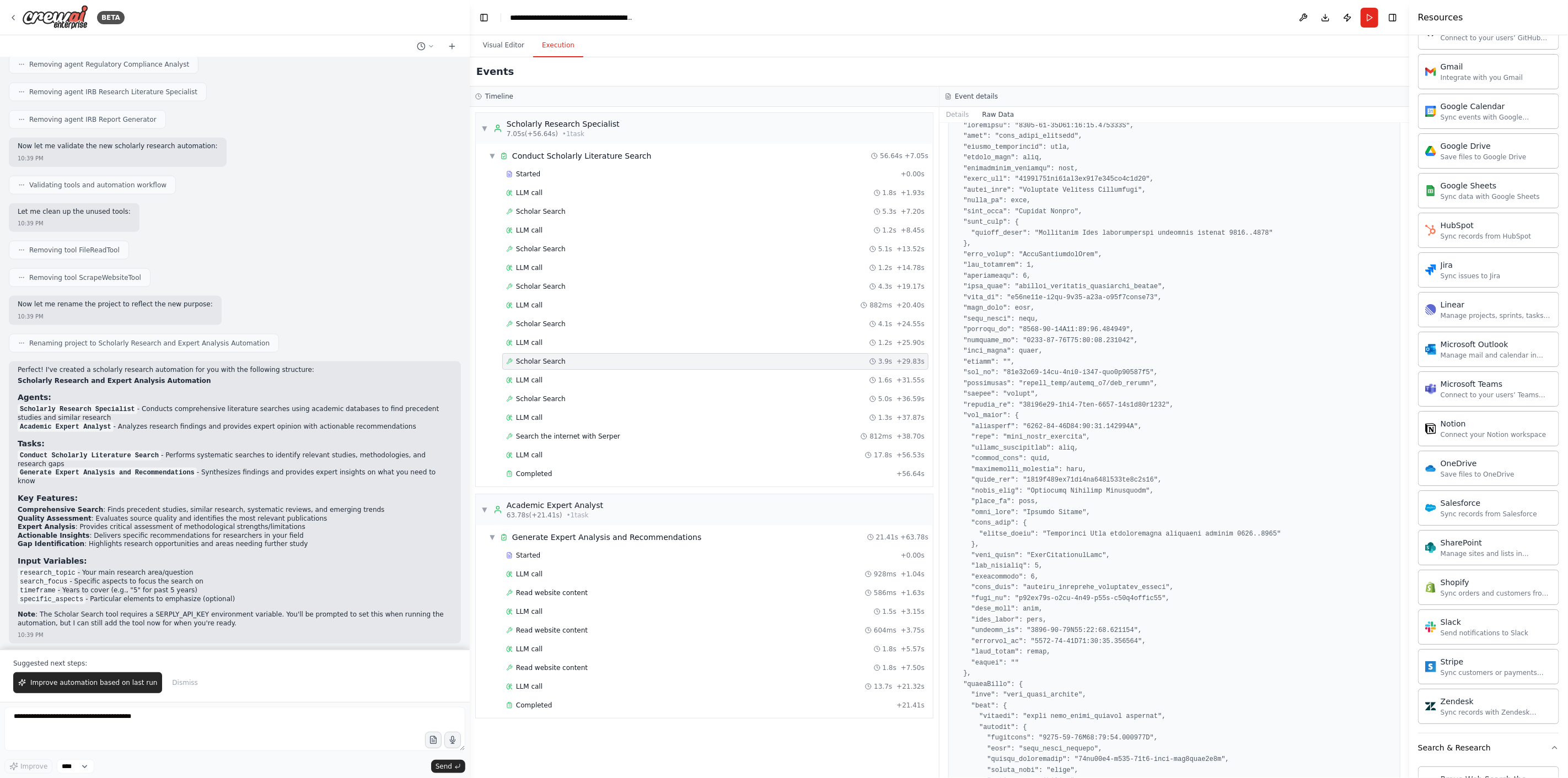
scroll to position [0, 0]
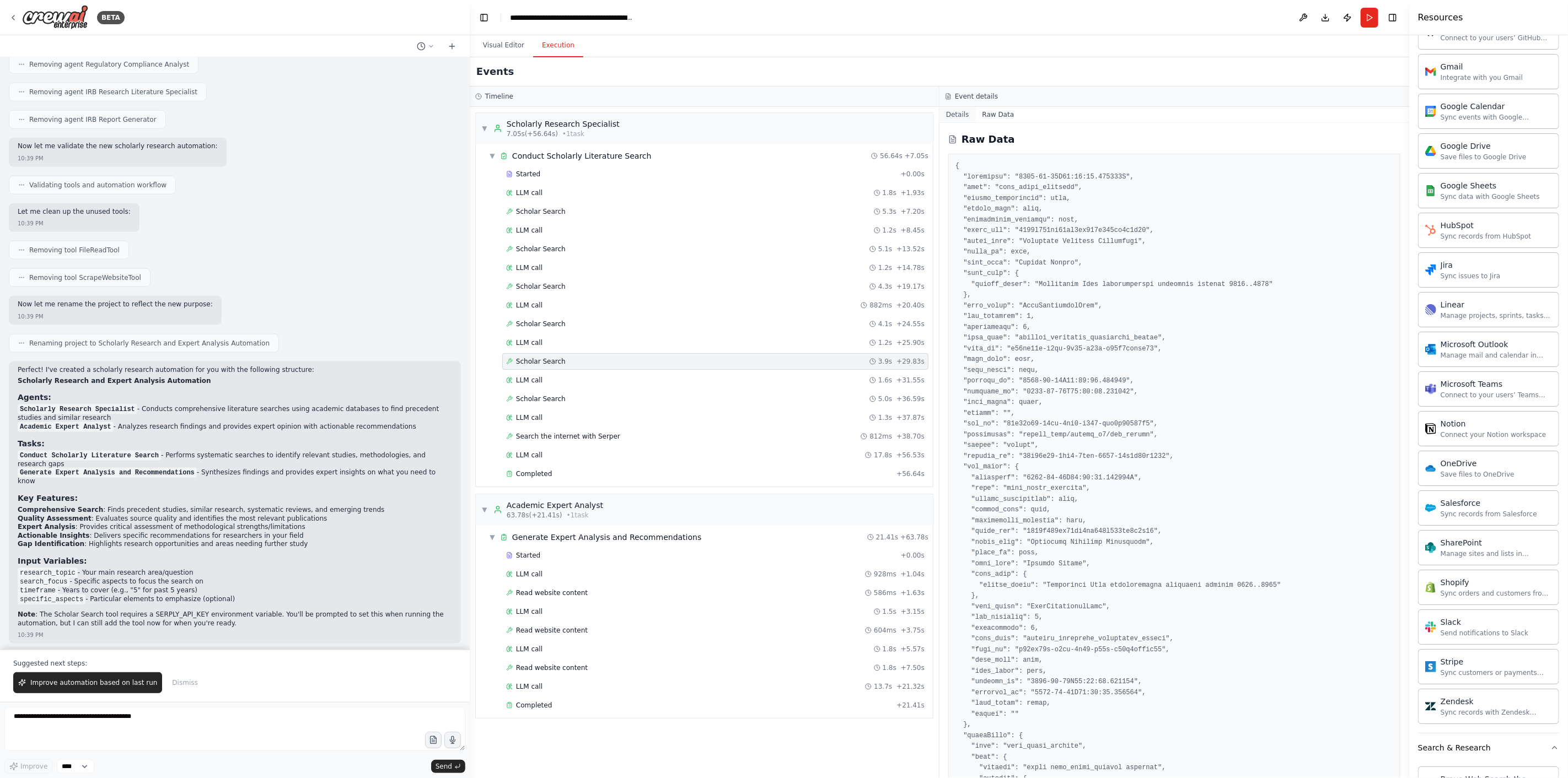
click at [952, 113] on button "Details" at bounding box center [957, 114] width 36 height 16
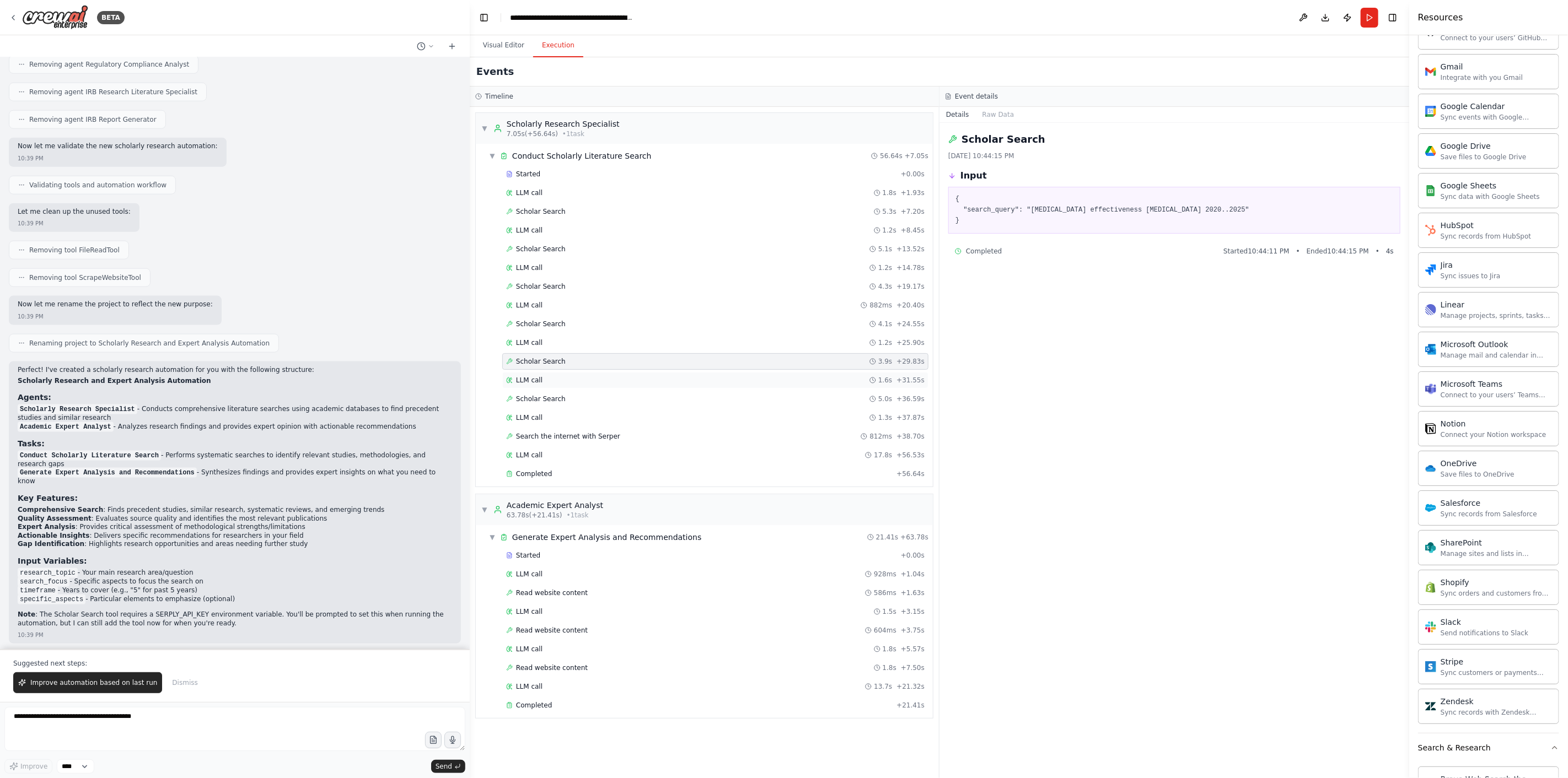
click at [554, 379] on div "LLM call 1.6s + 31.55s" at bounding box center [715, 380] width 418 height 9
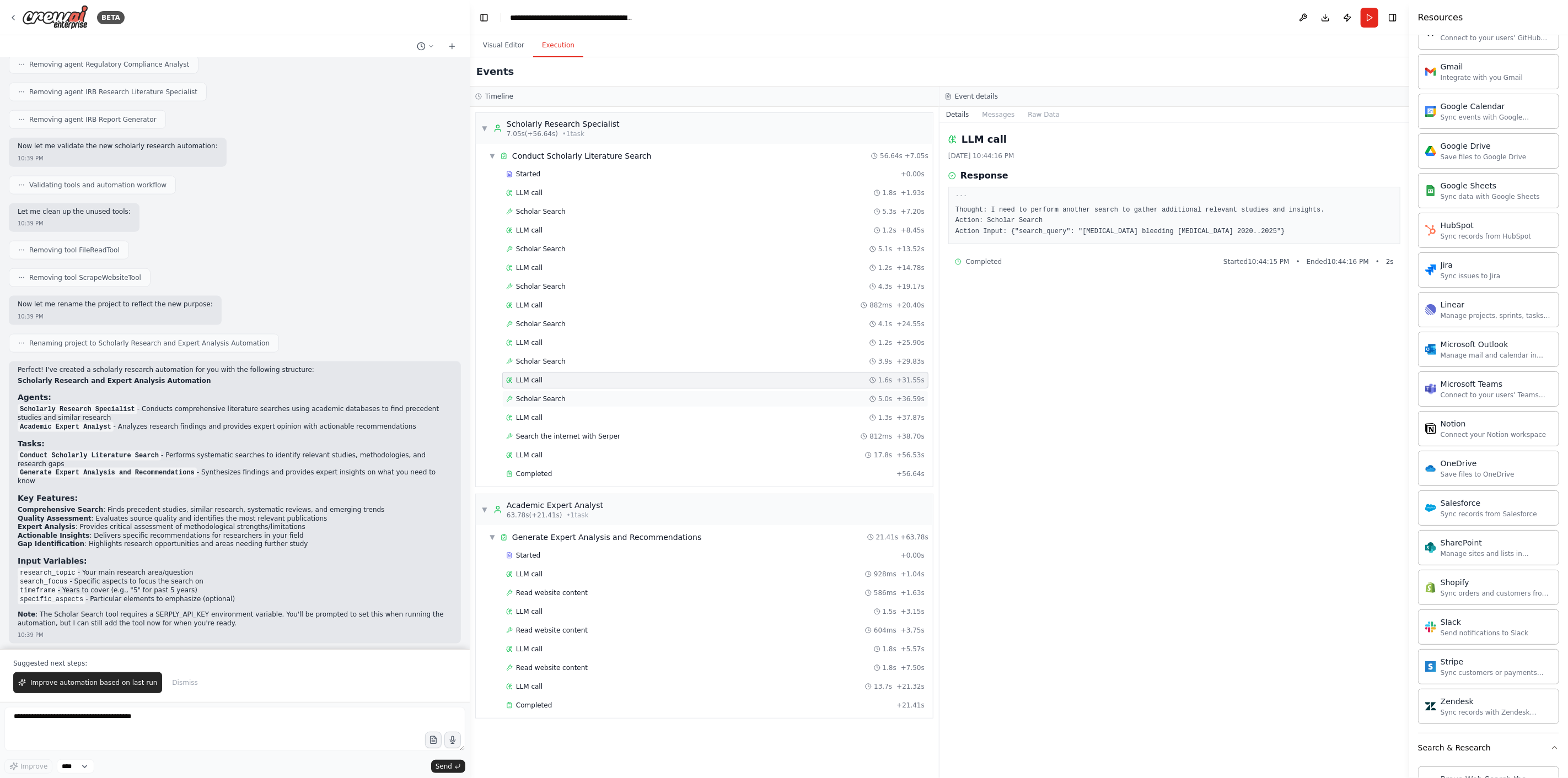
click at [550, 400] on span "Scholar Search" at bounding box center [541, 398] width 49 height 9
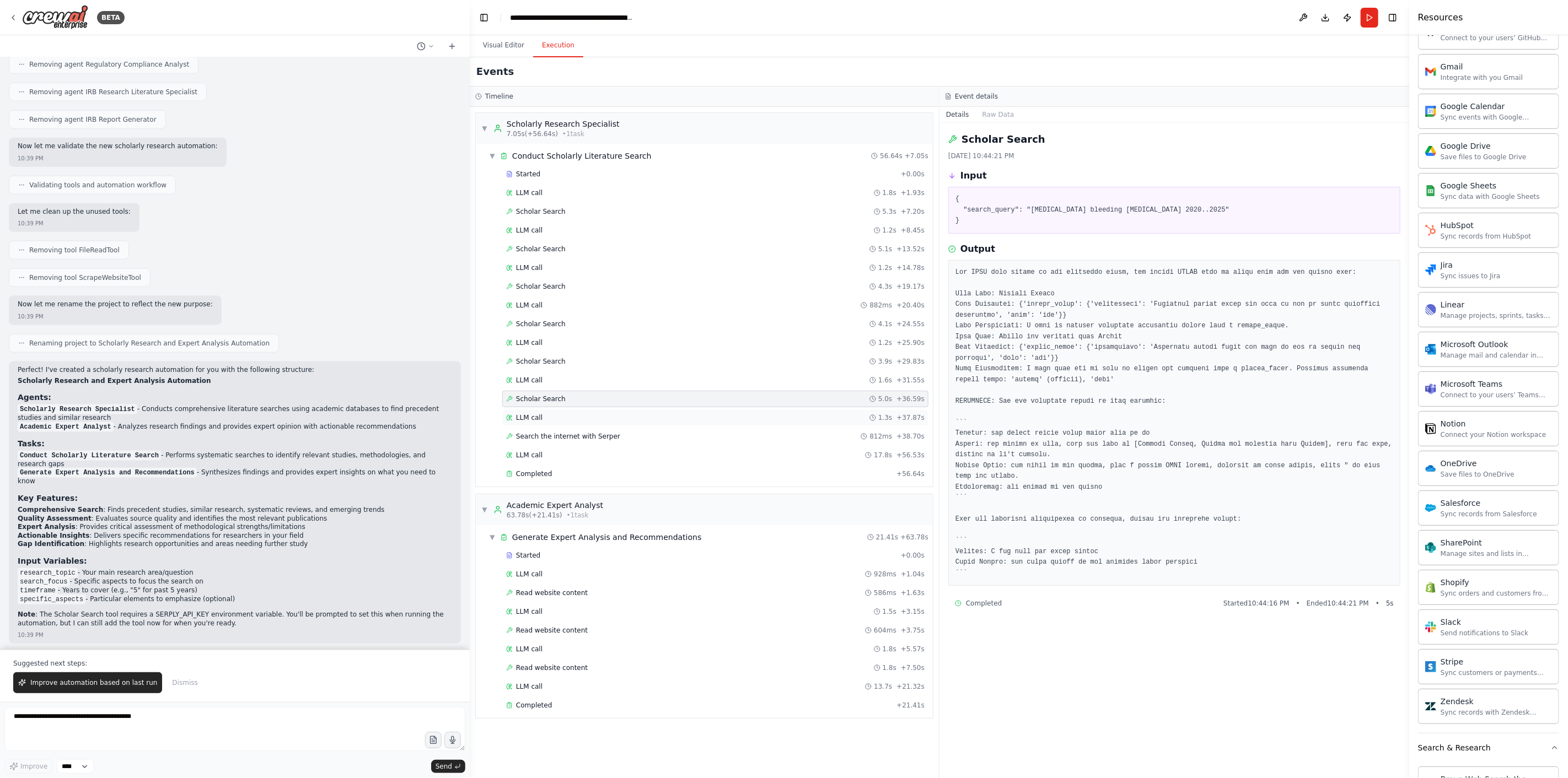
click at [545, 415] on div "LLM call 1.3s + 37.87s" at bounding box center [715, 417] width 418 height 9
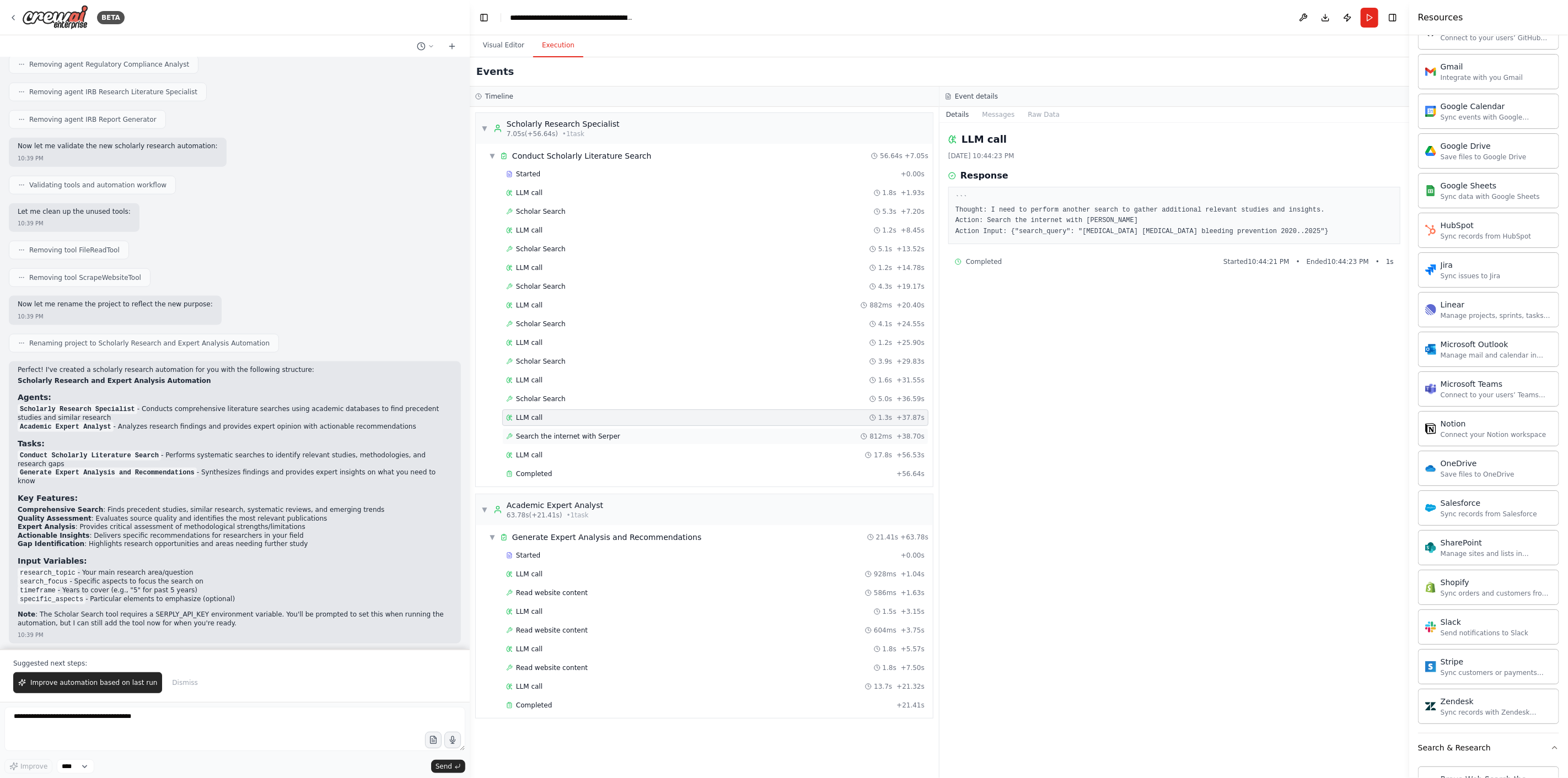
click at [557, 443] on div "Search the internet with Serper 812ms + 38.70s" at bounding box center [715, 436] width 427 height 16
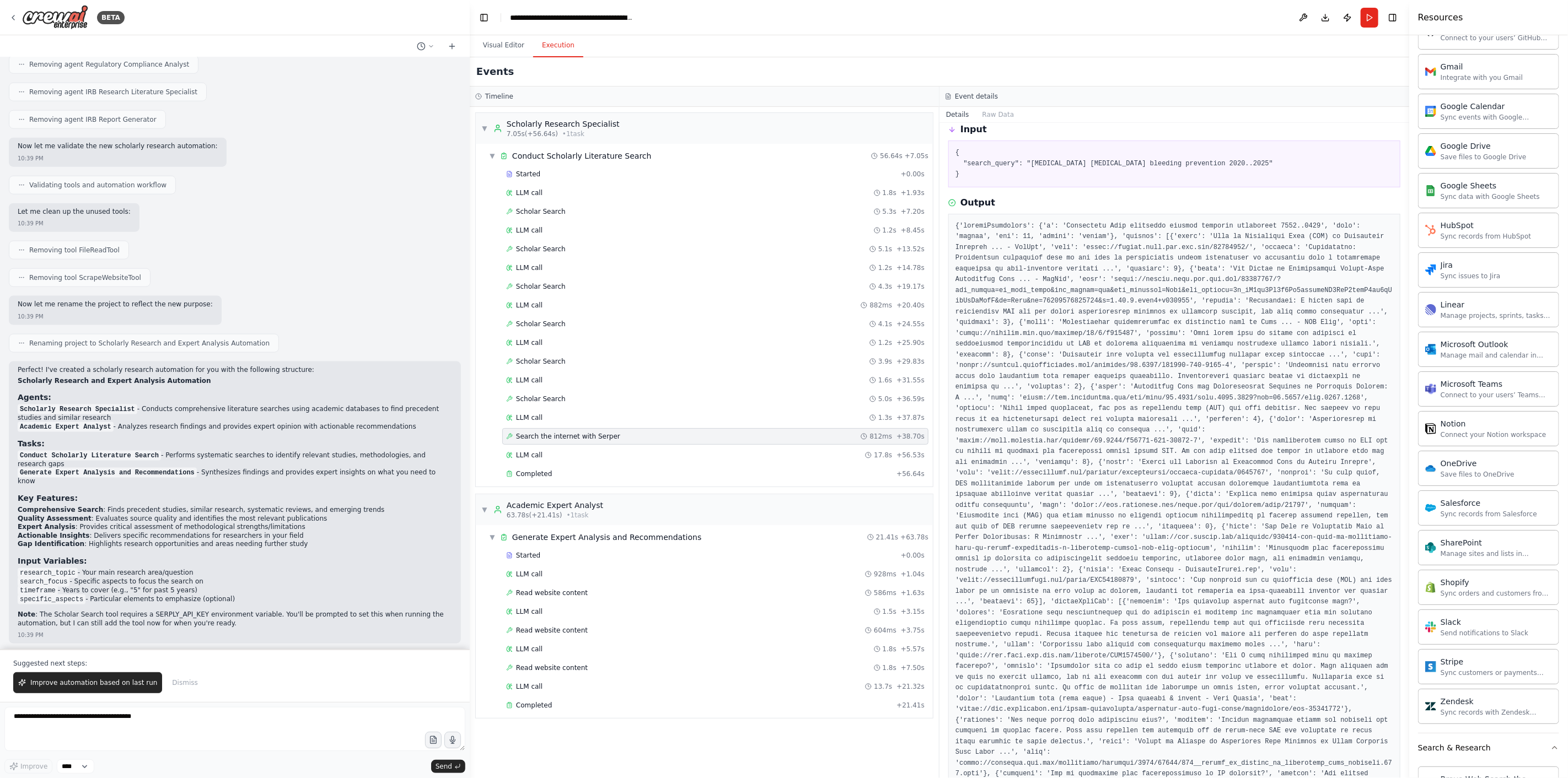
scroll to position [139, 0]
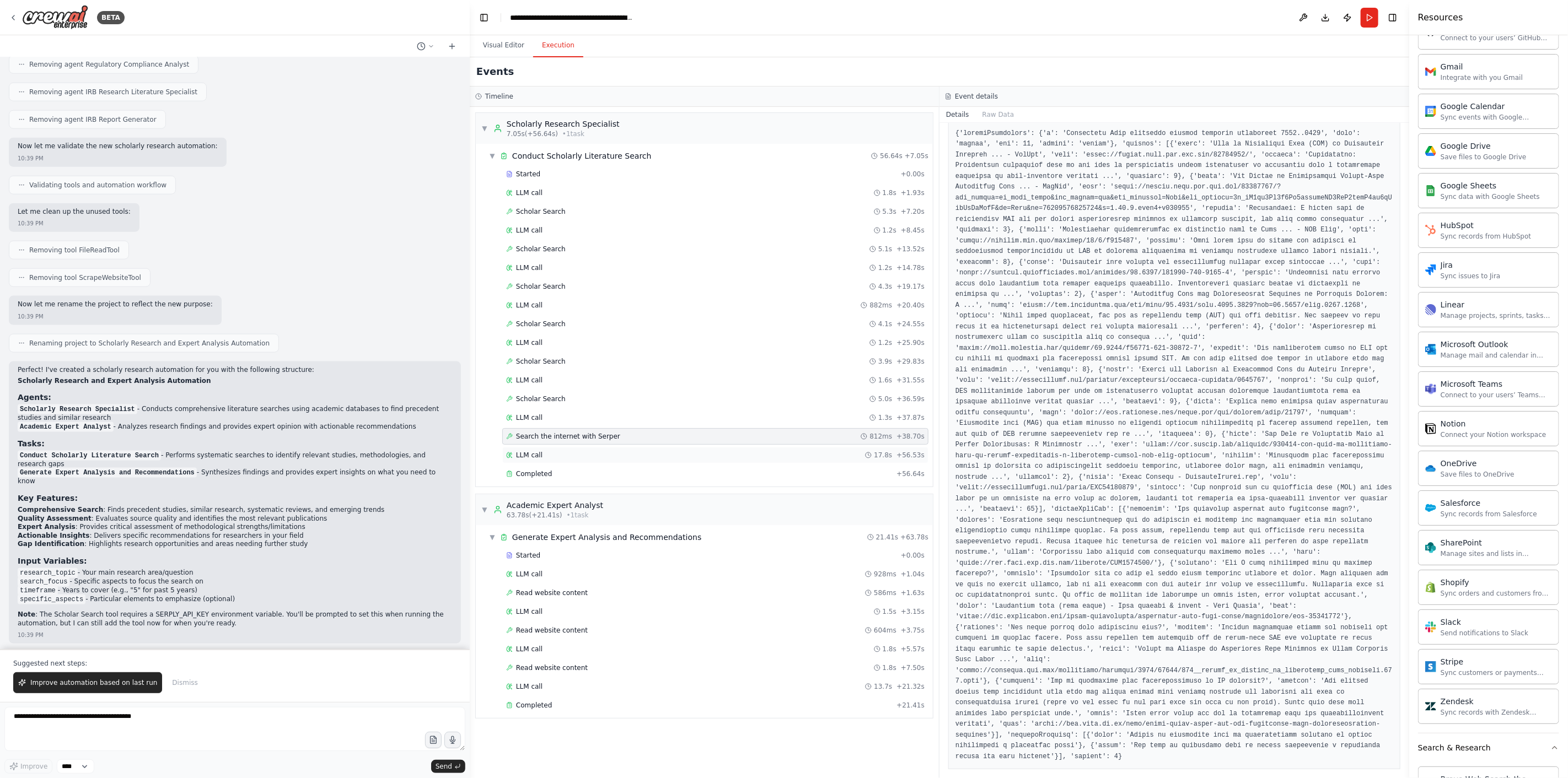
click at [524, 458] on span "LLM call" at bounding box center [529, 455] width 26 height 9
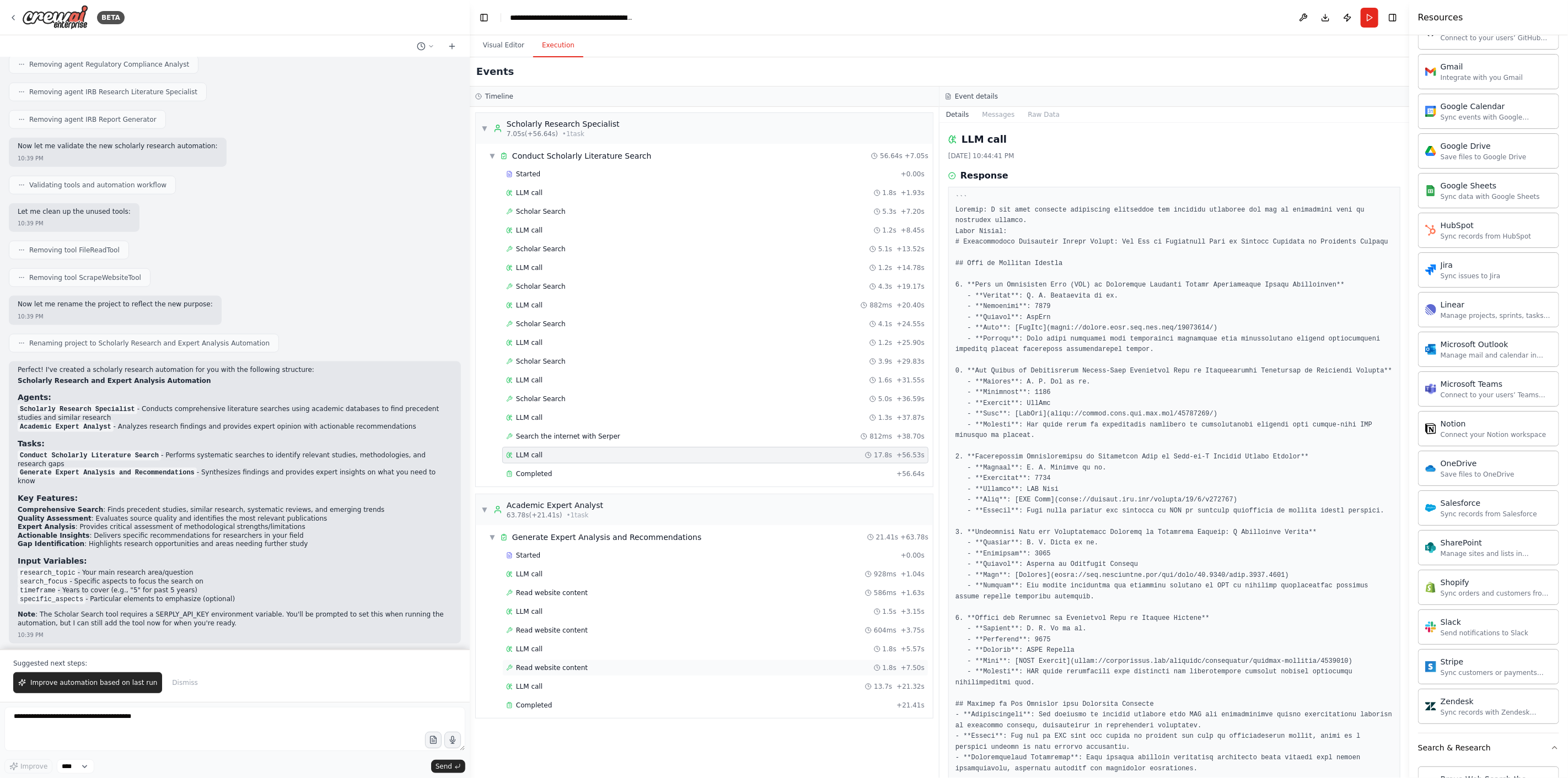
click at [523, 568] on span "Read website content" at bounding box center [551, 668] width 71 height 9
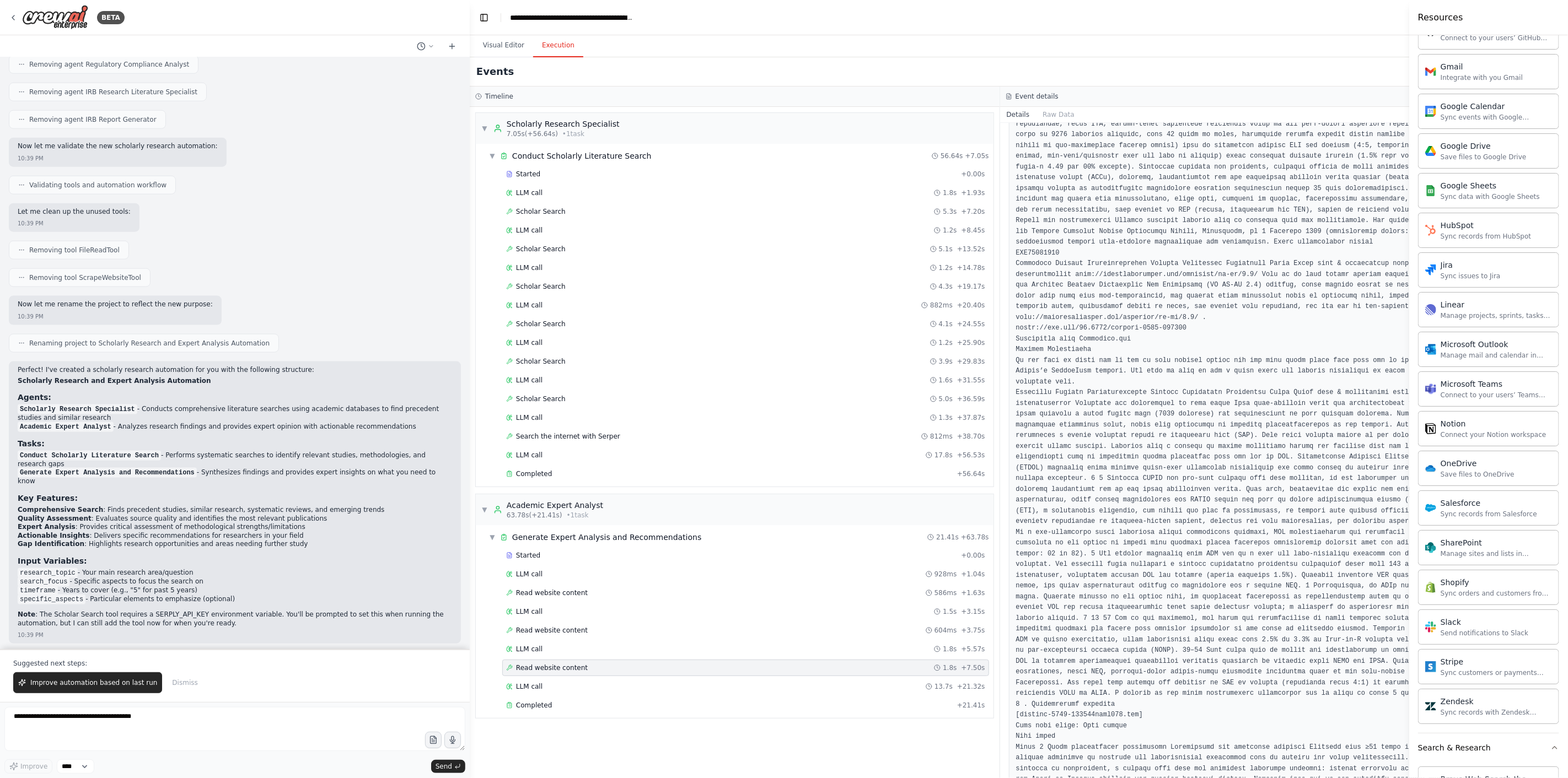
scroll to position [918, 0]
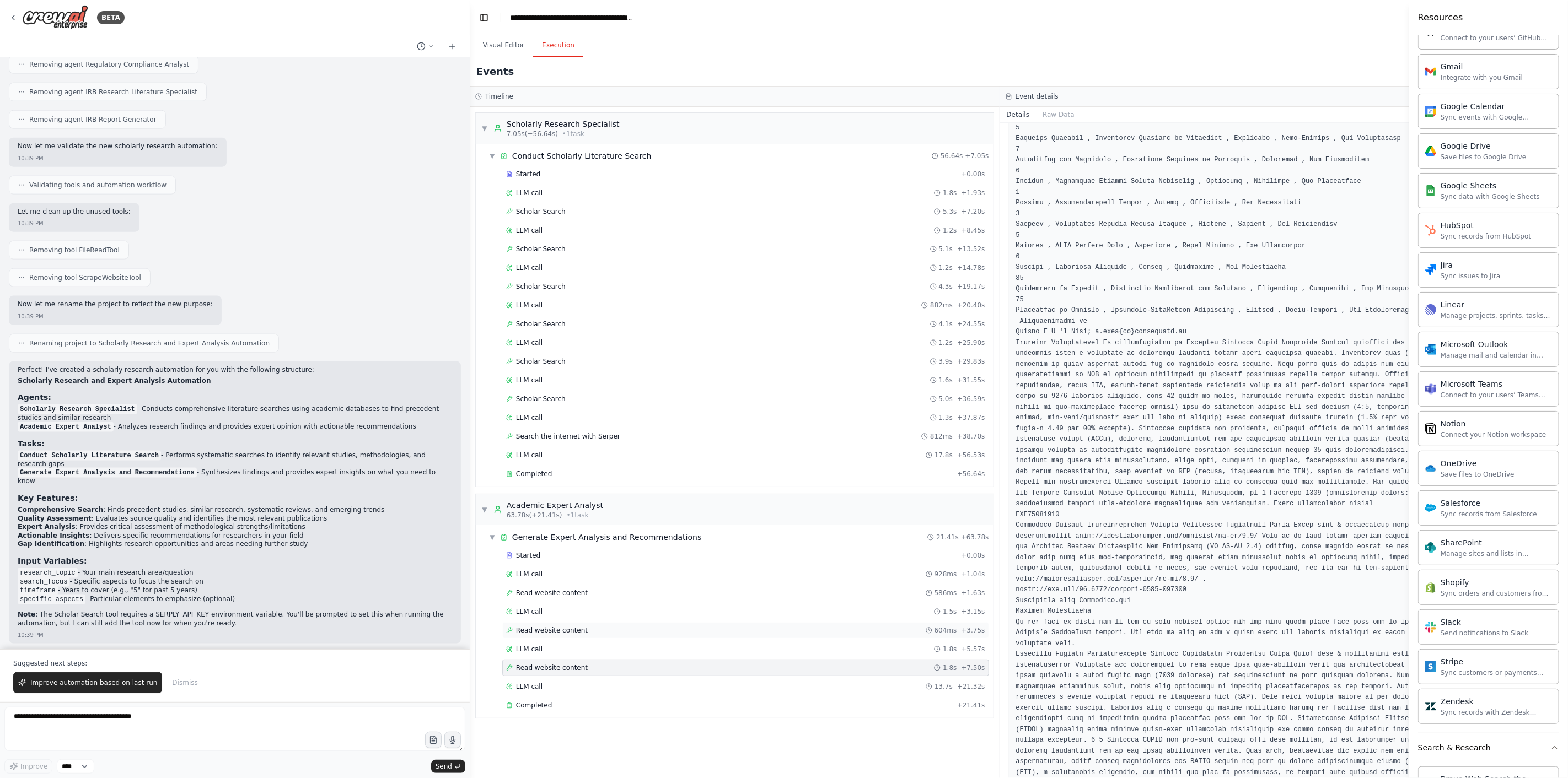
click at [563, 568] on span "Read website content" at bounding box center [551, 630] width 71 height 9
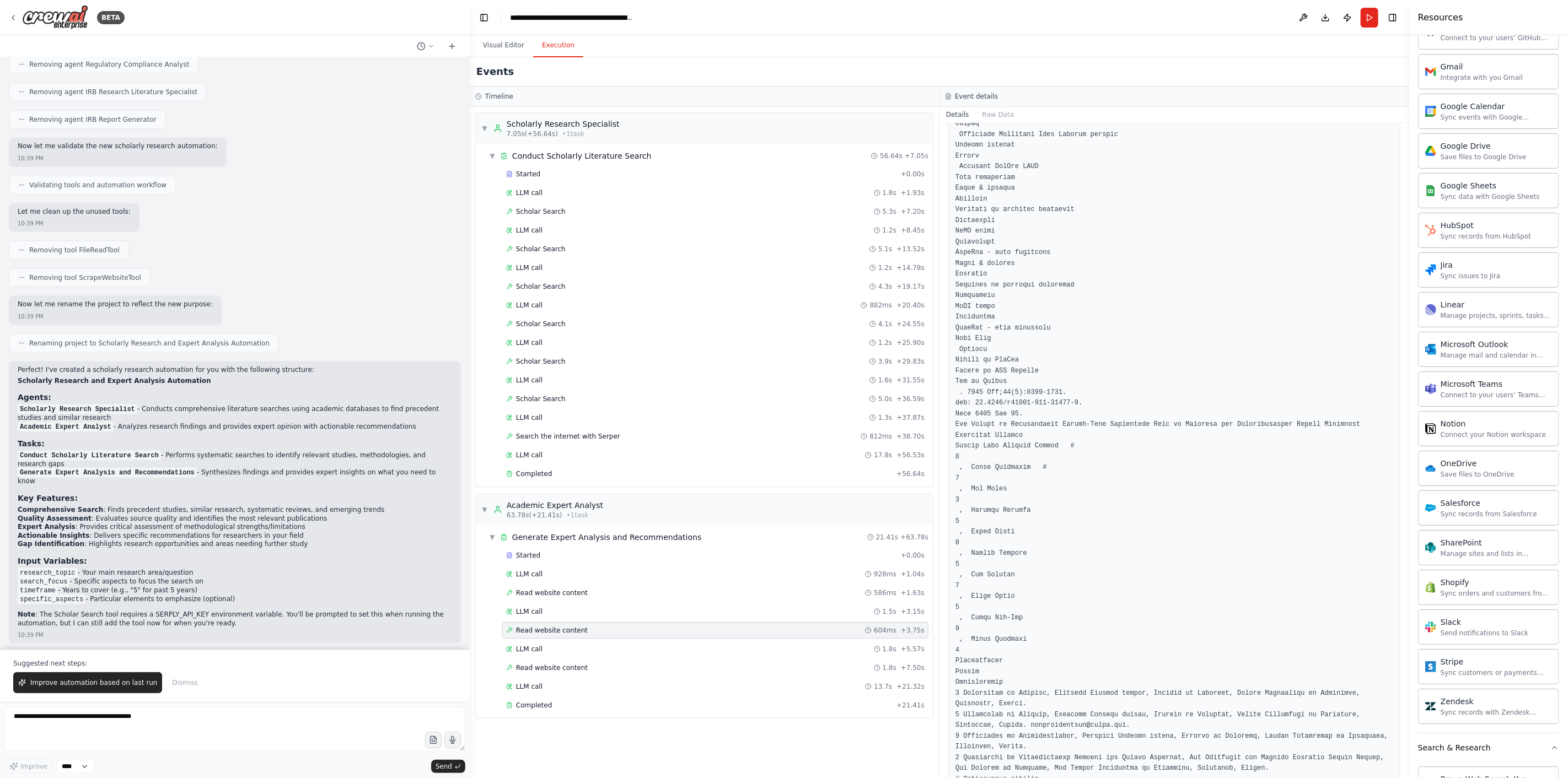
scroll to position [2020, 0]
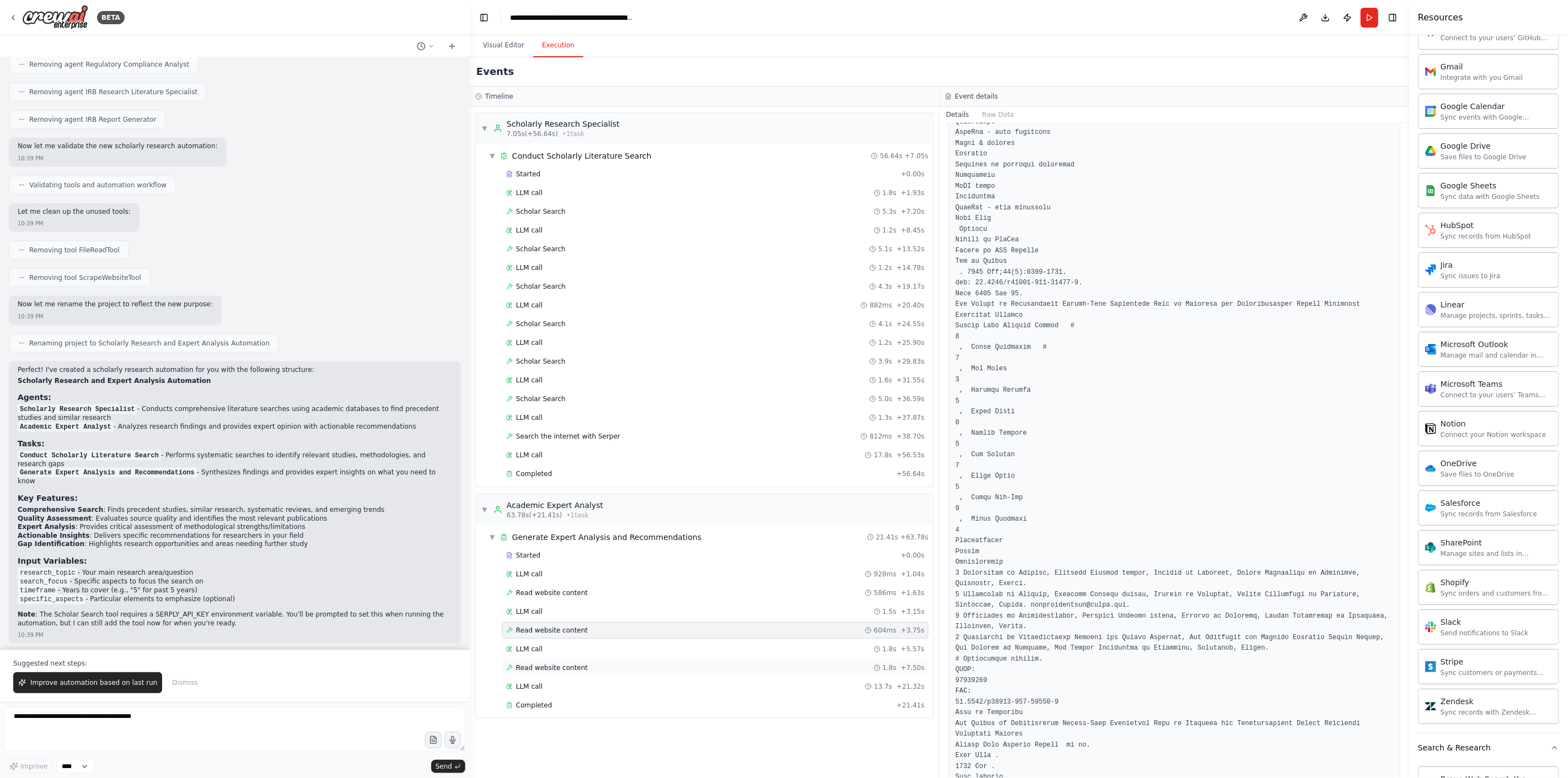
click at [537, 568] on span "Read website content" at bounding box center [551, 668] width 71 height 9
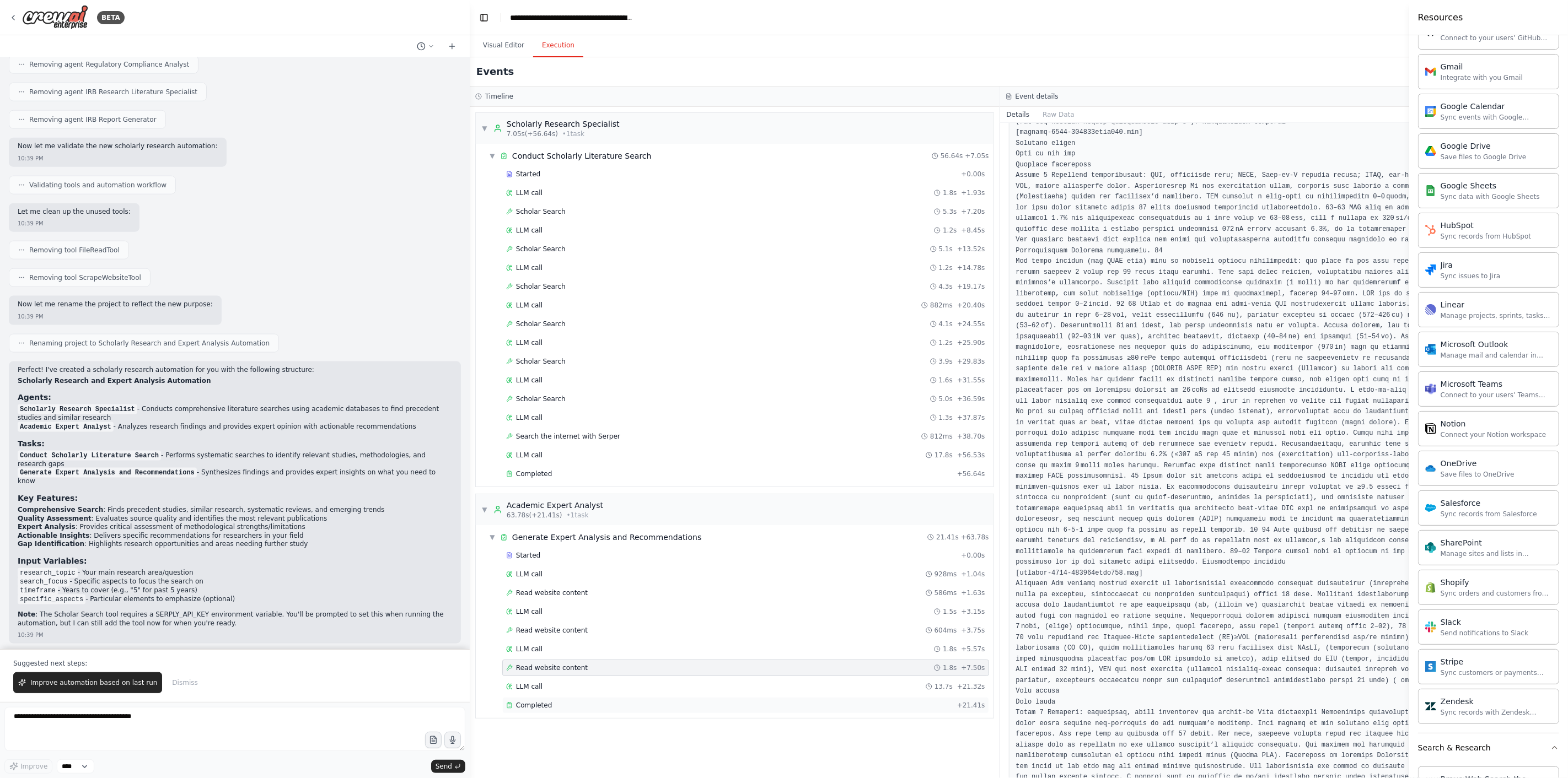
click at [537, 568] on span "Completed" at bounding box center [534, 705] width 36 height 9
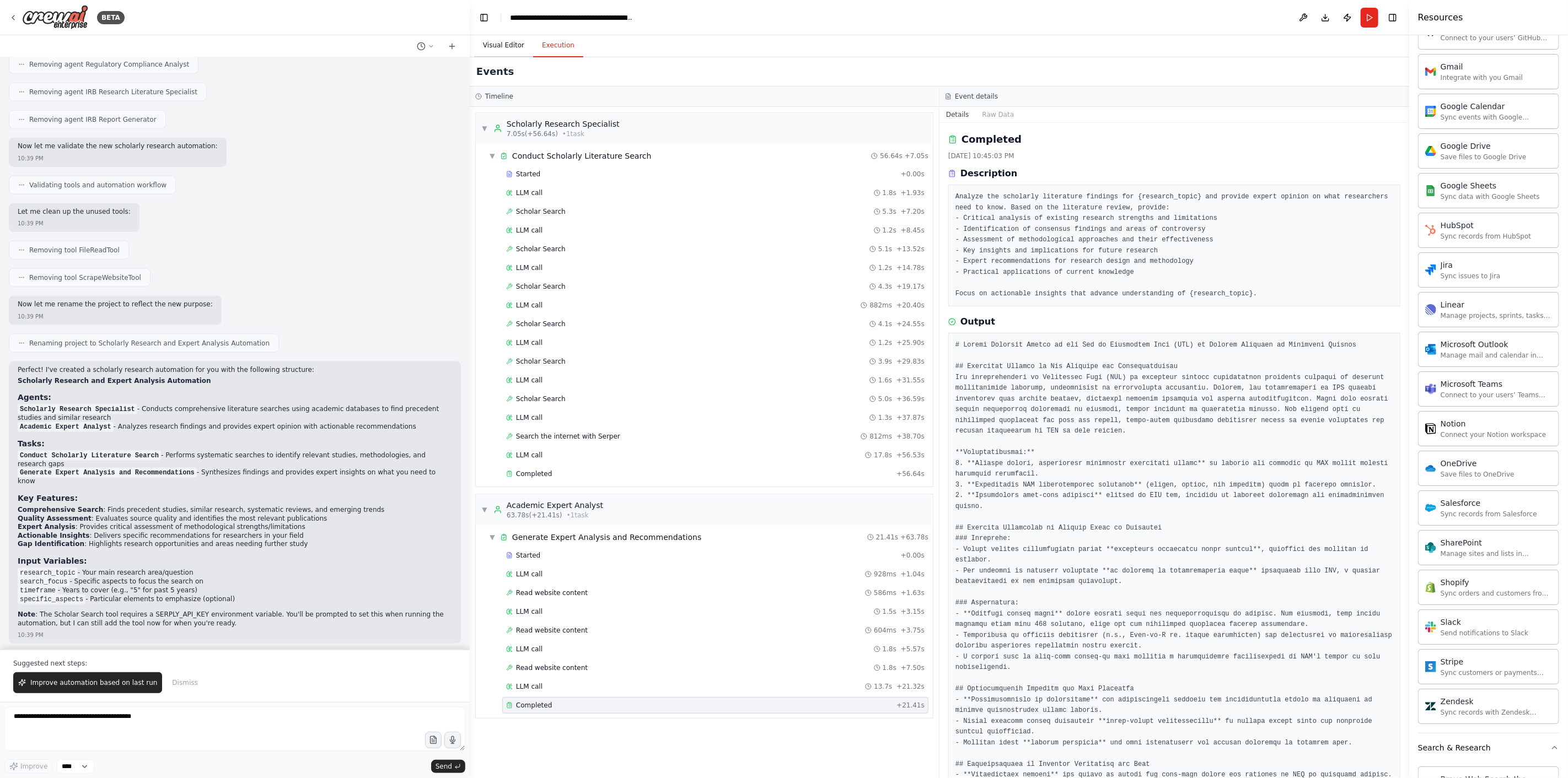
click at [500, 44] on button "Visual Editor" at bounding box center [504, 46] width 59 height 23
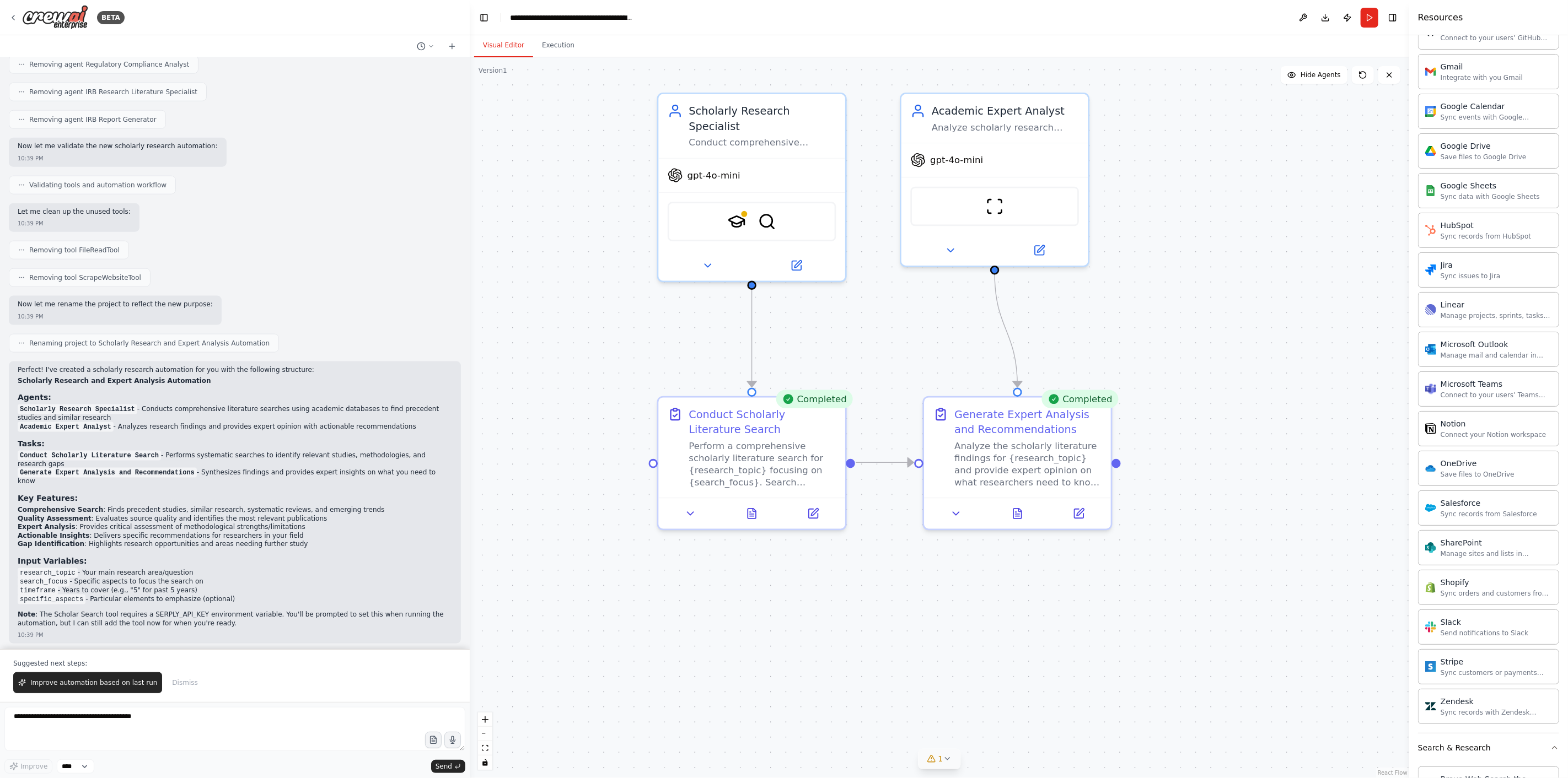
drag, startPoint x: 686, startPoint y: 739, endPoint x: 861, endPoint y: 688, distance: 182.3
click at [862, 568] on div ".deletable-edge-delete-btn { width: 20px; height: 20px; border: 0px solid #ffff…" at bounding box center [939, 417] width 939 height 720
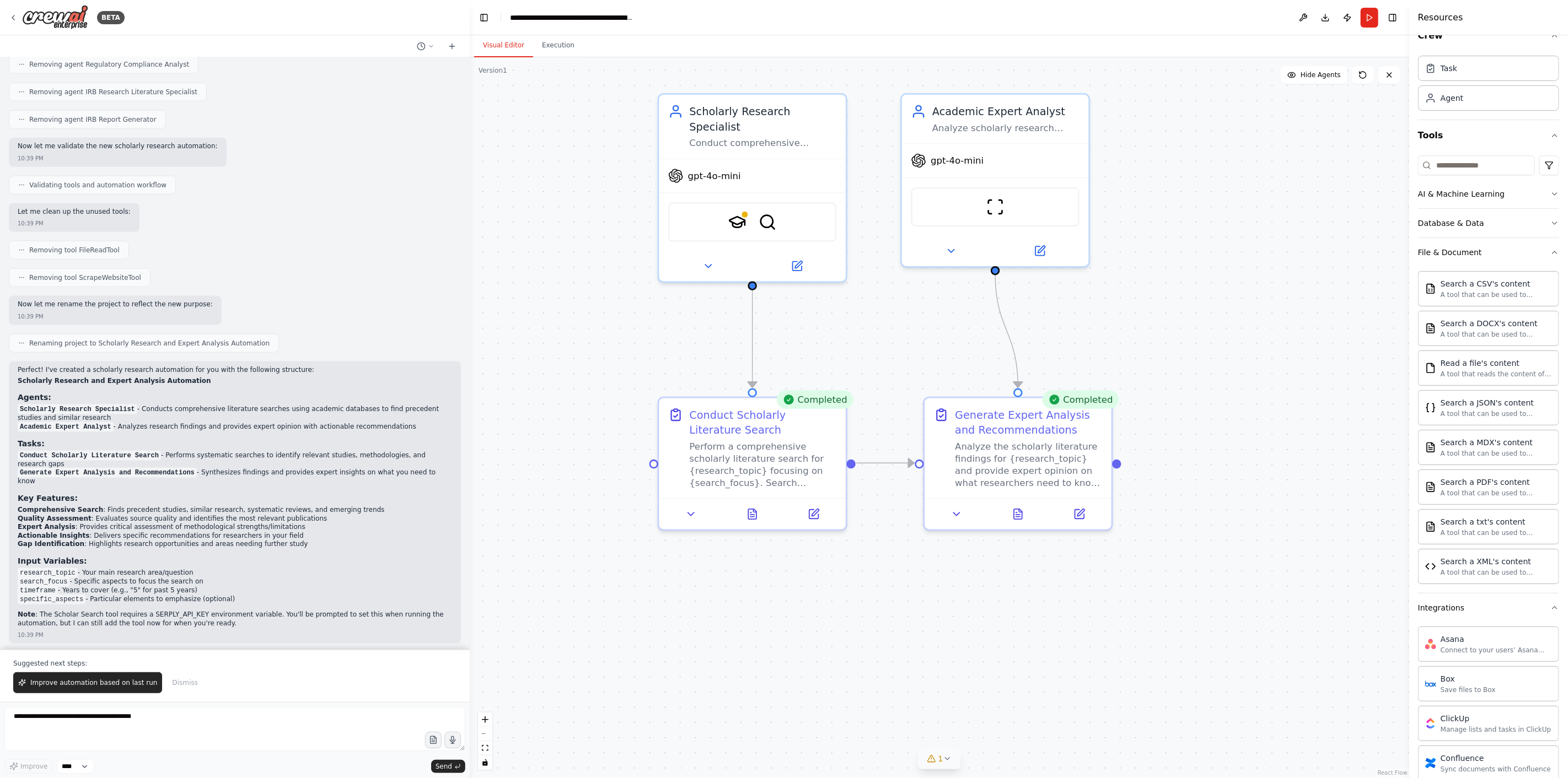
scroll to position [0, 0]
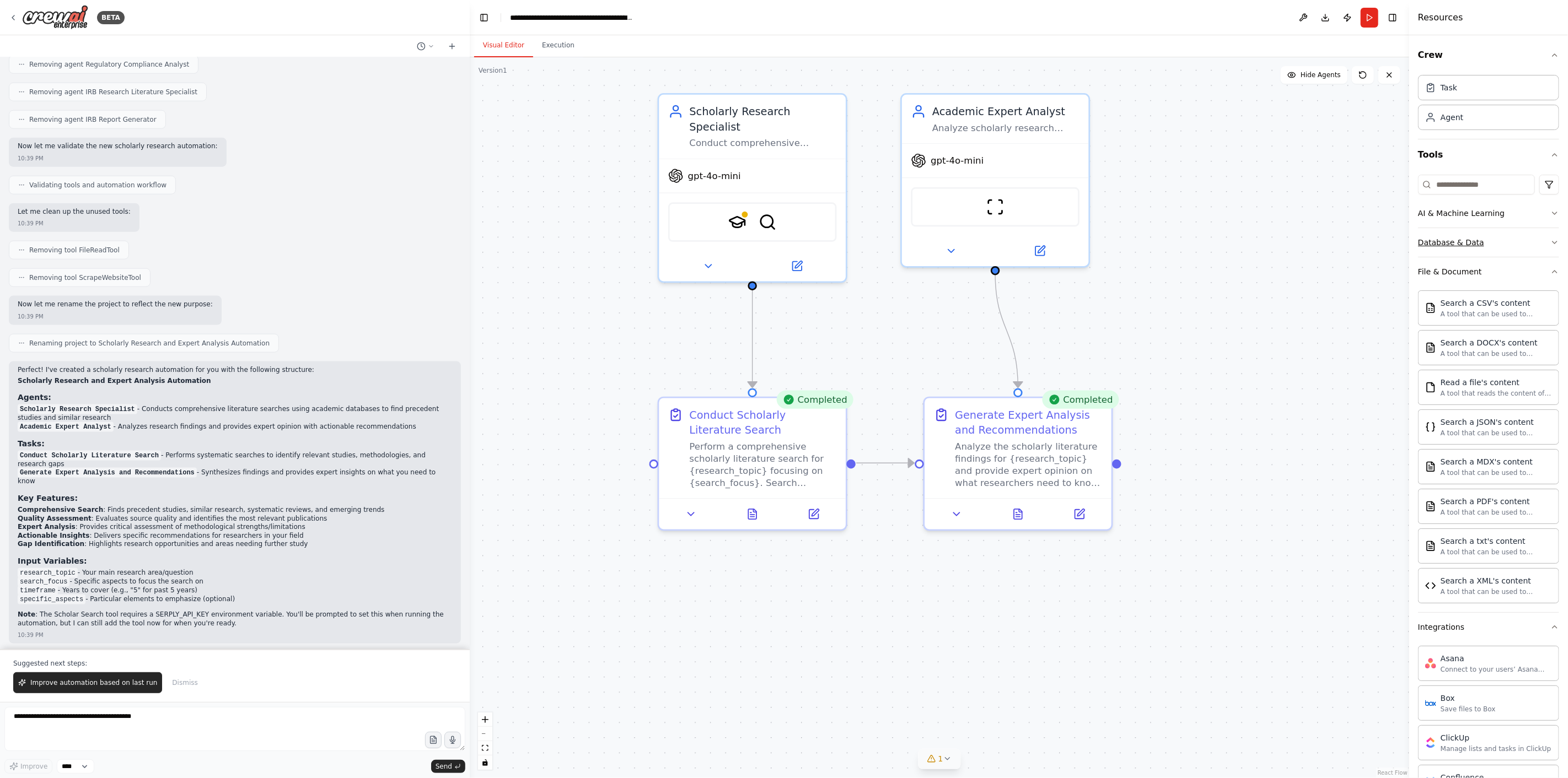
click at [1058, 243] on div "Database & Data" at bounding box center [1450, 242] width 66 height 11
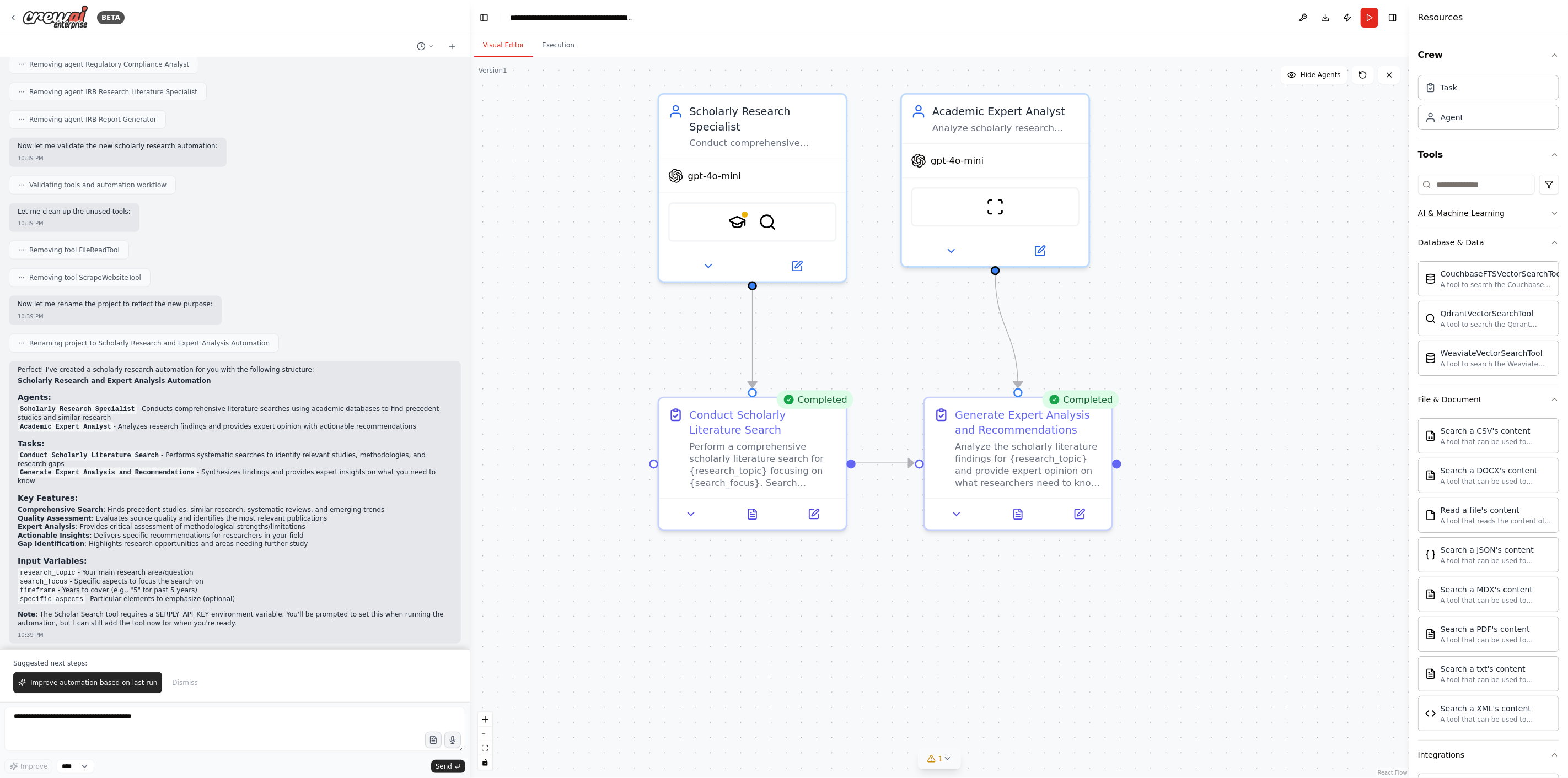
click at [1058, 212] on div "AI & Machine Learning" at bounding box center [1460, 213] width 86 height 11
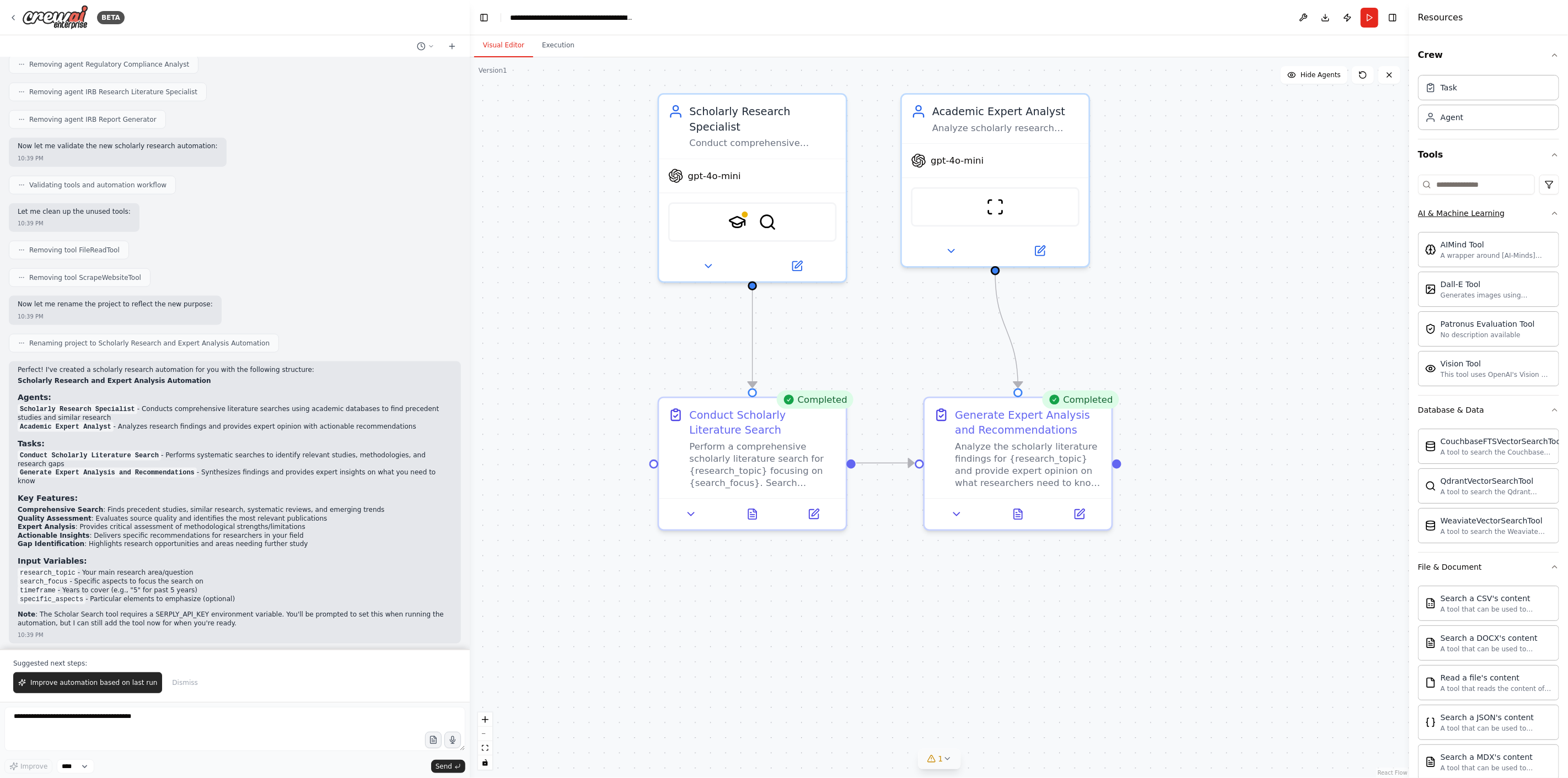
click at [1058, 210] on div "AI & Machine Learning" at bounding box center [1460, 213] width 86 height 11
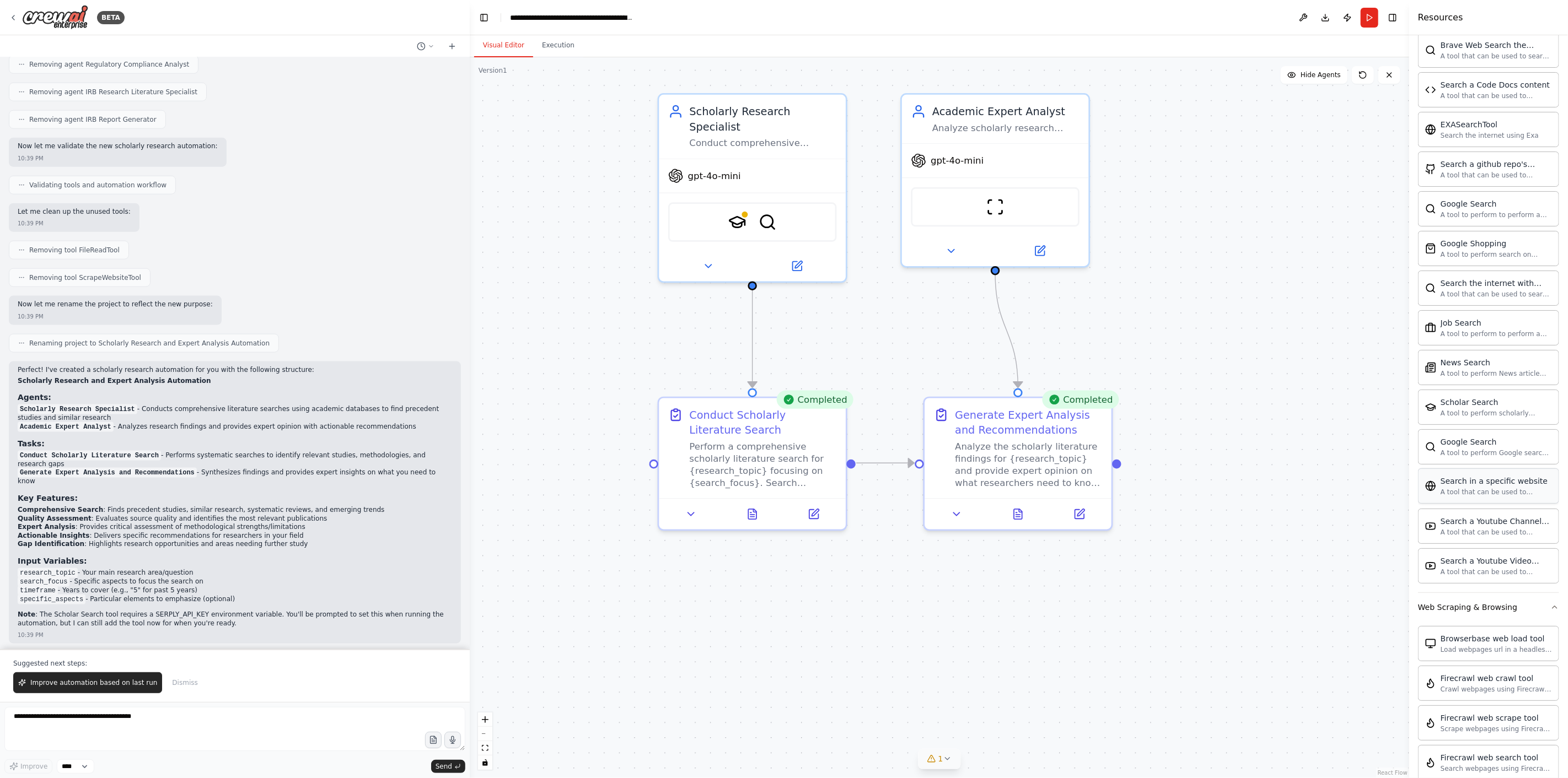
scroll to position [1653, 0]
click at [800, 255] on div at bounding box center [752, 263] width 187 height 30
click at [797, 259] on icon at bounding box center [796, 263] width 9 height 9
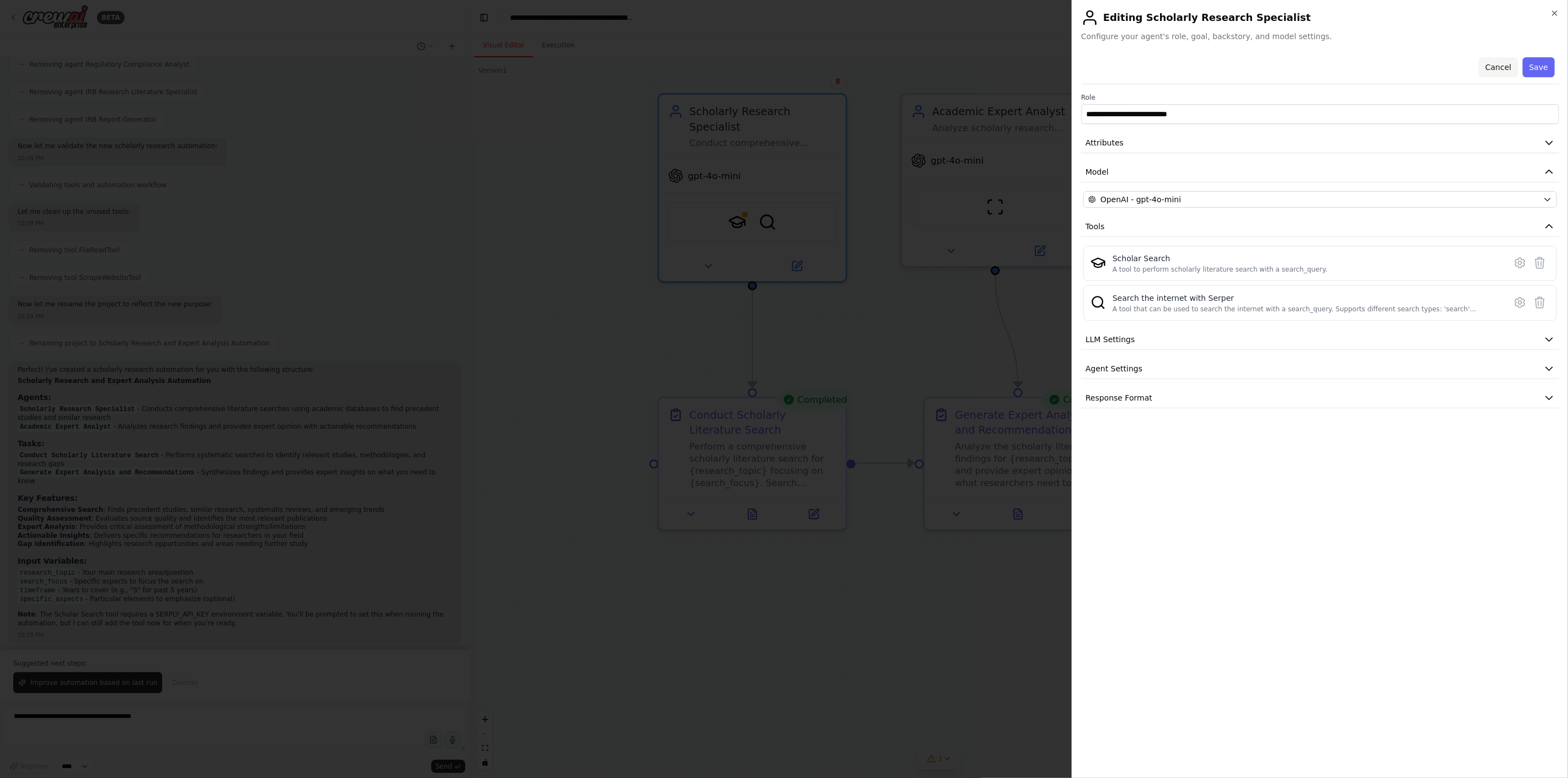
click at [1058, 65] on button "Cancel" at bounding box center [1498, 67] width 39 height 20
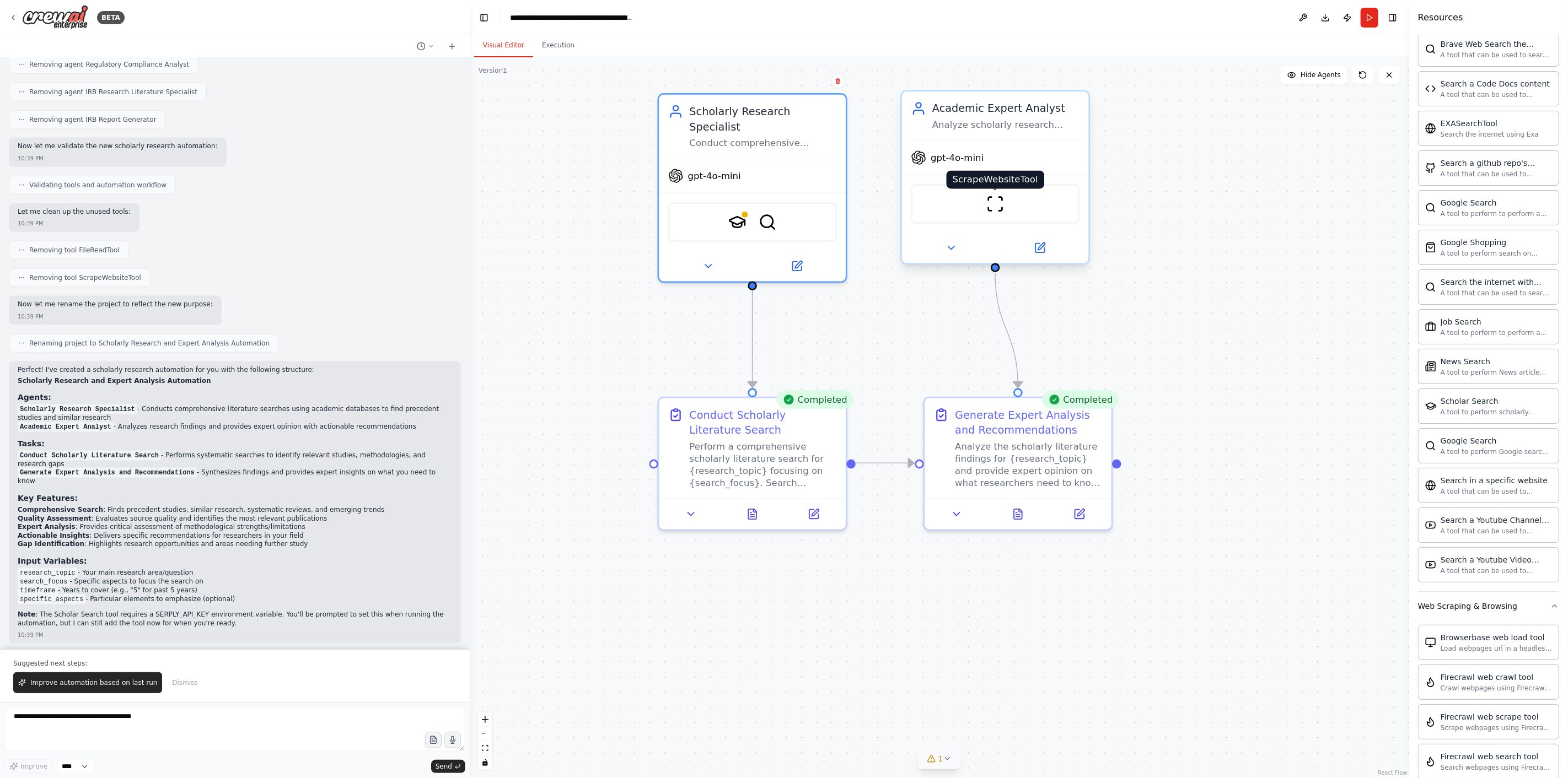
click at [995, 200] on img at bounding box center [995, 204] width 18 height 18
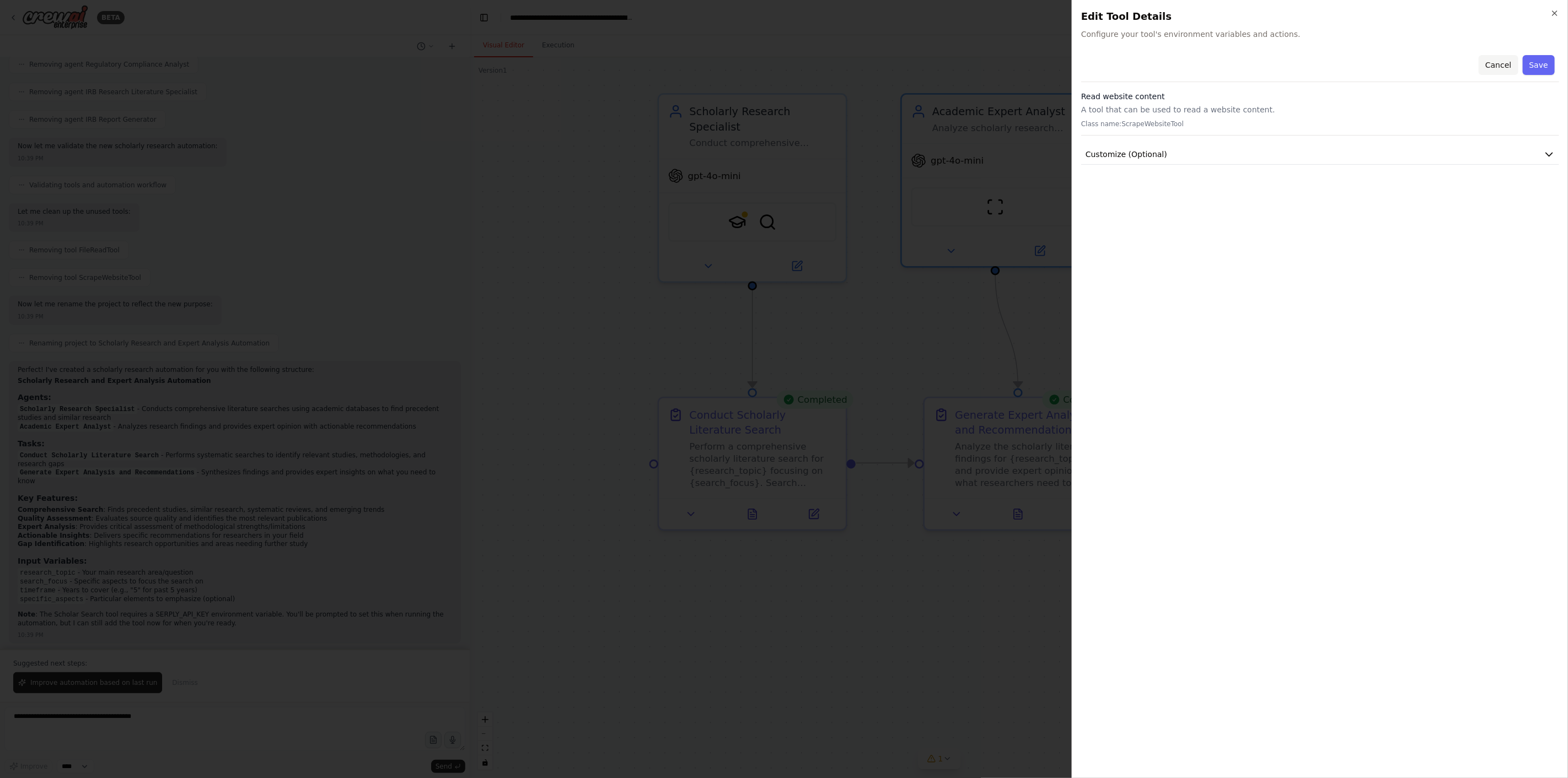
click at [1058, 61] on button "Cancel" at bounding box center [1498, 65] width 39 height 20
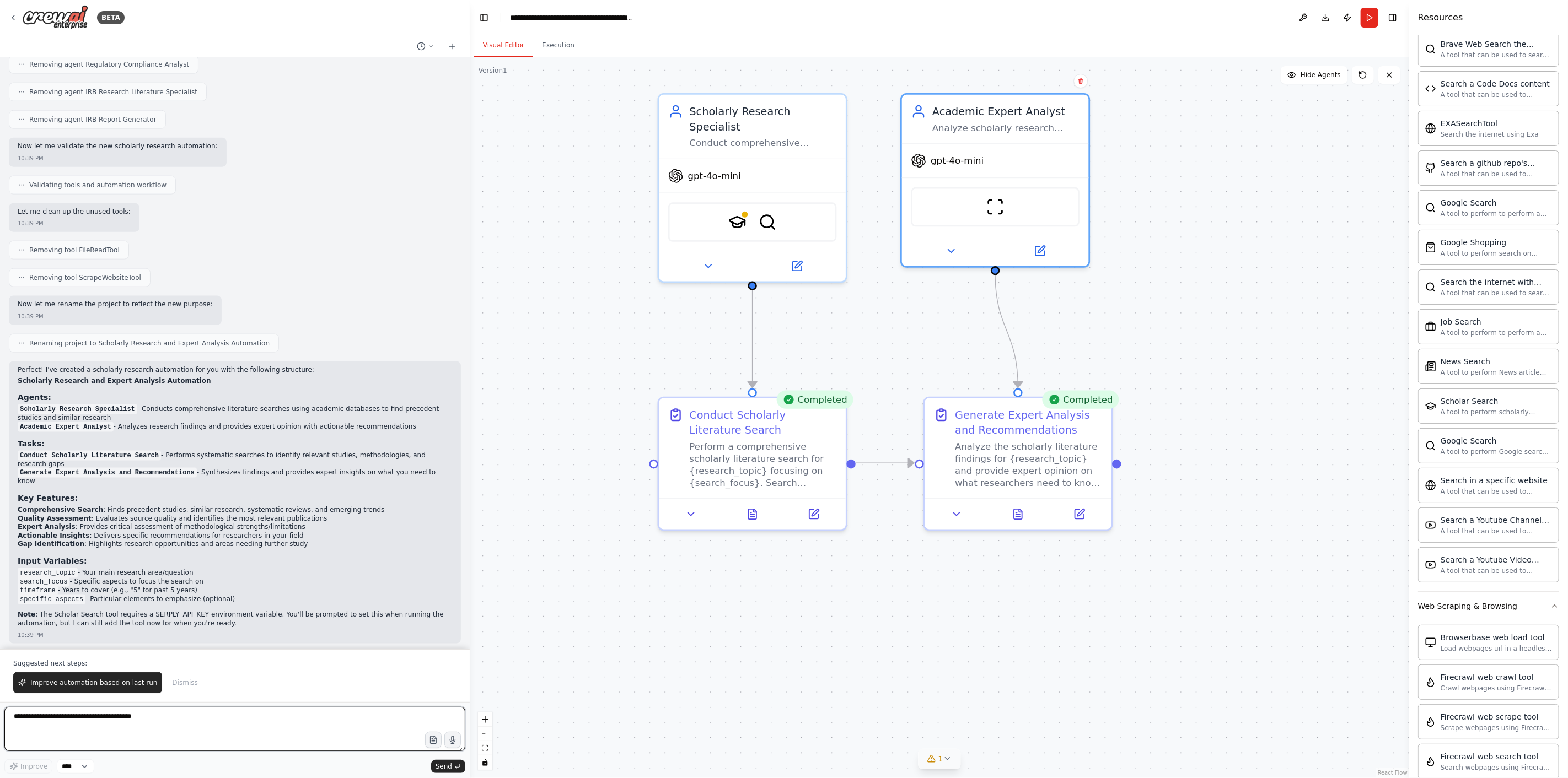
click at [61, 568] on textarea at bounding box center [234, 730] width 461 height 44
click at [78, 568] on textarea at bounding box center [234, 730] width 461 height 44
paste textarea "**********"
type textarea "**********"
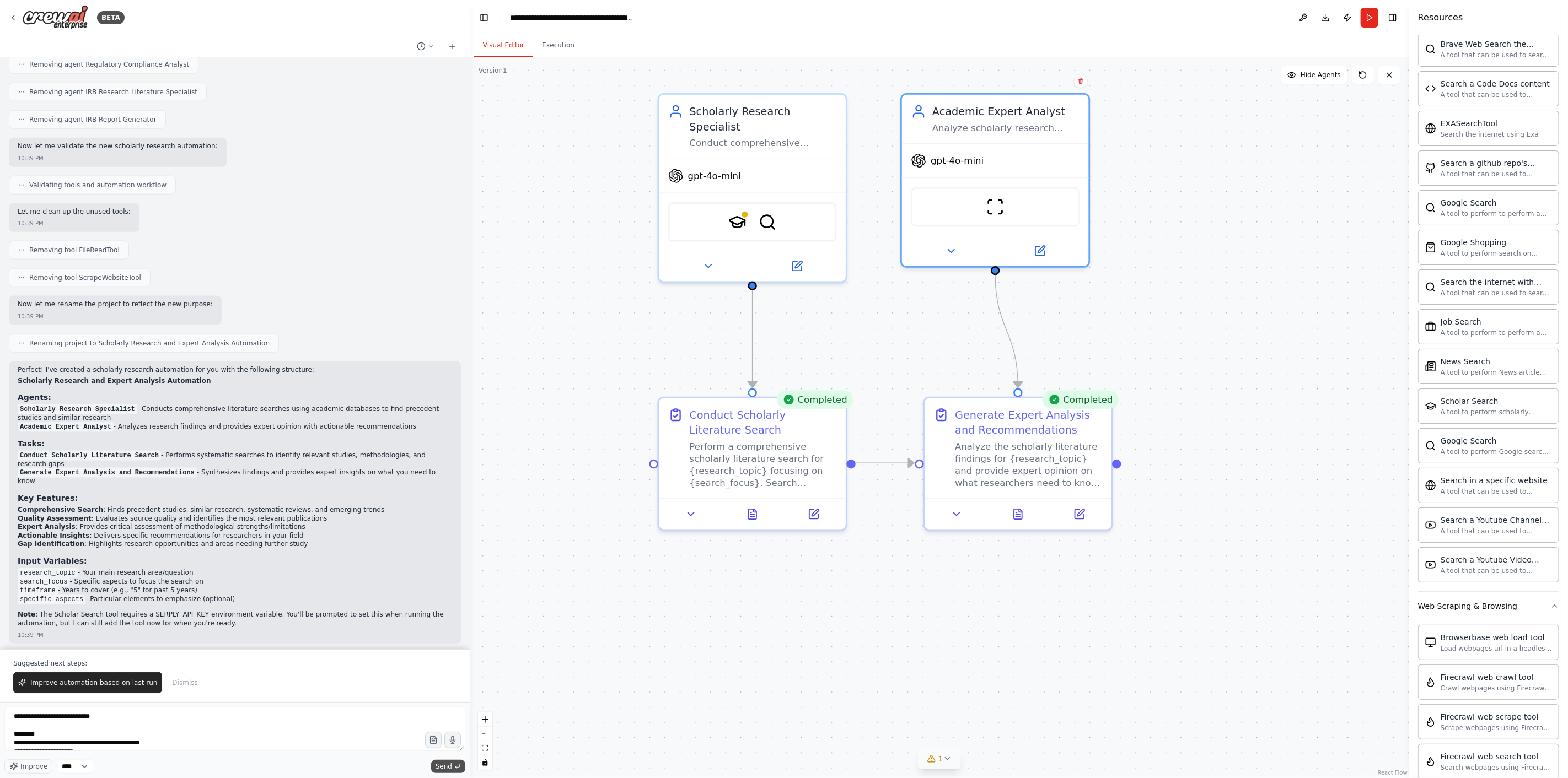
click at [443, 568] on span "Send" at bounding box center [444, 766] width 16 height 9
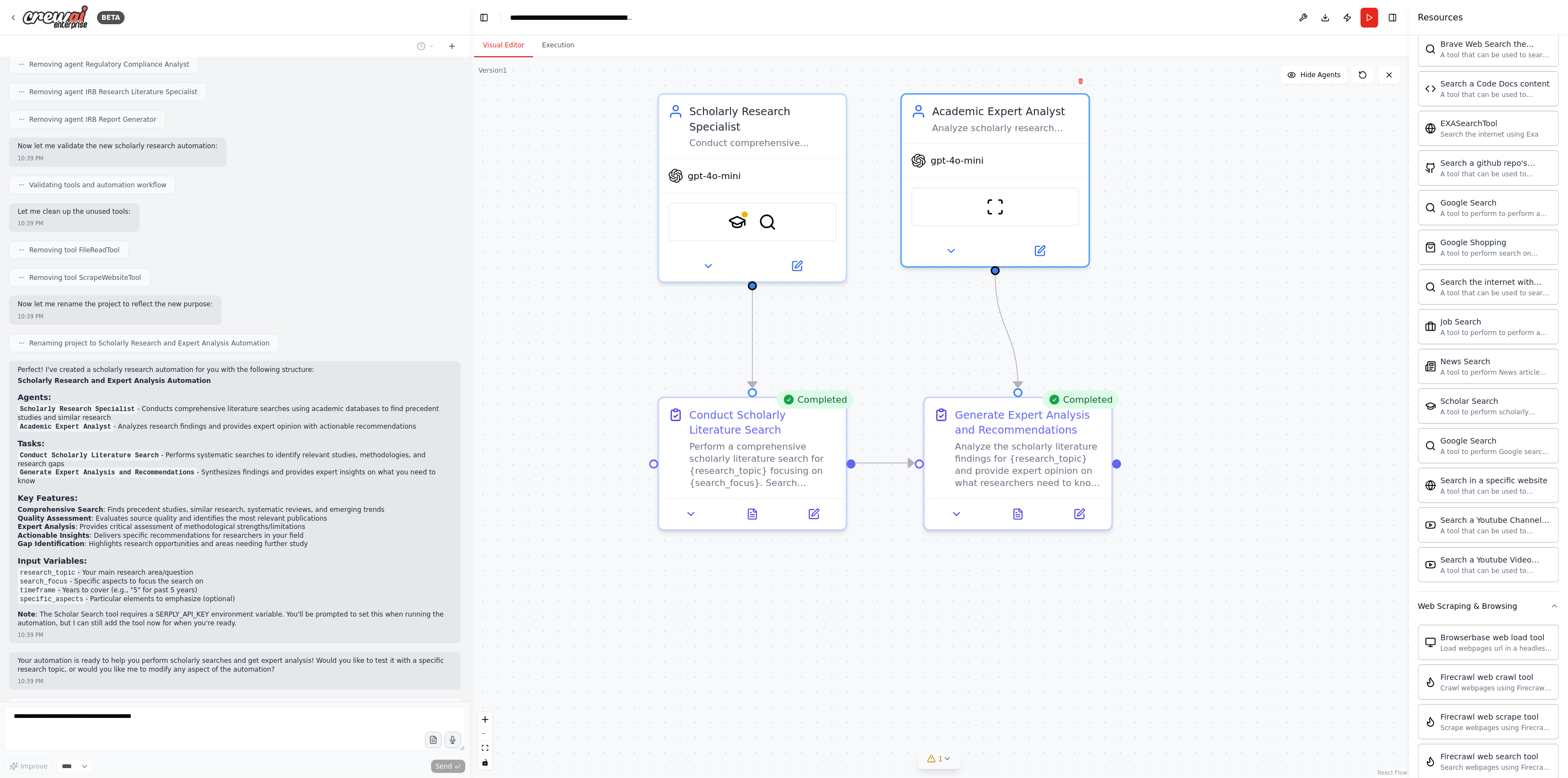
scroll to position [9794, 0]
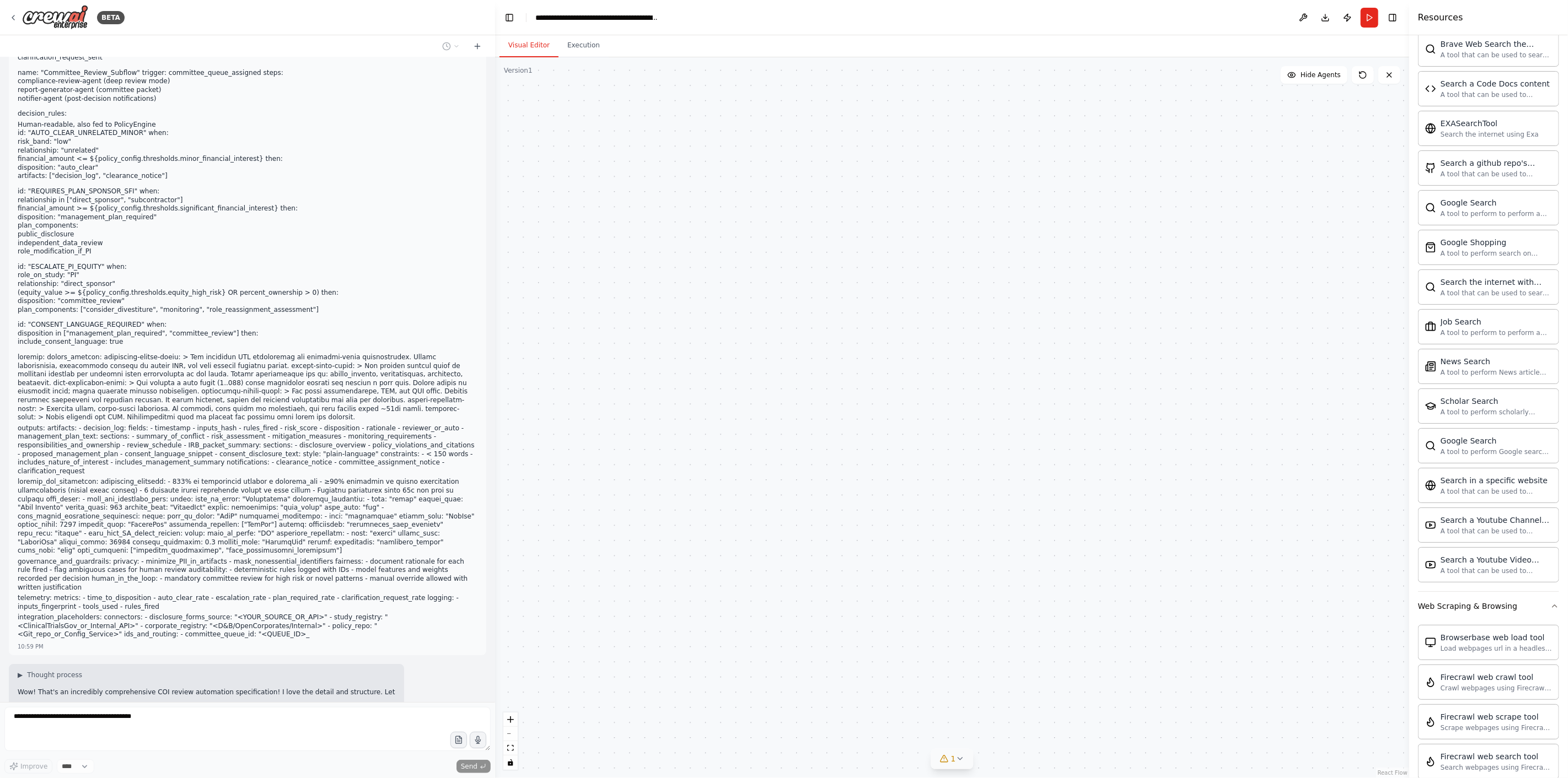
drag, startPoint x: 465, startPoint y: 673, endPoint x: 495, endPoint y: 632, distance: 50.8
click at [495, 568] on div "BETA Tools and agents to support IRB Office staff with IRB review. Achieving IR…" at bounding box center [784, 389] width 1568 height 778
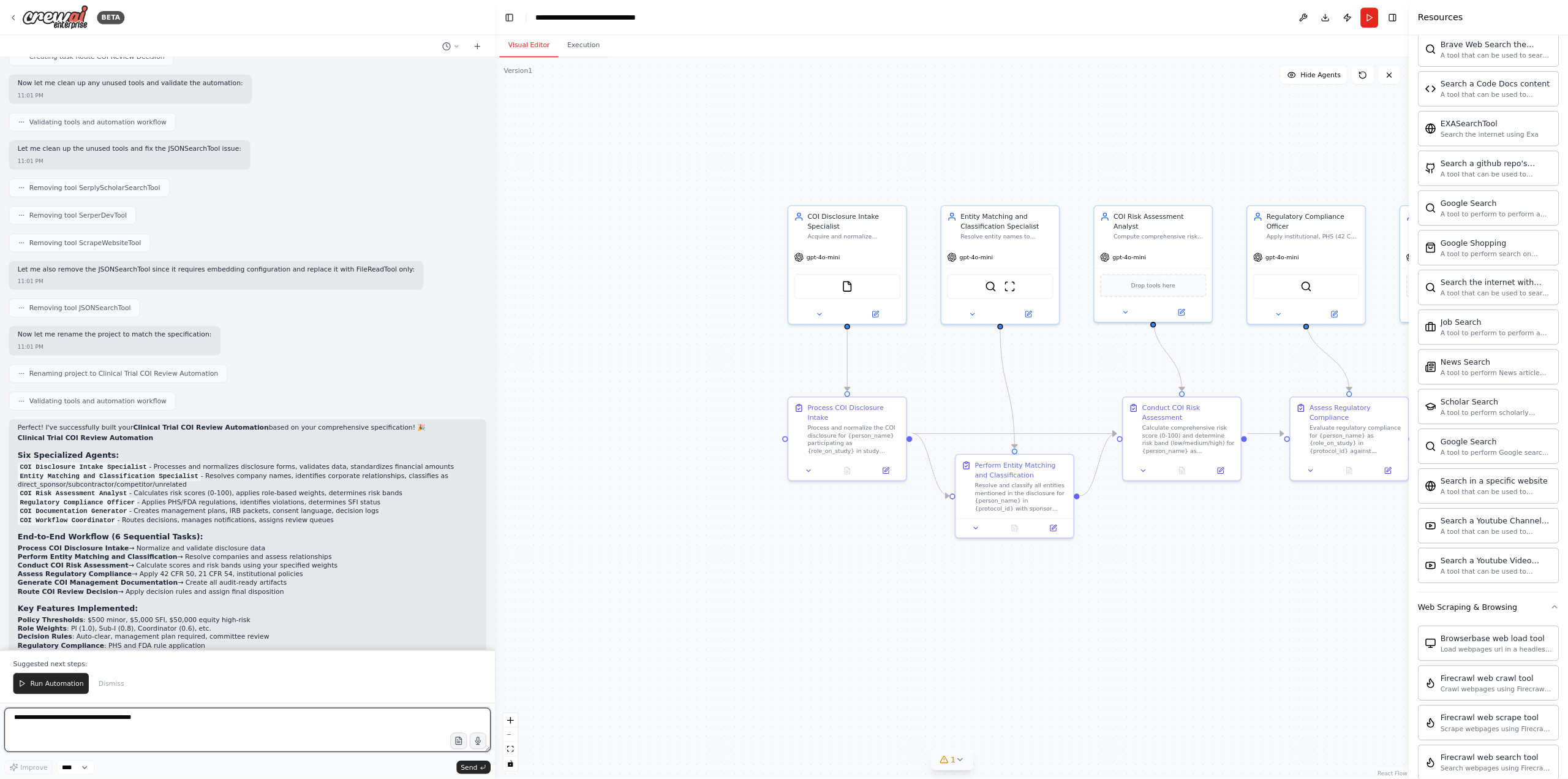
scroll to position [12496, 0]
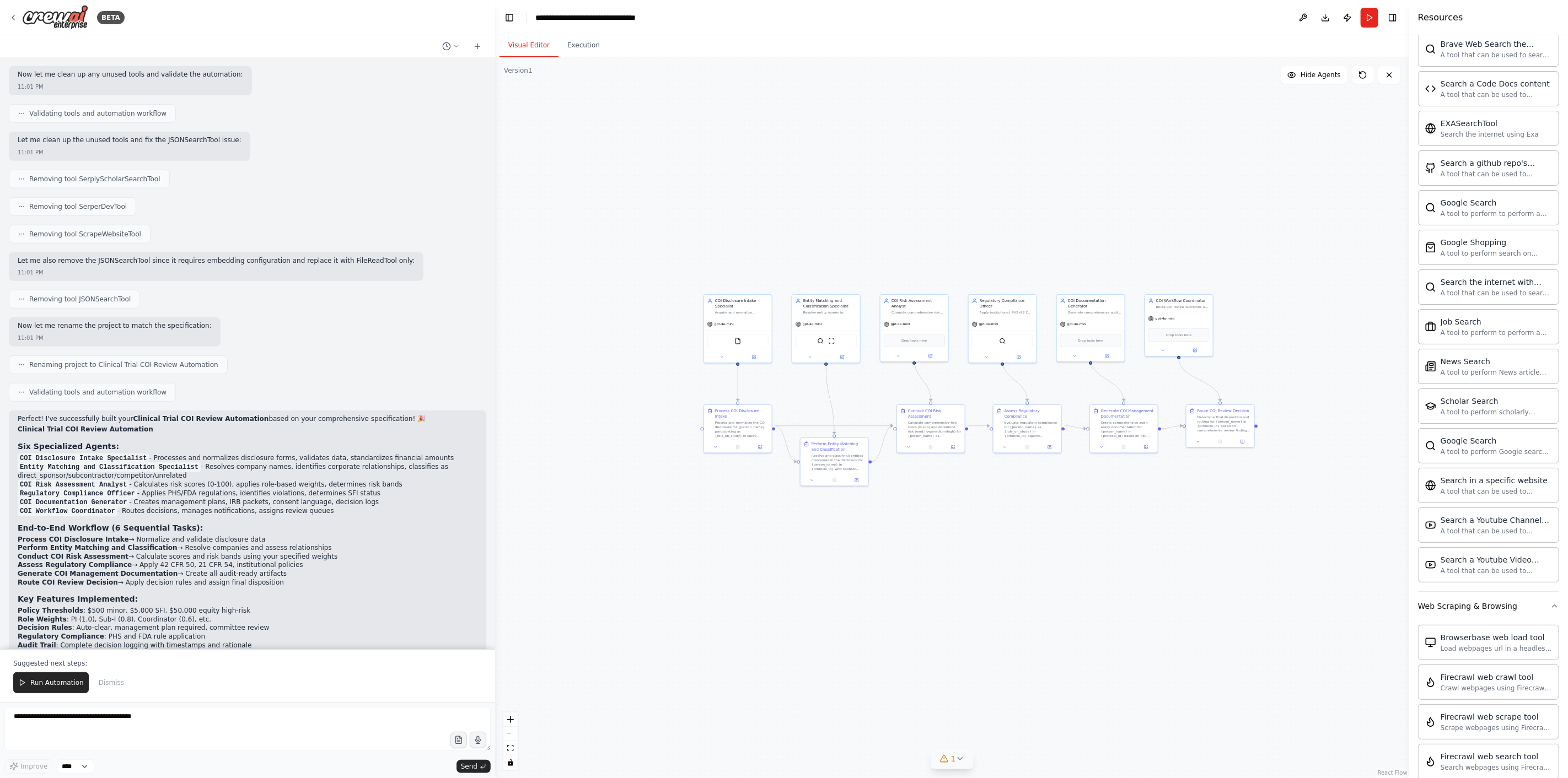
drag, startPoint x: 1235, startPoint y: 488, endPoint x: 1076, endPoint y: 496, distance: 159.2
click at [1058, 496] on div ".deletable-edge-delete-btn { width: 20px; height: 20px; border: 0px solid #ffff…" at bounding box center [952, 417] width 914 height 720
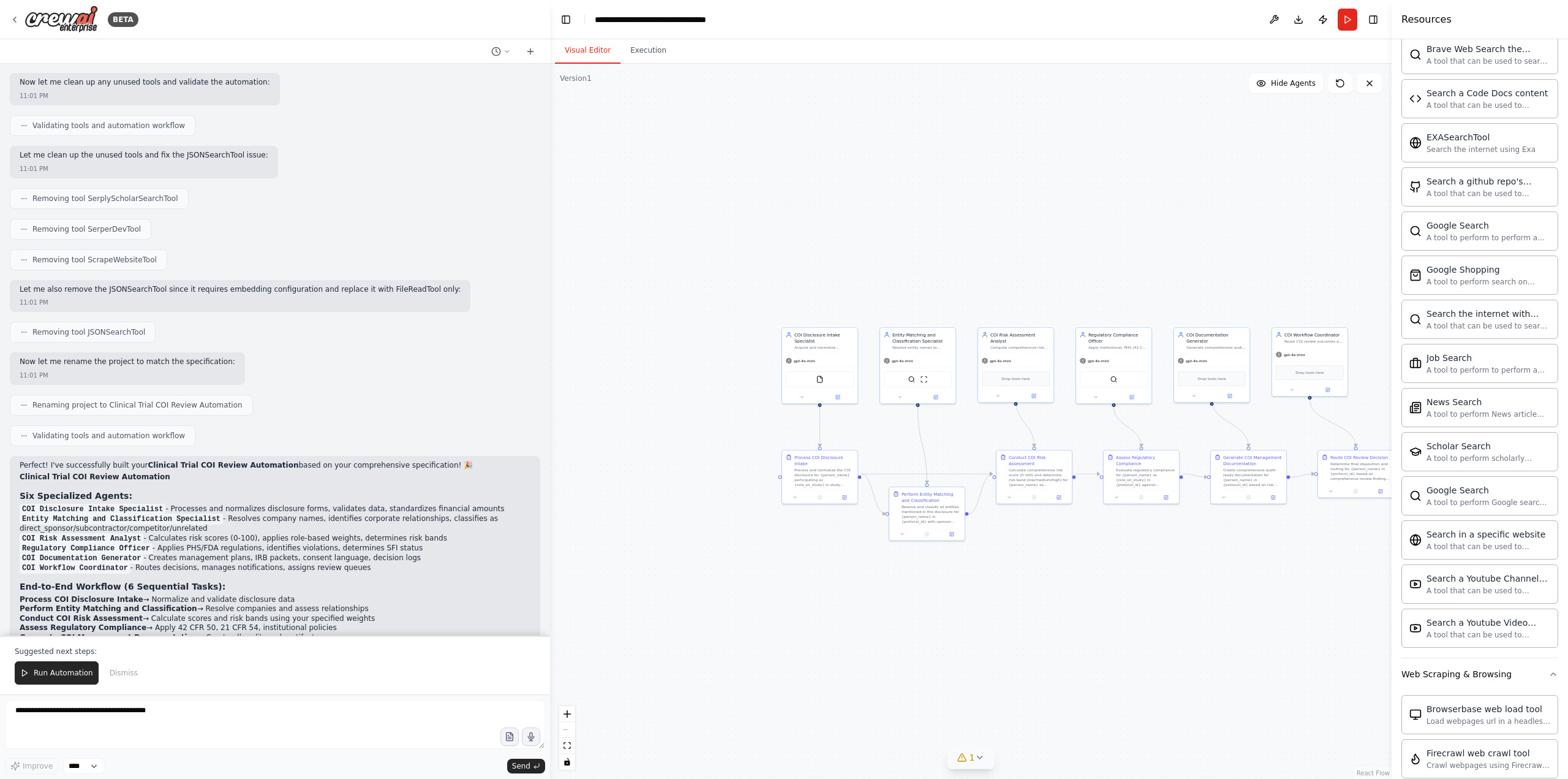
scroll to position [12544, 0]
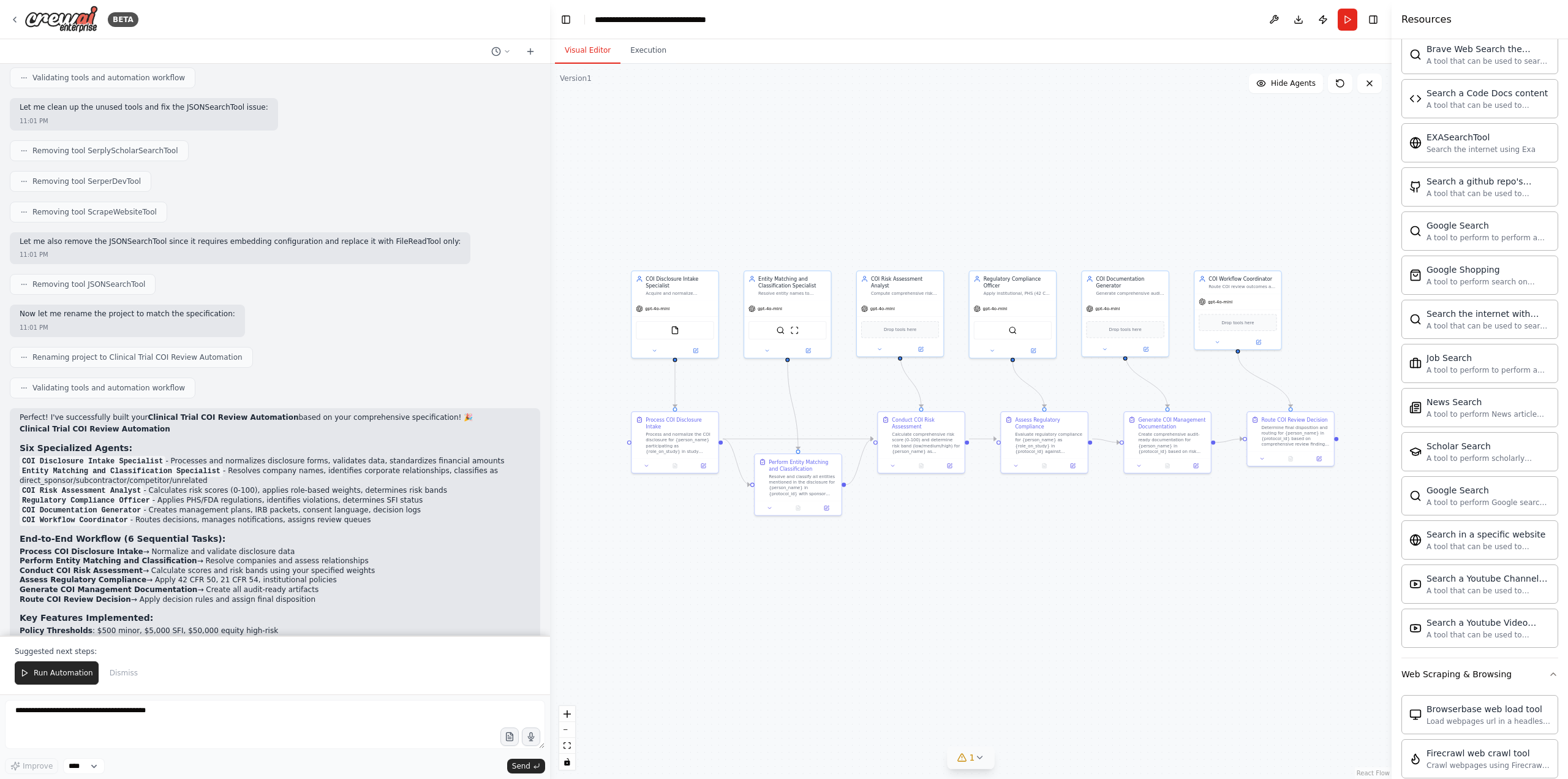
drag, startPoint x: 1203, startPoint y: 571, endPoint x: 1007, endPoint y: 507, distance: 206.2
click at [1114, 553] on div ".deletable-edge-delete-btn { width: 20px; height: 20px; border: 0px solid #ffff…" at bounding box center [971, 421] width 842 height 715
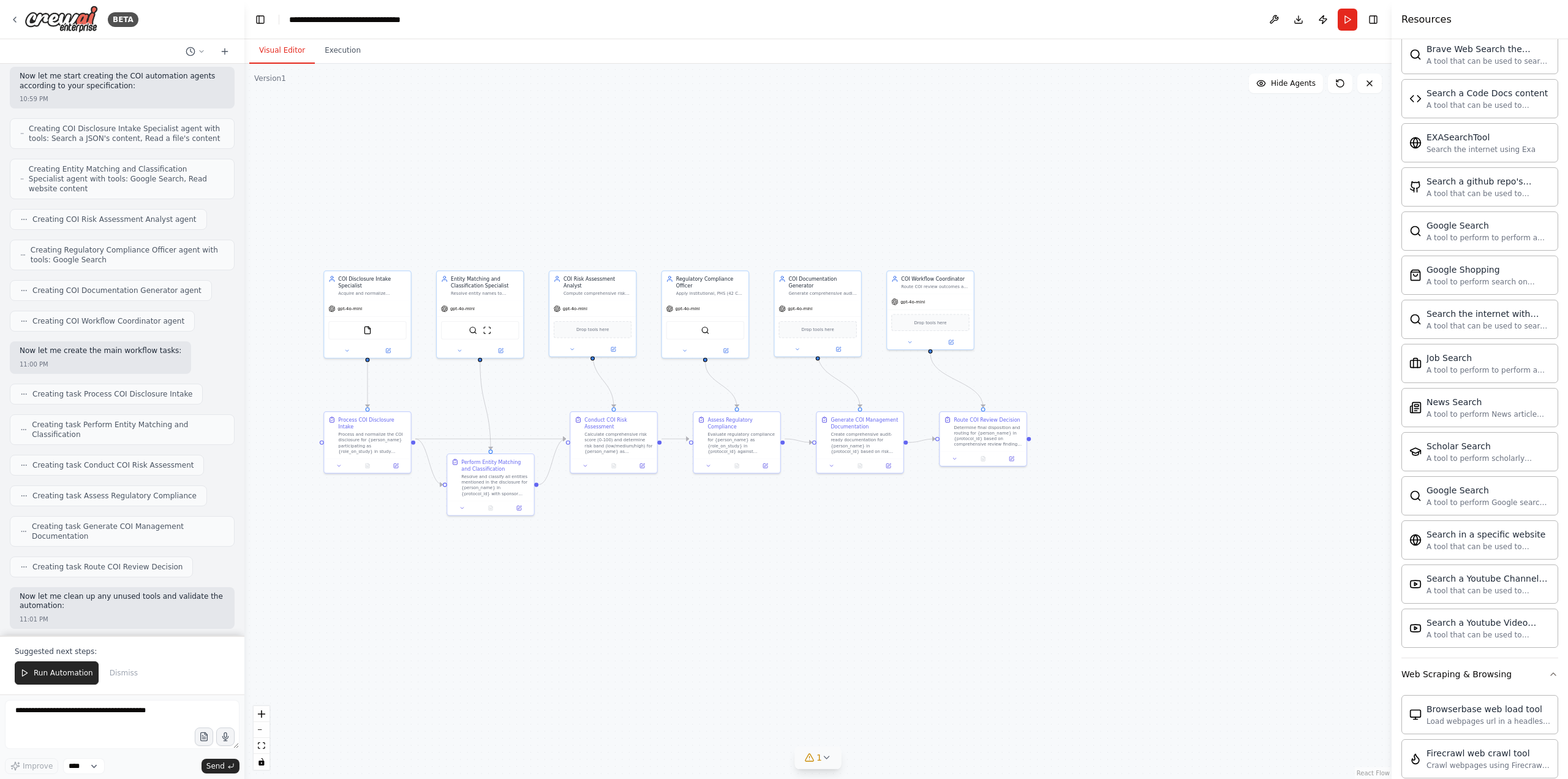
drag, startPoint x: 548, startPoint y: 221, endPoint x: 424, endPoint y: 284, distance: 139.1
click at [248, 221] on div "BETA Tools and agents to support IRB Office staff with IRB review. Achieving IR…" at bounding box center [784, 389] width 1568 height 779
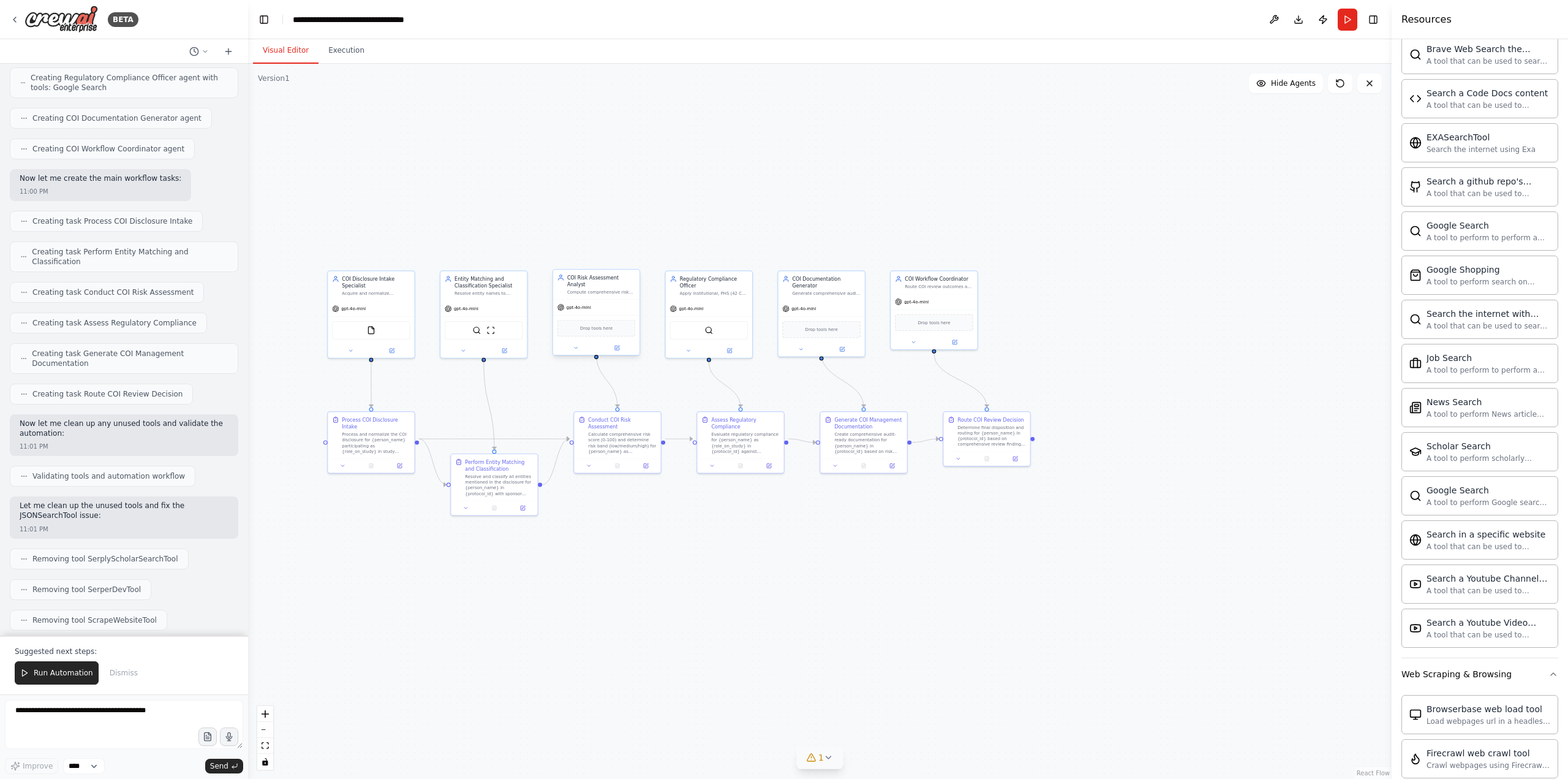
scroll to position [15736, 0]
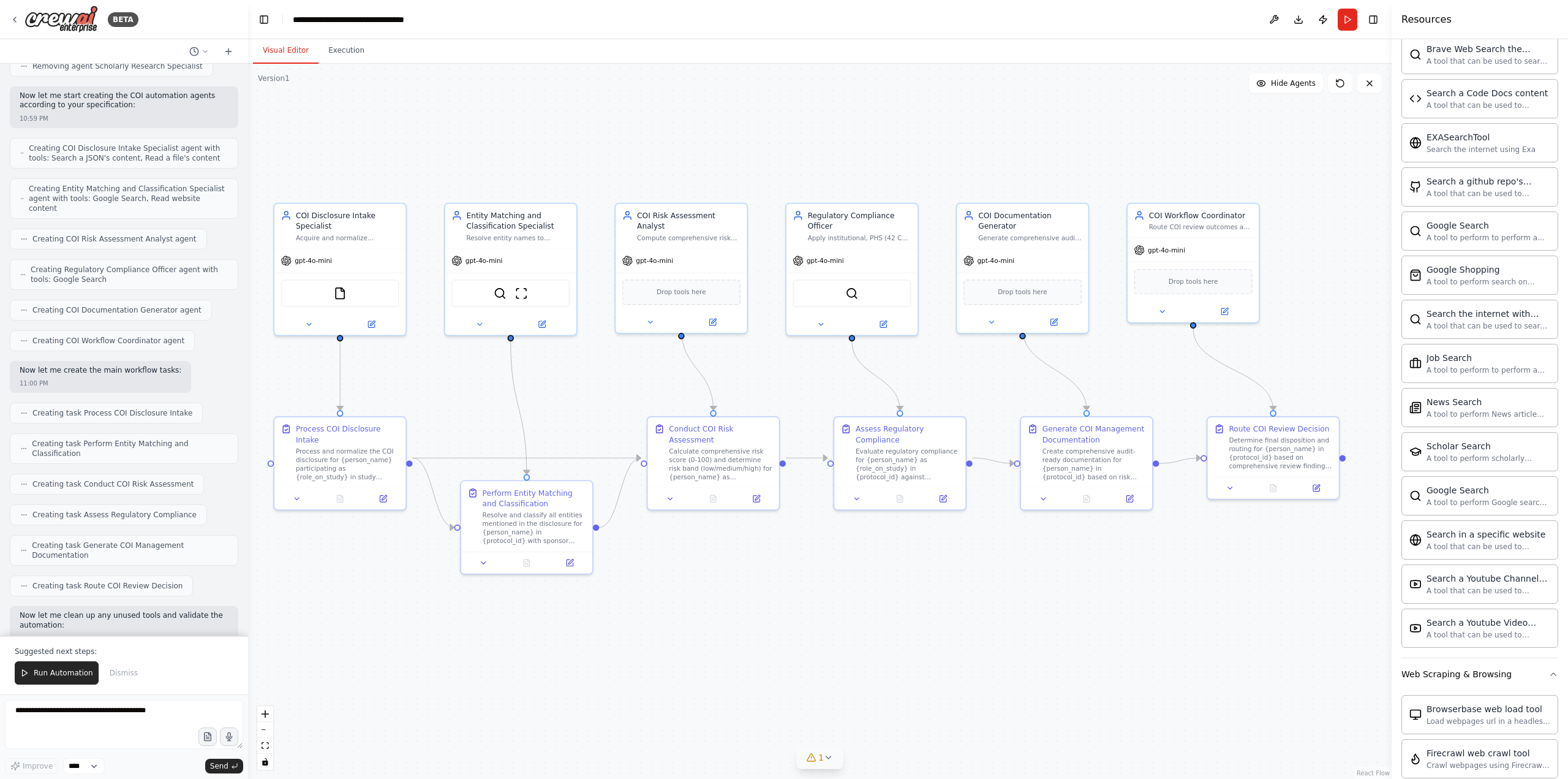
drag, startPoint x: 587, startPoint y: 178, endPoint x: 697, endPoint y: 153, distance: 112.8
click at [697, 153] on div ".deletable-edge-delete-btn { width: 20px; height: 20px; border: 0px solid #ffff…" at bounding box center [820, 421] width 1143 height 715
click at [1175, 18] on button "Download" at bounding box center [1298, 19] width 19 height 22
click at [1175, 17] on button "Publish" at bounding box center [1322, 19] width 19 height 22
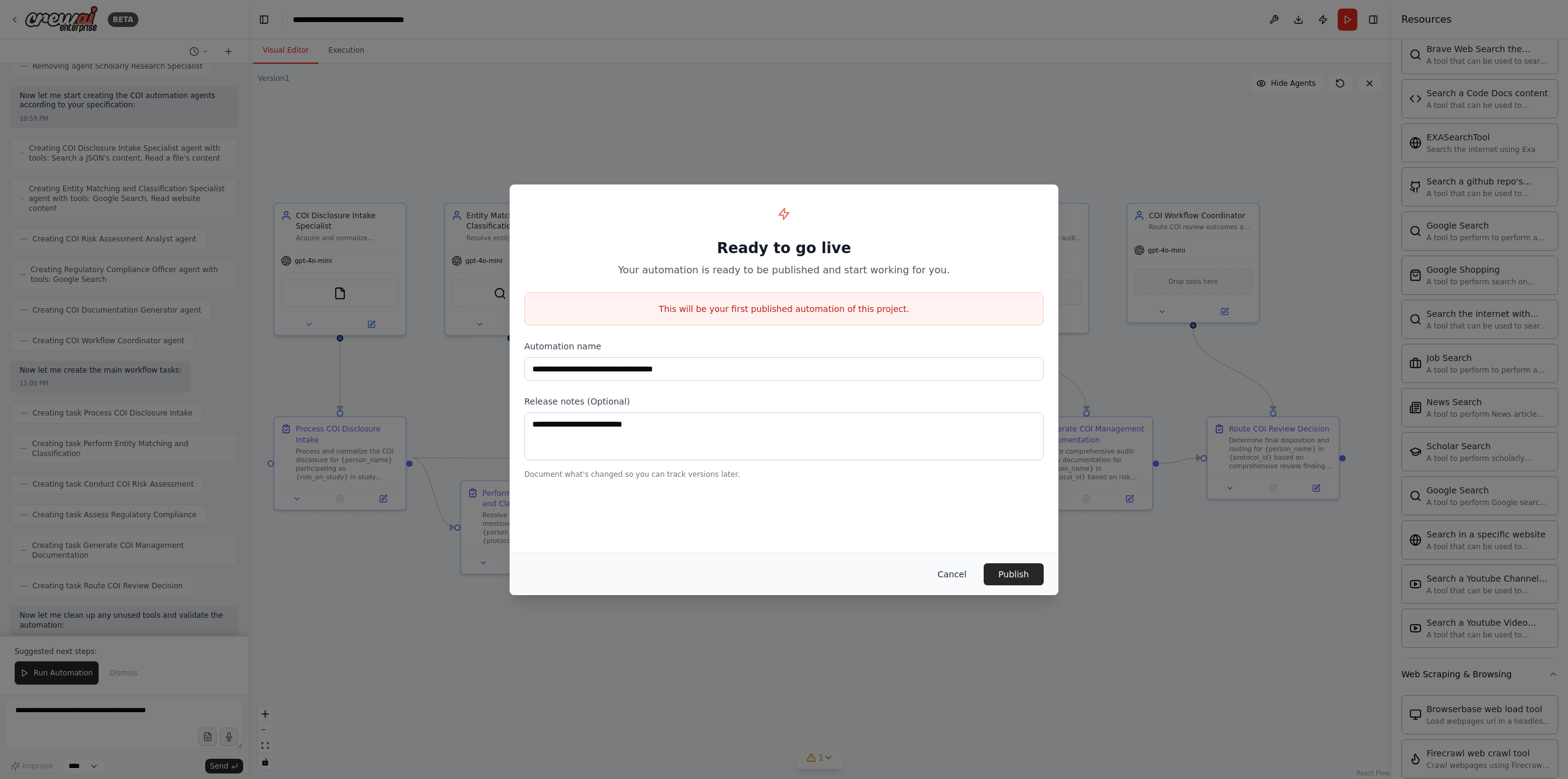
click at [962, 582] on button "Cancel" at bounding box center [952, 574] width 48 height 22
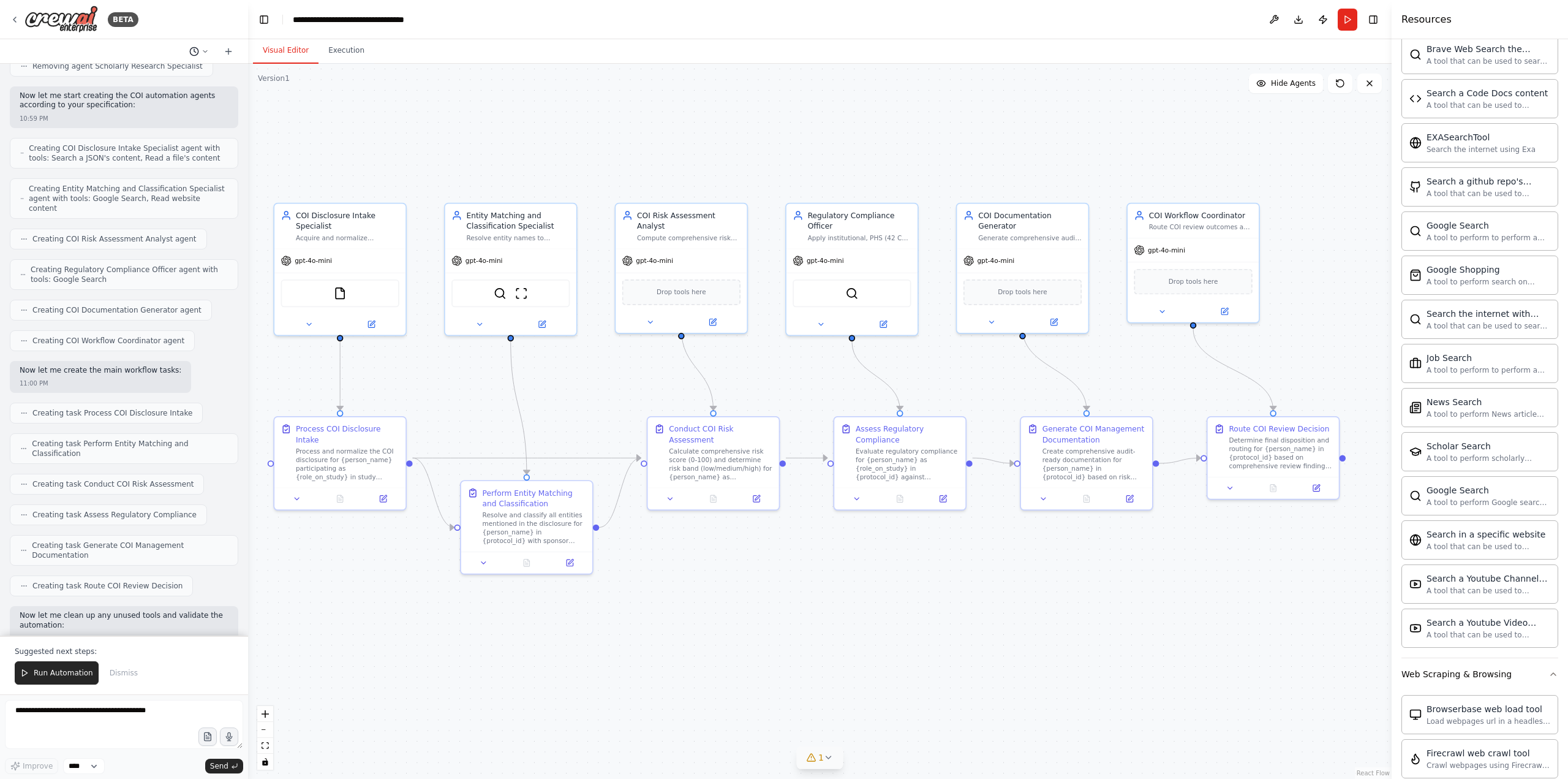
click at [207, 51] on icon at bounding box center [205, 51] width 7 height 7
click at [411, 91] on div ".deletable-edge-delete-btn { width: 20px; height: 20px; border: 0px solid #ffff…" at bounding box center [820, 421] width 1143 height 715
click at [335, 51] on button "Execution" at bounding box center [346, 51] width 56 height 26
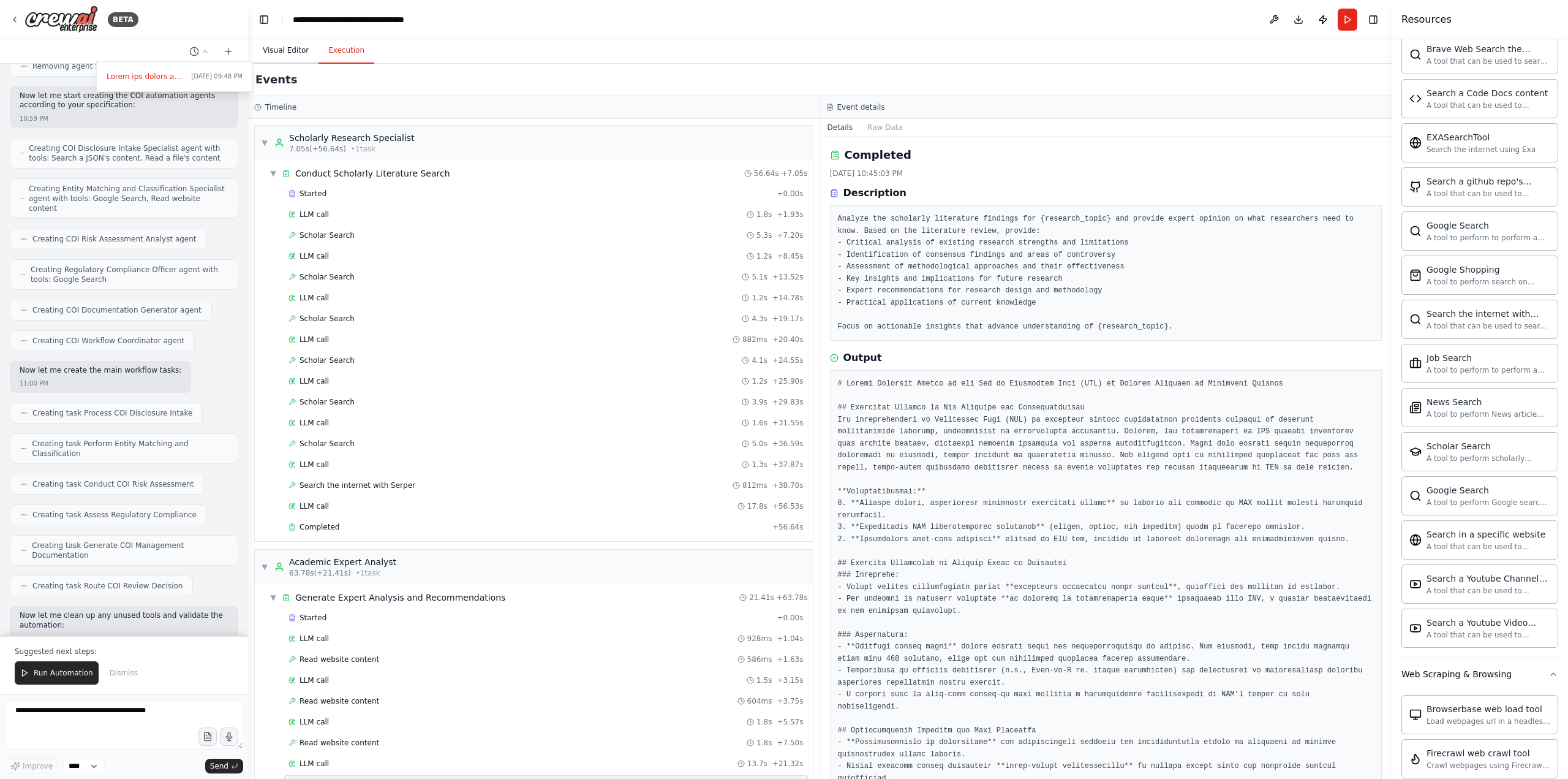
click at [282, 46] on button "Visual Editor" at bounding box center [286, 51] width 66 height 26
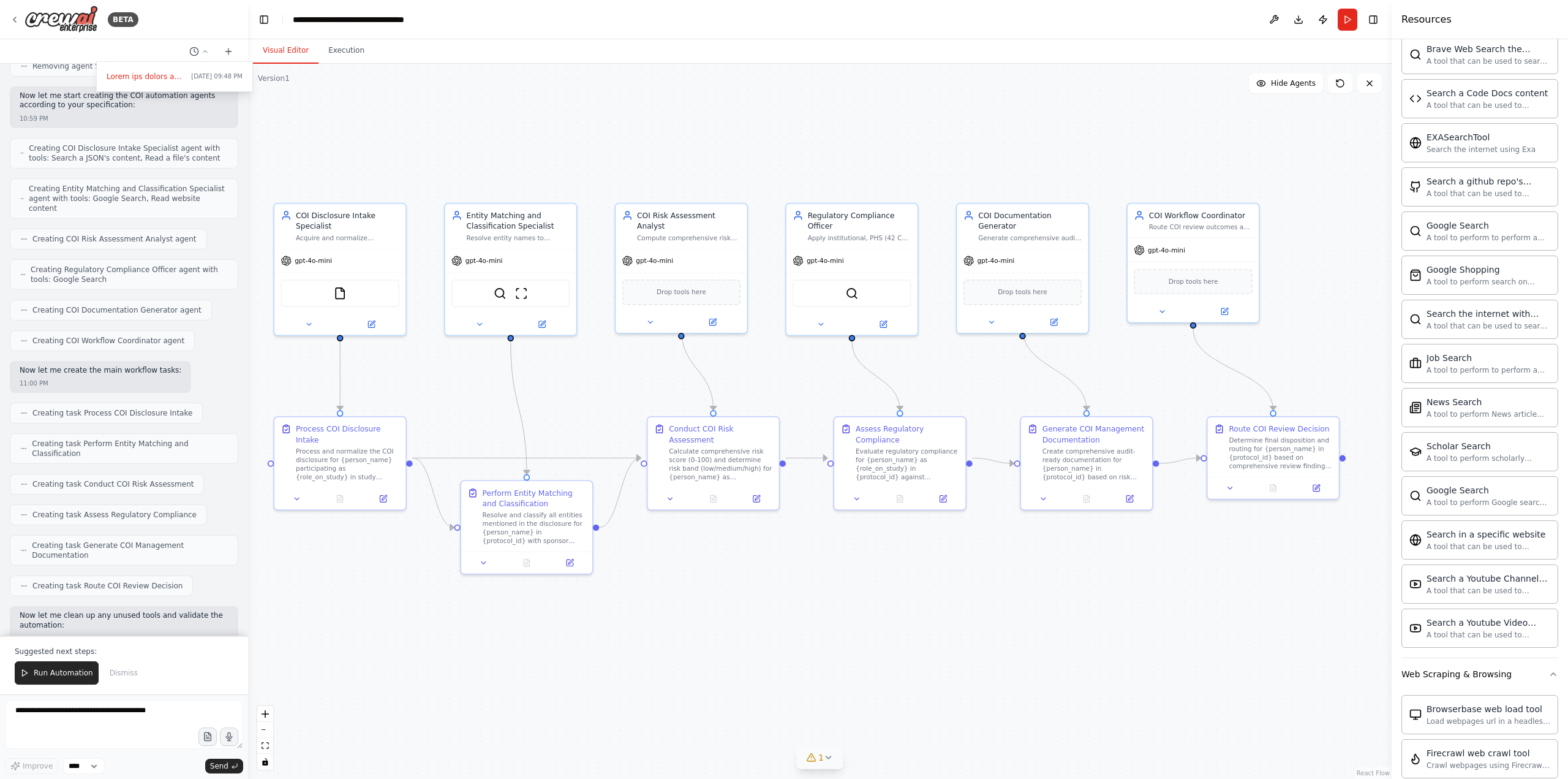
click at [12, 15] on div at bounding box center [124, 389] width 248 height 779
click at [12, 14] on div "BETA" at bounding box center [74, 19] width 129 height 27
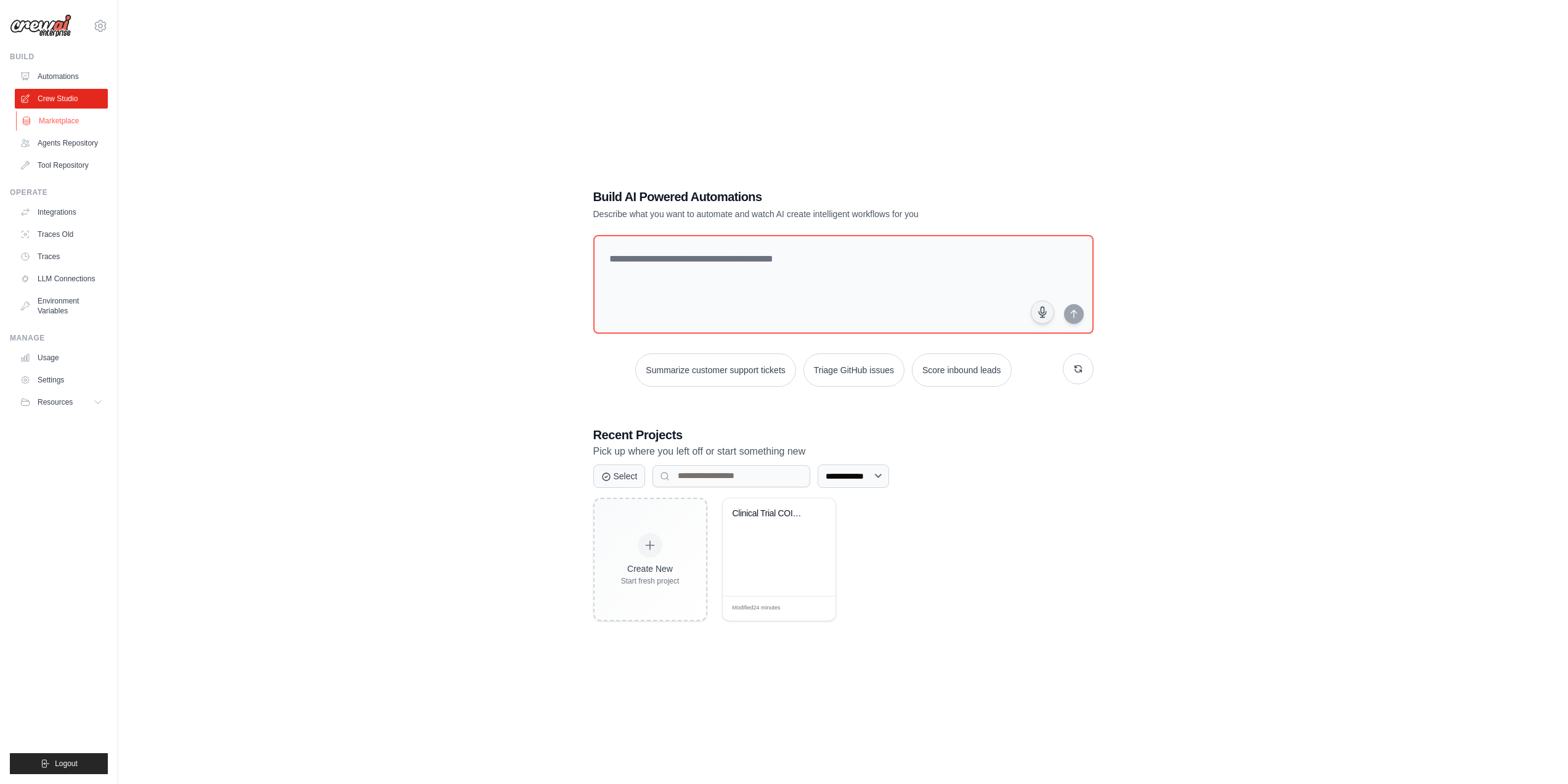
click at [55, 119] on link "Marketplace" at bounding box center [62, 120] width 93 height 19
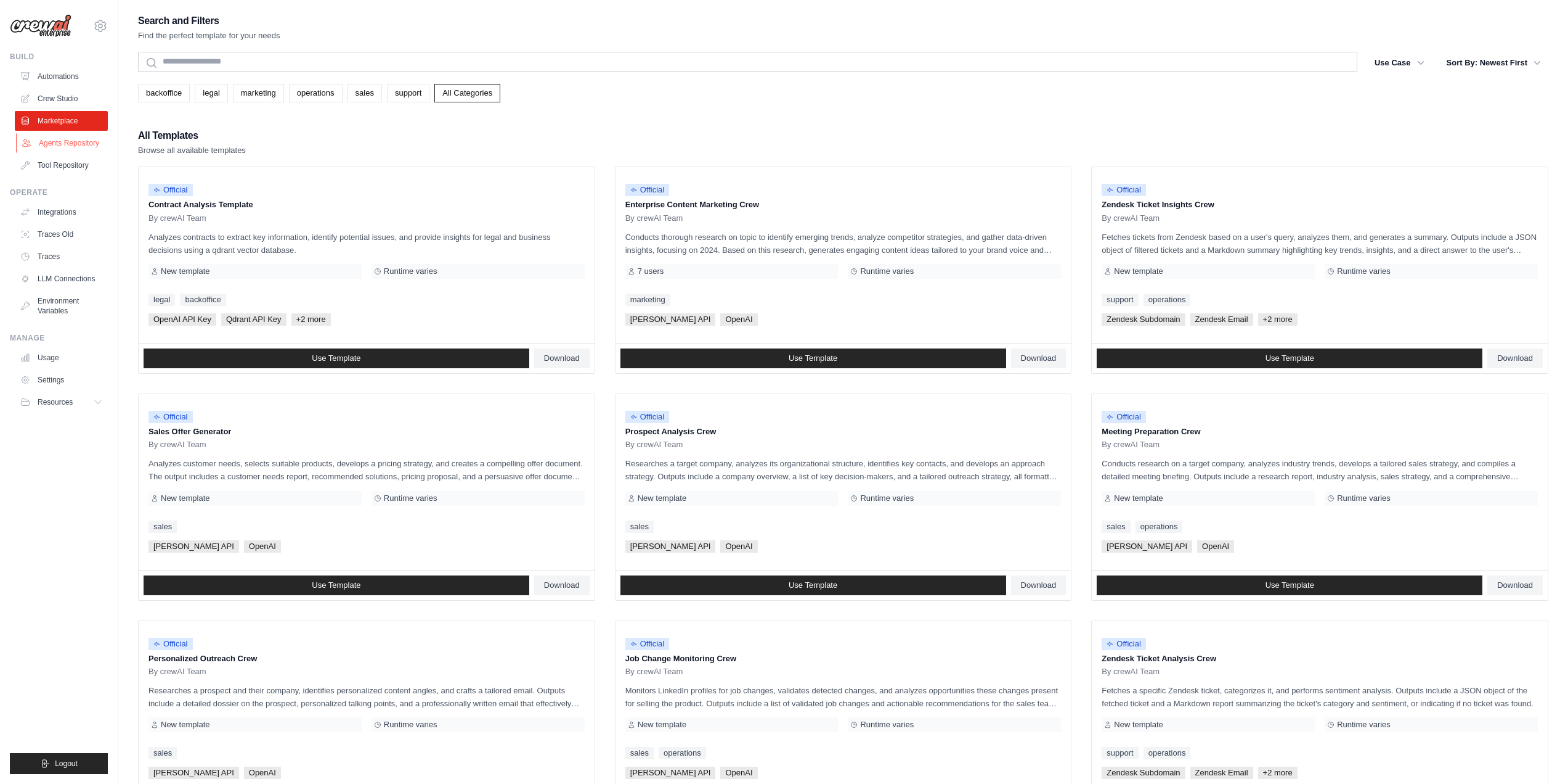
click at [46, 143] on link "Agents Repository" at bounding box center [62, 142] width 93 height 19
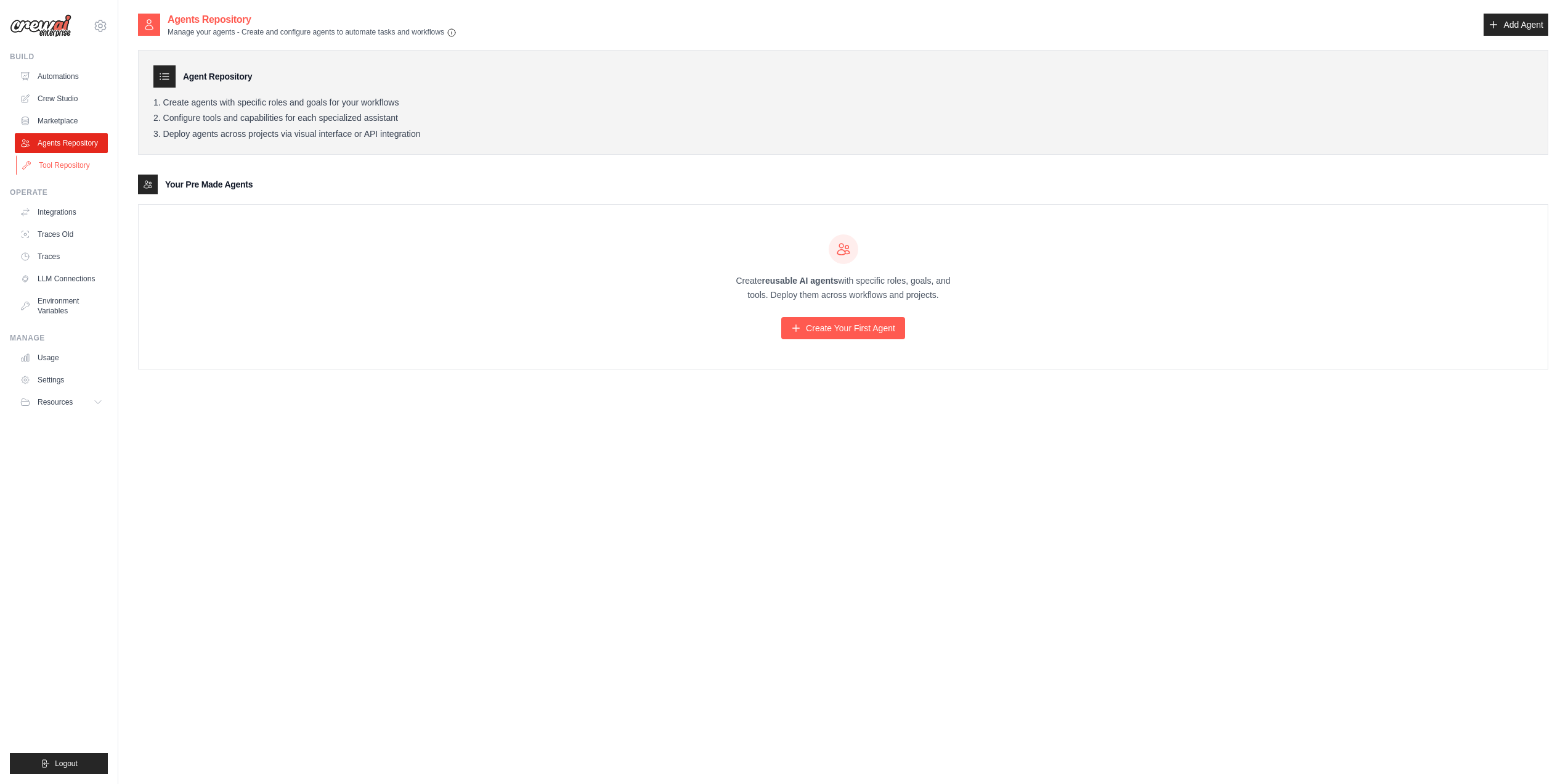
click at [62, 166] on link "Tool Repository" at bounding box center [62, 165] width 93 height 19
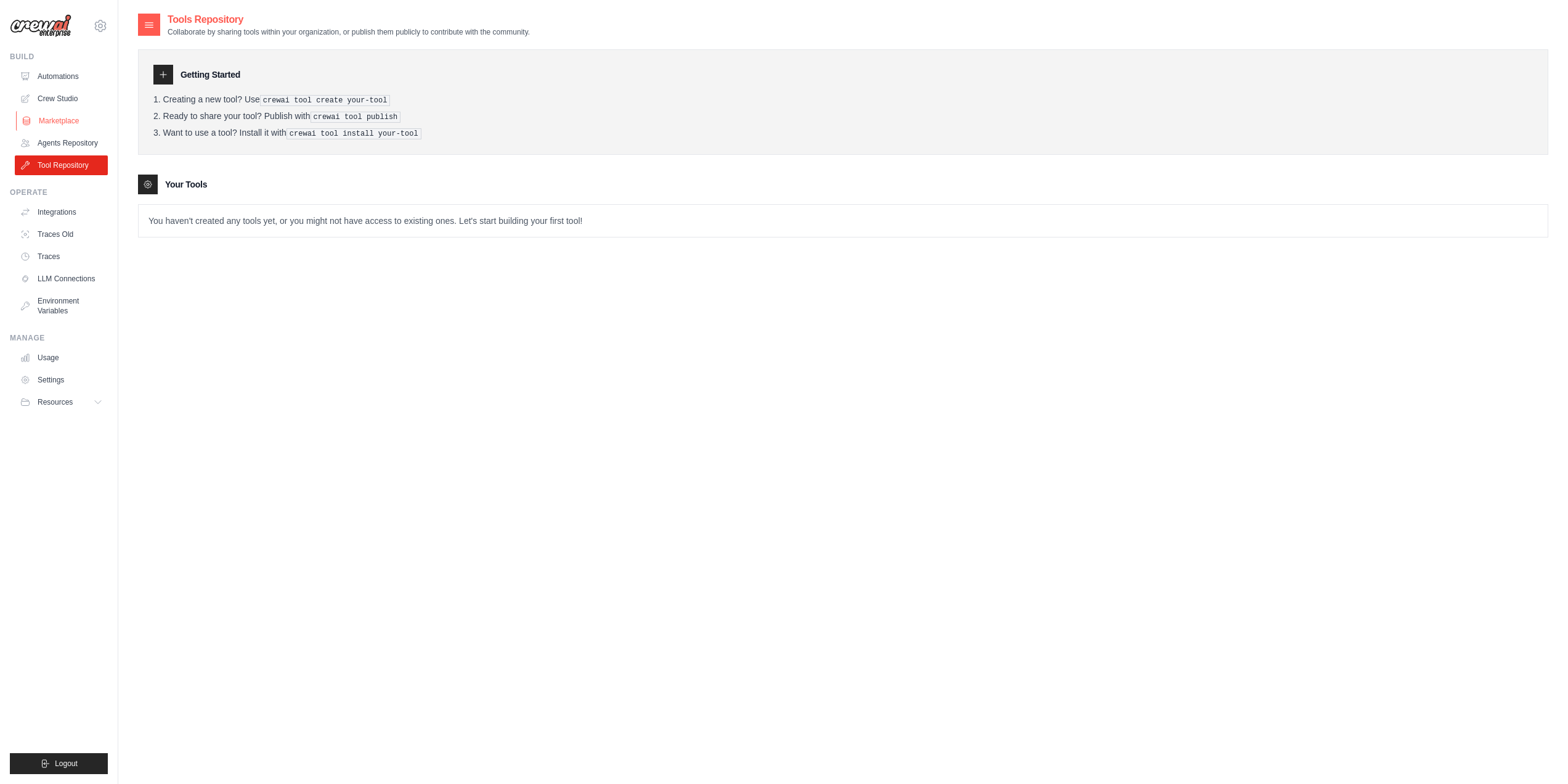
click at [58, 122] on link "Marketplace" at bounding box center [62, 120] width 93 height 19
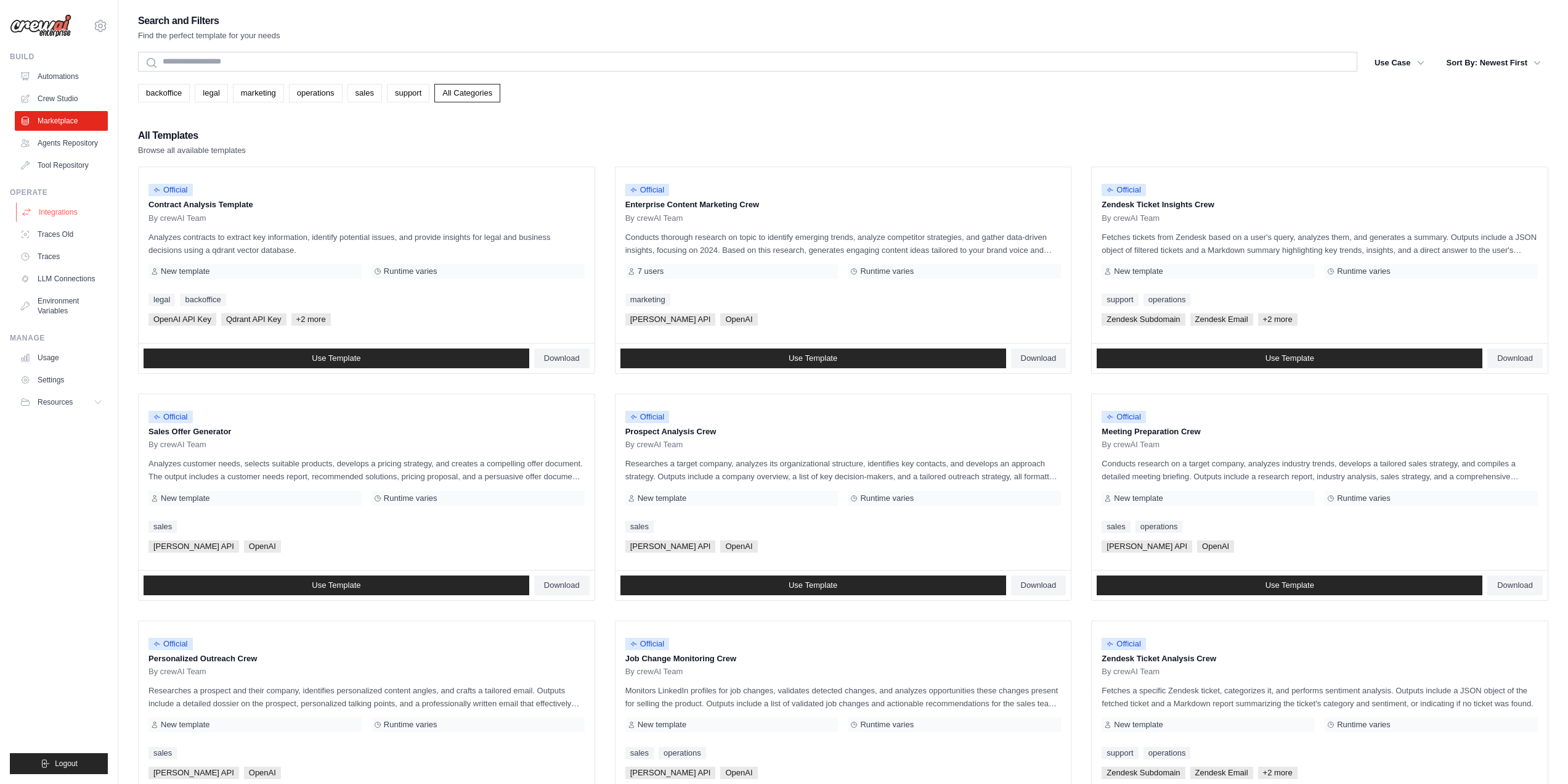
click at [66, 212] on link "Integrations" at bounding box center [62, 211] width 93 height 19
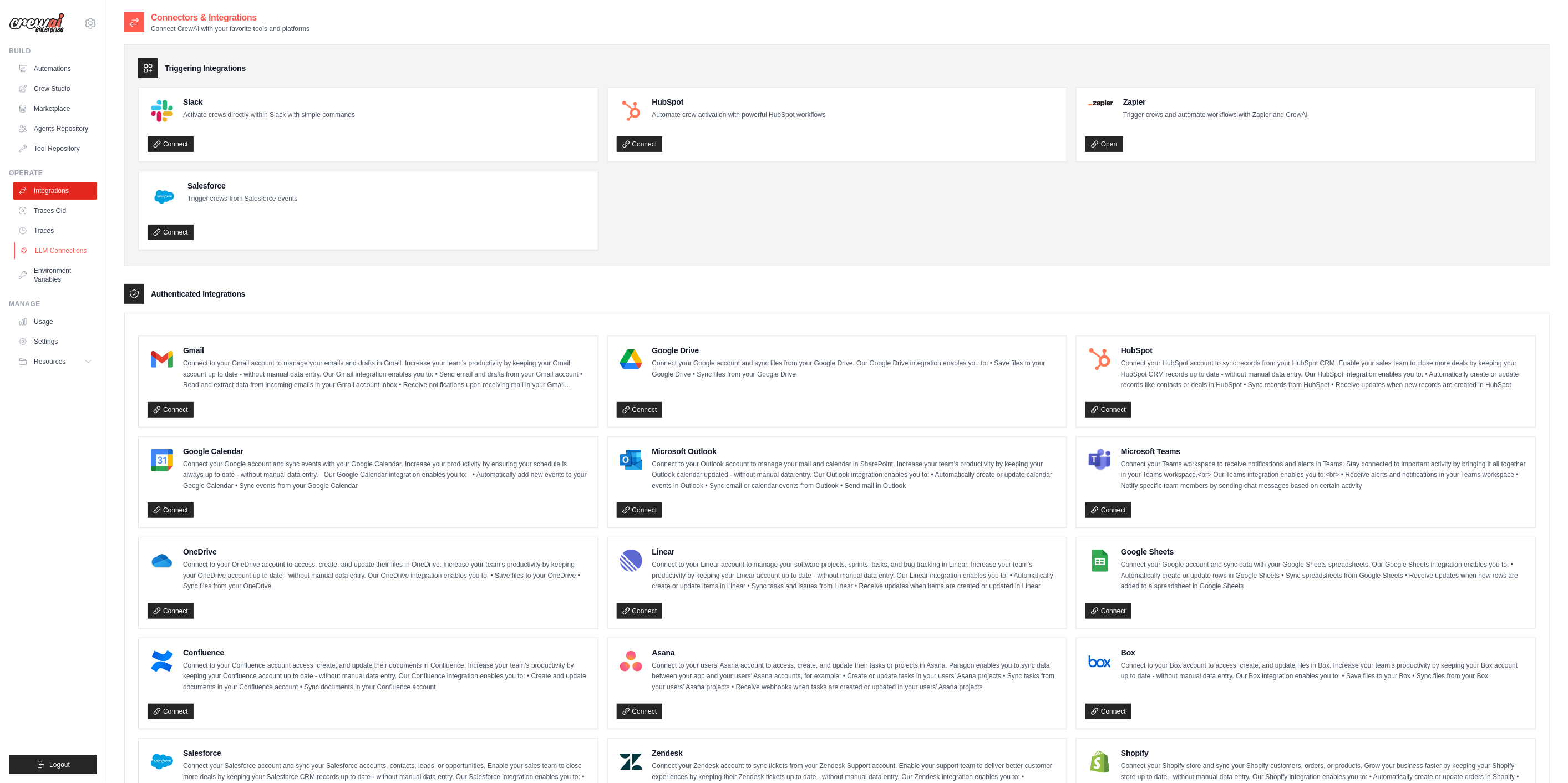
click at [52, 252] on link "LLM Connections" at bounding box center [55, 250] width 84 height 17
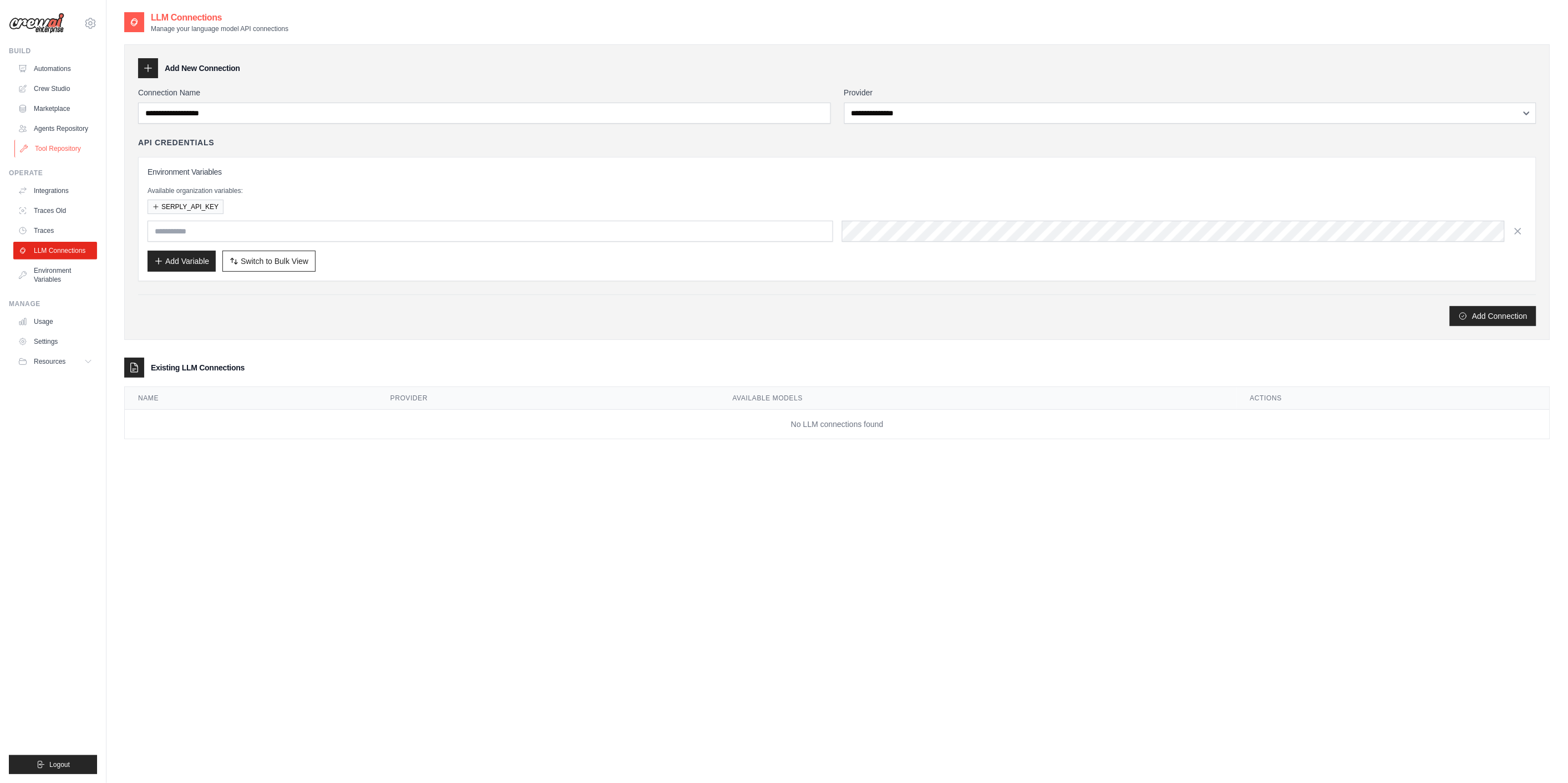
click at [50, 147] on link "Tool Repository" at bounding box center [55, 148] width 84 height 17
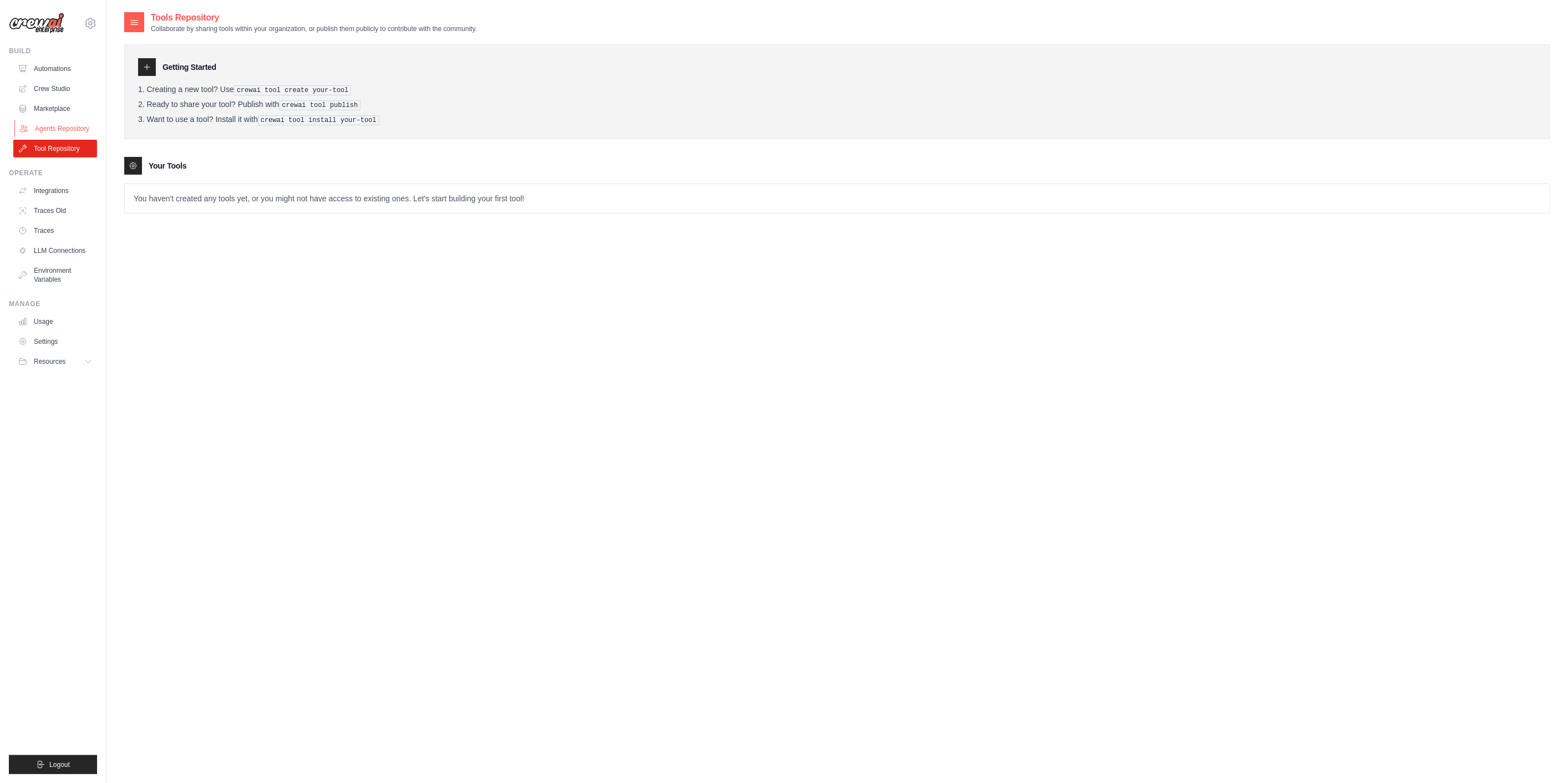
click at [43, 124] on link "Agents Repository" at bounding box center [55, 128] width 84 height 17
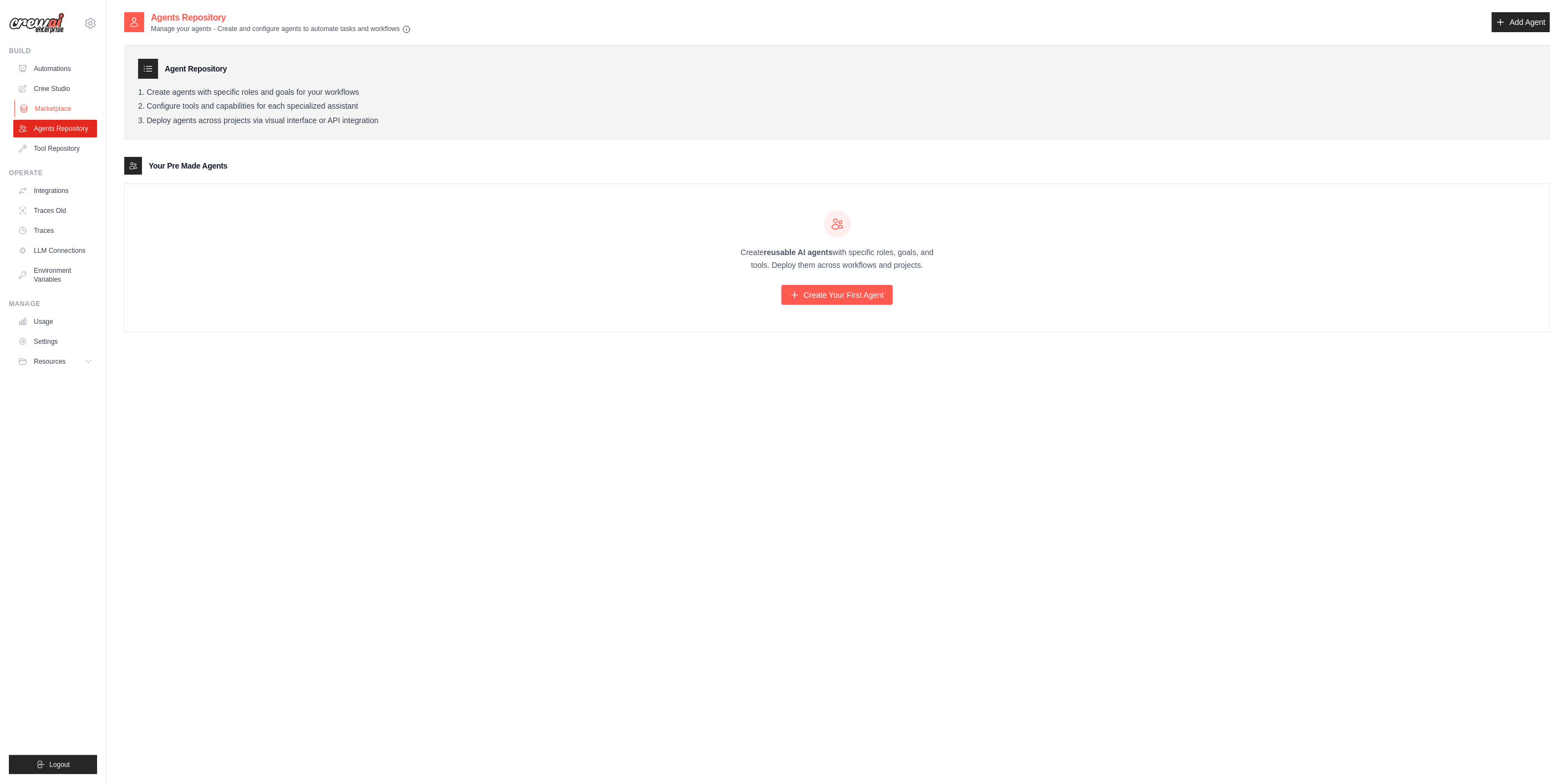
click at [48, 103] on link "Marketplace" at bounding box center [55, 108] width 84 height 17
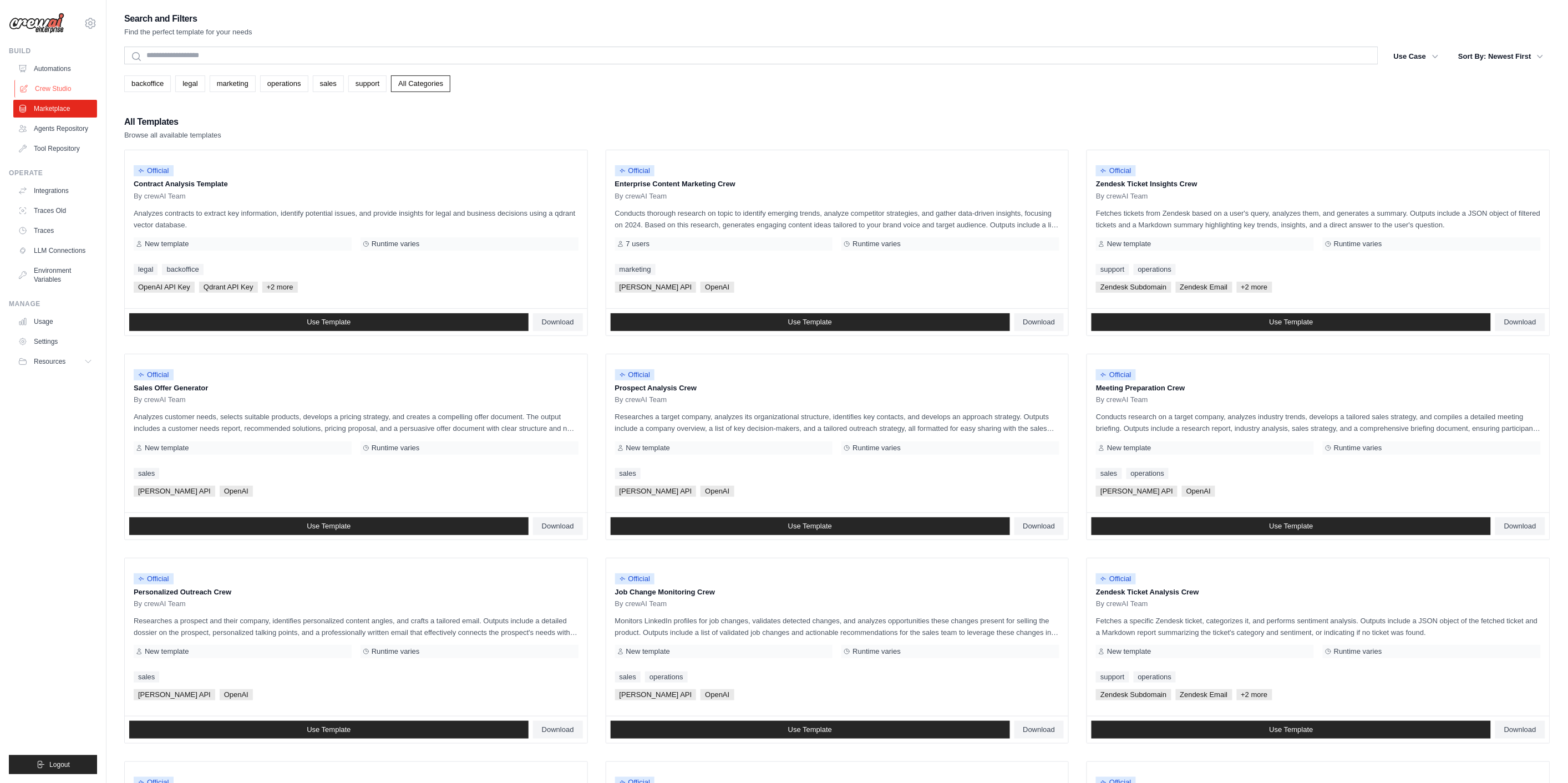
click at [55, 88] on link "Crew Studio" at bounding box center [55, 88] width 84 height 17
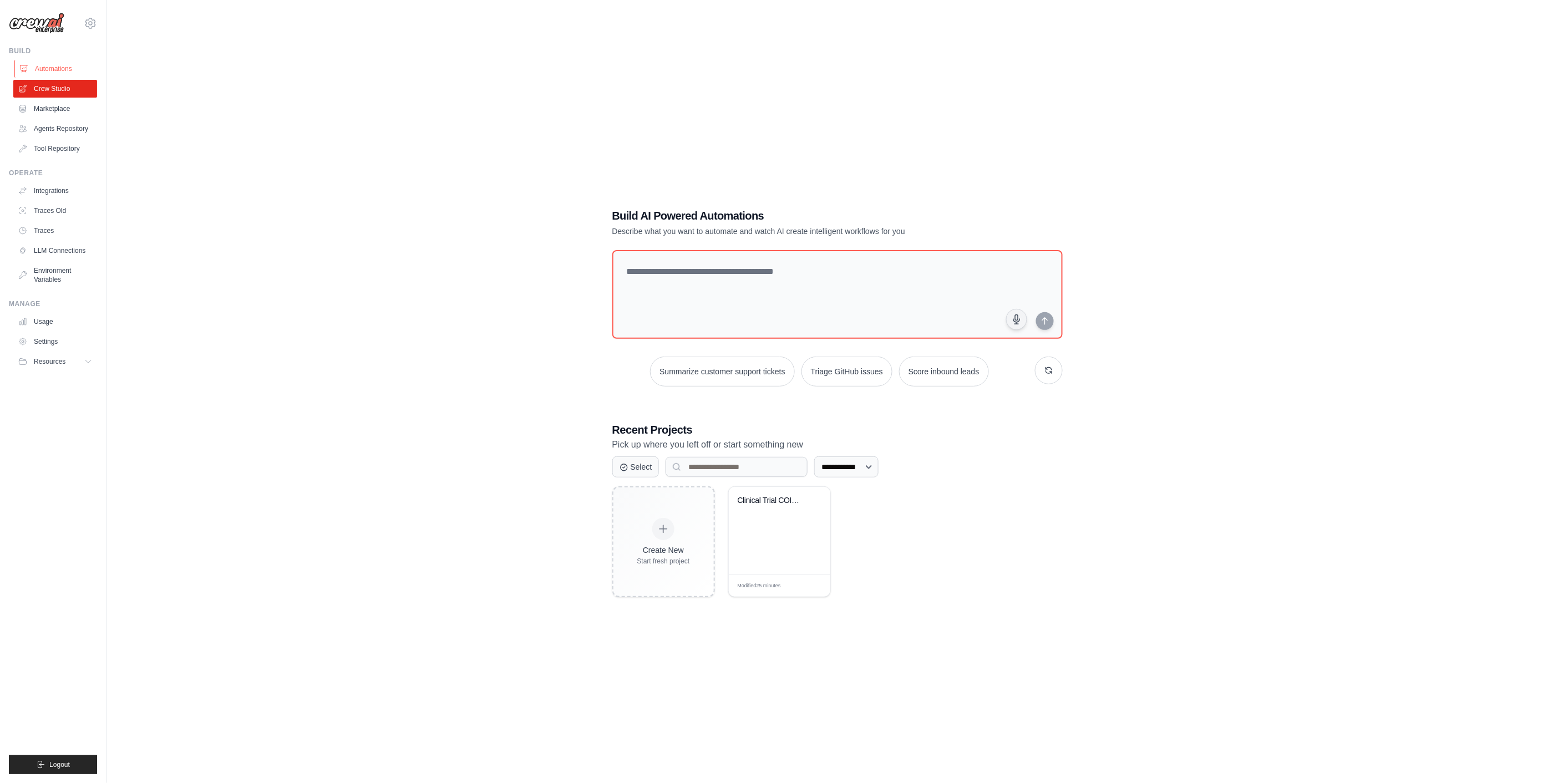
click at [45, 62] on link "Automations" at bounding box center [55, 68] width 84 height 17
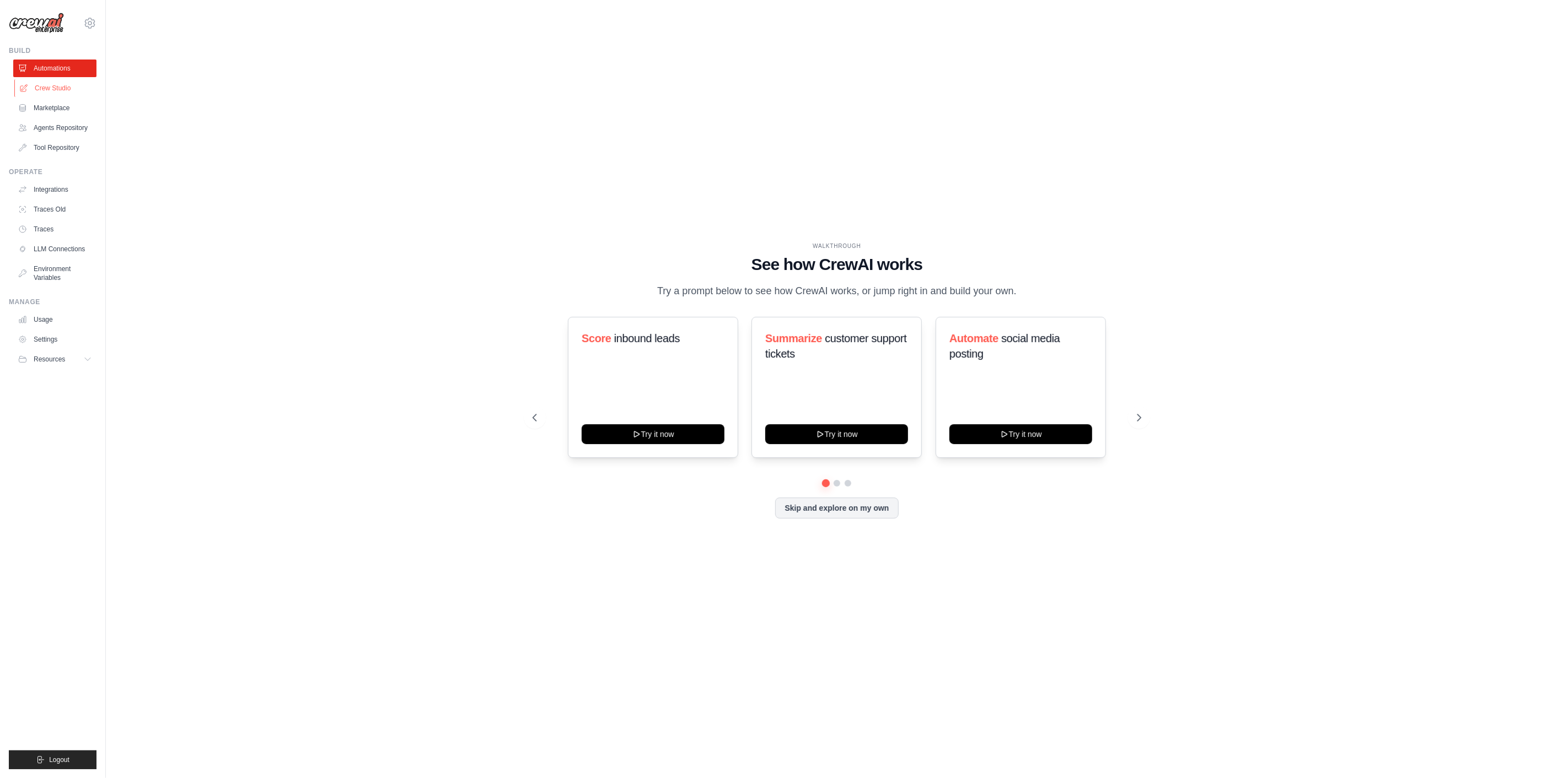
click at [44, 85] on link "Crew Studio" at bounding box center [55, 88] width 83 height 17
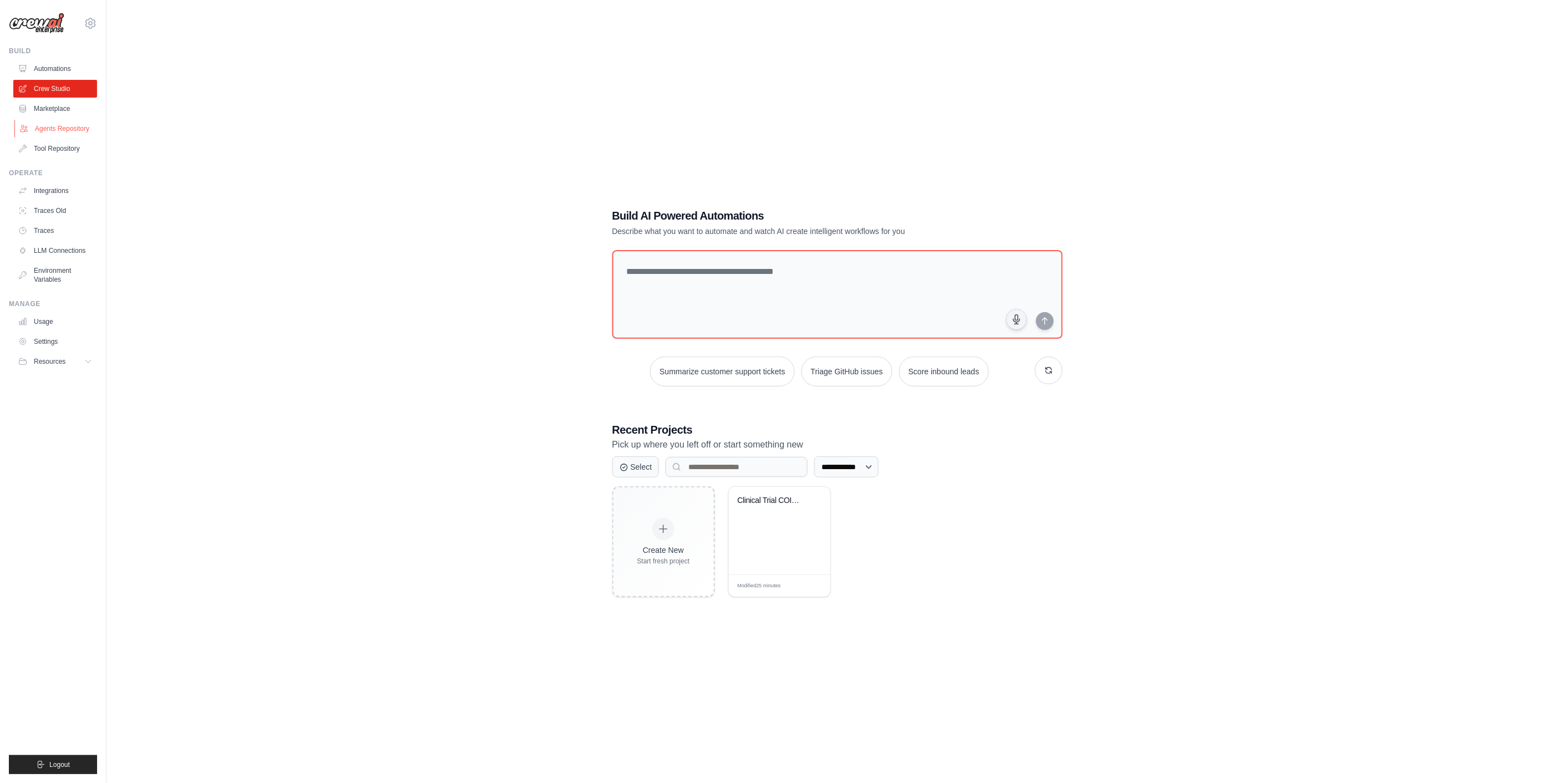
click at [56, 122] on link "Agents Repository" at bounding box center [55, 128] width 84 height 17
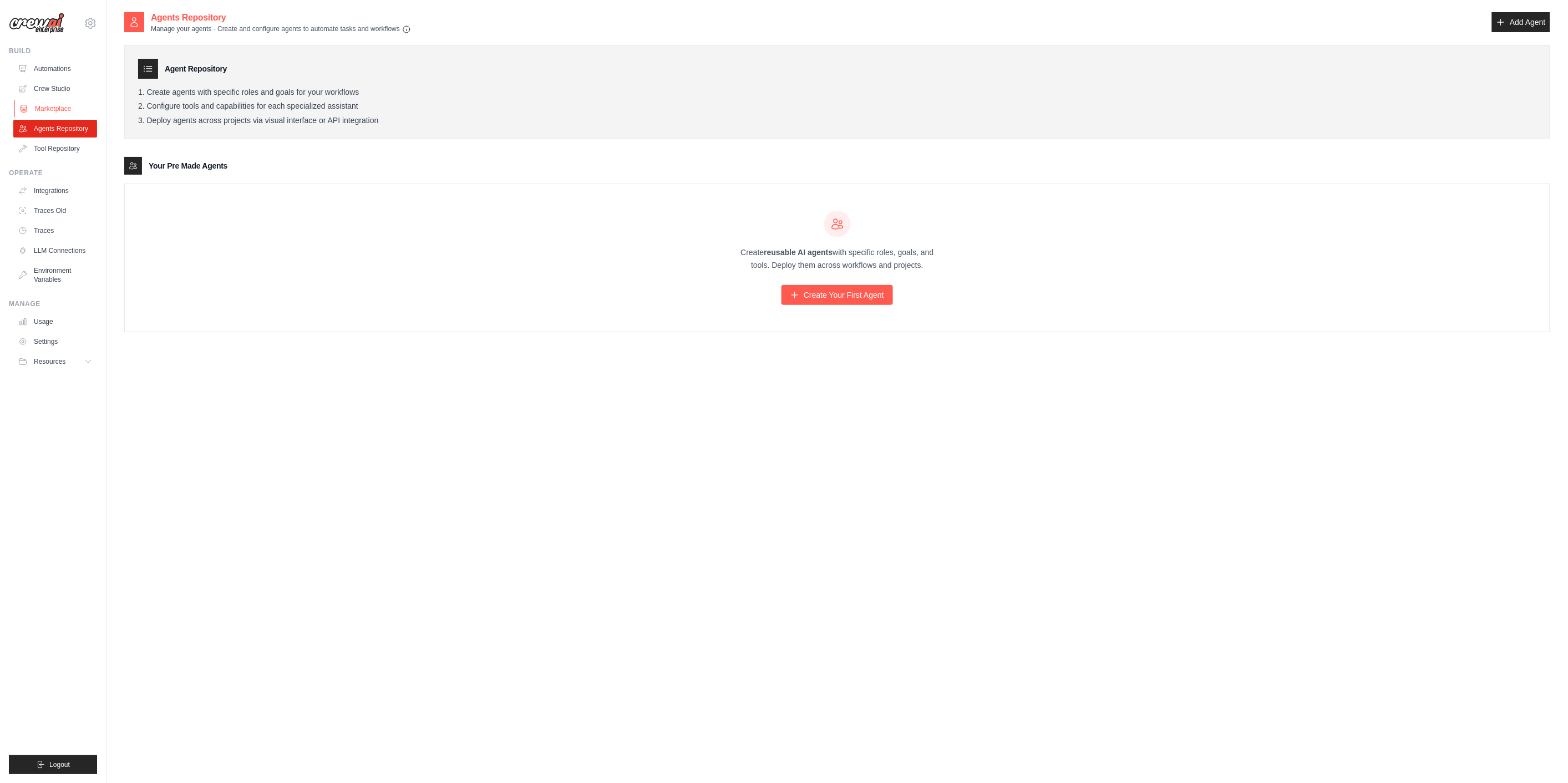
click link "Marketplace"
